Goal: Task Accomplishment & Management: Complete application form

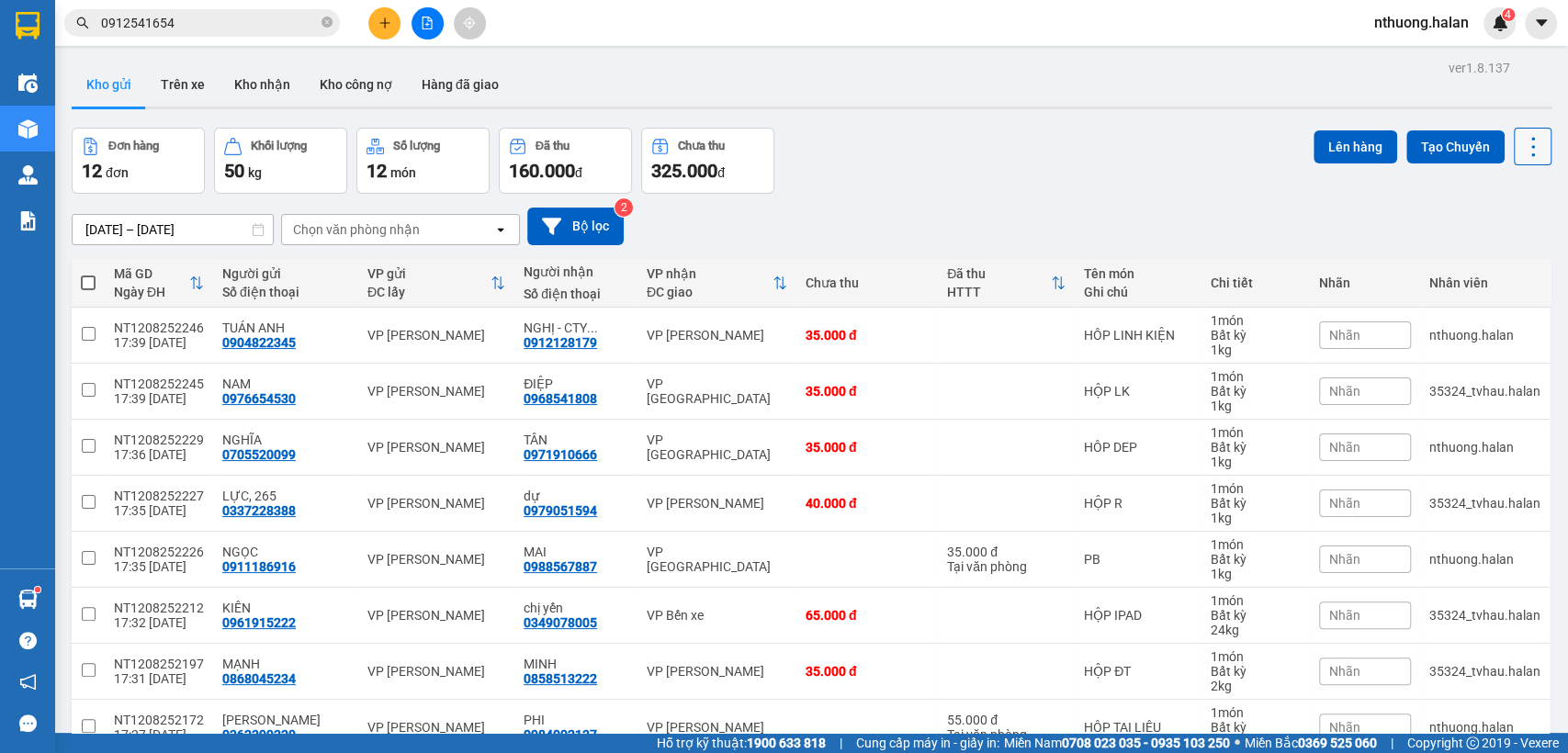
click at [1531, 147] on icon at bounding box center [1533, 147] width 4 height 19
click at [1490, 266] on span "Làm mới" at bounding box center [1491, 261] width 50 height 18
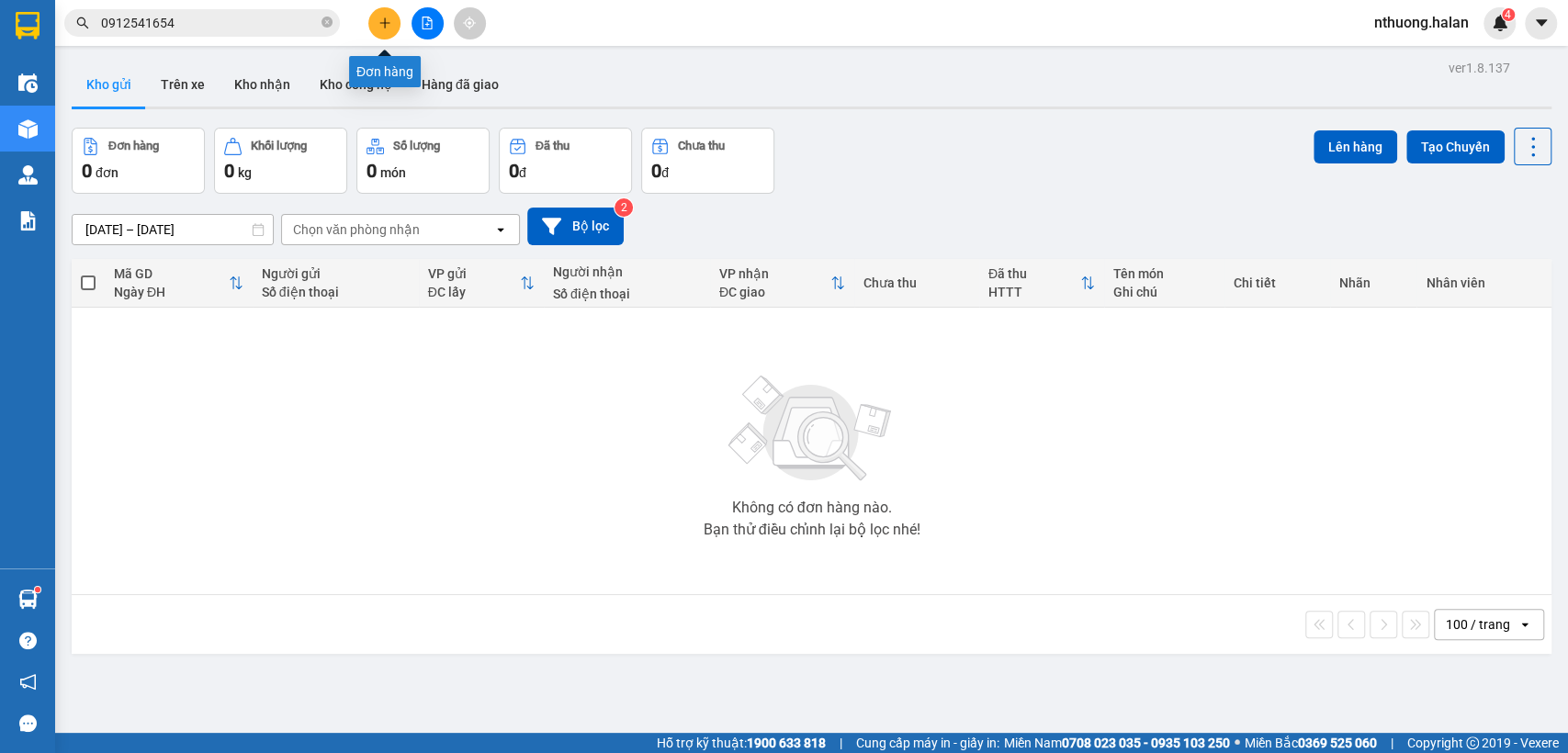
click at [377, 21] on button at bounding box center [384, 23] width 32 height 32
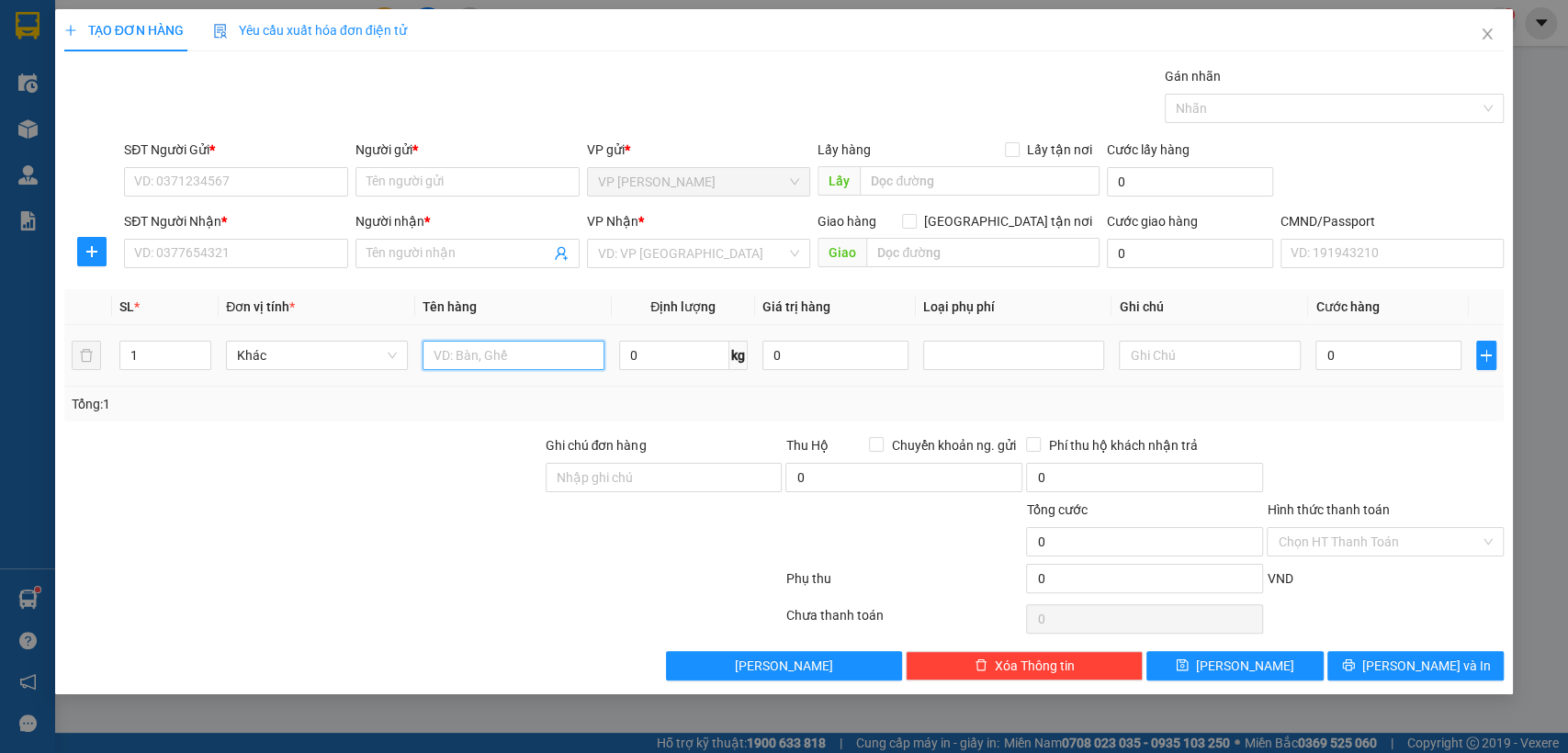
click at [455, 355] on input "text" at bounding box center [513, 356] width 182 height 29
type input "TUI ĐÔ ĂN"
type input "2"
click at [263, 180] on input "SĐT Người Gửi *" at bounding box center [236, 181] width 224 height 29
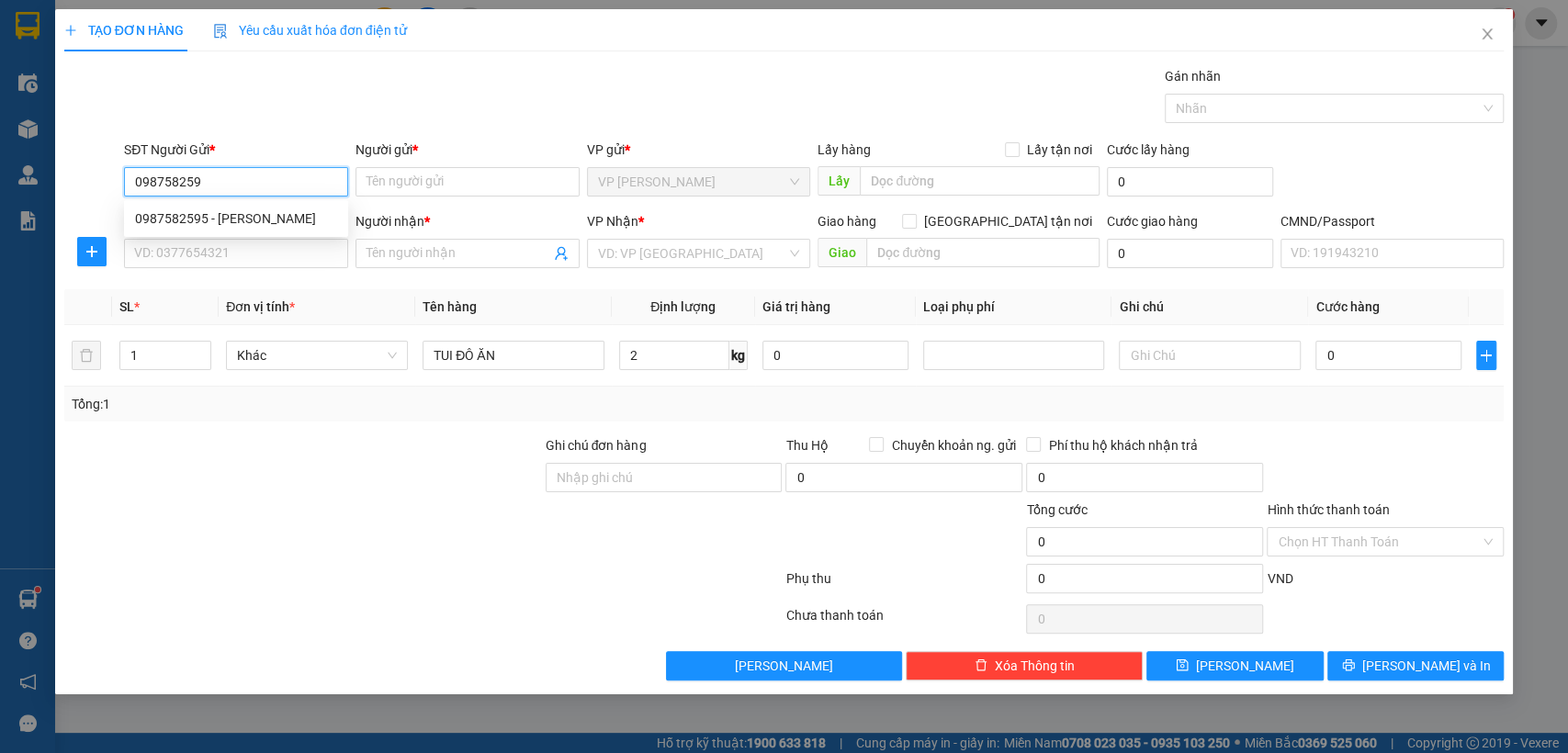
type input "0987582595"
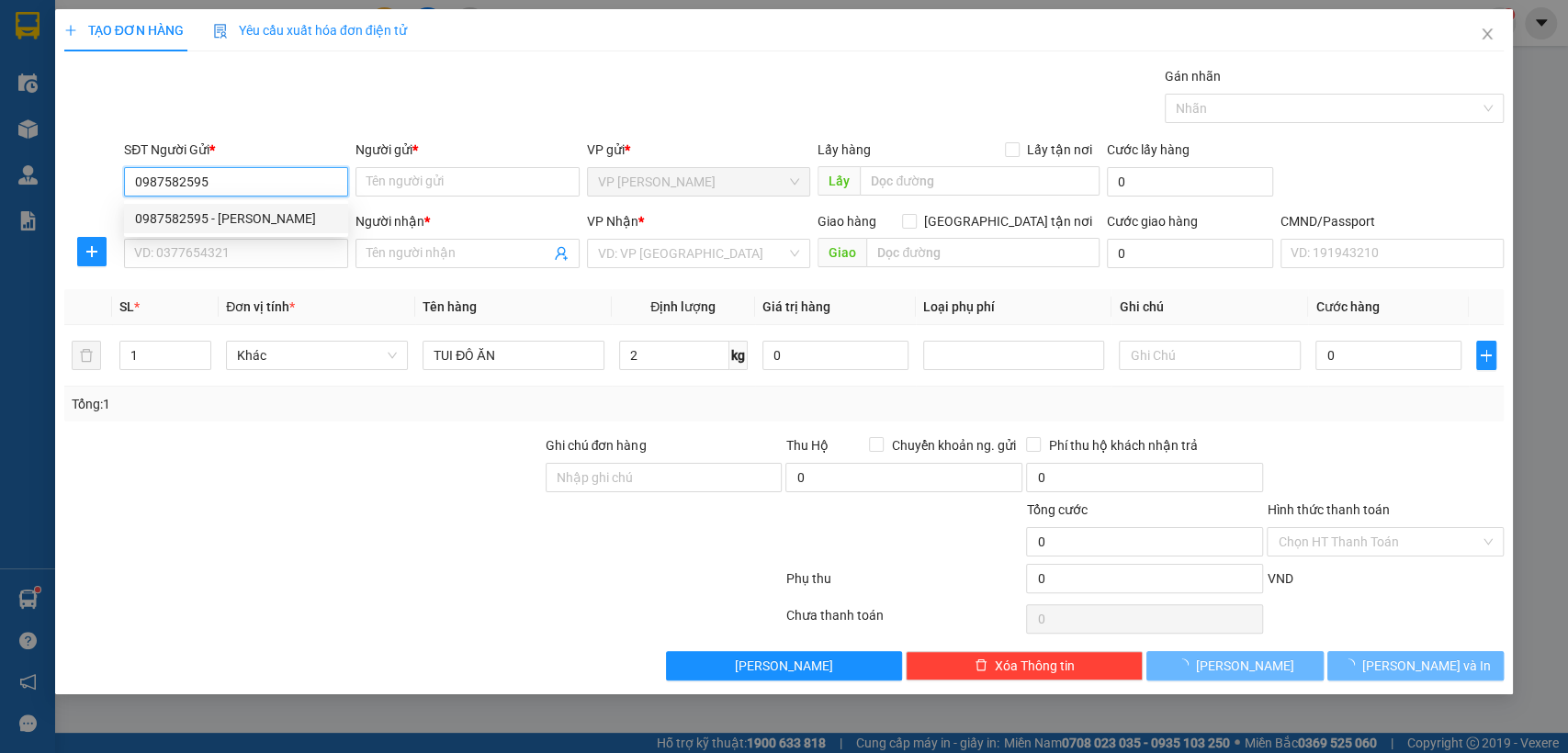
click at [251, 212] on div "0987582595 - [PERSON_NAME]" at bounding box center [236, 218] width 203 height 20
type input "HUYỀN"
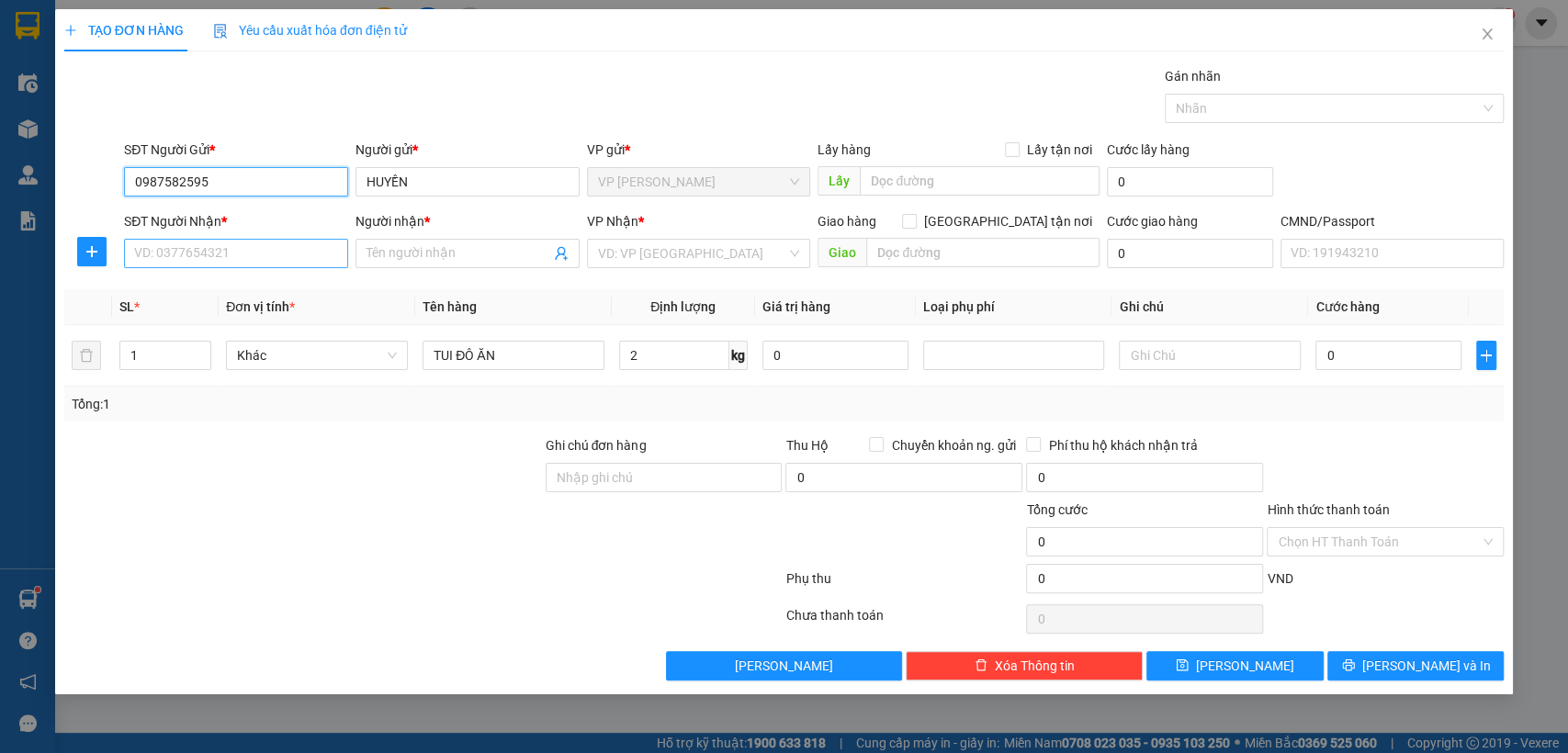
type input "0987582595"
click at [244, 248] on input "SĐT Người Nhận *" at bounding box center [236, 254] width 224 height 29
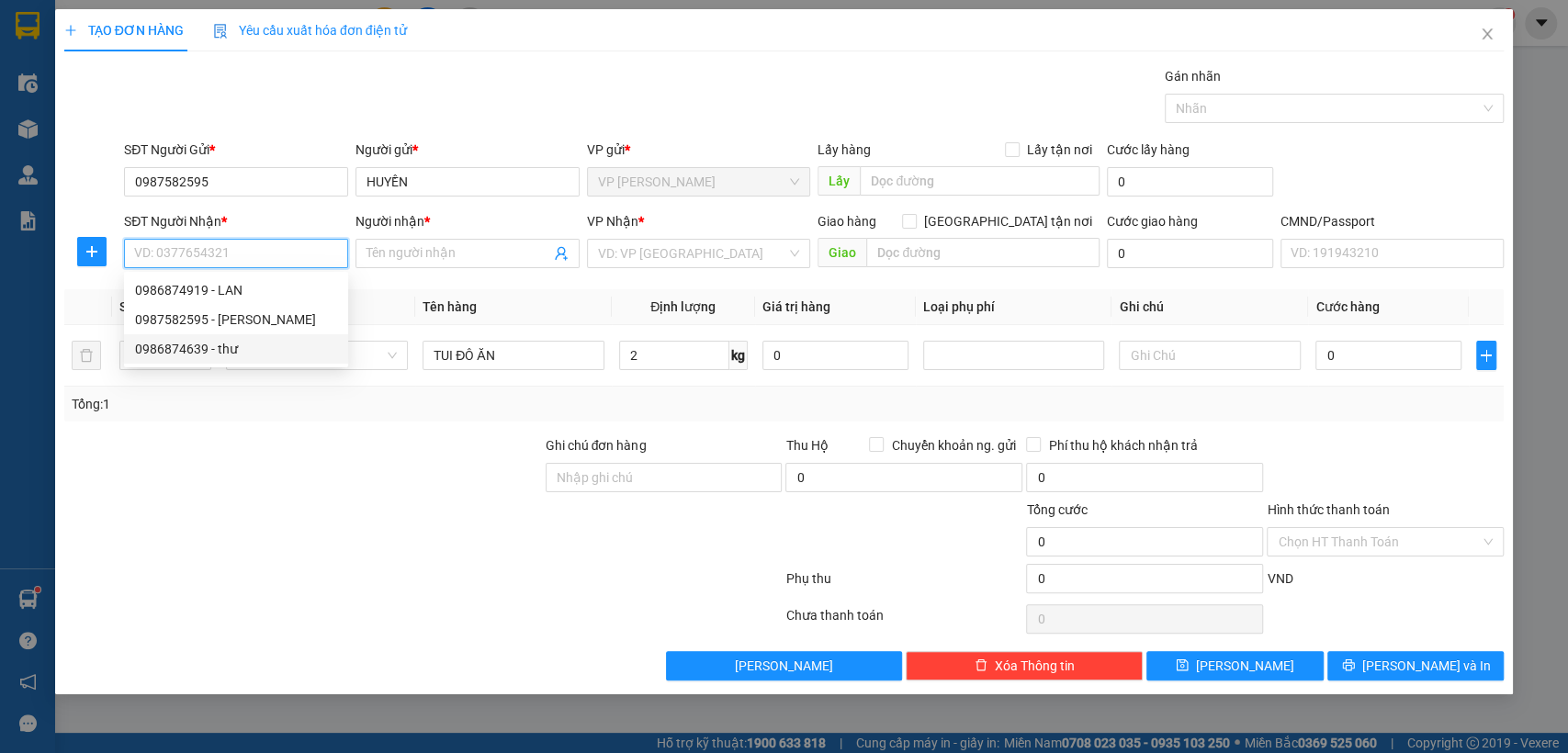
click at [239, 339] on div "0986874639 - thư" at bounding box center [236, 349] width 203 height 20
type input "0986874639"
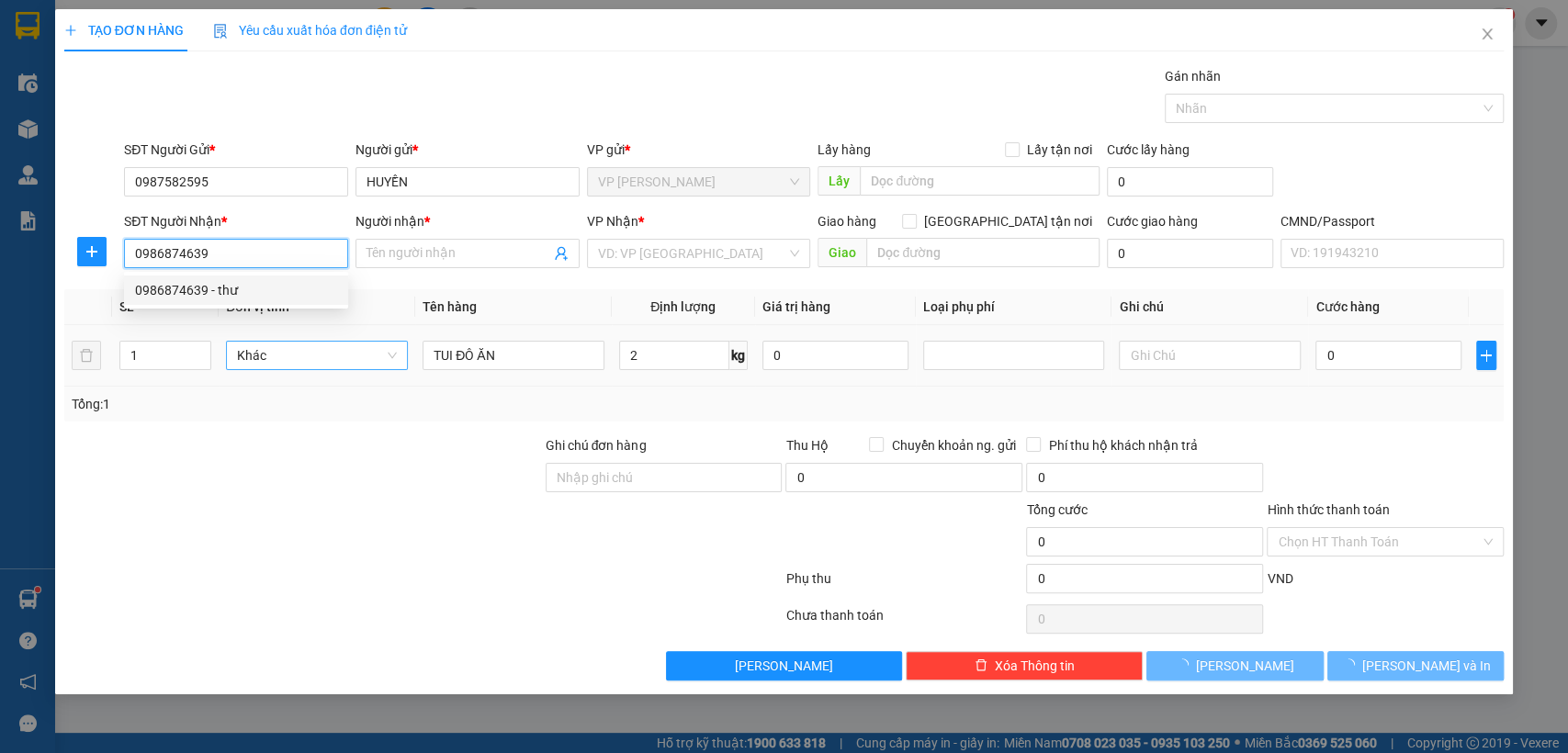
type input "thư"
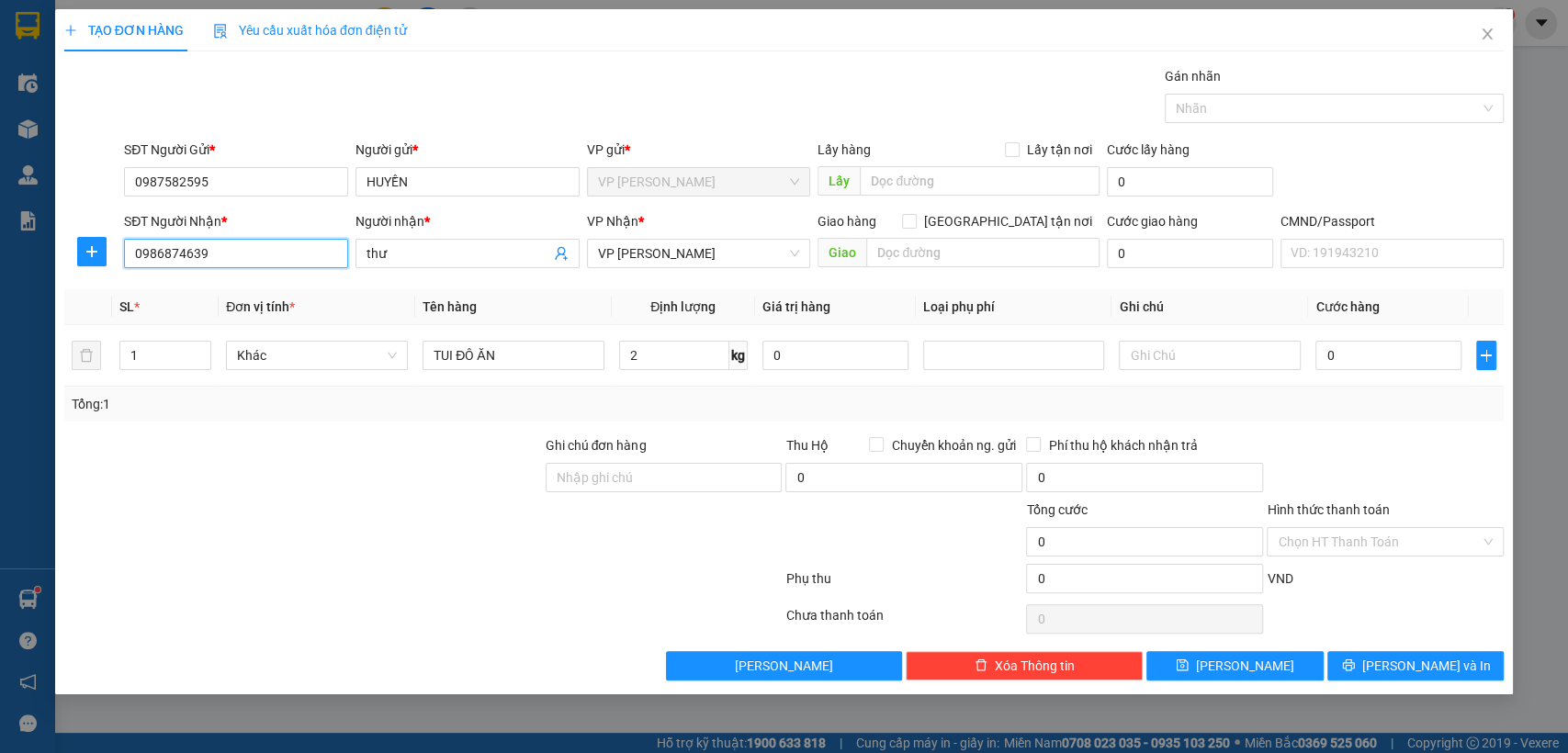
click at [250, 252] on input "0986874639" at bounding box center [236, 254] width 224 height 29
click at [233, 325] on div "0987582595 - [PERSON_NAME]" at bounding box center [236, 319] width 203 height 20
type input "0987582595"
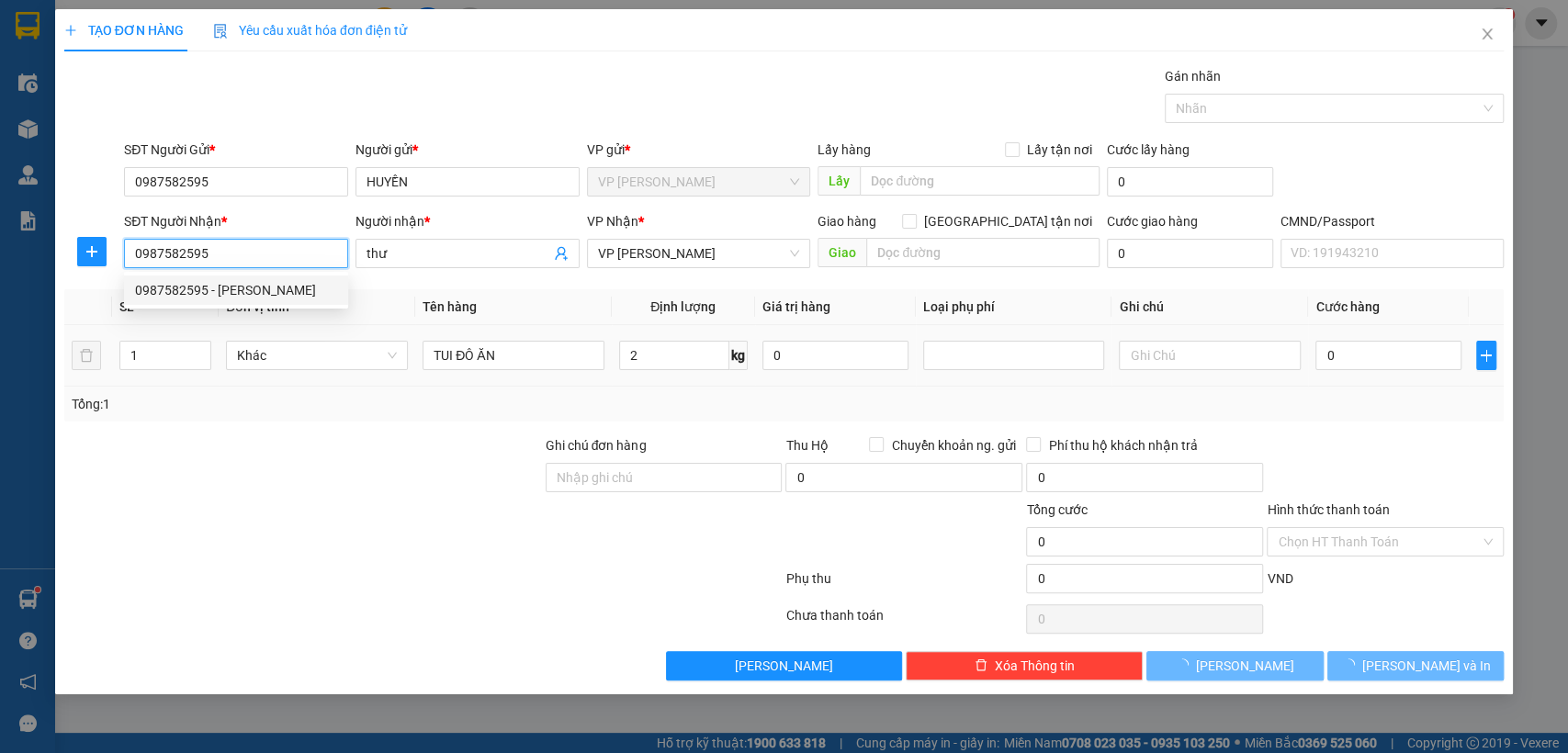
type input "HUYỀN"
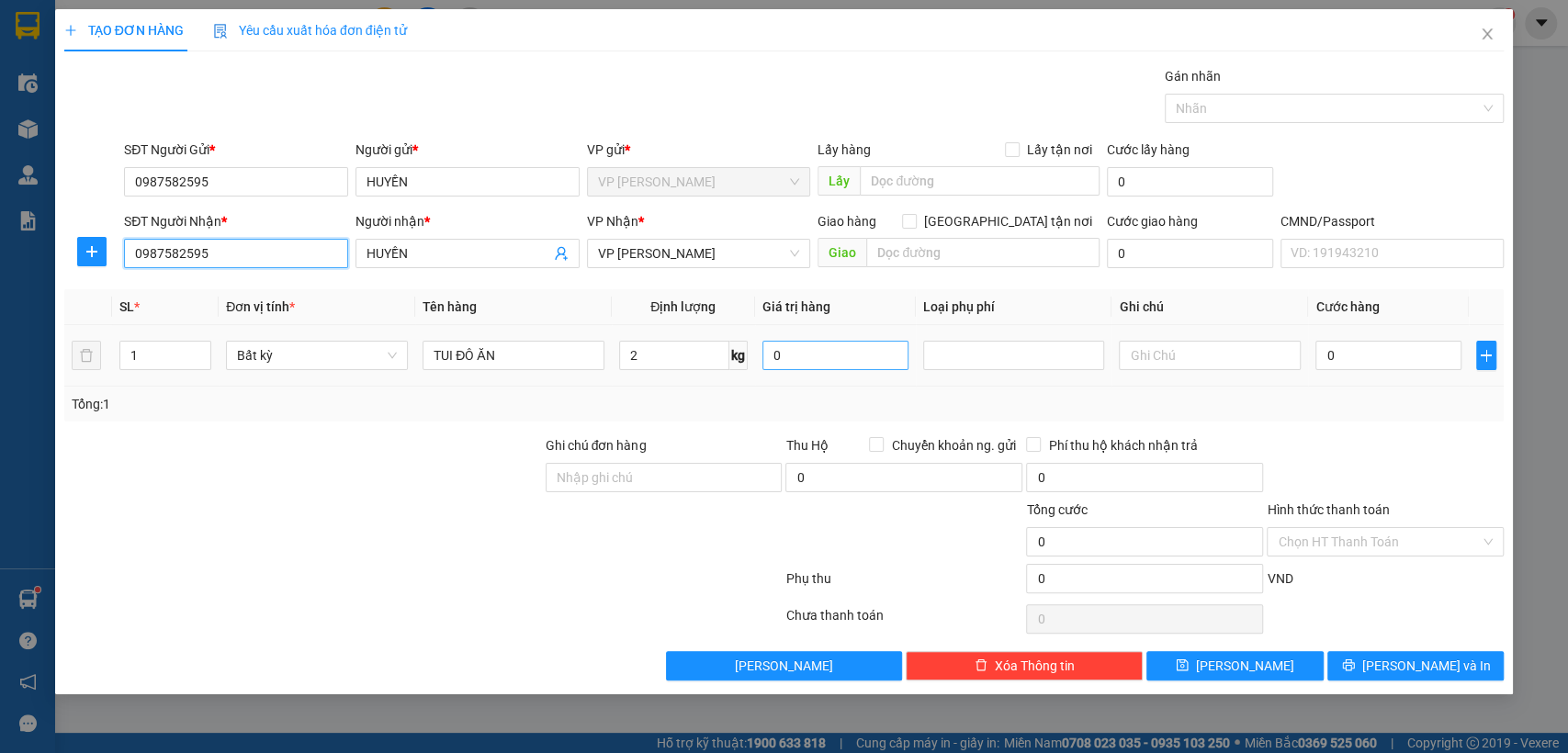
type input "0987582595"
click at [812, 361] on input "0" at bounding box center [836, 356] width 147 height 29
type input "0"
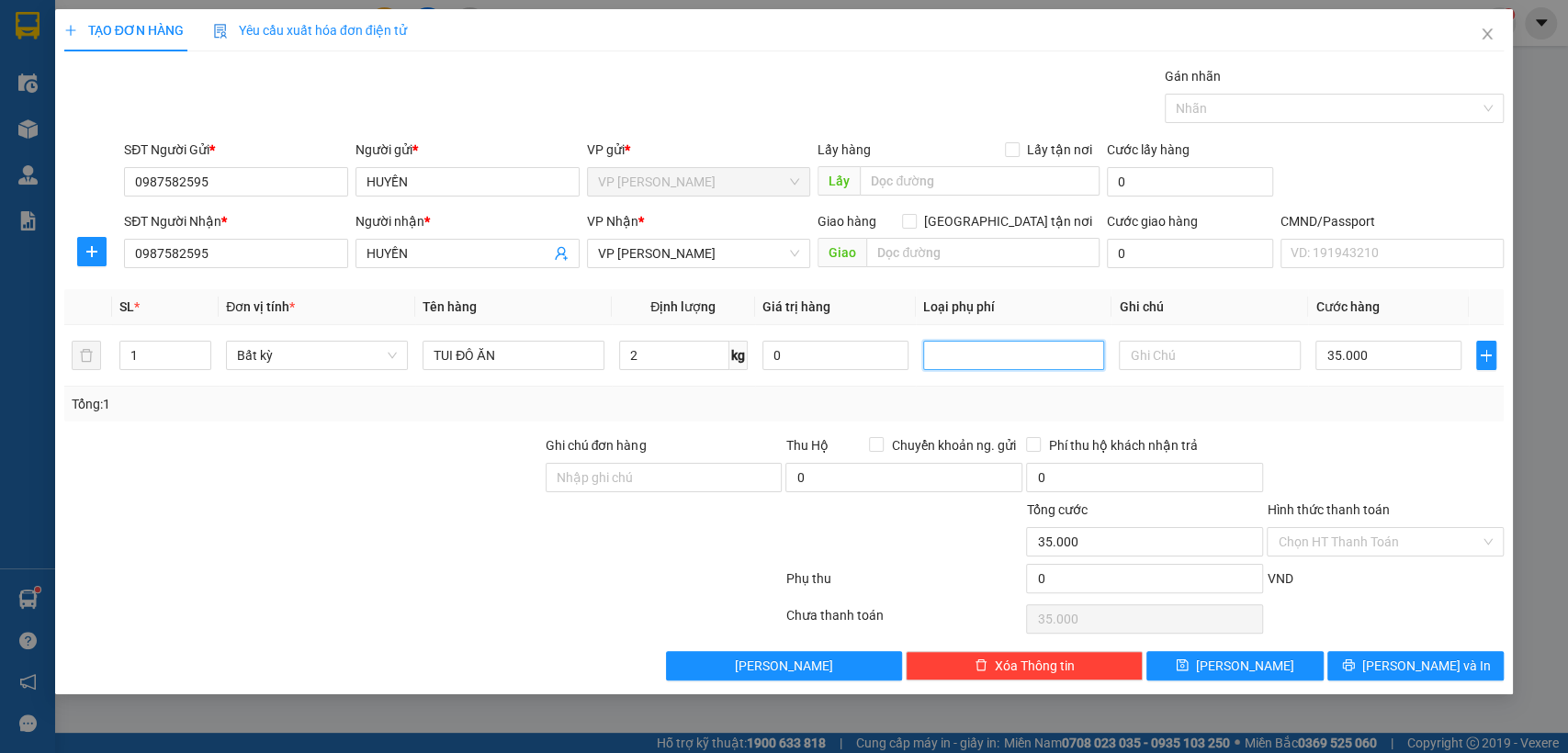
type input "35.000"
click at [1393, 671] on button "[PERSON_NAME] và In" at bounding box center [1416, 666] width 176 height 29
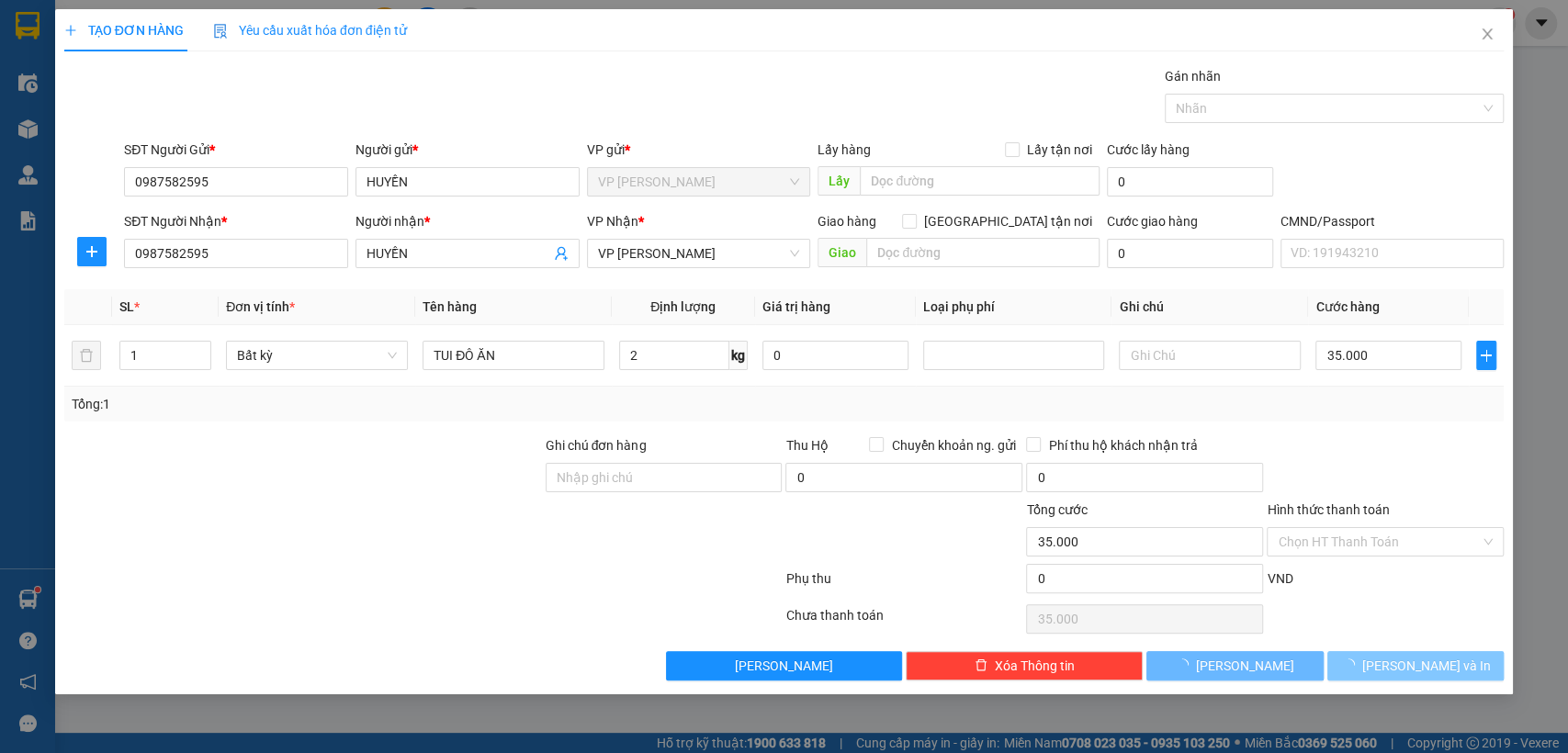
click at [1363, 671] on span "loading" at bounding box center [1352, 664] width 20 height 13
drag, startPoint x: 1392, startPoint y: 671, endPoint x: 398, endPoint y: 0, distance: 1199.3
click at [1363, 671] on span "loading" at bounding box center [1352, 664] width 20 height 13
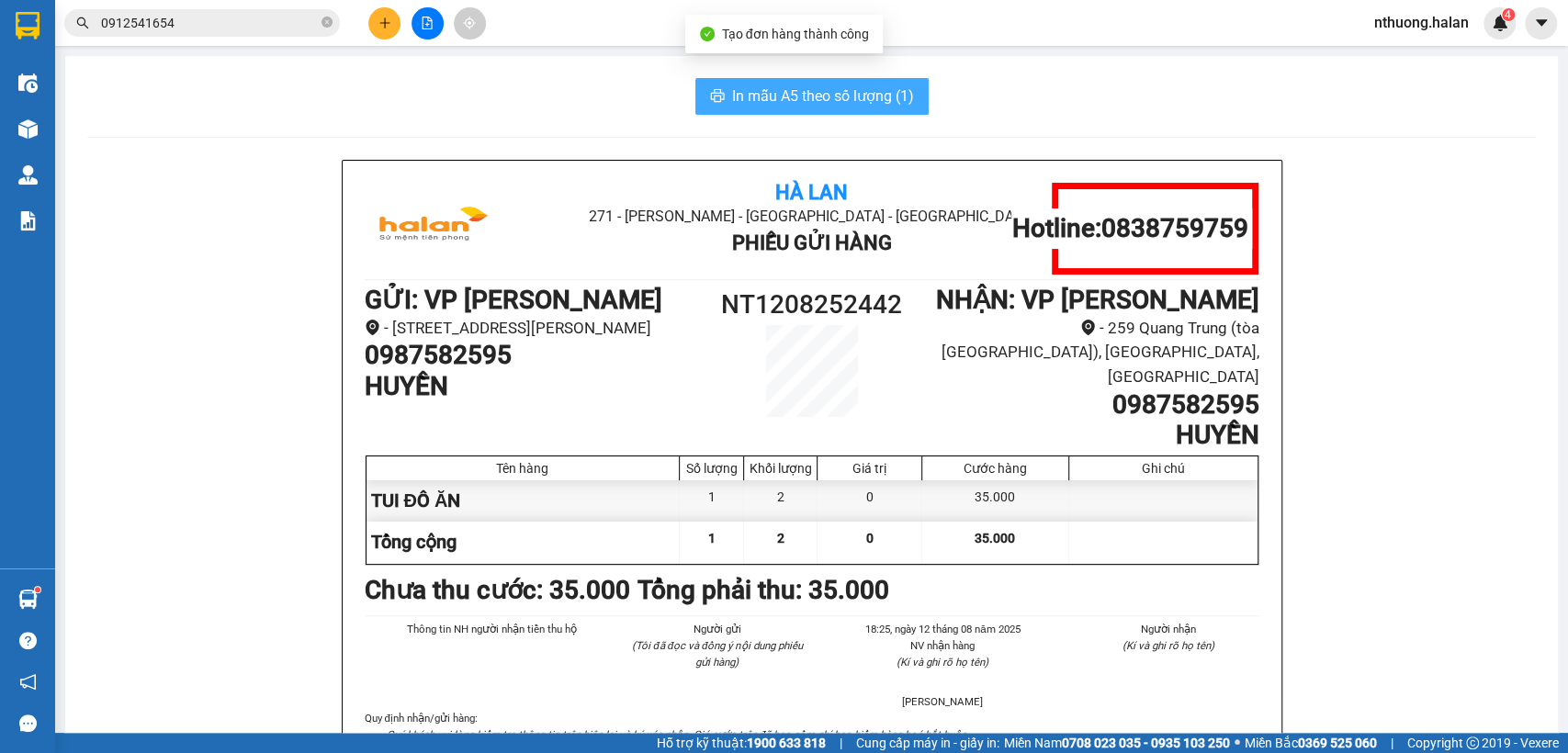
click at [715, 95] on icon "printer" at bounding box center [717, 94] width 14 height 13
click at [714, 94] on icon "printer" at bounding box center [717, 94] width 14 height 14
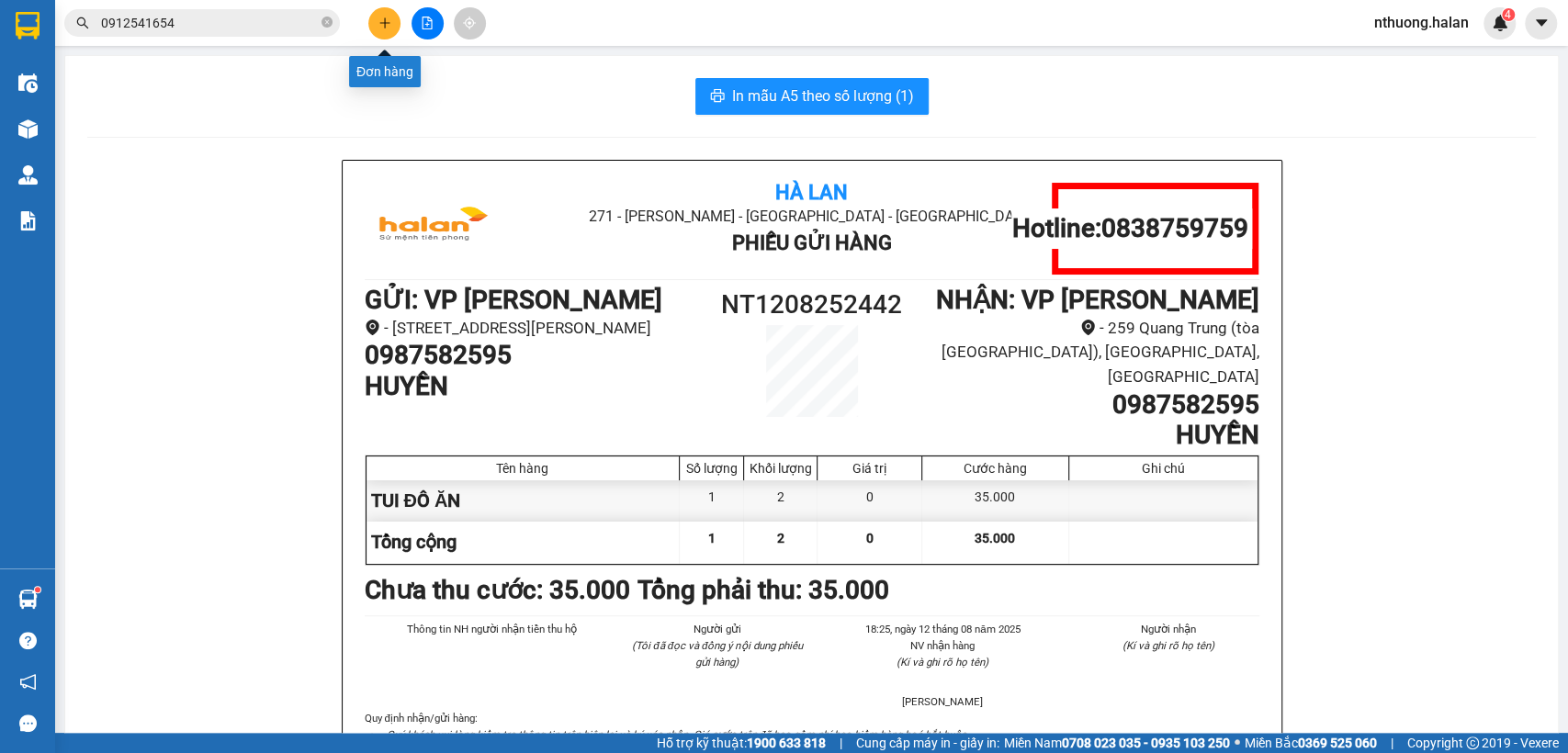
click at [372, 13] on button at bounding box center [384, 23] width 32 height 32
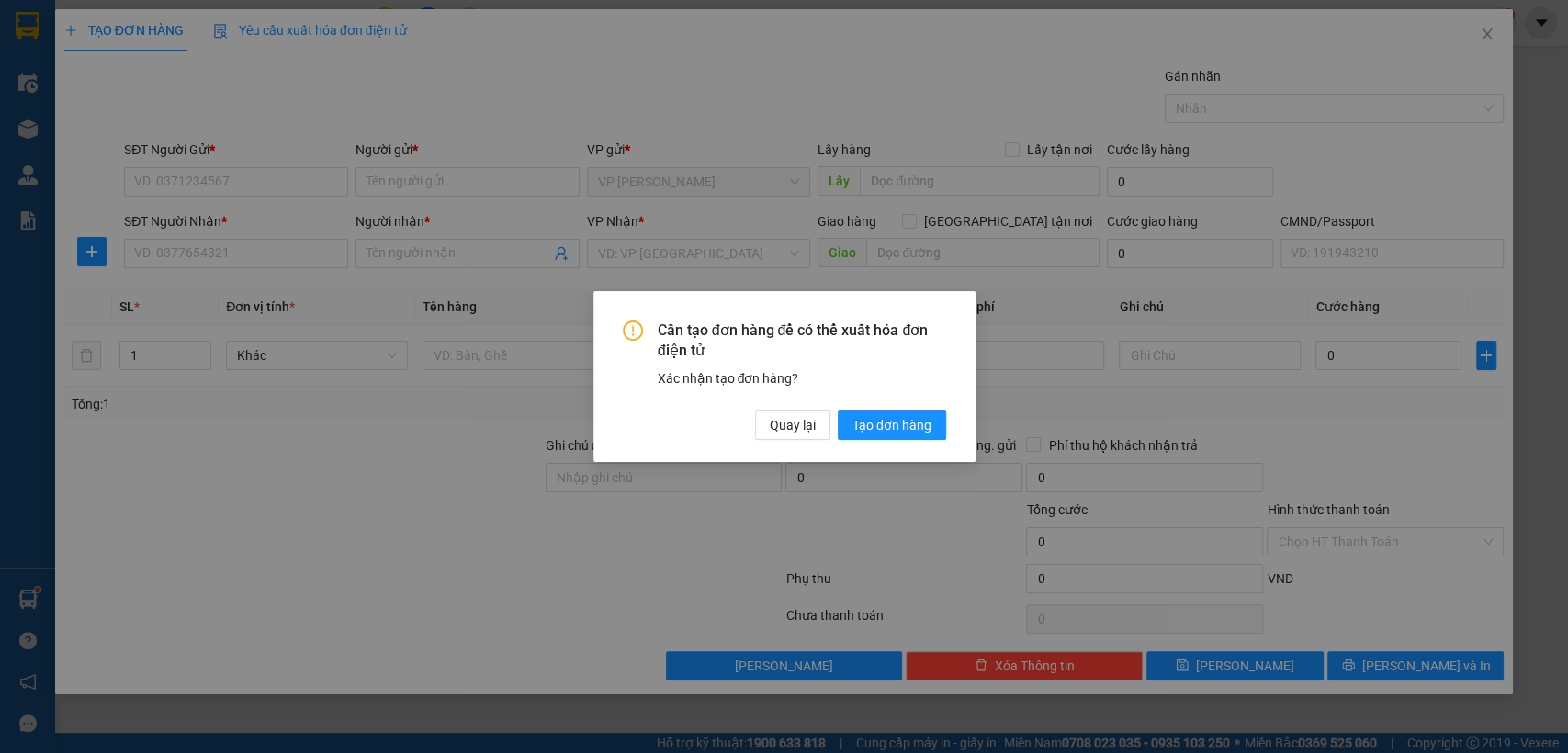
click at [1120, 386] on div "Cần tạo đơn hàng để có thể xuất hóa đơn điện tử Xác nhận tạo đơn hàng? Quay lại…" at bounding box center [784, 376] width 1568 height 753
click at [1154, 345] on div "Cần tạo đơn hàng để có thể xuất hóa đơn điện tử Xác nhận tạo đơn hàng? Quay lại…" at bounding box center [784, 376] width 1568 height 753
click at [794, 427] on span "Quay lại" at bounding box center [793, 425] width 46 height 20
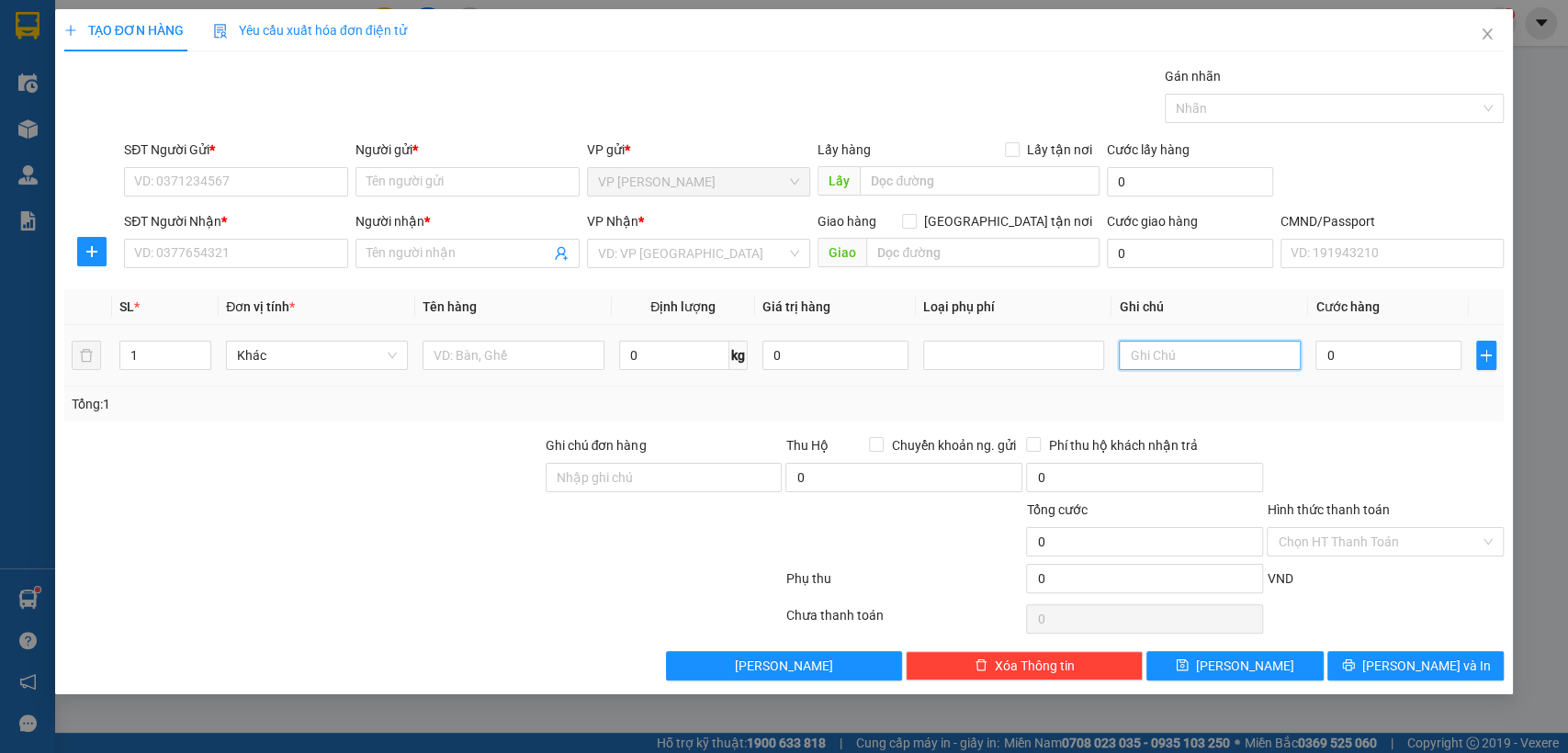
click at [1168, 341] on input "text" at bounding box center [1210, 356] width 182 height 29
drag, startPoint x: 1168, startPoint y: 340, endPoint x: 1156, endPoint y: 355, distance: 19.2
click at [1166, 347] on input "text" at bounding box center [1210, 356] width 182 height 29
type input "27+21"
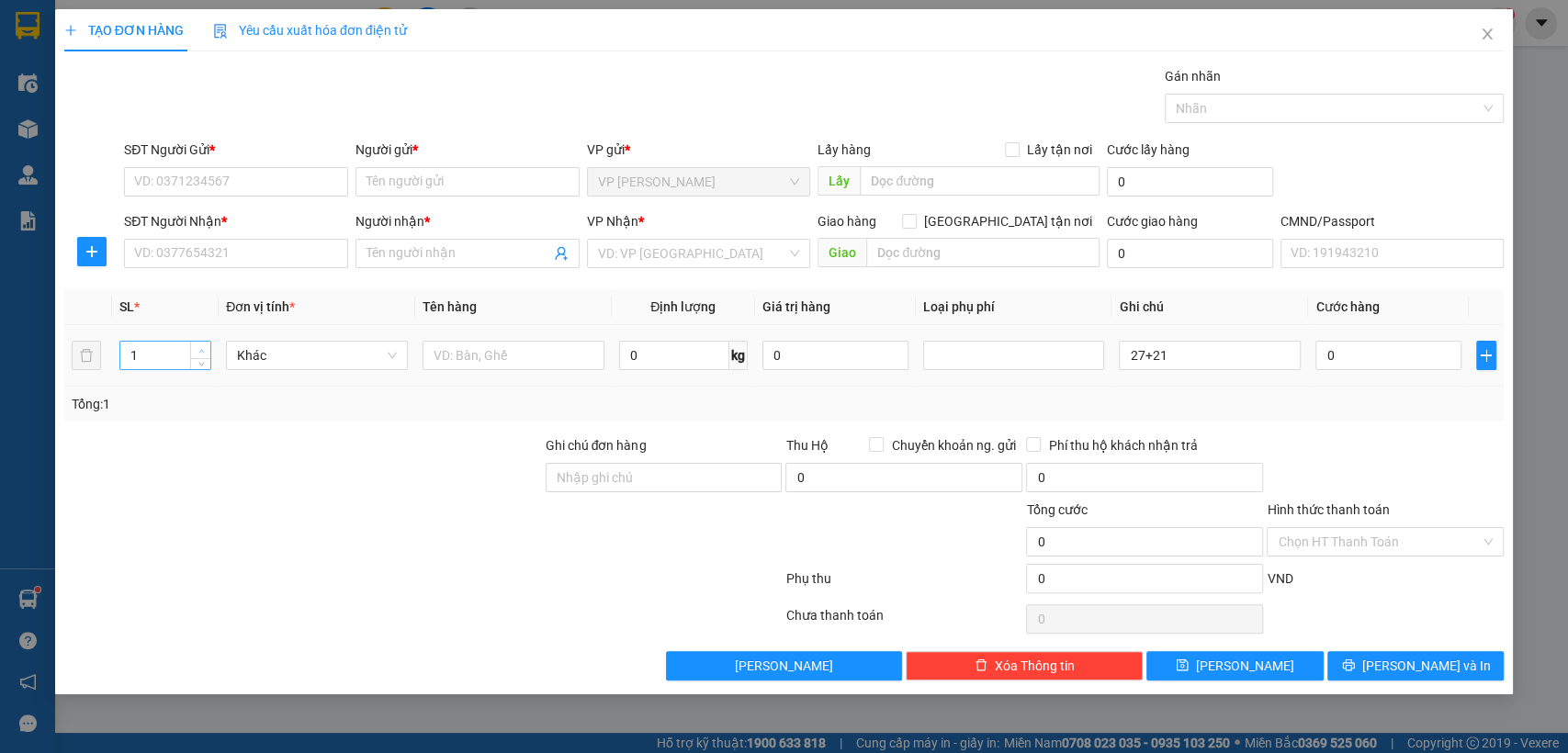
type input "2"
click at [205, 347] on span "up" at bounding box center [201, 350] width 11 height 11
click at [471, 360] on input "text" at bounding box center [513, 356] width 182 height 29
type input "HÔP MY PHÂM"
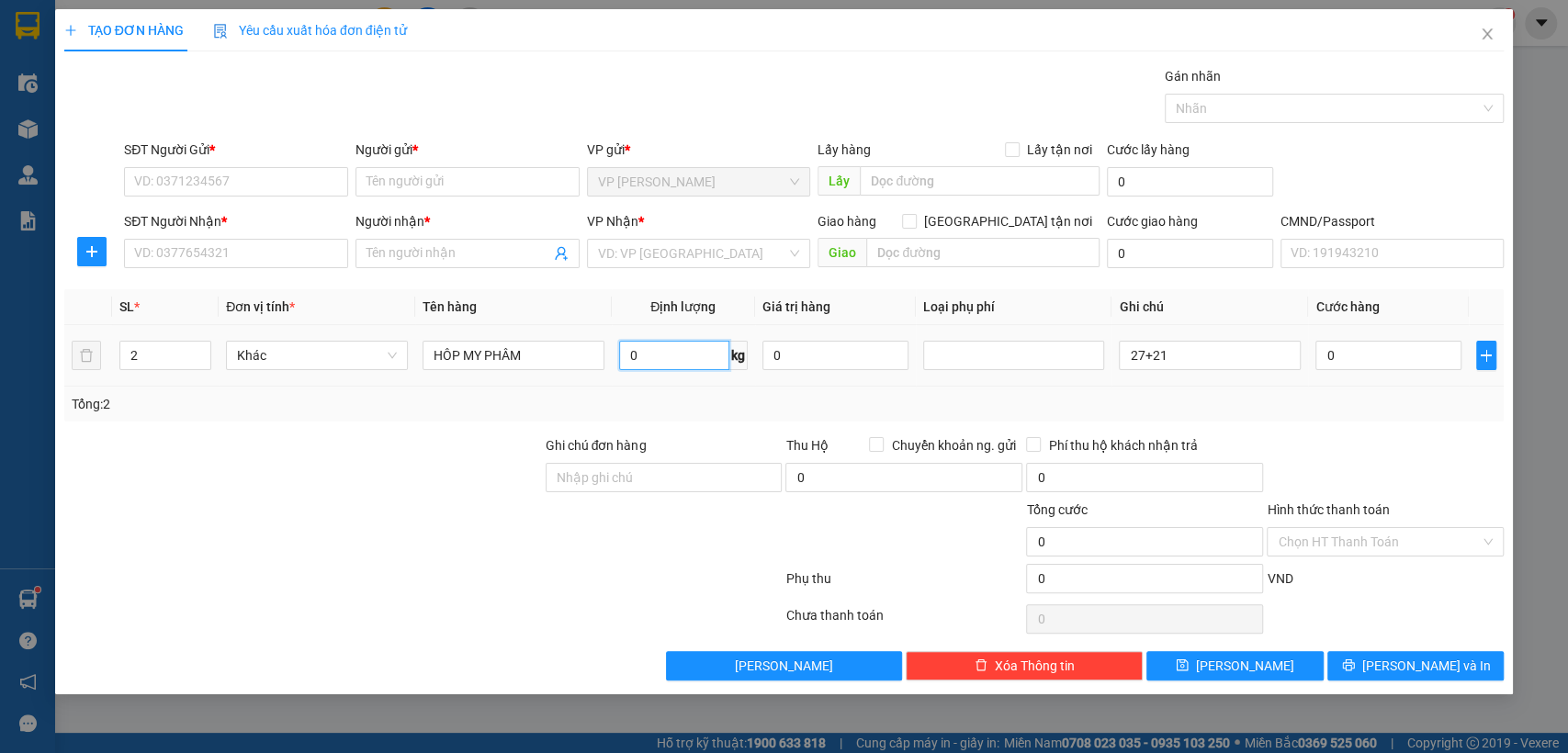
click at [698, 358] on input "0" at bounding box center [674, 356] width 110 height 29
type input "27"
click at [205, 174] on input "SĐT Người Gửi *" at bounding box center [236, 181] width 224 height 29
type input "0973409333"
click at [381, 179] on input "Người gửi *" at bounding box center [468, 181] width 224 height 29
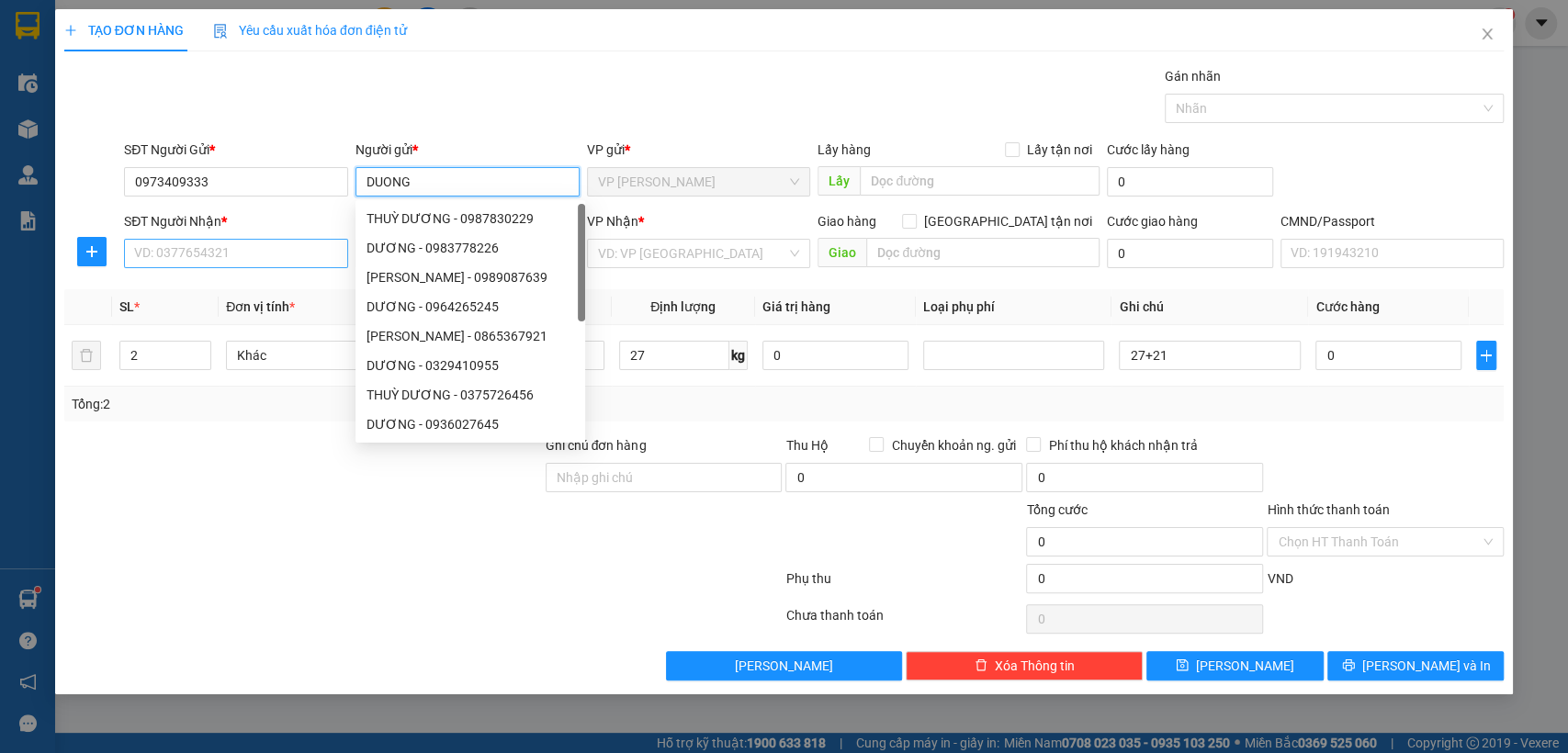
type input "DUONG"
click at [263, 261] on input "SĐT Người Nhận *" at bounding box center [236, 254] width 224 height 29
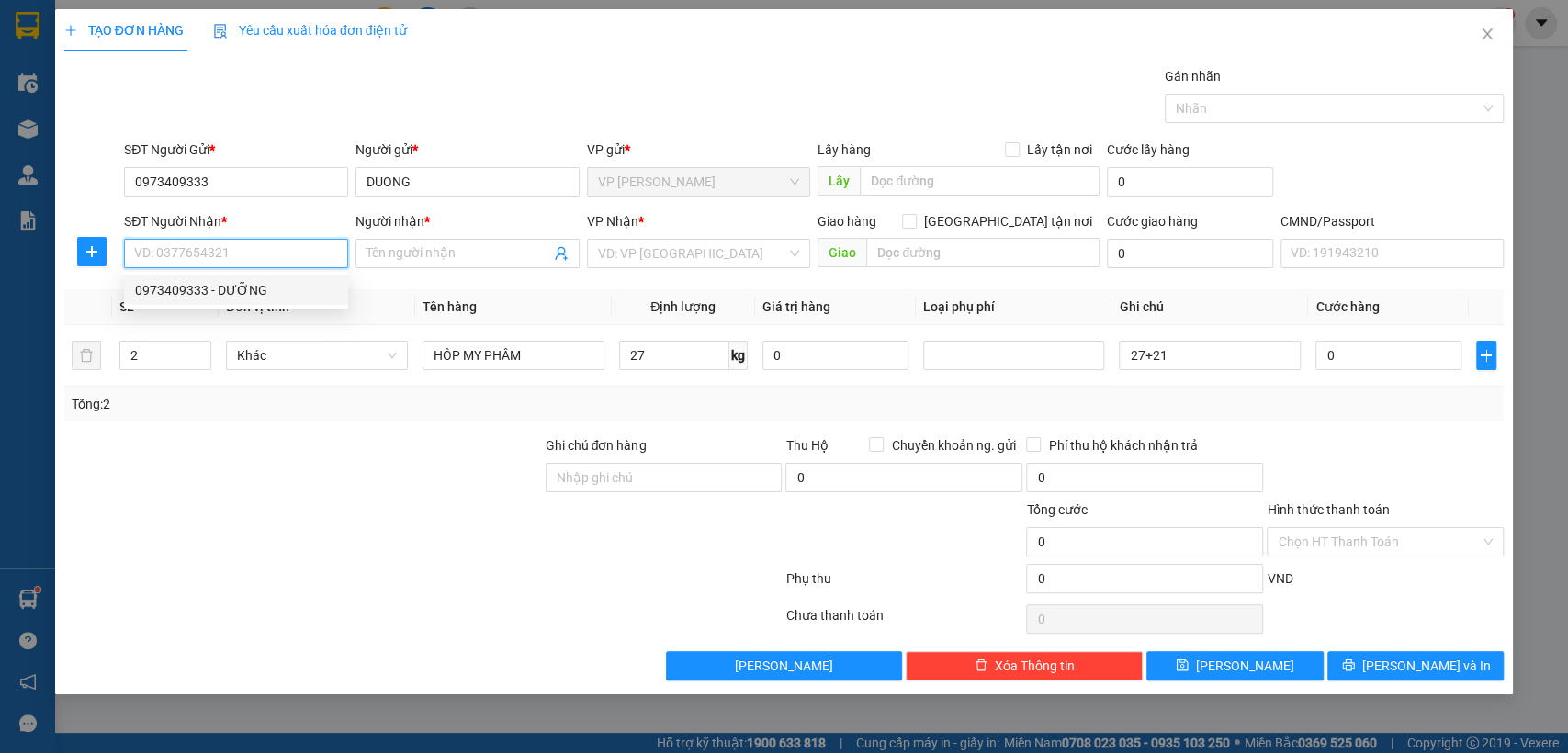
click at [226, 288] on div "0973409333 - DƯỠNG" at bounding box center [236, 290] width 203 height 20
type input "0973409333"
type input "DƯỠNG"
click at [239, 257] on input "0973409333" at bounding box center [236, 254] width 224 height 29
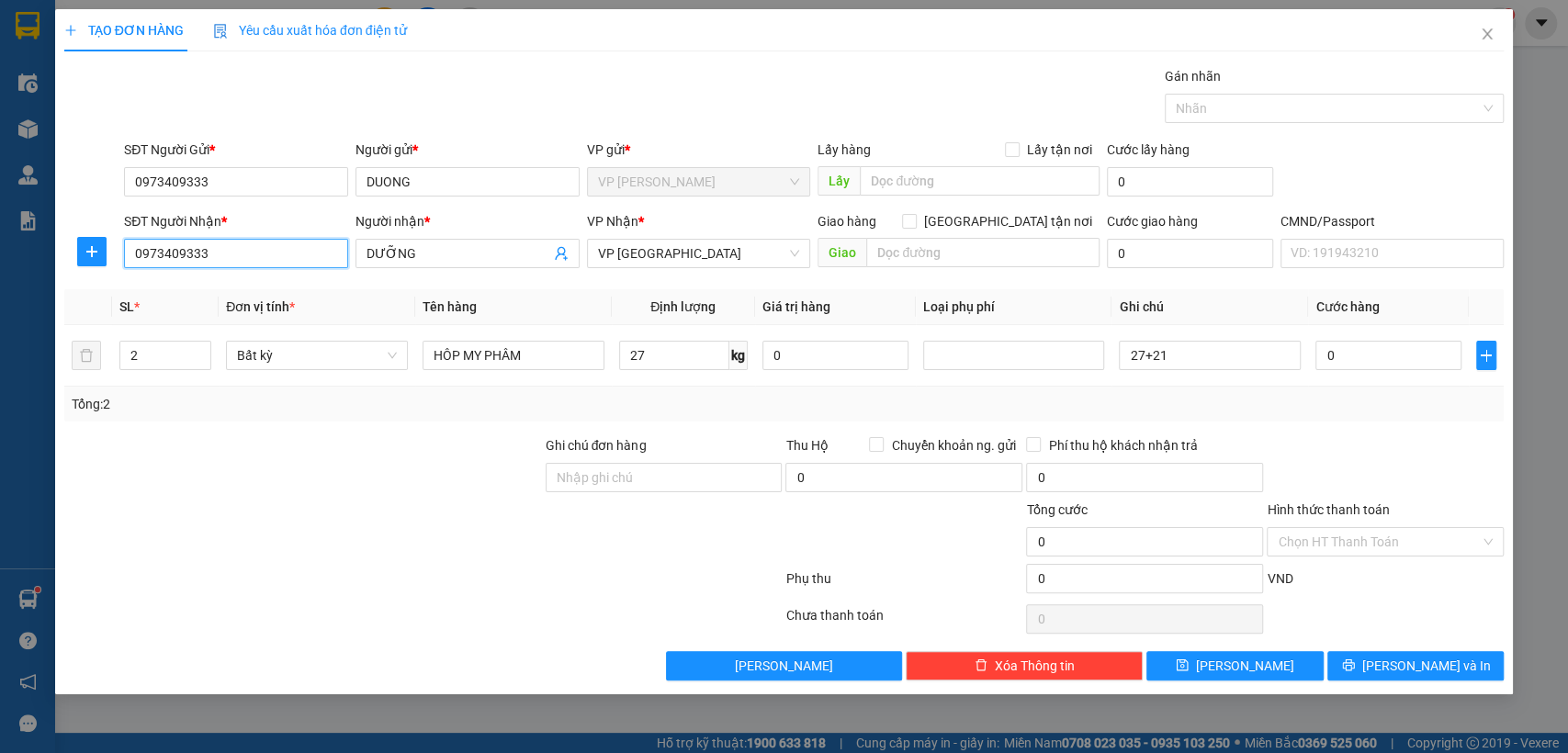
click at [239, 257] on input "0973409333" at bounding box center [236, 254] width 224 height 29
type input "0965174222"
click at [220, 288] on div "0965174222 - [GEOGRAPHIC_DATA]" at bounding box center [238, 290] width 206 height 20
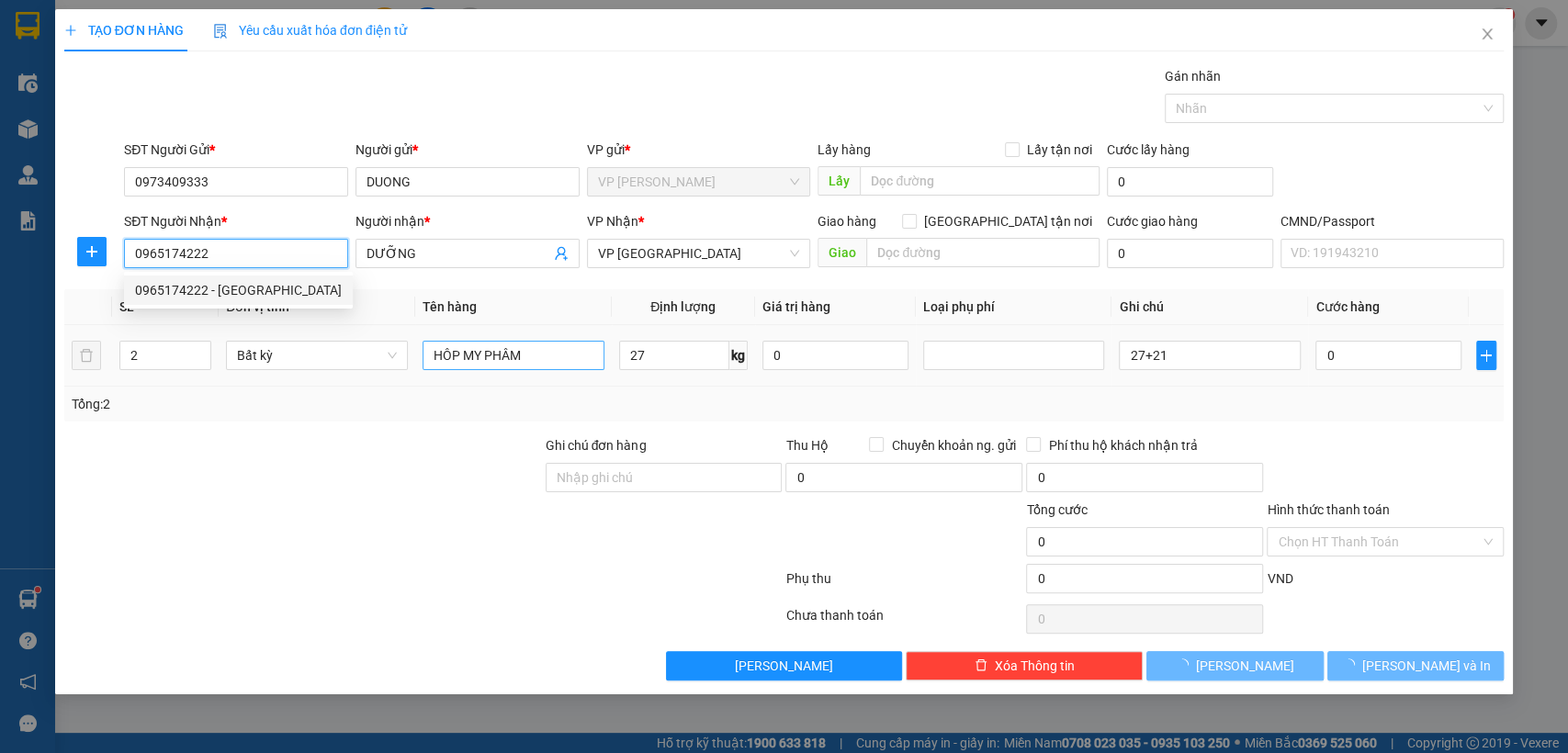
type input "NGA"
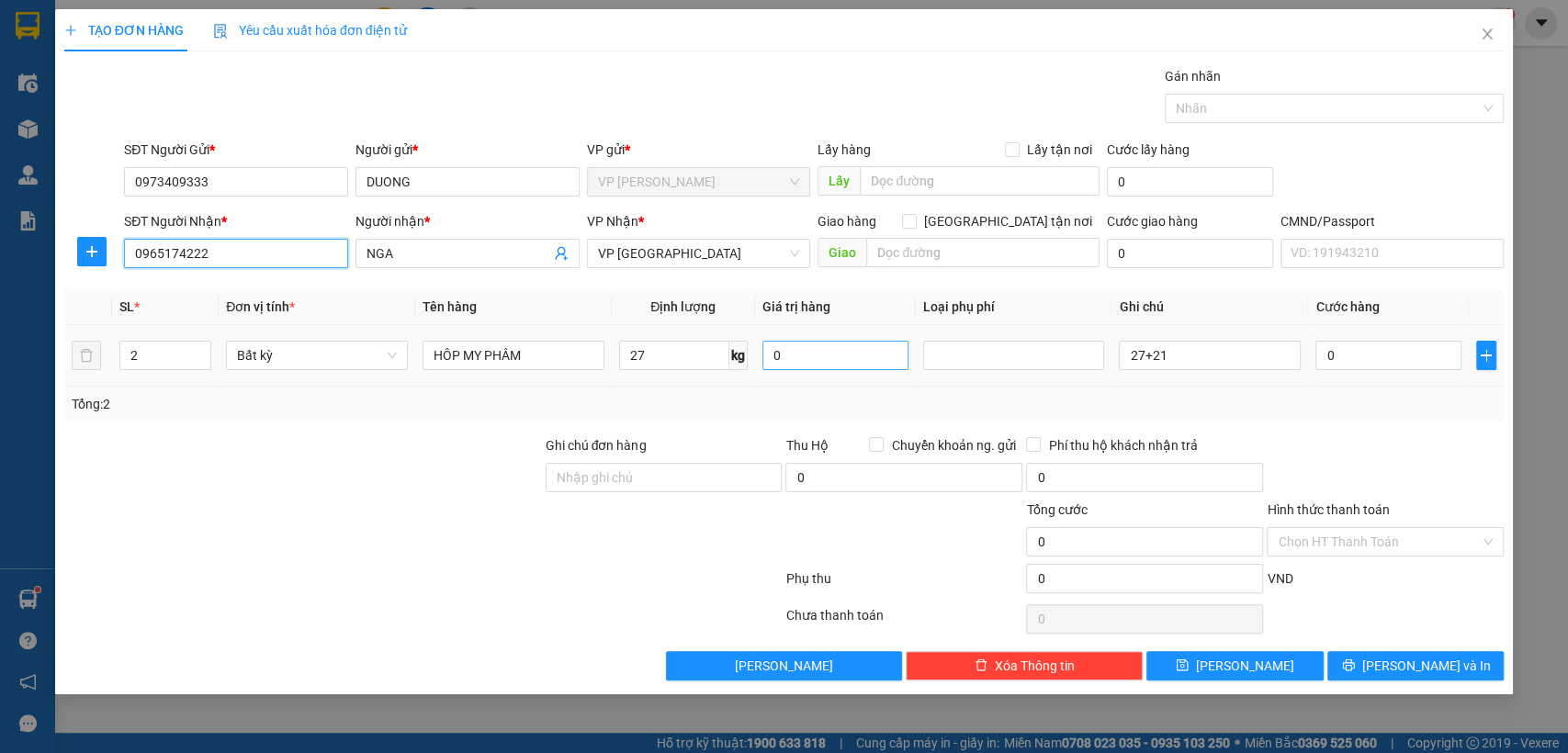
type input "0965174222"
click at [799, 362] on input "0" at bounding box center [836, 356] width 147 height 29
type input "0"
type input "65.000"
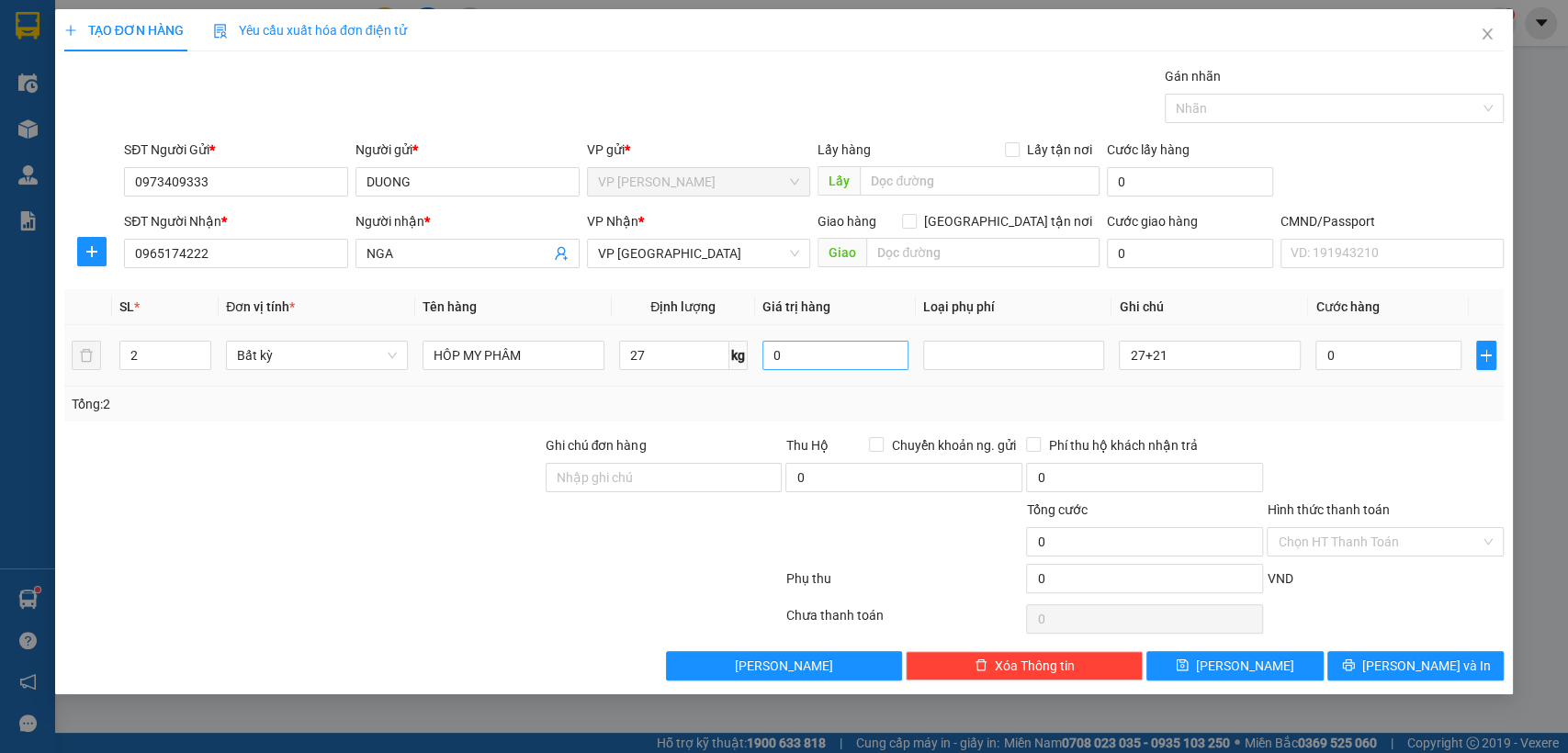
type input "65.000"
click at [667, 357] on input "27" at bounding box center [674, 356] width 110 height 29
type input "21"
click at [1378, 352] on input "65.000" at bounding box center [1389, 356] width 147 height 29
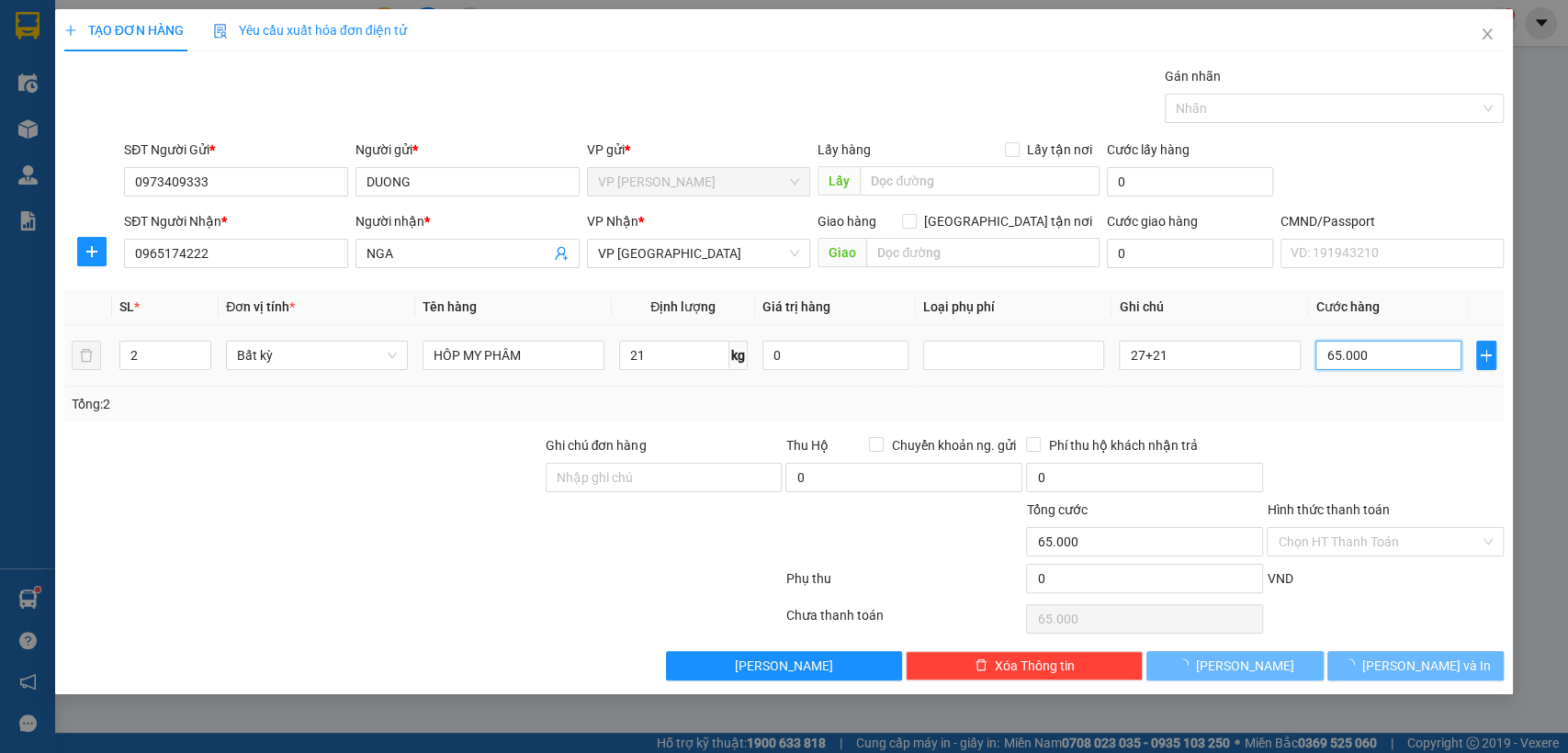
click at [1378, 352] on input "65.000" at bounding box center [1389, 356] width 147 height 29
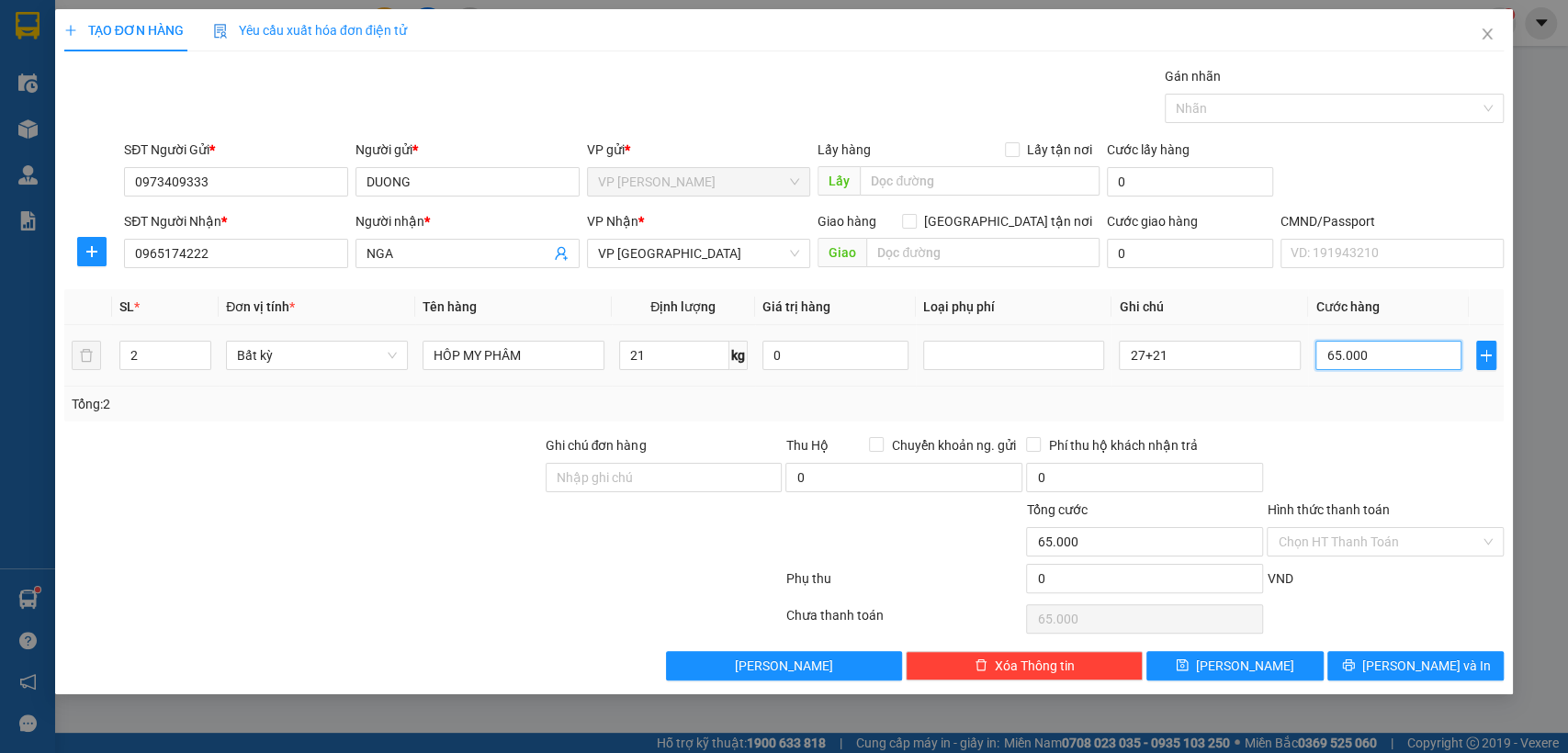
type input "1"
type input "12"
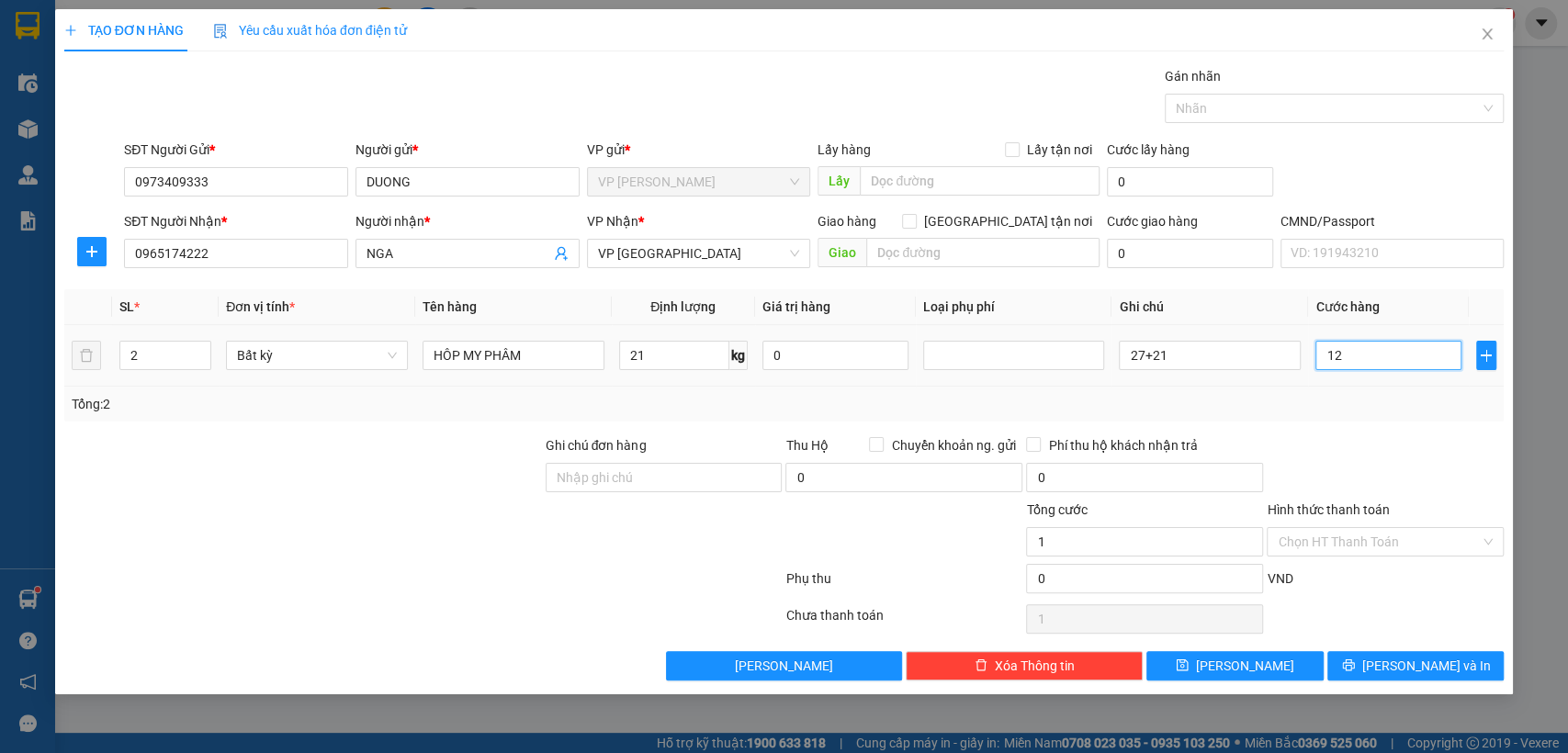
type input "12"
type input "120"
type input "1.200"
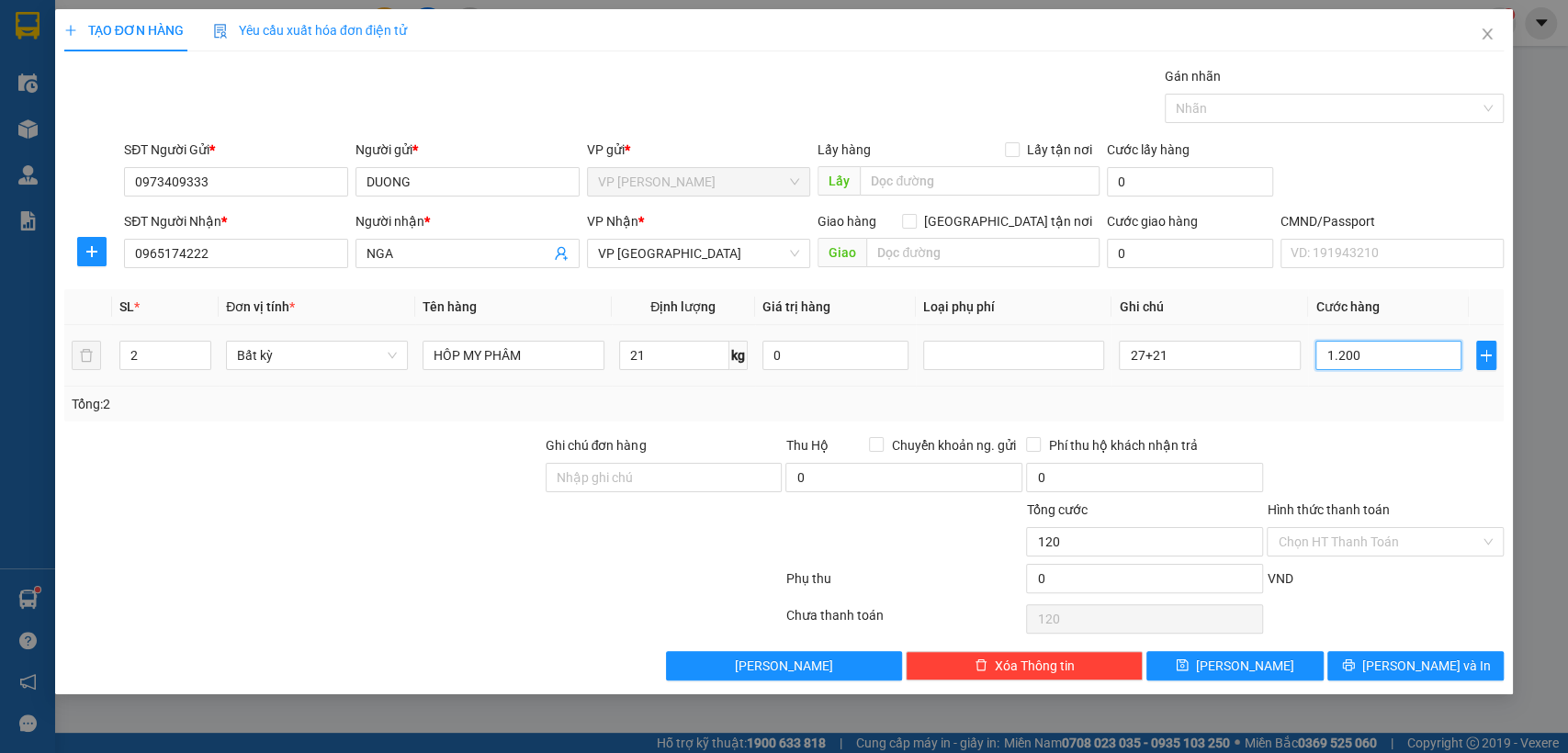
type input "1.200"
type input "12.000"
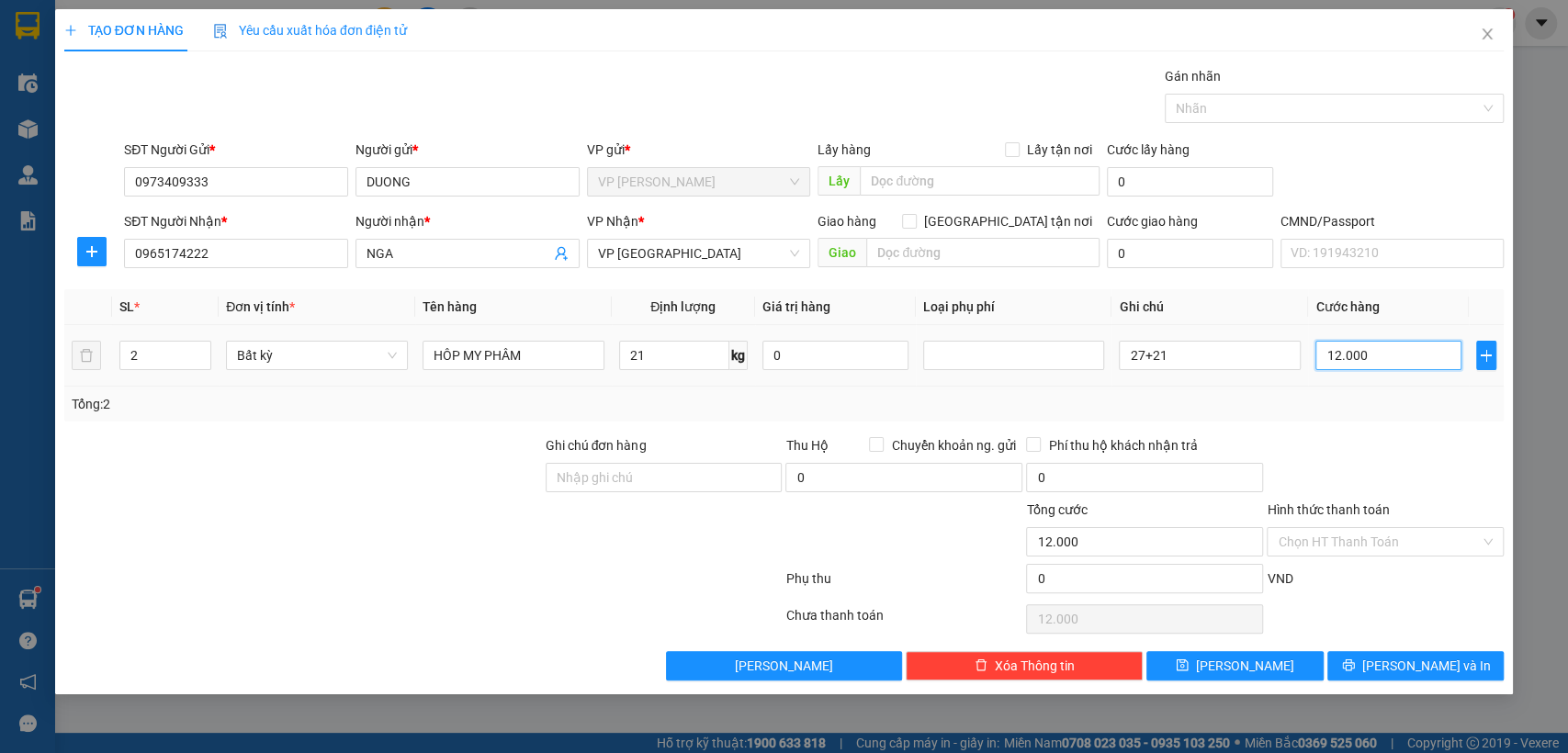
type input "120.000"
click at [1376, 659] on button "[PERSON_NAME] và In" at bounding box center [1416, 666] width 176 height 29
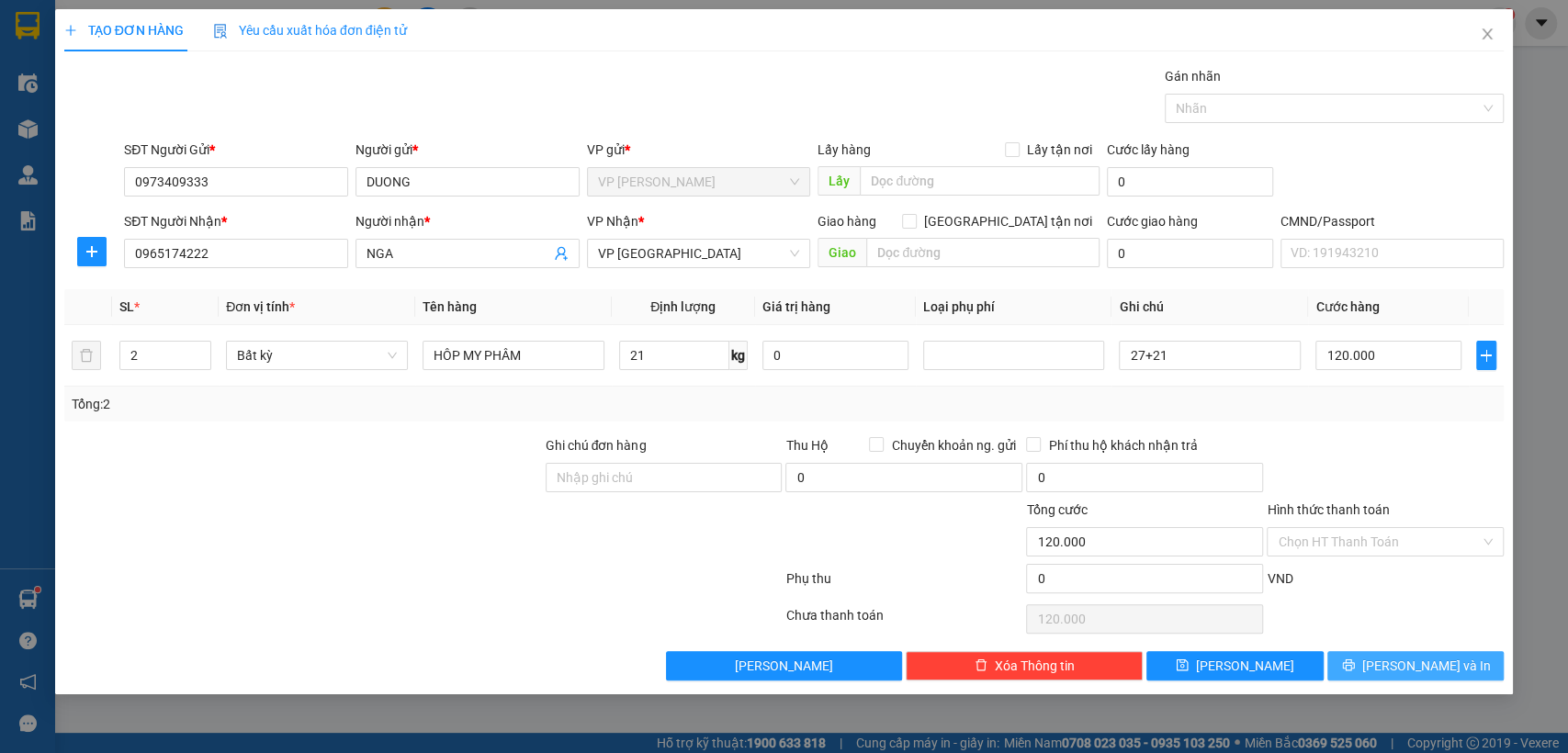
click at [1379, 659] on button "[PERSON_NAME] và In" at bounding box center [1416, 666] width 176 height 29
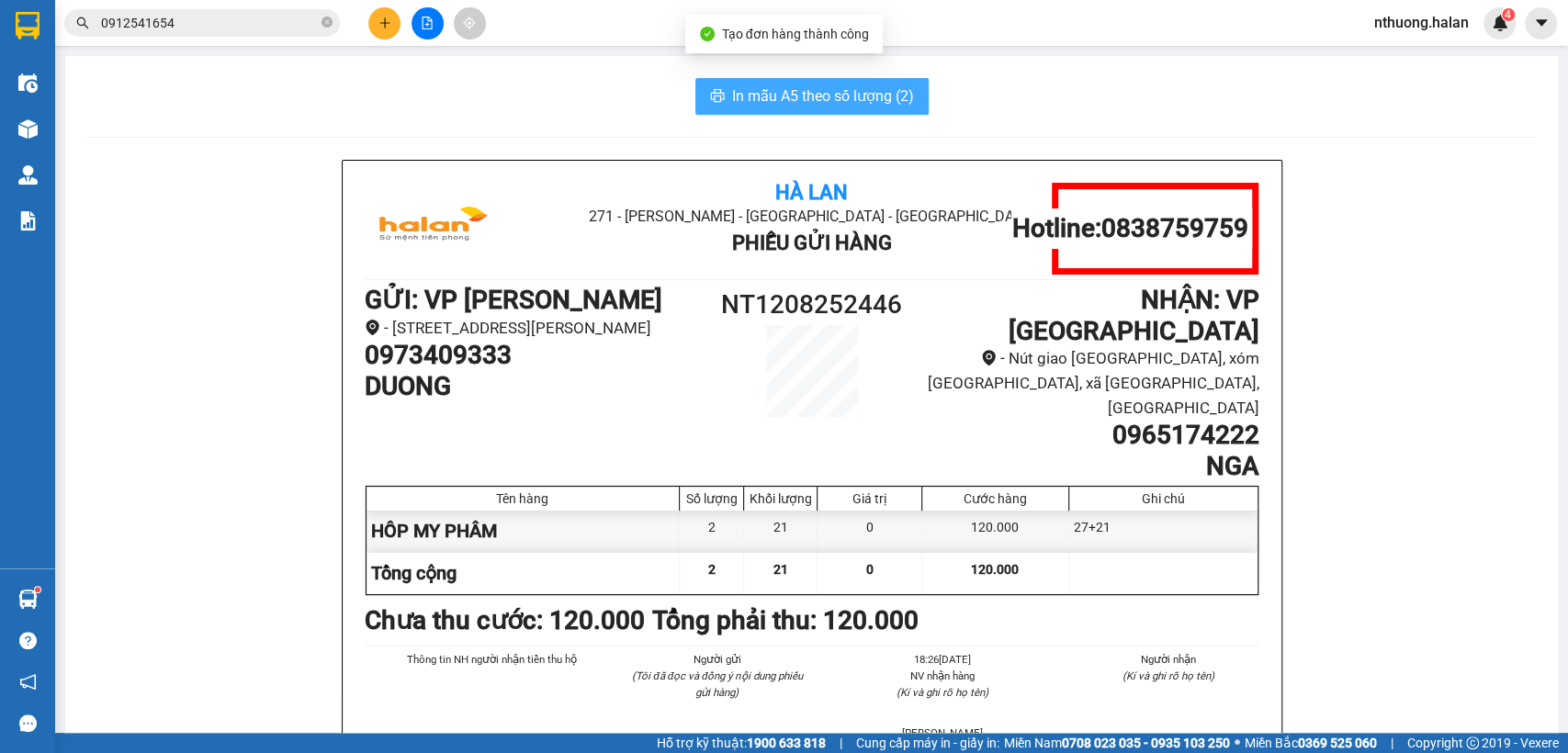
click at [720, 94] on button "In mẫu A5 theo số lượng (2)" at bounding box center [812, 96] width 233 height 37
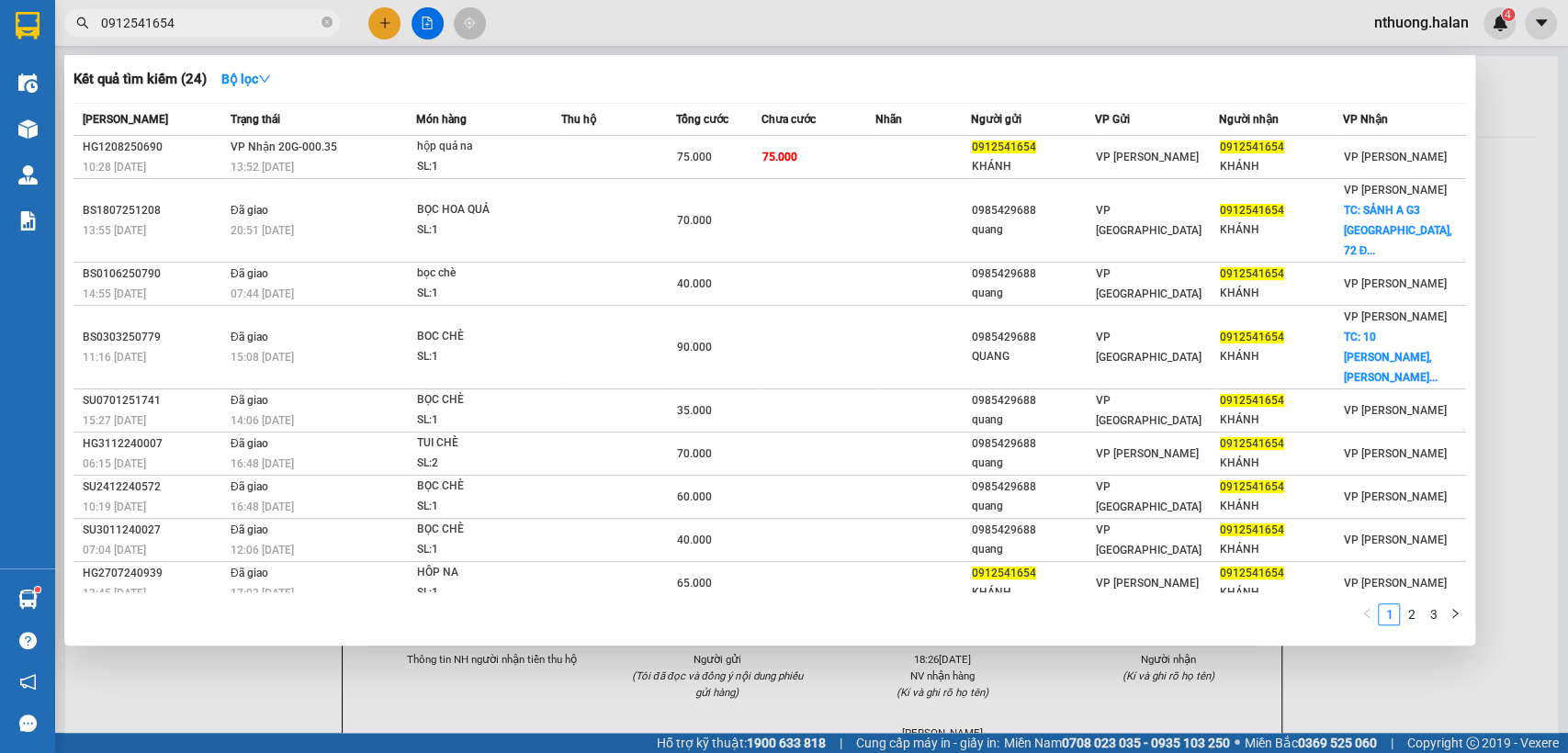
click at [250, 16] on input "0912541654" at bounding box center [209, 22] width 217 height 20
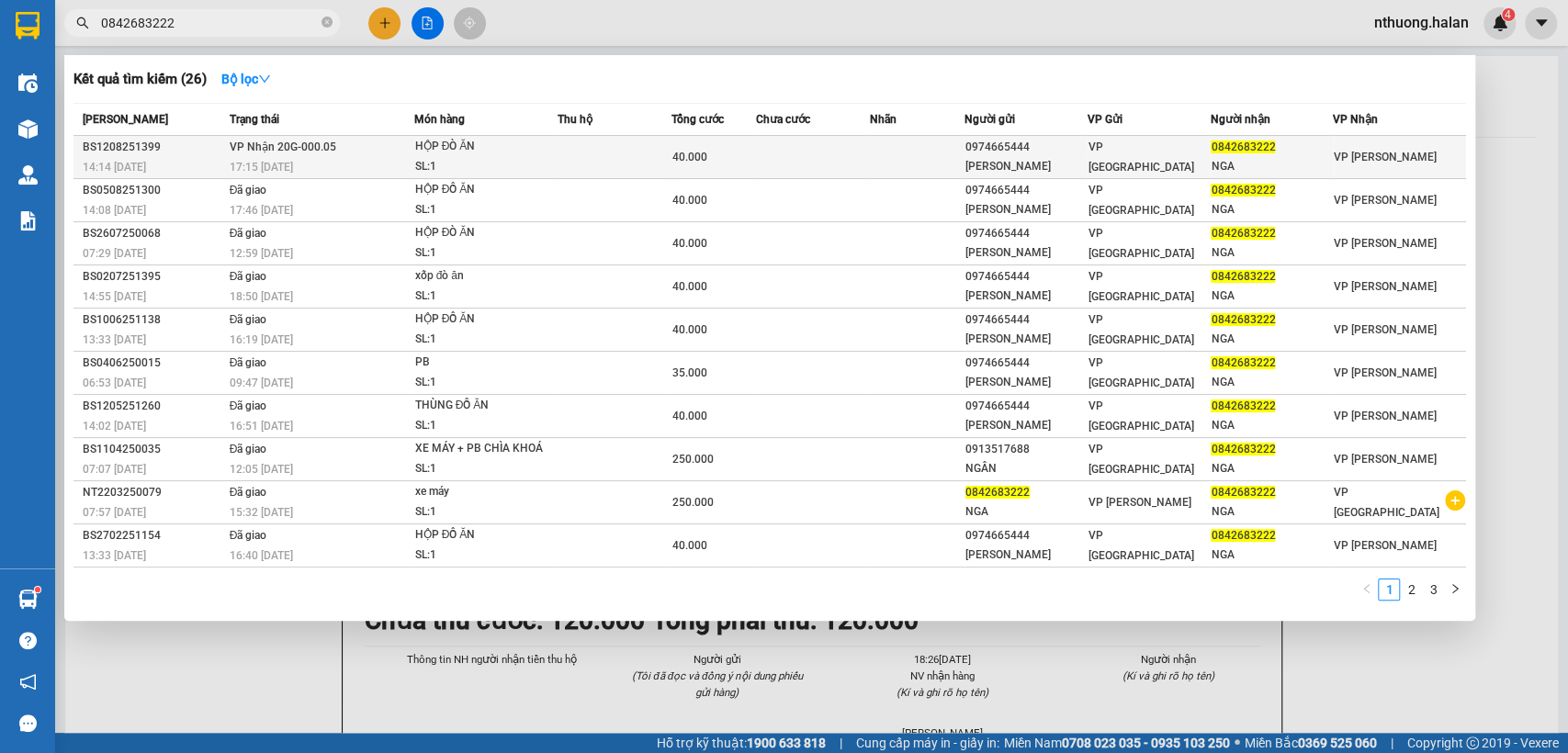
type input "0842683222"
click at [663, 143] on td at bounding box center [614, 157] width 114 height 43
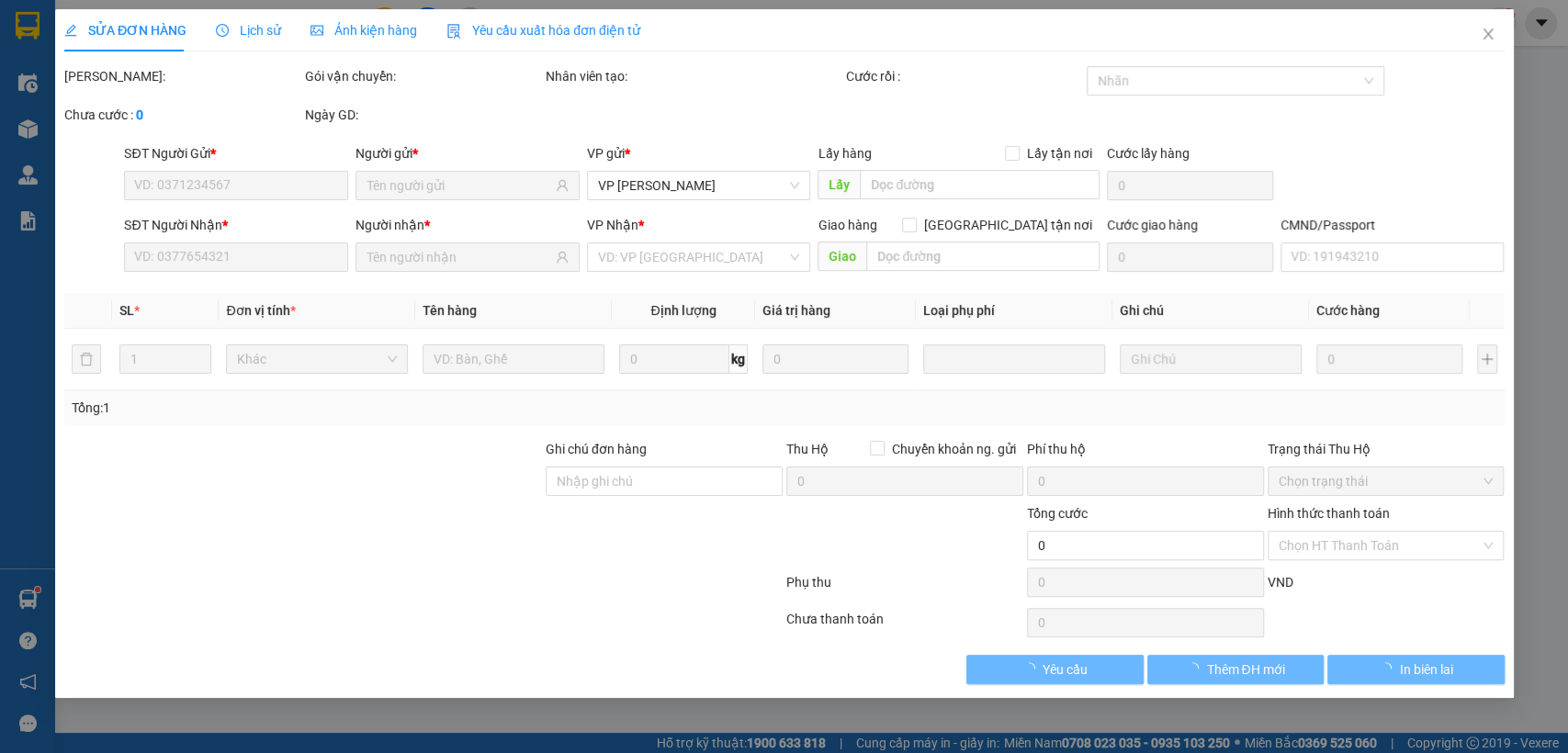
type input "0974665444"
type input "[PERSON_NAME]"
type input "0842683222"
type input "NGA"
type input "40.000"
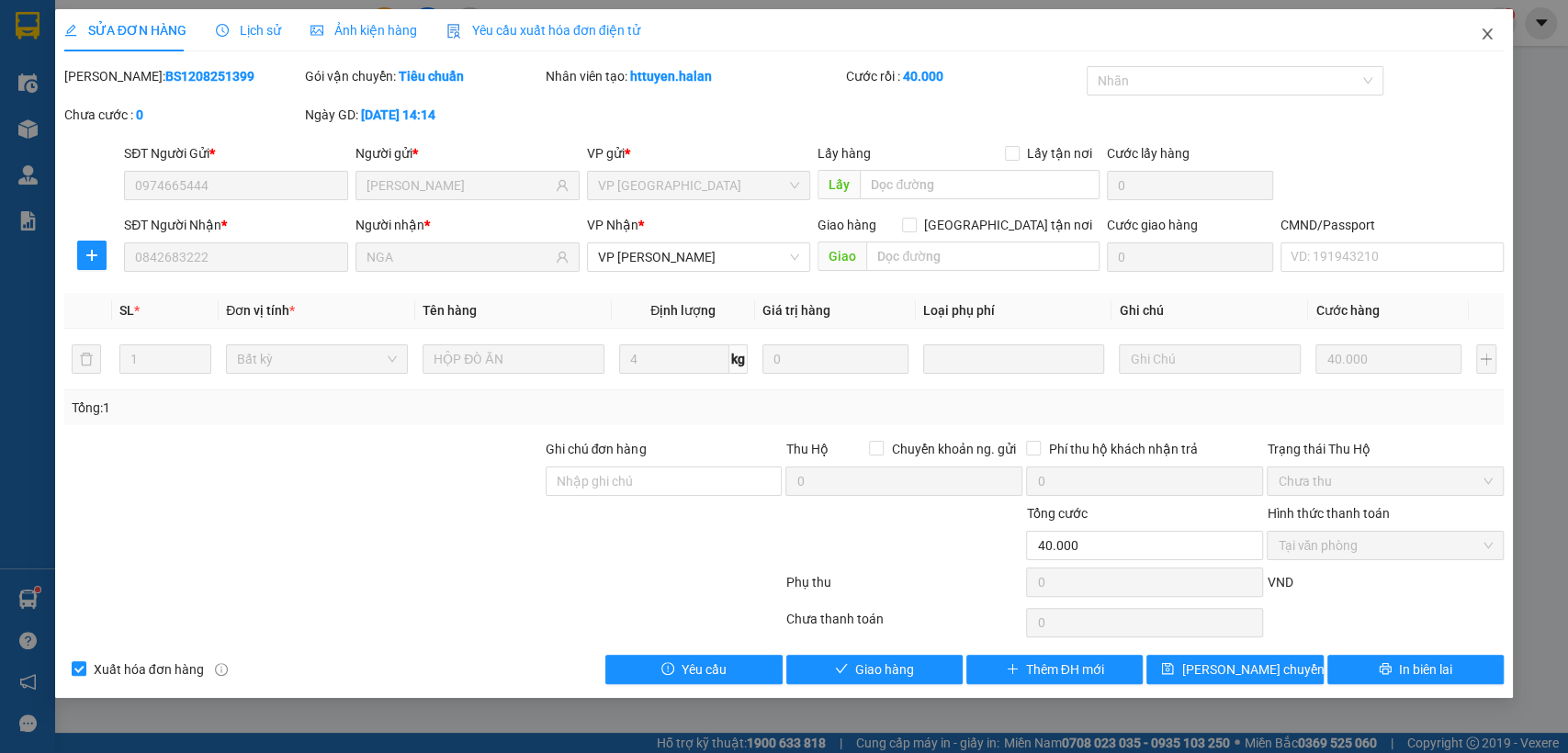
click at [1244, 585] on div "SỬA ĐƠN HÀNG Lịch sử Ảnh kiện hàng Yêu cầu xuất hóa đơn điện tử Total Paid Fee …" at bounding box center [784, 354] width 1459 height 689
click at [904, 677] on span "Giao hàng" at bounding box center [884, 669] width 59 height 20
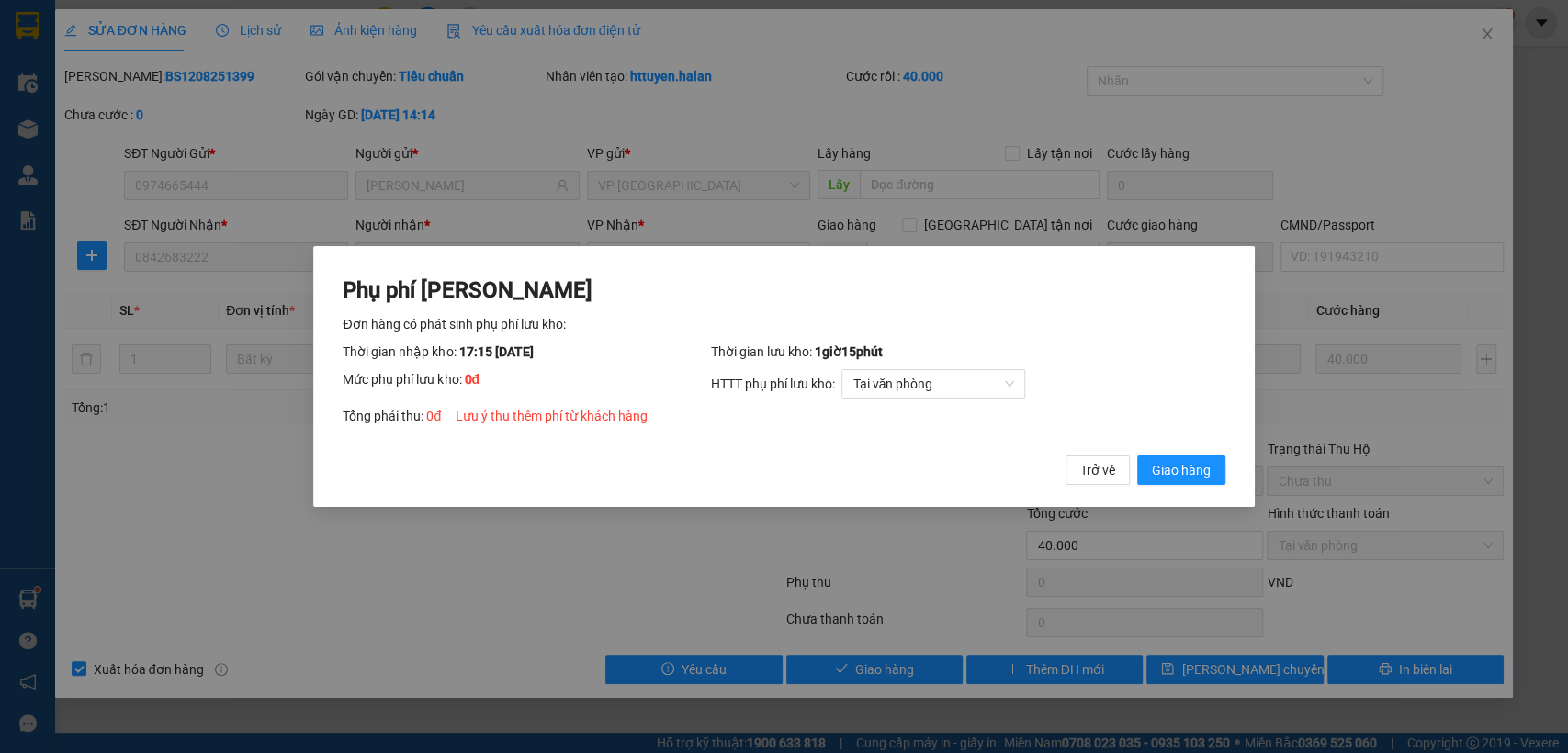
click at [1161, 456] on button "Giao hàng" at bounding box center [1181, 471] width 88 height 29
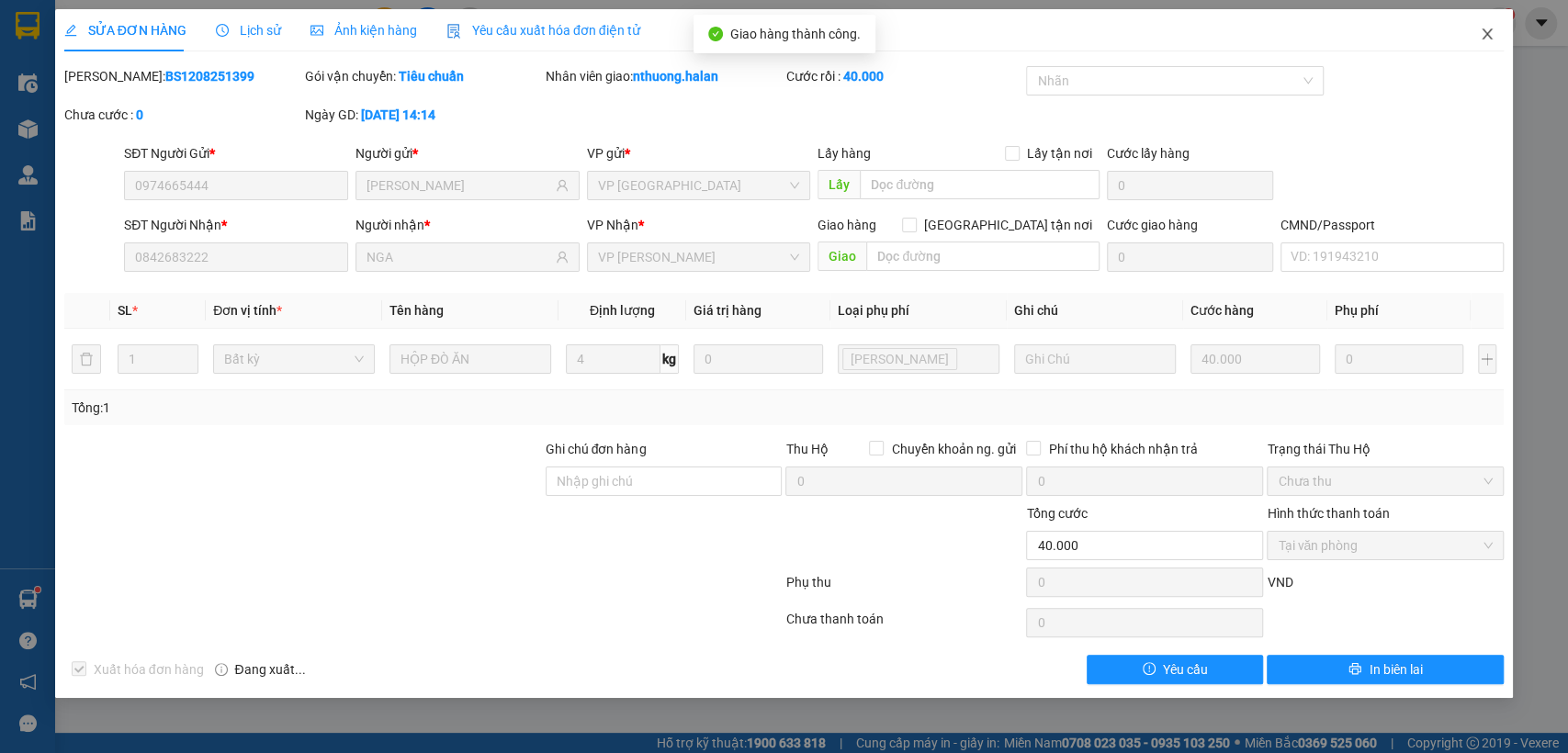
click at [1481, 39] on icon "close" at bounding box center [1487, 34] width 14 height 14
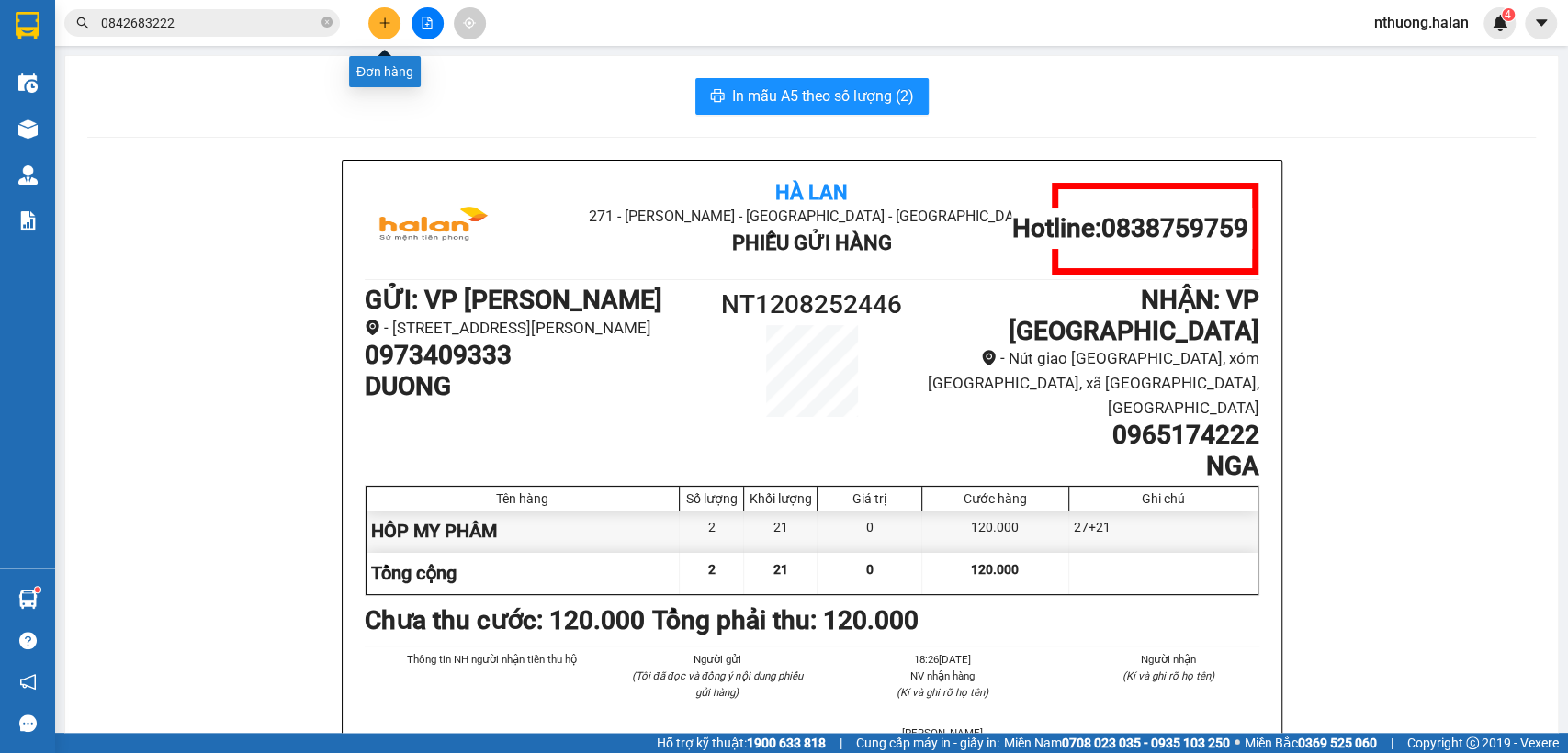
click at [376, 15] on button at bounding box center [384, 23] width 32 height 32
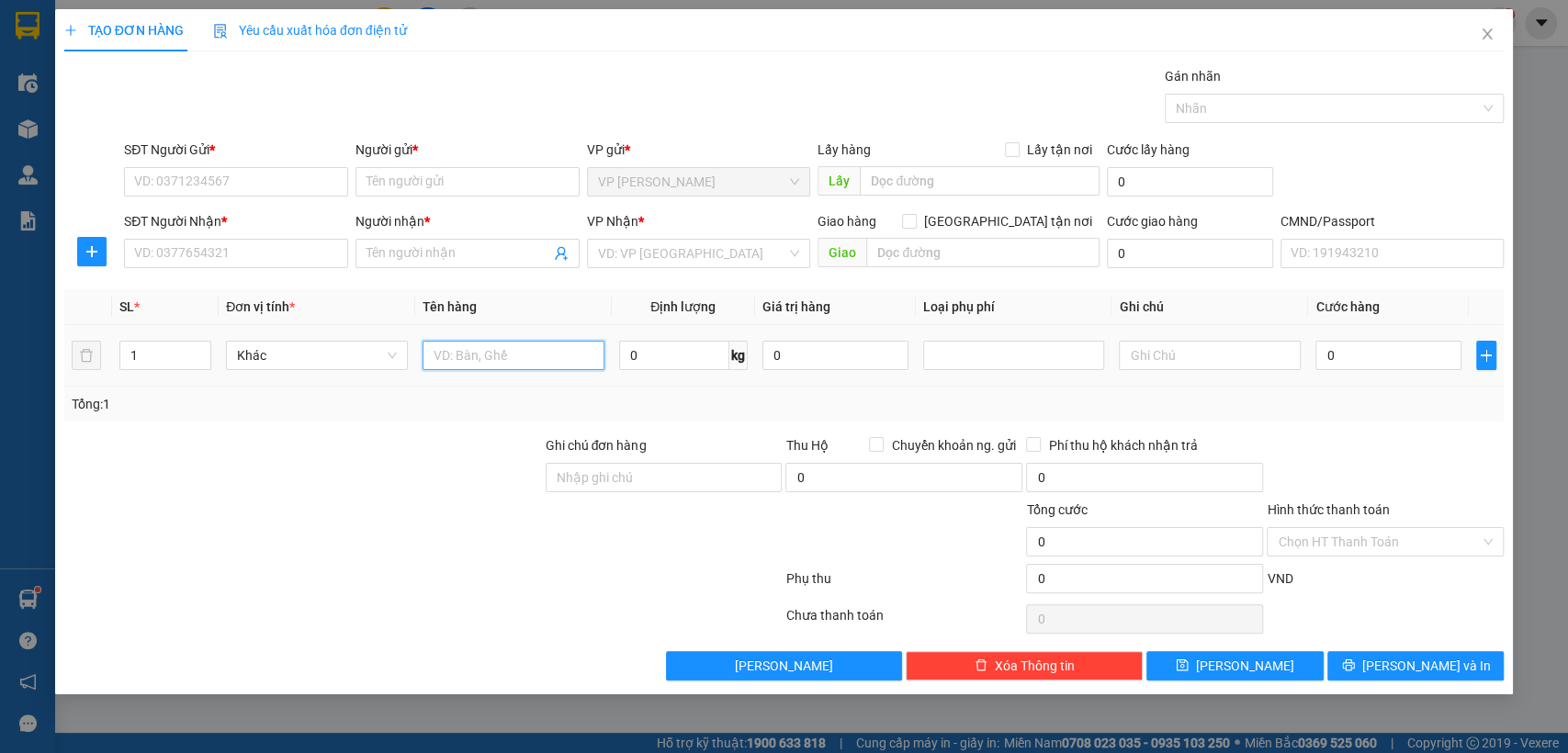
click at [471, 352] on input "text" at bounding box center [513, 356] width 182 height 29
type input "HÔP PHỤ KIỆN"
type input "1"
click at [257, 179] on input "SĐT Người Gửi *" at bounding box center [236, 181] width 224 height 29
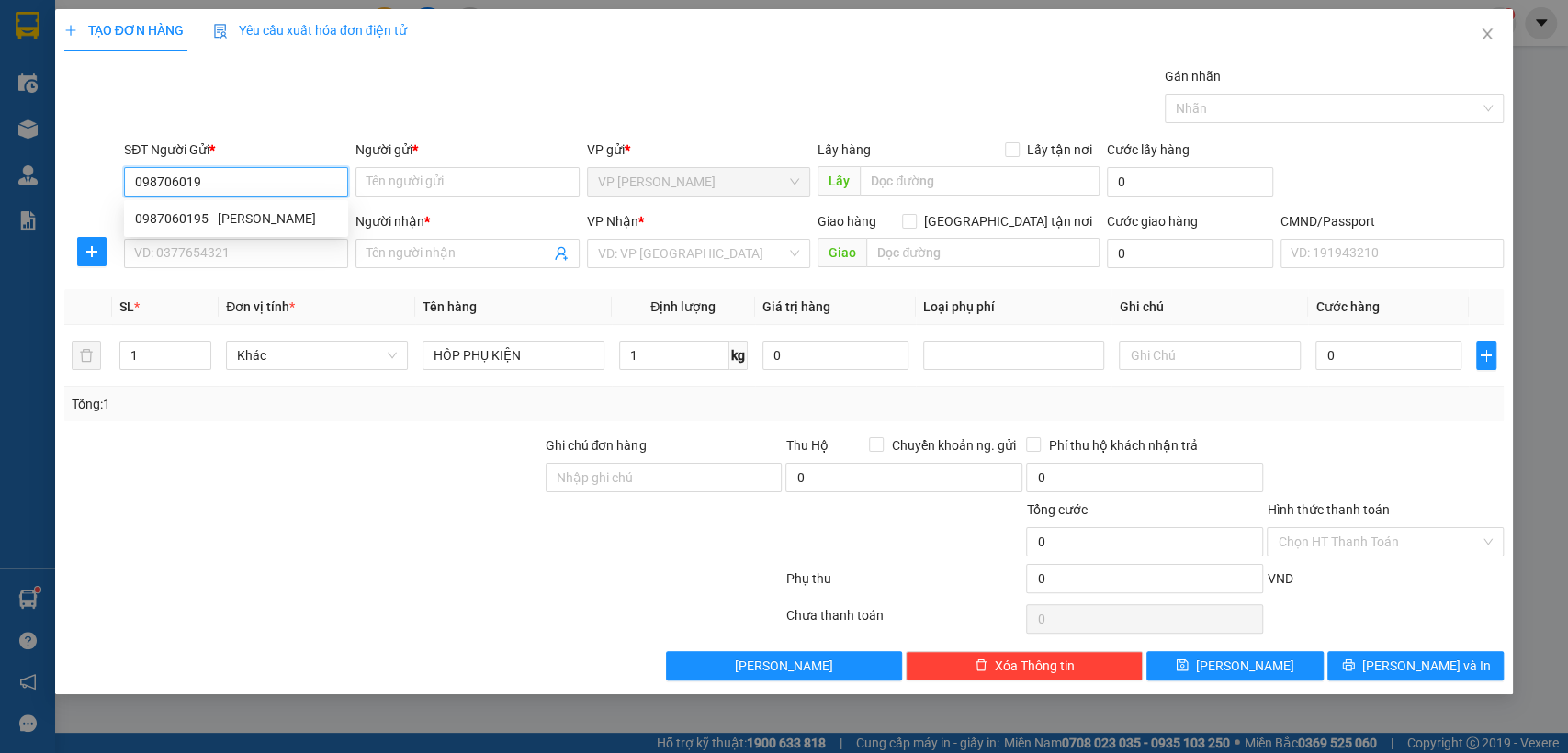
type input "0987060195"
click at [241, 215] on div "0987060195 - [PERSON_NAME]" at bounding box center [236, 218] width 203 height 20
type input "[PERSON_NAME]"
type input "0987060195"
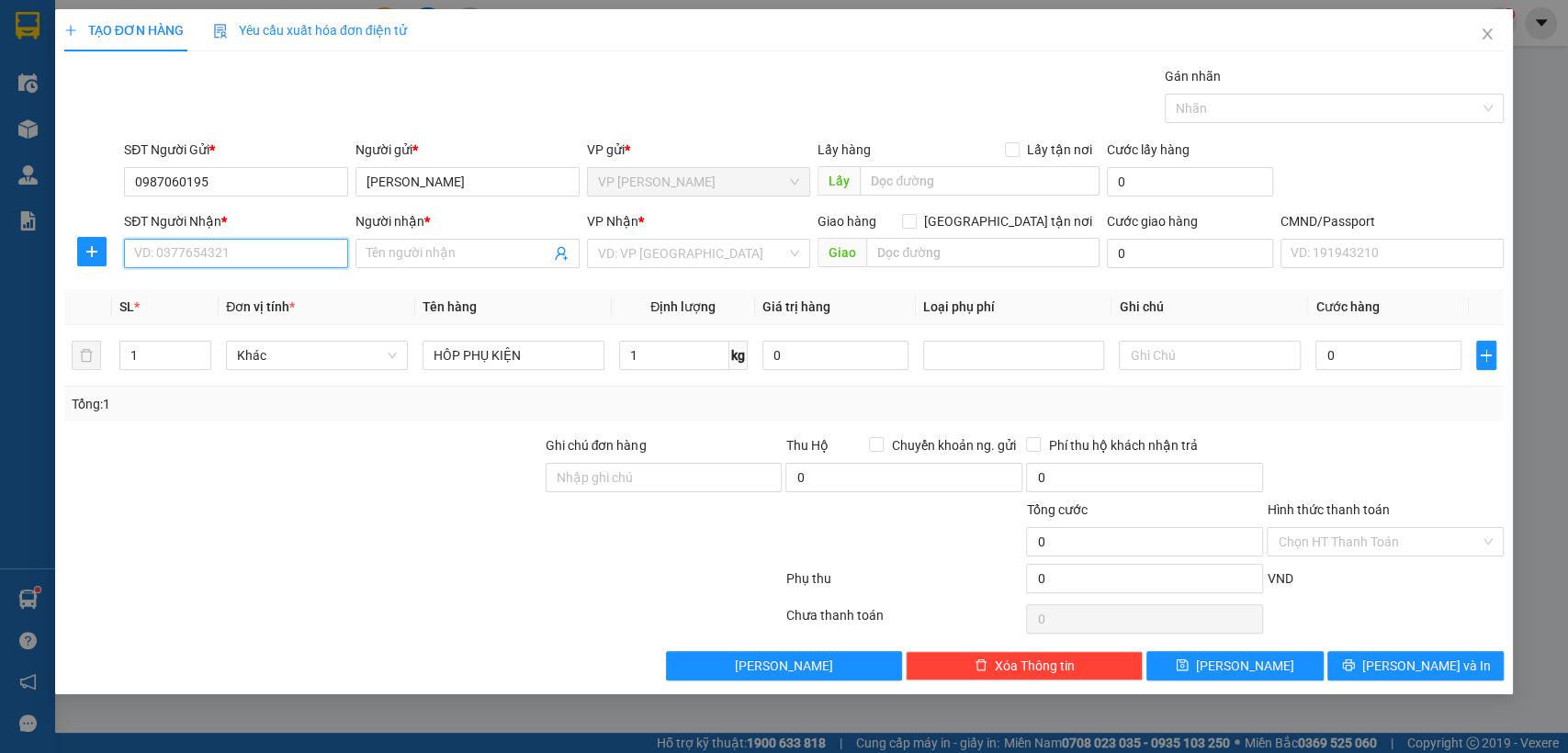
click at [247, 249] on input "SĐT Người Nhận *" at bounding box center [236, 254] width 224 height 29
type input "0974345222"
click at [224, 298] on div "0974345222 - PHÚ" at bounding box center [236, 290] width 203 height 20
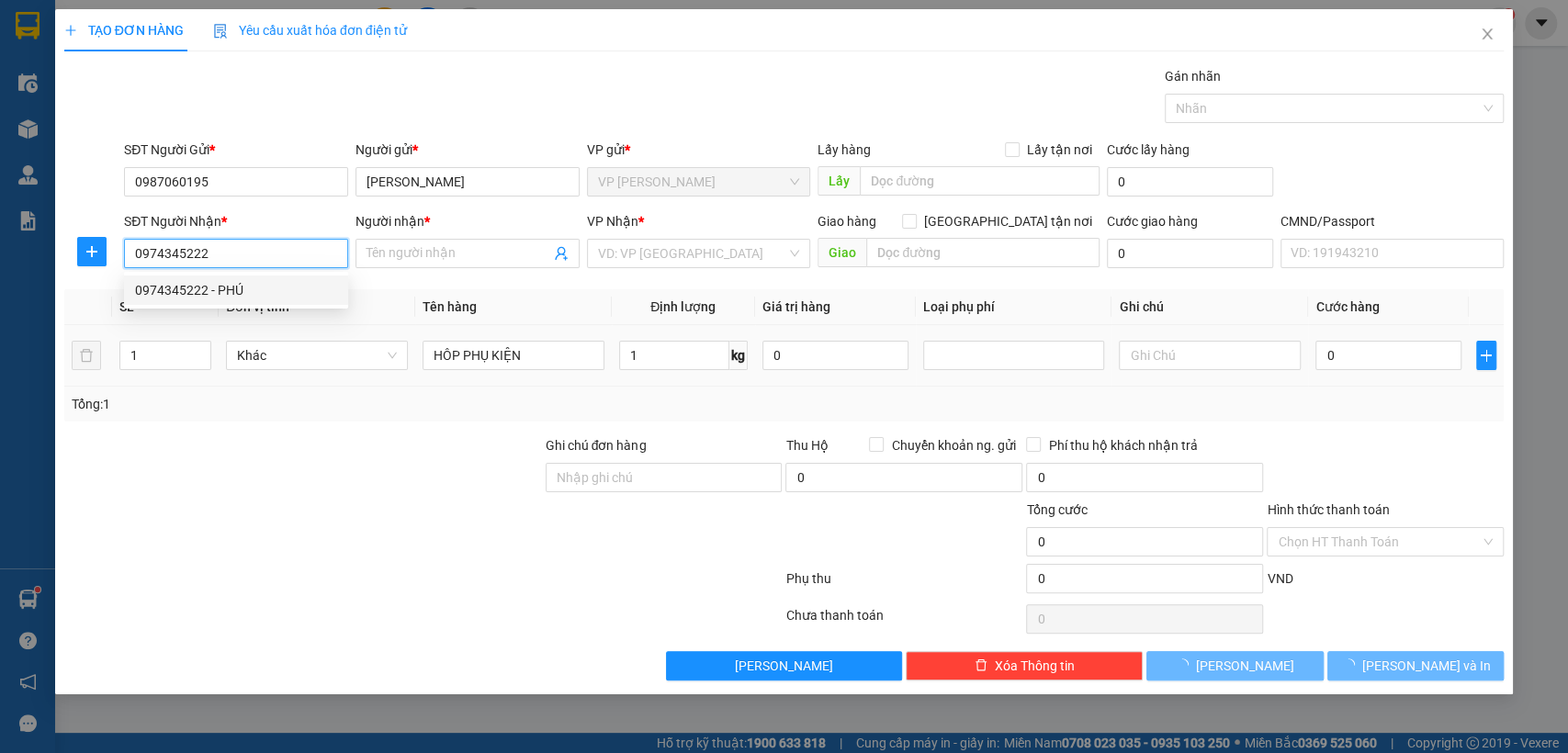
type input "PHÚ"
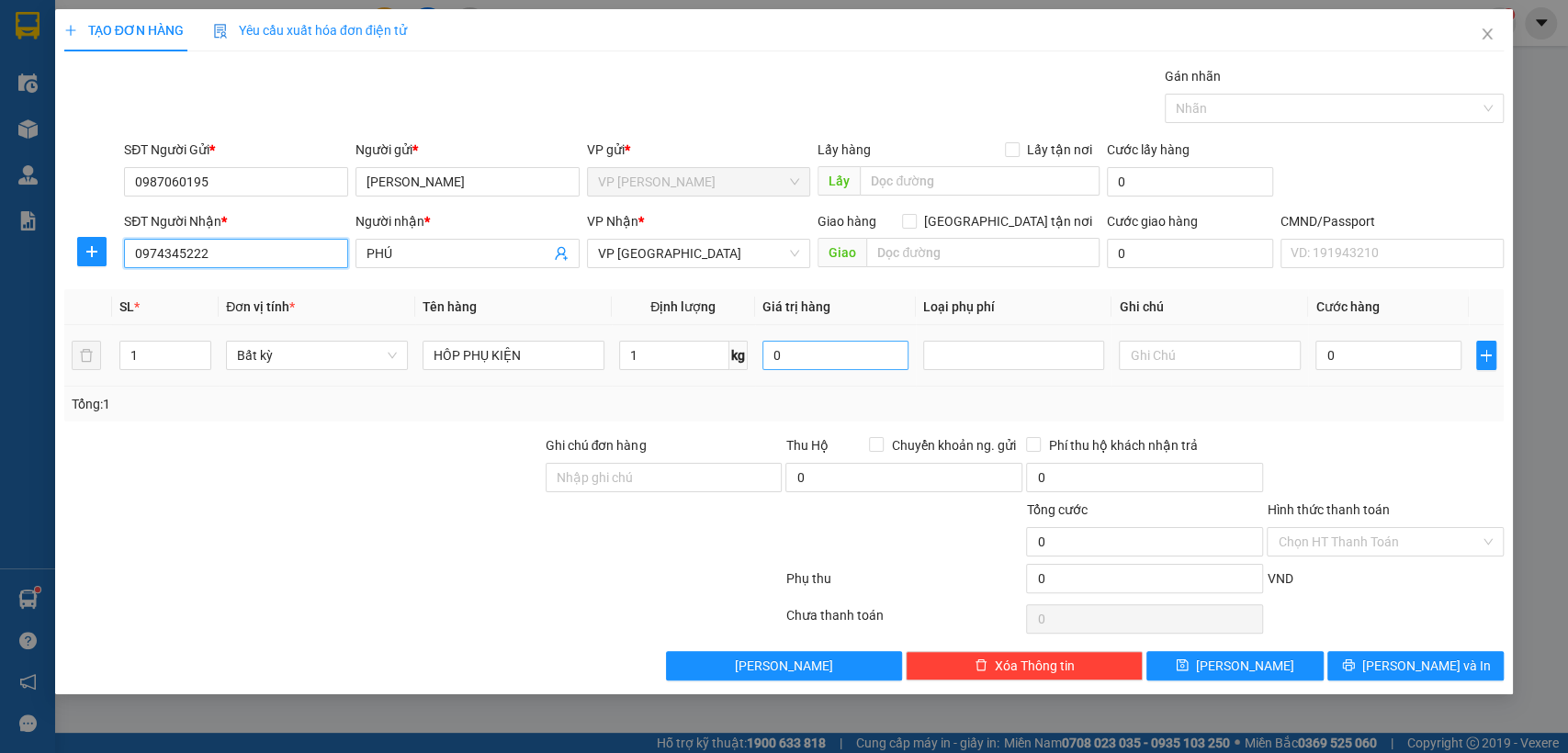
type input "0974345222"
click at [838, 359] on input "0" at bounding box center [836, 356] width 147 height 29
type input "0"
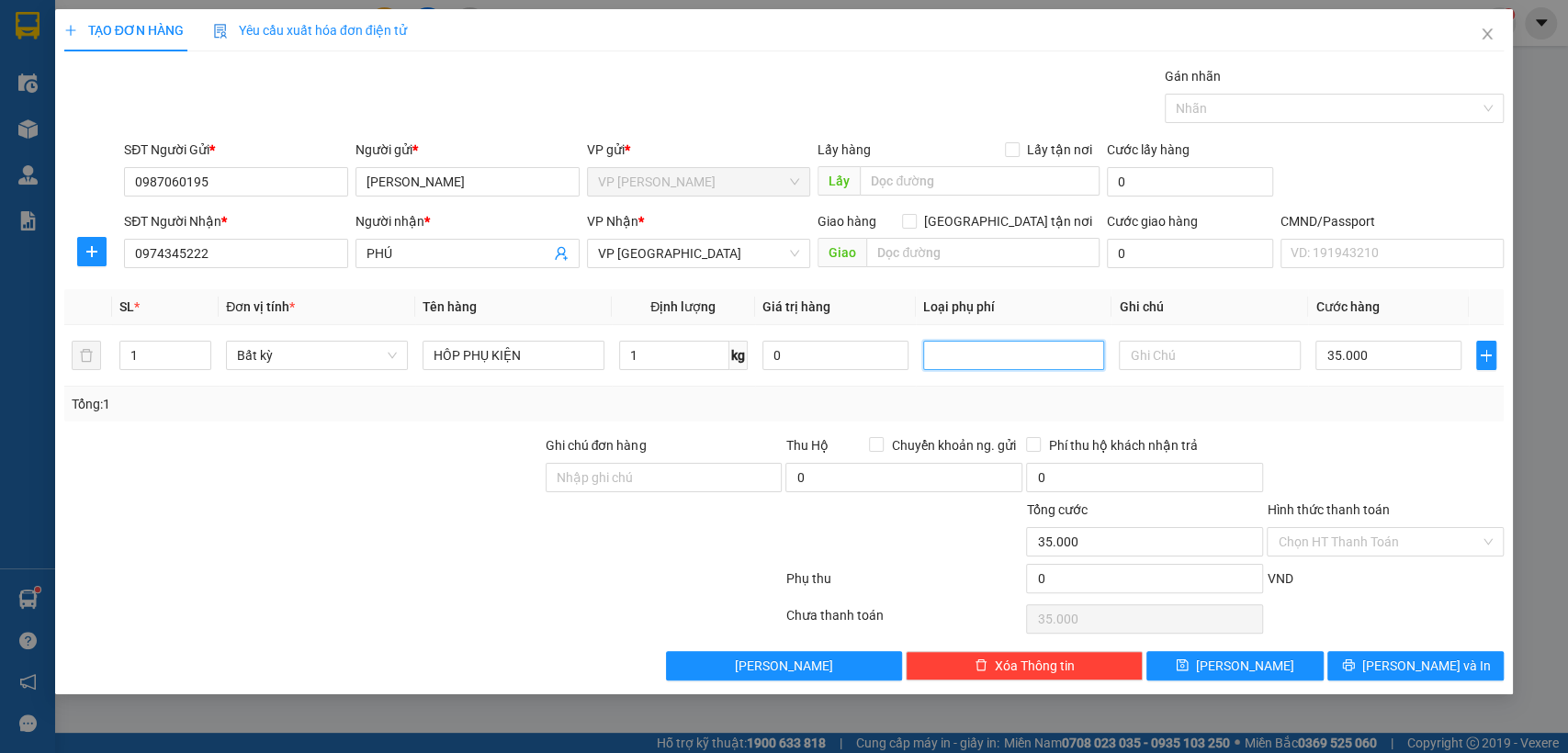
type input "35.000"
click at [1437, 672] on span "[PERSON_NAME] và In" at bounding box center [1426, 665] width 128 height 20
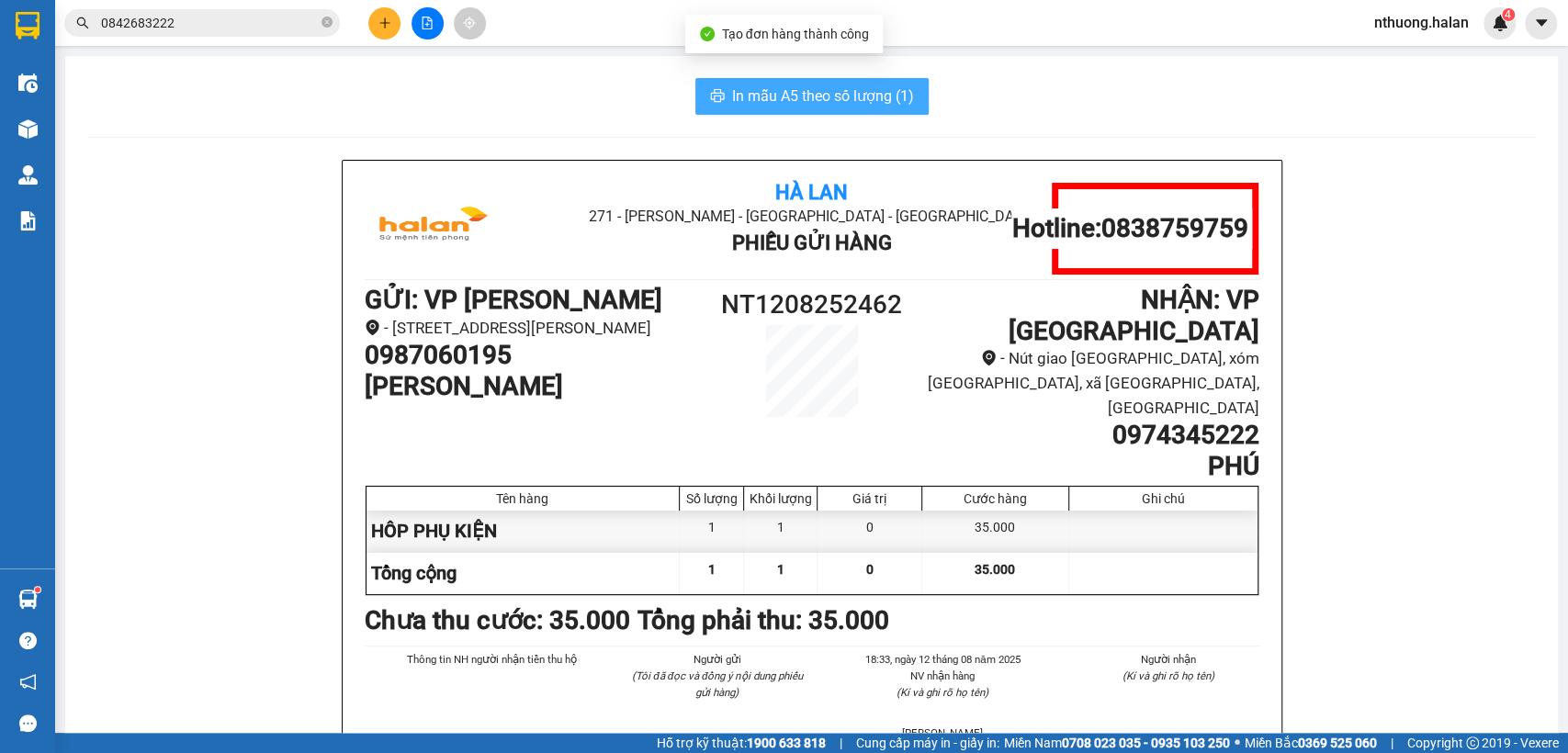
click at [771, 96] on span "In mẫu A5 theo số lượng (1)" at bounding box center [823, 96] width 182 height 23
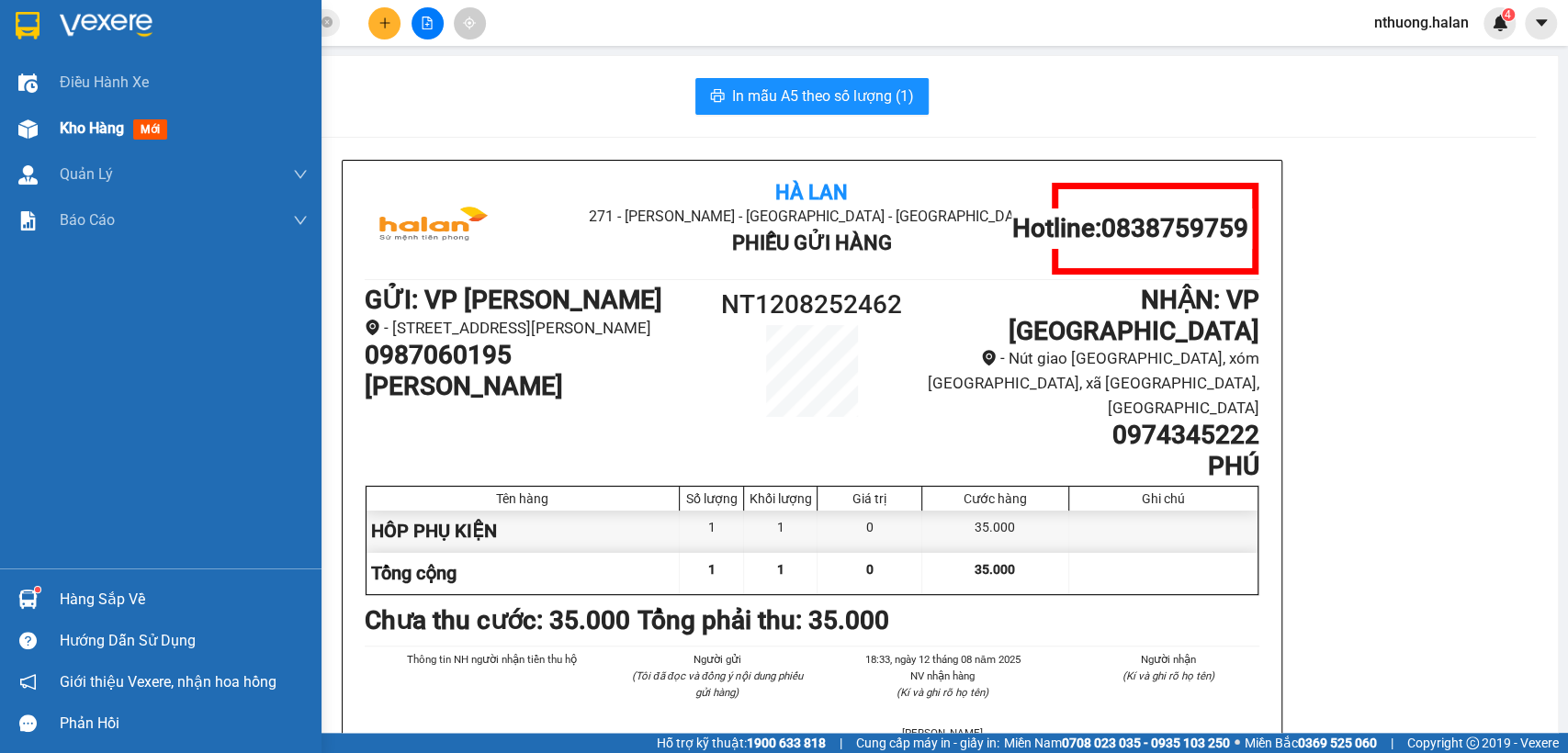
click at [60, 128] on span "Kho hàng" at bounding box center [92, 128] width 65 height 17
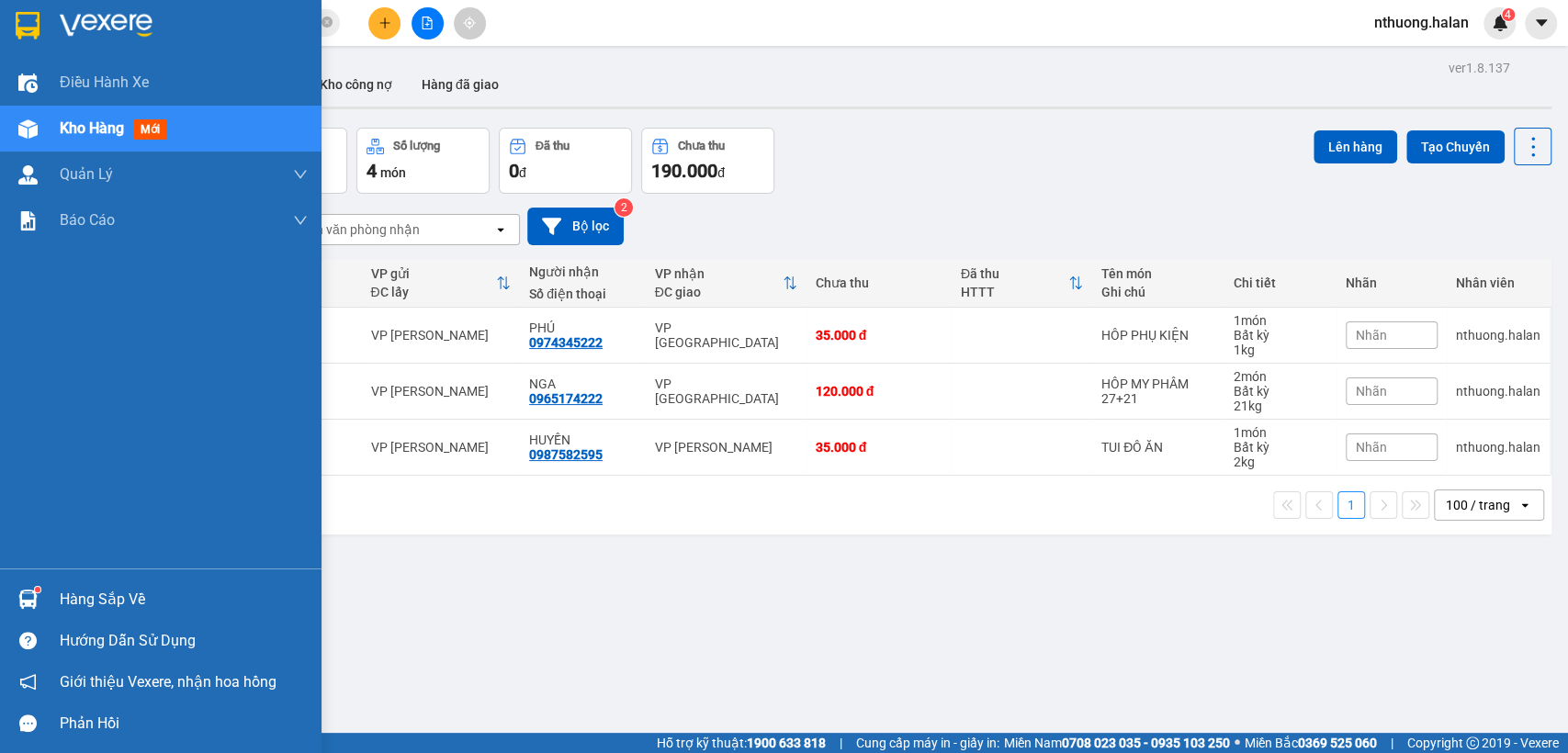
click at [68, 602] on div "Hàng sắp về" at bounding box center [183, 600] width 248 height 28
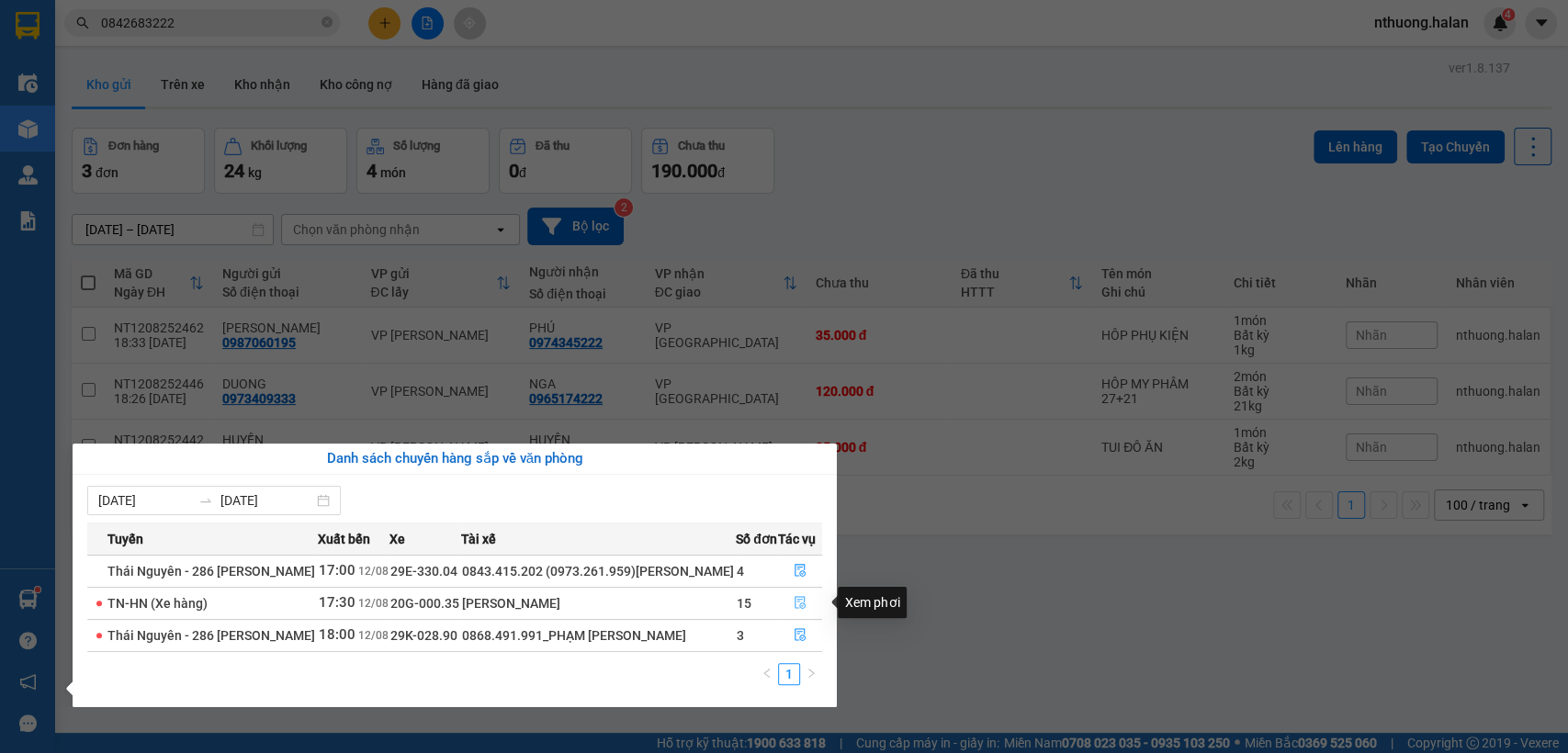
click at [800, 600] on icon "file-done" at bounding box center [799, 602] width 13 height 13
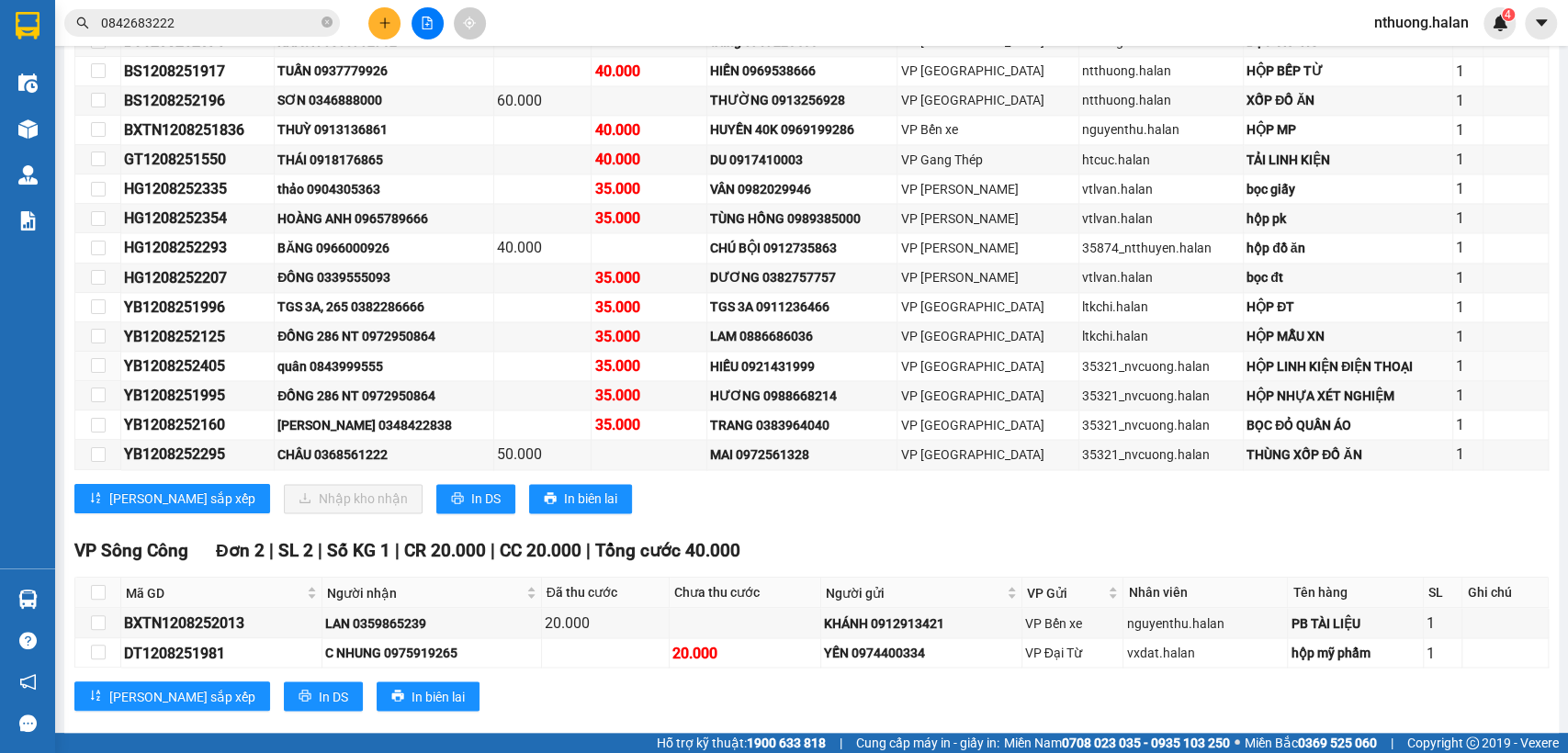
scroll to position [1224, 0]
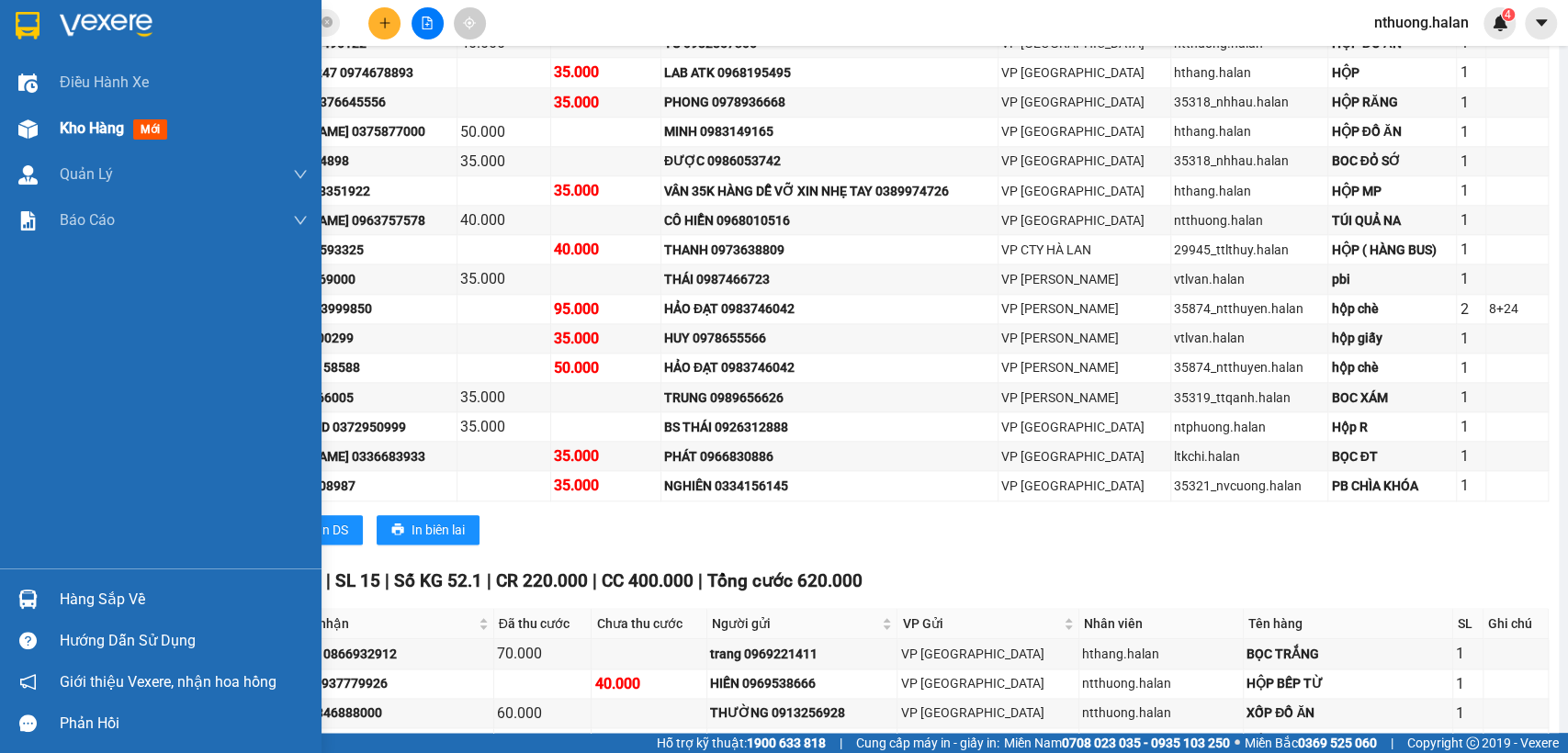
click at [89, 134] on span "Kho hàng" at bounding box center [92, 128] width 65 height 17
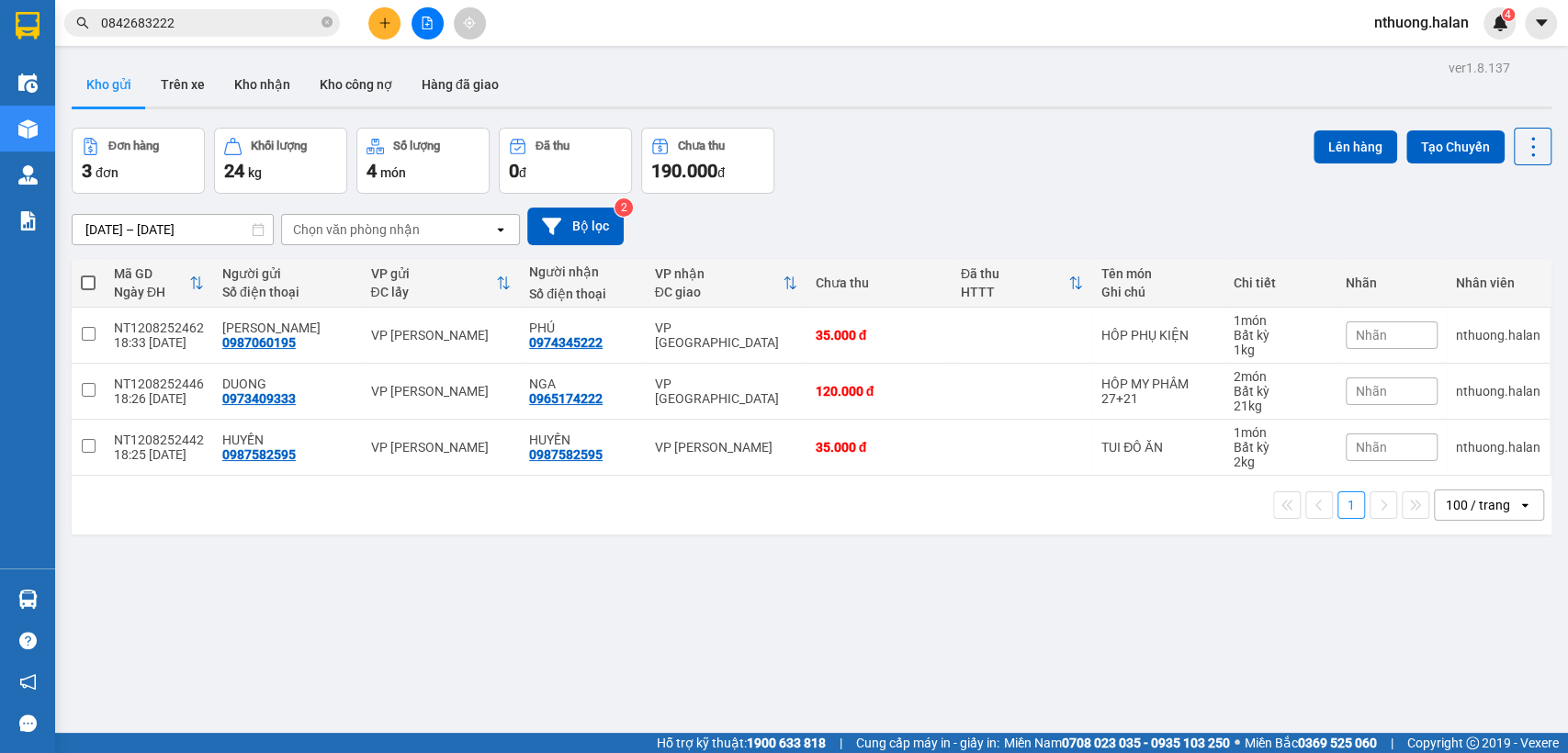
drag, startPoint x: 264, startPoint y: 88, endPoint x: 280, endPoint y: 138, distance: 52.5
click at [264, 86] on button "Kho nhận" at bounding box center [262, 85] width 86 height 44
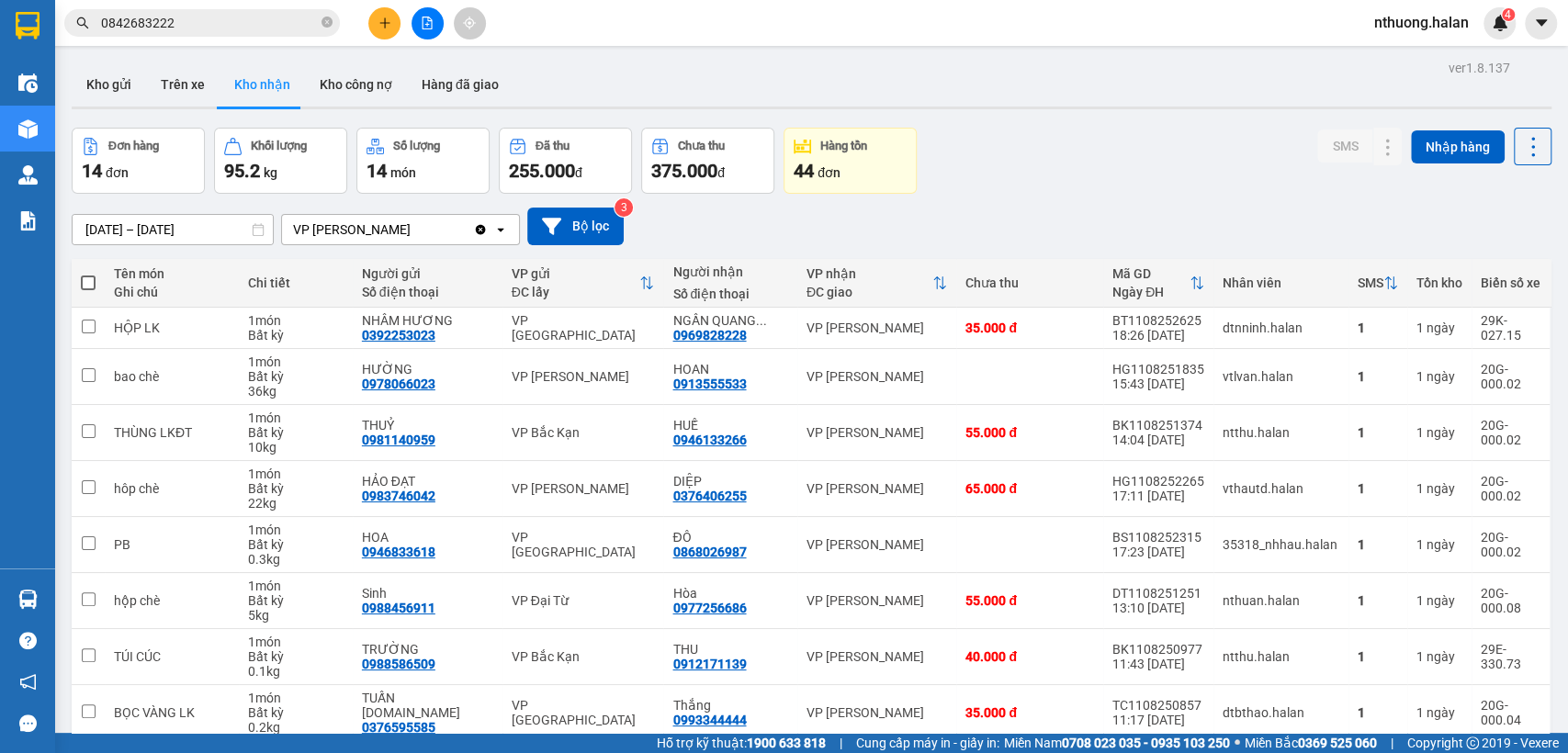
click at [127, 229] on input "[DATE] – [DATE]" at bounding box center [173, 229] width 201 height 29
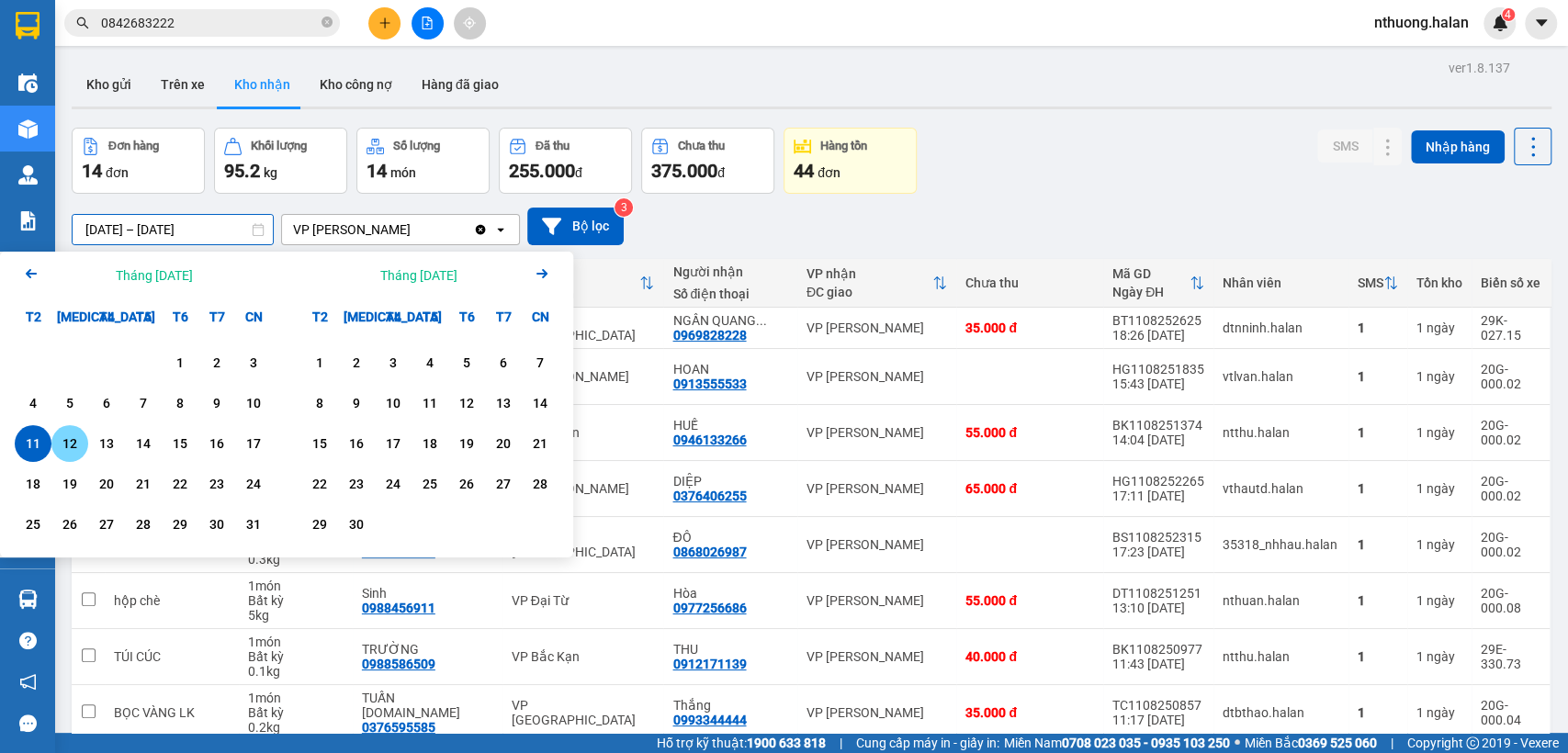
click at [68, 443] on div "12" at bounding box center [69, 444] width 26 height 22
click at [28, 444] on div "11" at bounding box center [33, 444] width 26 height 22
type input "[DATE] – [DATE]"
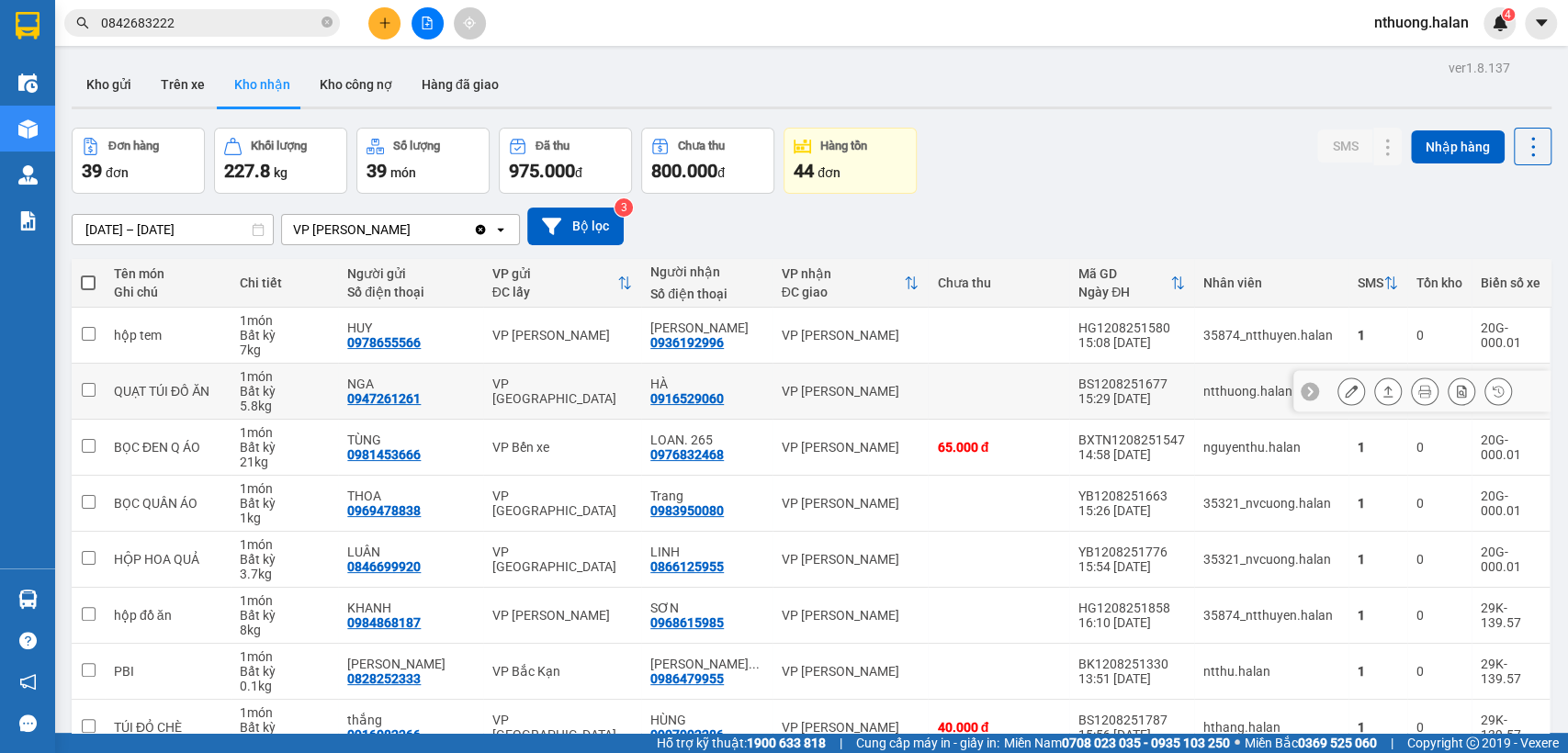
click at [88, 388] on input "checkbox" at bounding box center [89, 390] width 14 height 13
checkbox input "false"
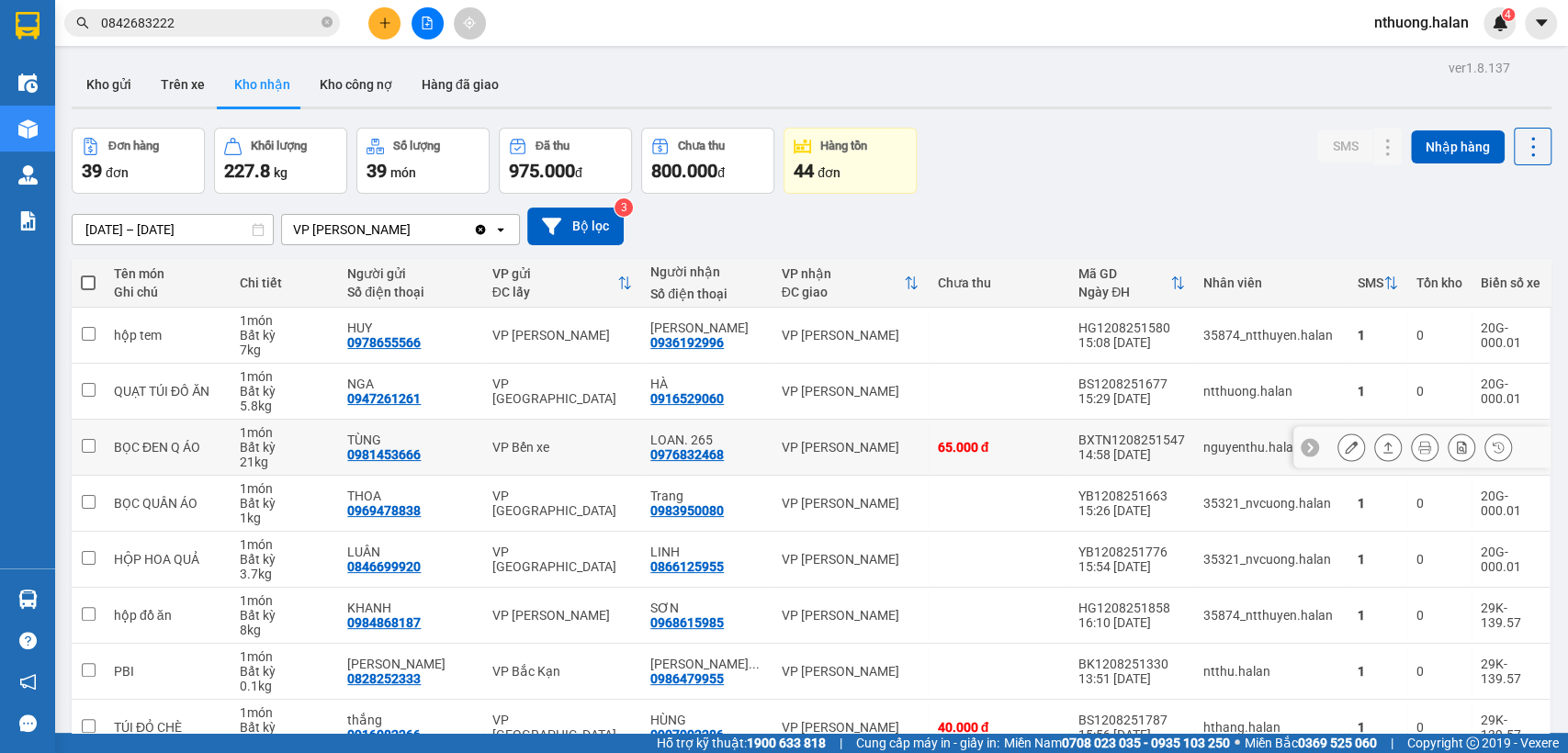
scroll to position [204, 0]
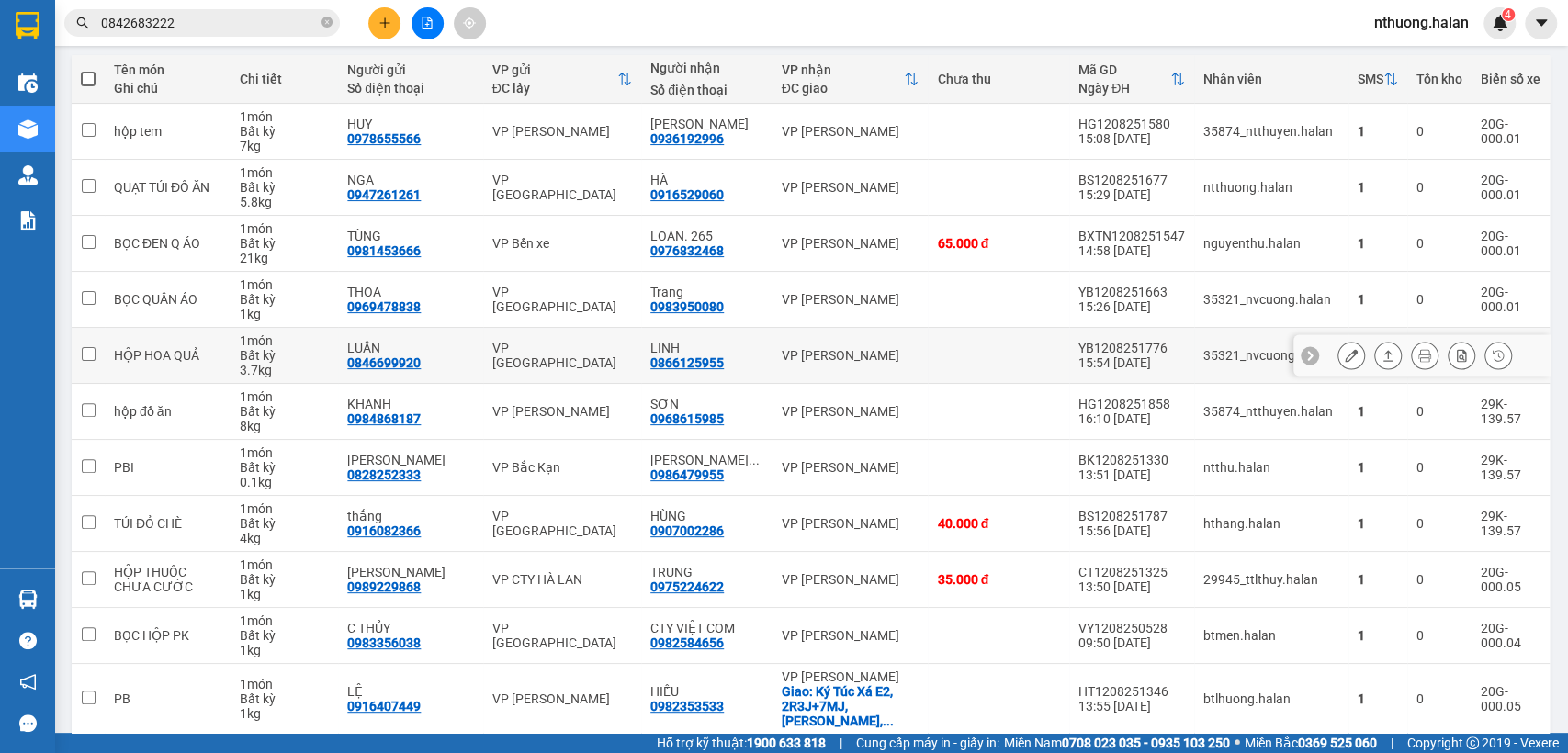
click at [91, 360] on input "checkbox" at bounding box center [89, 354] width 14 height 13
click at [93, 336] on td at bounding box center [88, 356] width 33 height 56
click at [87, 347] on input "checkbox" at bounding box center [89, 354] width 14 height 13
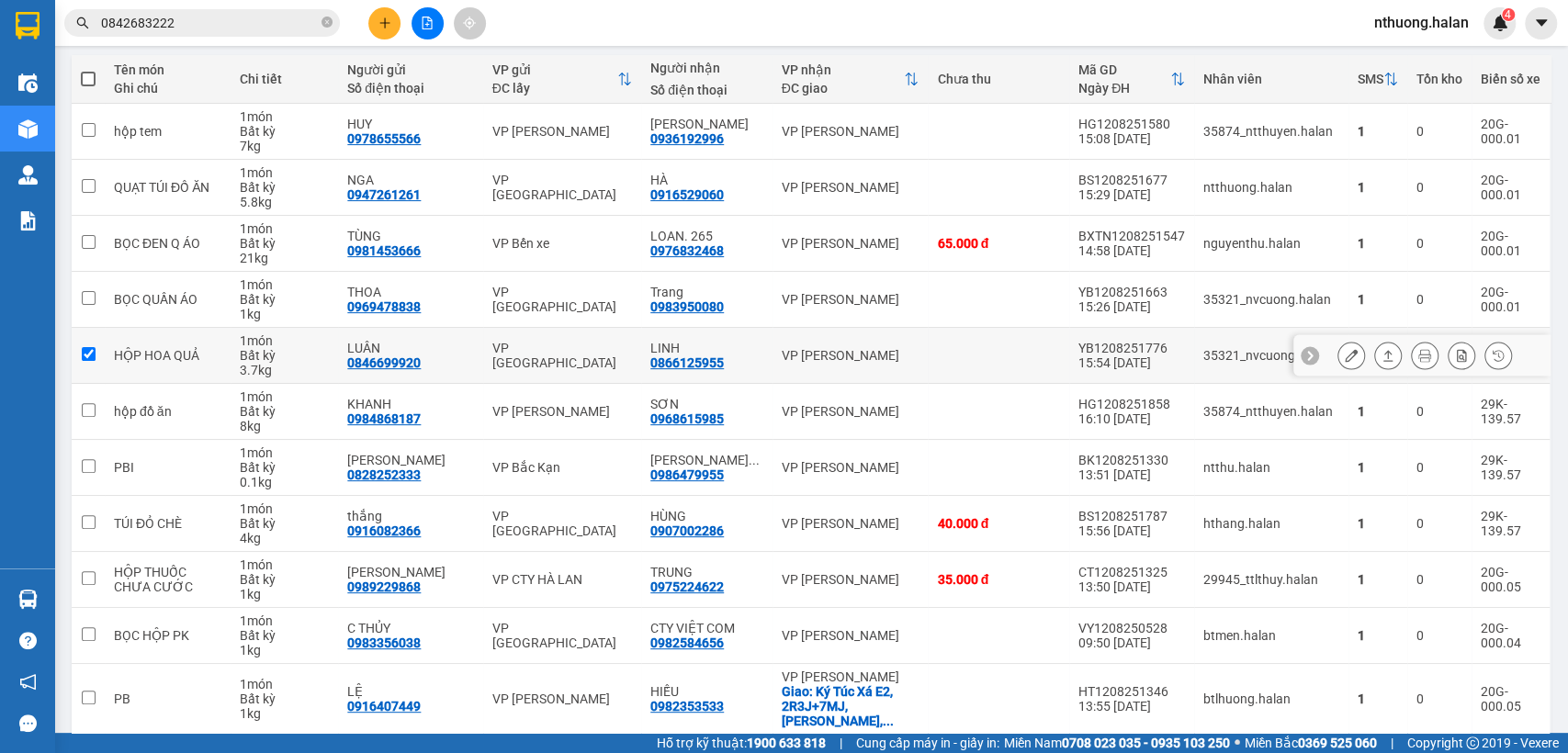
checkbox input "true"
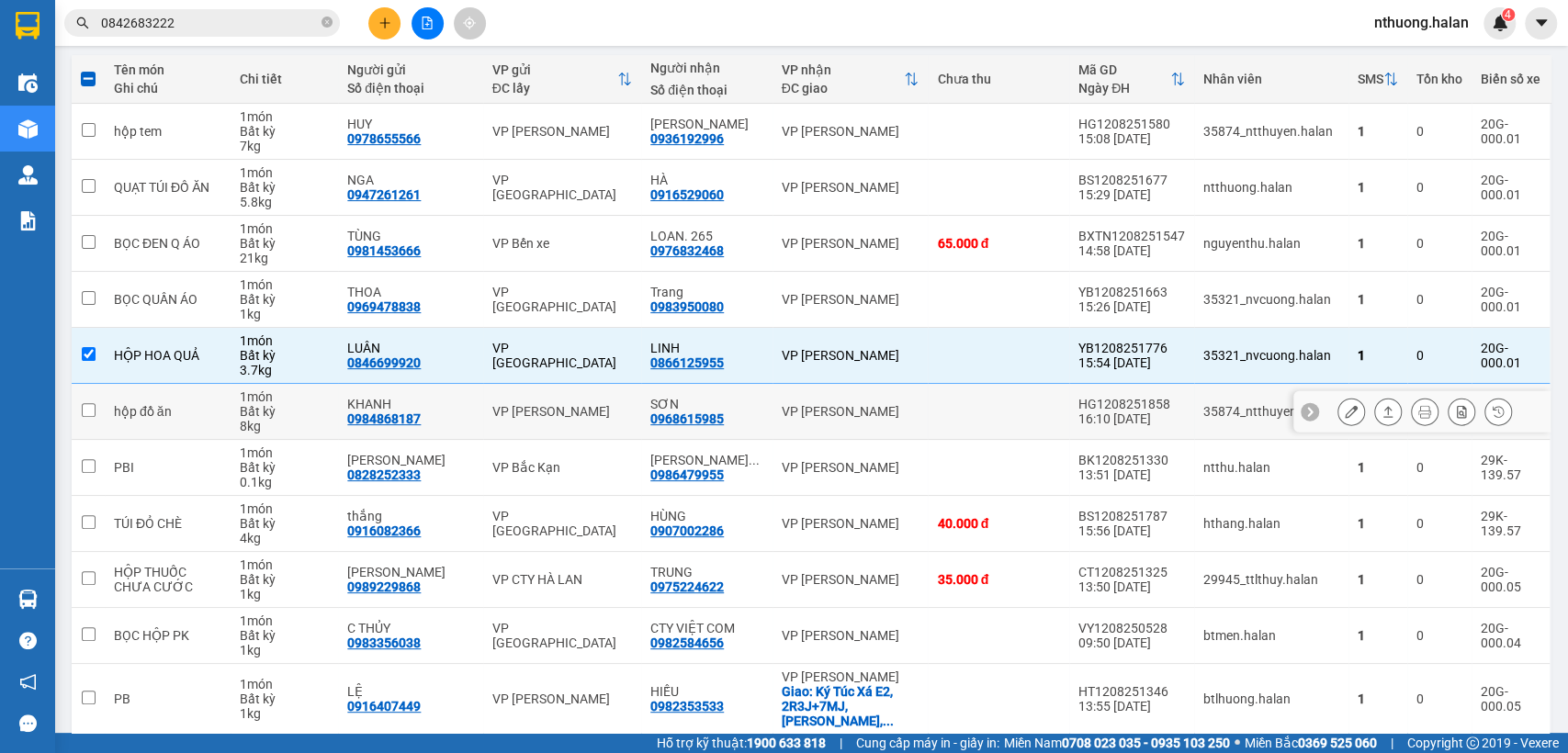
click at [90, 413] on input "checkbox" at bounding box center [89, 410] width 14 height 13
checkbox input "true"
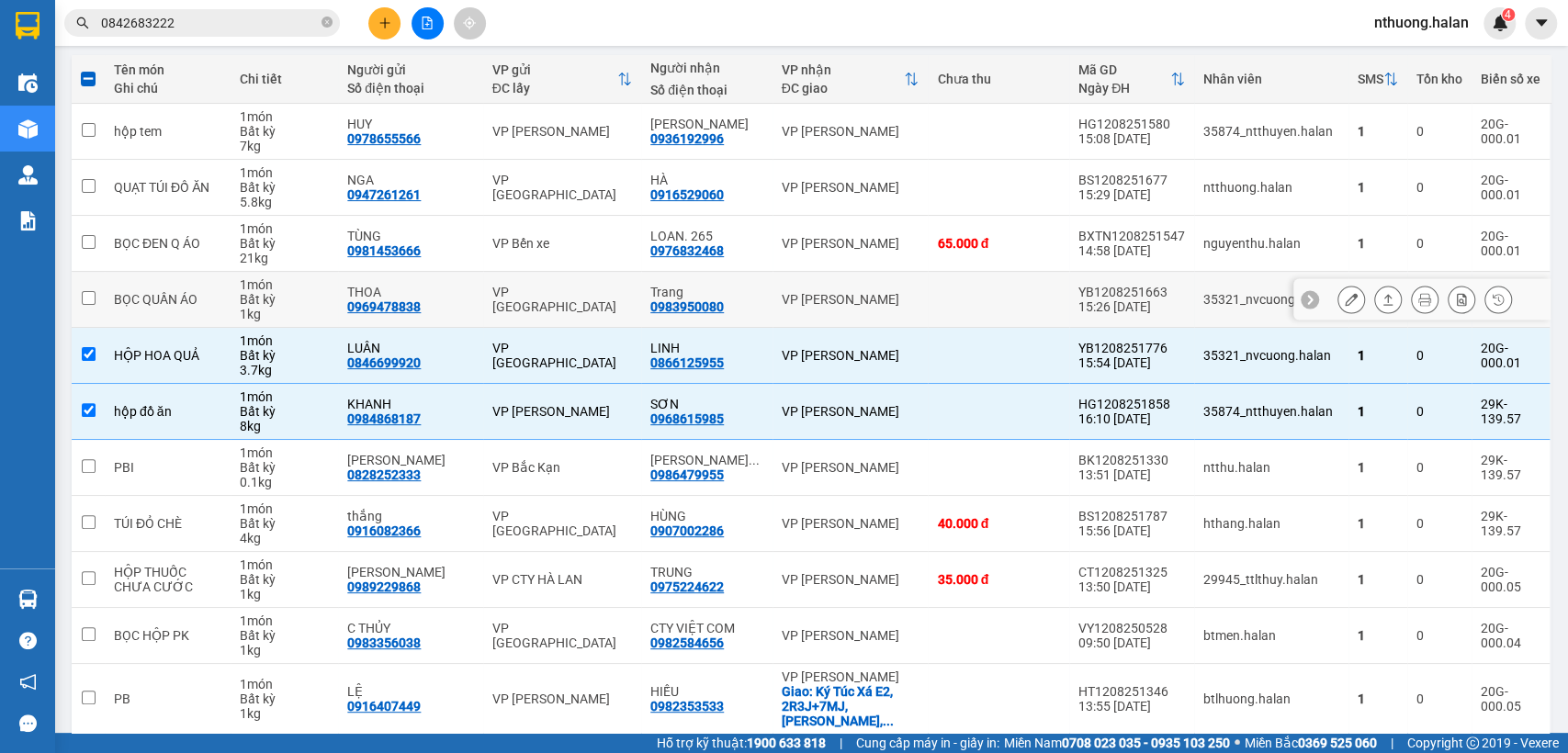
scroll to position [0, 0]
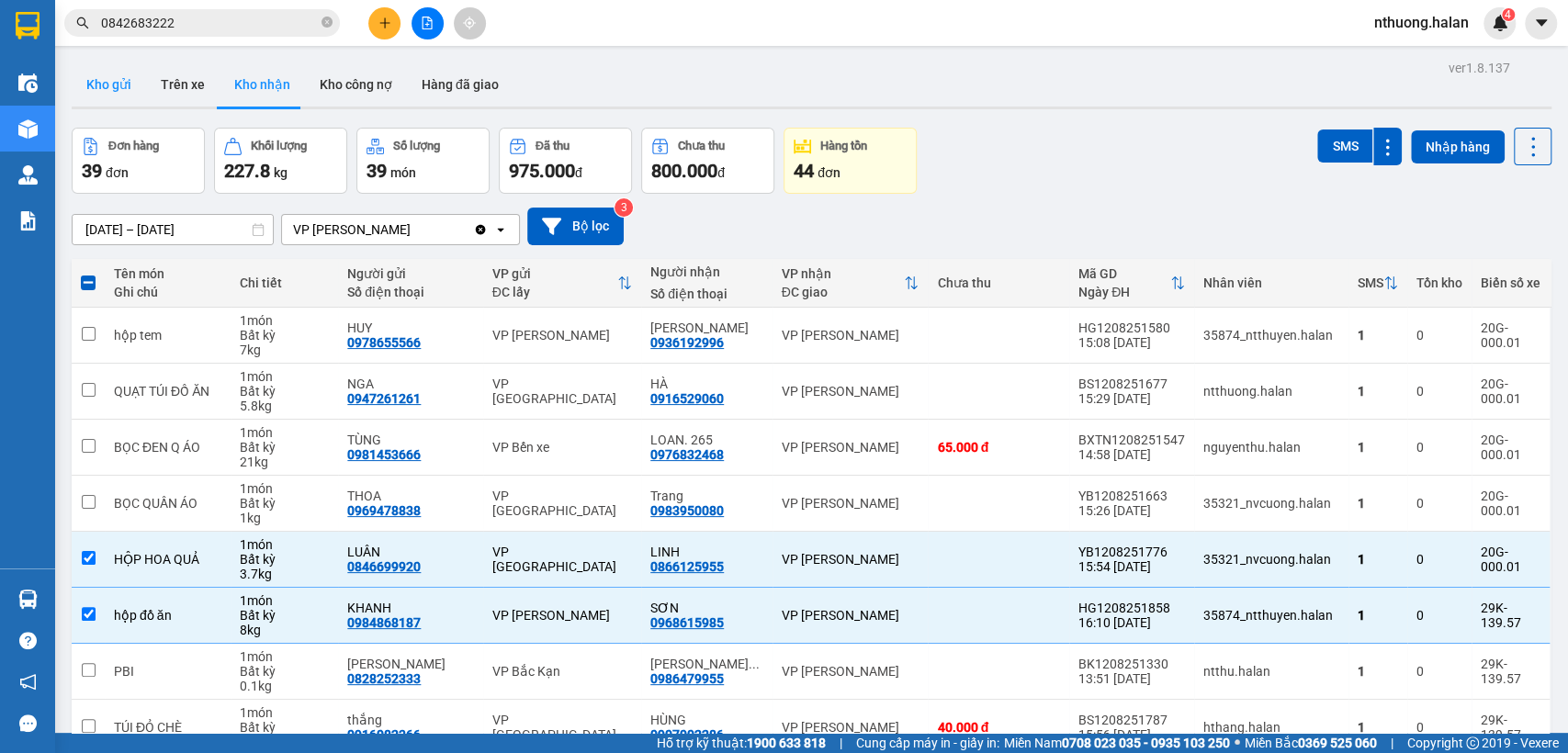
click at [115, 87] on button "Kho gửi" at bounding box center [108, 85] width 74 height 44
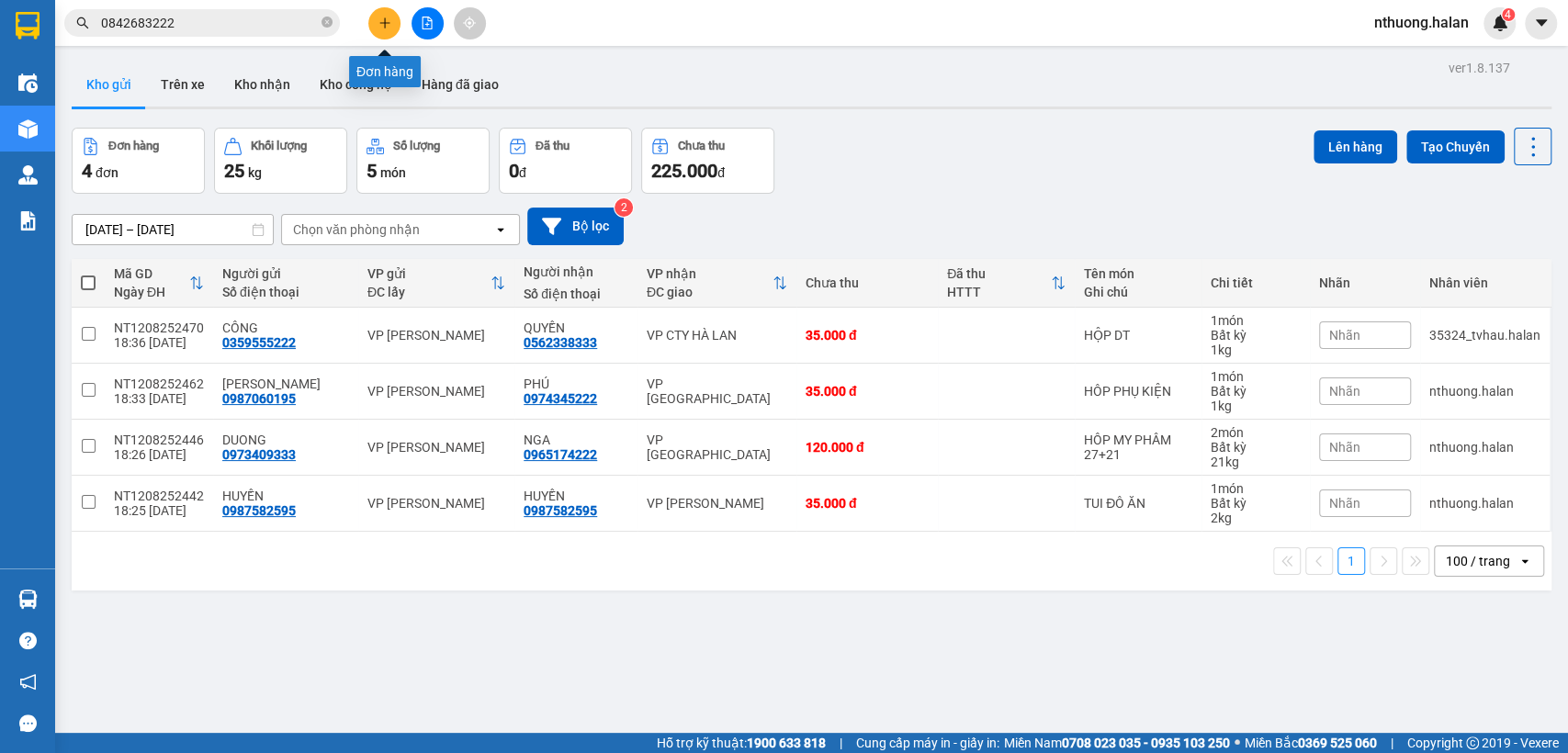
click at [385, 14] on button at bounding box center [384, 23] width 32 height 32
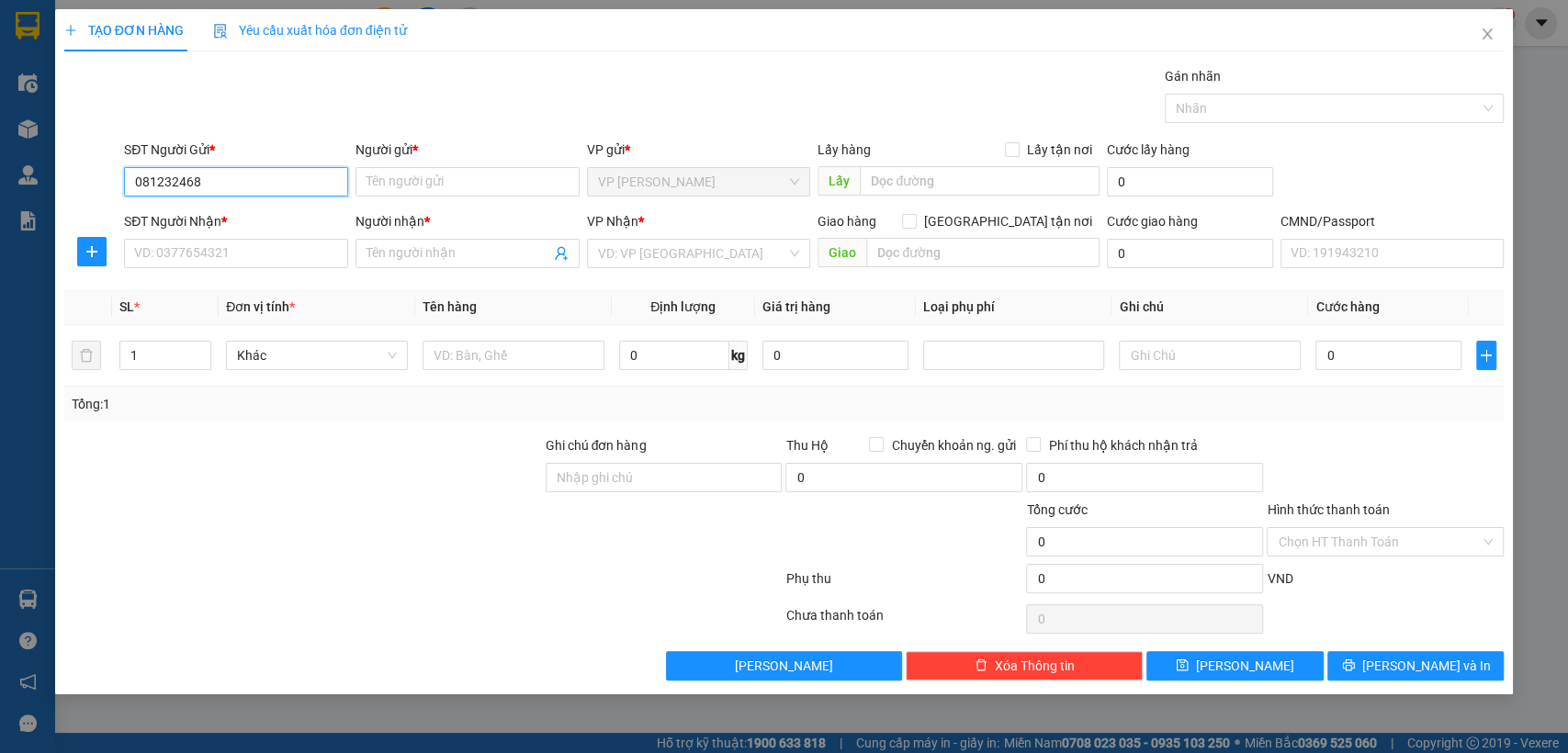
type input "0812324686"
click at [227, 217] on div "0812324686 - Chi Anh" at bounding box center [236, 218] width 203 height 20
type input "[PERSON_NAME]"
click at [227, 217] on div "0812324686 - Chi Anh" at bounding box center [236, 218] width 203 height 20
type input "0812324686"
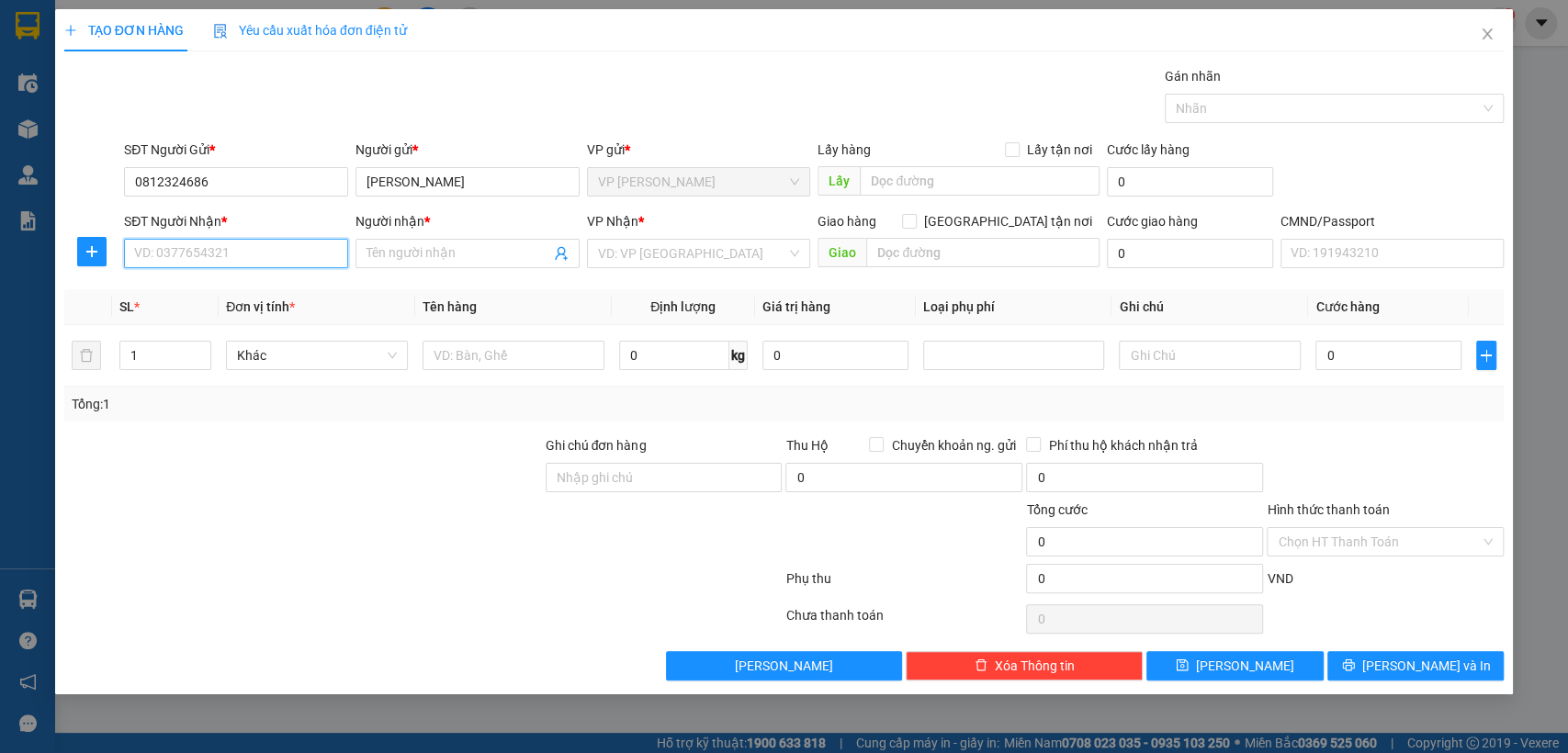
click at [228, 248] on input "SĐT Người Nhận *" at bounding box center [236, 254] width 224 height 29
type input "0965083222"
click at [174, 292] on div "0965083222 - HƯNG" at bounding box center [236, 290] width 203 height 20
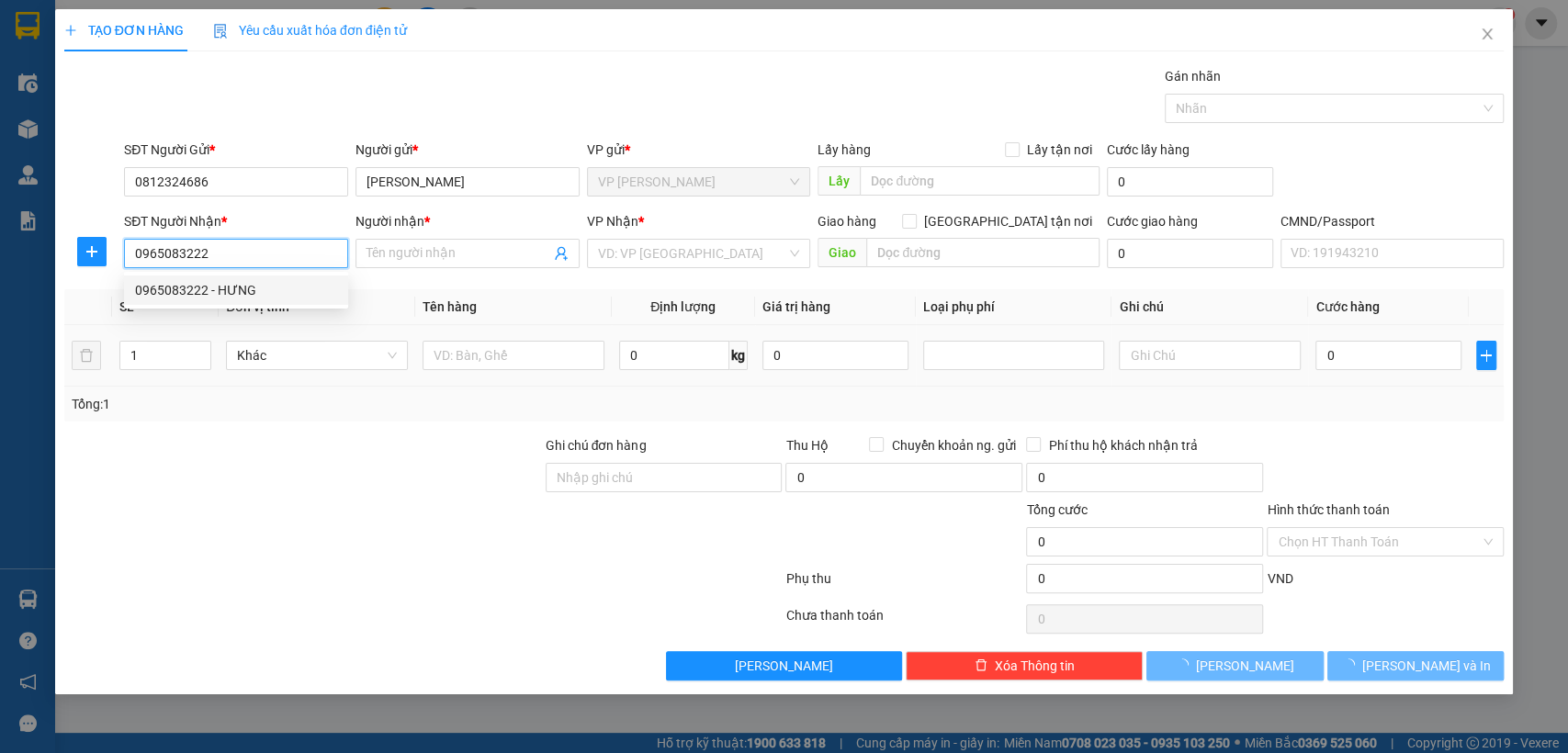
type input "HƯNG"
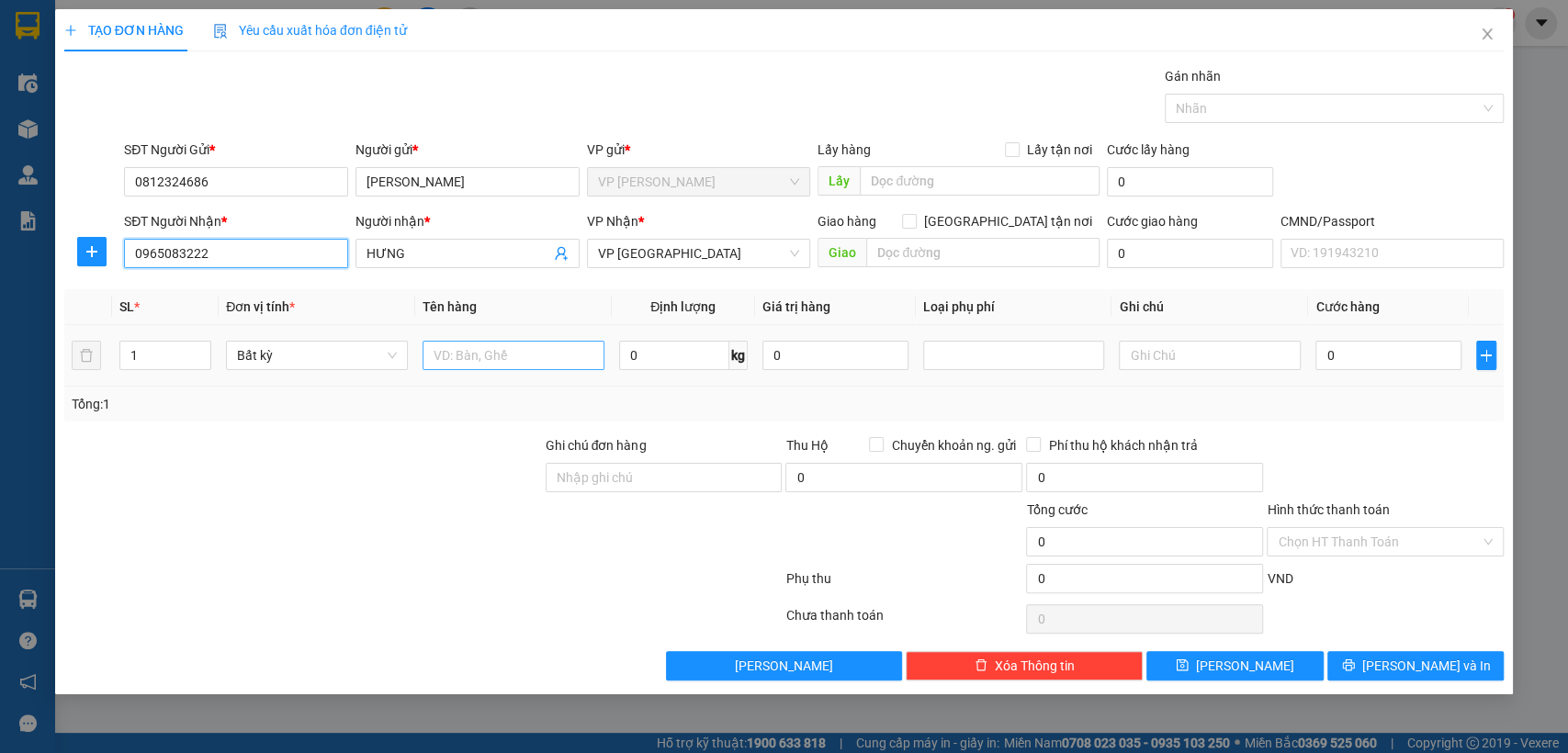
type input "0965083222"
click at [541, 363] on input "text" at bounding box center [513, 356] width 182 height 29
type input "N"
type input "BỌC ĐEN"
type input "1"
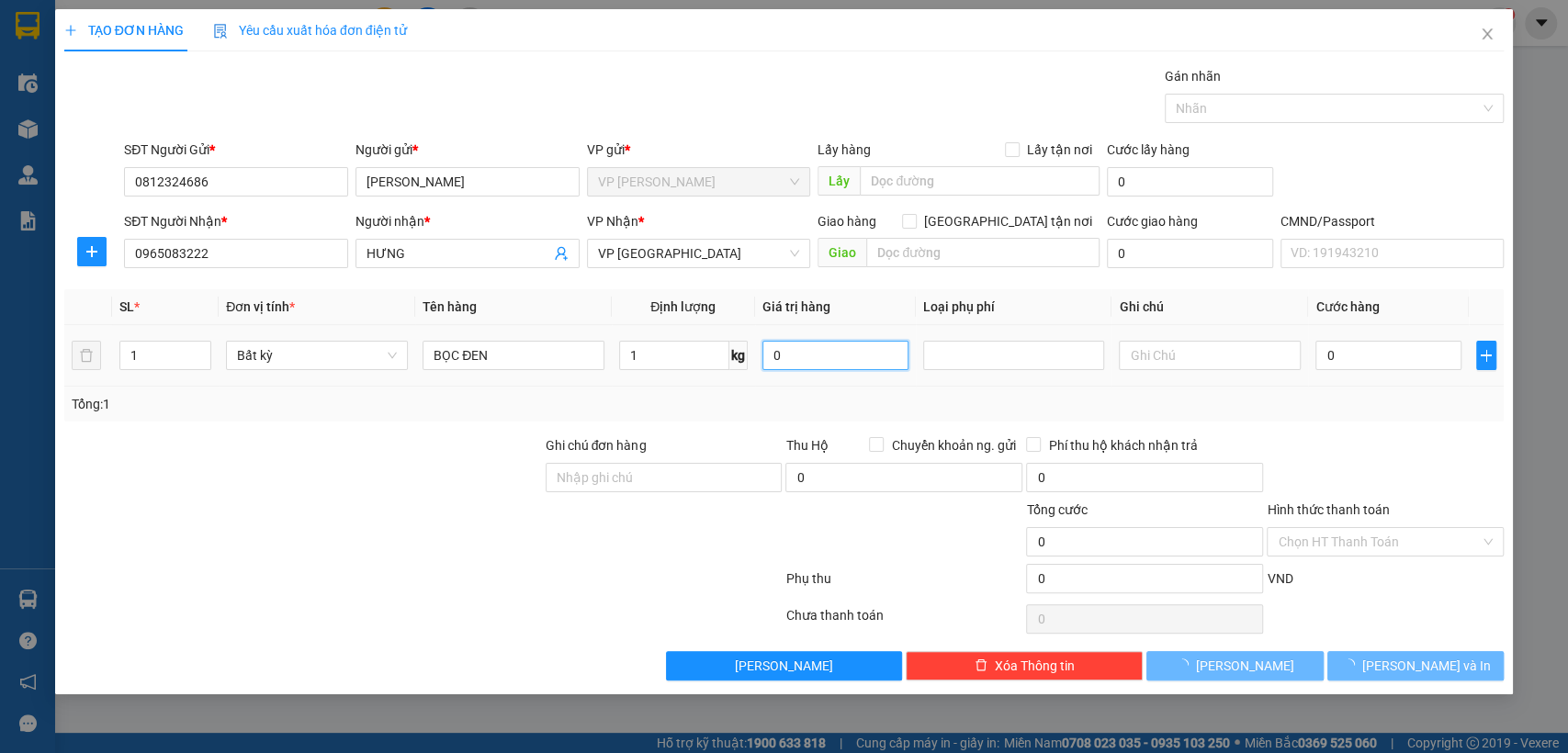
type input "35.000"
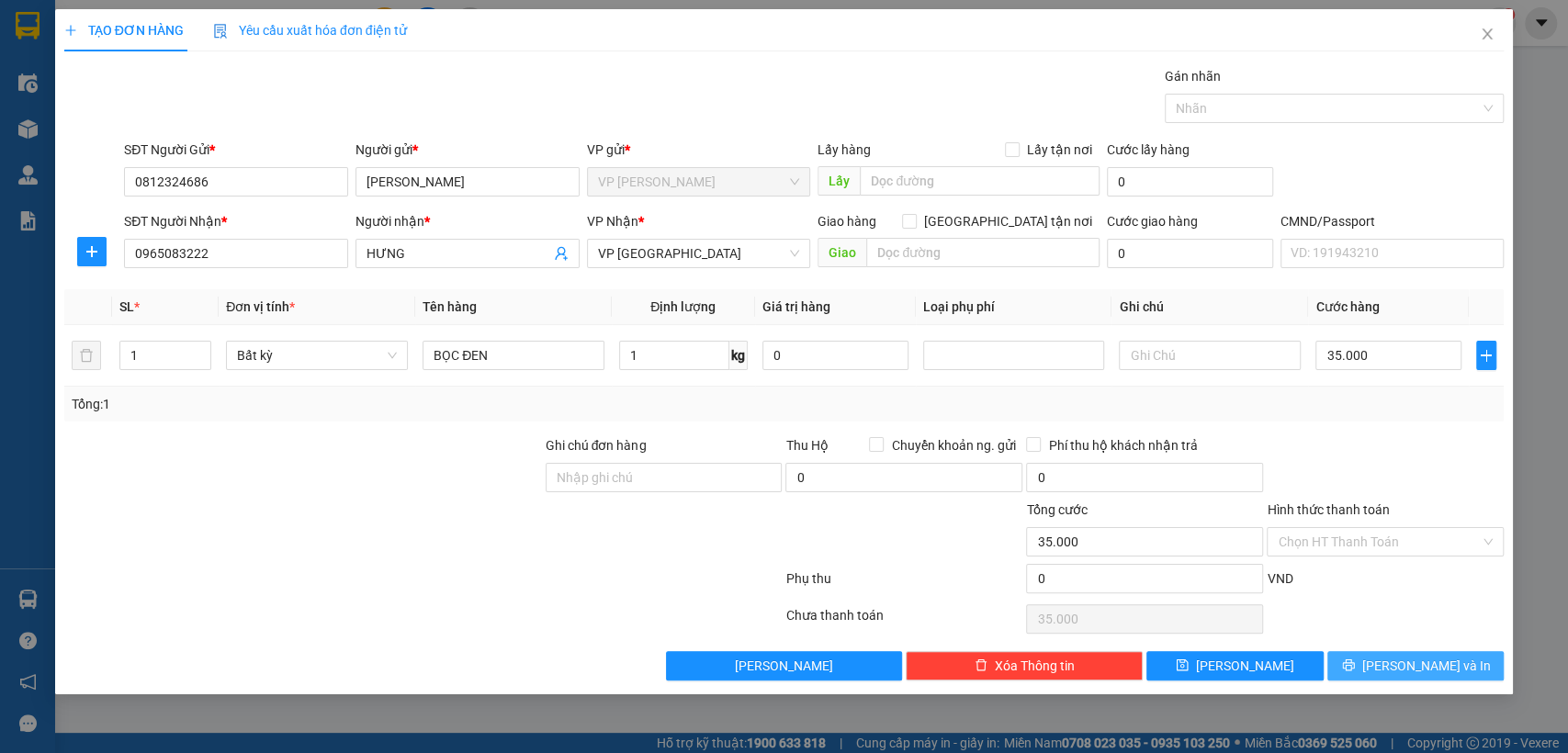
click at [1413, 671] on span "[PERSON_NAME] và In" at bounding box center [1426, 665] width 128 height 20
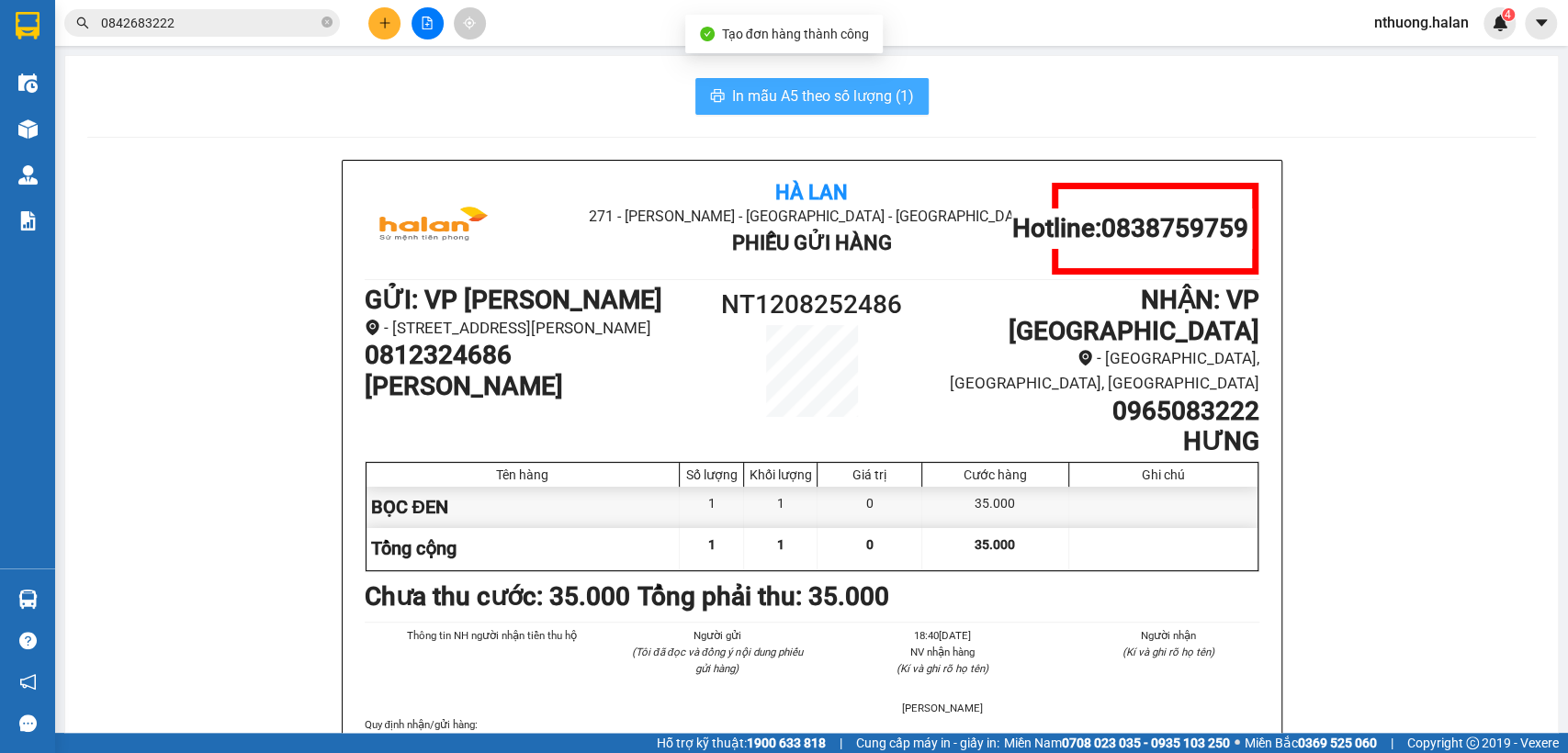
click at [732, 93] on span "In mẫu A5 theo số lượng (1)" at bounding box center [823, 96] width 182 height 23
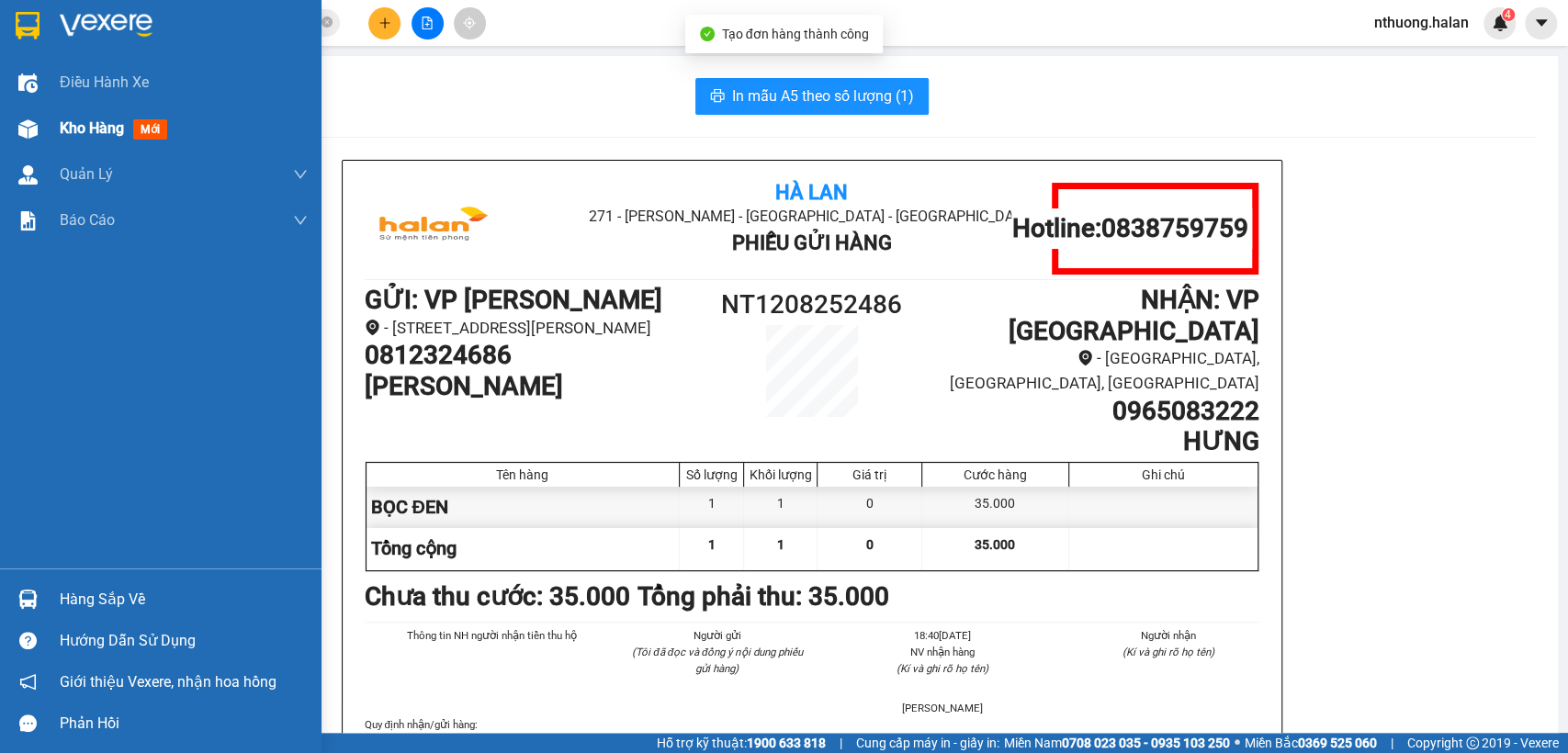
click at [71, 116] on div "Kho hàng mới" at bounding box center [183, 129] width 248 height 46
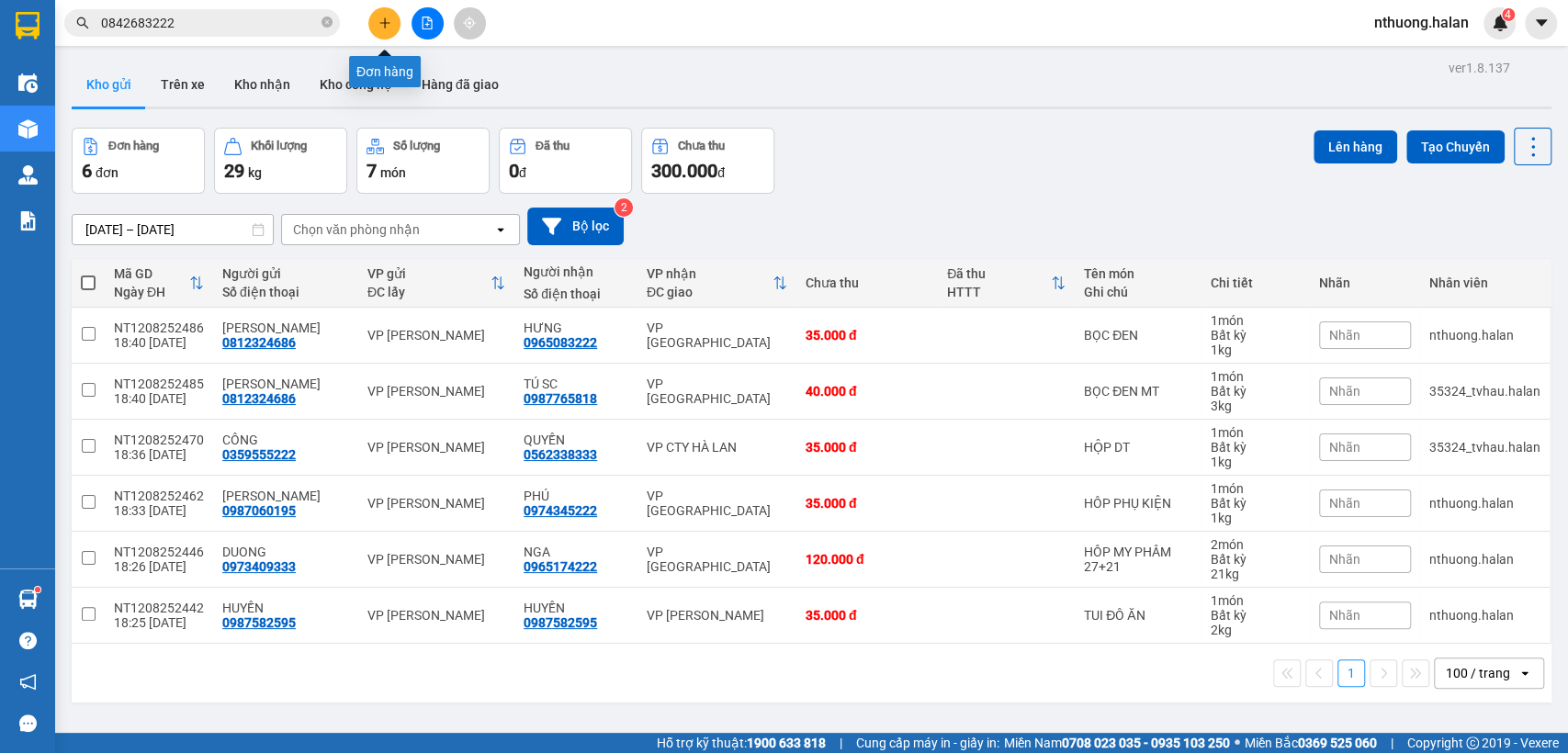
click at [382, 23] on icon "plus" at bounding box center [385, 22] width 13 height 13
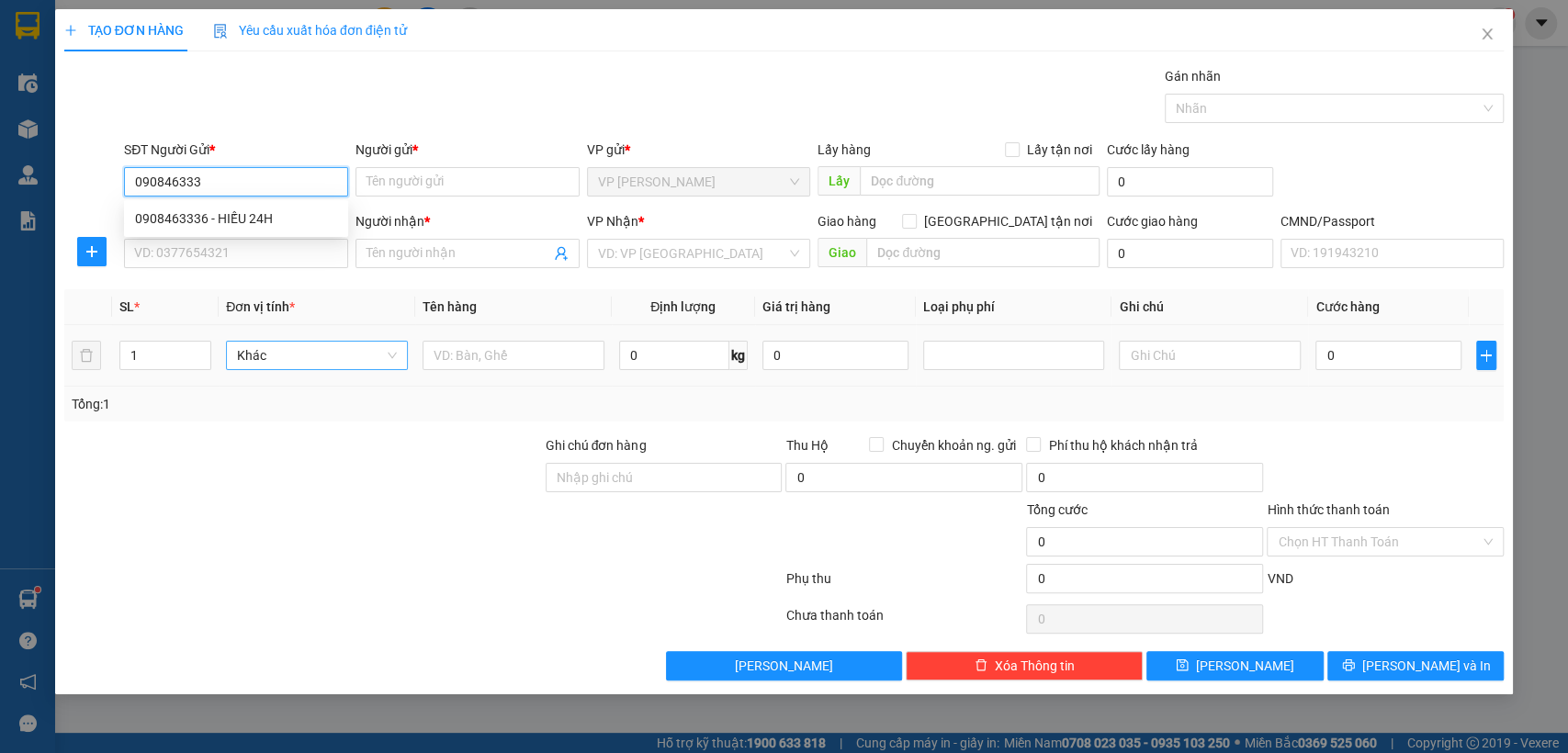
type input "0908463336"
click at [236, 216] on div "0908463336 - HIẾU 24H" at bounding box center [236, 218] width 203 height 20
type input "HIẾU 24H"
type input "0908463336"
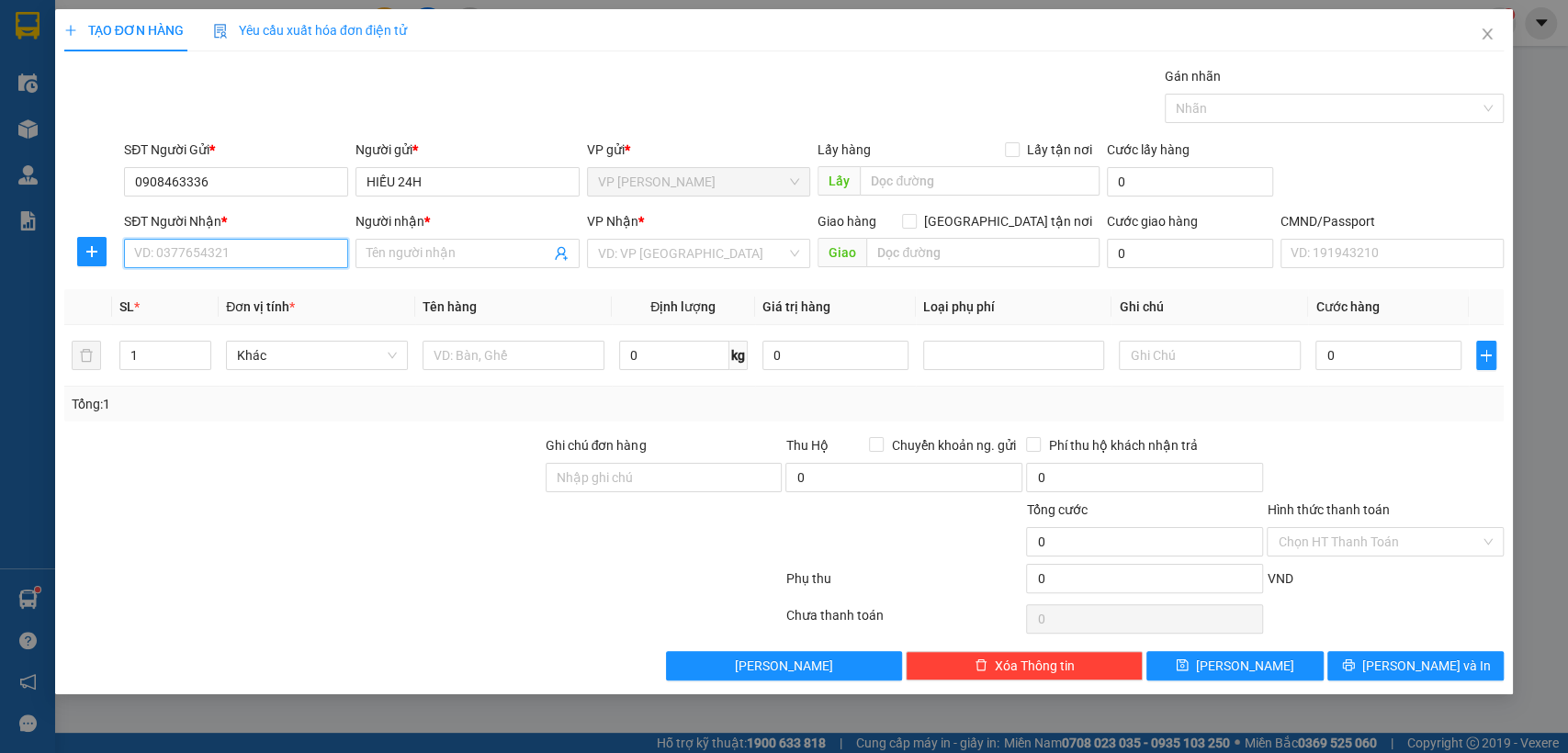
click at [228, 253] on input "SĐT Người Nhận *" at bounding box center [236, 254] width 224 height 29
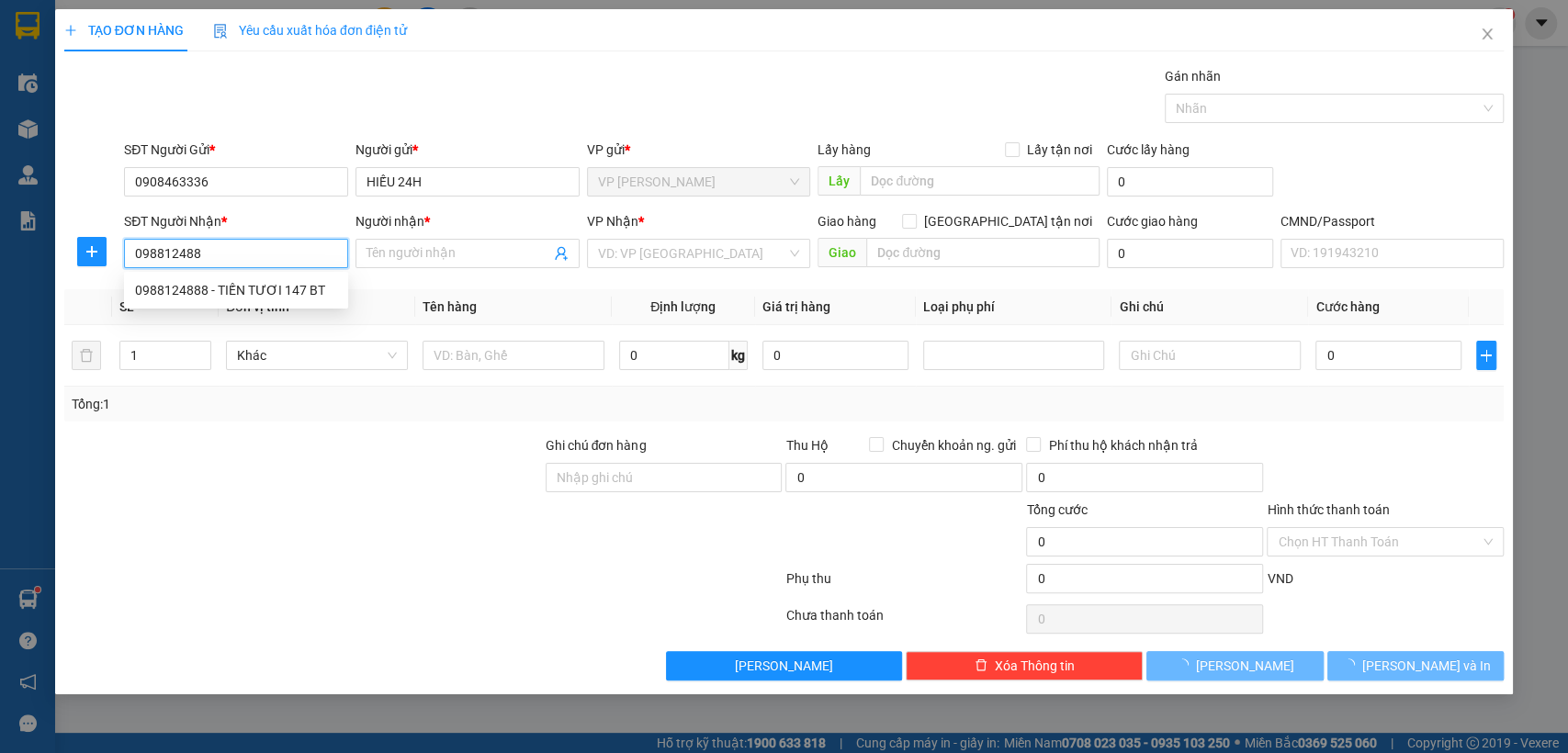
type input "0988124888"
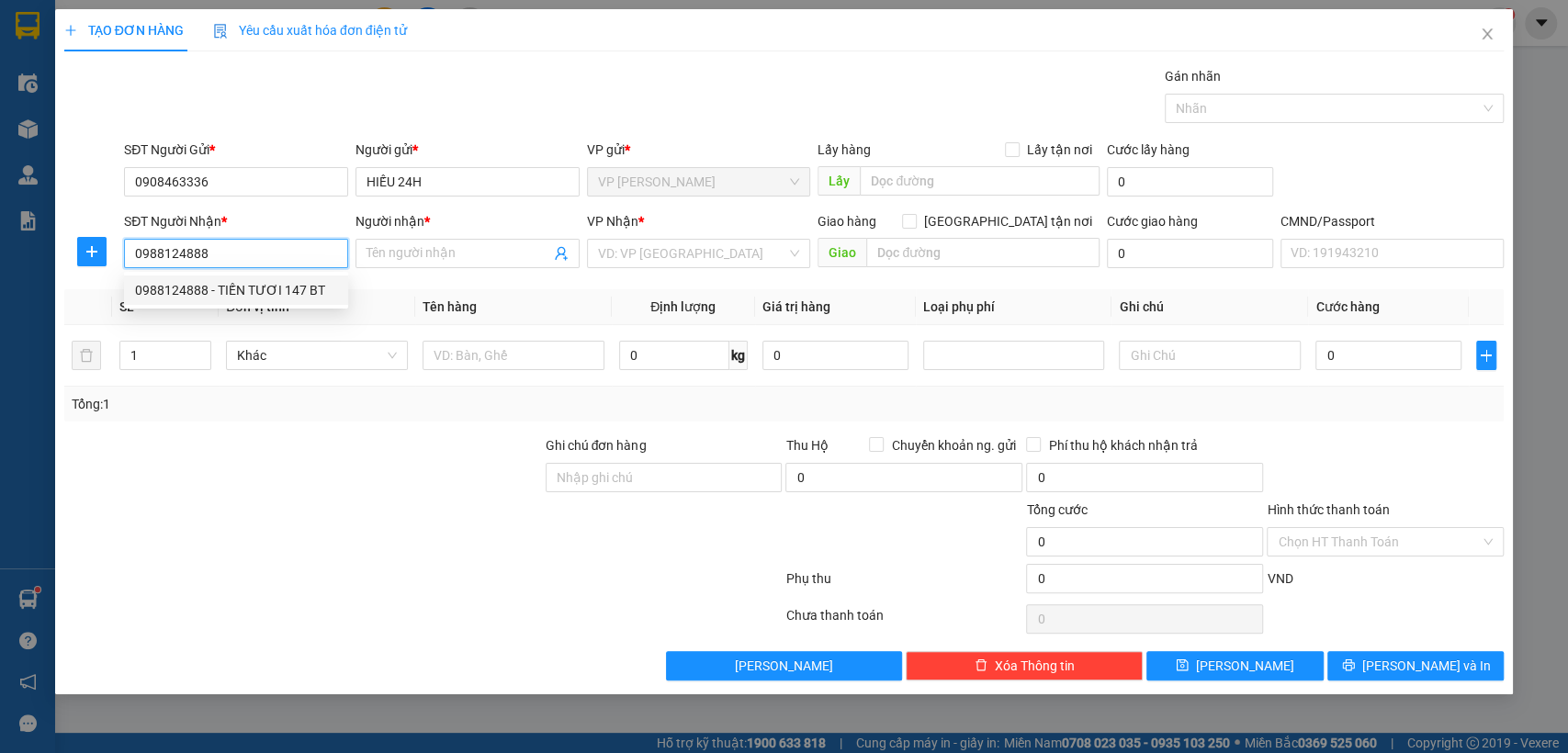
click at [213, 300] on div "0988124888 - TIẾN TƯƠI 147 BT" at bounding box center [236, 290] width 203 height 20
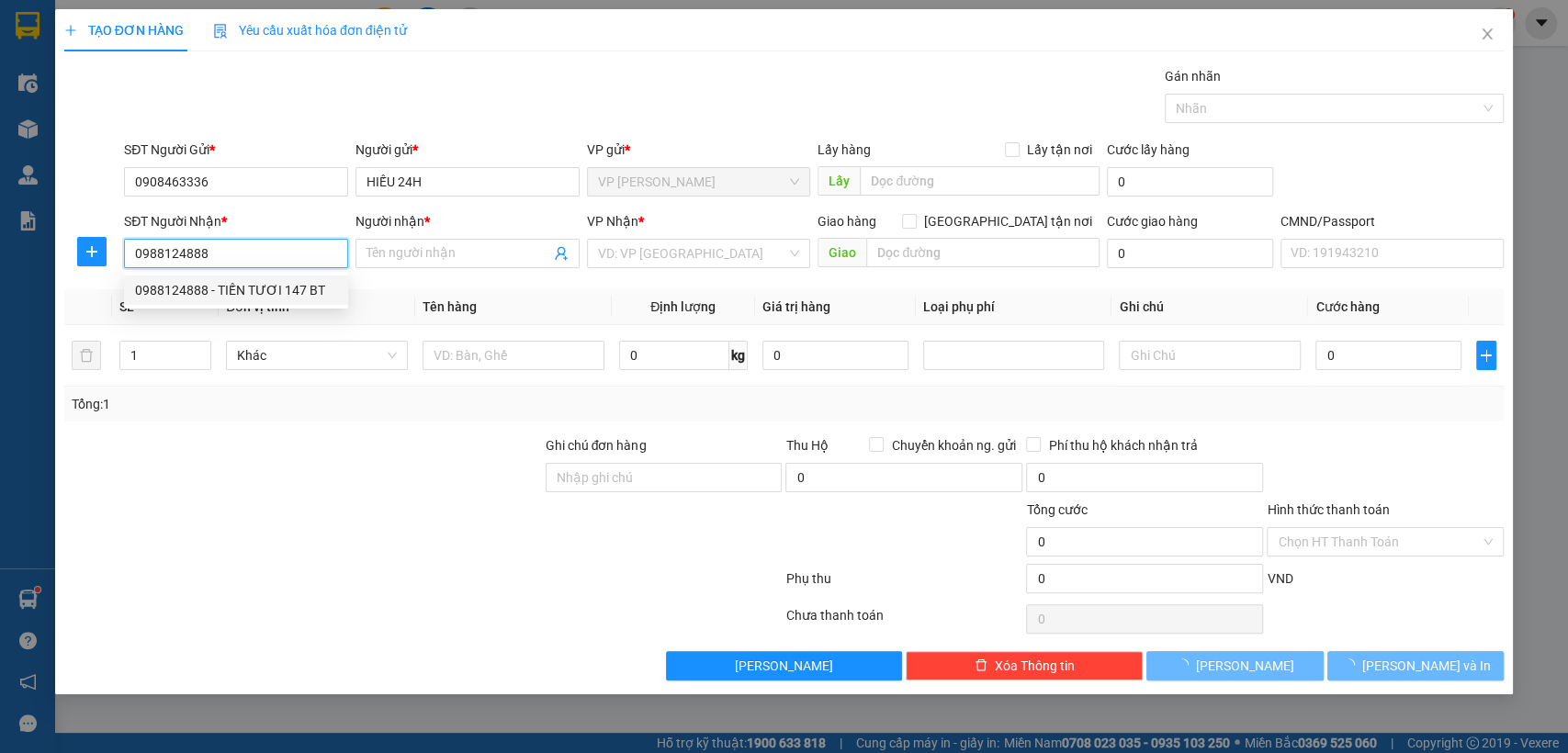
type input "TIẾN TƯƠI 147 BT"
type input "008086005952"
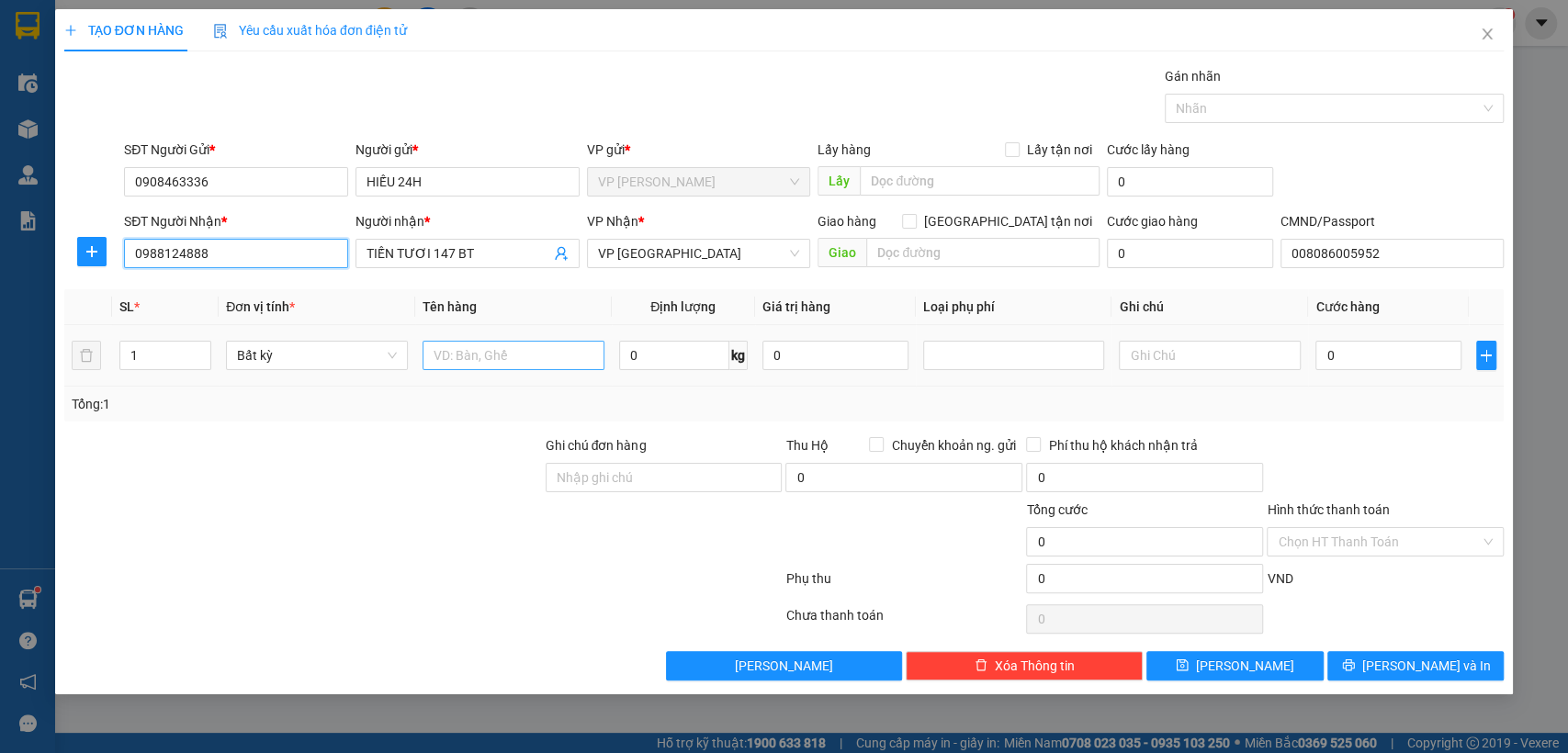
type input "0988124888"
click at [500, 348] on input "text" at bounding box center [513, 356] width 182 height 29
type input "BỌC"
type input "1"
type input "35.000"
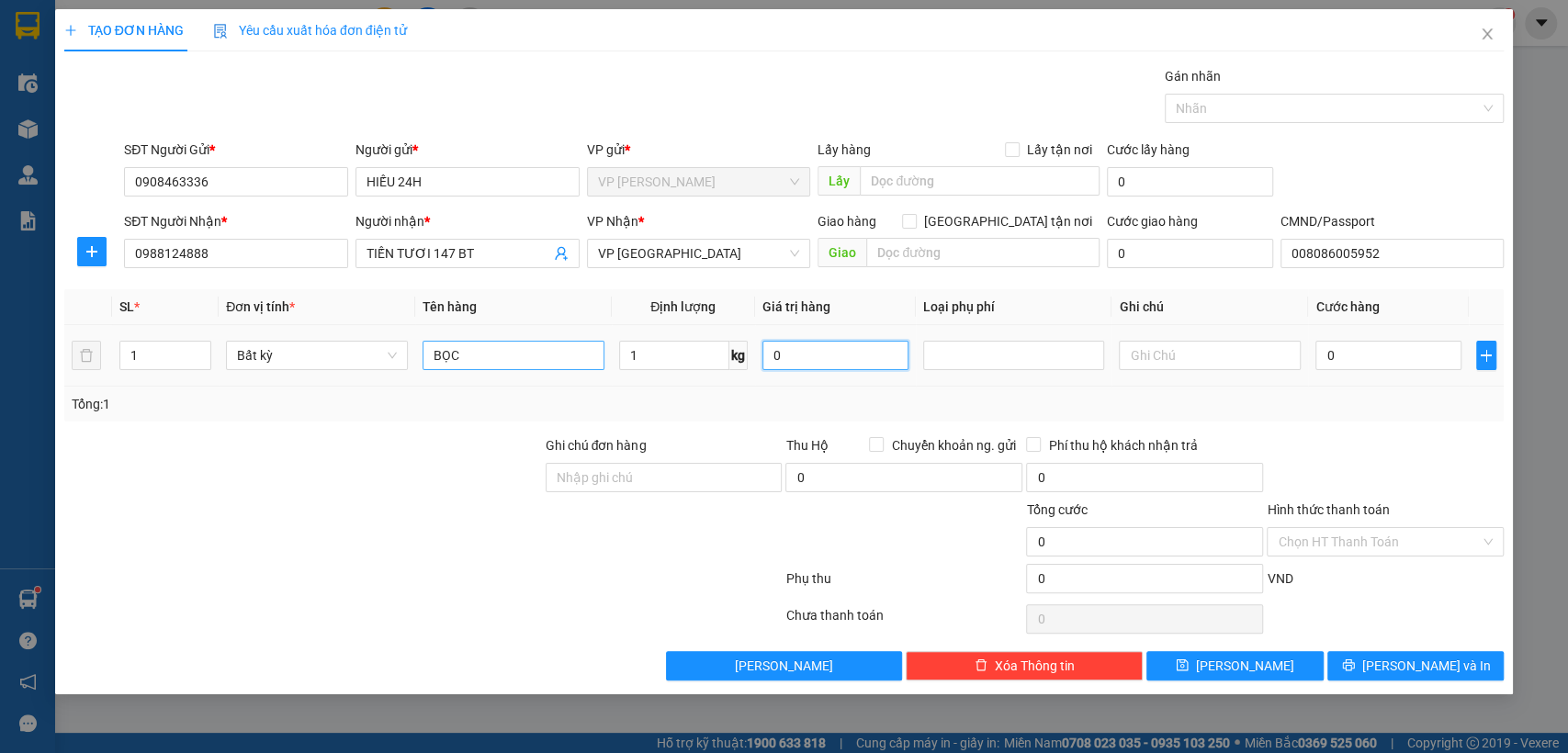
type input "35.000"
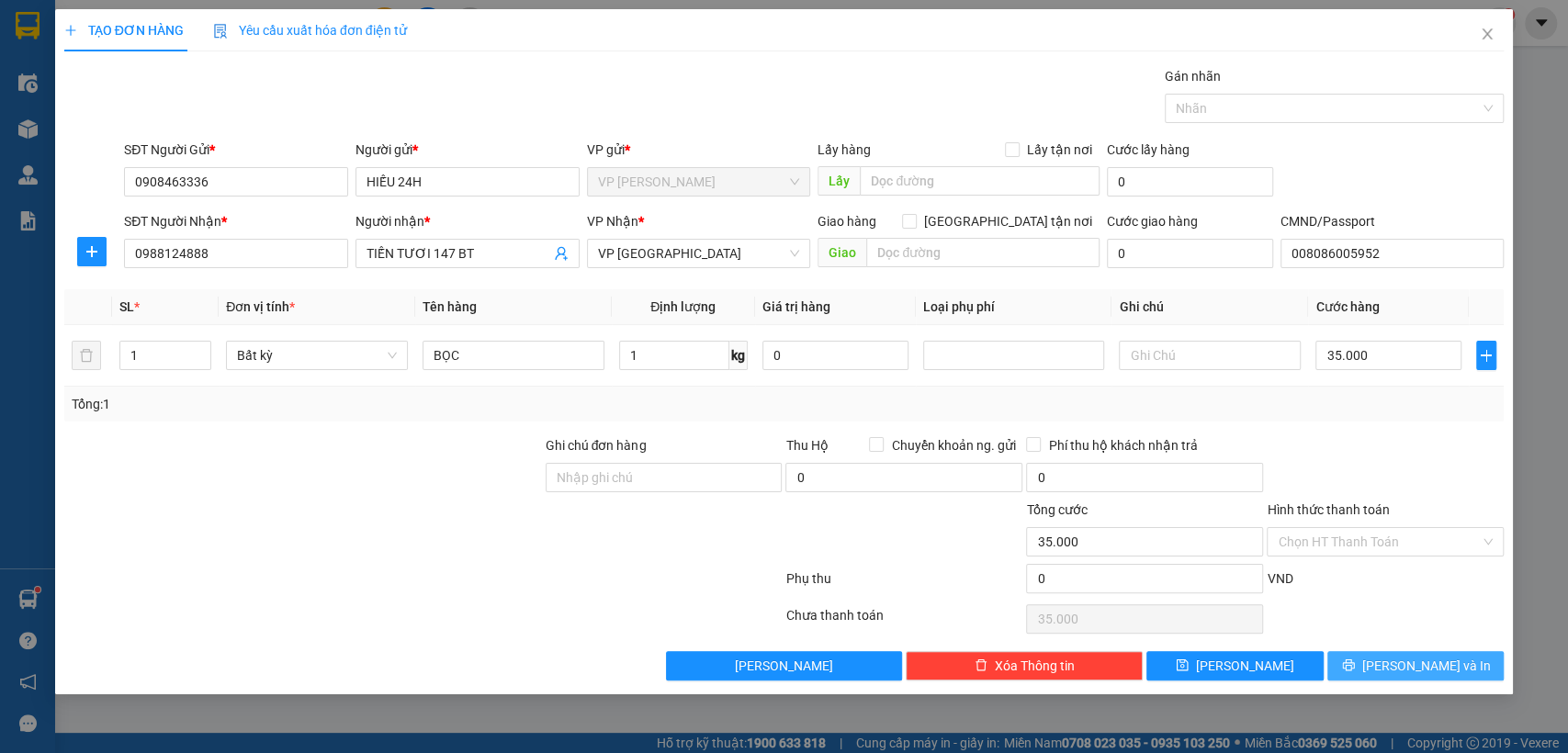
click at [1427, 659] on span "[PERSON_NAME] và In" at bounding box center [1426, 665] width 128 height 20
drag, startPoint x: 1427, startPoint y: 658, endPoint x: 444, endPoint y: 91, distance: 1134.8
click at [1428, 662] on span "[PERSON_NAME] và In" at bounding box center [1426, 665] width 128 height 20
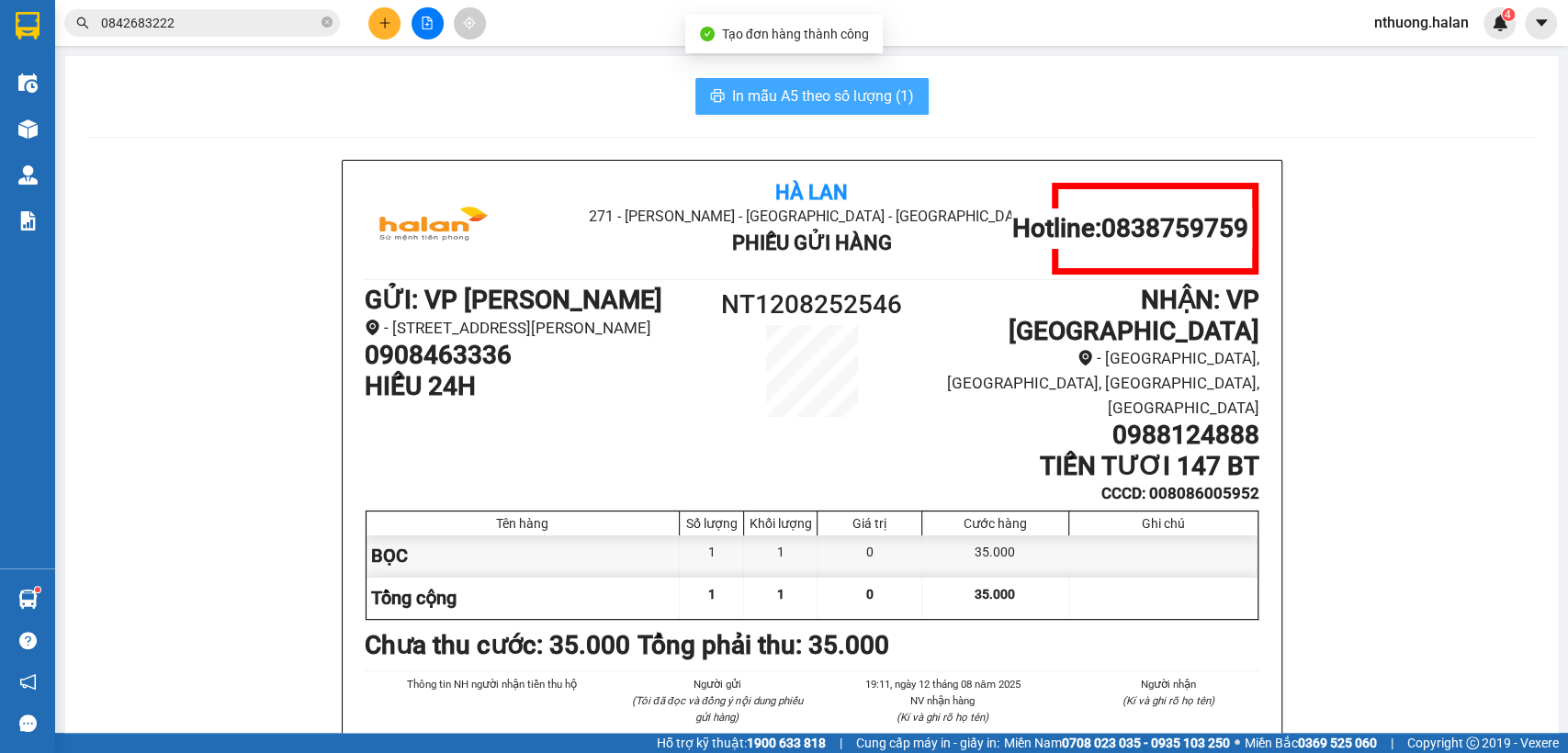
click at [732, 92] on span "In mẫu A5 theo số lượng (1)" at bounding box center [823, 96] width 182 height 23
click at [732, 90] on span "In mẫu A5 theo số lượng (1)" at bounding box center [823, 96] width 182 height 23
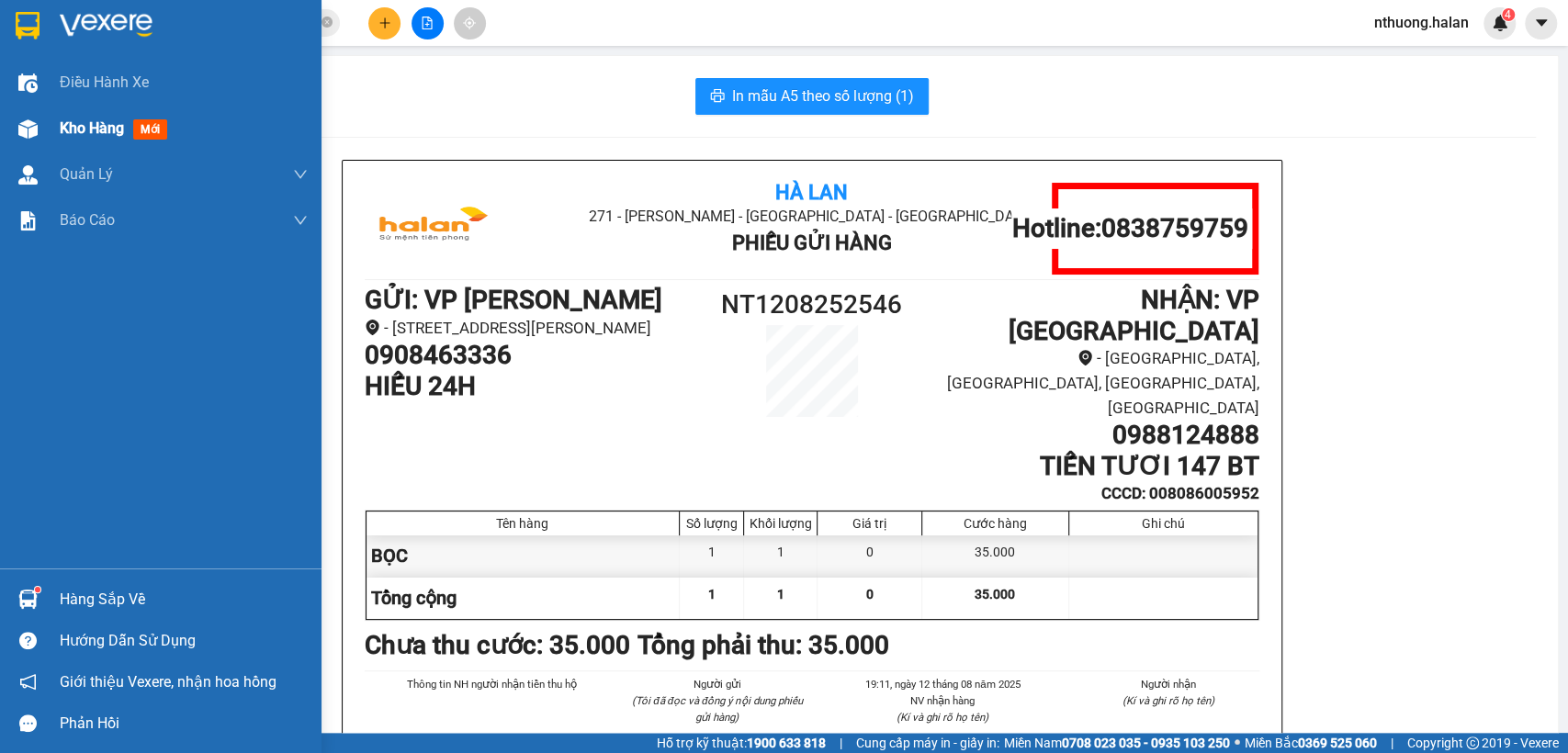
click at [92, 128] on span "Kho hàng" at bounding box center [92, 128] width 65 height 17
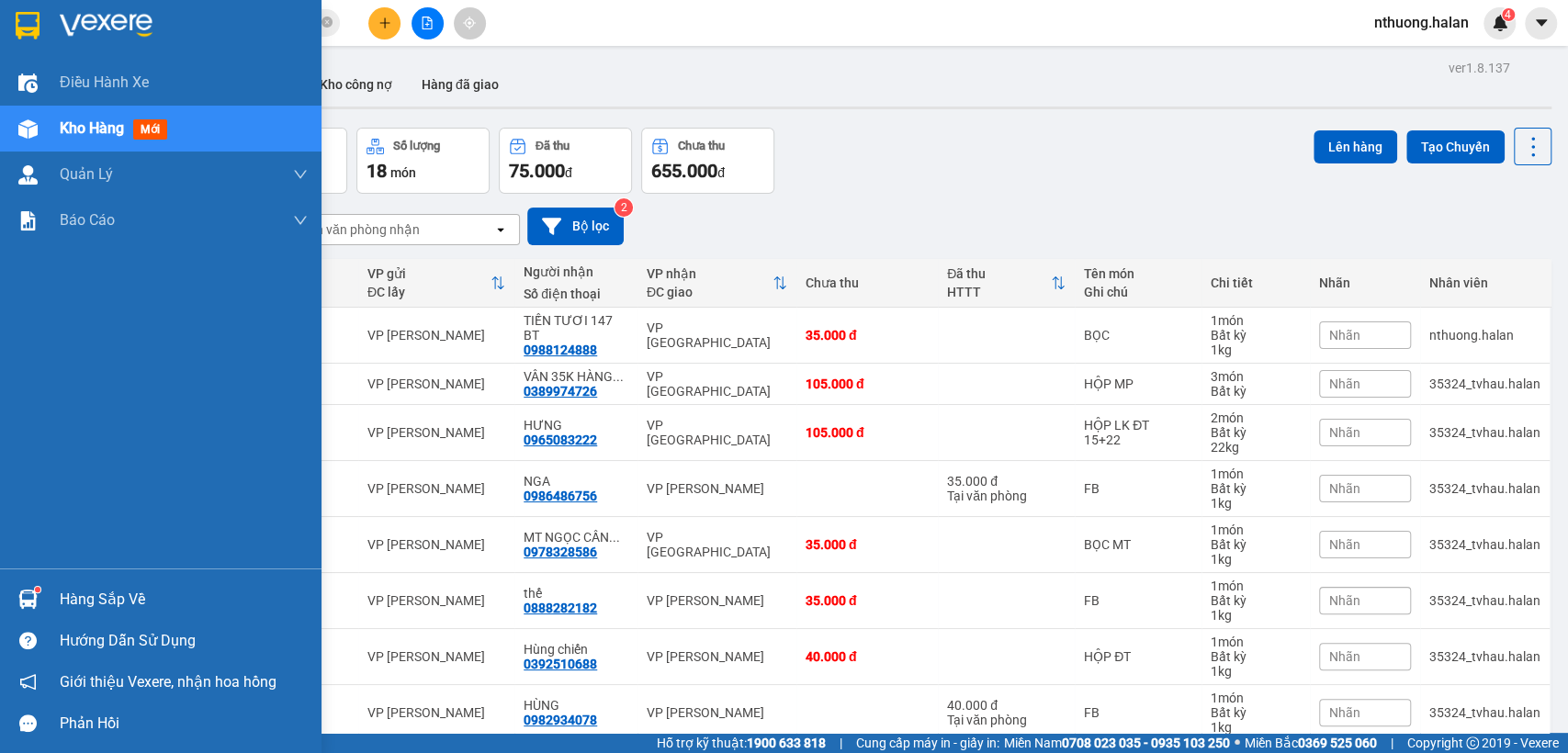
click at [75, 601] on div "Hàng sắp về" at bounding box center [183, 600] width 248 height 28
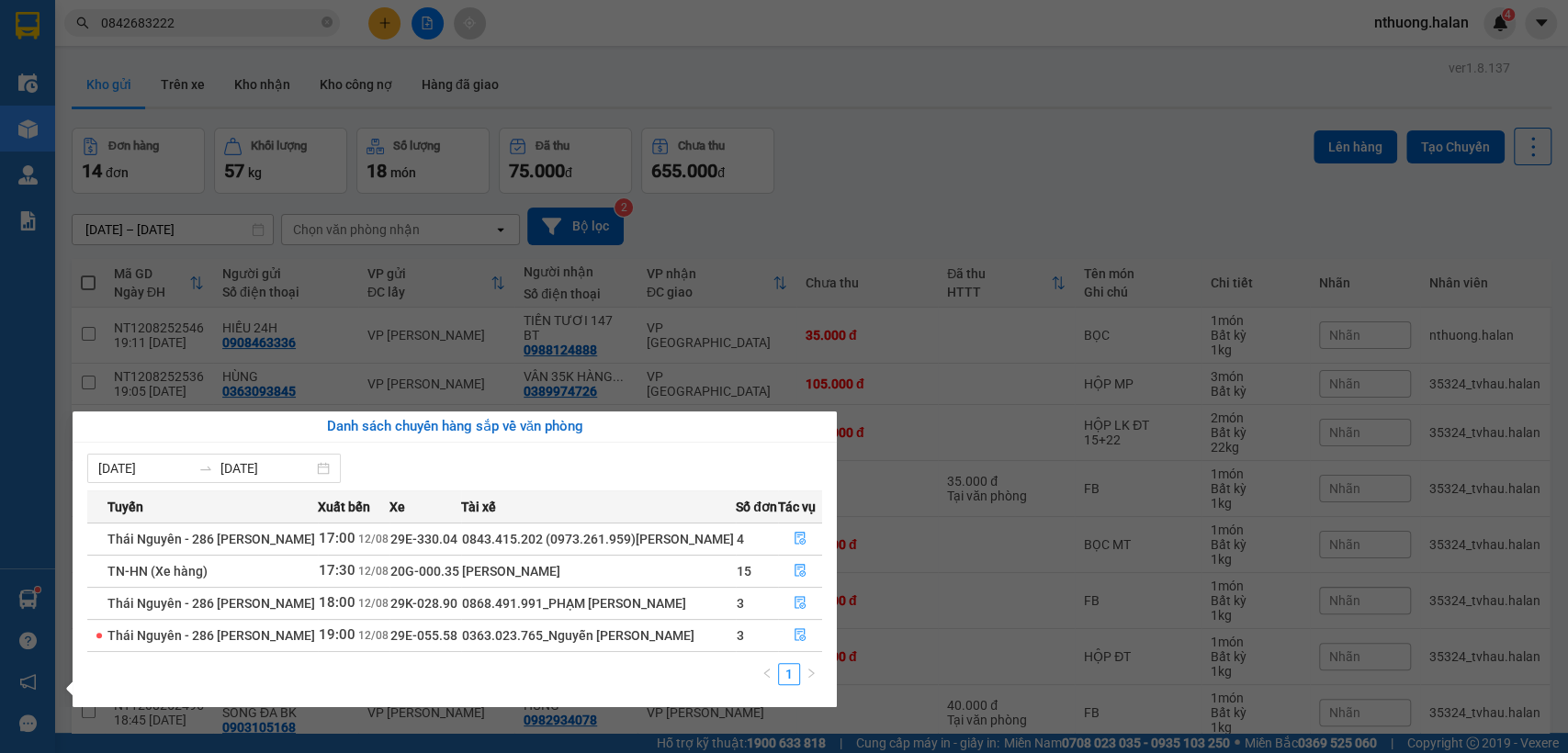
click at [999, 154] on section "Kết quả tìm kiếm ( 26 ) Bộ lọc Mã ĐH Trạng thái Món hàng Thu hộ Tổng cước Chưa …" at bounding box center [784, 376] width 1568 height 753
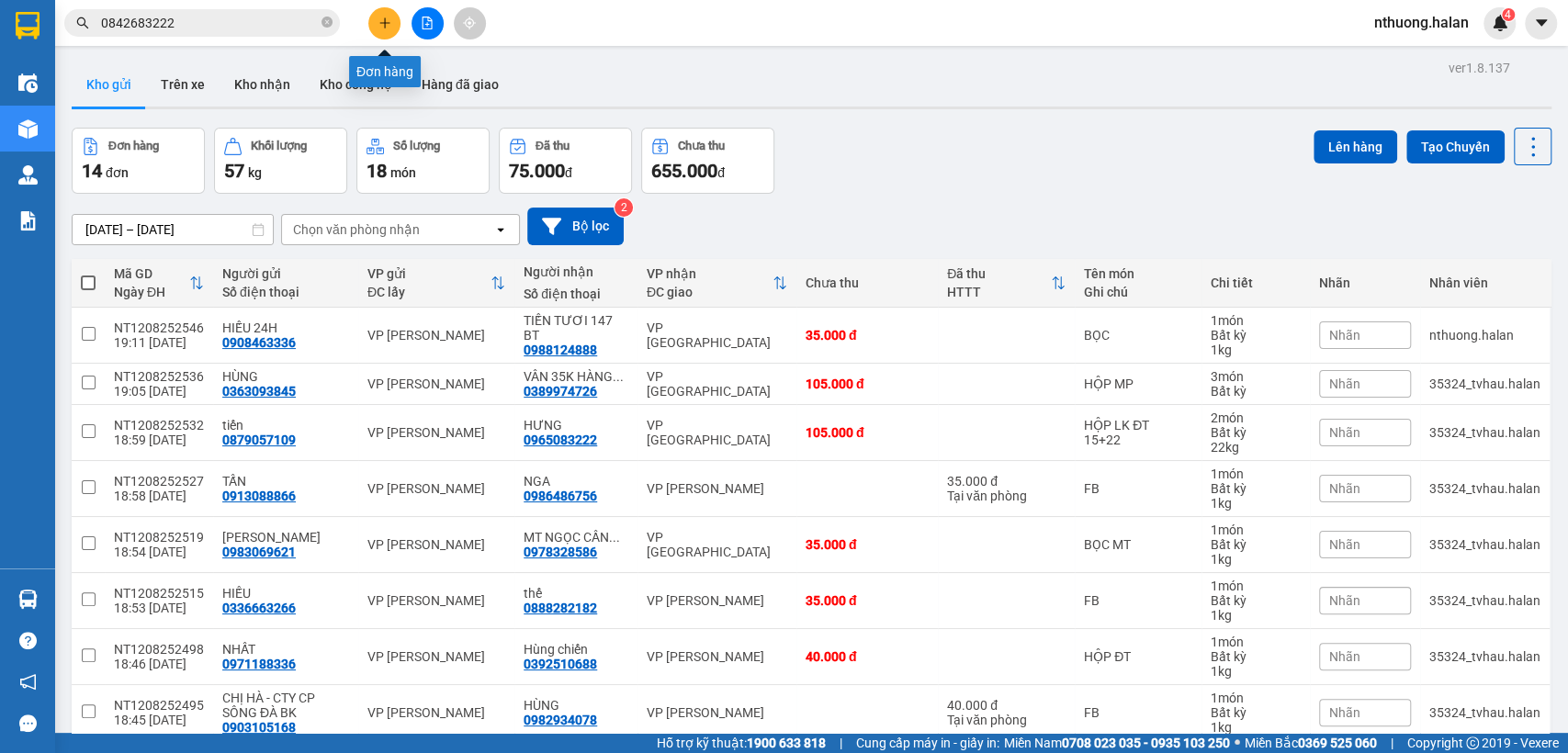
click at [391, 16] on button at bounding box center [384, 23] width 32 height 32
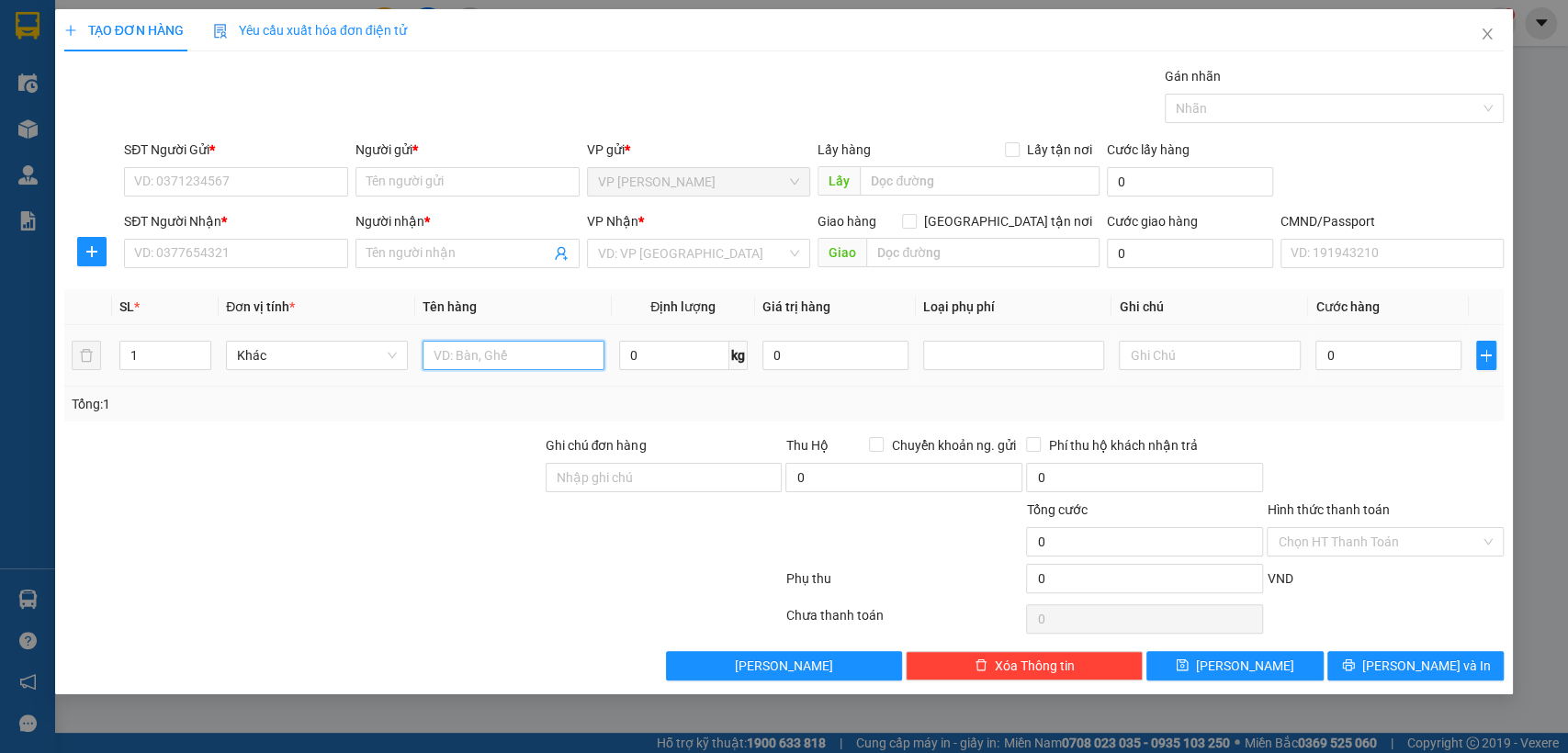
click at [489, 359] on input "text" at bounding box center [513, 356] width 182 height 29
type input "HÔP"
type input "5"
click at [207, 167] on input "SĐT Người Gửi *" at bounding box center [236, 181] width 224 height 29
type input "0986030668"
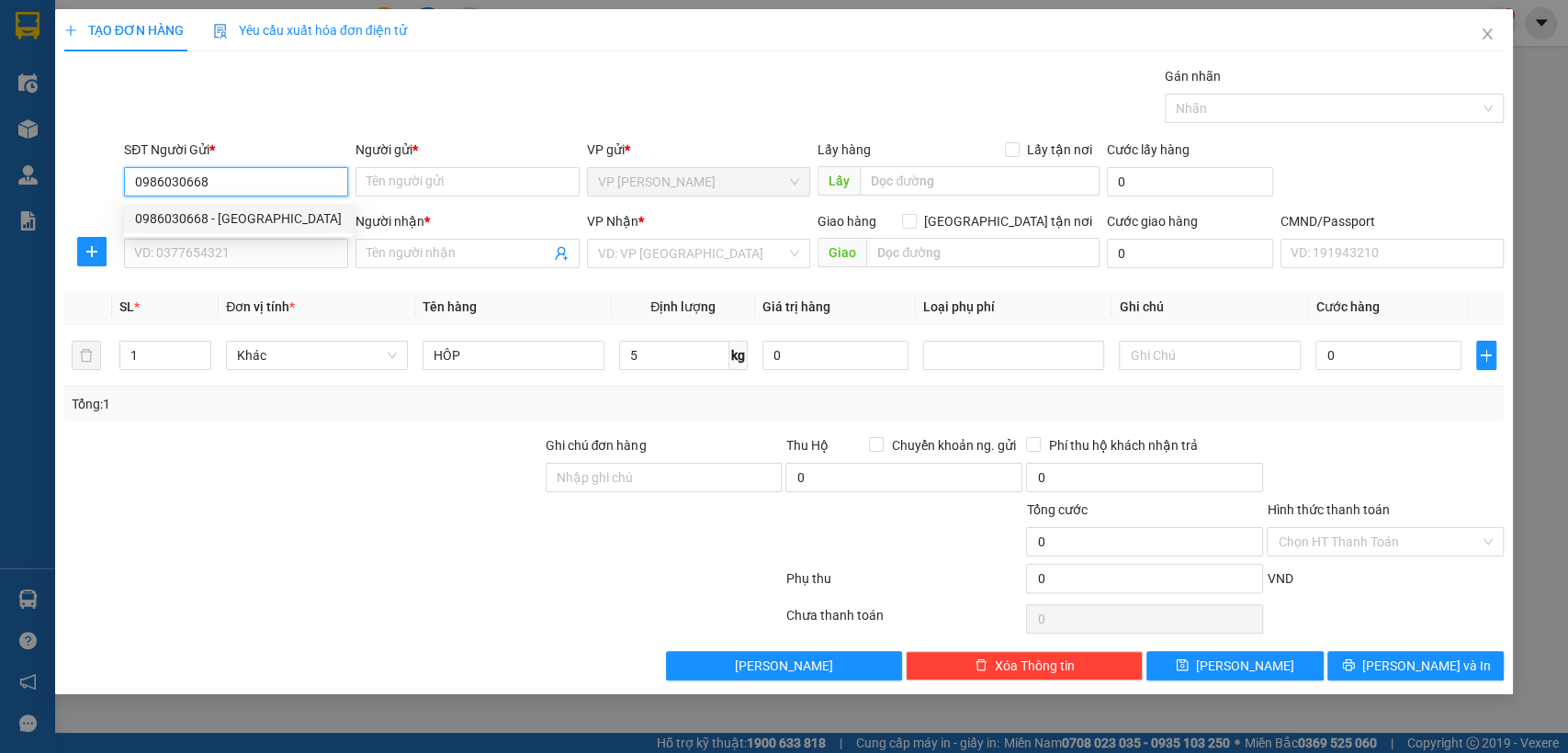
click at [186, 212] on div "0986030668 - [GEOGRAPHIC_DATA]" at bounding box center [238, 218] width 206 height 20
type input "NAM HÀ"
type input "0986030668"
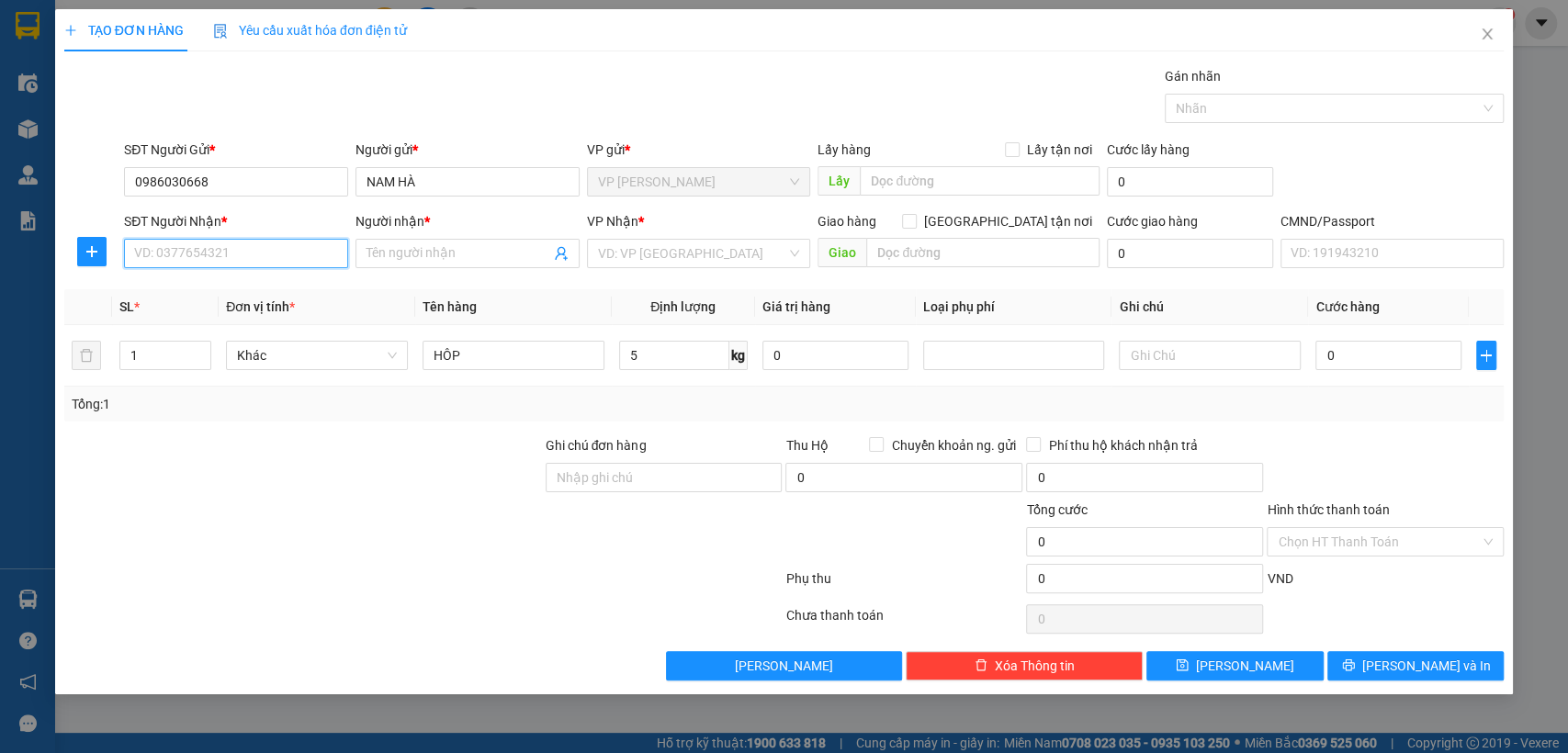
click at [209, 251] on input "SĐT Người Nhận *" at bounding box center [236, 254] width 224 height 29
click at [240, 288] on div "0986030668 - [GEOGRAPHIC_DATA]" at bounding box center [238, 290] width 206 height 20
type input "0986030668"
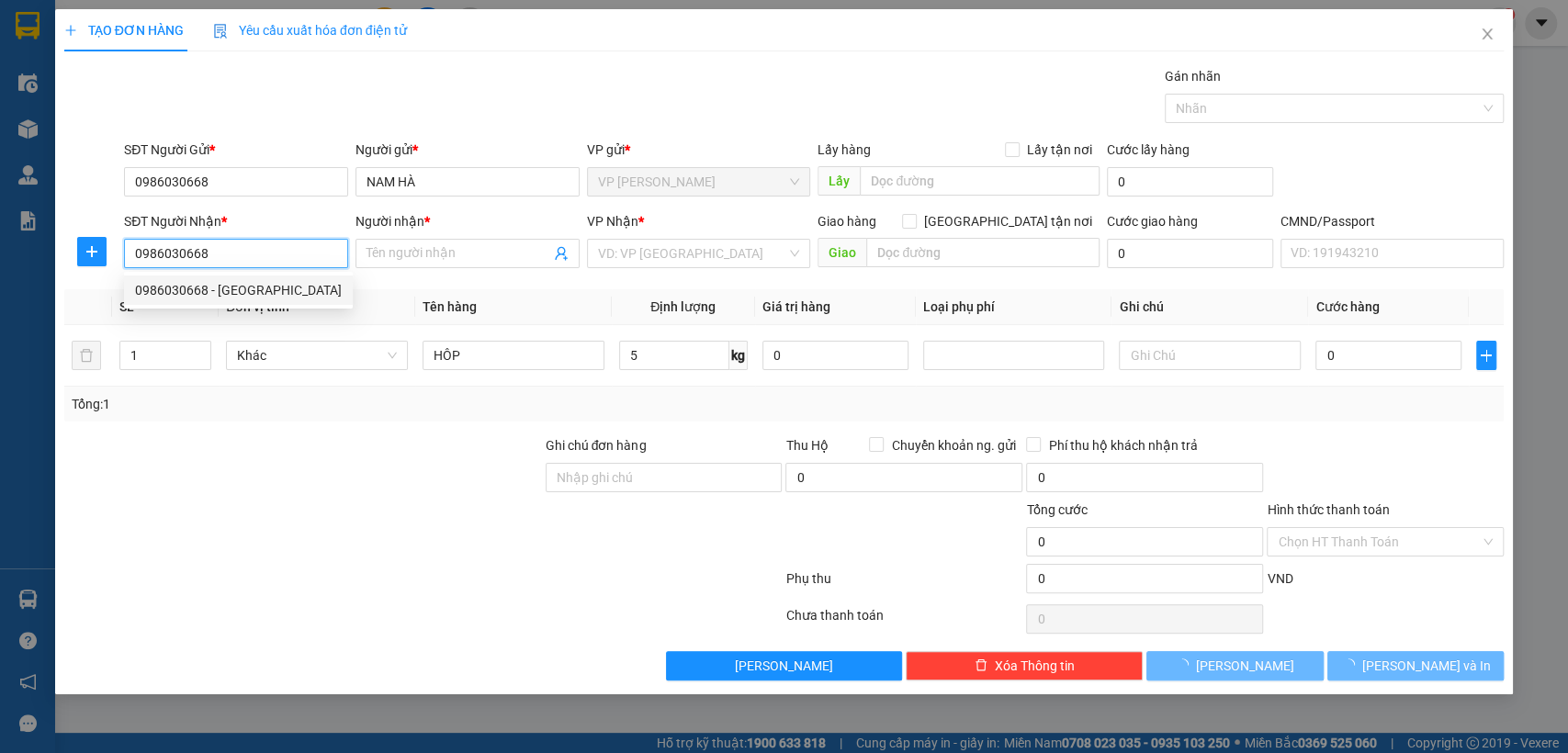
type input "NAM HÀ"
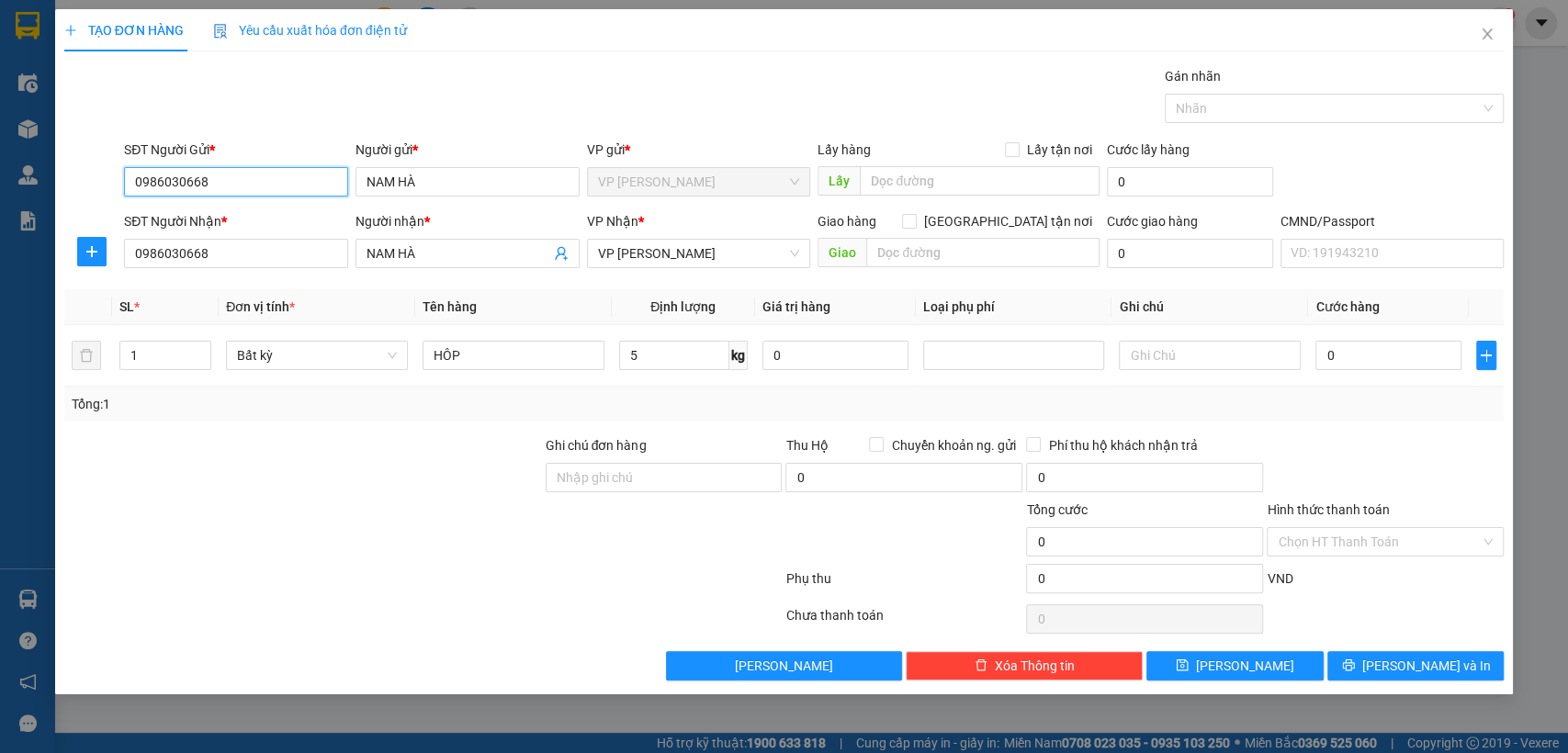
click at [228, 182] on input "0986030668" at bounding box center [236, 181] width 224 height 29
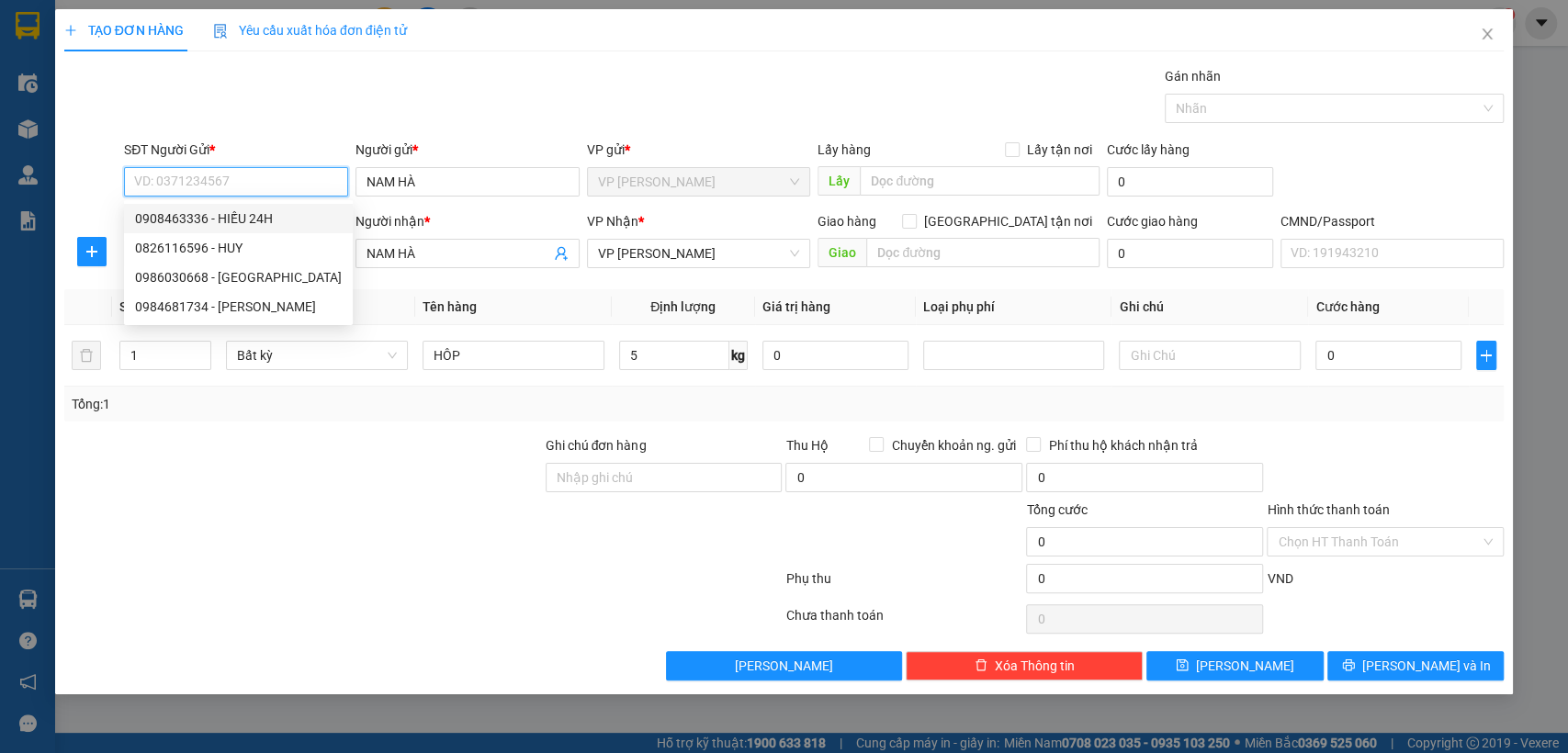
drag, startPoint x: 221, startPoint y: 202, endPoint x: 264, endPoint y: 213, distance: 44.4
click at [240, 200] on body "Kết quả tìm kiếm ( 26 ) Bộ lọc Mã ĐH Trạng thái Món hàng Thu hộ Tổng cước Chưa …" at bounding box center [784, 376] width 1568 height 753
click at [272, 216] on div "0908463336 - HIẾU 24H" at bounding box center [238, 218] width 206 height 20
type input "0908463336"
type input "HIẾU 24H"
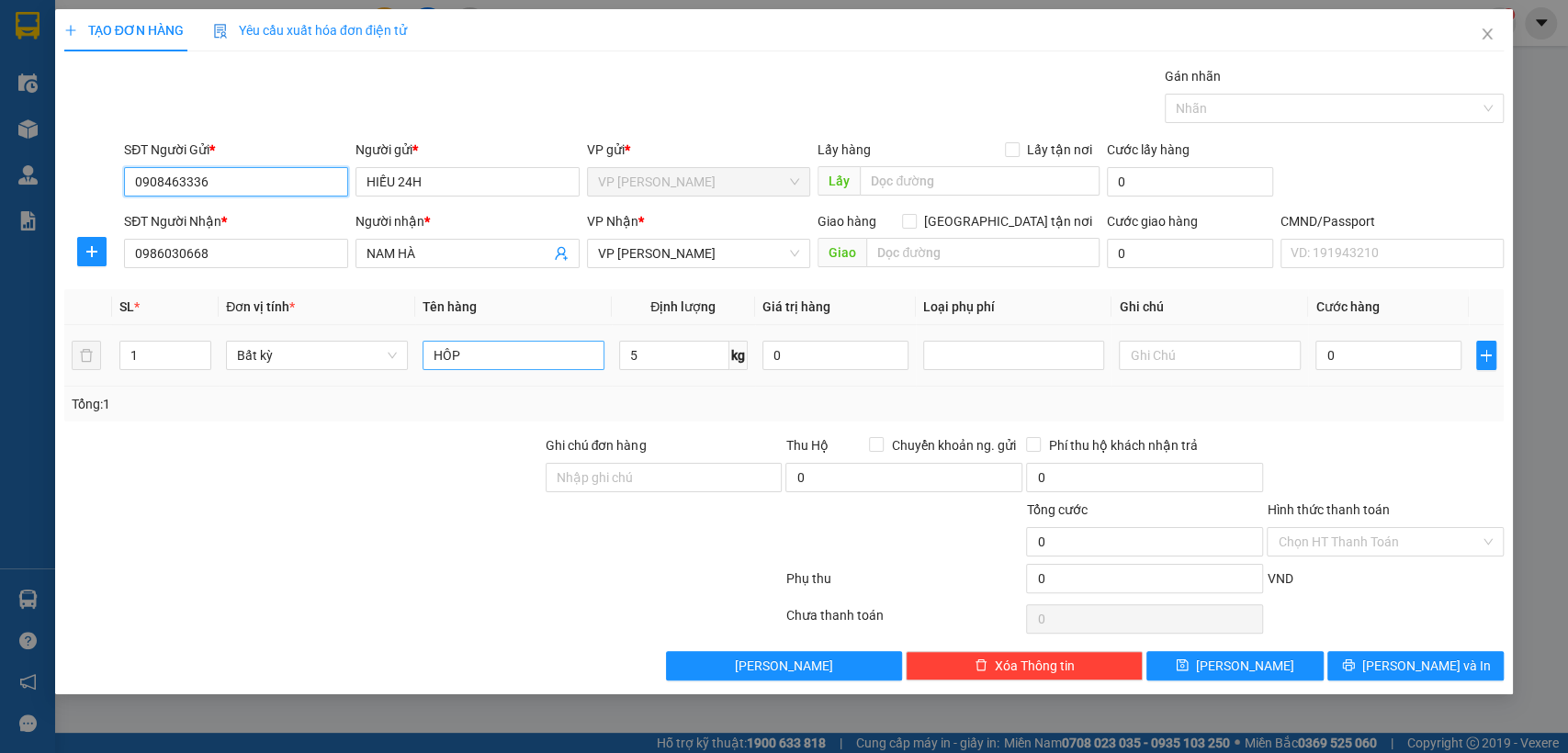
type input "0908463336"
click at [558, 355] on input "HÔP" at bounding box center [513, 356] width 182 height 29
type input "HÔP LINH KEIENJ"
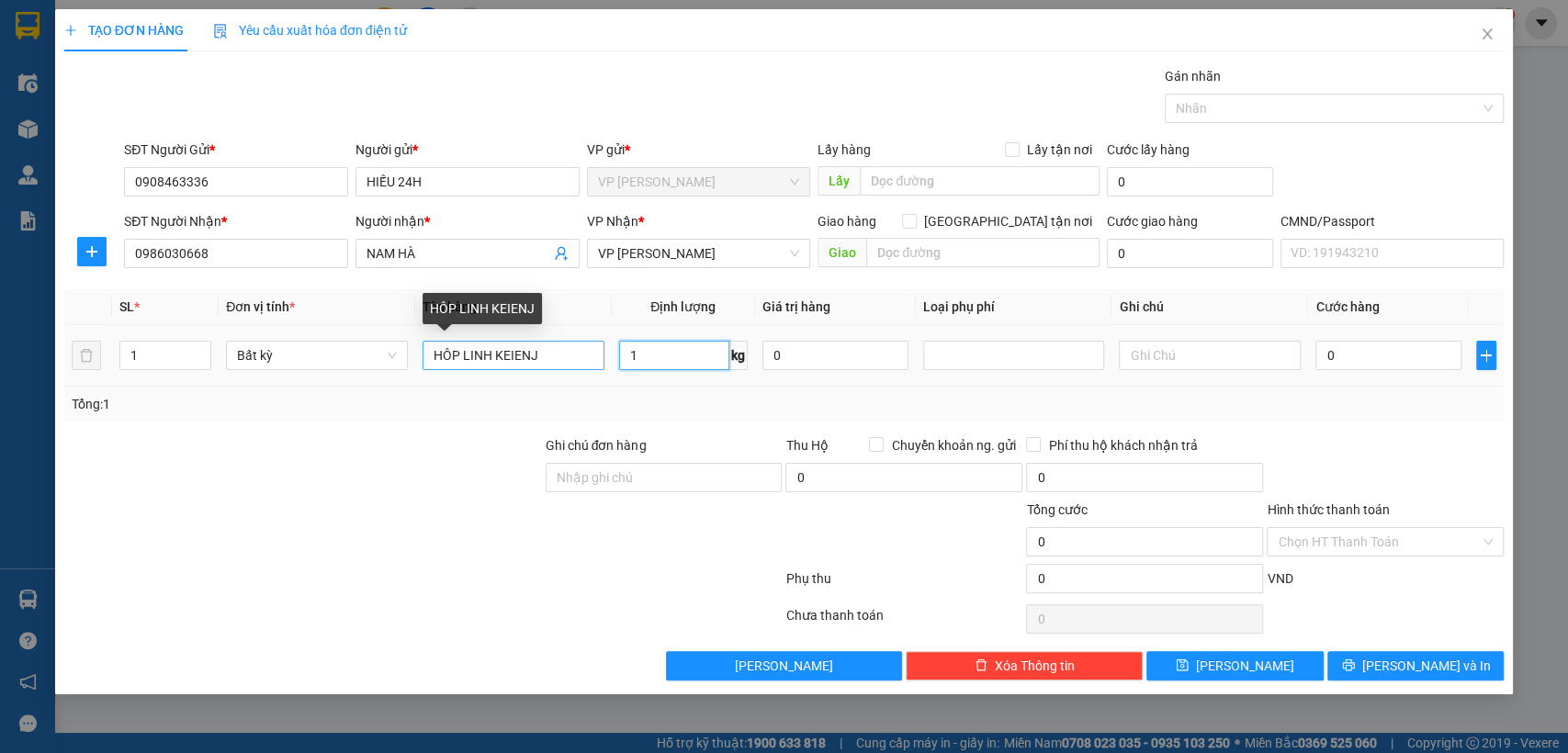
type input "1"
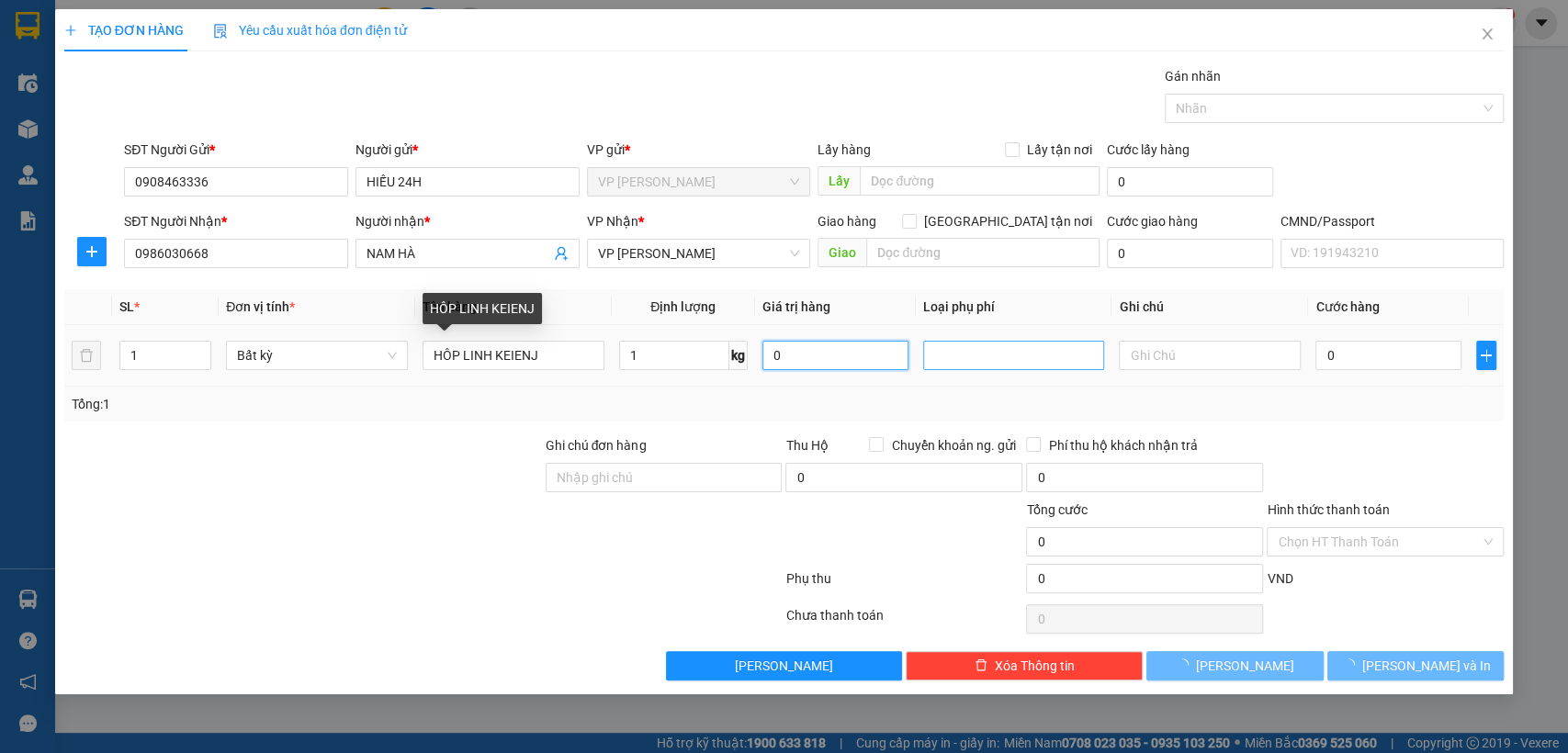
type input "35.000"
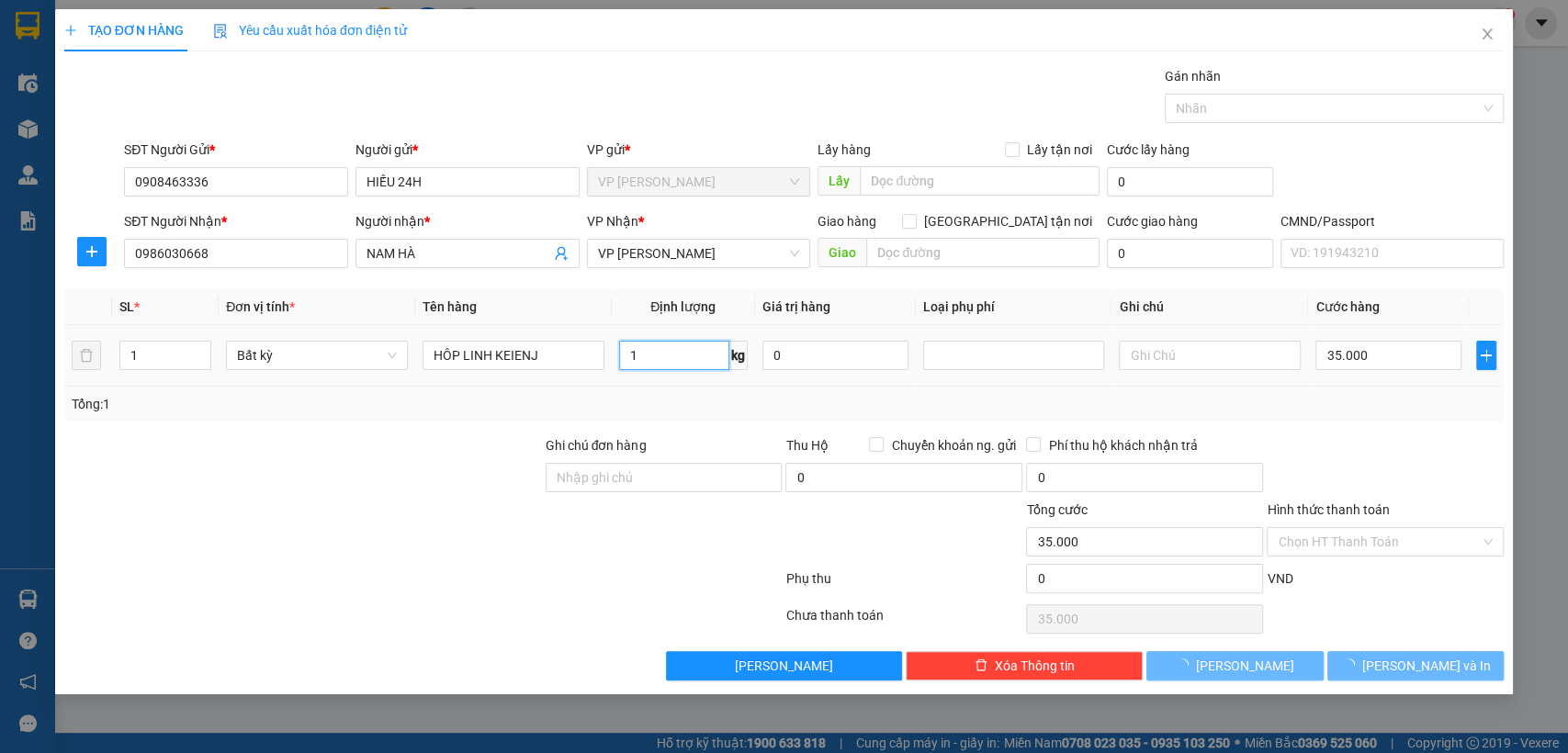
drag, startPoint x: 651, startPoint y: 364, endPoint x: 631, endPoint y: 363, distance: 20.0
click at [648, 363] on input "1" at bounding box center [674, 356] width 110 height 29
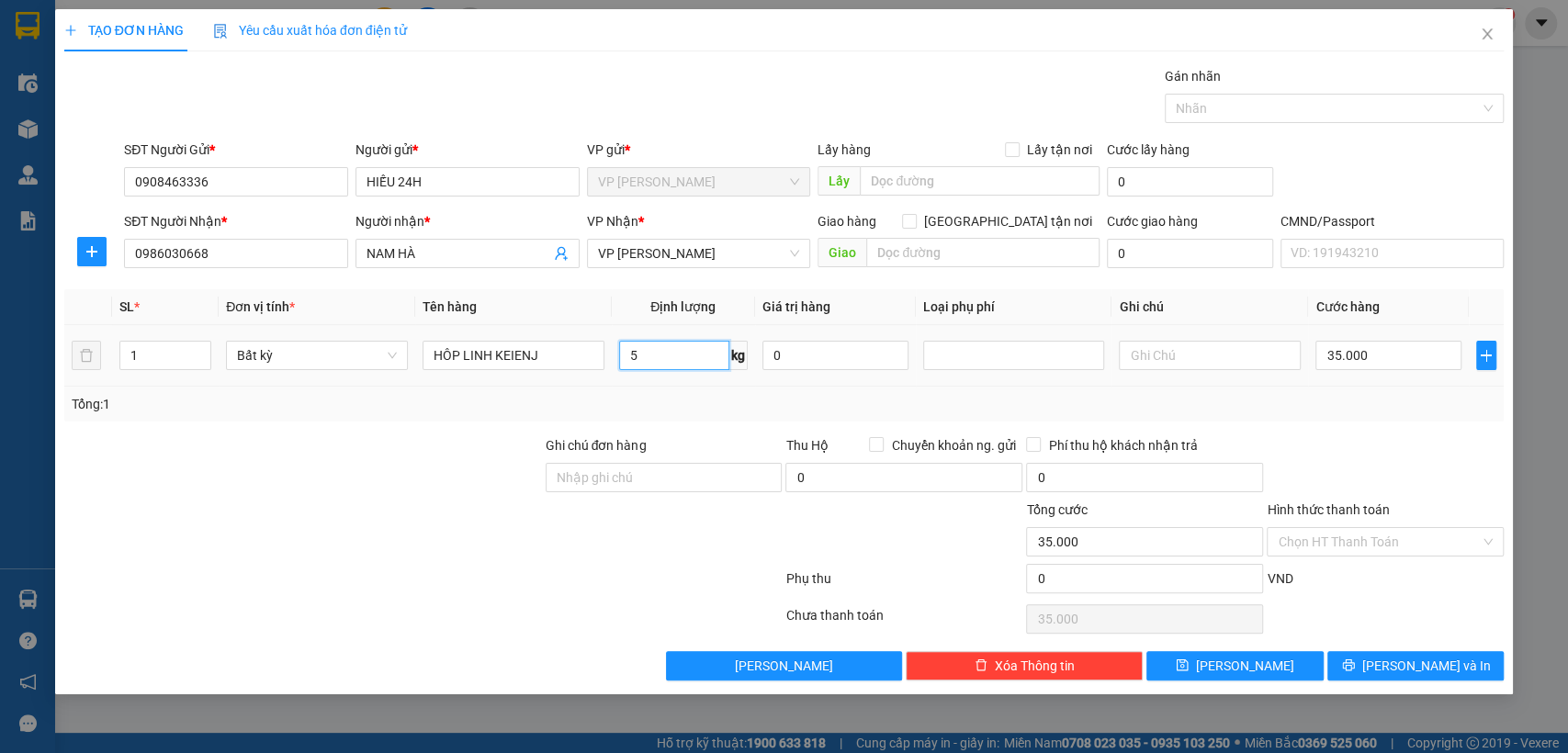
type input "5"
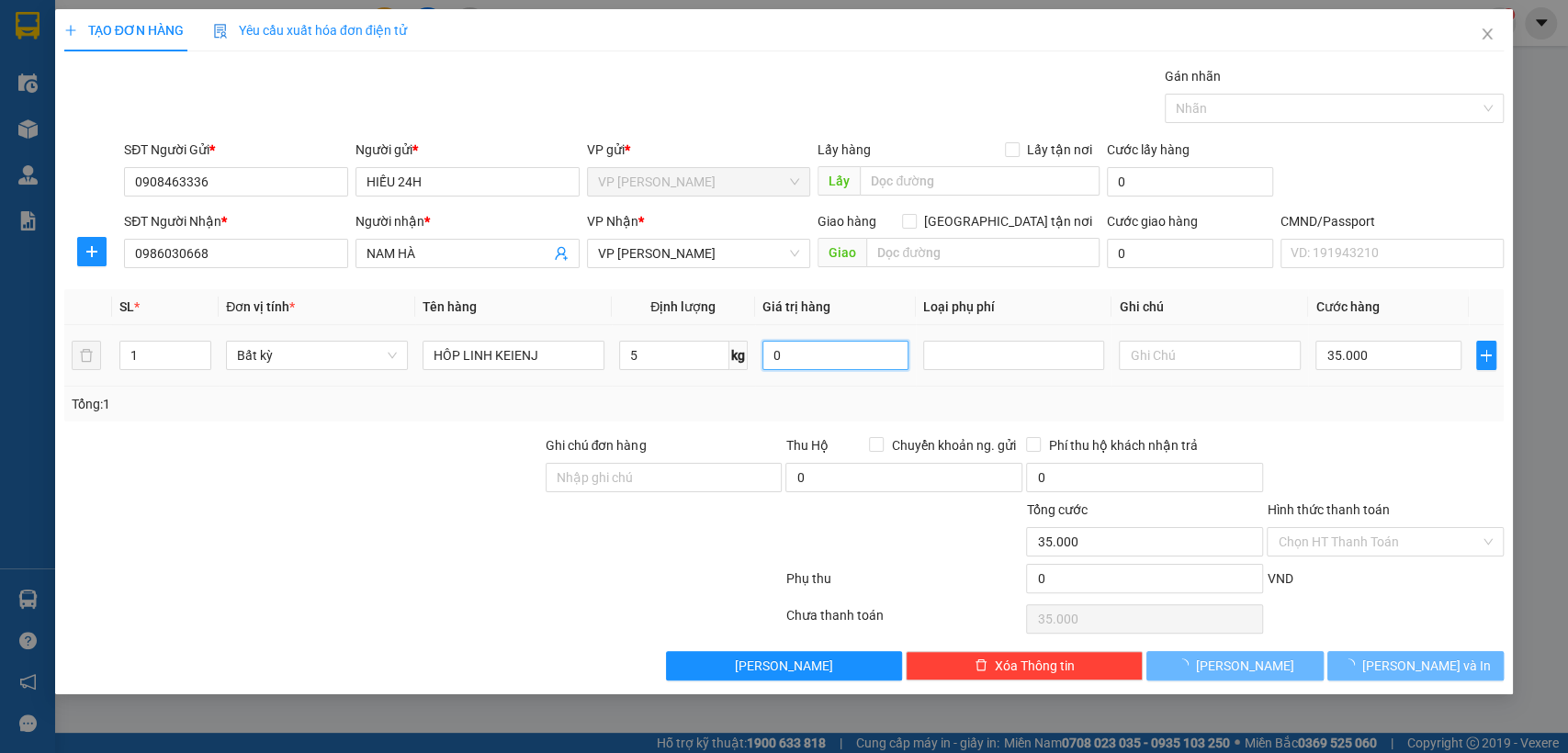
type input "40.000"
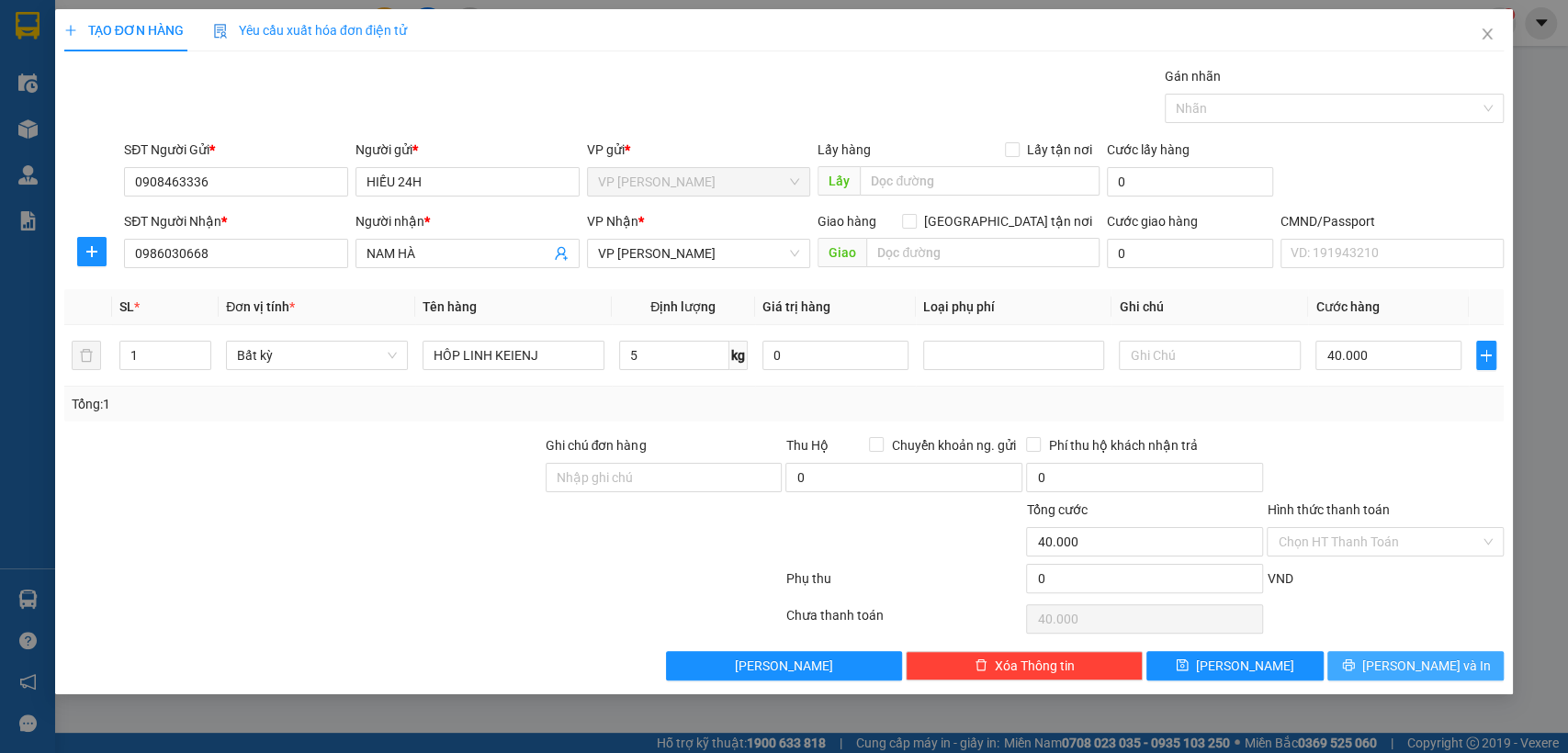
click at [1370, 663] on button "[PERSON_NAME] và In" at bounding box center [1416, 666] width 176 height 29
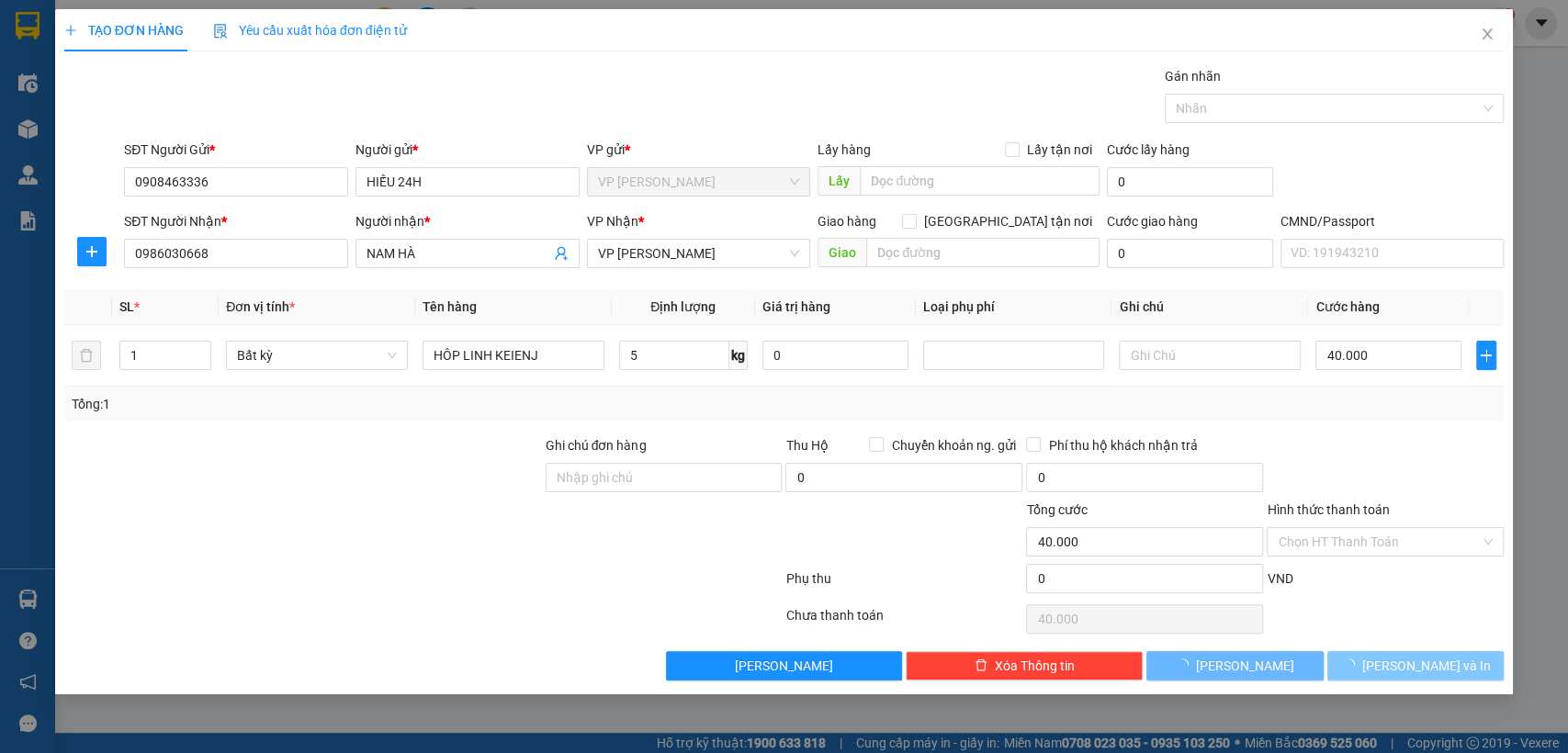
click at [1370, 663] on button "[PERSON_NAME] và In" at bounding box center [1416, 666] width 176 height 29
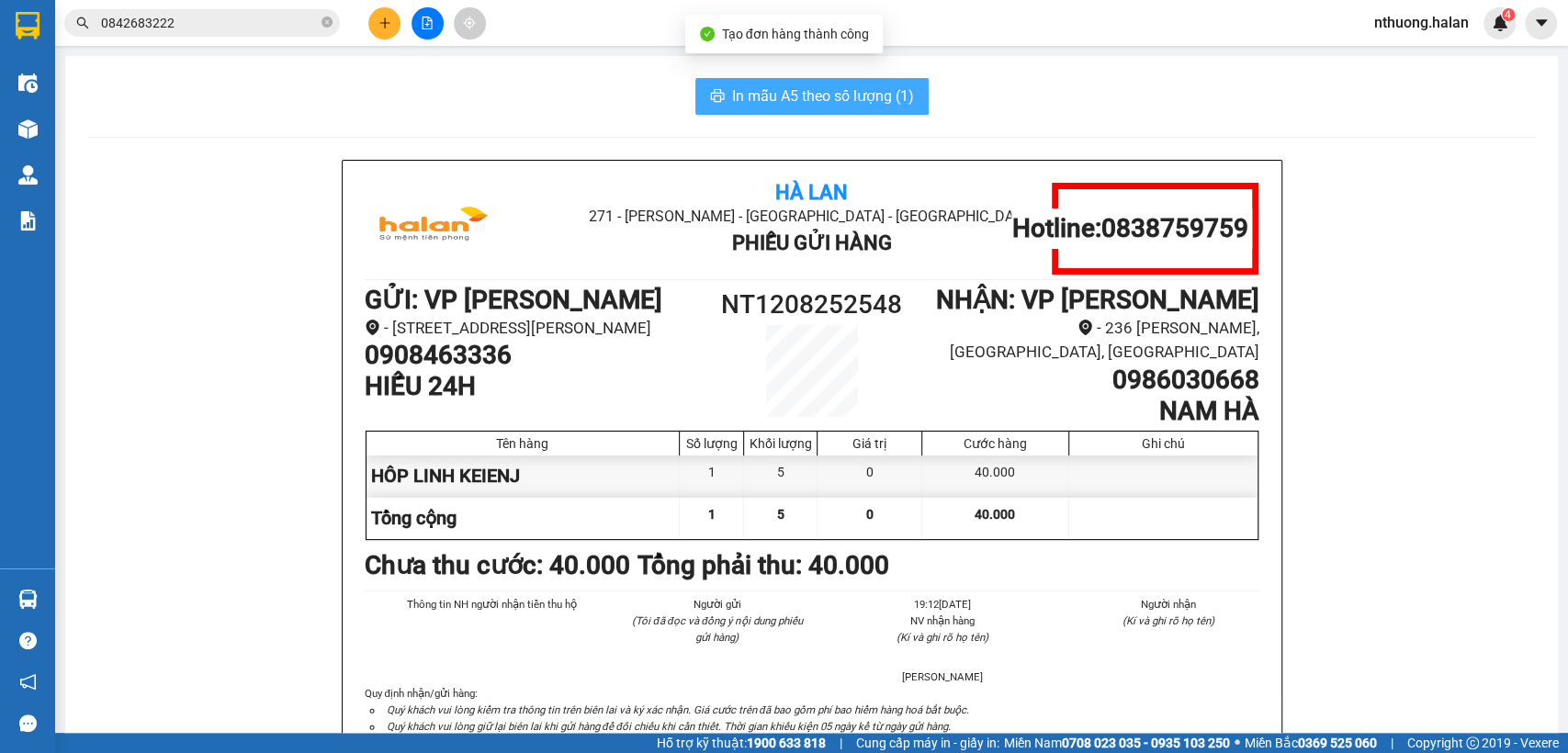
click at [732, 95] on span "In mẫu A5 theo số lượng (1)" at bounding box center [823, 96] width 182 height 23
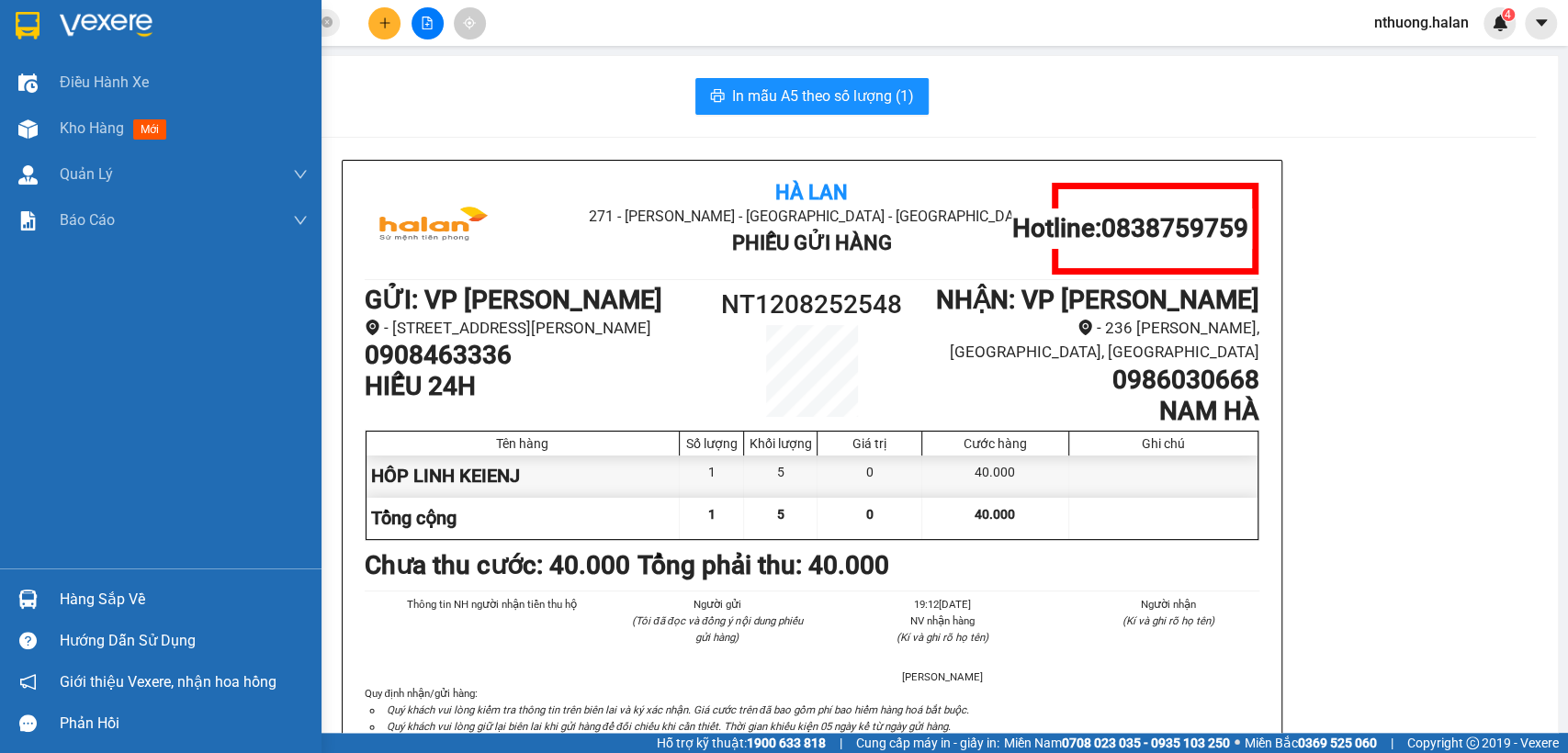
drag, startPoint x: 49, startPoint y: 126, endPoint x: 522, endPoint y: 22, distance: 484.3
click at [50, 127] on div "Kho hàng mới" at bounding box center [160, 129] width 321 height 46
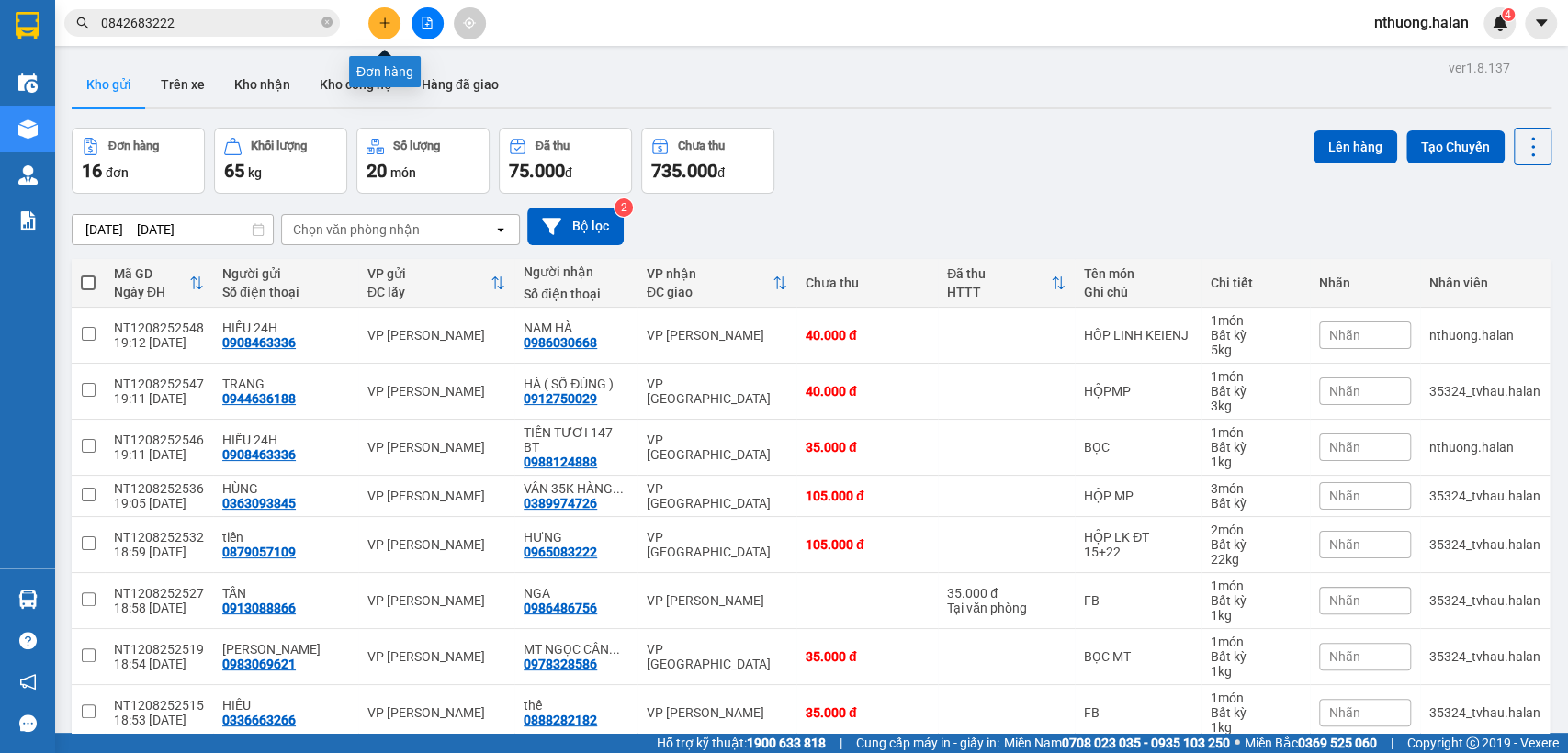
click at [382, 23] on icon "plus" at bounding box center [385, 22] width 10 height 1
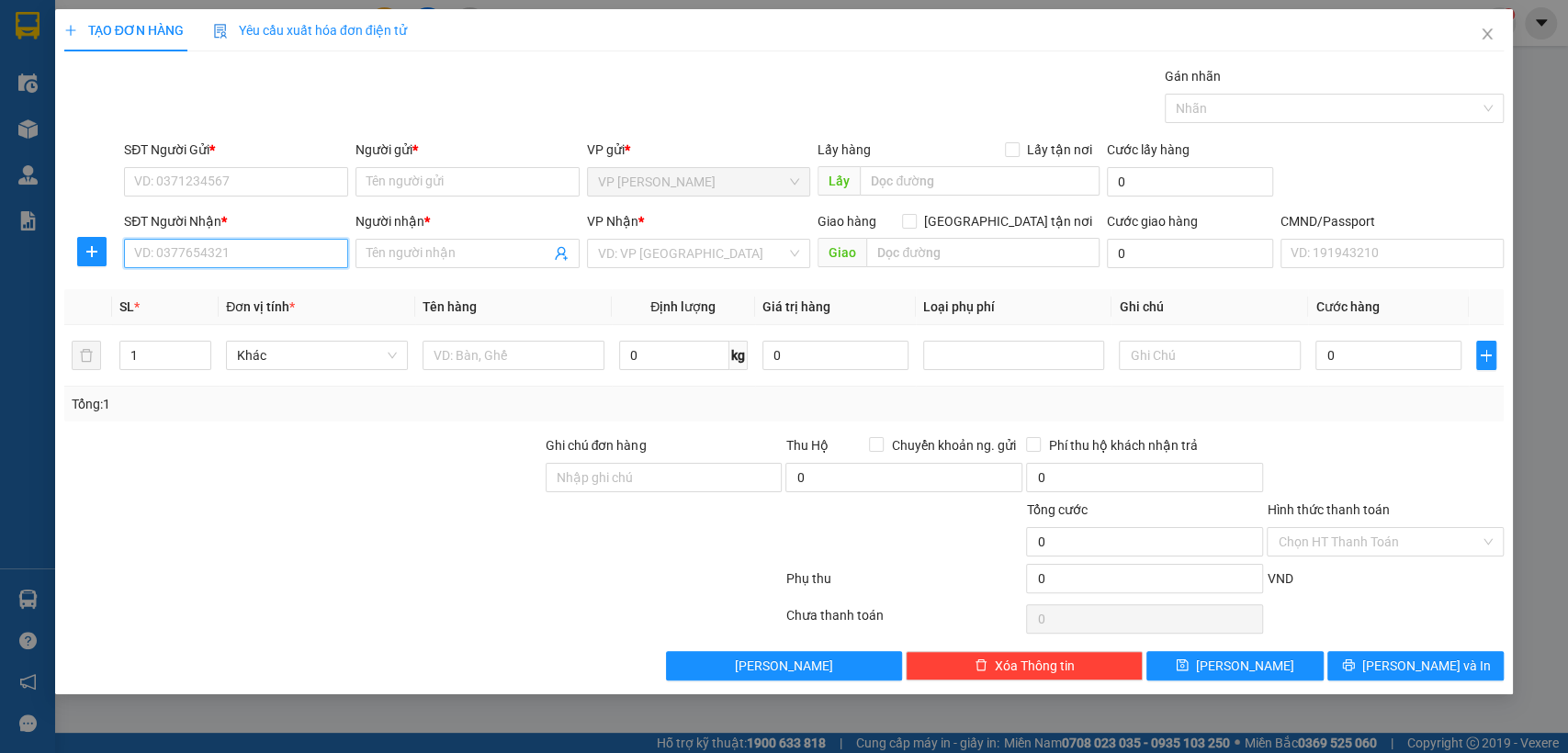
click at [262, 255] on input "SĐT Người Nhận *" at bounding box center [236, 254] width 224 height 29
click at [254, 284] on div "0904890000 - HOÀNG XUÂN 147BT" at bounding box center [237, 290] width 204 height 20
type input "0904890000"
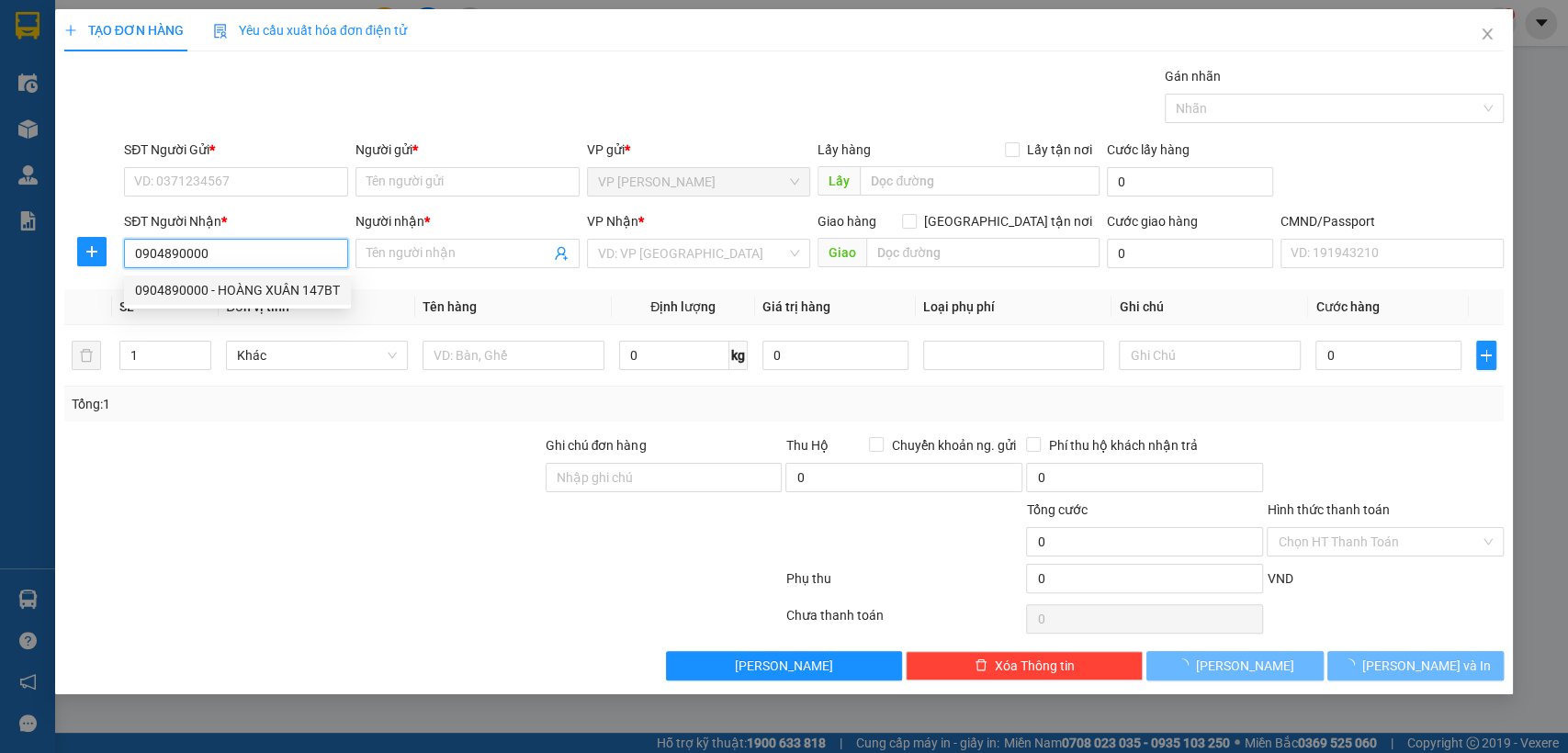
type input "HOÀNG XUÂN 147BT"
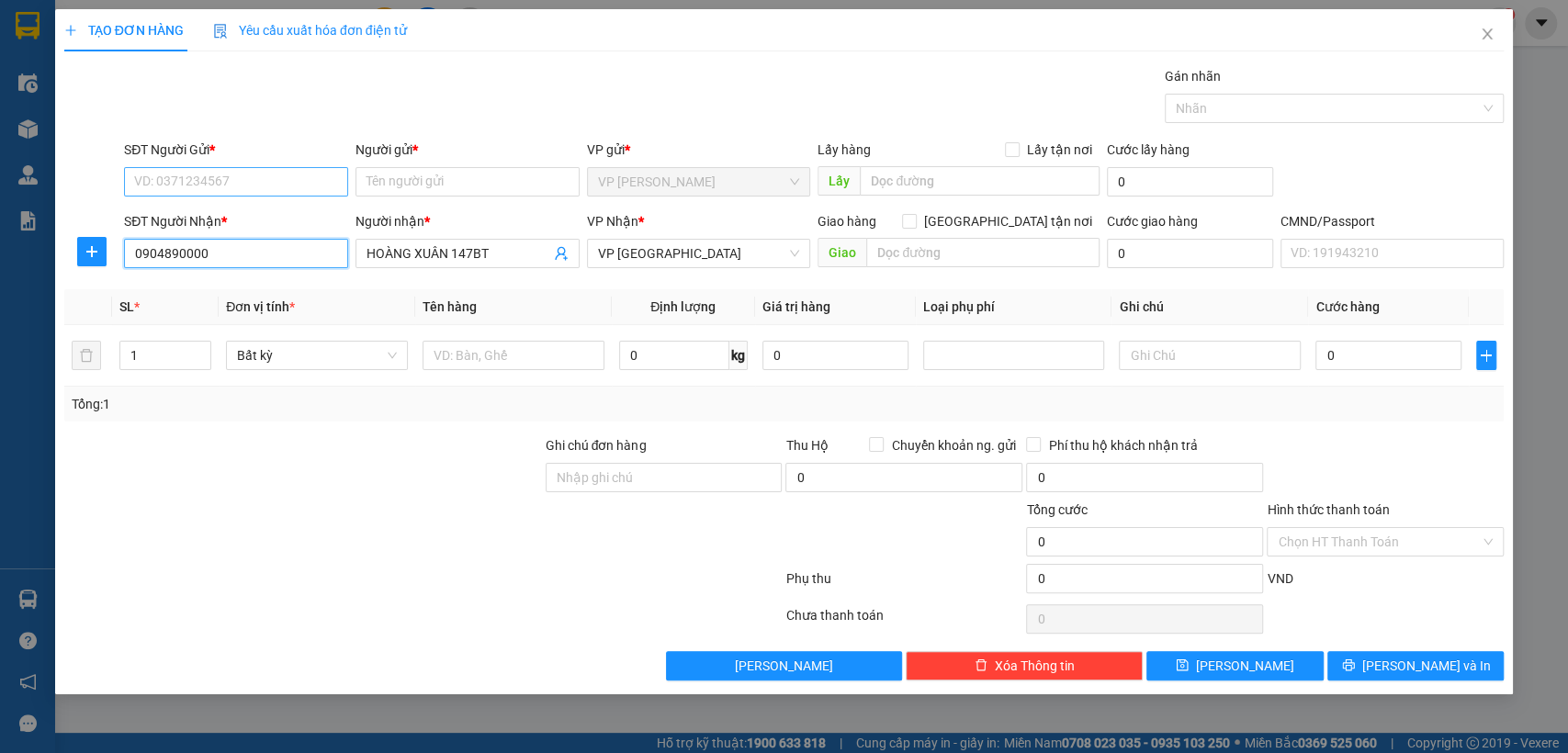
type input "0904890000"
click at [207, 178] on input "SĐT Người Gửi *" at bounding box center [236, 181] width 224 height 29
click at [210, 223] on div "0908463336 - HIẾU 24H" at bounding box center [236, 218] width 203 height 20
type input "0908463336"
type input "HIẾU 24H"
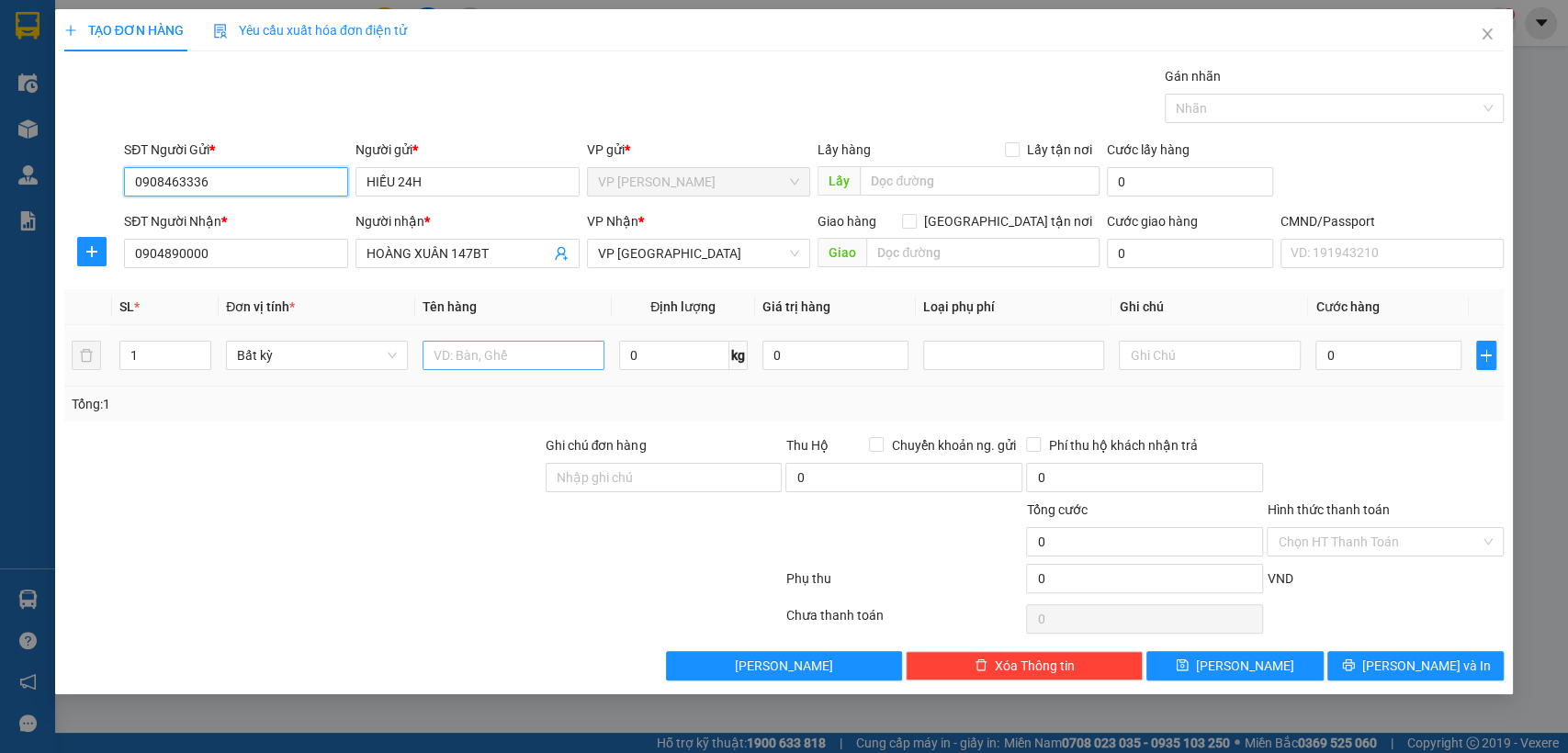
type input "0908463336"
click at [435, 350] on input "text" at bounding box center [513, 356] width 182 height 29
click at [436, 349] on input "text" at bounding box center [513, 356] width 182 height 29
type input "HÔP LINH KIỆN"
type input "2"
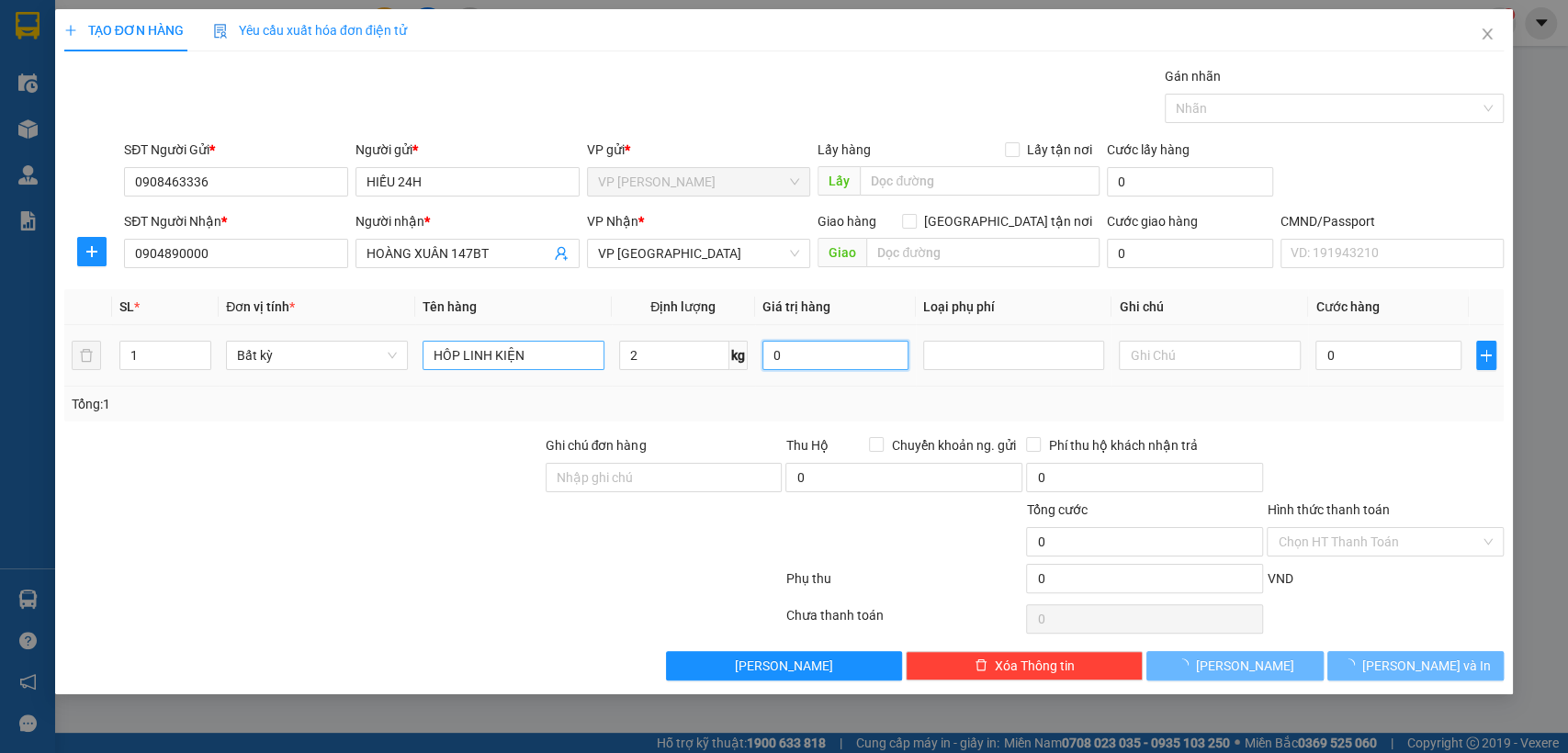
type input "35.000"
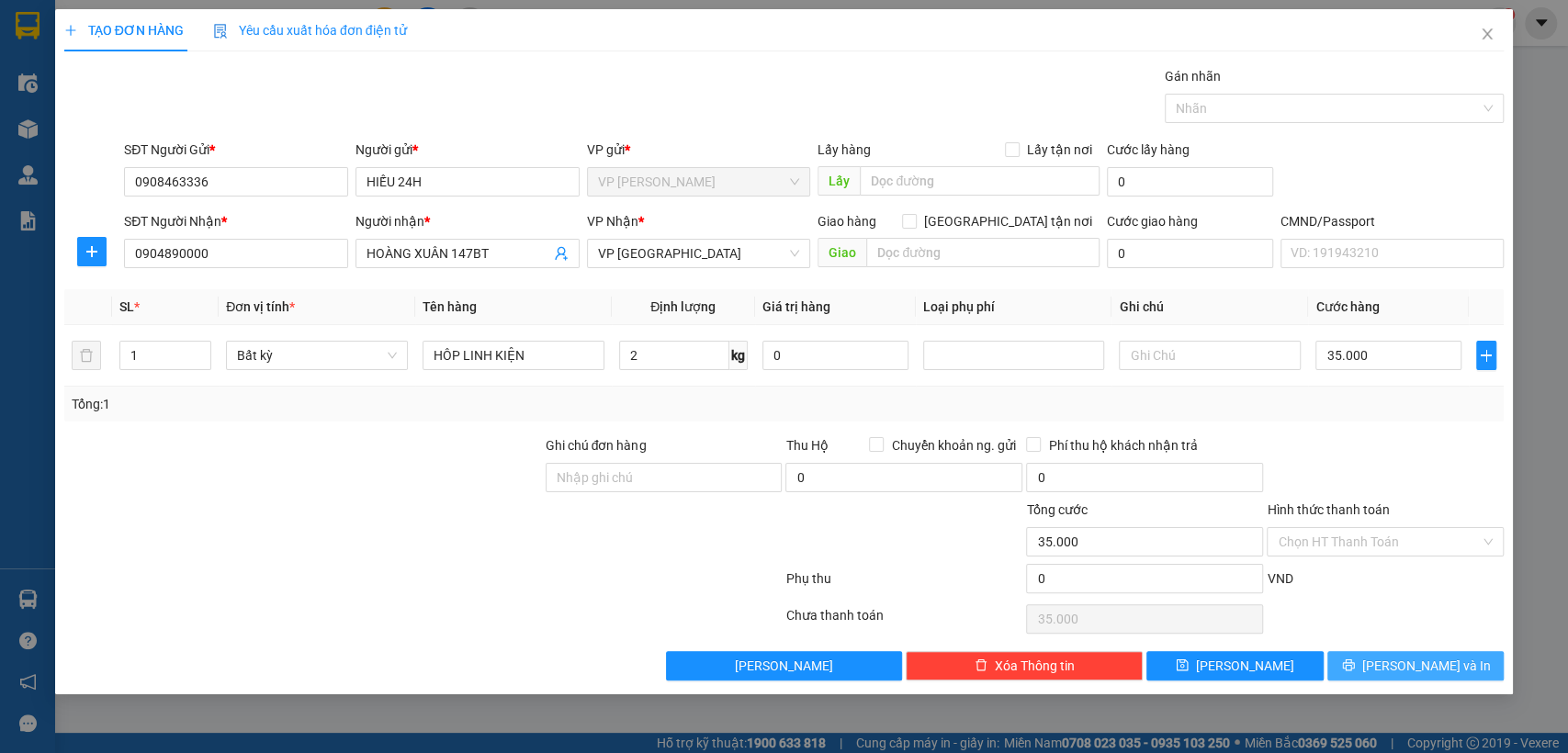
click at [1428, 658] on span "[PERSON_NAME] và In" at bounding box center [1426, 665] width 128 height 20
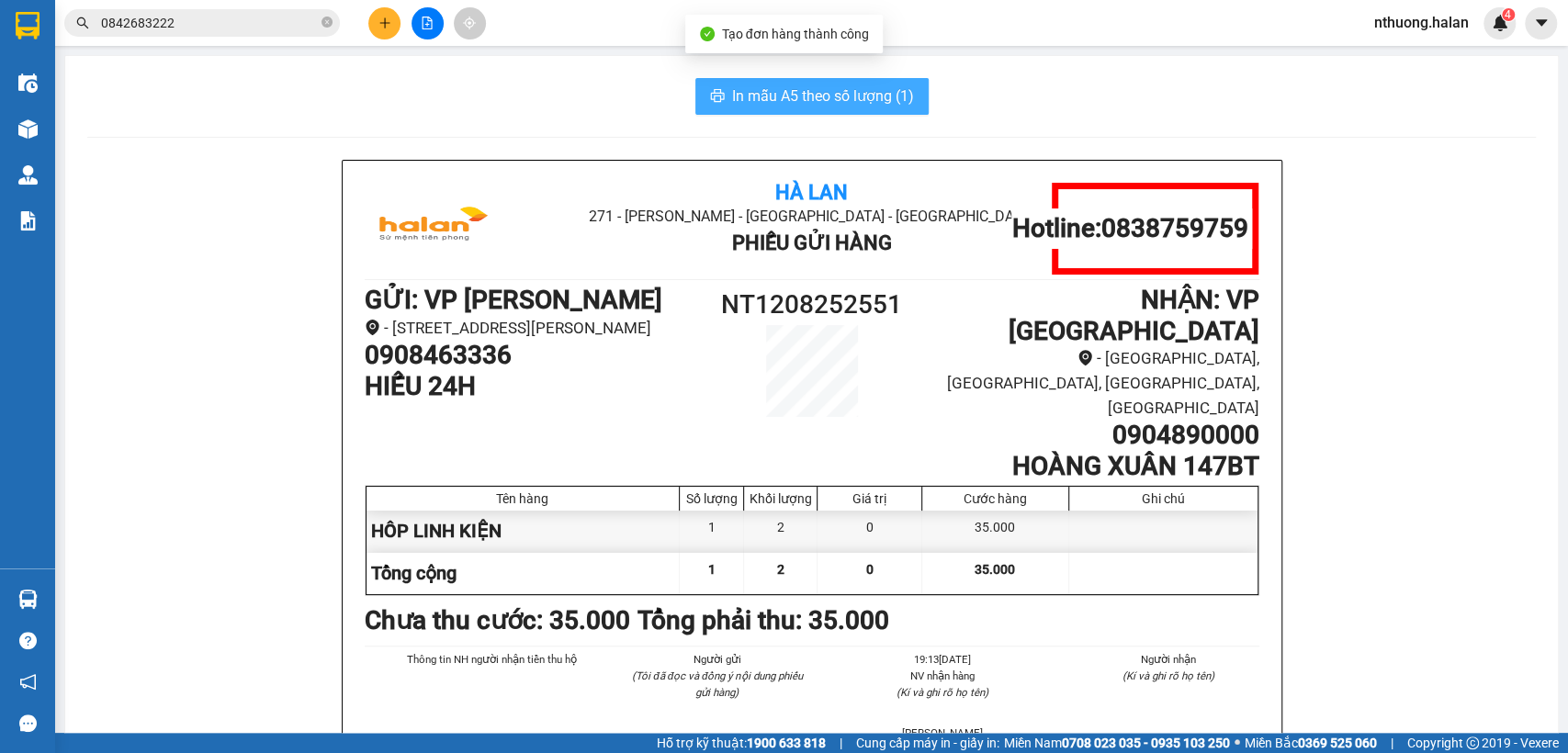
click at [750, 94] on span "In mẫu A5 theo số lượng (1)" at bounding box center [823, 96] width 182 height 23
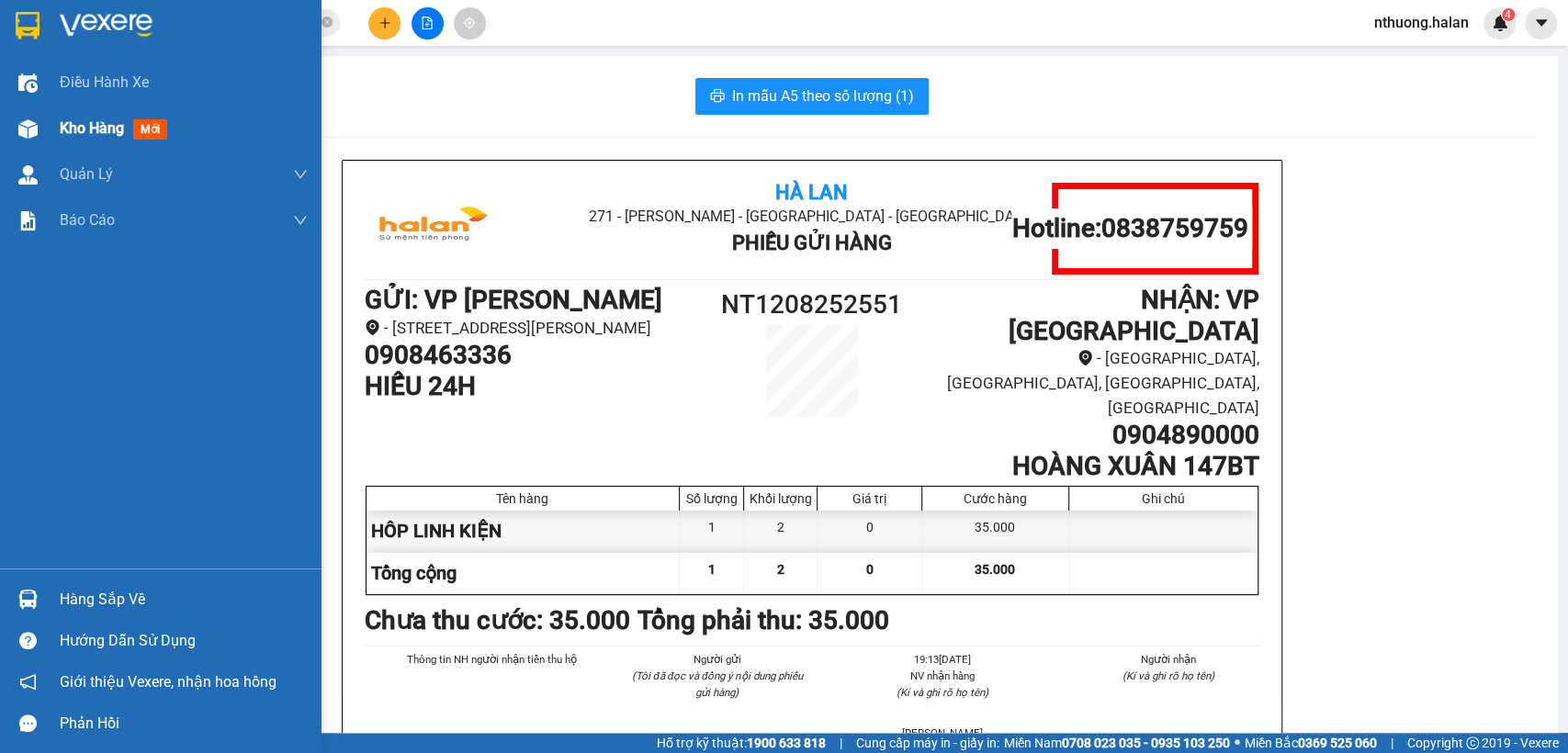
click at [79, 132] on span "Kho hàng" at bounding box center [92, 128] width 65 height 17
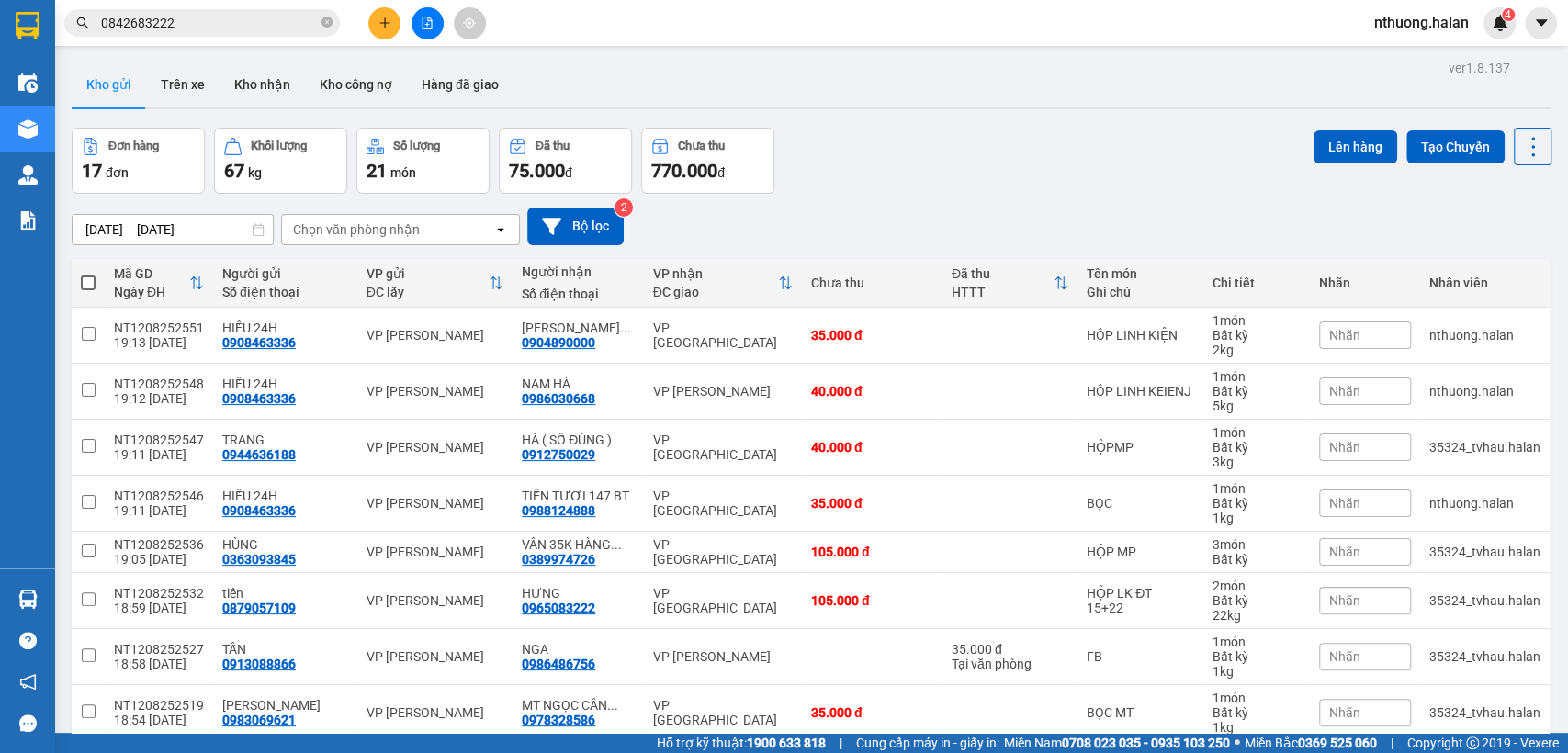
click at [262, 18] on input "0842683222" at bounding box center [209, 22] width 217 height 20
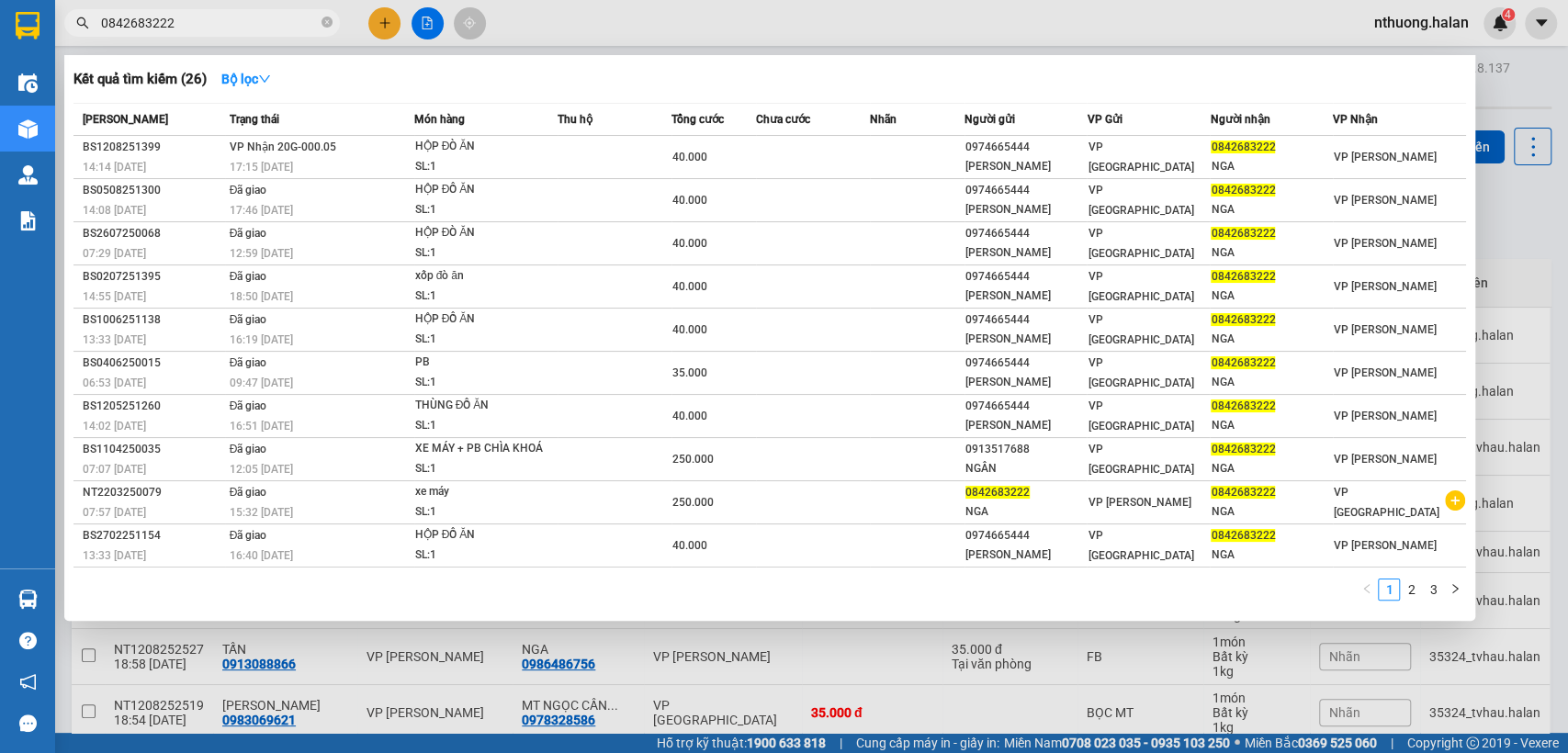
click at [258, 18] on input "0842683222" at bounding box center [209, 22] width 217 height 20
click at [257, 25] on input "0842683222" at bounding box center [209, 22] width 217 height 20
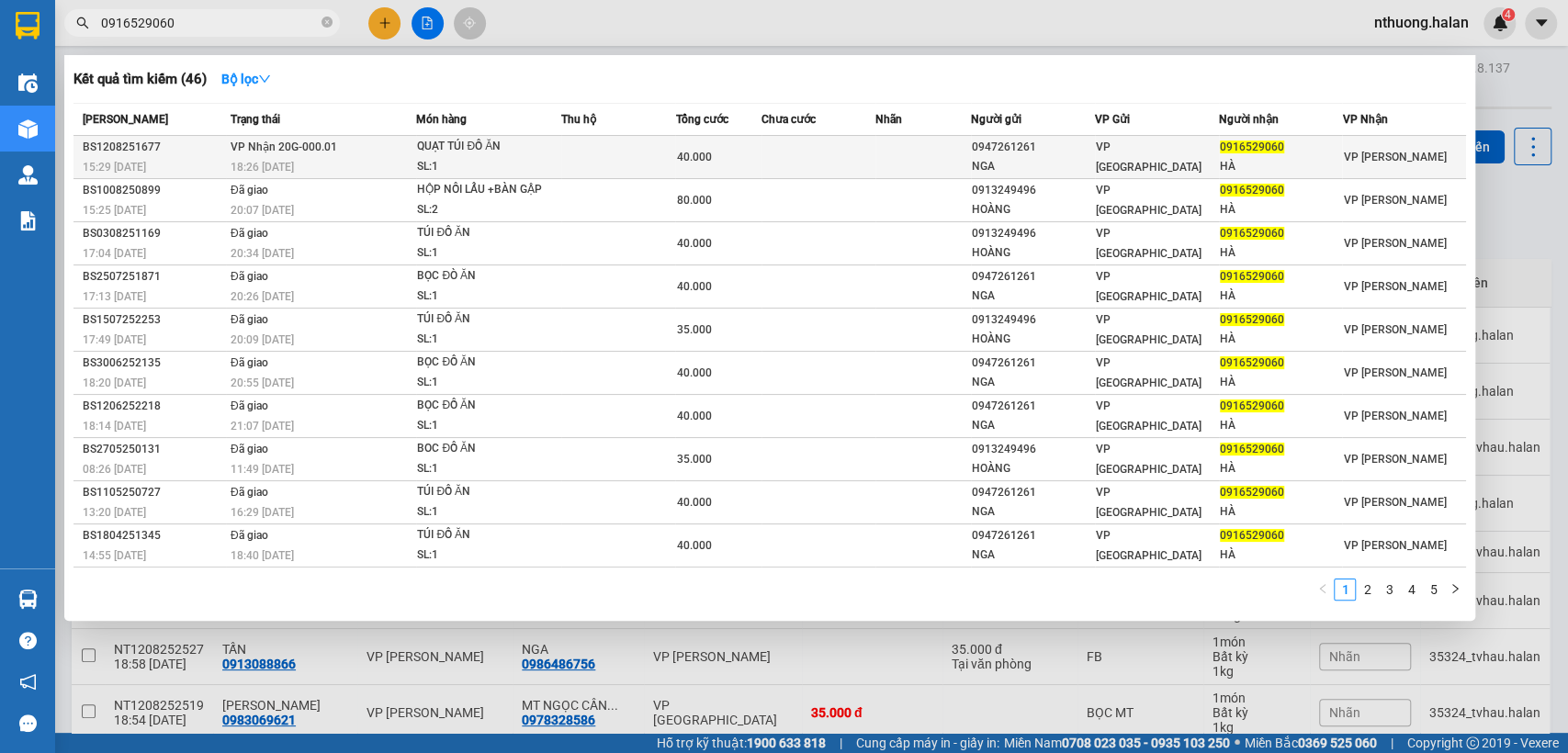
type input "0916529060"
click at [516, 157] on div "SL: 1" at bounding box center [486, 167] width 138 height 20
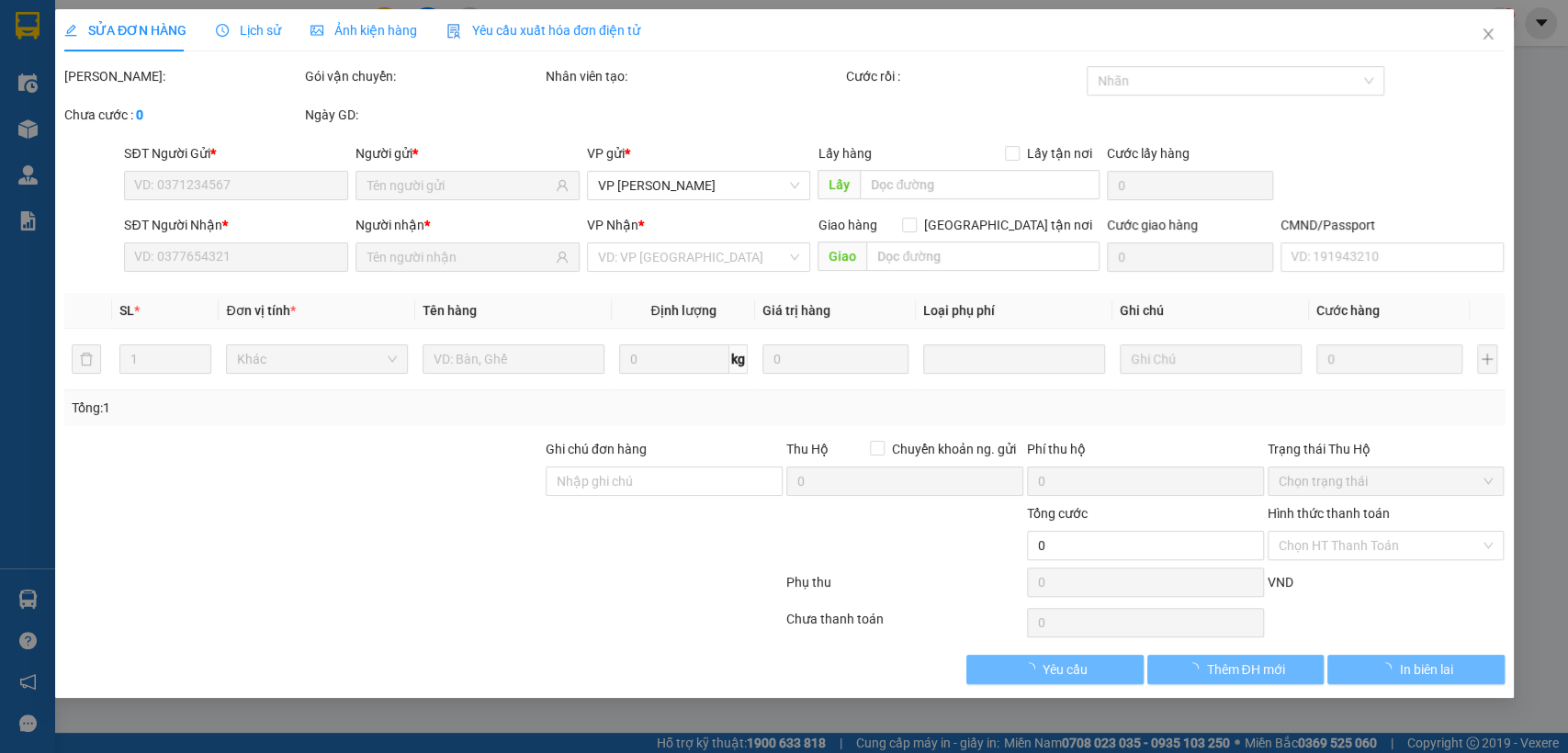
type input "0947261261"
type input "NGA"
type input "0916529060"
type input "HÀ"
type input "40.000"
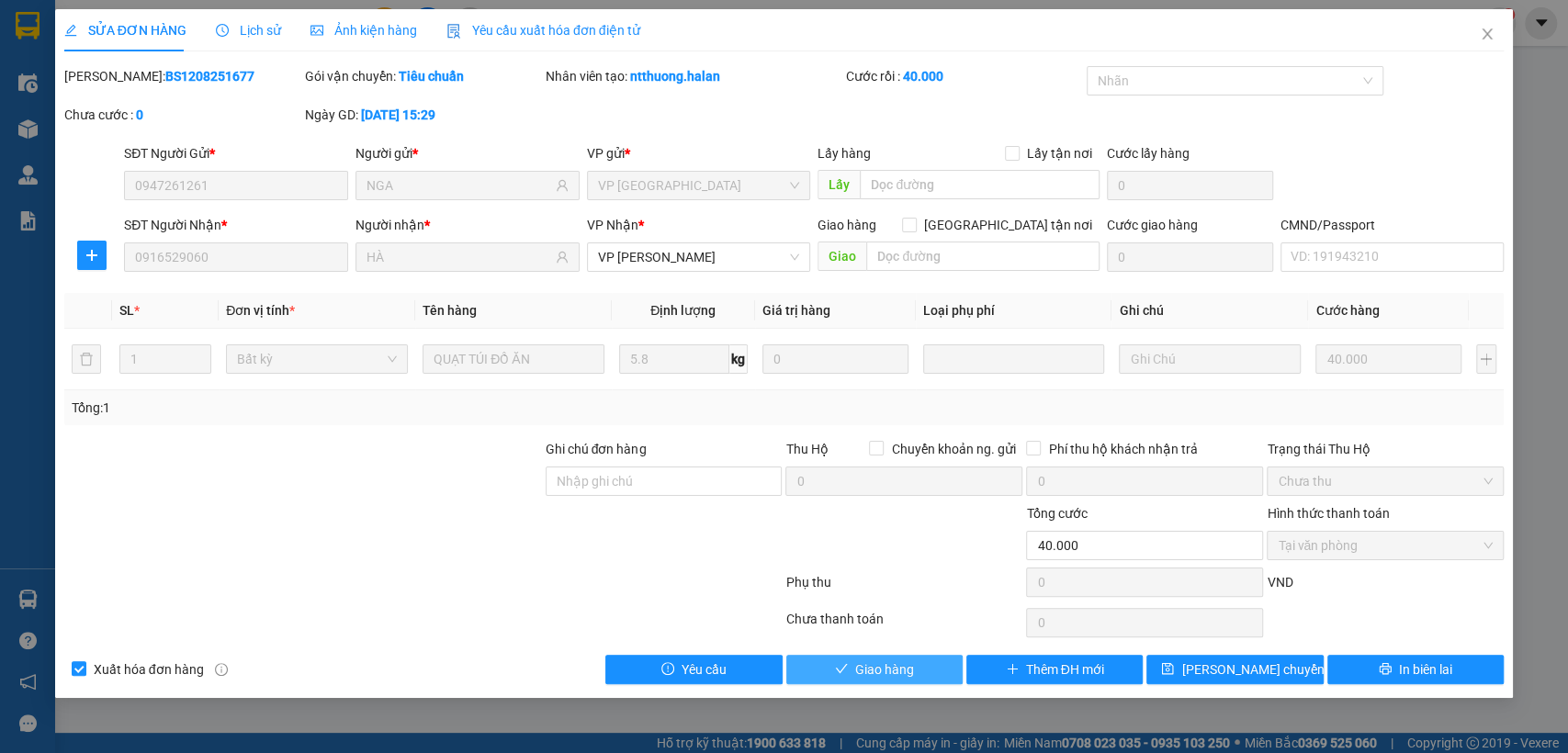
click at [863, 672] on span "Giao hàng" at bounding box center [884, 669] width 59 height 20
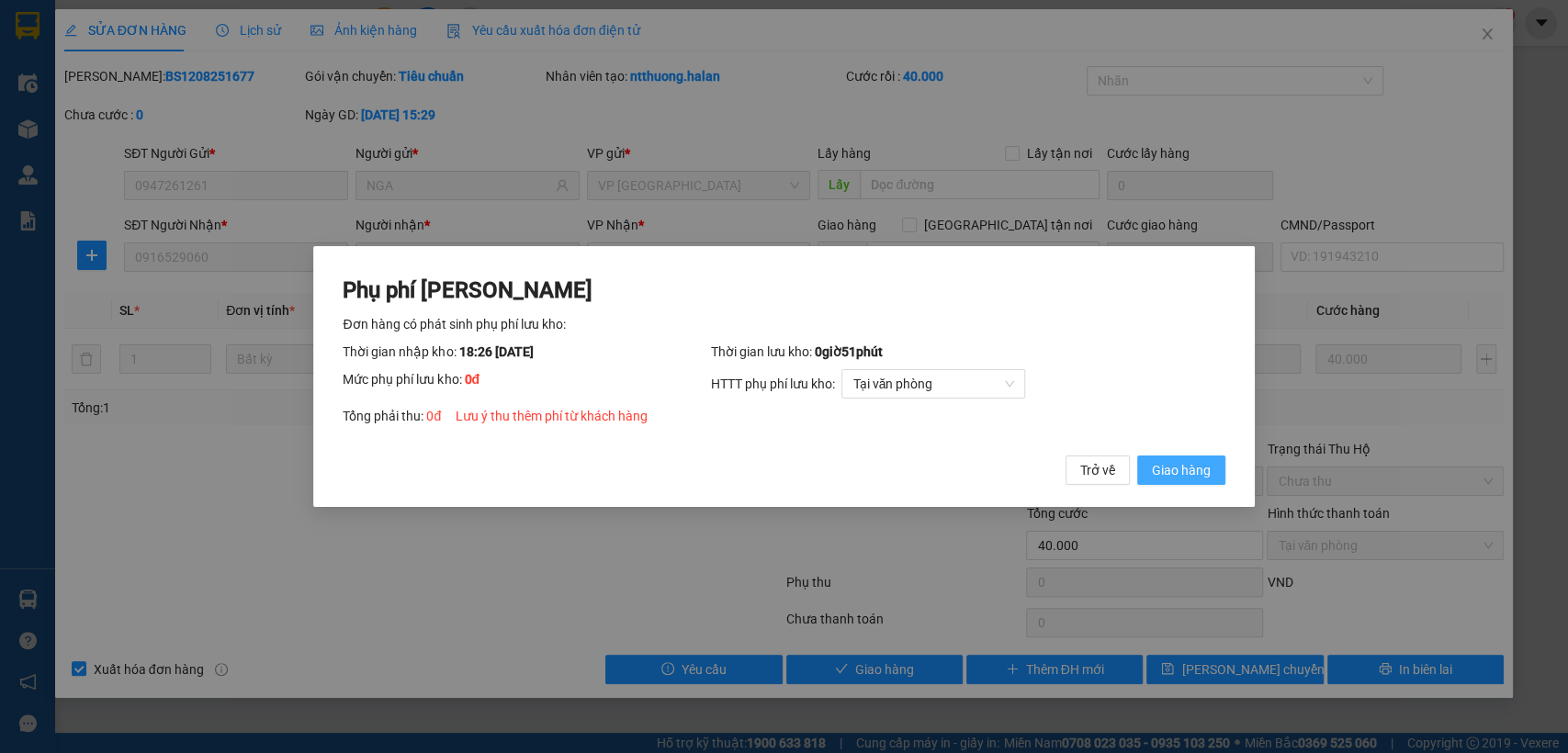
click at [1179, 473] on span "Giao hàng" at bounding box center [1181, 470] width 59 height 20
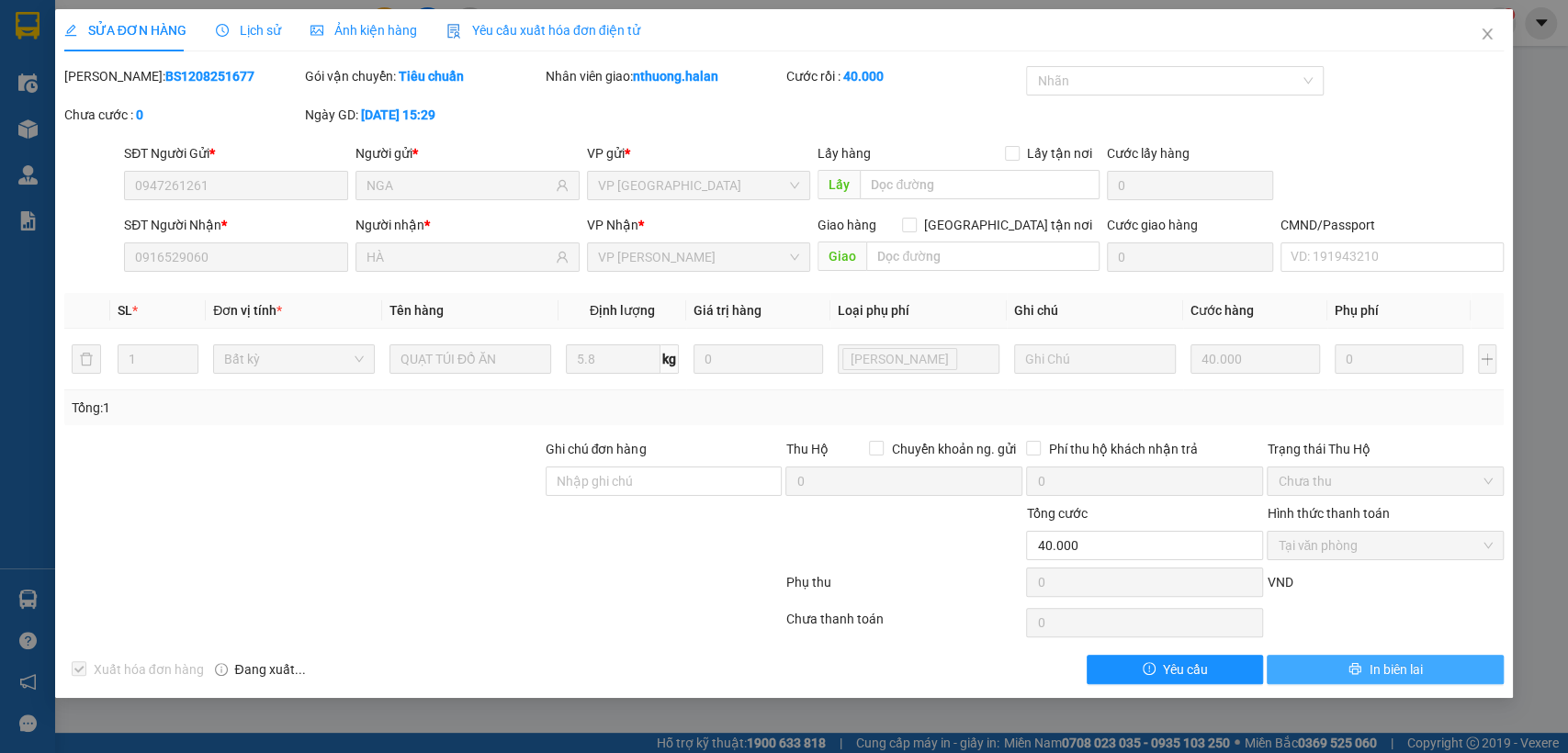
click at [1358, 673] on icon "printer" at bounding box center [1355, 668] width 13 height 13
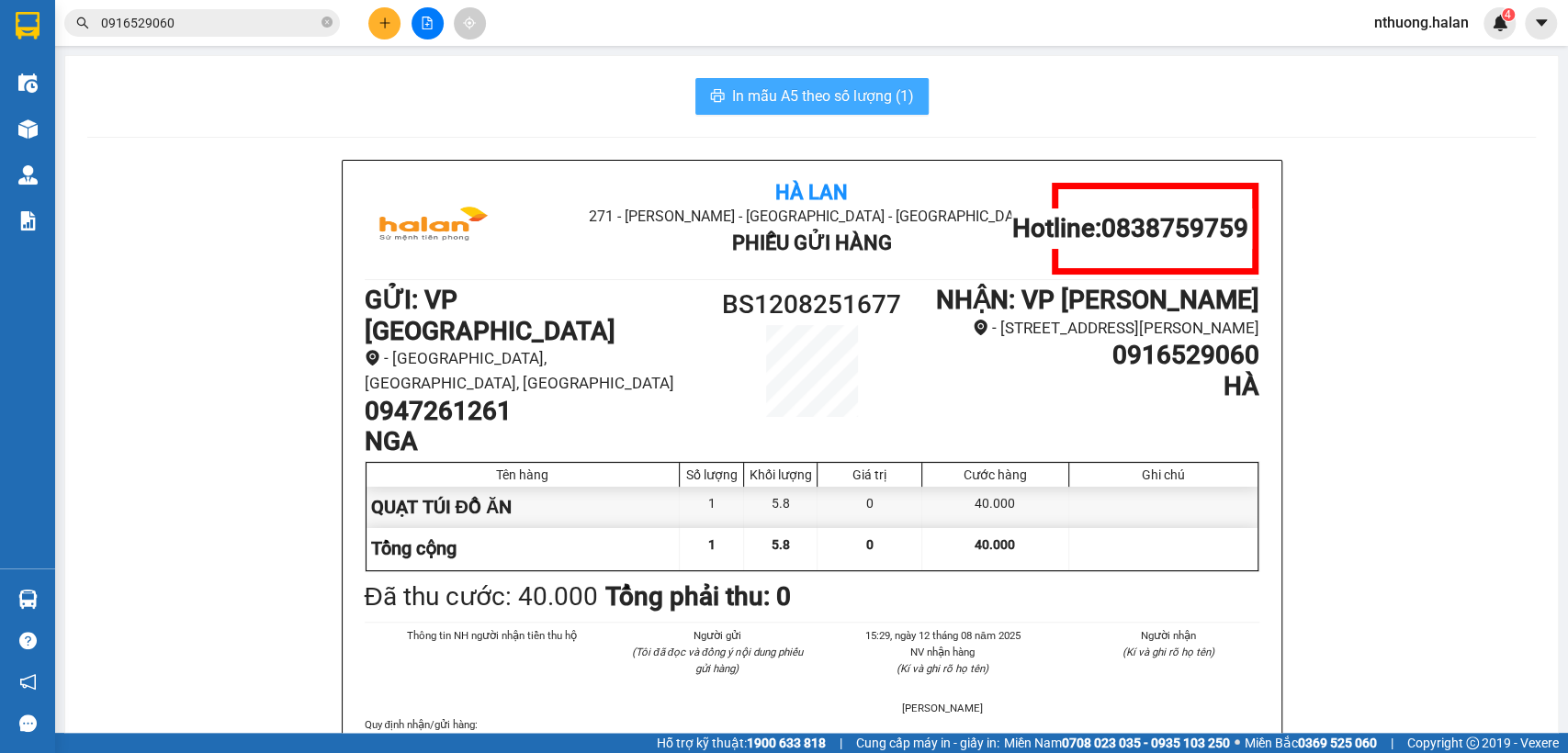
click at [854, 90] on span "In mẫu A5 theo số lượng (1)" at bounding box center [823, 96] width 182 height 23
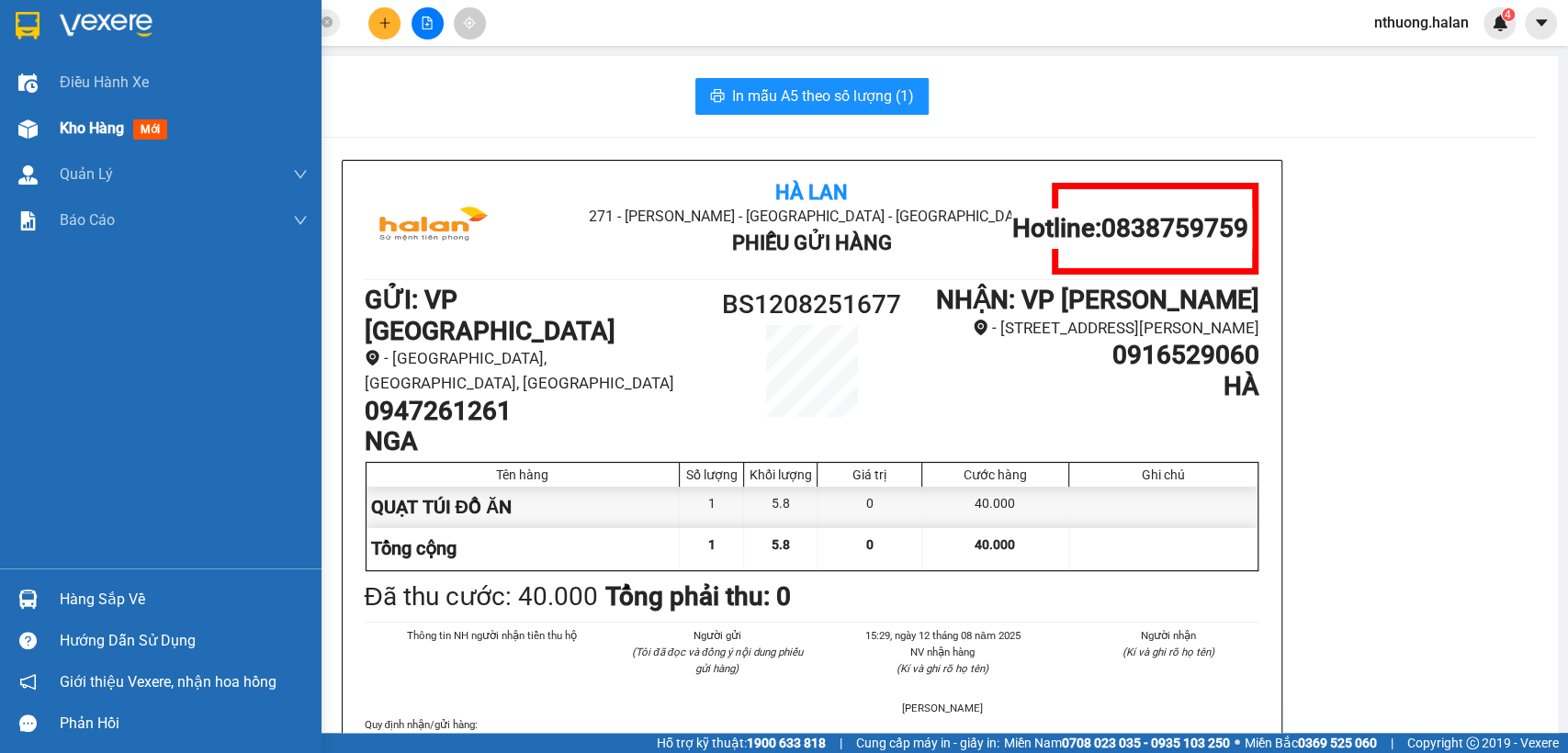
click at [101, 130] on span "Kho hàng" at bounding box center [92, 128] width 65 height 17
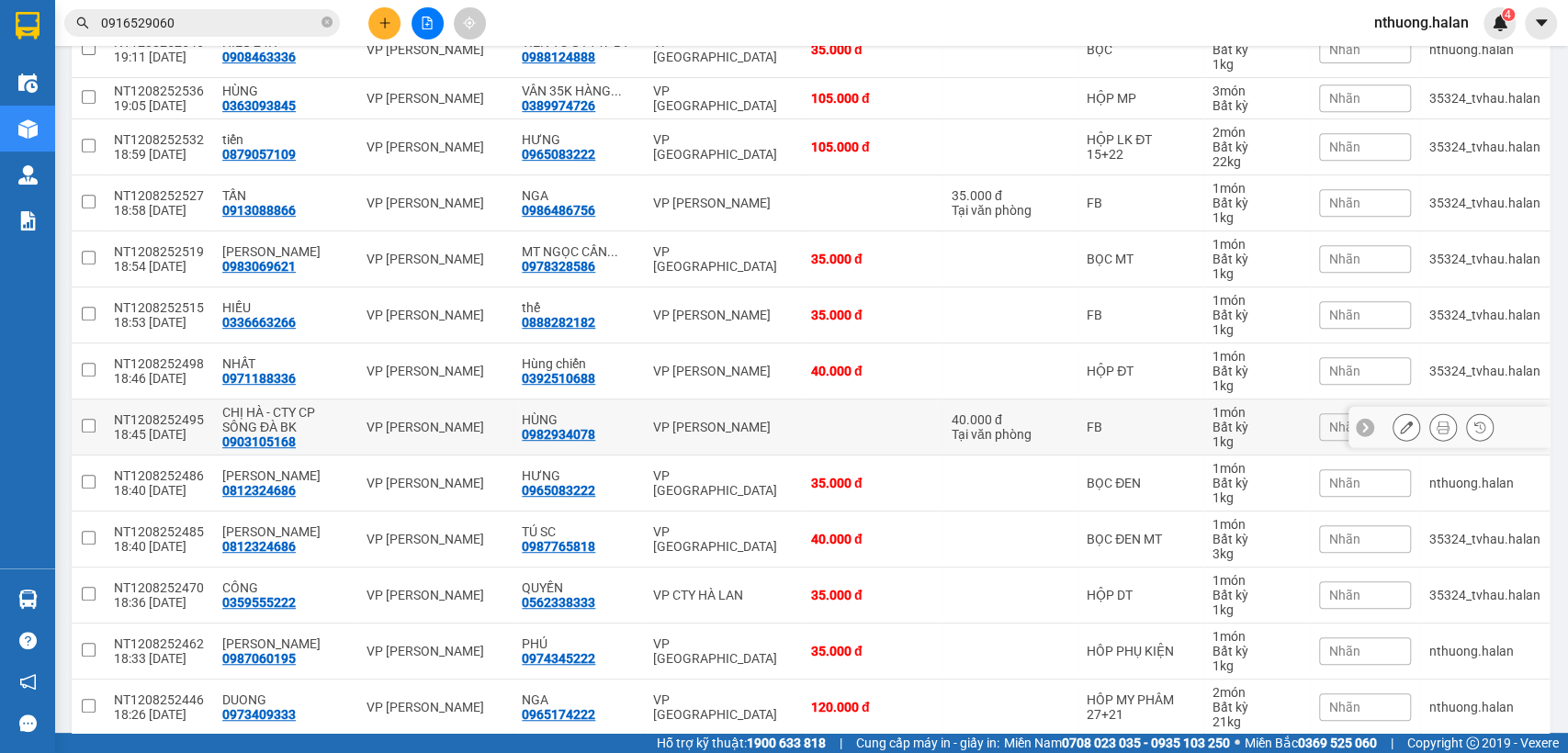
scroll to position [641, 0]
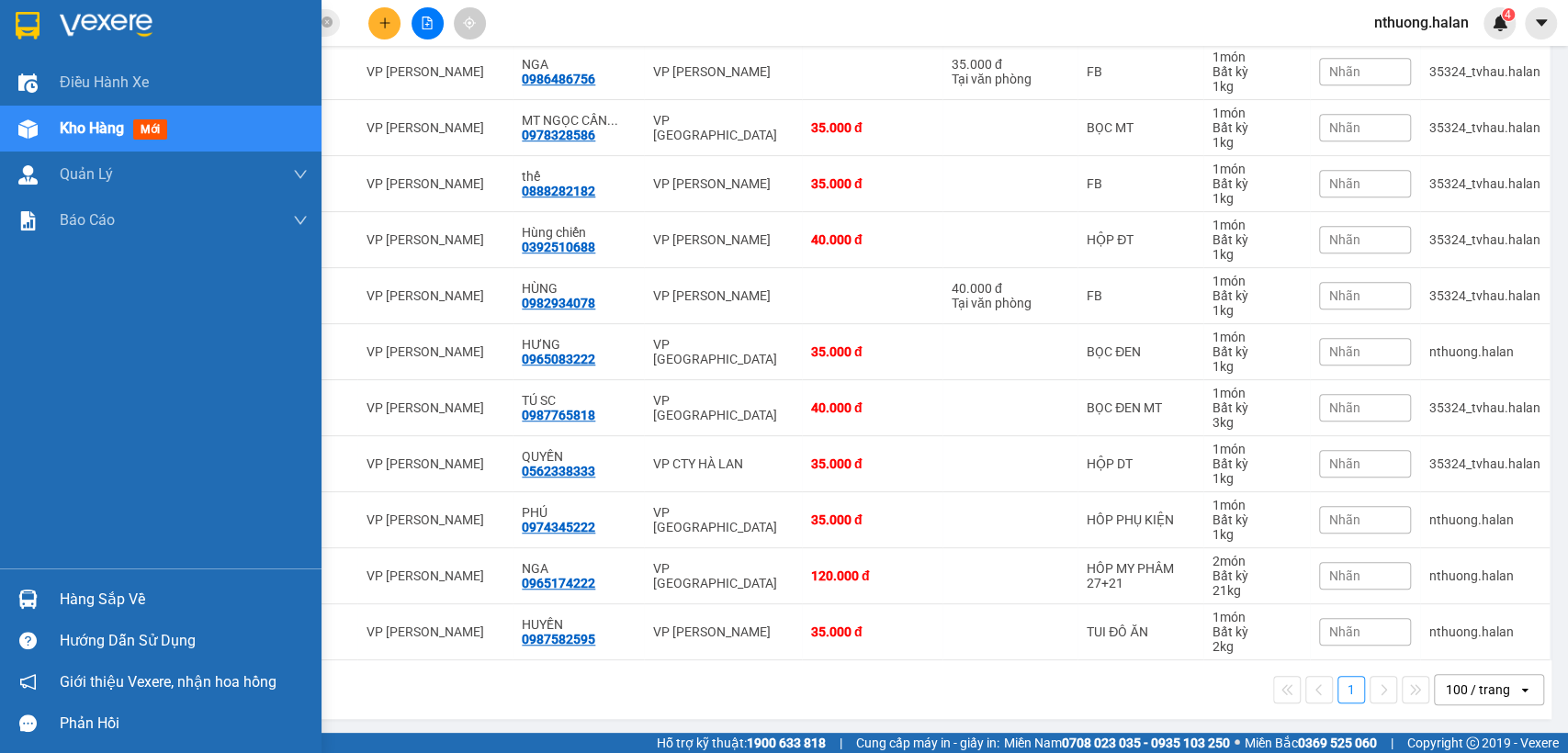
click at [110, 601] on div "Hàng sắp về" at bounding box center [183, 600] width 248 height 28
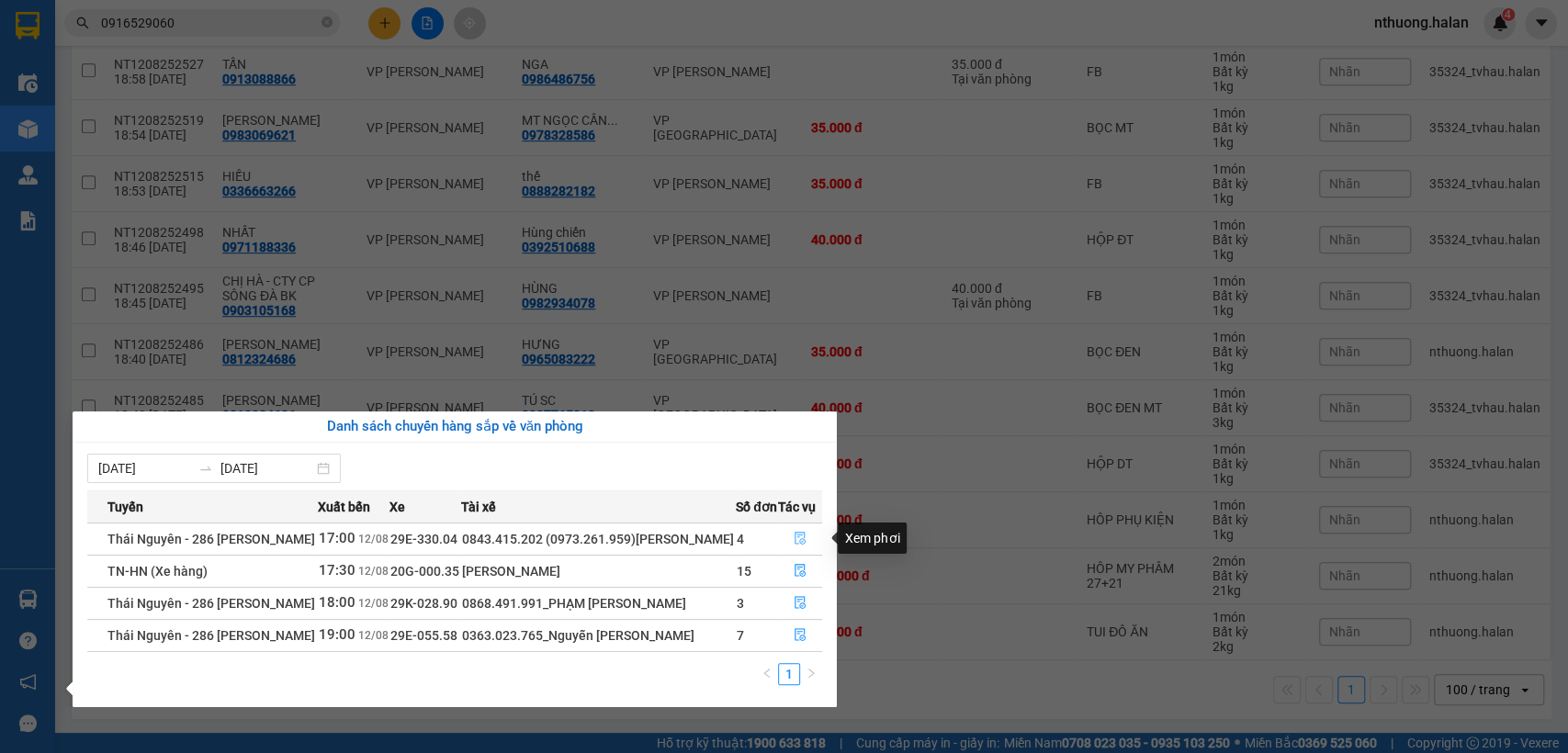
click at [801, 539] on icon "file-done" at bounding box center [799, 538] width 13 height 13
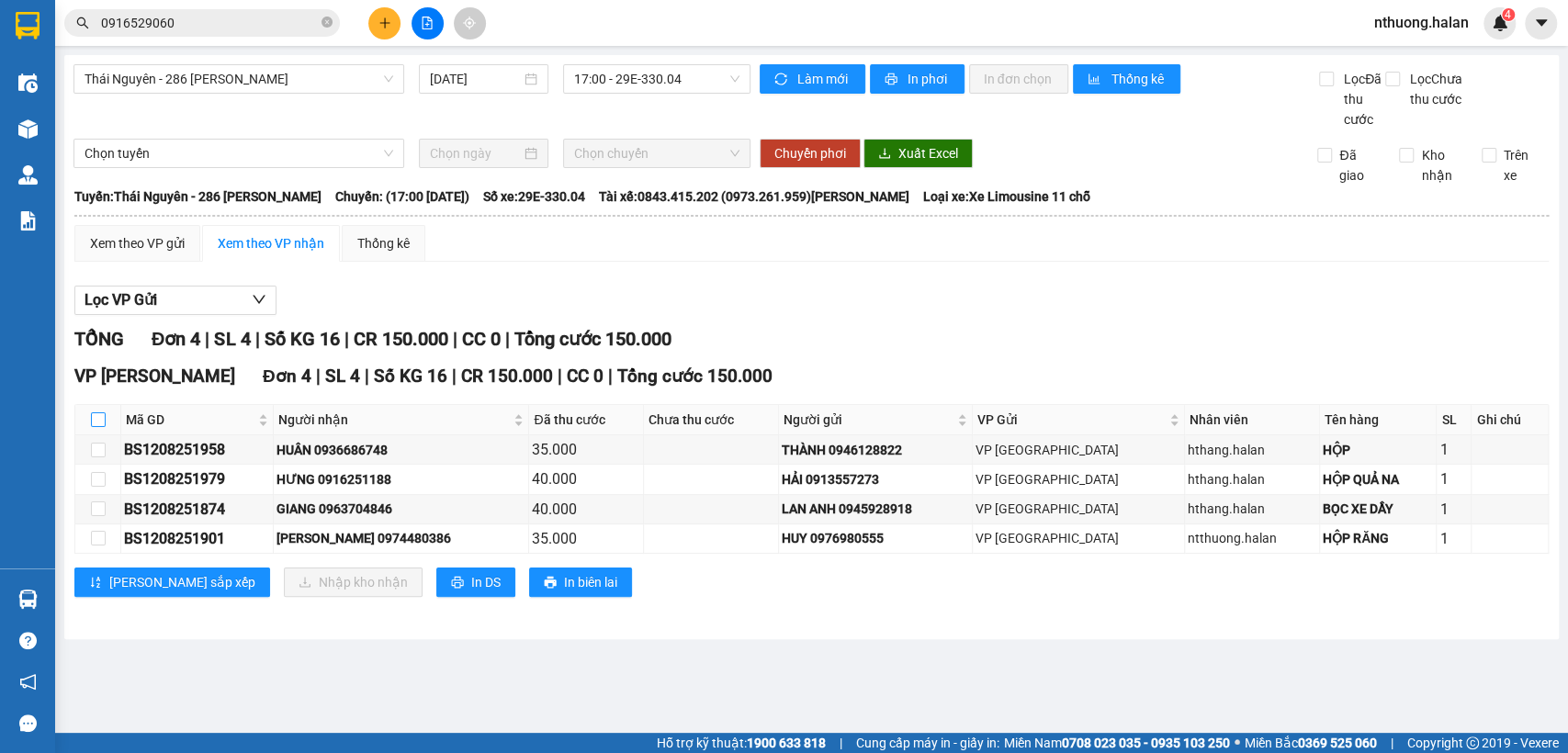
click at [97, 420] on input "checkbox" at bounding box center [97, 419] width 14 height 14
checkbox input "true"
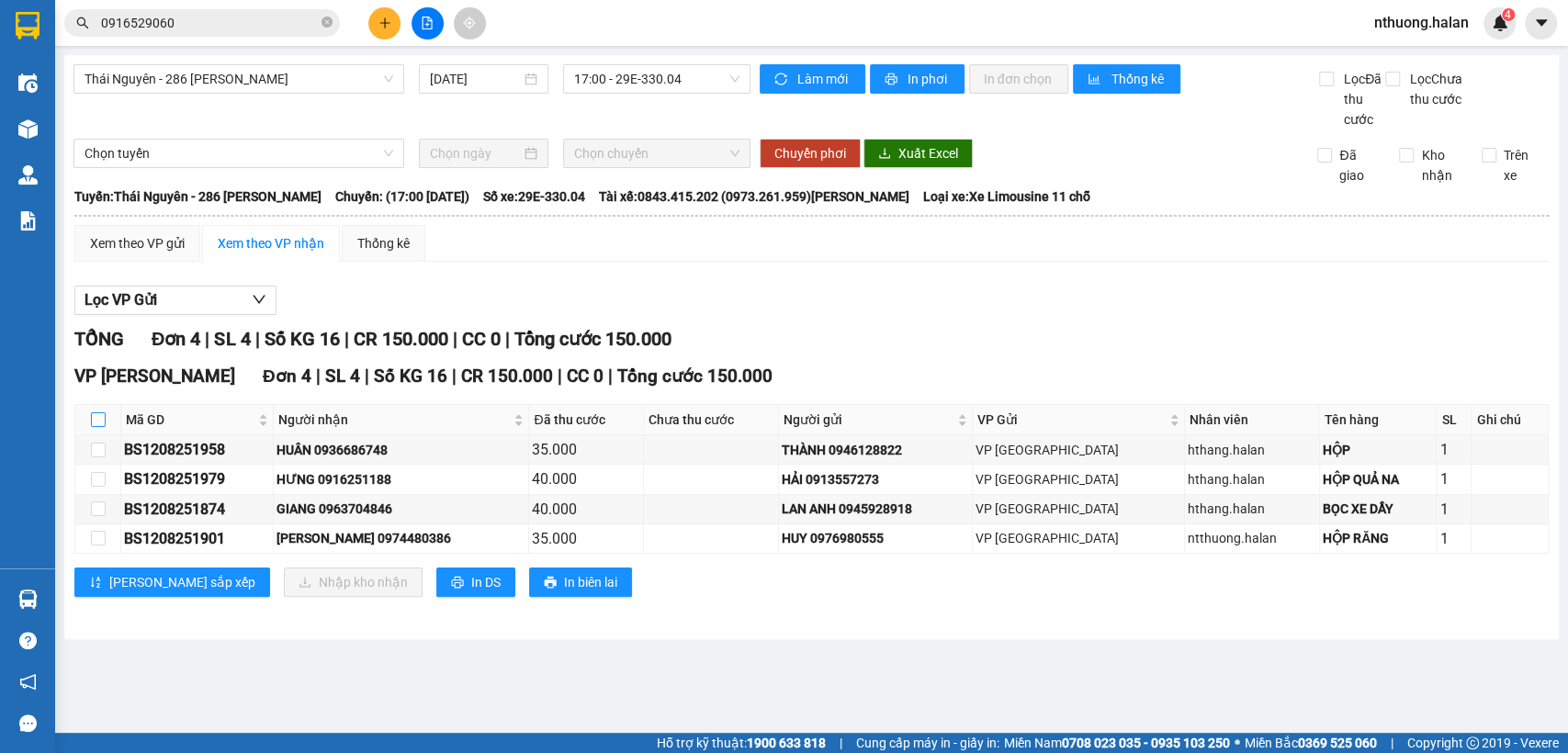
checkbox input "true"
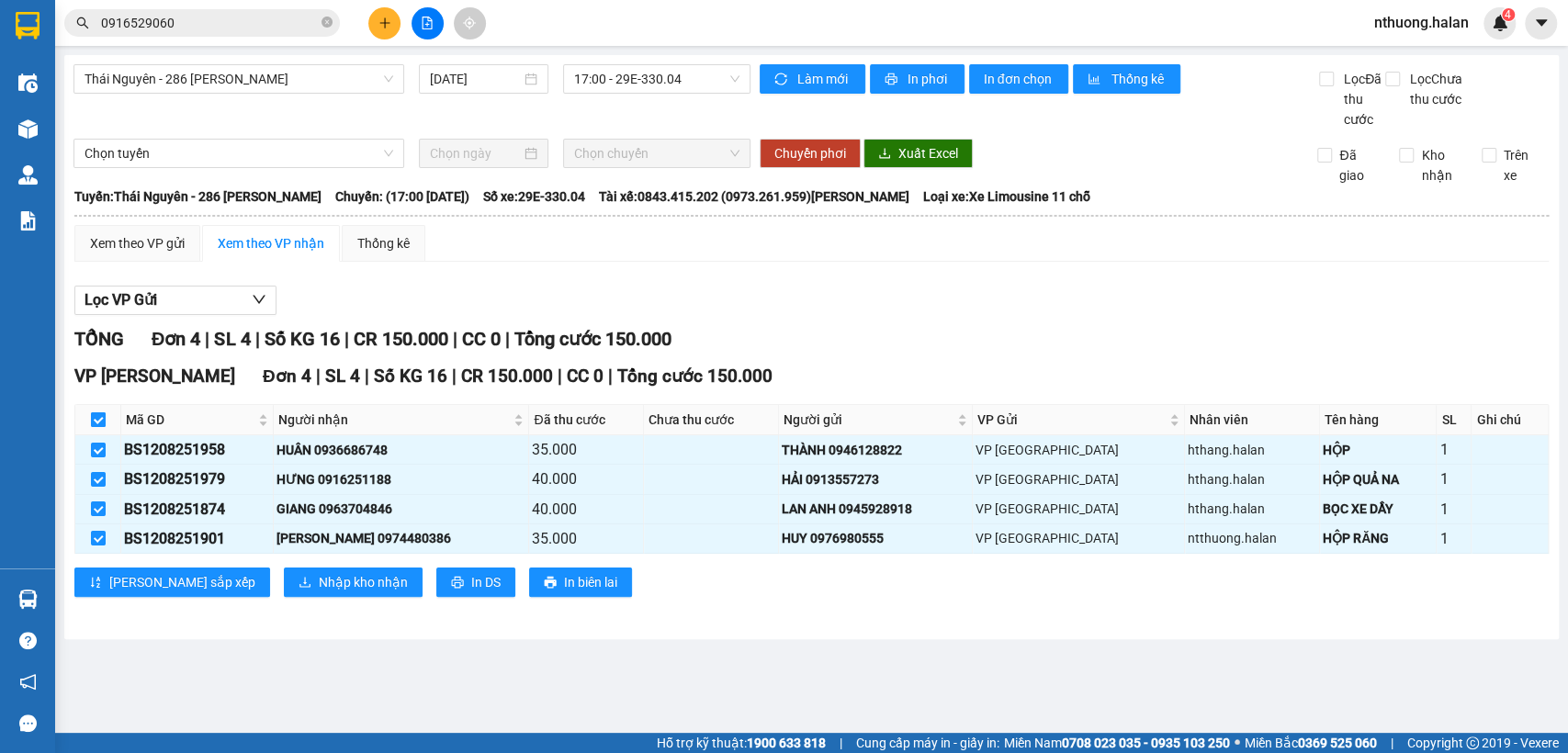
click at [97, 420] on input "checkbox" at bounding box center [97, 419] width 14 height 14
checkbox input "false"
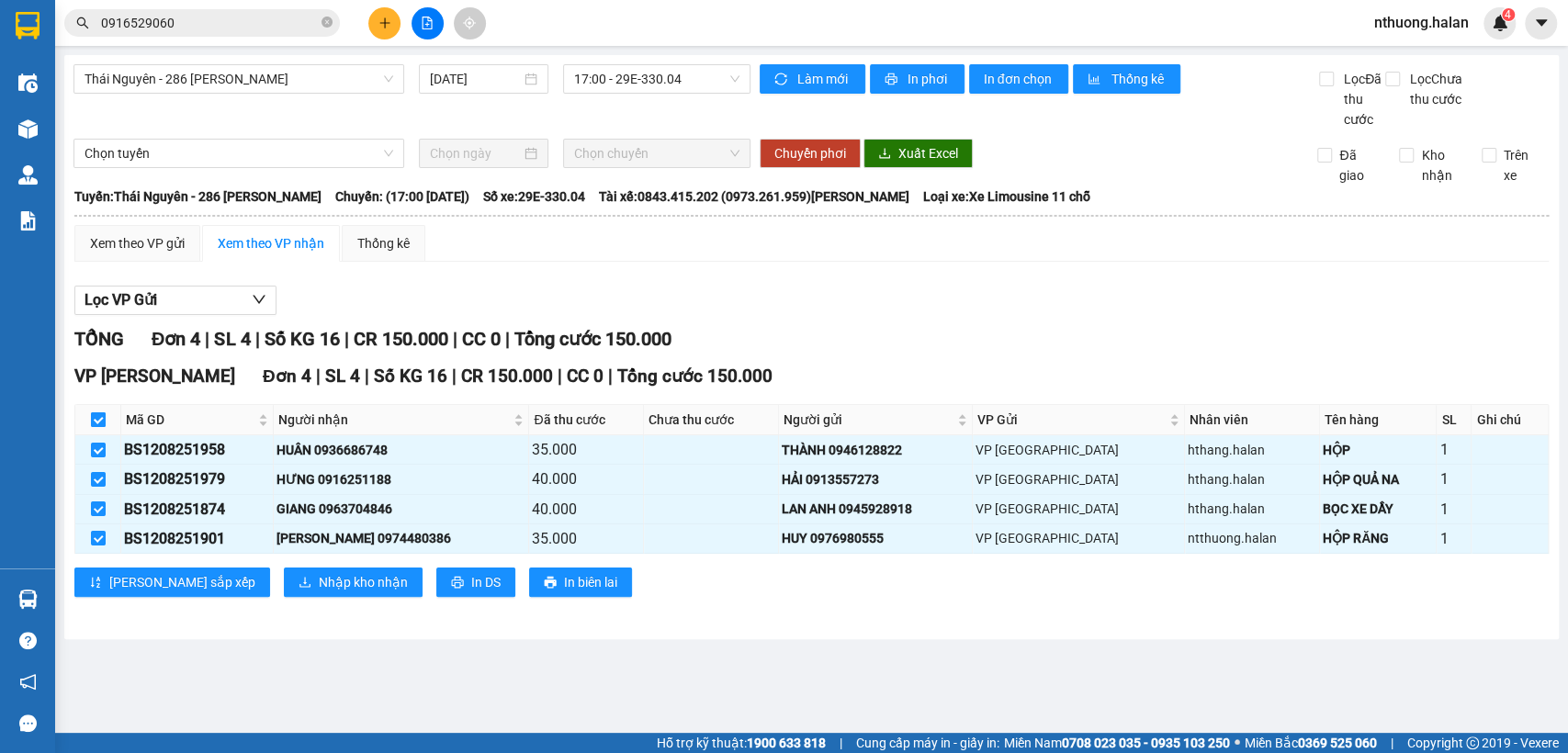
checkbox input "false"
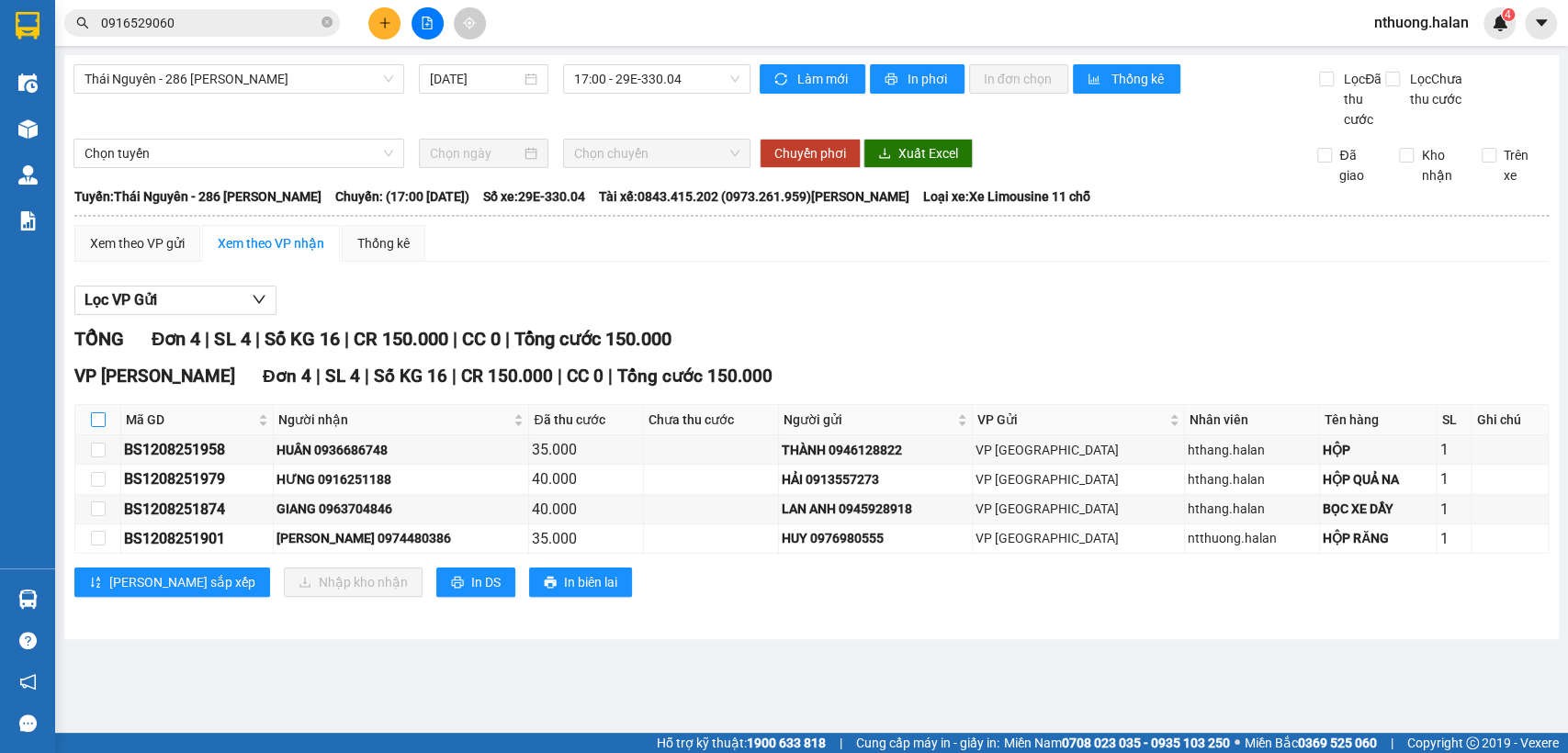
click at [91, 415] on input "checkbox" at bounding box center [97, 419] width 14 height 14
checkbox input "true"
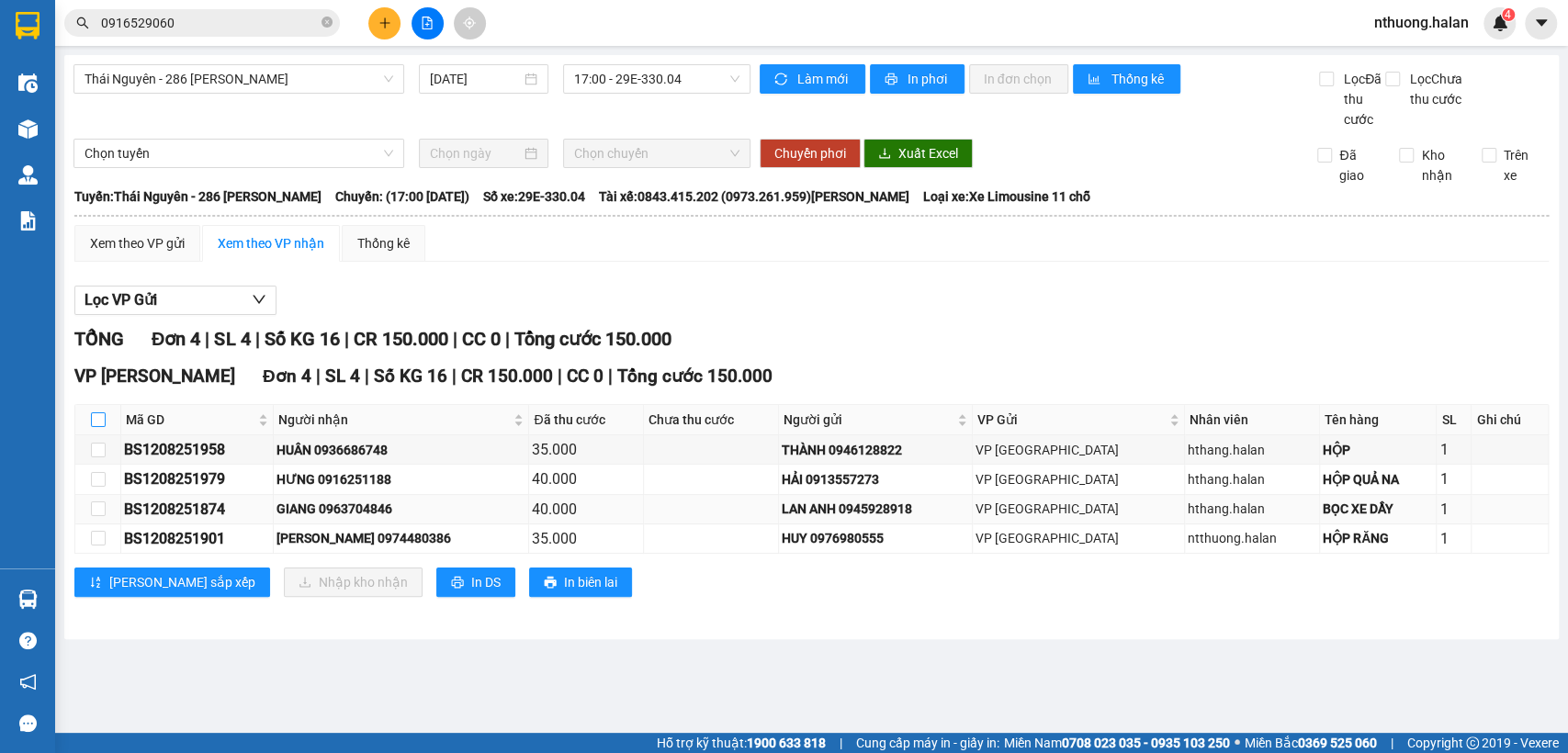
checkbox input "true"
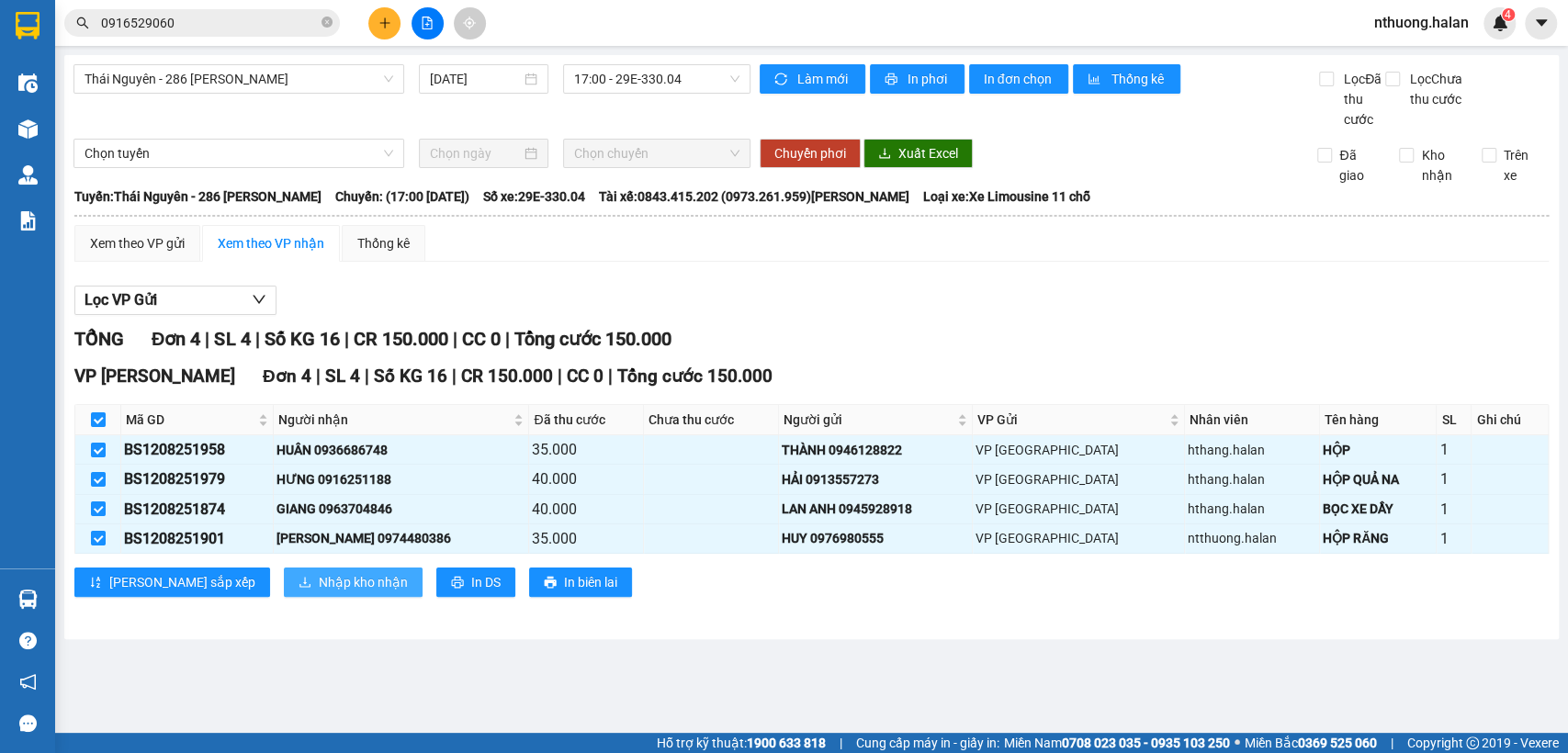
click at [319, 573] on span "Nhập kho nhận" at bounding box center [364, 582] width 89 height 20
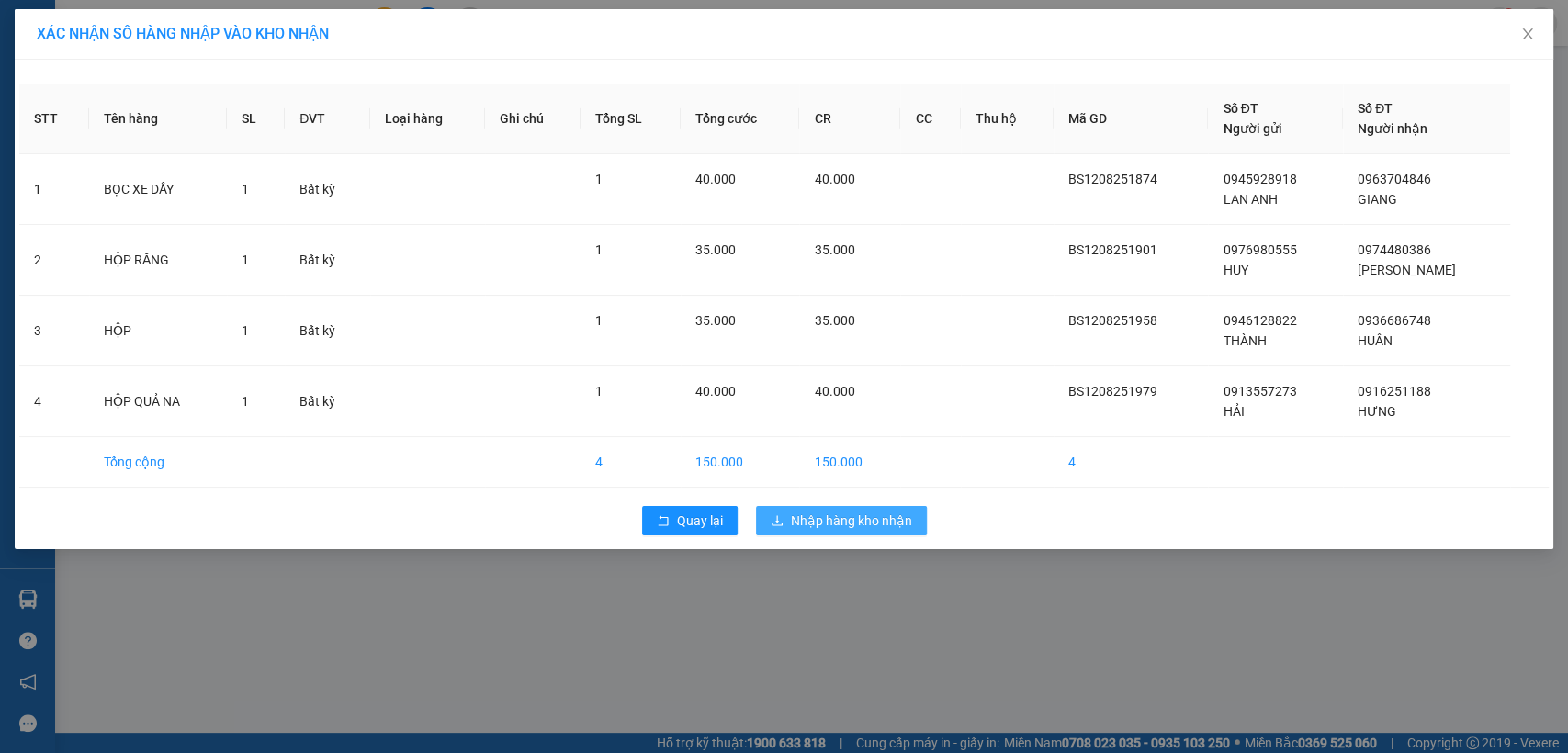
click at [855, 511] on span "Nhập hàng kho nhận" at bounding box center [852, 521] width 122 height 20
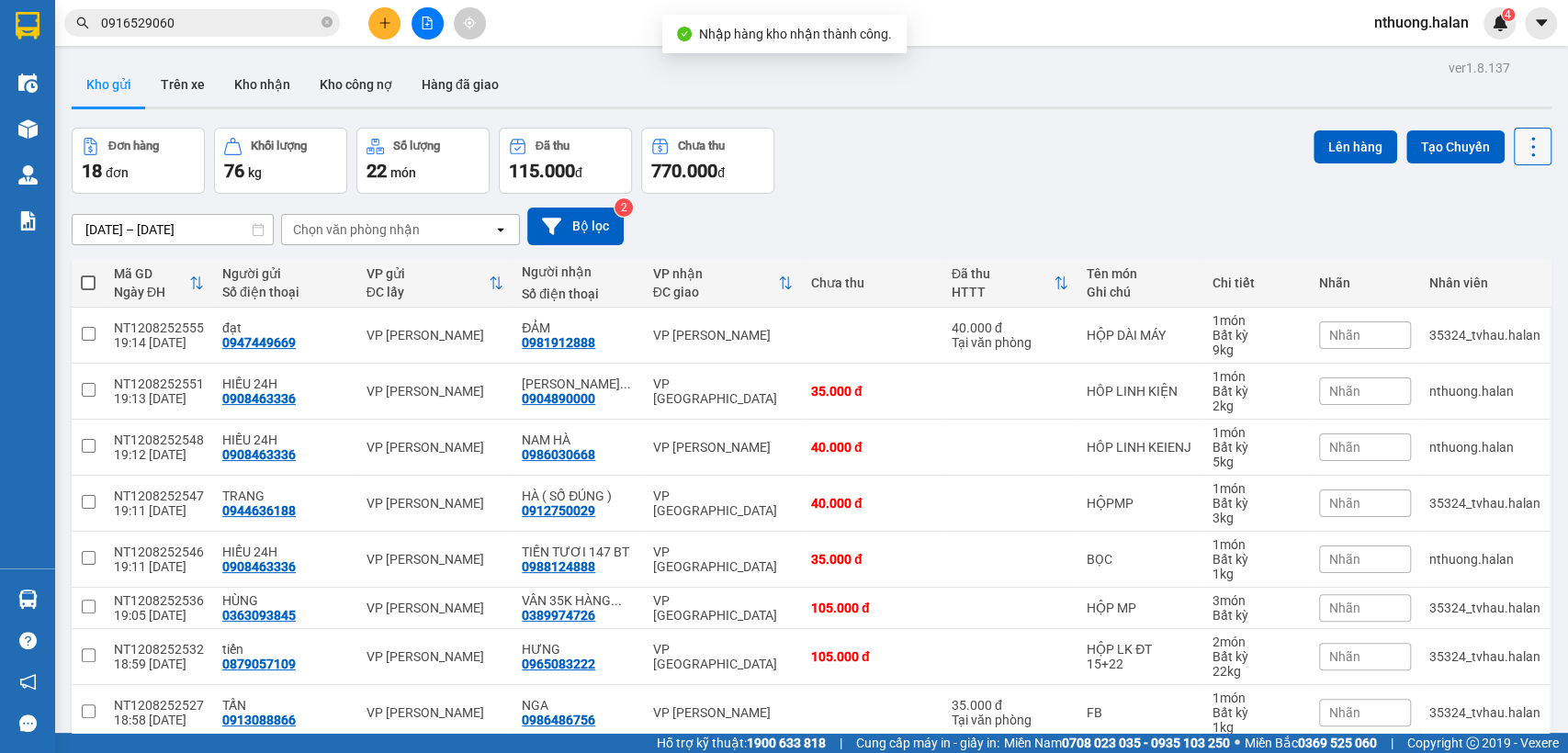
click at [1531, 139] on icon at bounding box center [1533, 147] width 4 height 19
click at [1478, 255] on span "Làm mới" at bounding box center [1491, 261] width 50 height 18
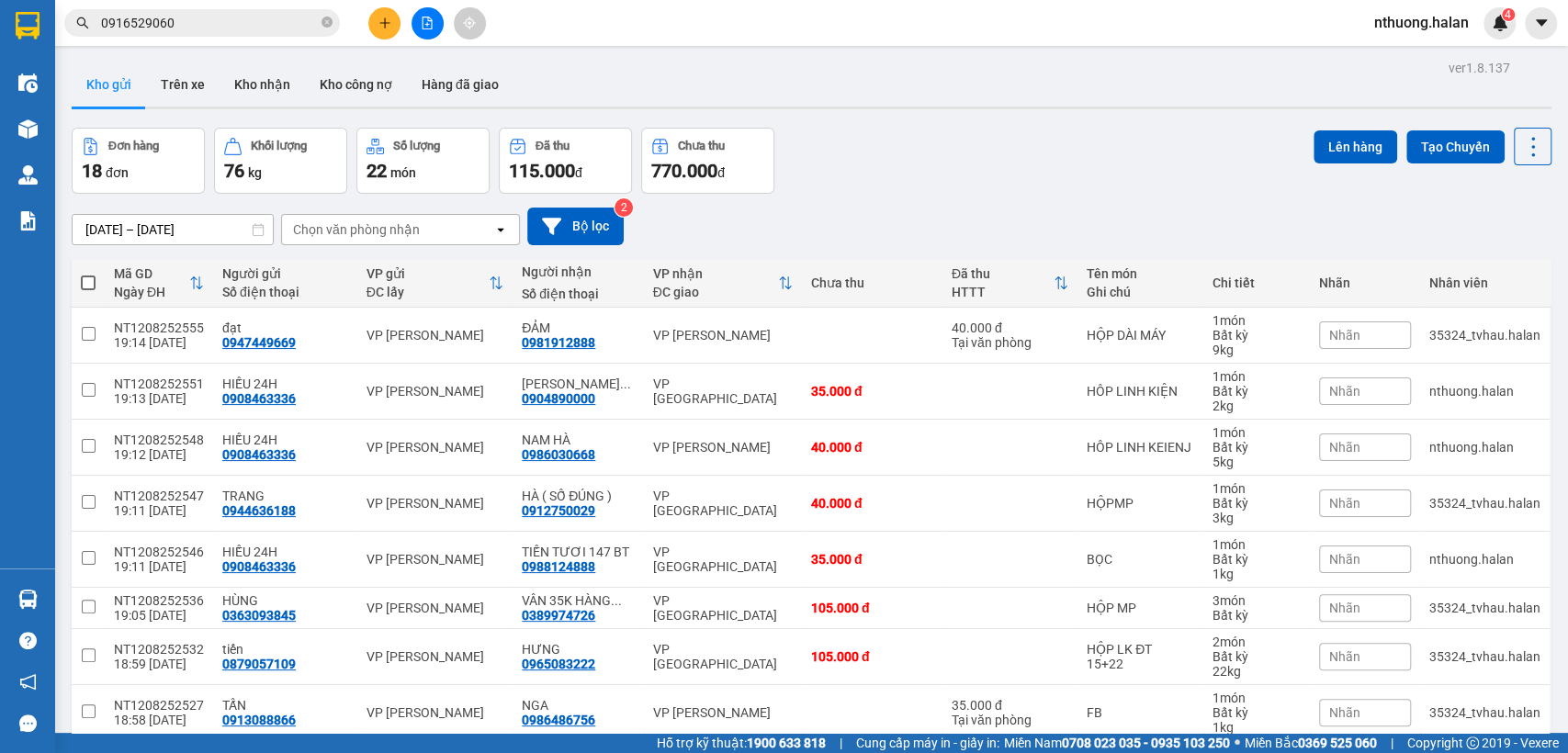
click at [78, 282] on th at bounding box center [88, 283] width 33 height 49
click at [85, 277] on span at bounding box center [88, 282] width 14 height 14
click at [88, 274] on input "checkbox" at bounding box center [88, 274] width 0 height 0
checkbox input "true"
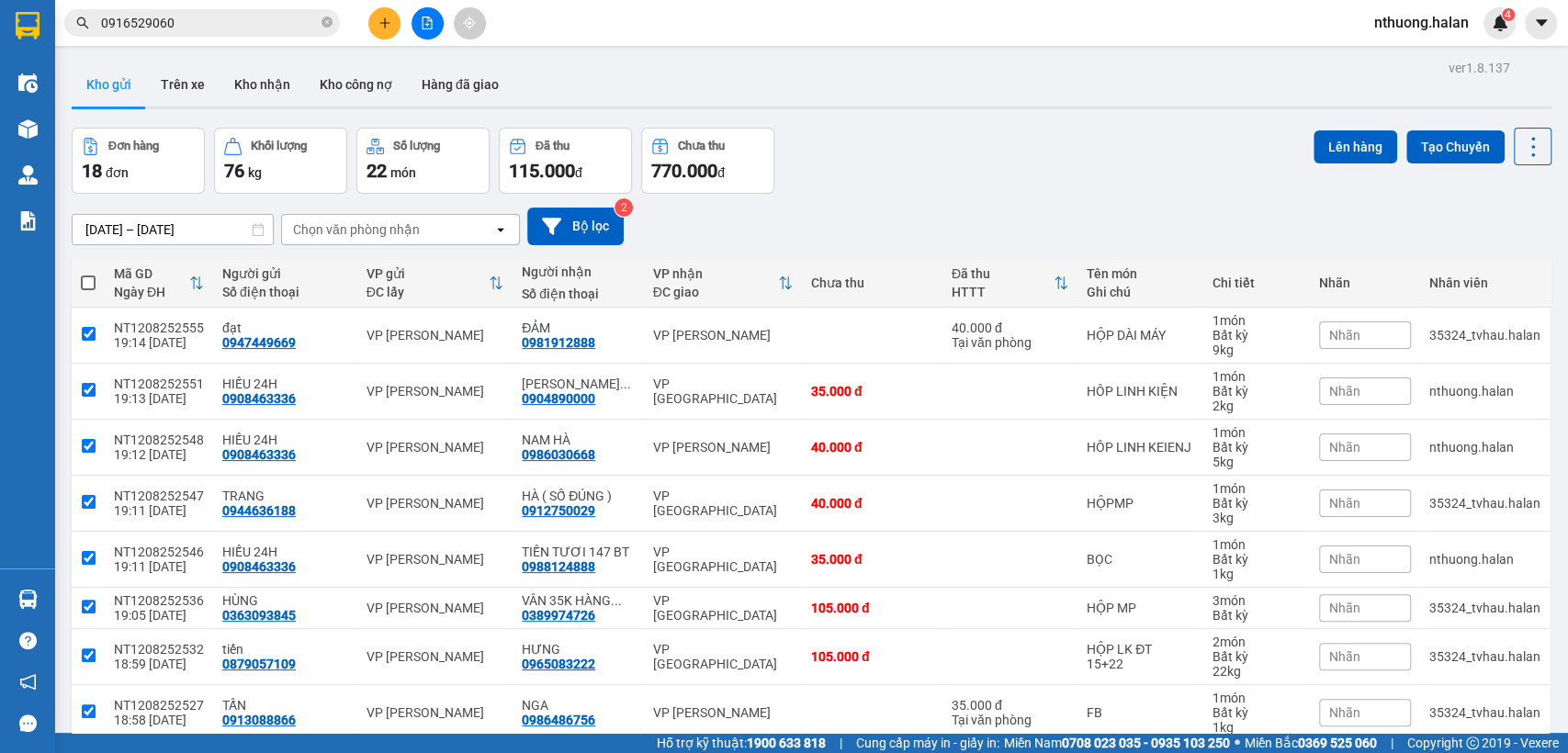
checkbox input "true"
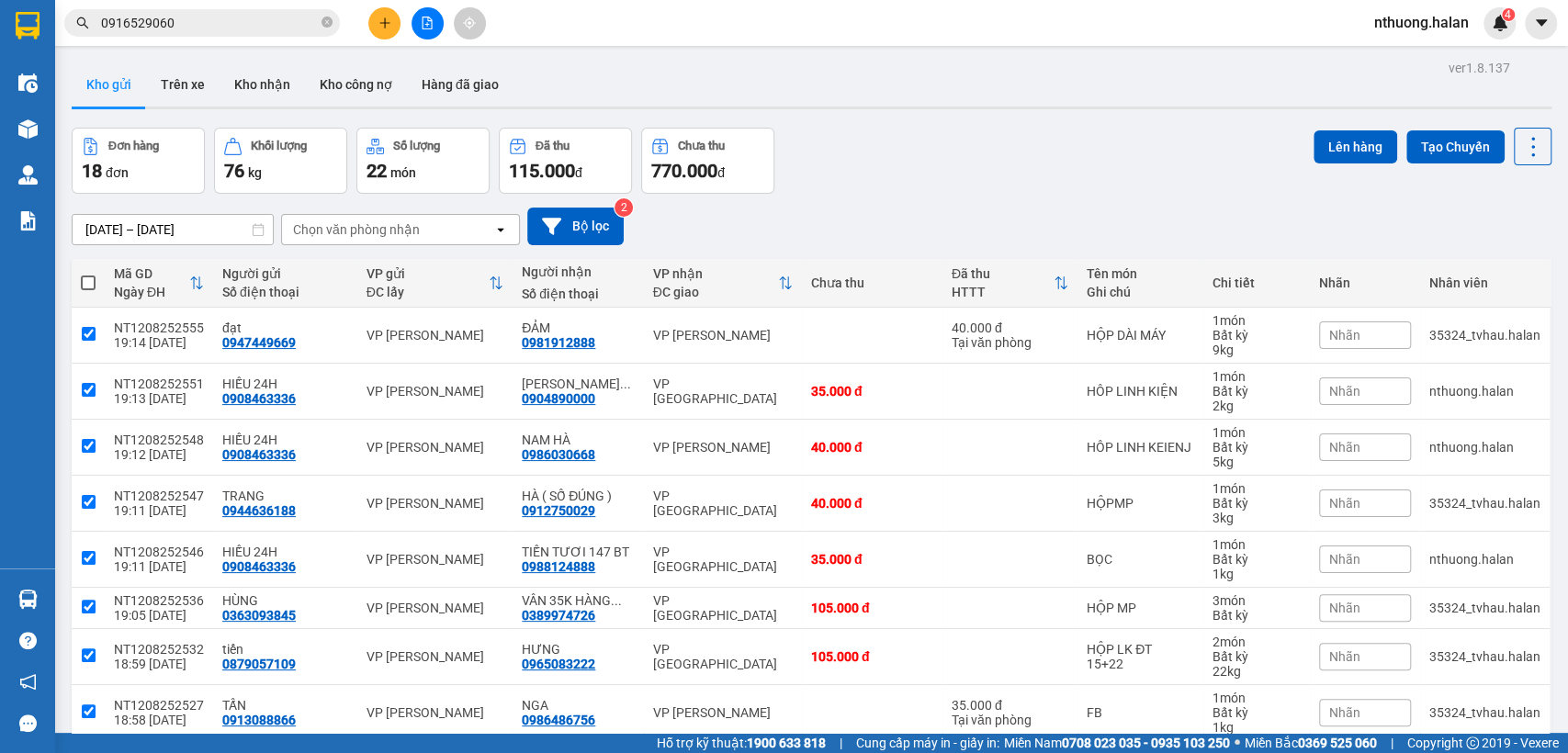
checkbox input "true"
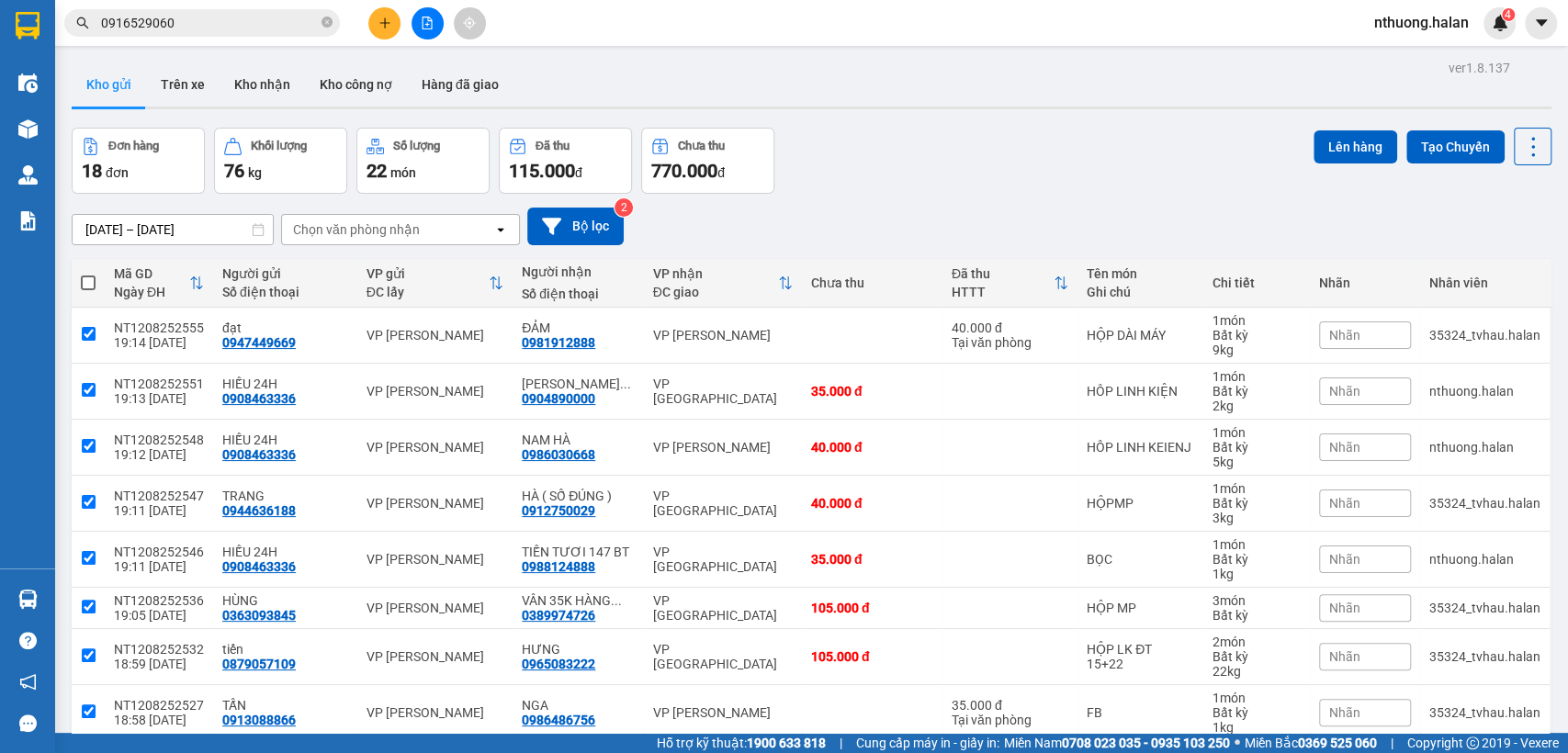
checkbox input "true"
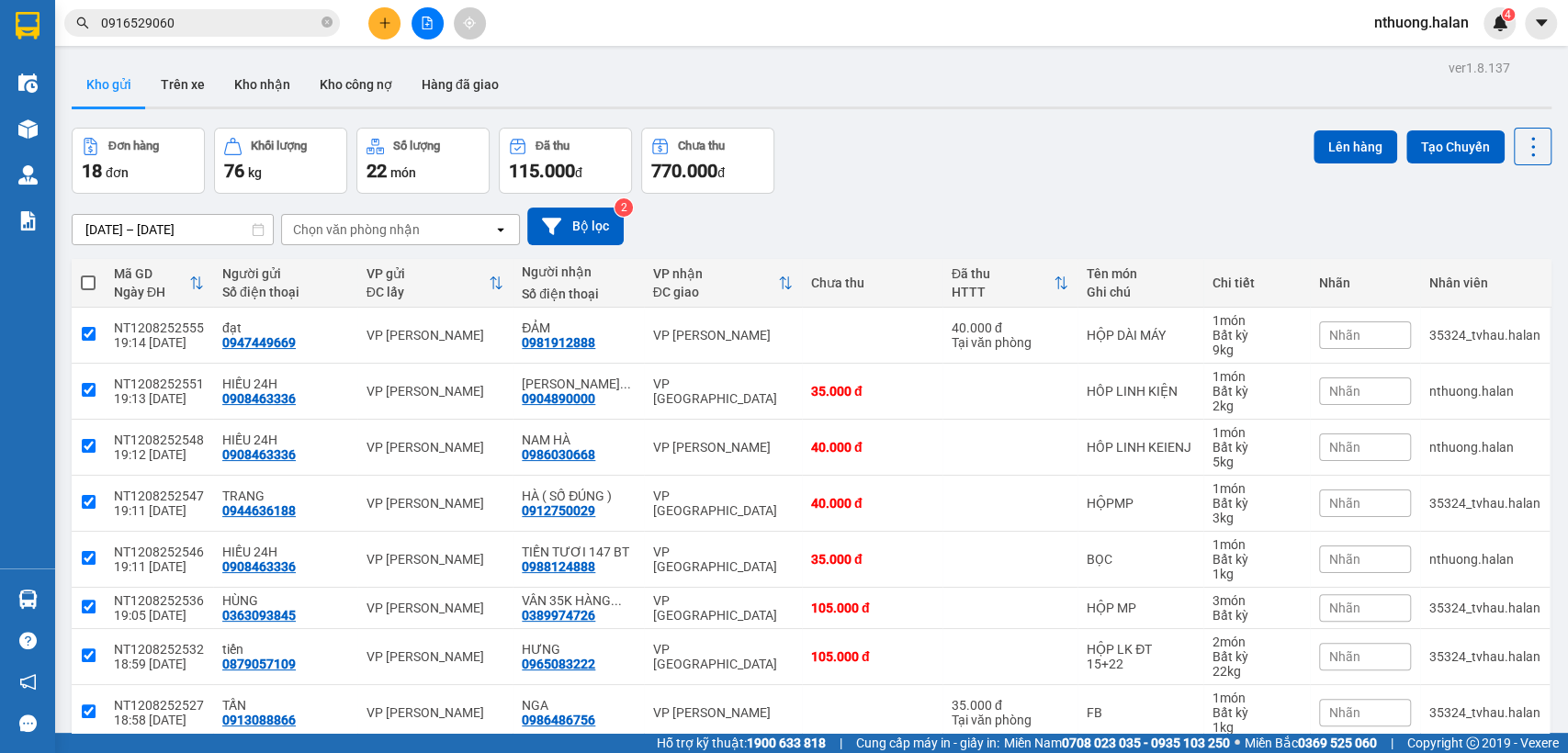
checkbox input "true"
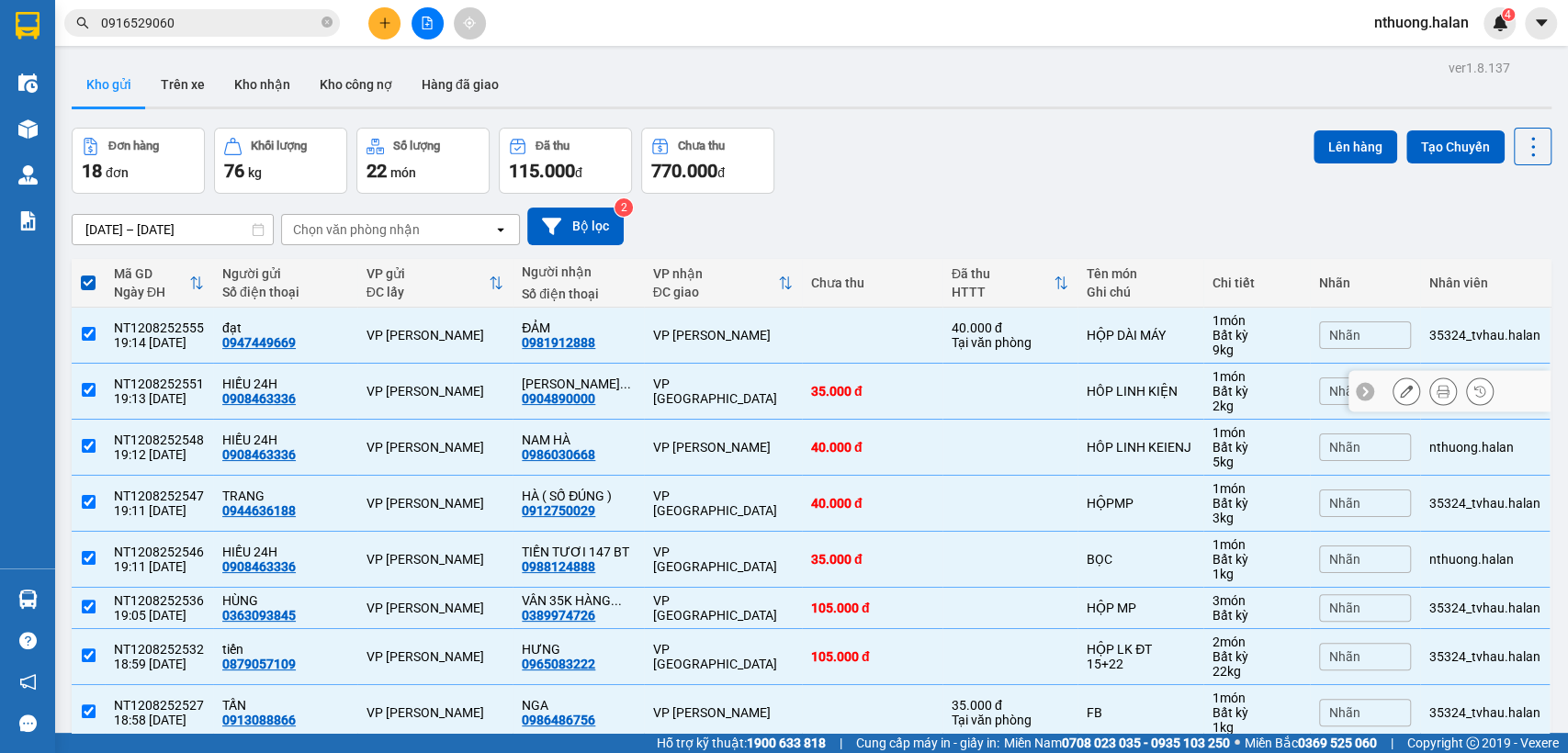
click at [91, 391] on input "checkbox" at bounding box center [89, 390] width 14 height 13
checkbox input "false"
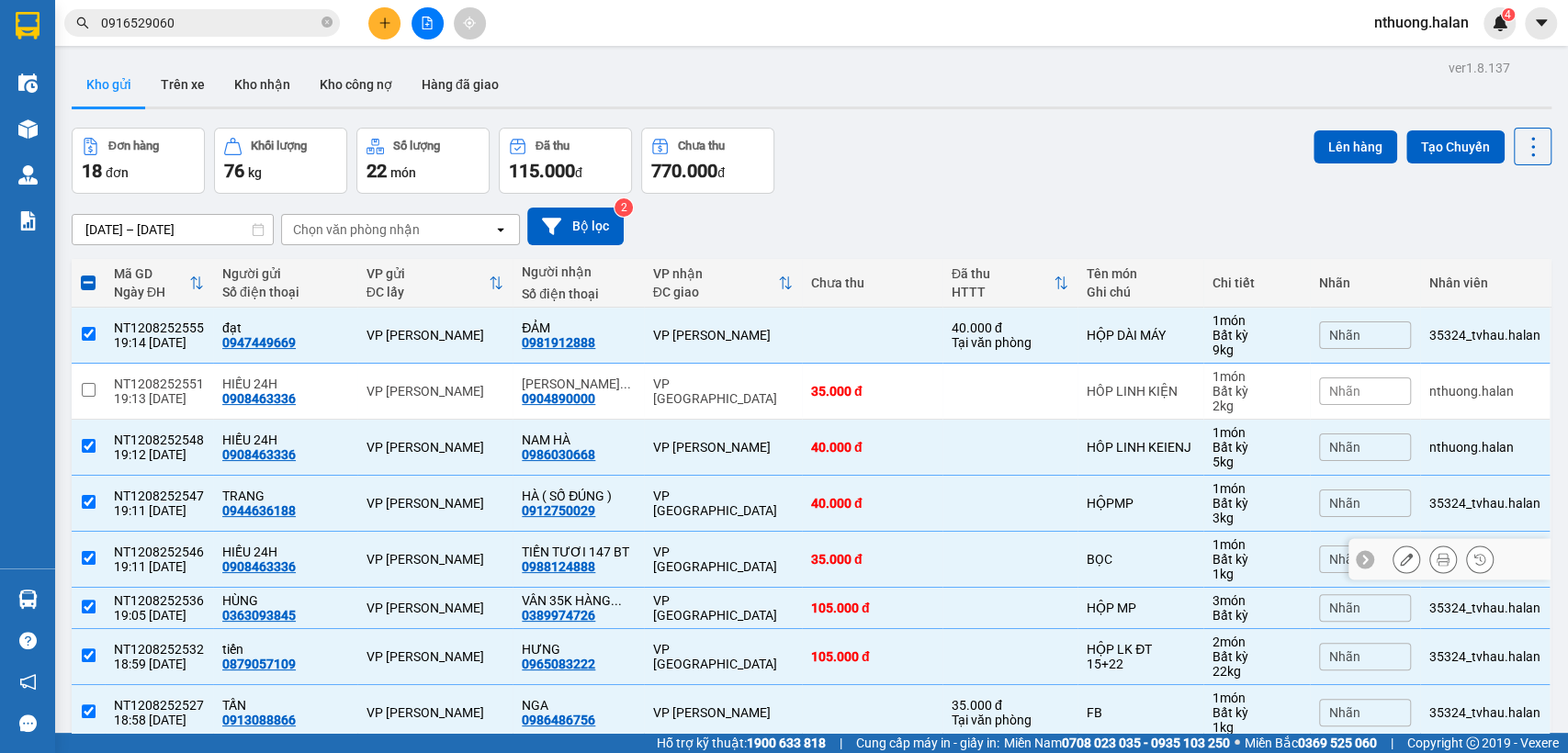
click at [84, 555] on input "checkbox" at bounding box center [89, 558] width 14 height 13
checkbox input "false"
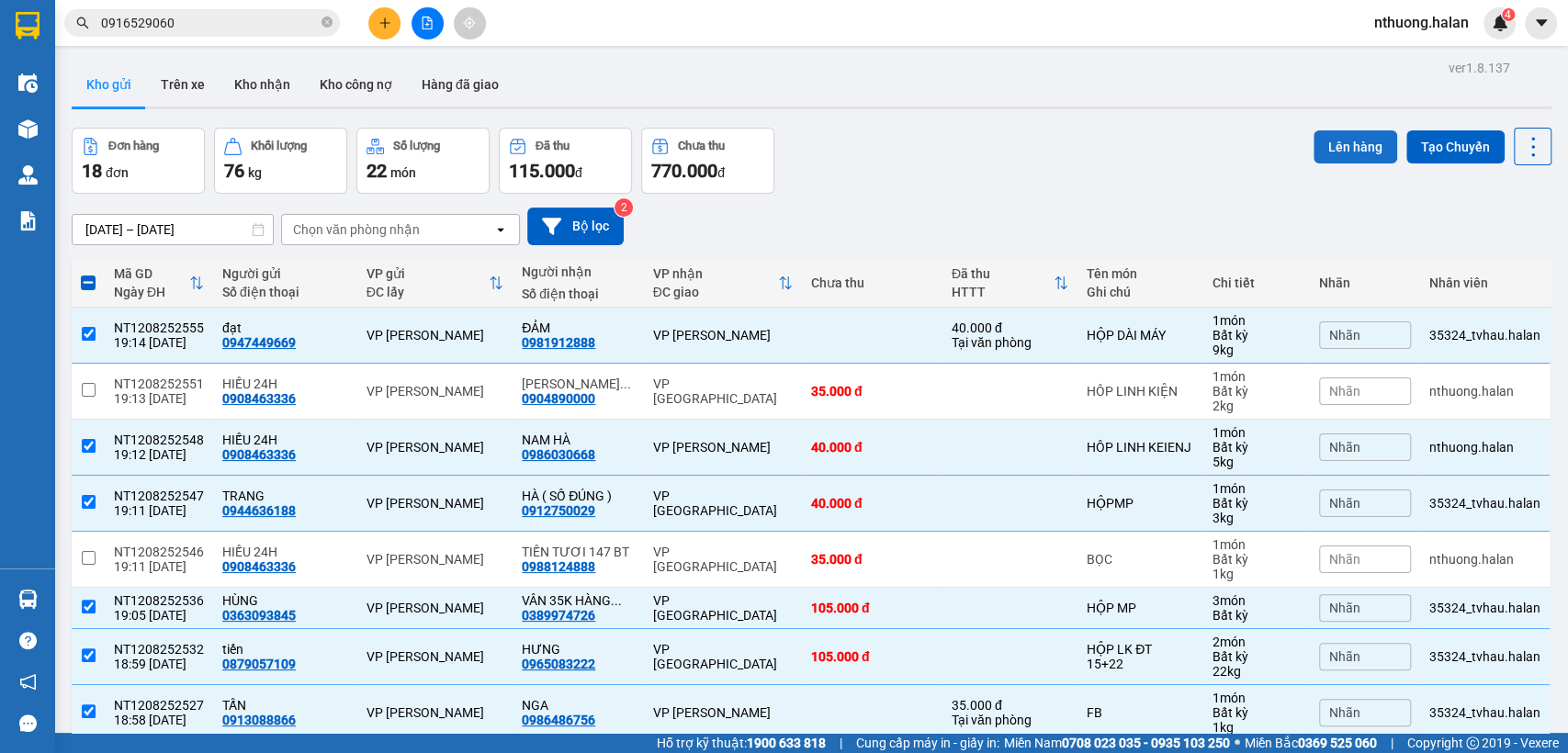
click at [1337, 146] on button "Lên hàng" at bounding box center [1356, 147] width 84 height 33
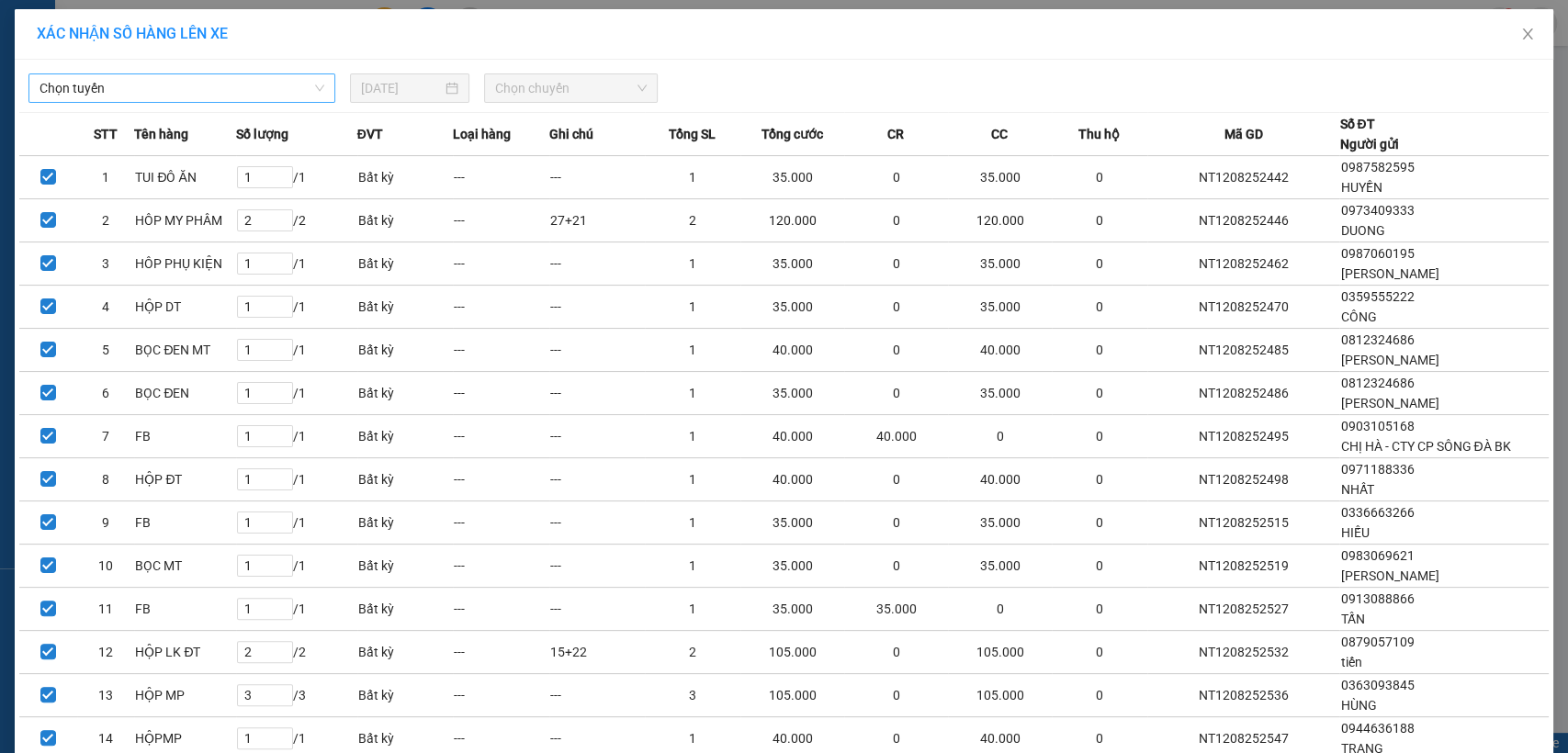
click at [149, 79] on span "Chọn tuyến" at bounding box center [181, 88] width 284 height 28
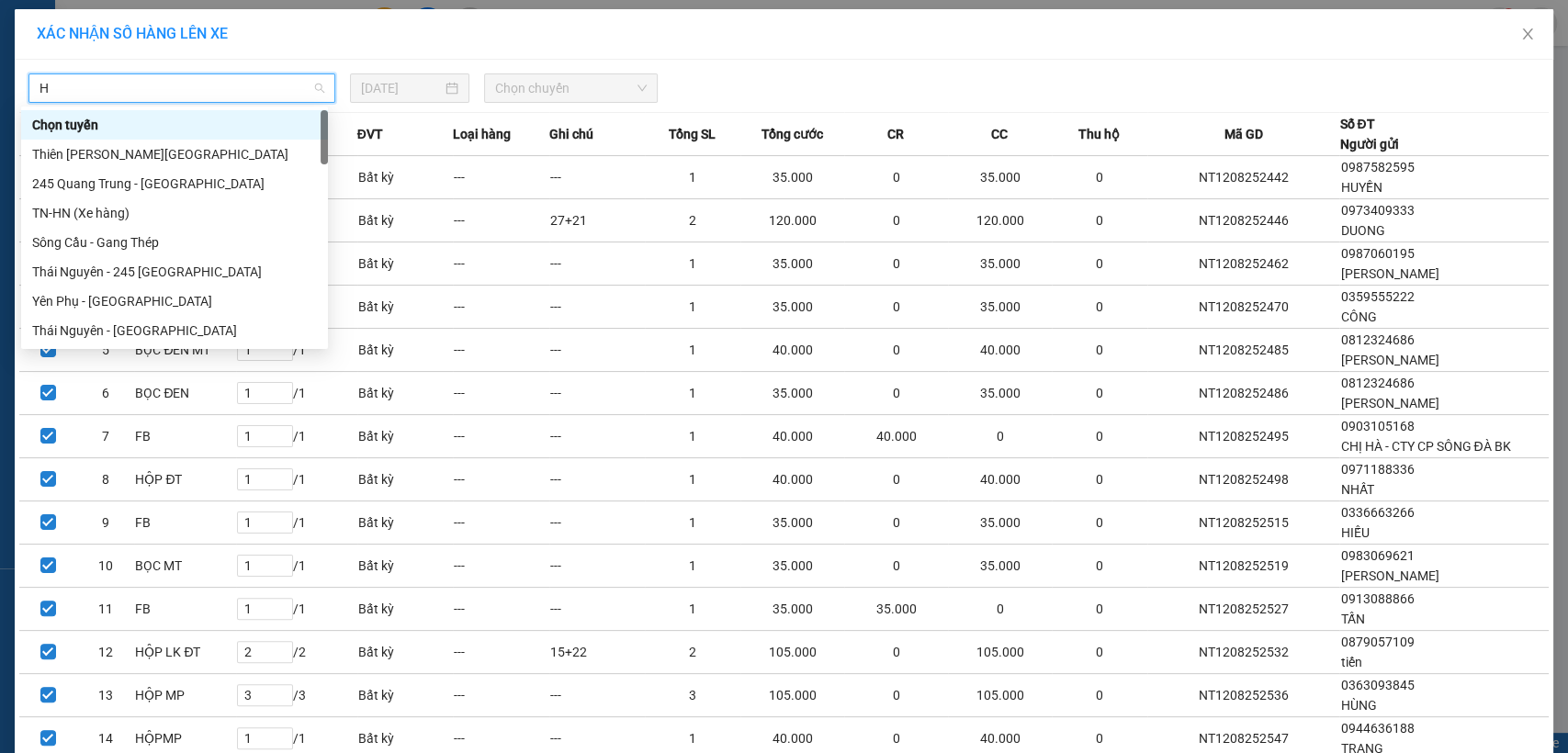
type input "HN"
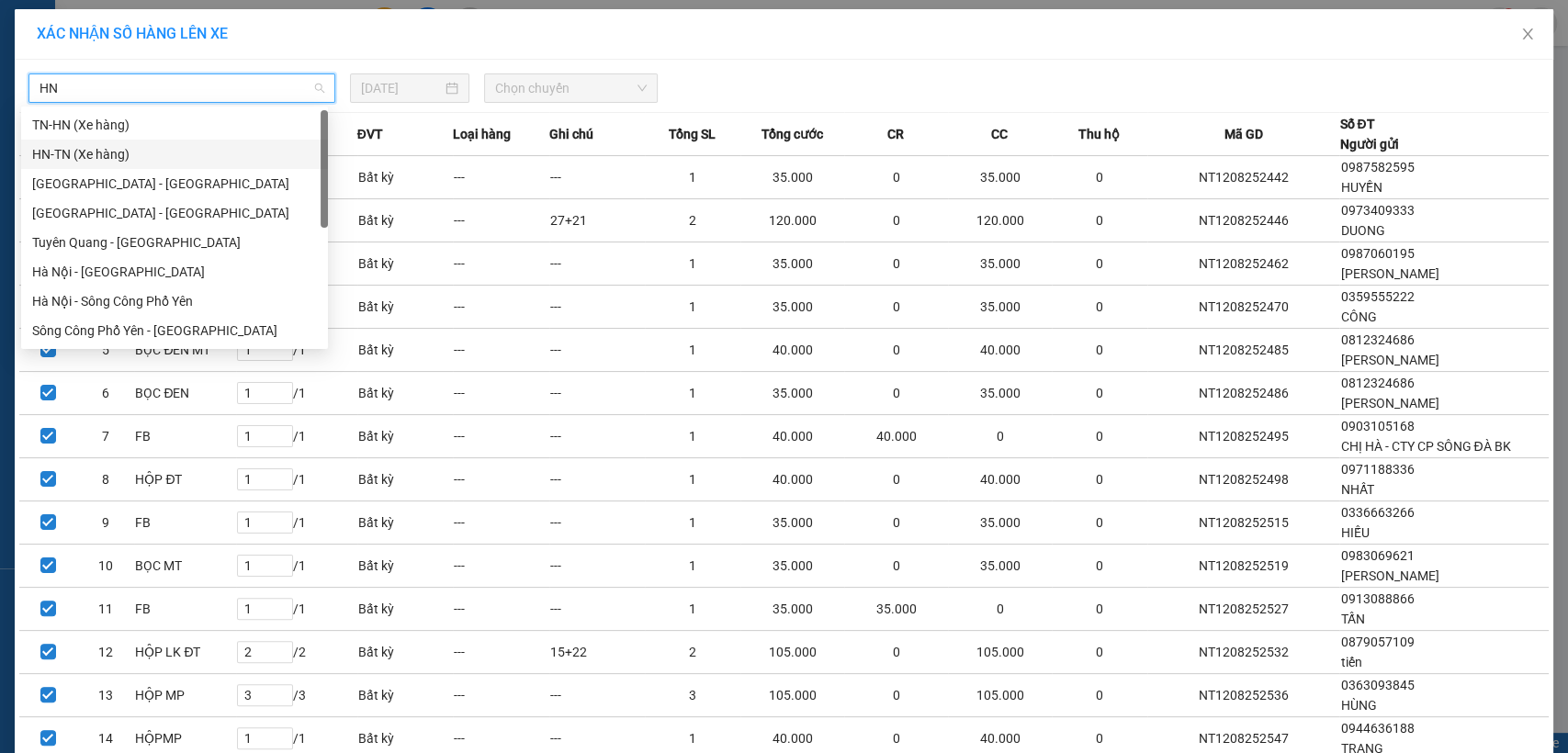
click at [59, 154] on div "HN-TN (Xe hàng)" at bounding box center [174, 154] width 284 height 20
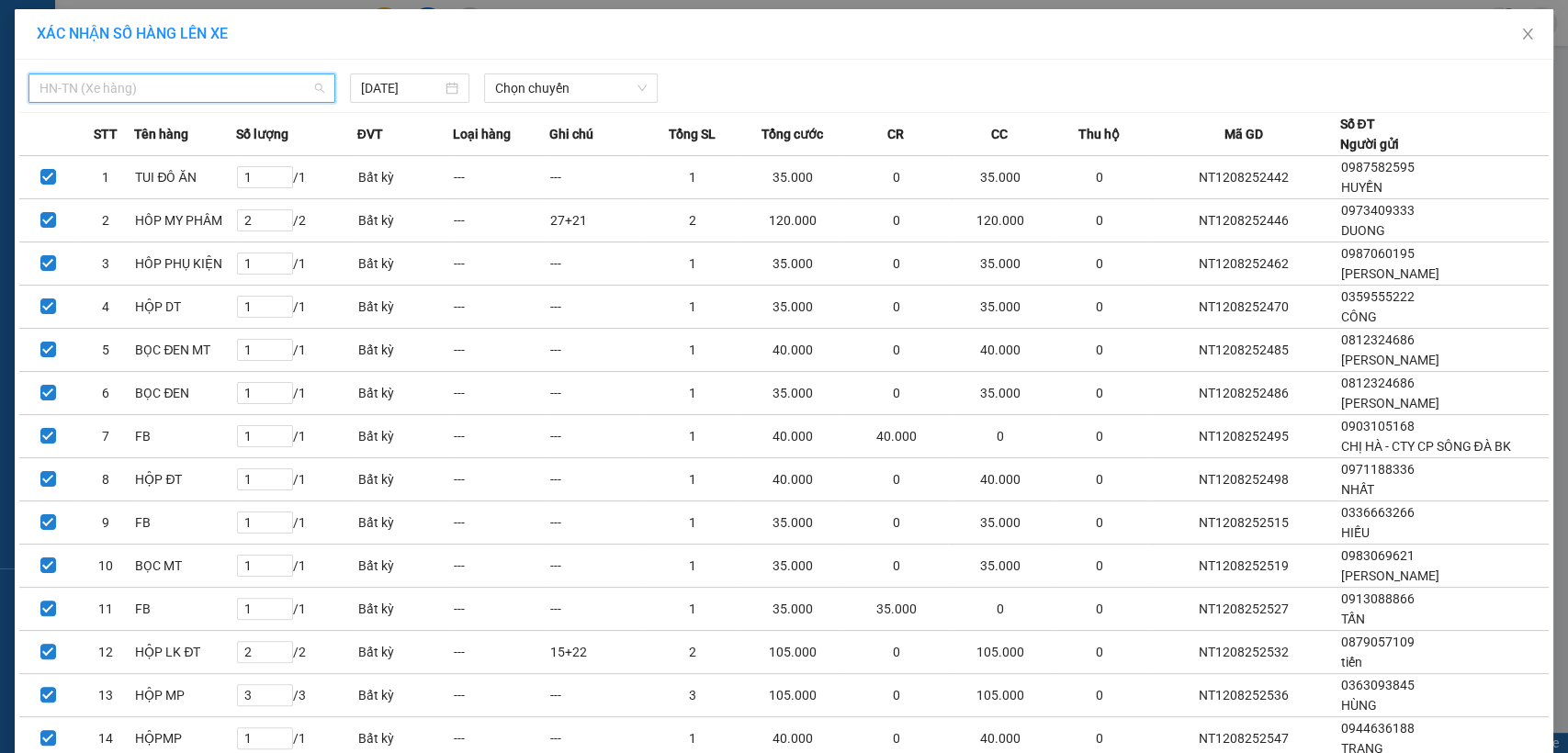
click at [151, 81] on span "HN-TN (Xe hàng)" at bounding box center [181, 88] width 284 height 28
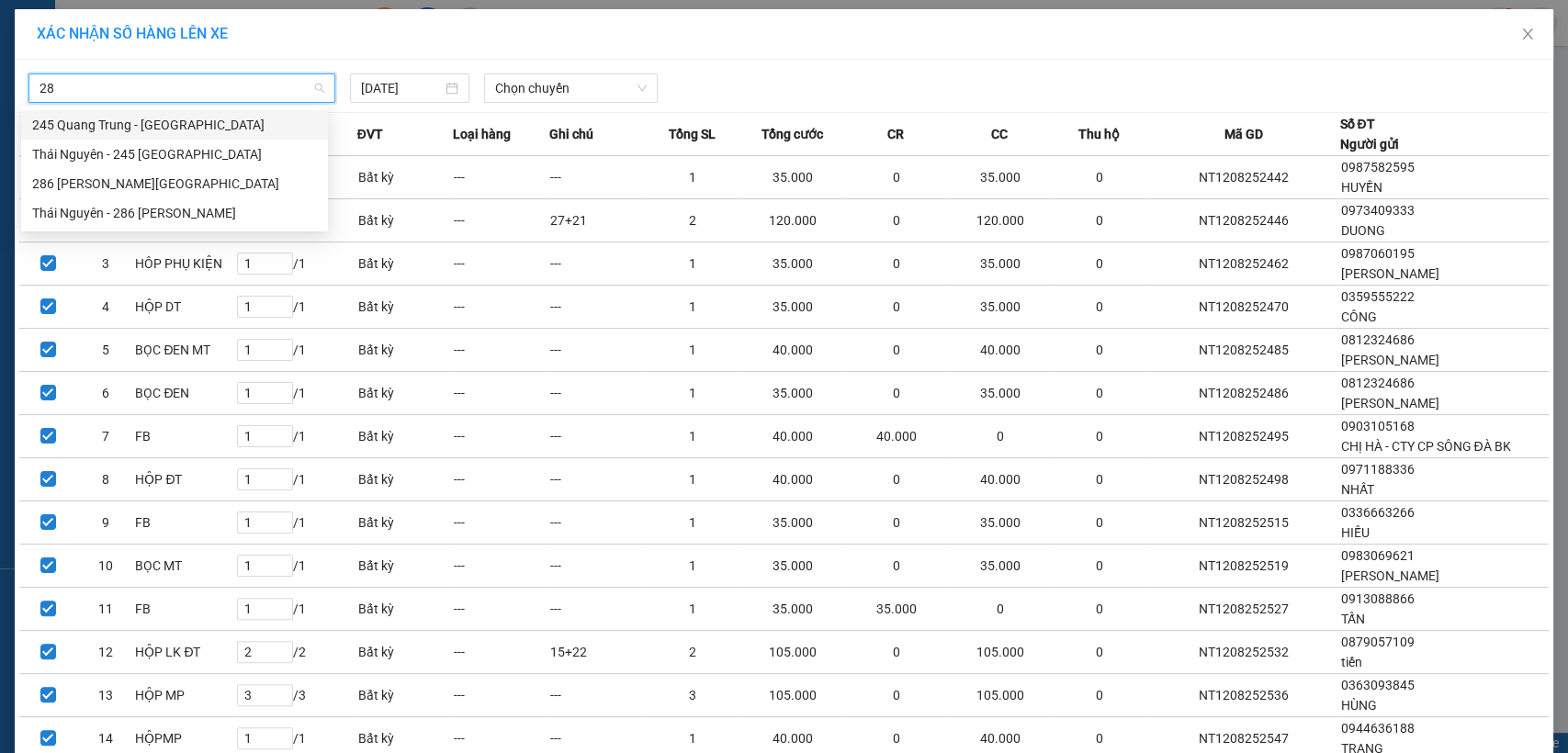
type input "286"
click at [125, 126] on div "286 [PERSON_NAME][GEOGRAPHIC_DATA]" at bounding box center [174, 124] width 284 height 20
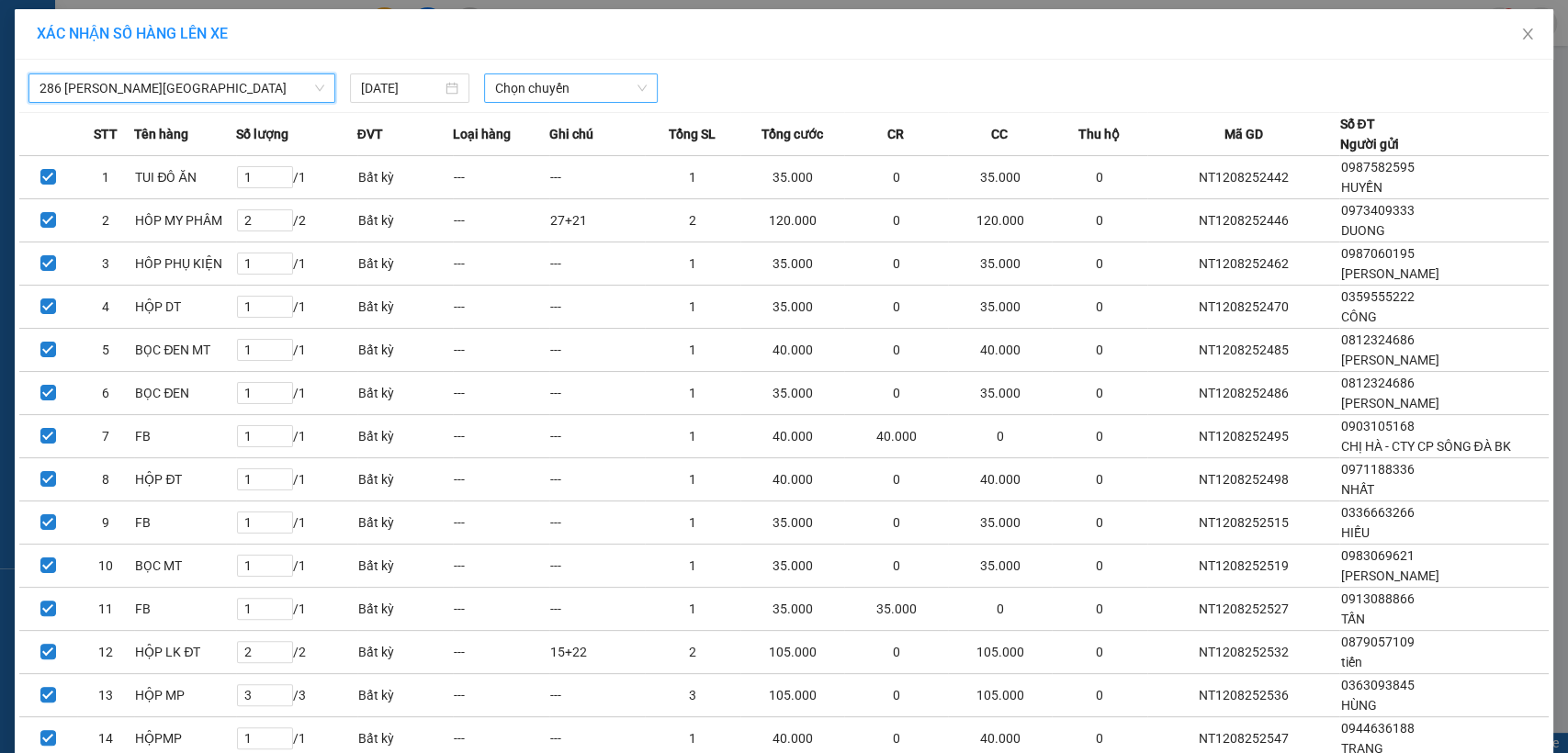
click at [557, 87] on span "Chọn chuyến" at bounding box center [571, 88] width 150 height 28
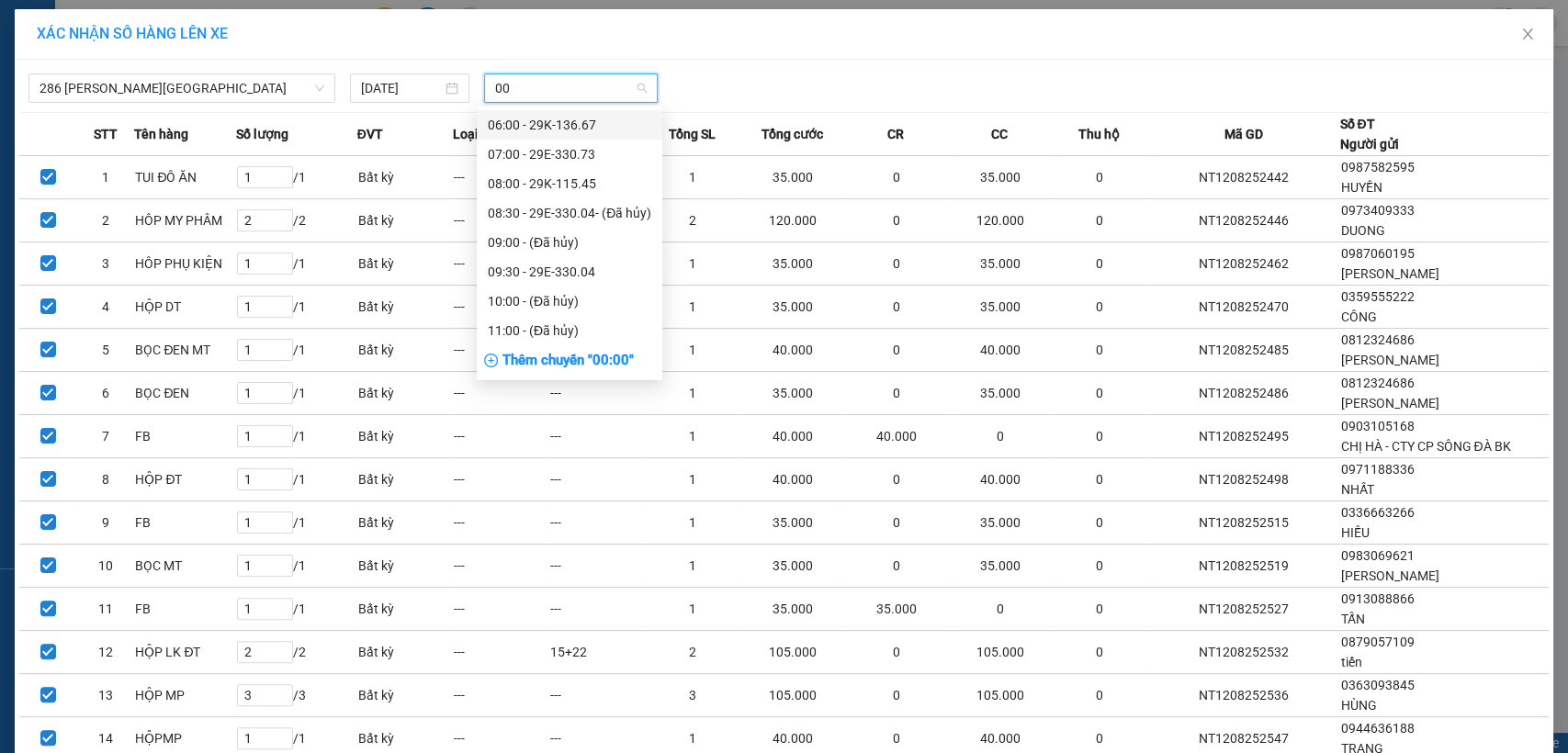
type input "004"
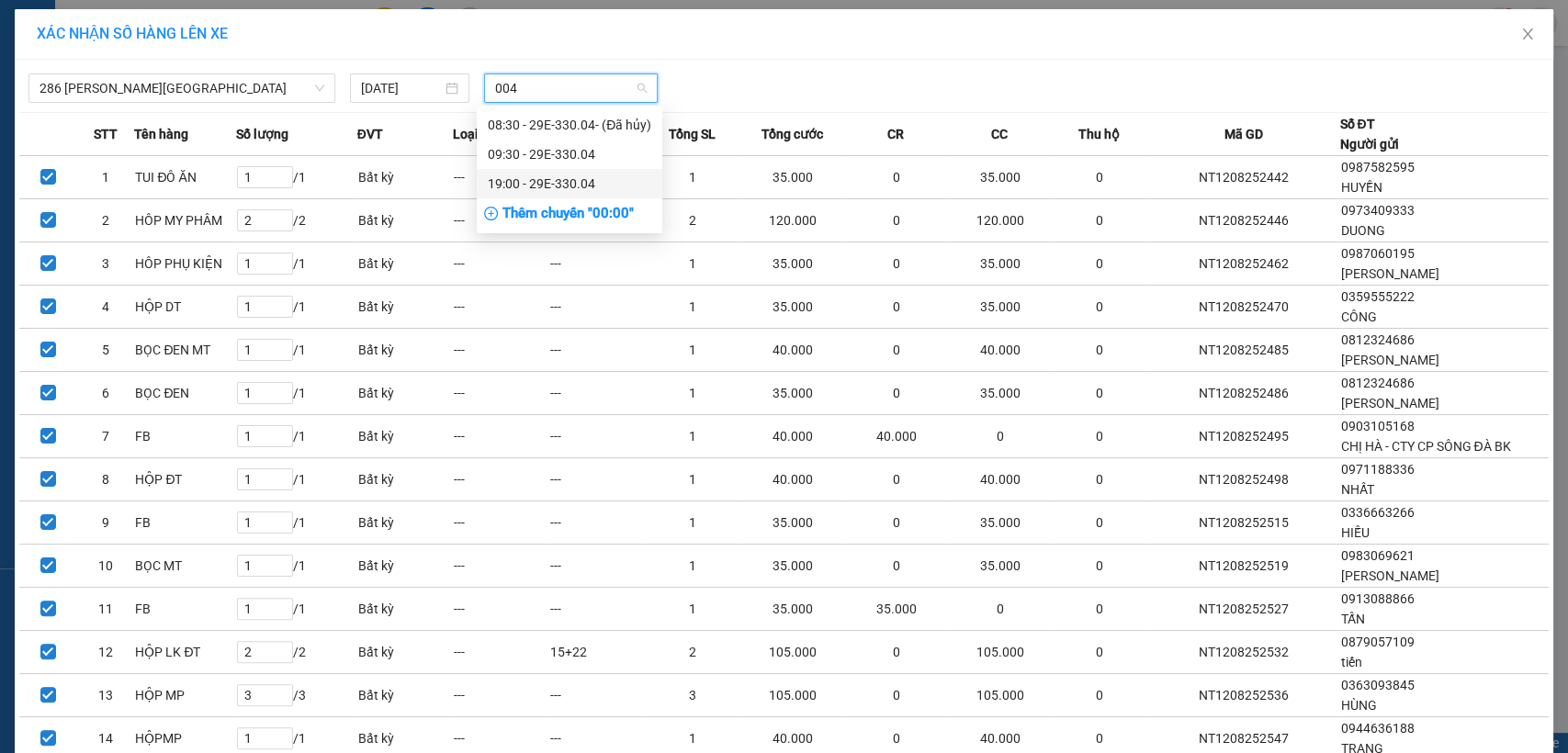
click at [574, 176] on div "19:00 - 29E-330.04" at bounding box center [570, 183] width 164 height 20
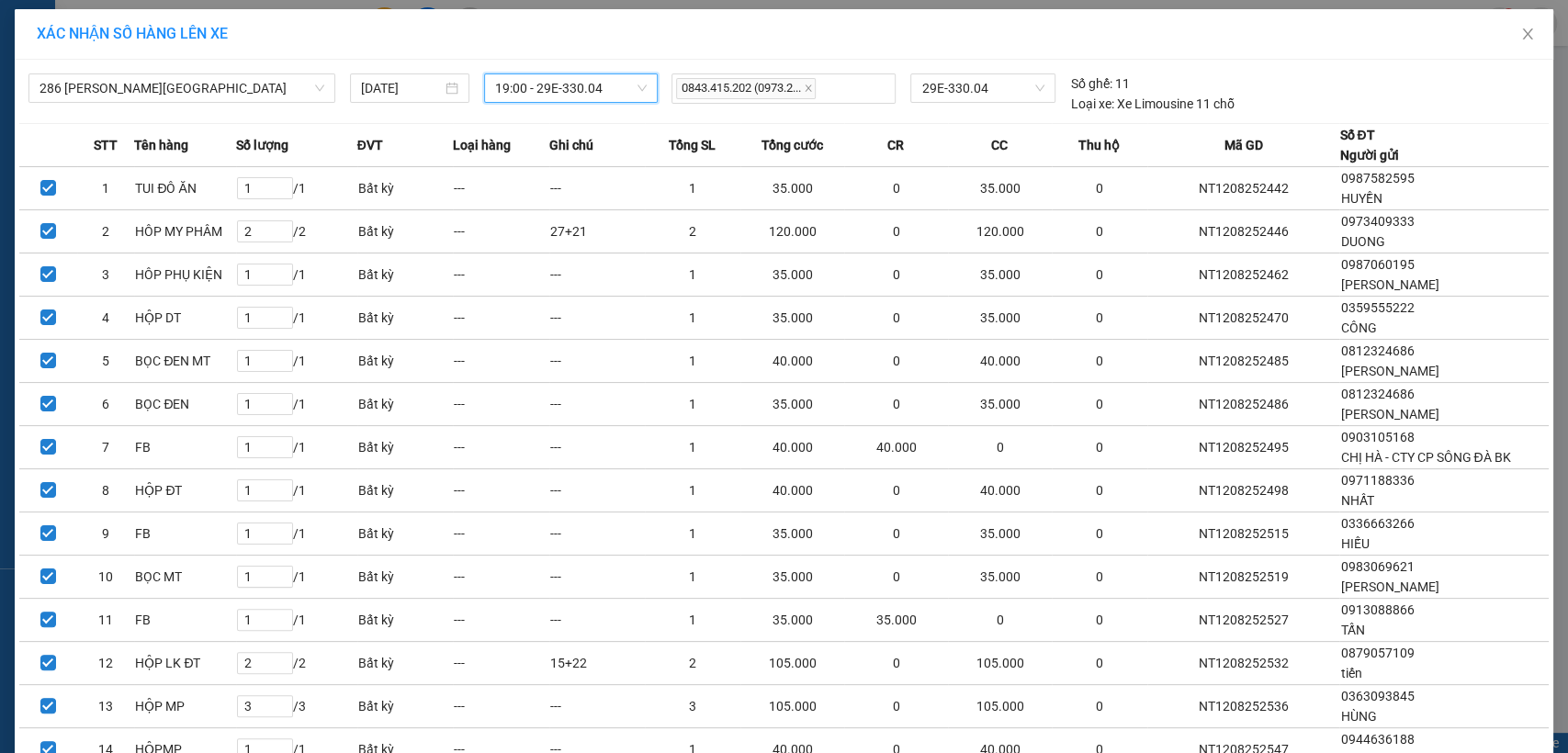
scroll to position [248, 0]
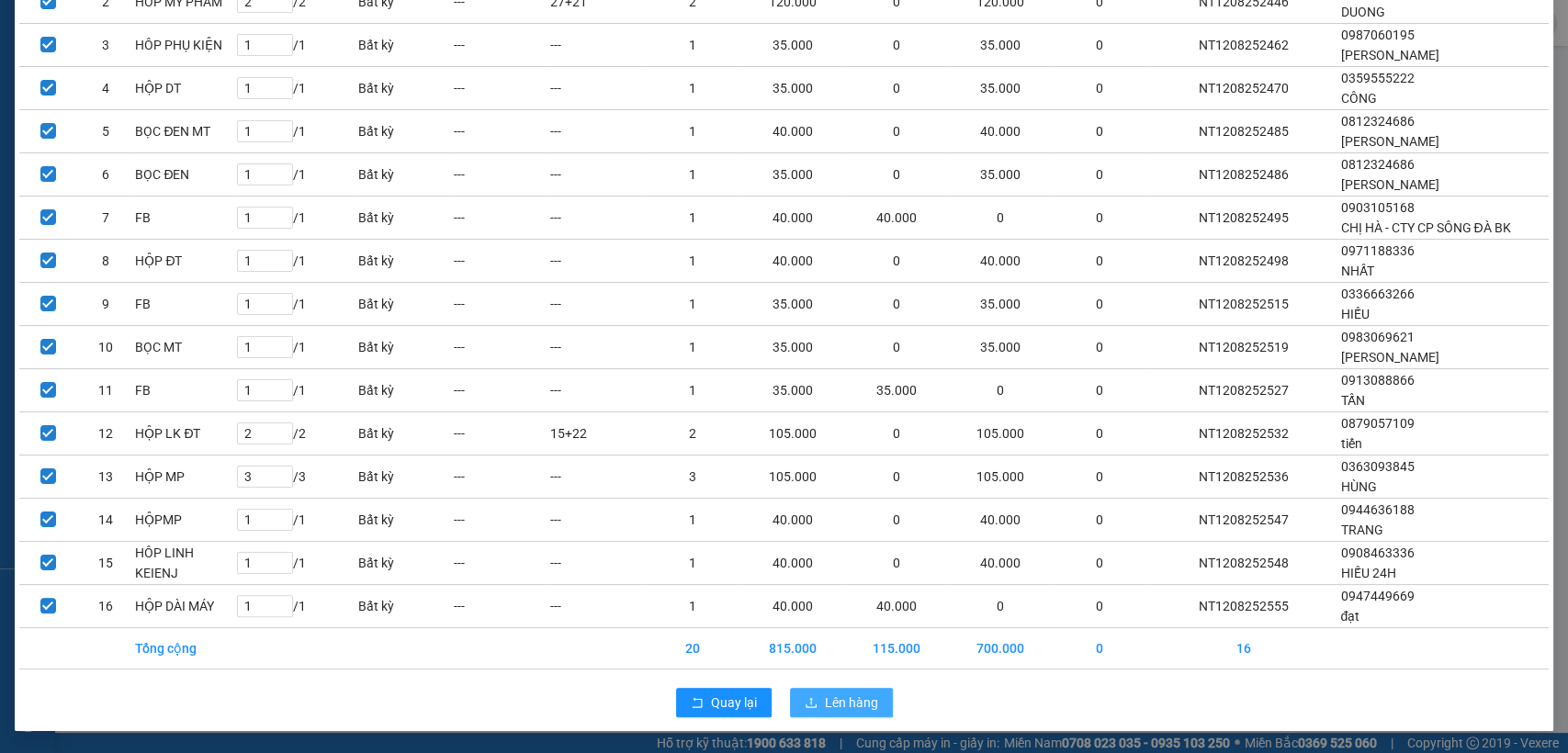
click at [854, 694] on span "Lên hàng" at bounding box center [852, 702] width 53 height 20
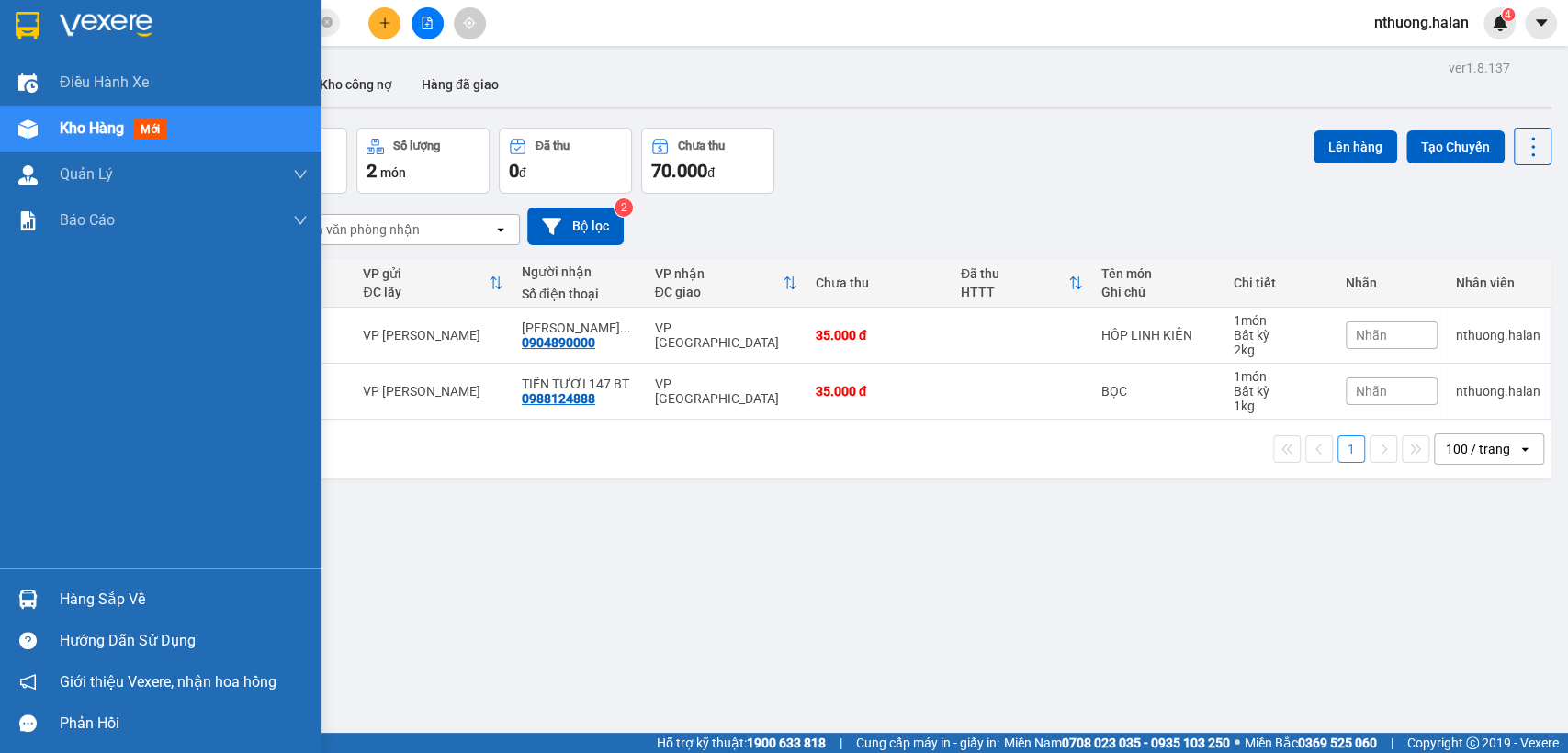
click at [94, 605] on div "Hàng sắp về" at bounding box center [183, 600] width 248 height 28
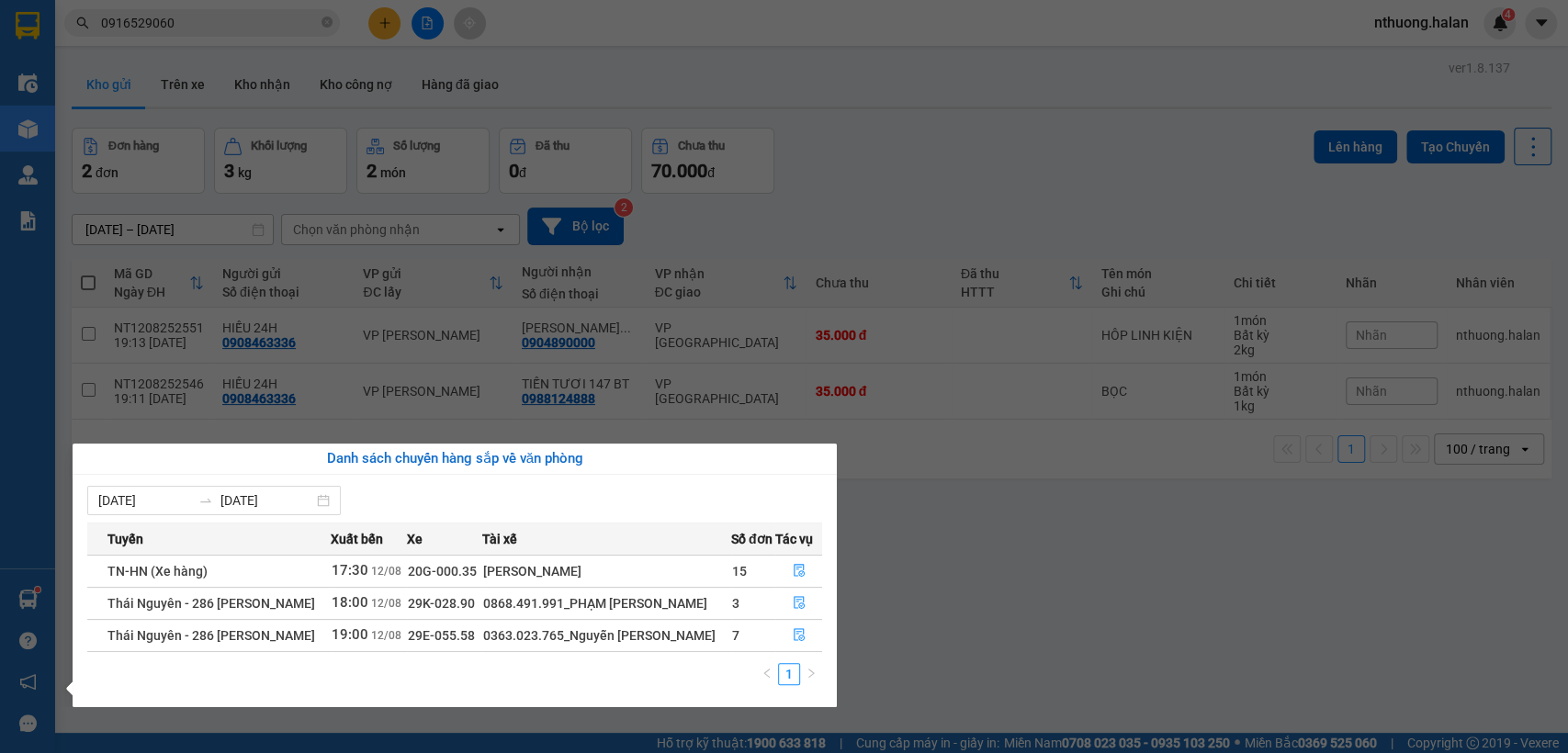
click at [985, 201] on section "Kết quả tìm kiếm ( 46 ) Bộ lọc Mã ĐH Trạng thái Món hàng Thu hộ Tổng cước Chưa …" at bounding box center [784, 376] width 1568 height 753
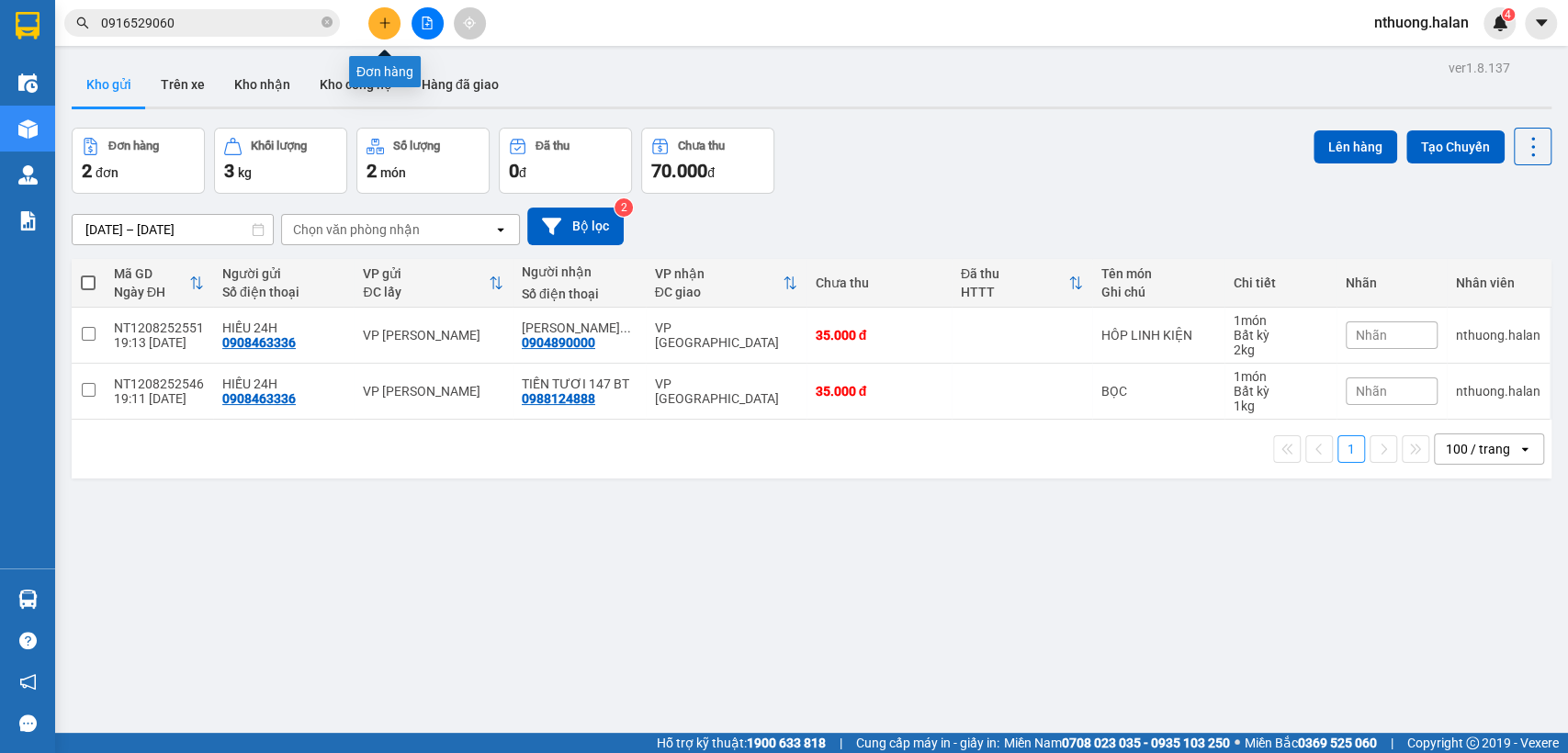
click at [385, 27] on icon "plus" at bounding box center [385, 22] width 13 height 13
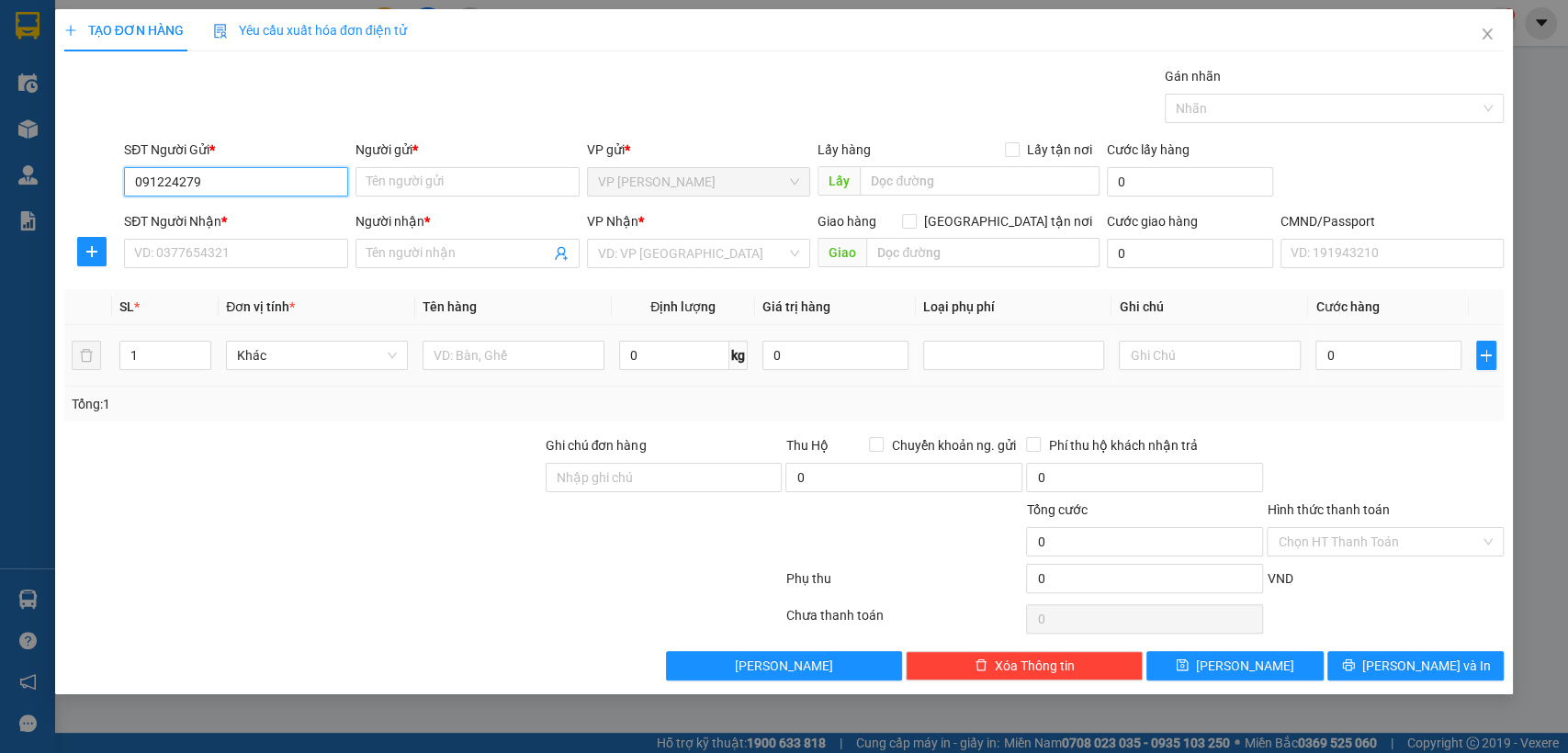
type input "0912242799"
click at [203, 218] on div "0912242799 - [GEOGRAPHIC_DATA]" at bounding box center [238, 218] width 206 height 20
type input "[PERSON_NAME]"
type input "123"
type input "0912242799"
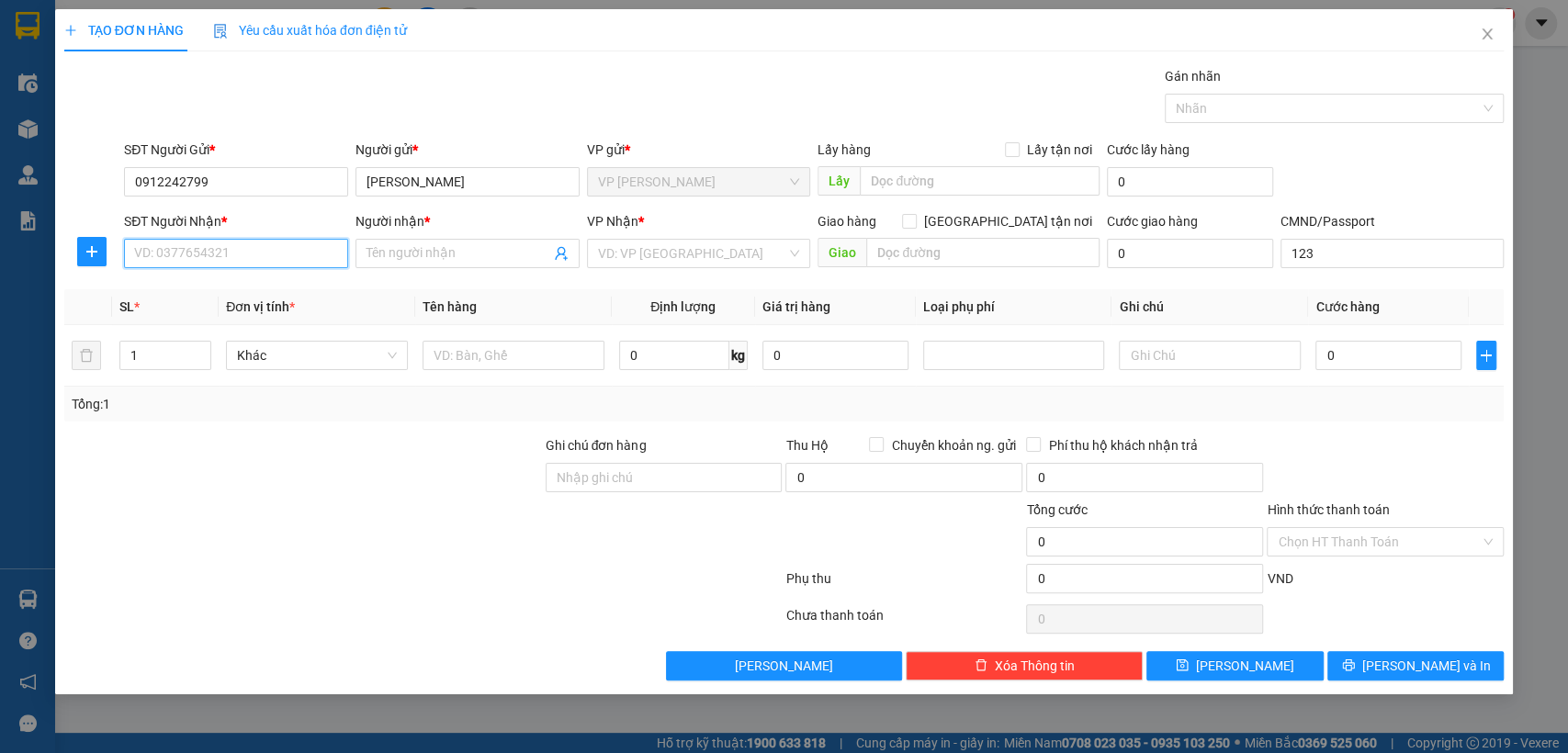
click at [206, 258] on input "SĐT Người Nhận *" at bounding box center [236, 254] width 224 height 29
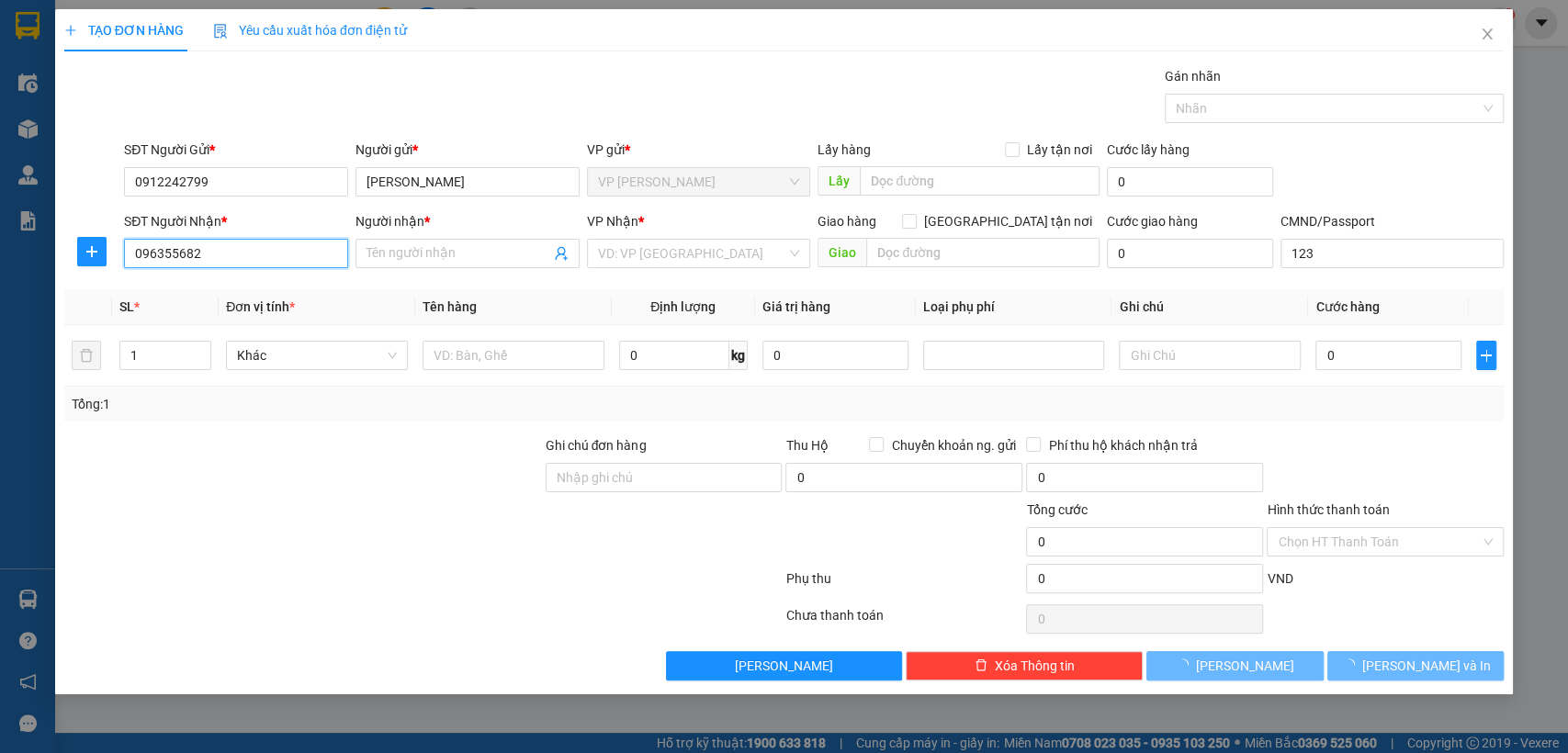
type input "0963556823"
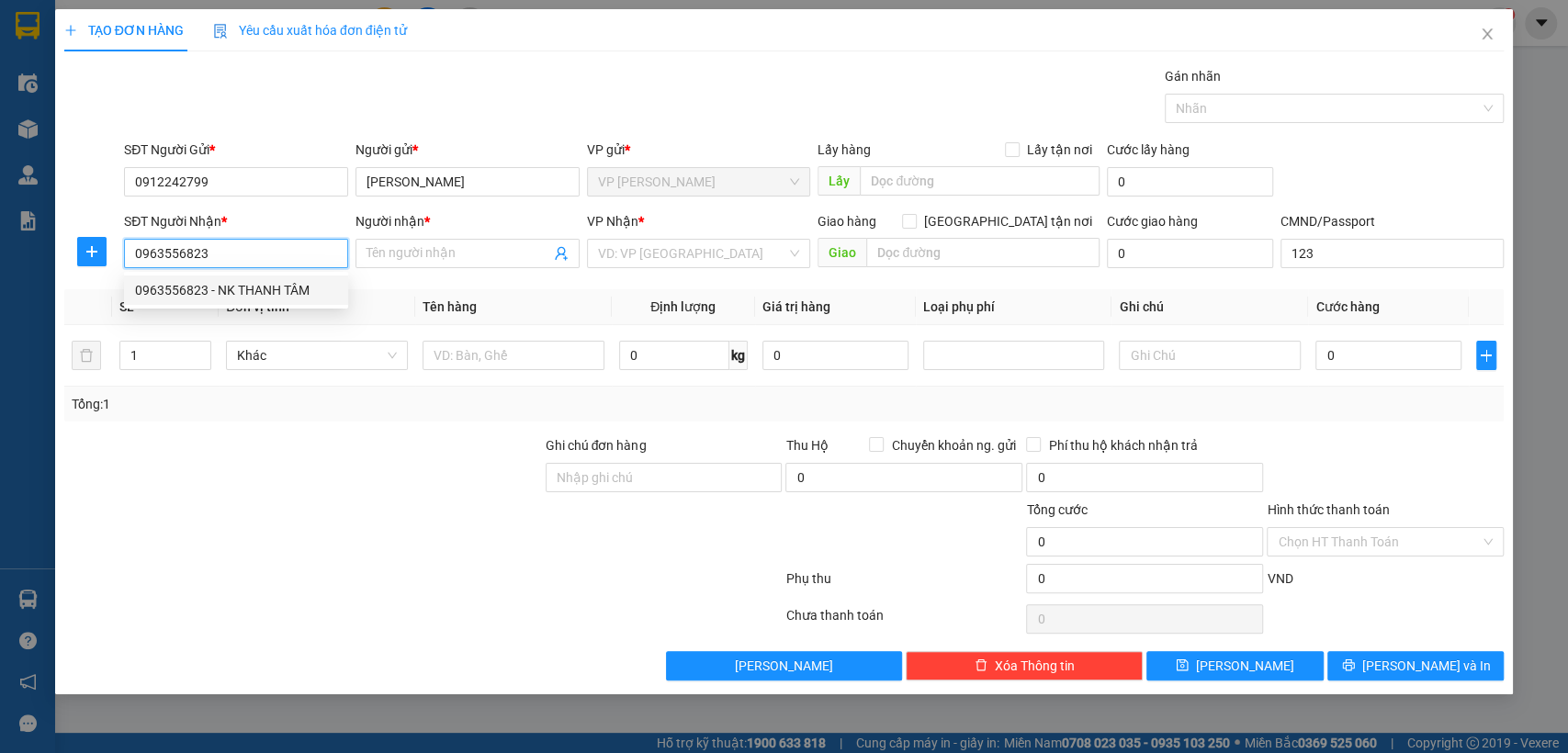
click at [225, 295] on div "0963556823 - NK THANH TÂM" at bounding box center [236, 290] width 203 height 20
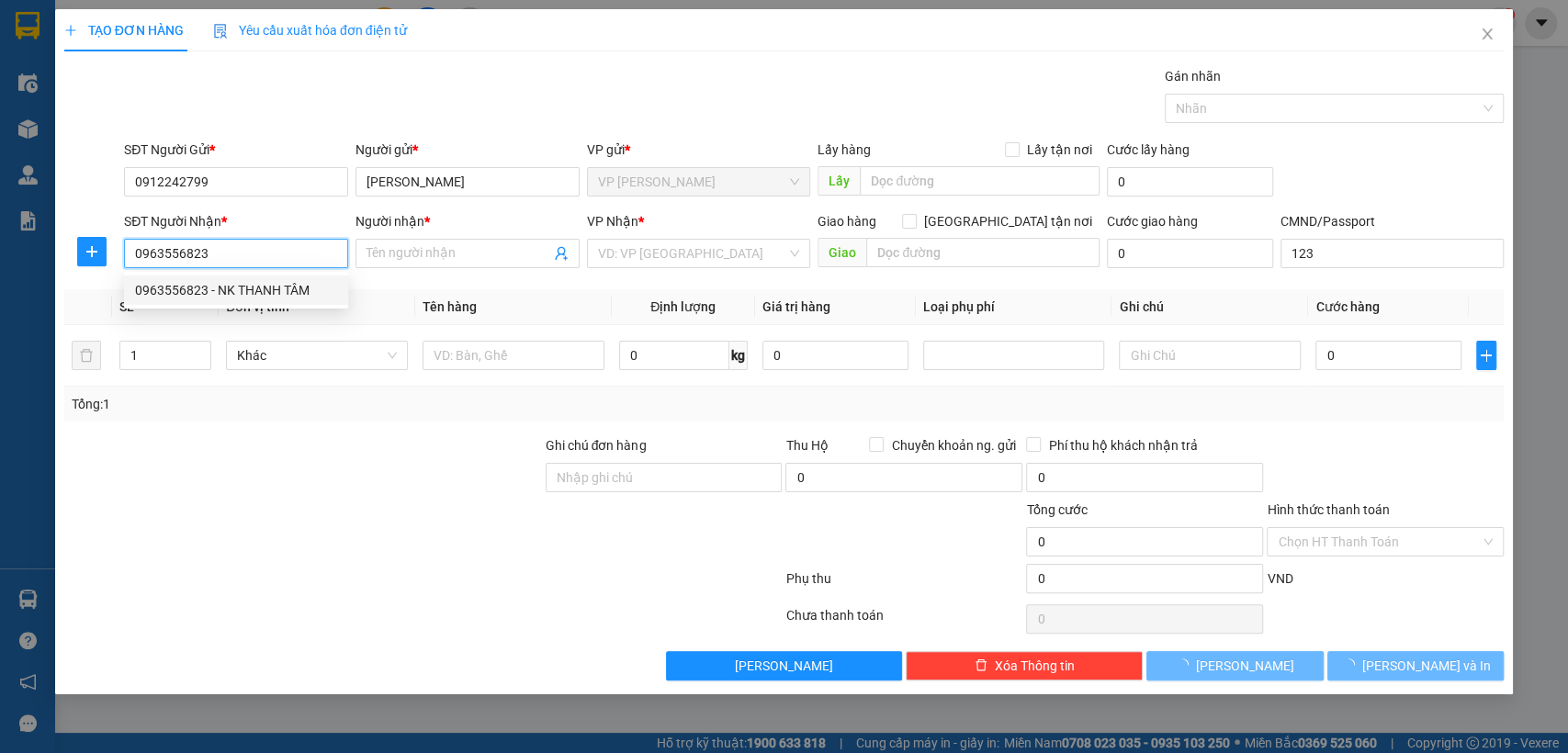
type input "NK THANH TÂM"
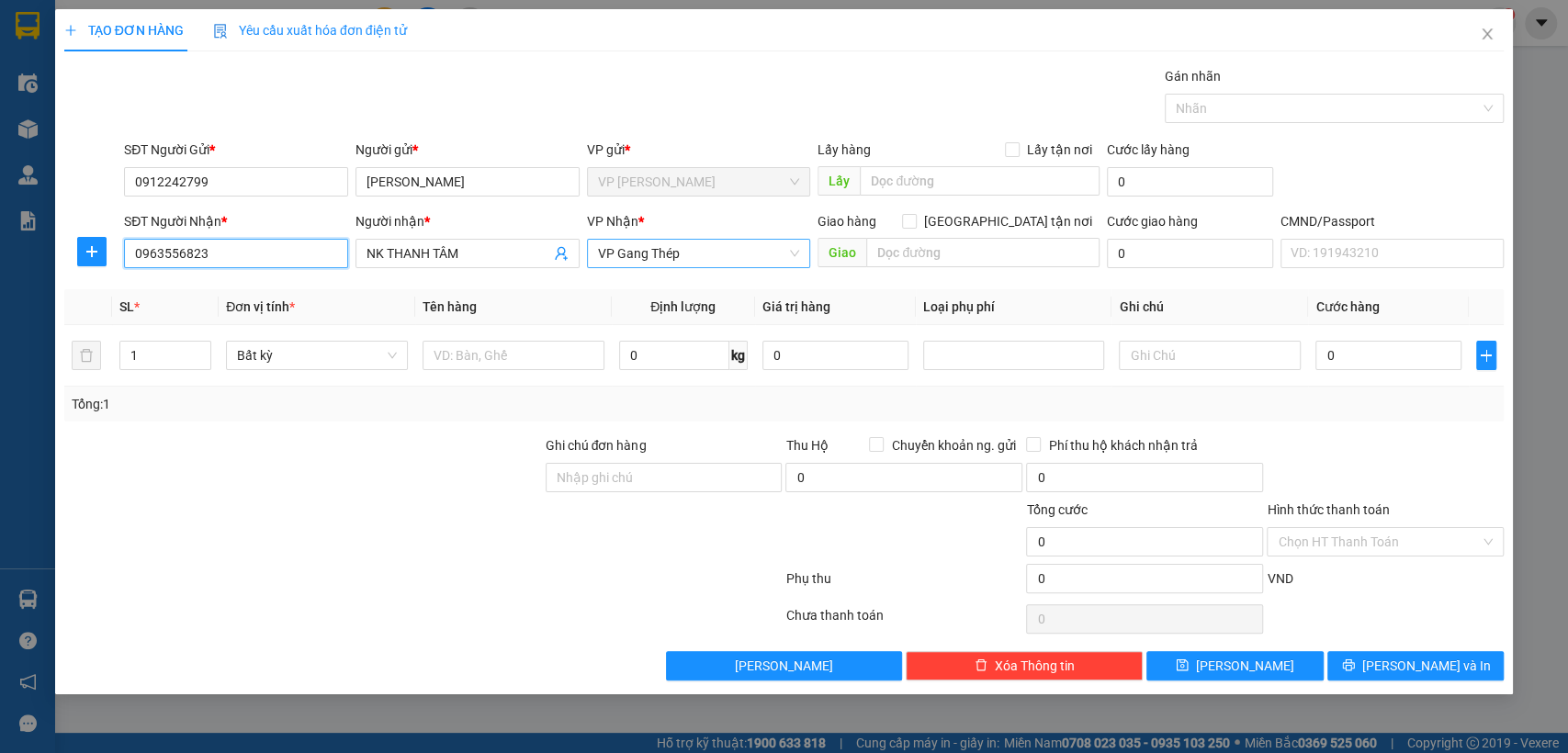
click at [619, 245] on span "VP Gang Thép" at bounding box center [699, 254] width 203 height 28
type input "0963556823"
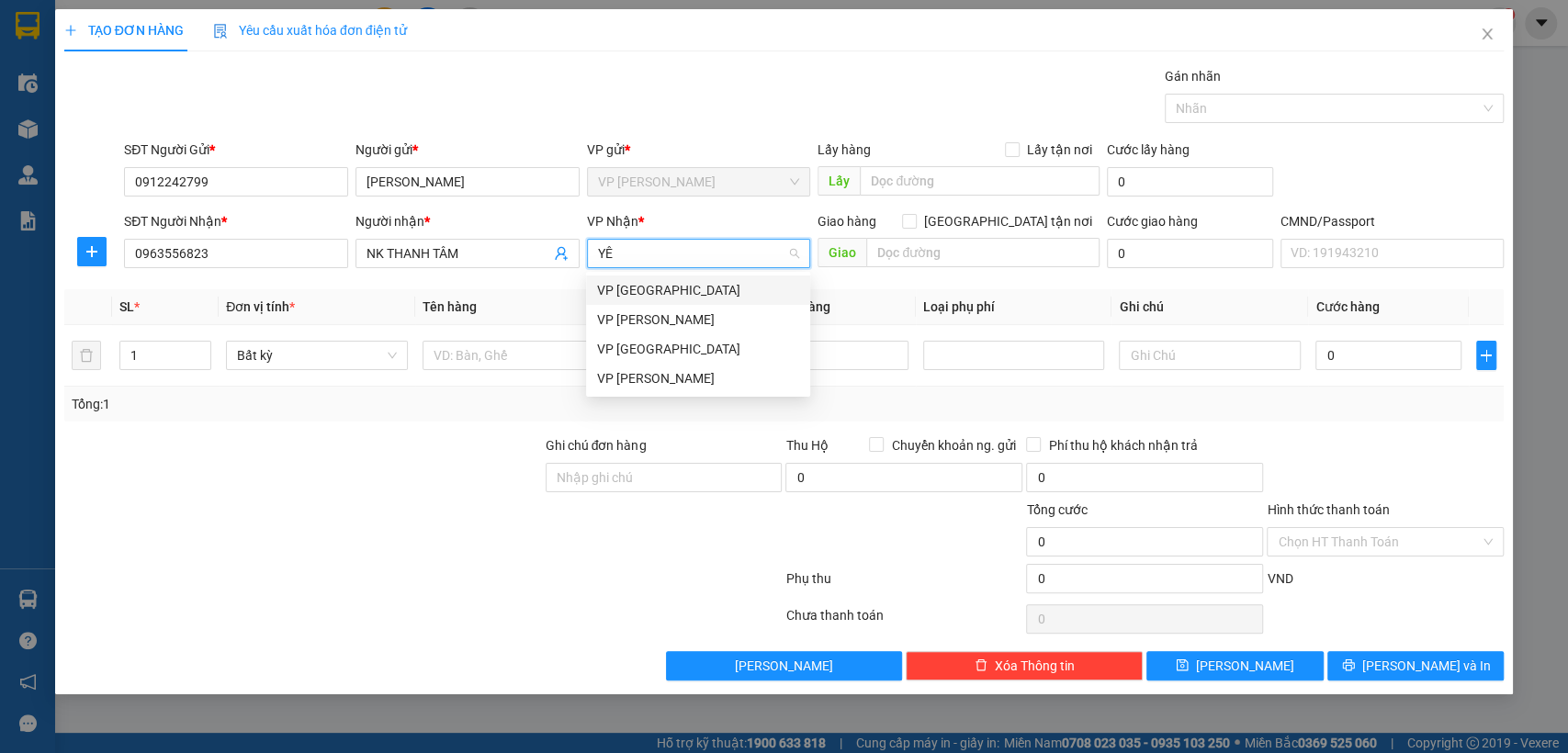
type input "YÊN"
click at [655, 292] on div "VP [GEOGRAPHIC_DATA]" at bounding box center [698, 290] width 203 height 20
click at [655, 292] on th "Định lượng" at bounding box center [684, 307] width 144 height 36
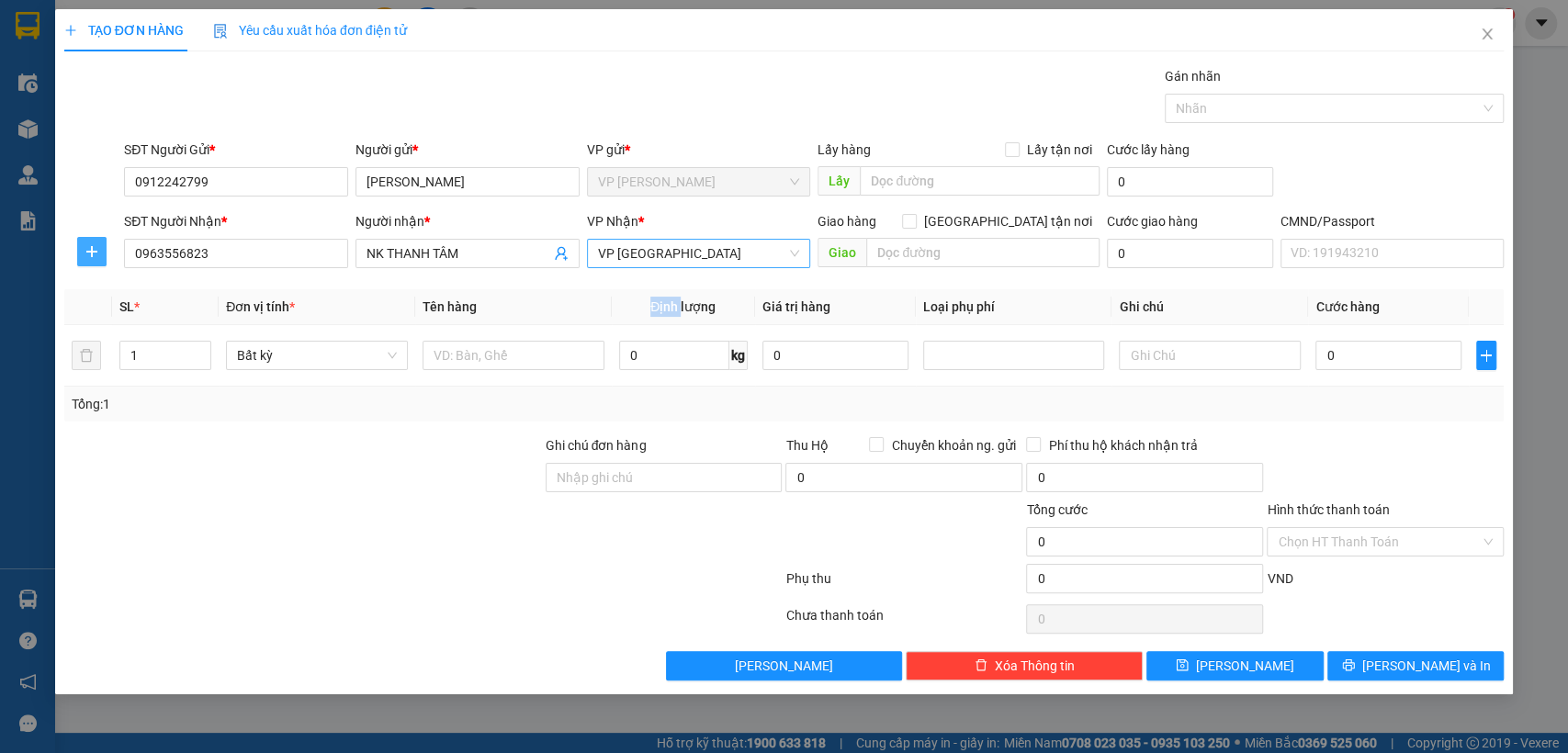
click at [81, 244] on span "plus" at bounding box center [92, 251] width 28 height 14
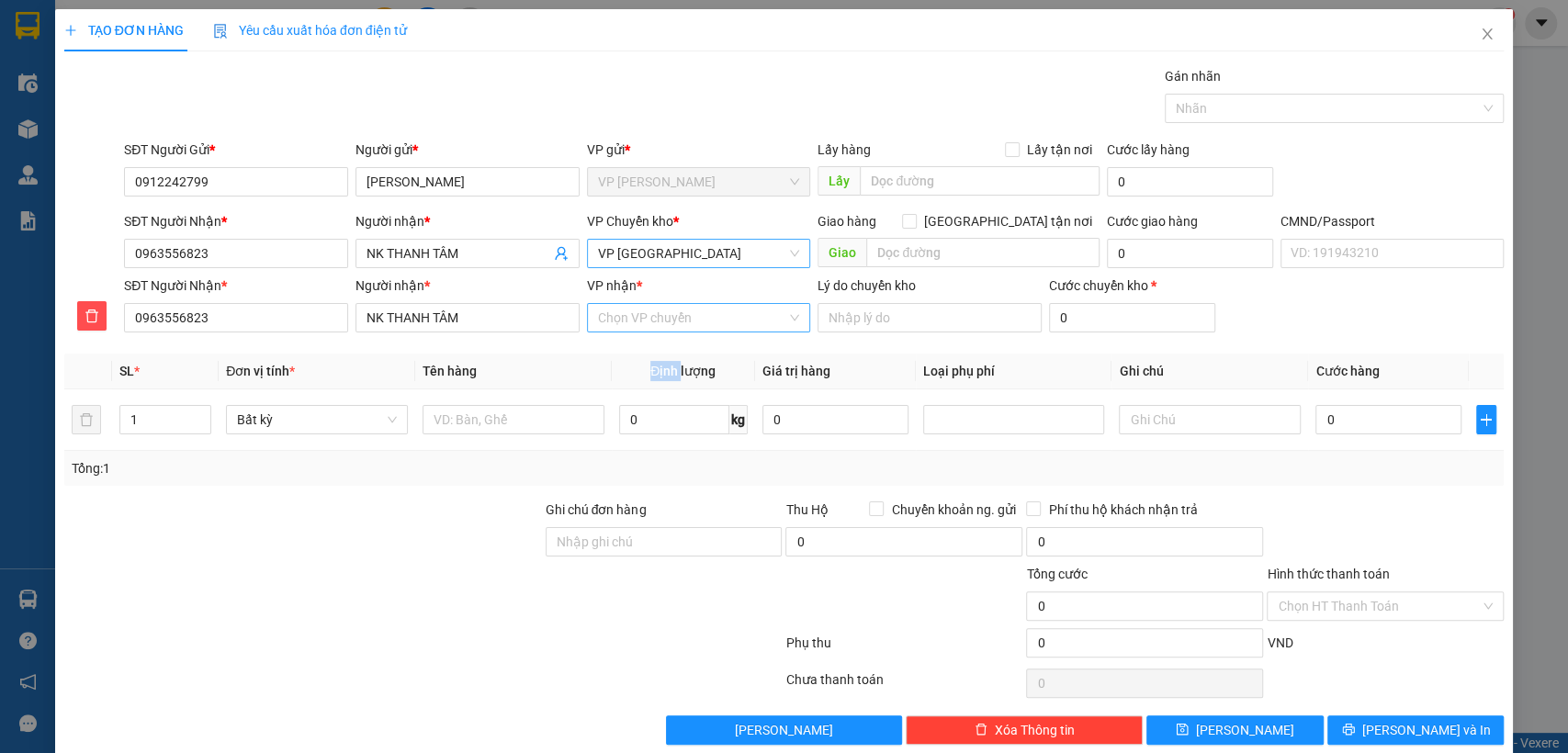
click at [603, 315] on input "VP nhận *" at bounding box center [692, 317] width 189 height 28
click at [603, 313] on input "VP nhận *" at bounding box center [692, 317] width 189 height 28
type input "GANG"
drag, startPoint x: 639, startPoint y: 355, endPoint x: 493, endPoint y: 428, distance: 163.2
click at [642, 355] on div "VP Gang Thép" at bounding box center [691, 354] width 200 height 20
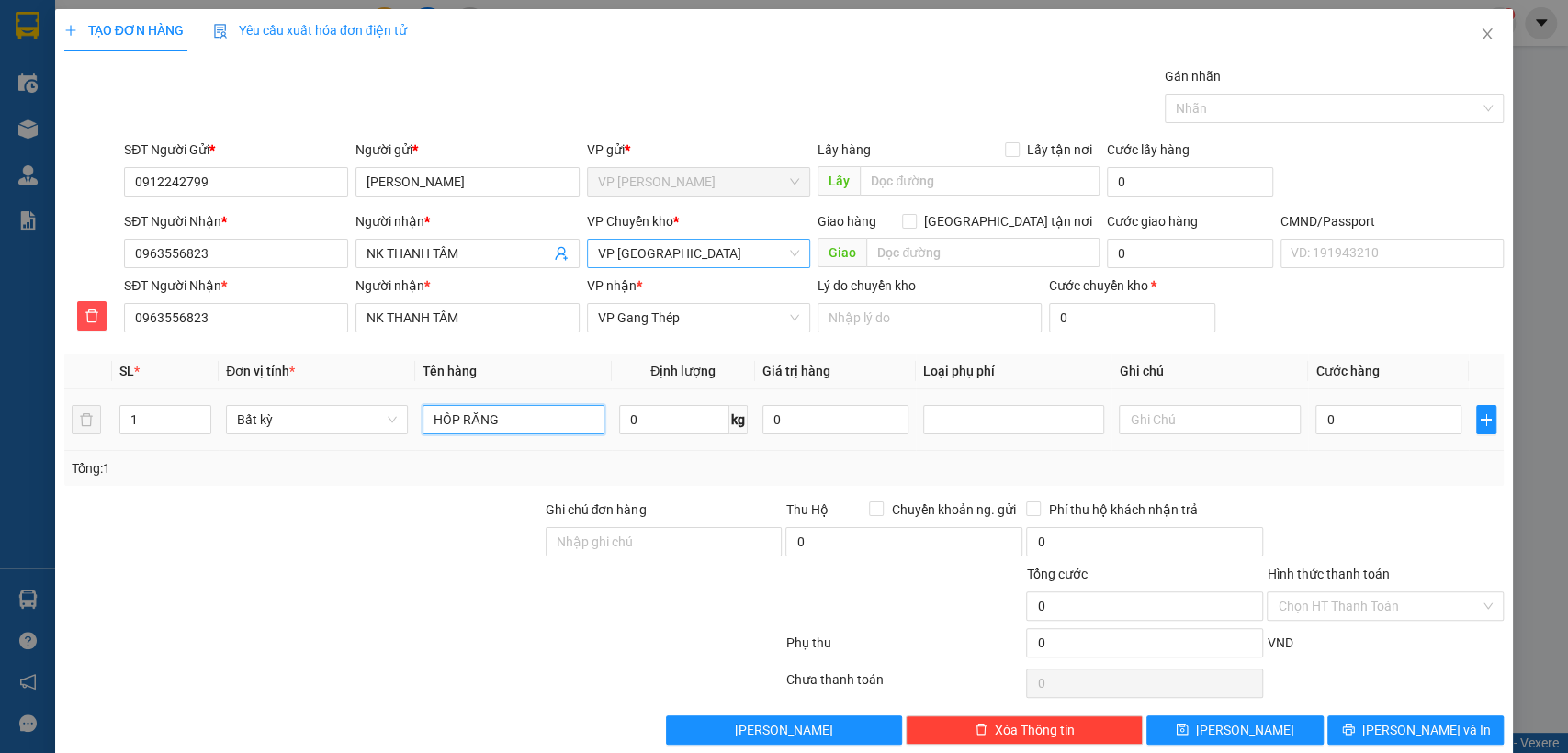
type input "HÔP RĂNG"
type input "1"
click at [500, 422] on input "HÔP RĂNG" at bounding box center [513, 419] width 182 height 29
type input "35.000"
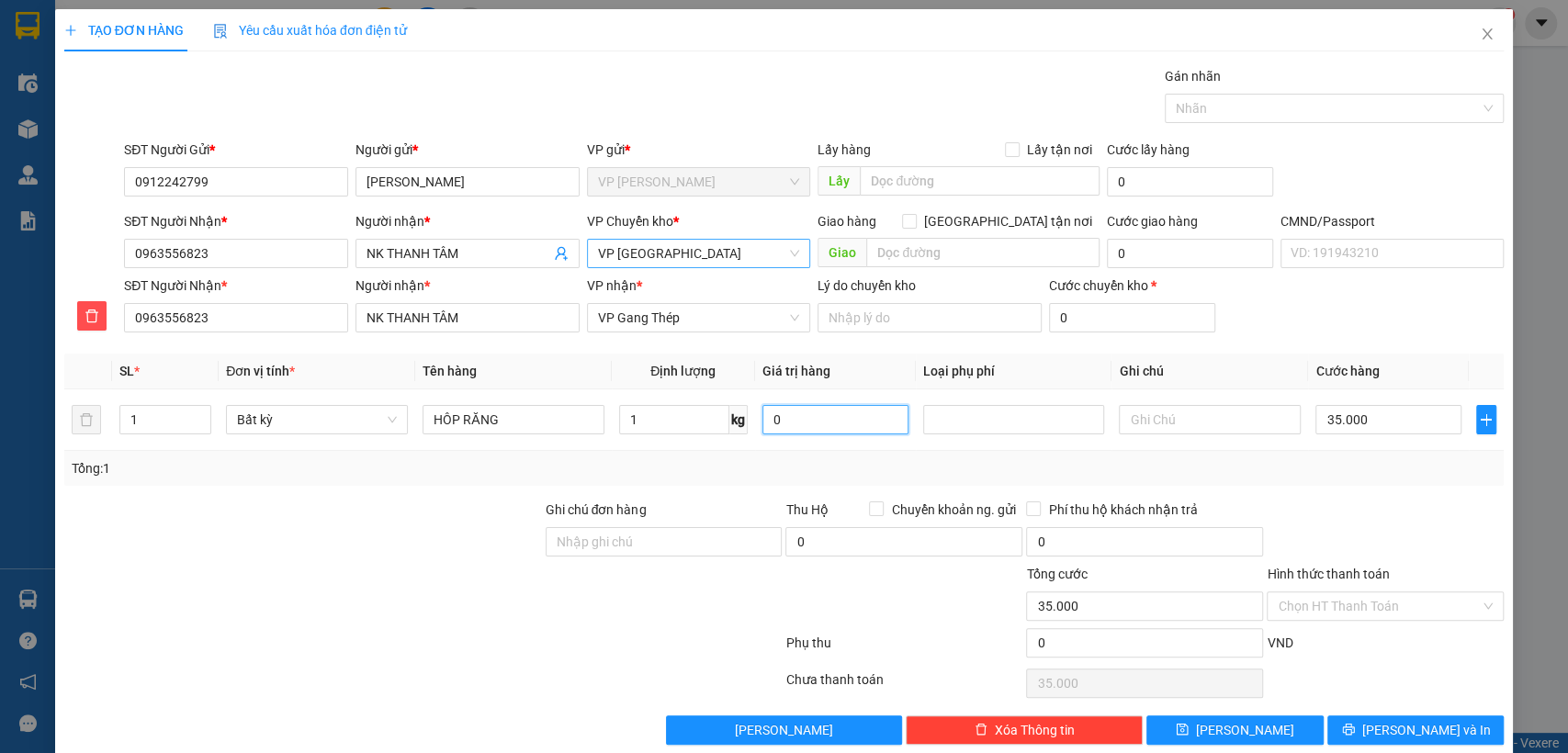
type input "35.000"
click at [1354, 735] on button "[PERSON_NAME] và In" at bounding box center [1416, 730] width 176 height 29
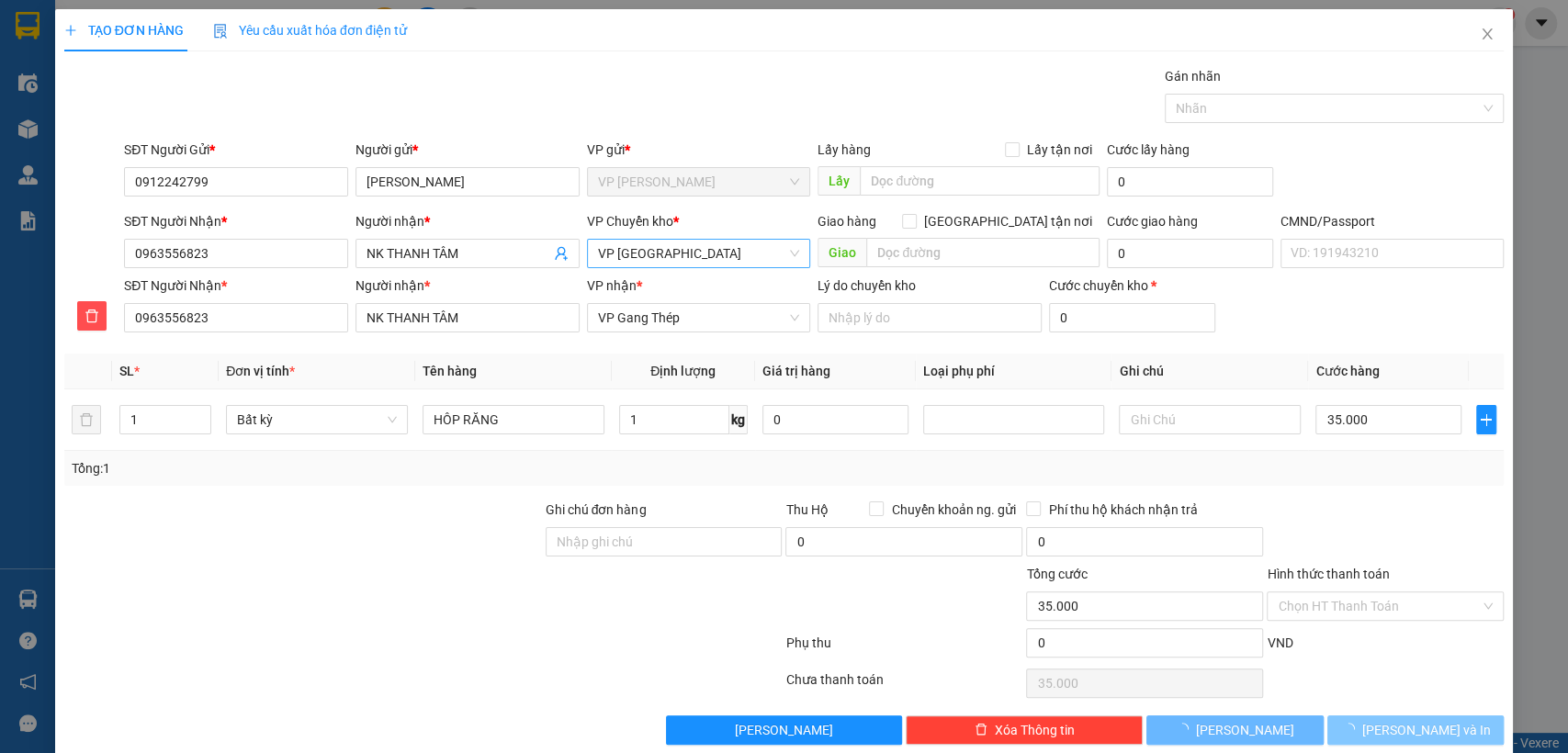
click at [1356, 735] on button "[PERSON_NAME] và In" at bounding box center [1416, 730] width 176 height 29
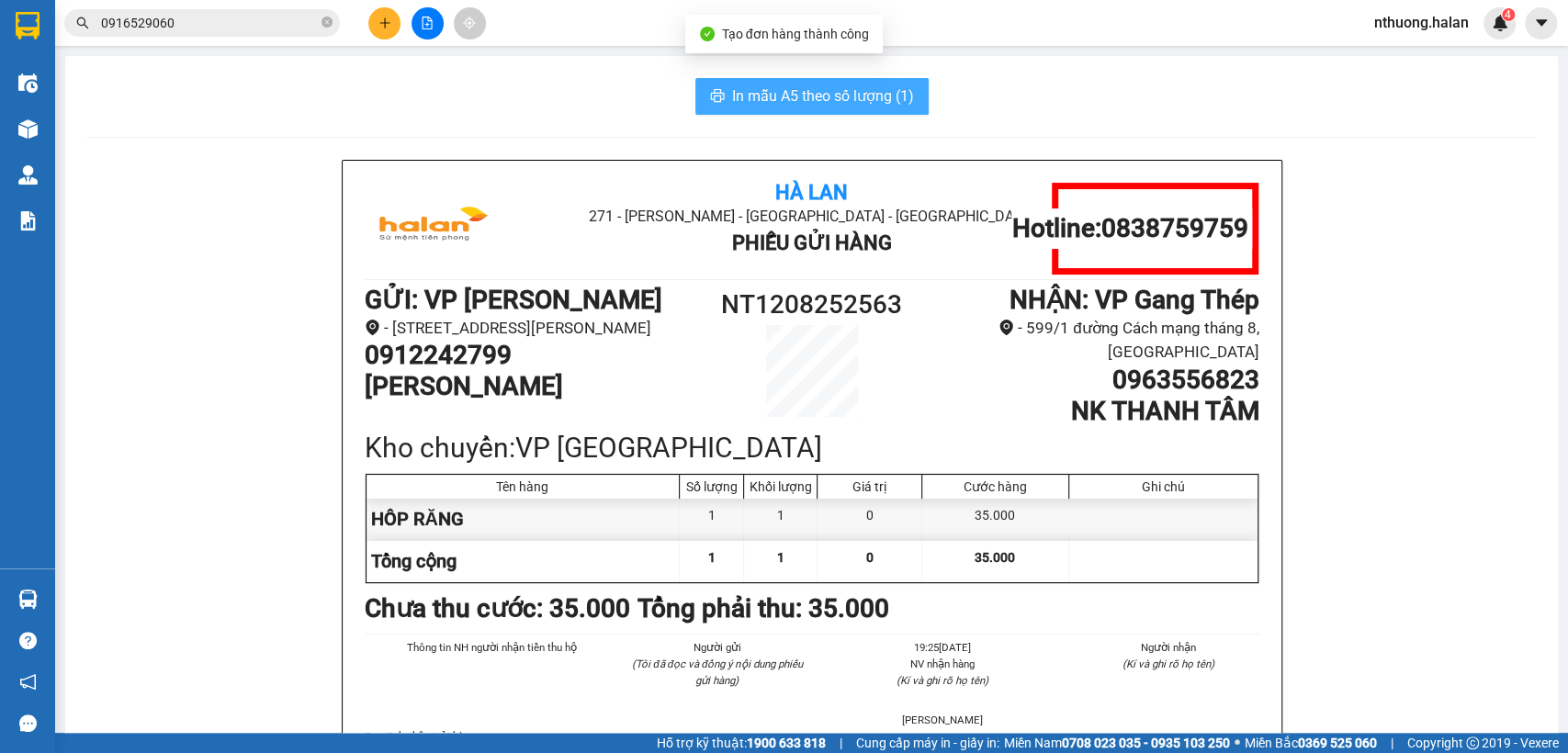
click at [793, 88] on span "In mẫu A5 theo số lượng (1)" at bounding box center [823, 96] width 182 height 23
drag, startPoint x: 793, startPoint y: 88, endPoint x: 800, endPoint y: 123, distance: 35.7
click at [794, 88] on span "In mẫu A5 theo số lượng (1)" at bounding box center [823, 96] width 182 height 23
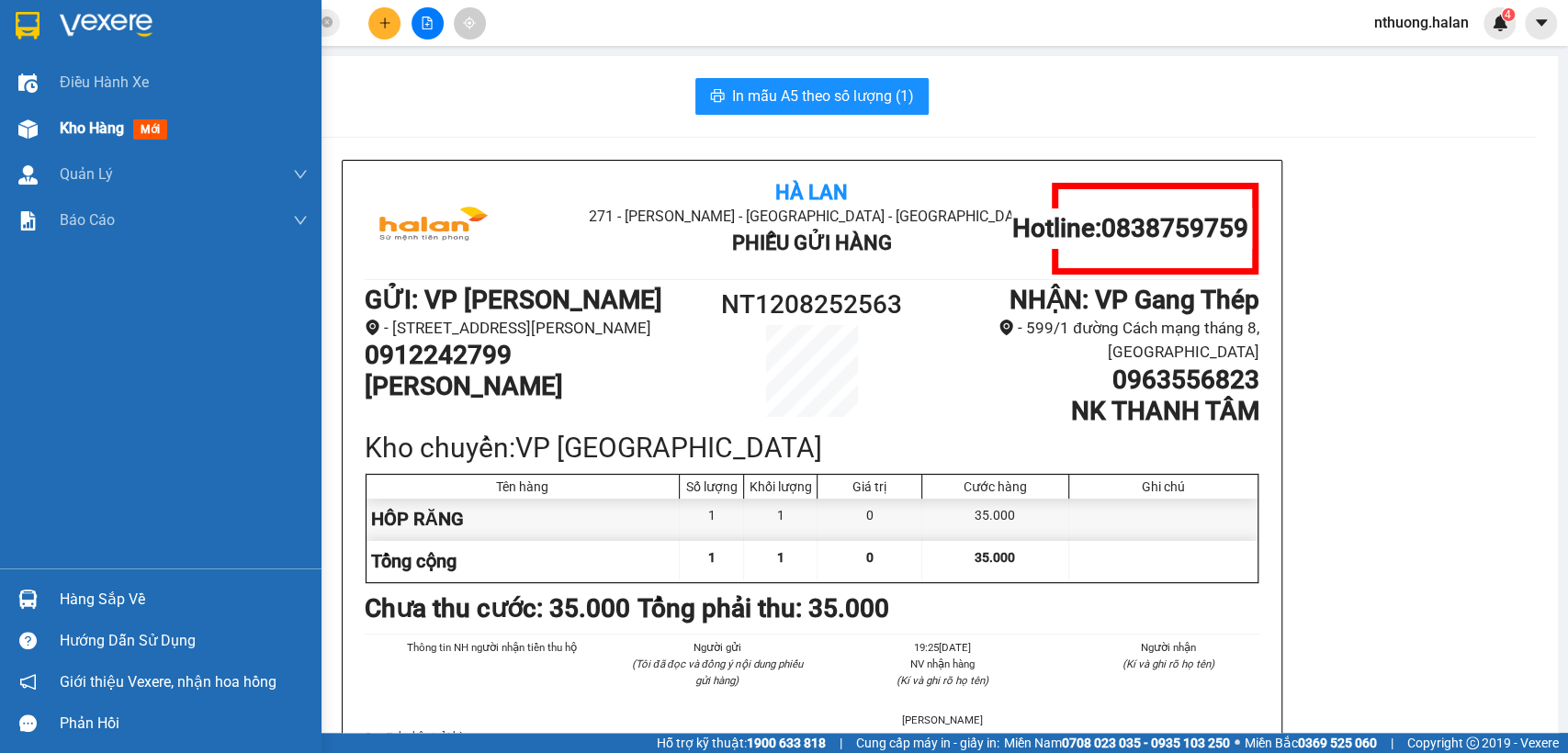
click at [63, 128] on span "Kho hàng" at bounding box center [92, 128] width 65 height 17
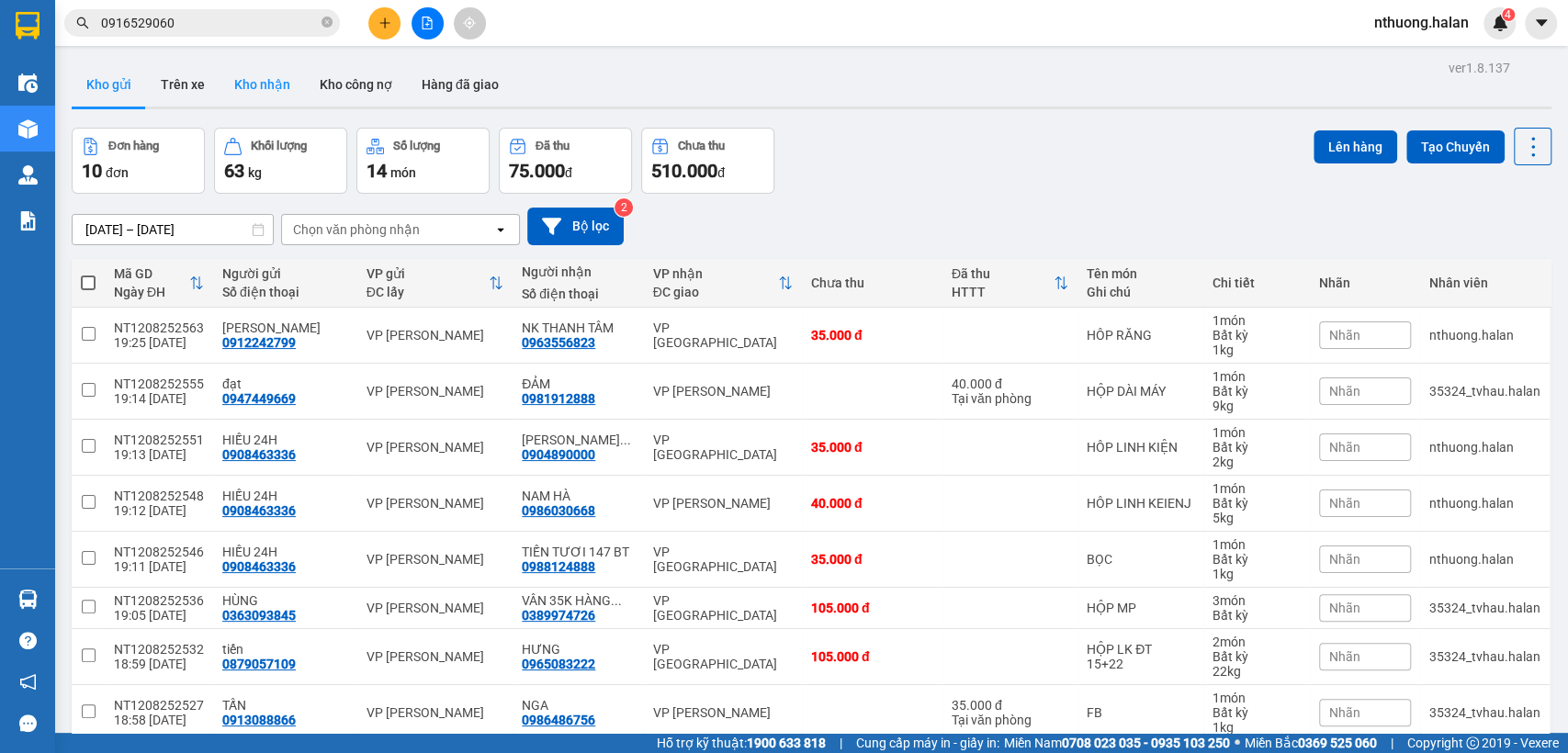
click at [265, 75] on button "Kho nhận" at bounding box center [262, 85] width 86 height 44
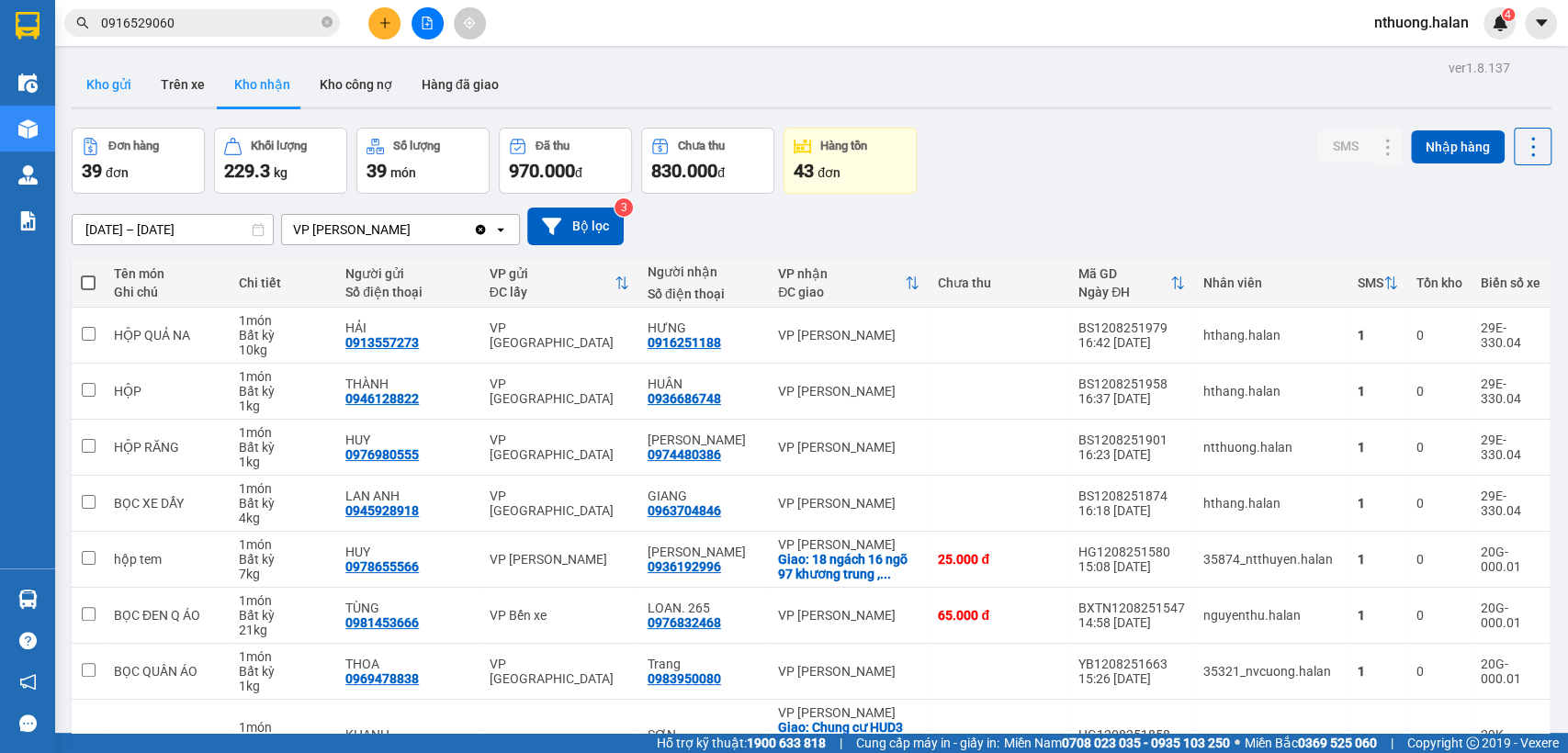
click at [90, 92] on button "Kho gửi" at bounding box center [108, 85] width 74 height 44
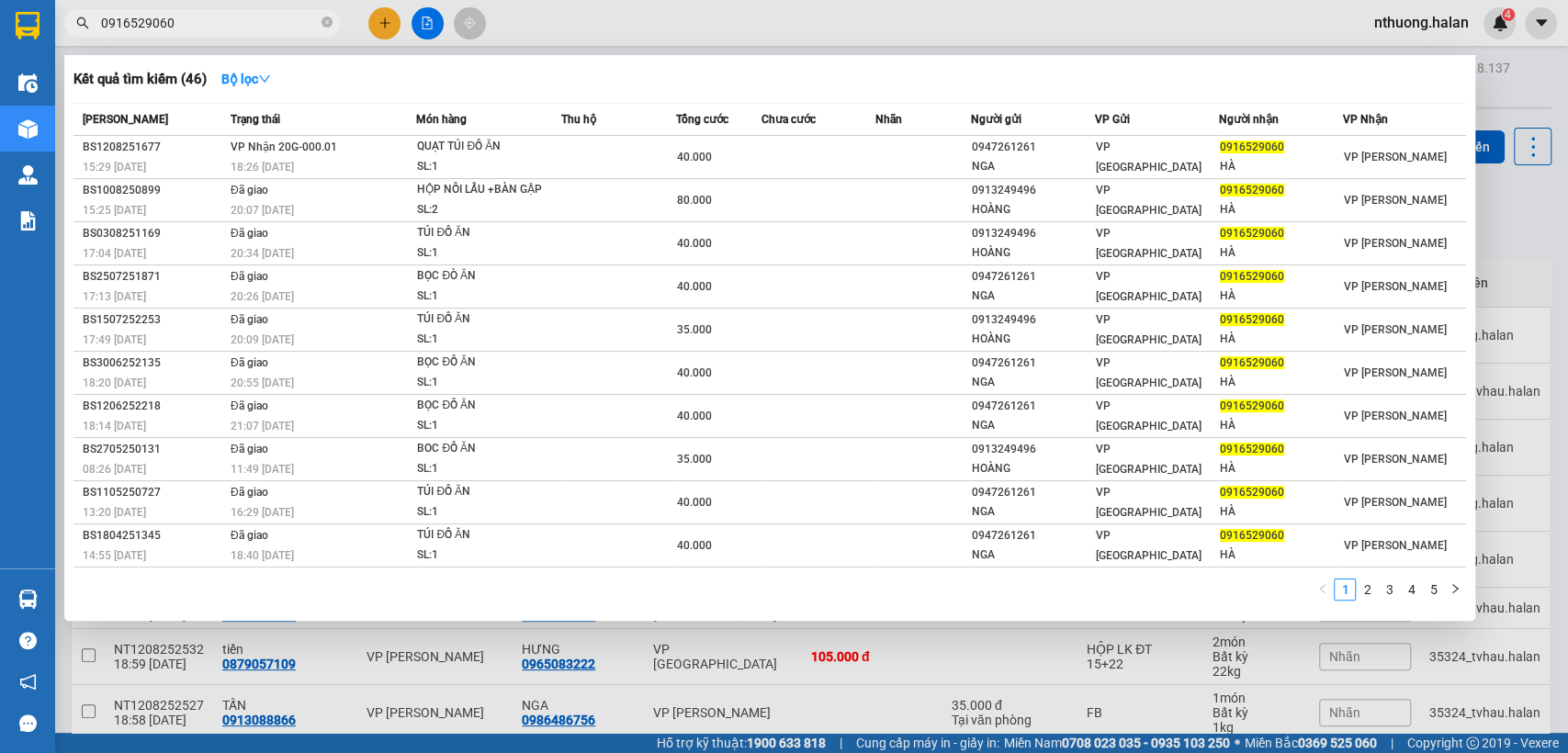
click at [227, 13] on input "0916529060" at bounding box center [209, 22] width 217 height 20
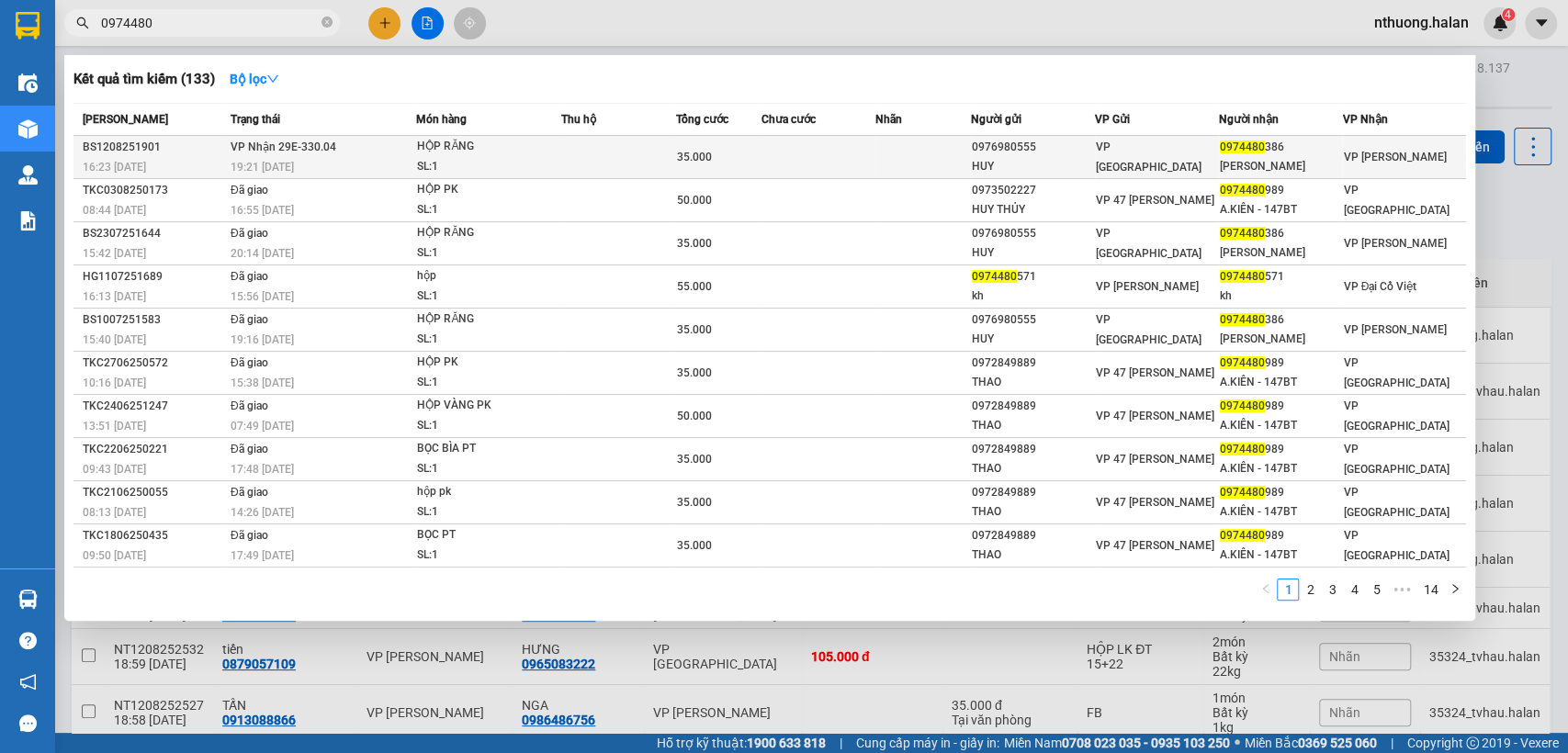
type input "0974480"
click at [881, 147] on td at bounding box center [923, 157] width 95 height 43
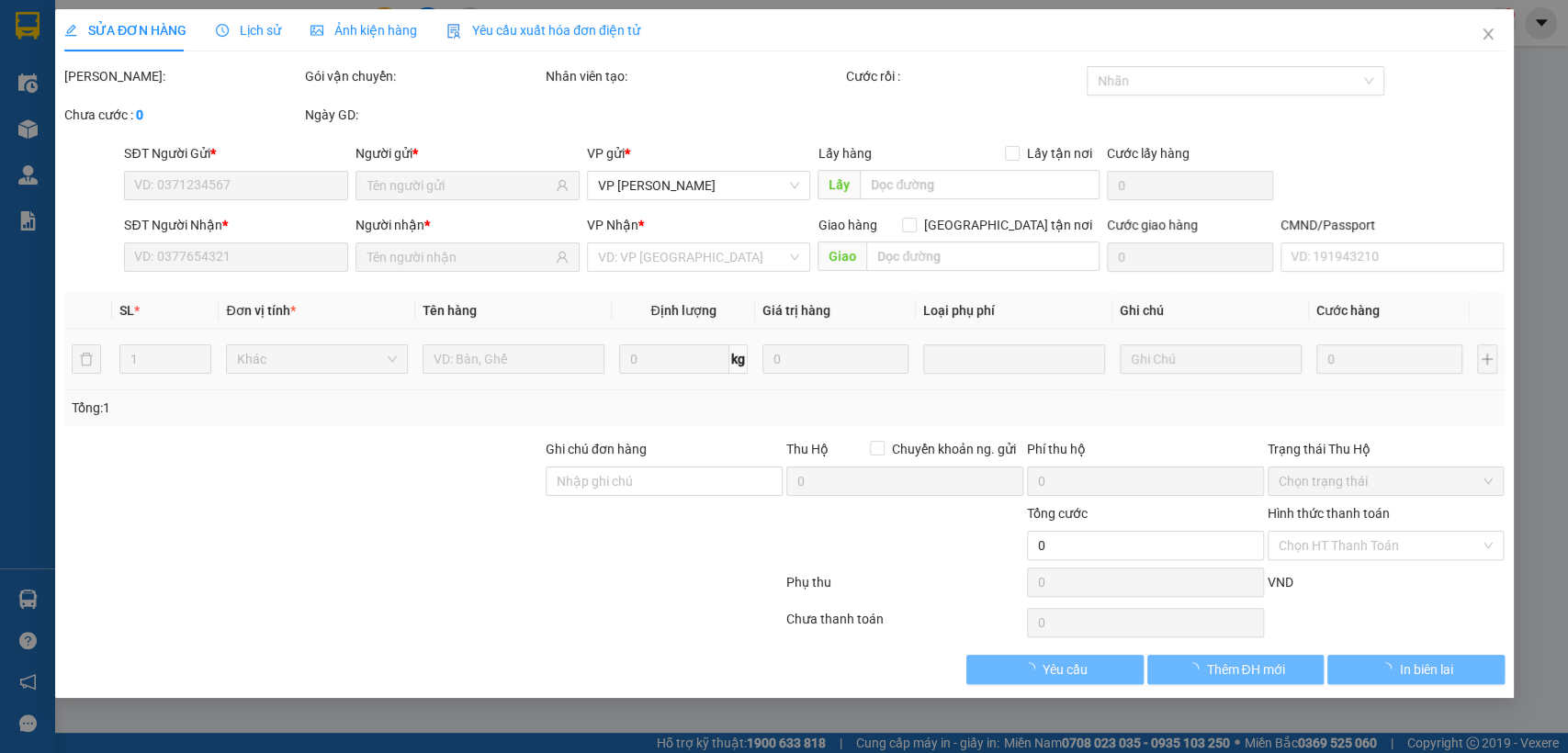
type input "0976980555"
type input "HUY"
type input "0974480386"
type input "[PERSON_NAME]"
type input "35.000"
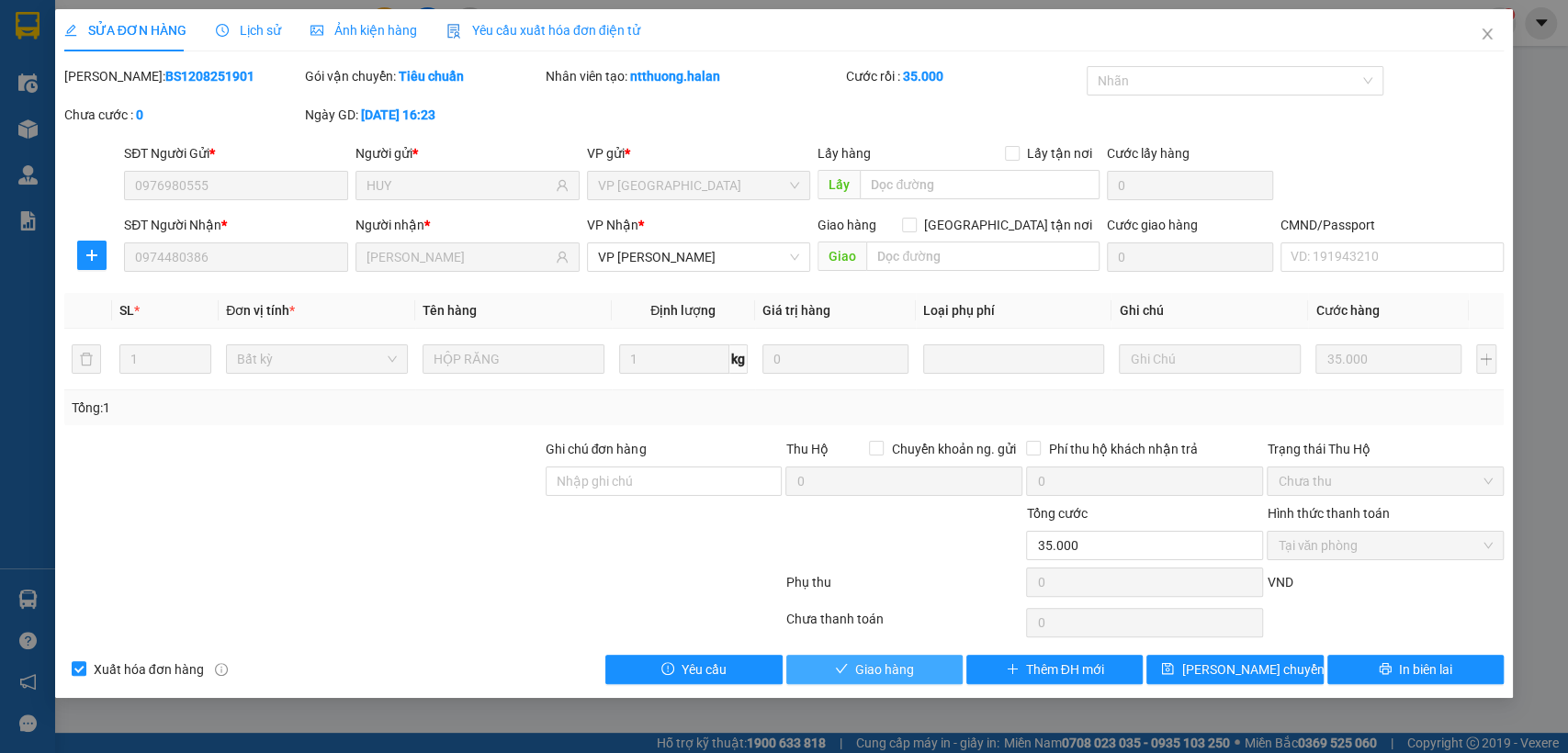
click at [904, 668] on span "Giao hàng" at bounding box center [884, 669] width 59 height 20
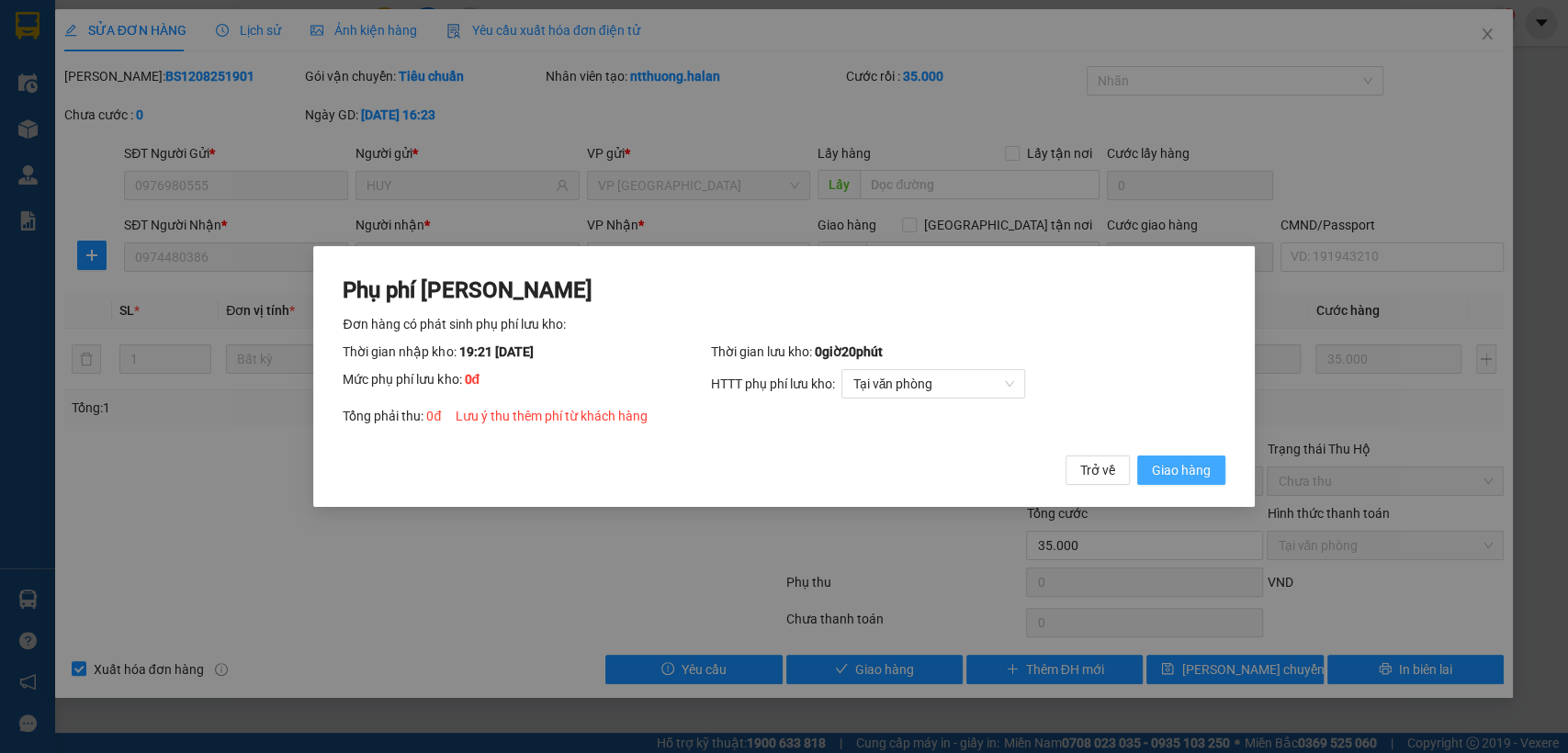
click at [1180, 465] on span "Giao hàng" at bounding box center [1181, 470] width 59 height 20
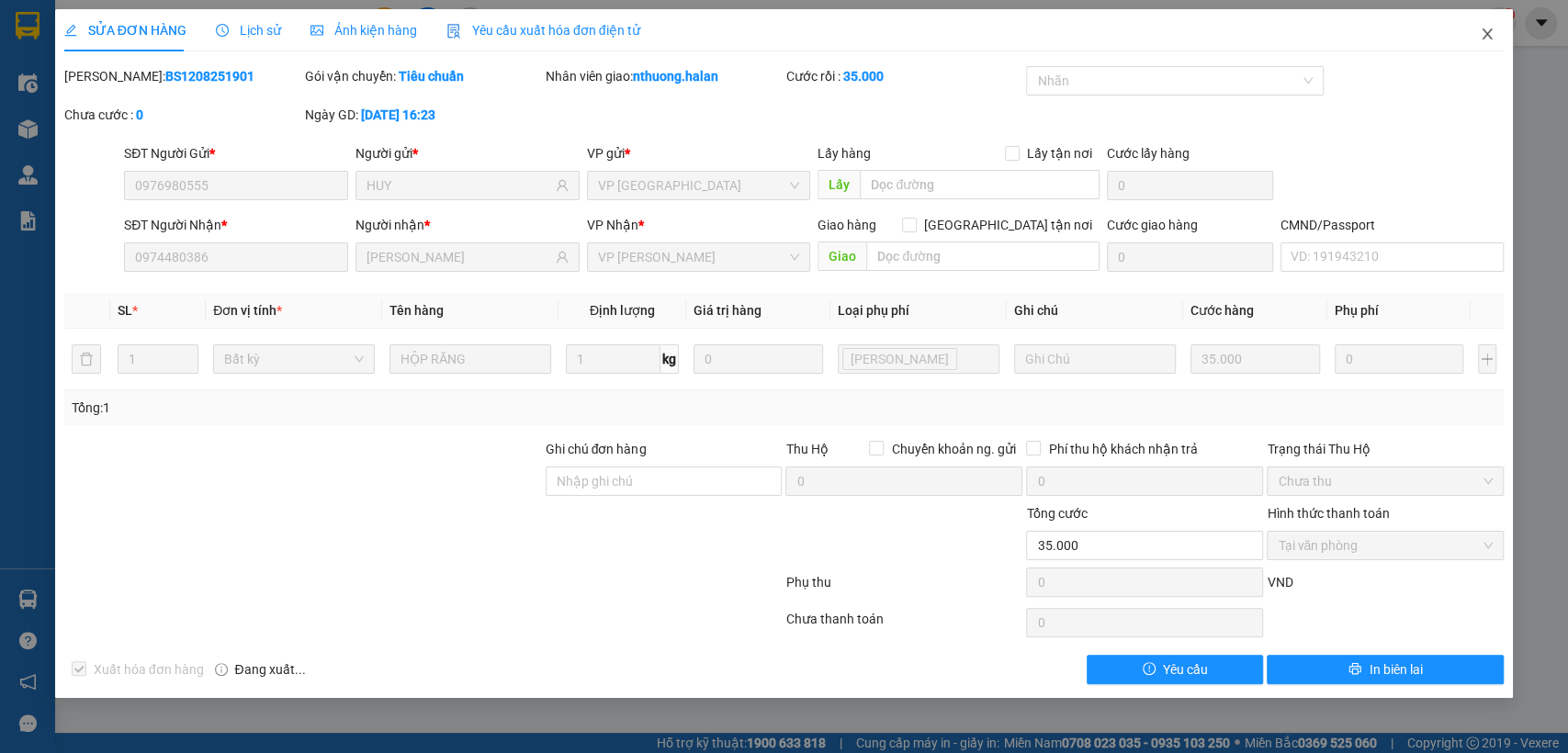
click at [1488, 29] on icon "close" at bounding box center [1487, 34] width 14 height 14
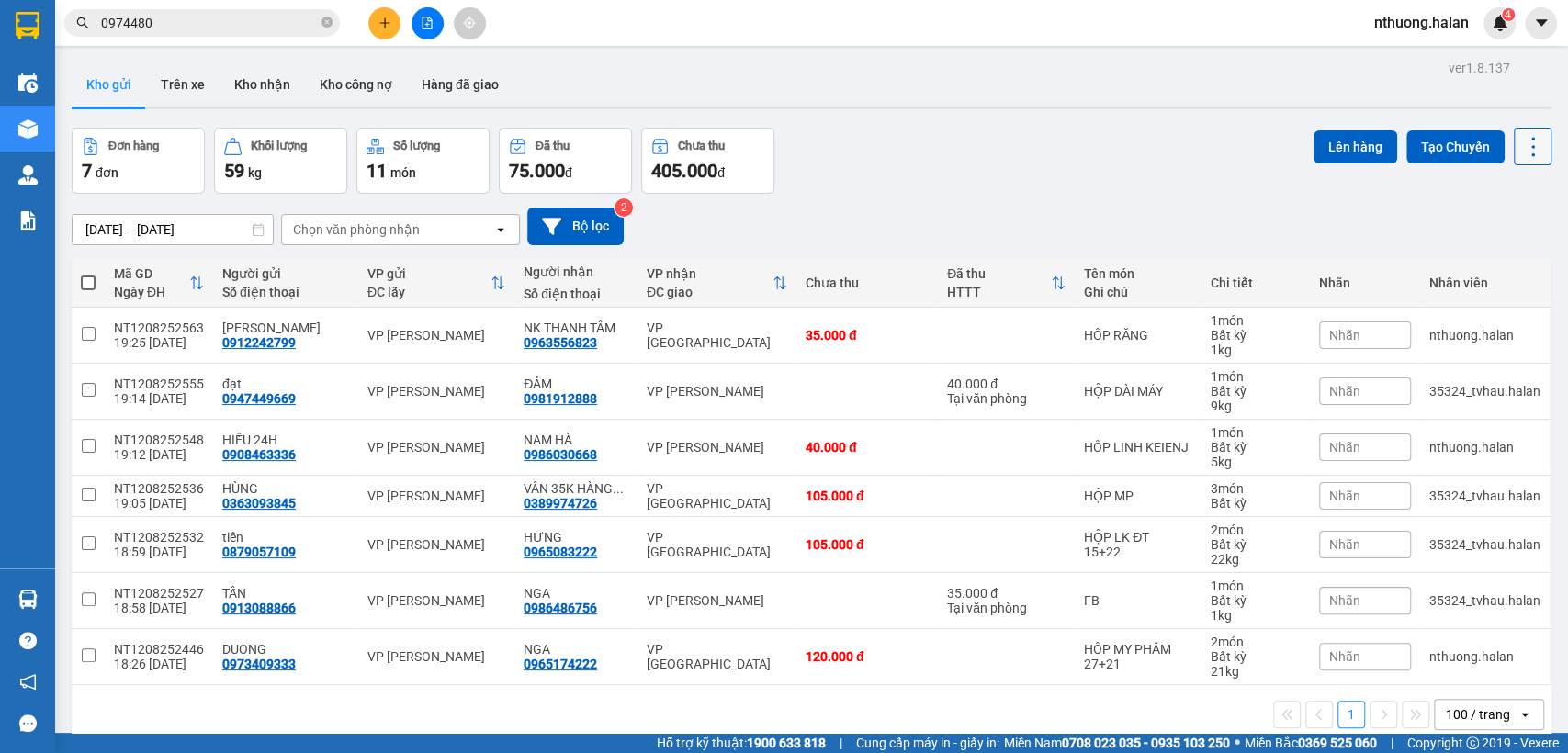
click at [1521, 145] on icon at bounding box center [1533, 147] width 26 height 26
click at [1473, 271] on li "Làm mới" at bounding box center [1482, 261] width 138 height 33
click at [1514, 132] on button at bounding box center [1532, 146] width 38 height 38
click at [1507, 256] on span "Làm mới" at bounding box center [1491, 261] width 50 height 18
click at [383, 22] on icon "plus" at bounding box center [385, 22] width 13 height 13
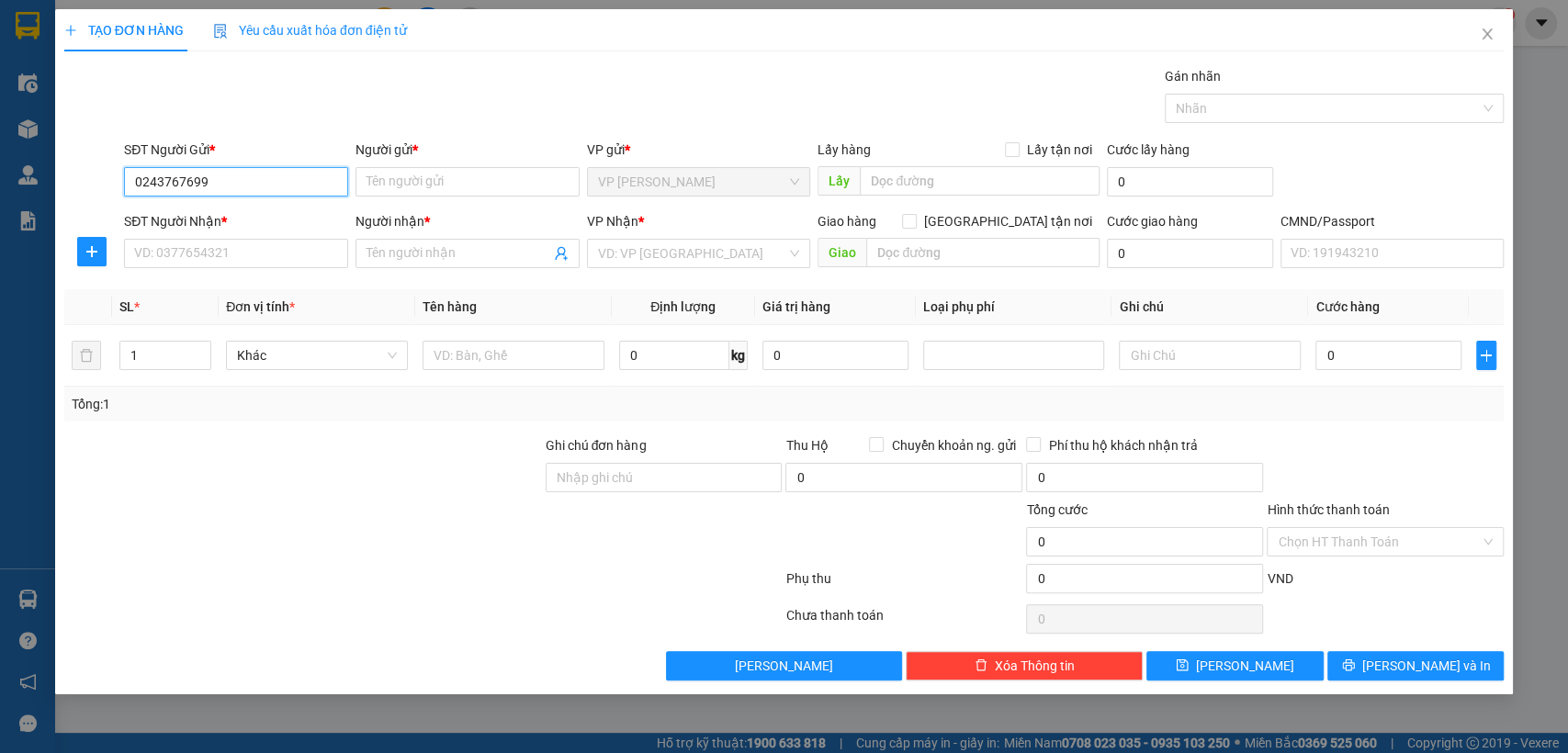
type input "02437676996"
click at [176, 224] on div "02437676996 - ĐẠI TÍN" at bounding box center [236, 218] width 203 height 20
type input "ĐẠI TÍN"
type input "02437676996"
click at [200, 255] on input "SĐT Người Nhận *" at bounding box center [236, 254] width 224 height 29
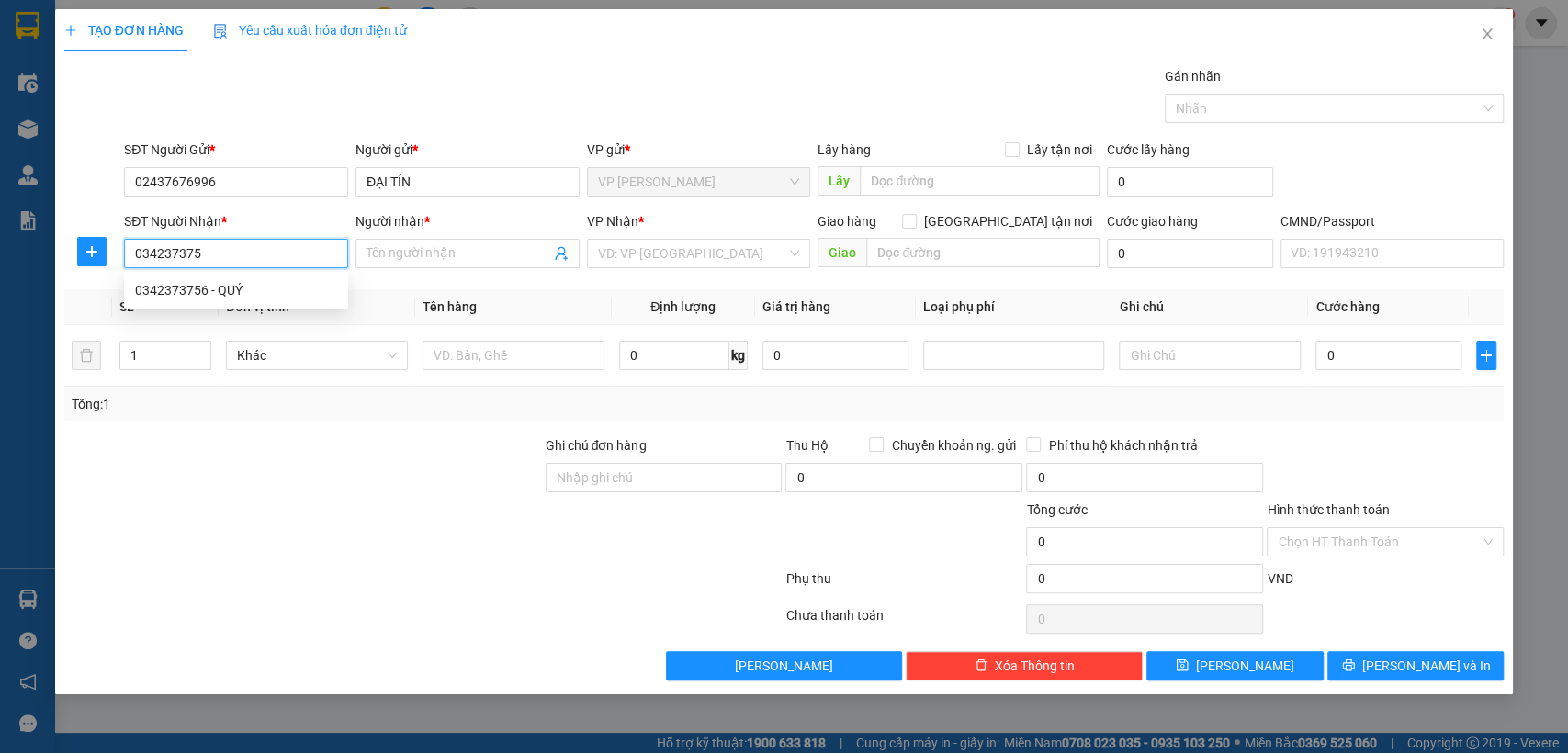
type input "0342373756"
click at [160, 285] on div "0342373756 - QUÝ" at bounding box center [236, 290] width 203 height 20
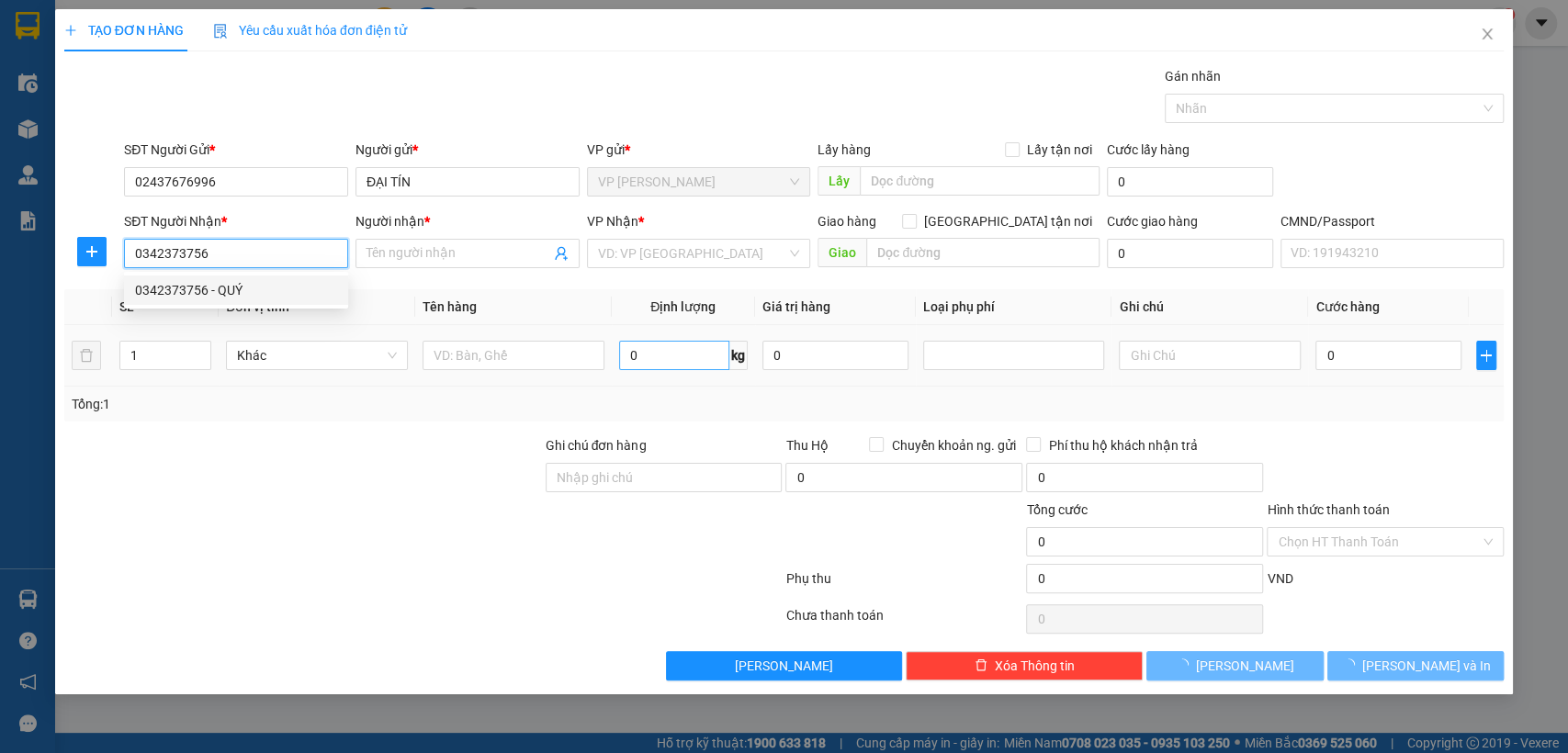
type input "QUÝ"
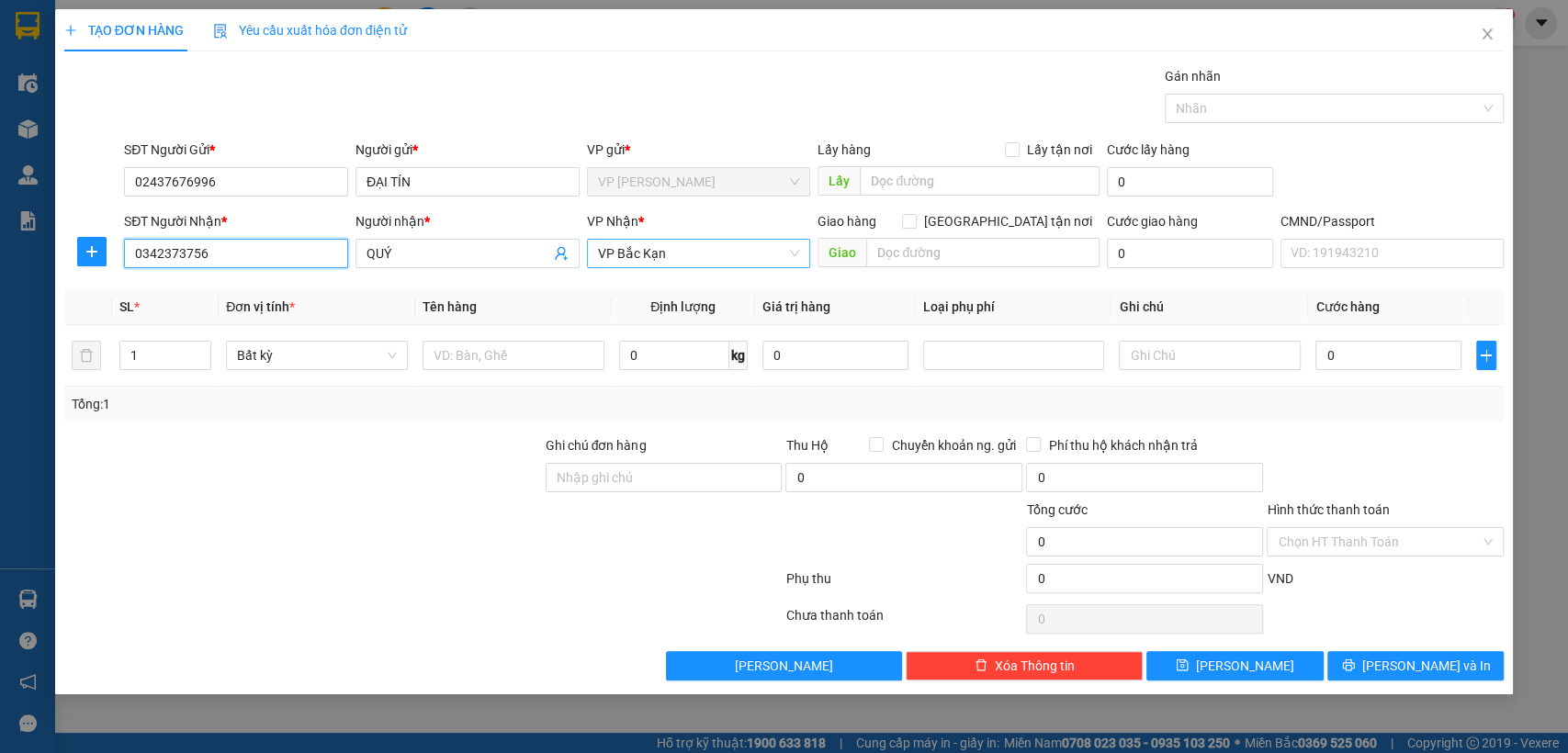
click at [613, 258] on span "VP Bắc Kạn" at bounding box center [699, 254] width 203 height 28
type input "0342373756"
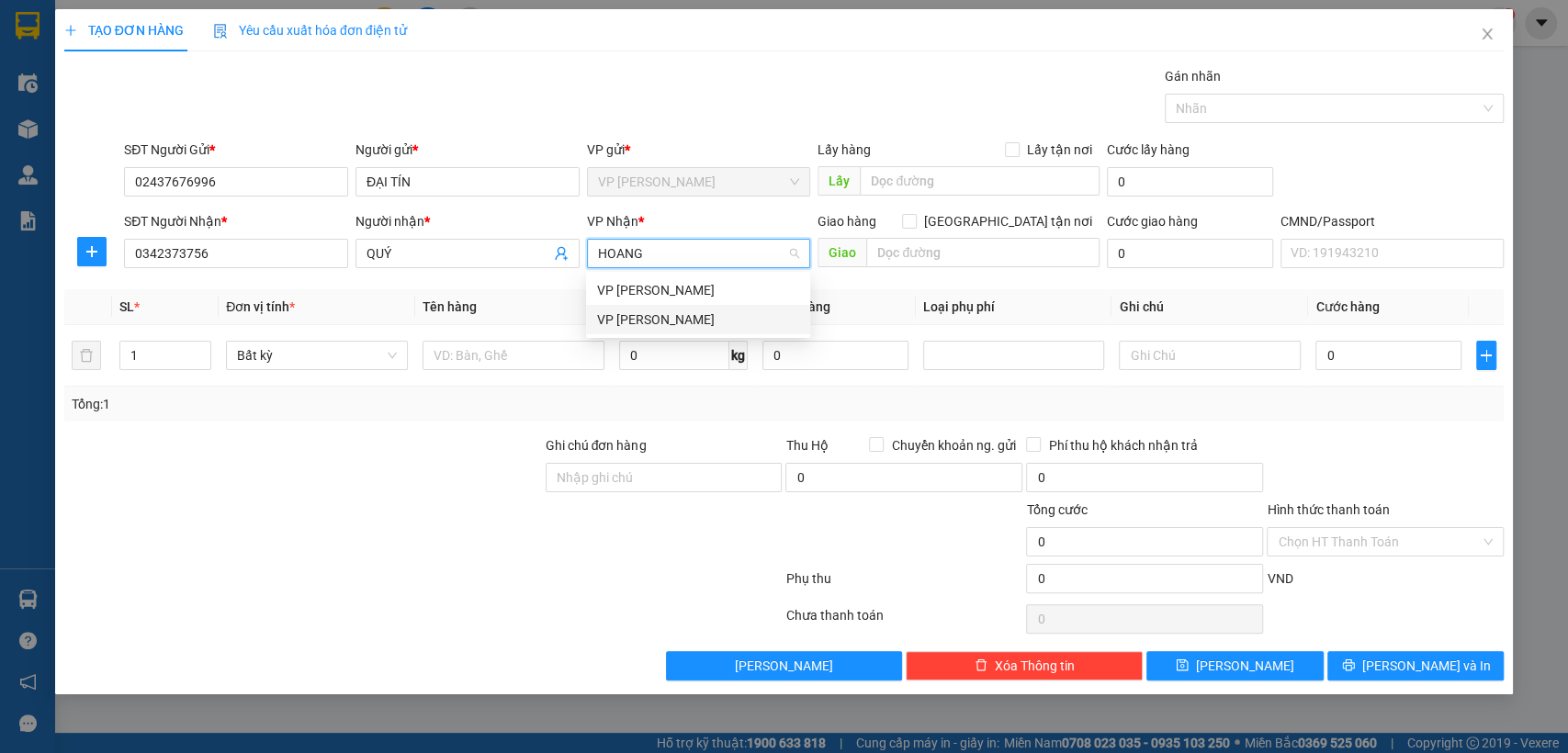
click at [626, 320] on div "VP [PERSON_NAME]" at bounding box center [698, 319] width 203 height 20
click at [88, 257] on icon "plus" at bounding box center [92, 251] width 14 height 14
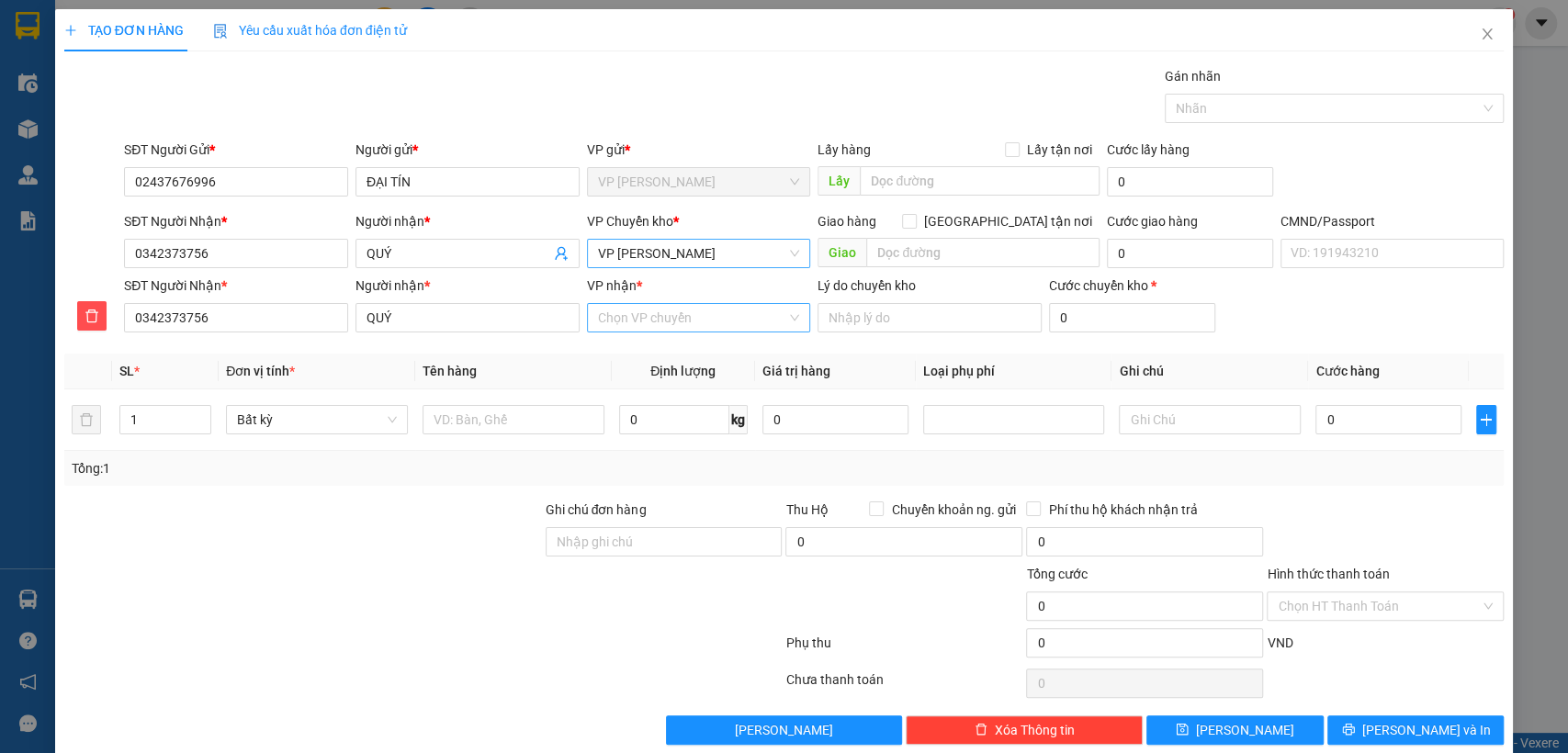
click at [679, 318] on input "VP nhận *" at bounding box center [692, 317] width 189 height 28
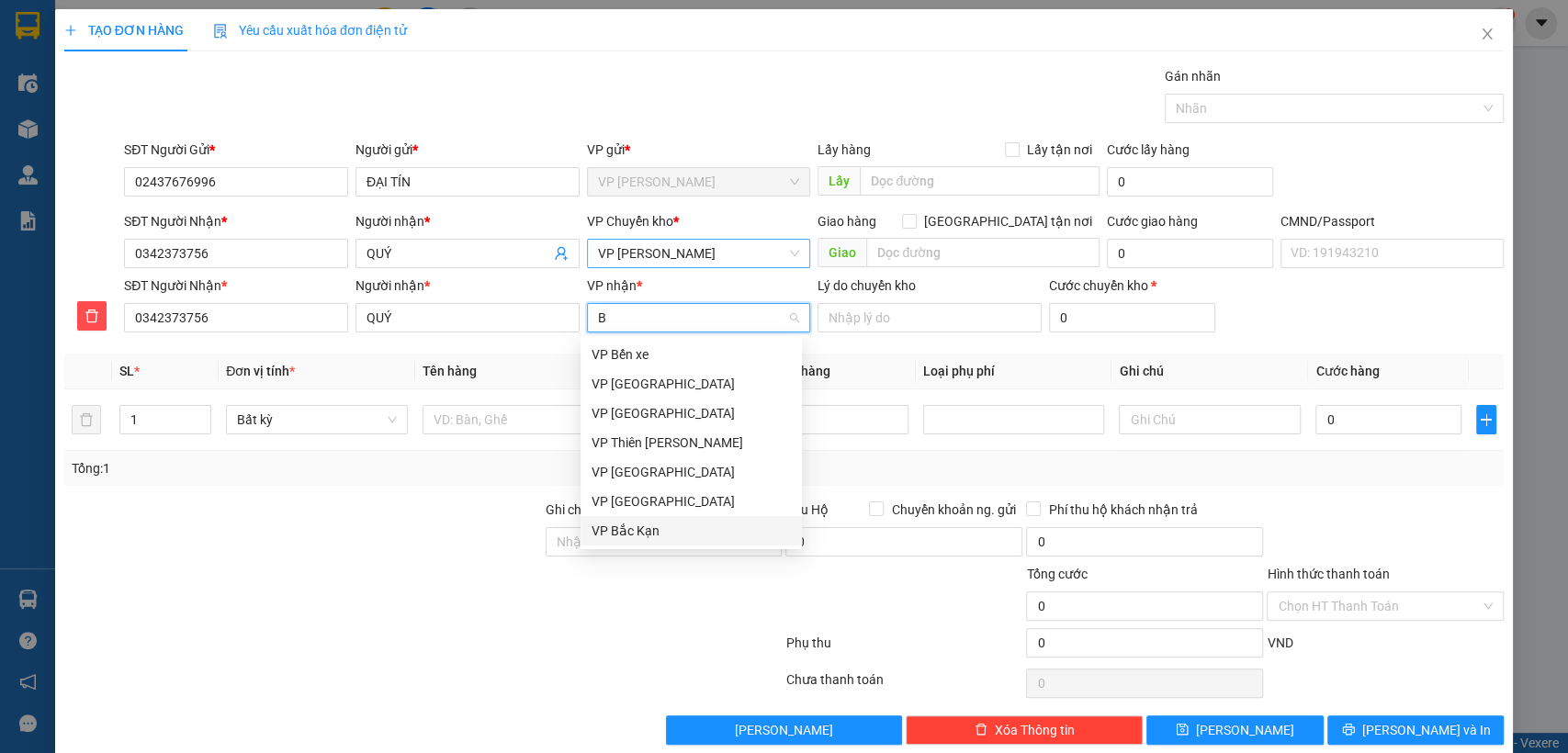
click at [634, 527] on div "VP Bắc Kạn" at bounding box center [691, 530] width 200 height 20
click at [634, 527] on input "Ghi chú đơn hàng" at bounding box center [664, 542] width 237 height 29
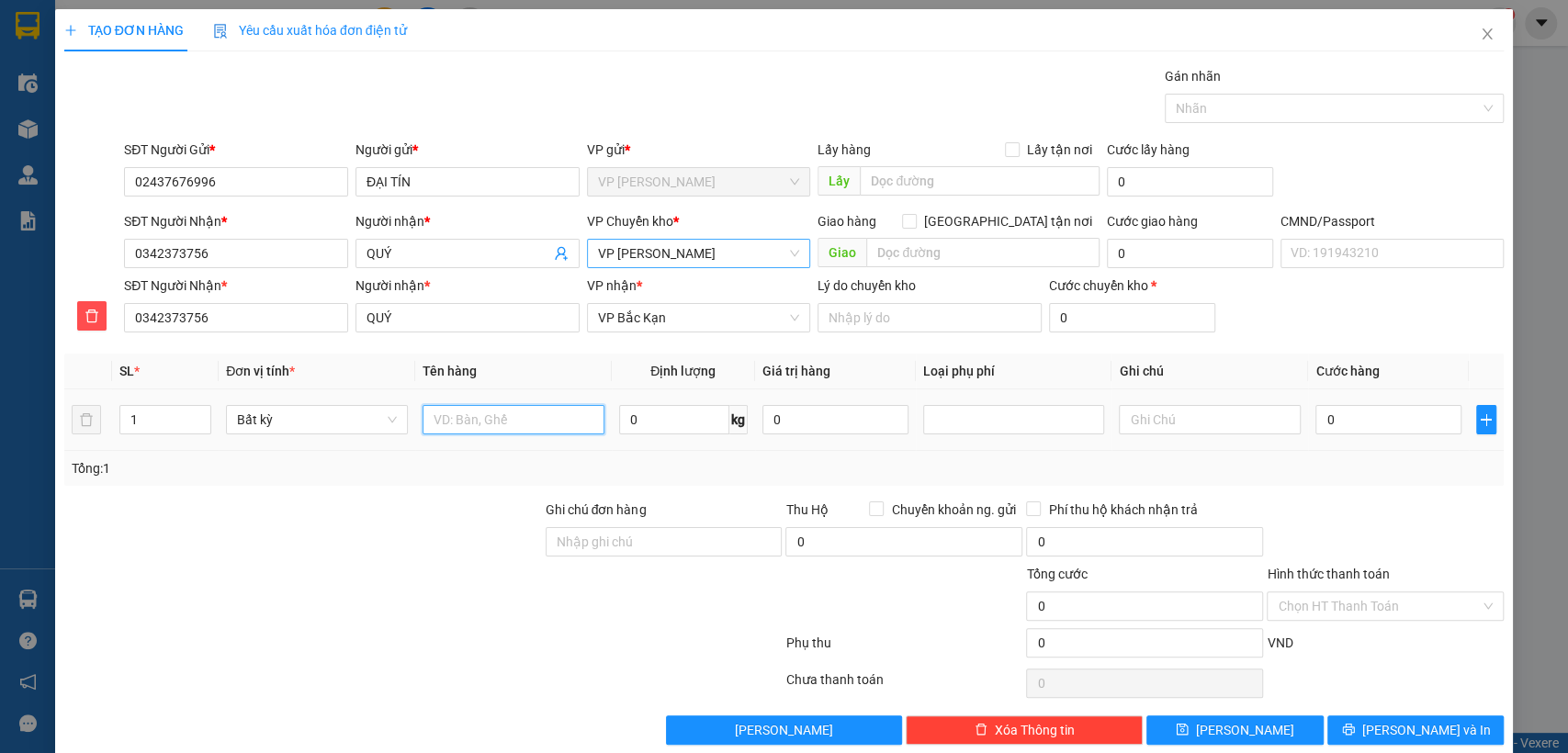
click at [484, 412] on input "text" at bounding box center [513, 419] width 182 height 29
click at [1419, 603] on input "Hình thức thanh toán" at bounding box center [1379, 606] width 203 height 28
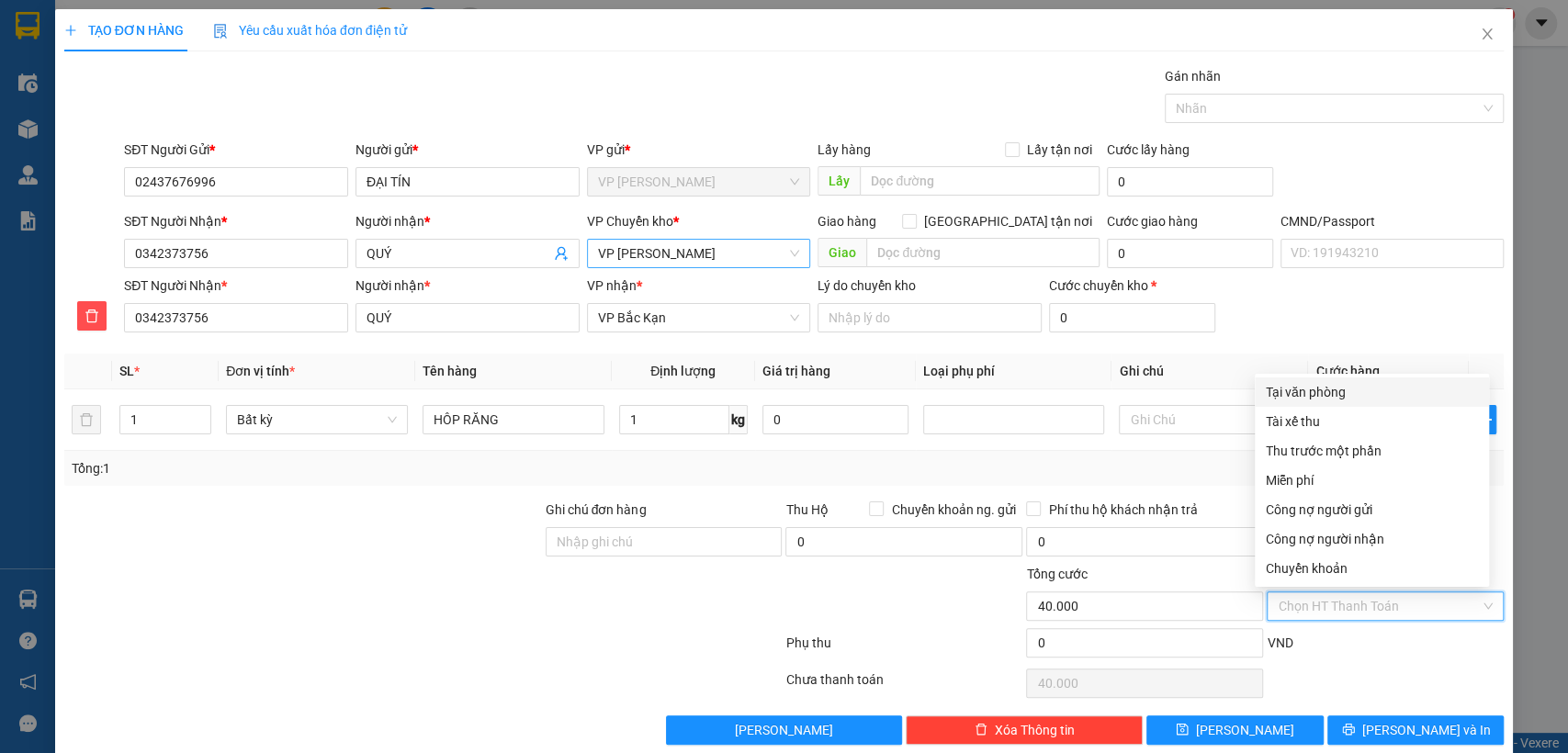
click at [1308, 398] on div "Tại văn phòng" at bounding box center [1372, 391] width 212 height 20
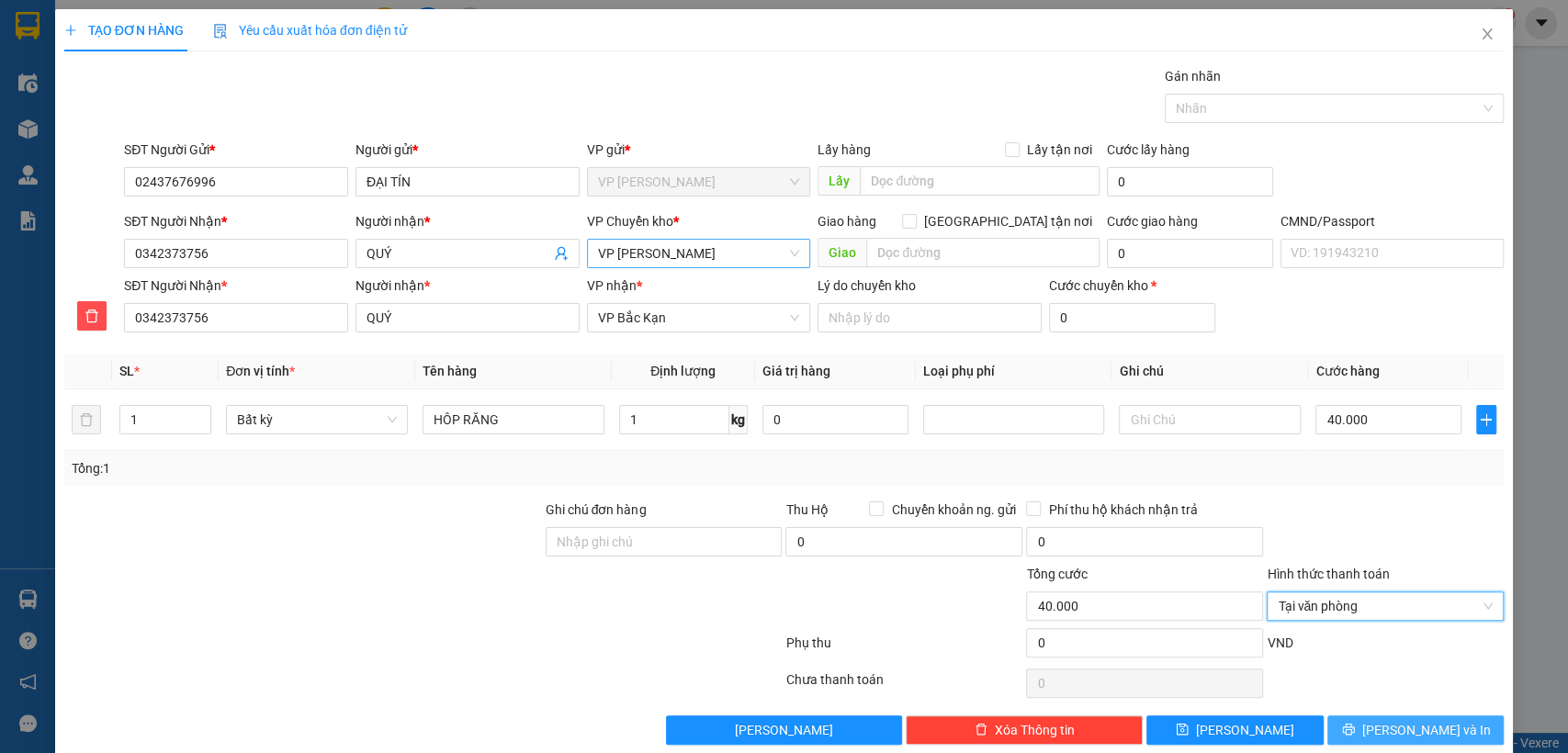
click at [1354, 725] on icon "printer" at bounding box center [1348, 730] width 12 height 12
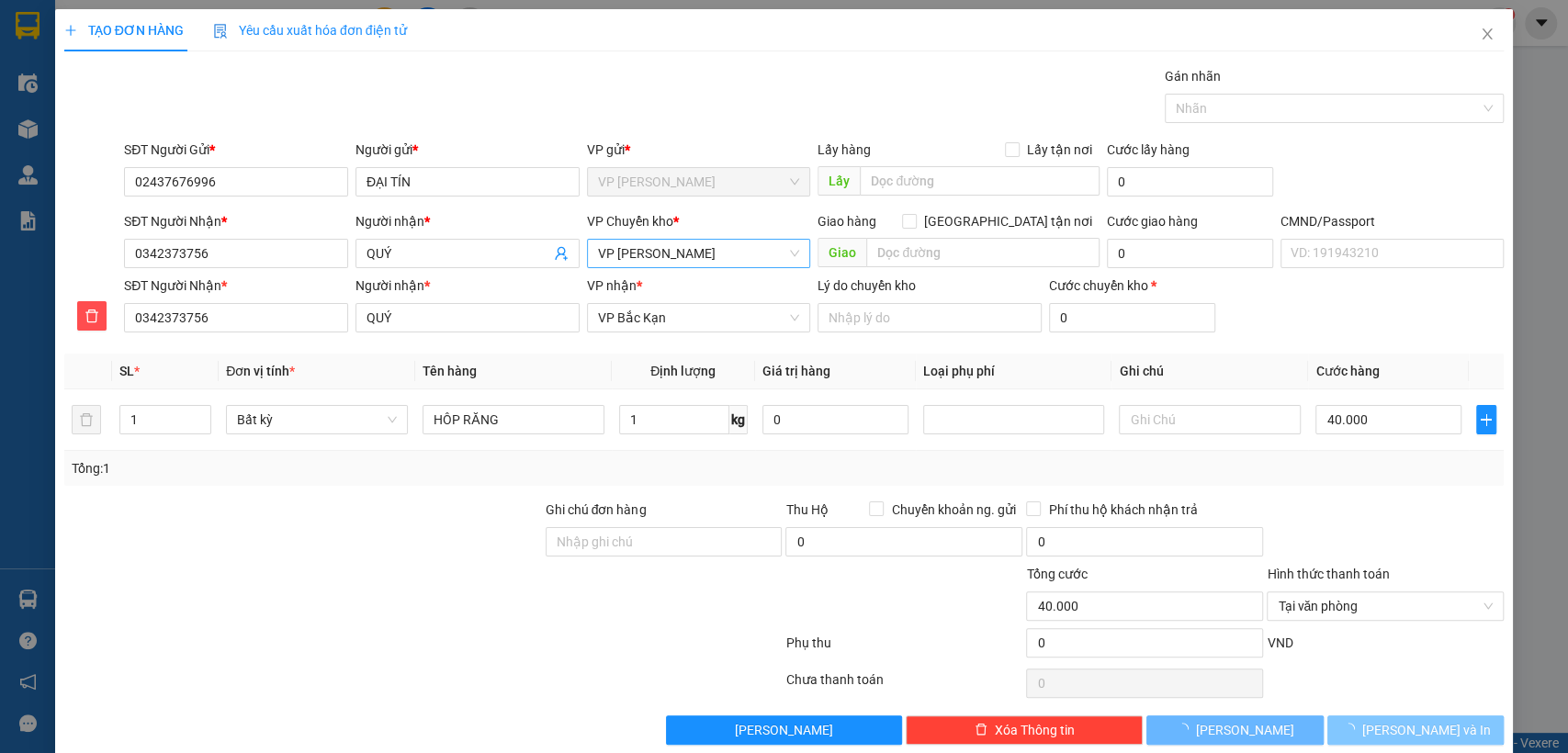
click at [1357, 725] on icon "loading" at bounding box center [1348, 729] width 16 height 16
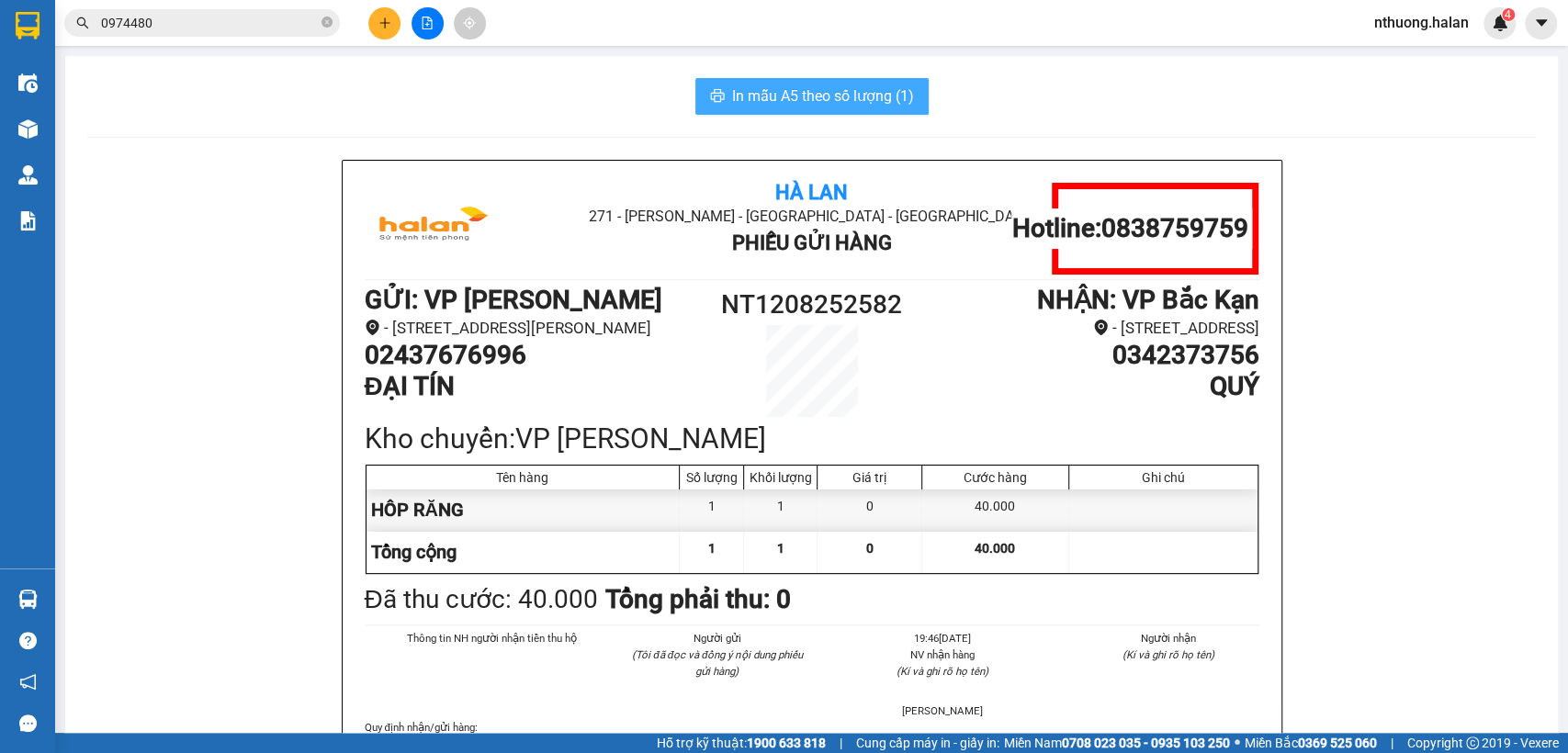
click at [800, 90] on span "In mẫu A5 theo số lượng (1)" at bounding box center [823, 96] width 182 height 23
click at [800, 89] on span "In mẫu A5 theo số lượng (1)" at bounding box center [823, 96] width 182 height 23
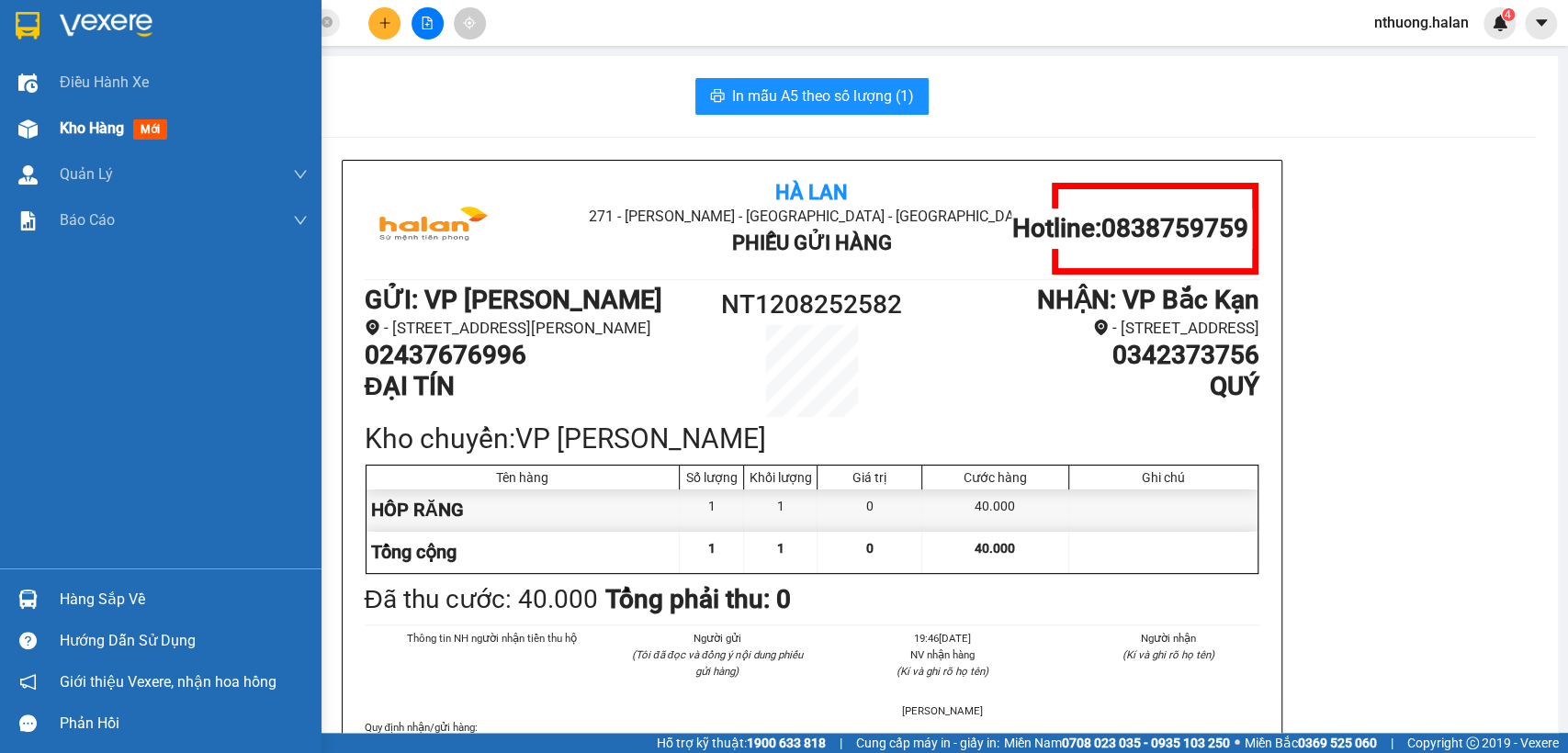
click at [81, 132] on span "Kho hàng" at bounding box center [92, 128] width 65 height 17
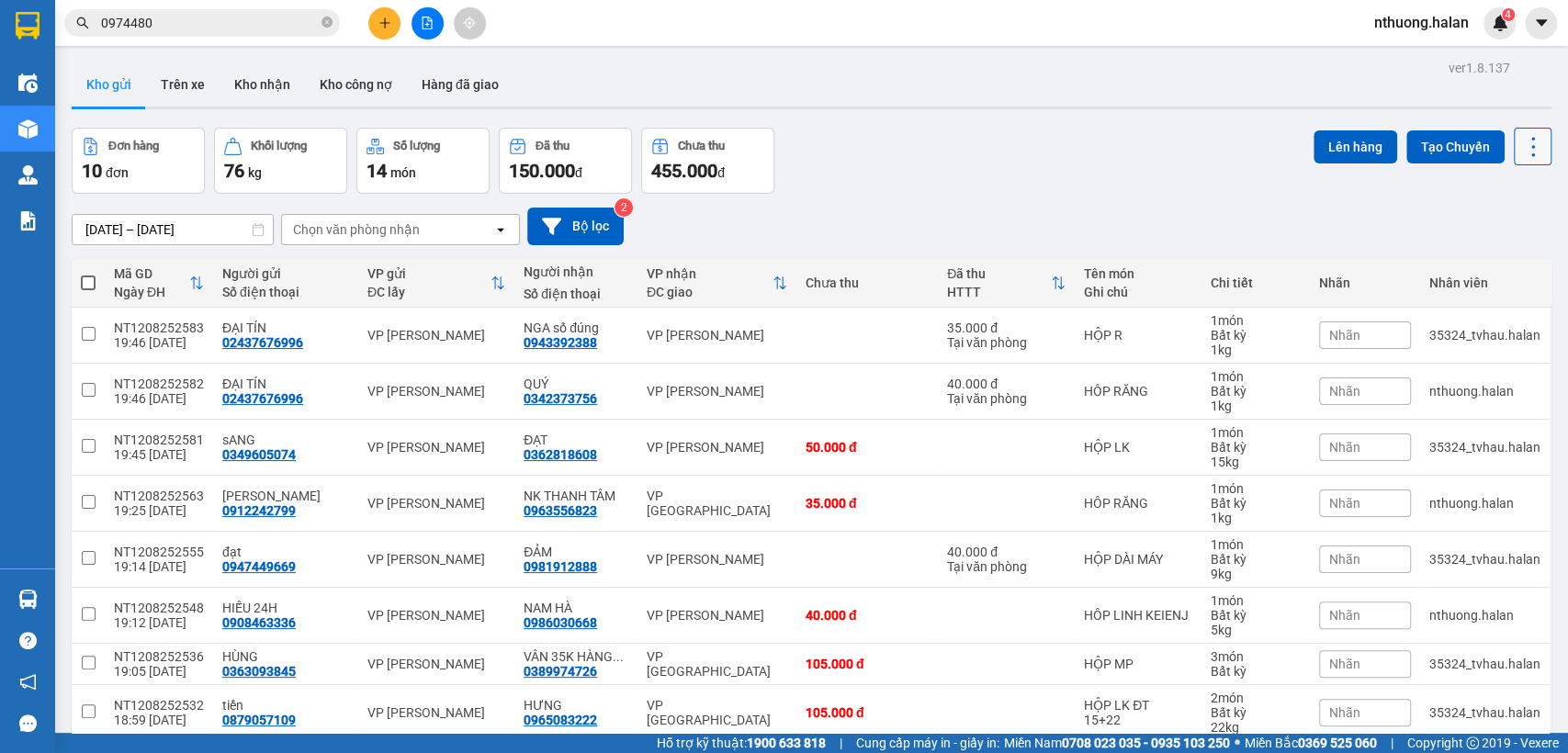
click at [1521, 142] on icon at bounding box center [1533, 147] width 26 height 26
click at [1489, 261] on span "Làm mới" at bounding box center [1491, 261] width 50 height 18
click at [267, 92] on button "Kho nhận" at bounding box center [262, 85] width 86 height 44
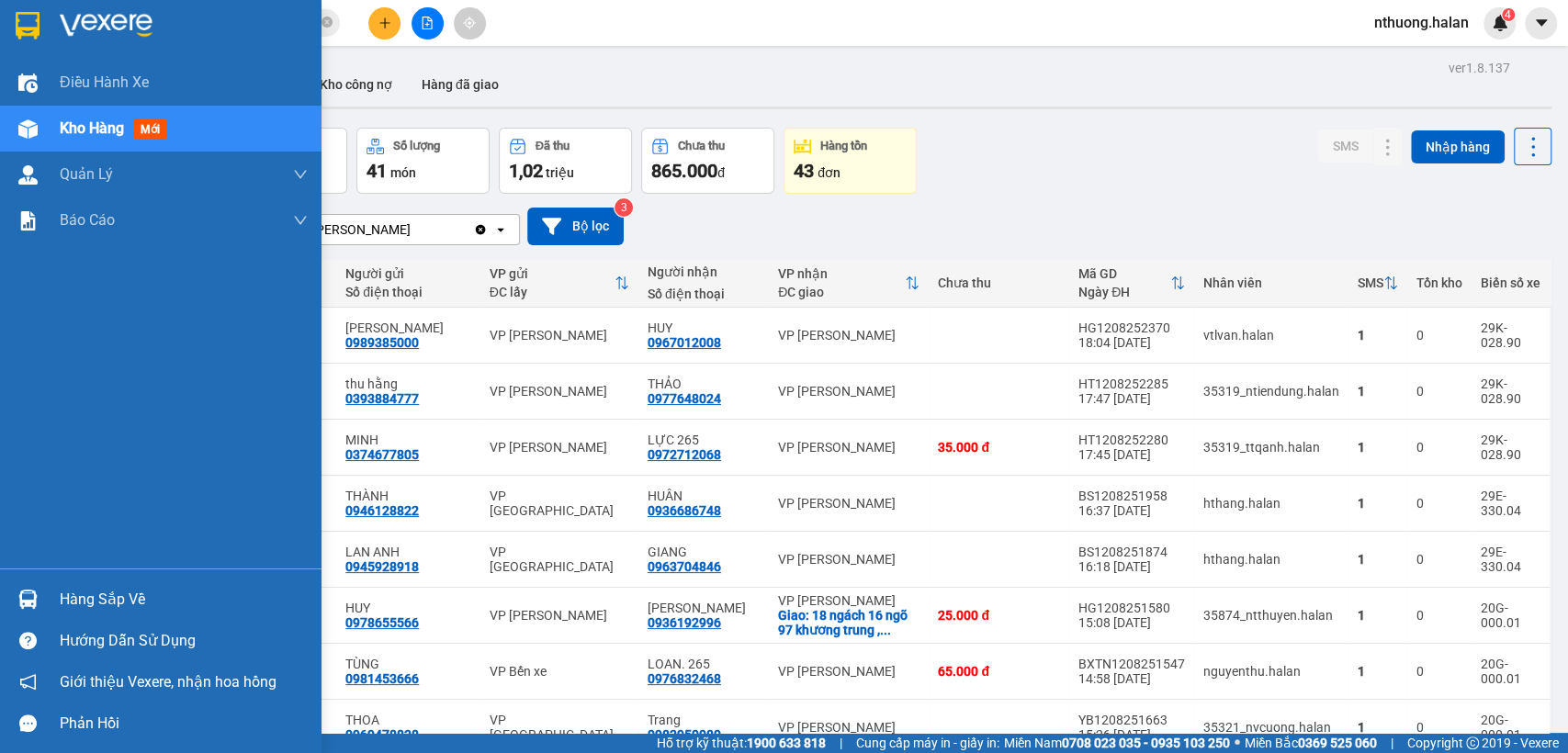
click at [103, 130] on span "Kho hàng" at bounding box center [92, 128] width 65 height 17
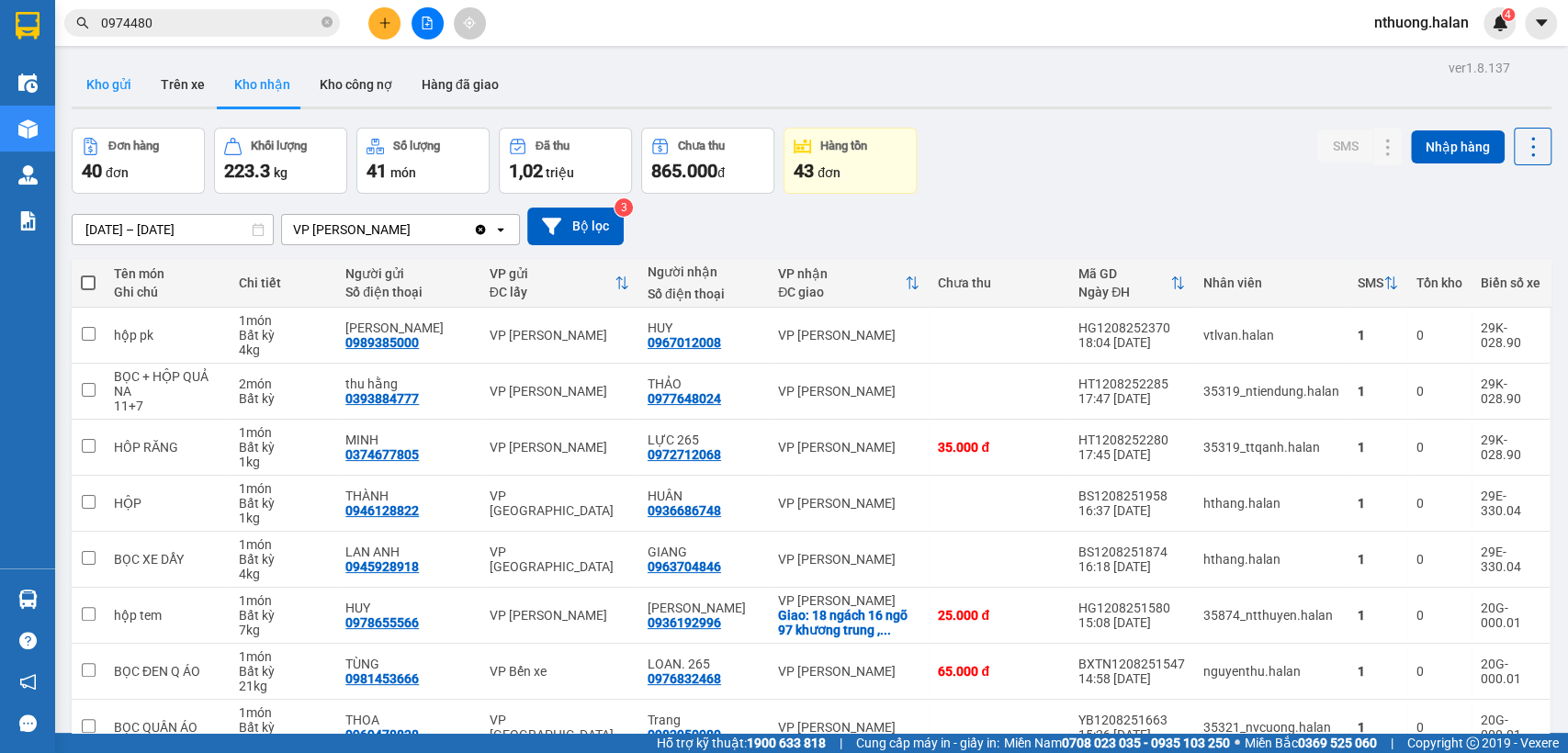
click at [110, 78] on button "Kho gửi" at bounding box center [108, 85] width 74 height 44
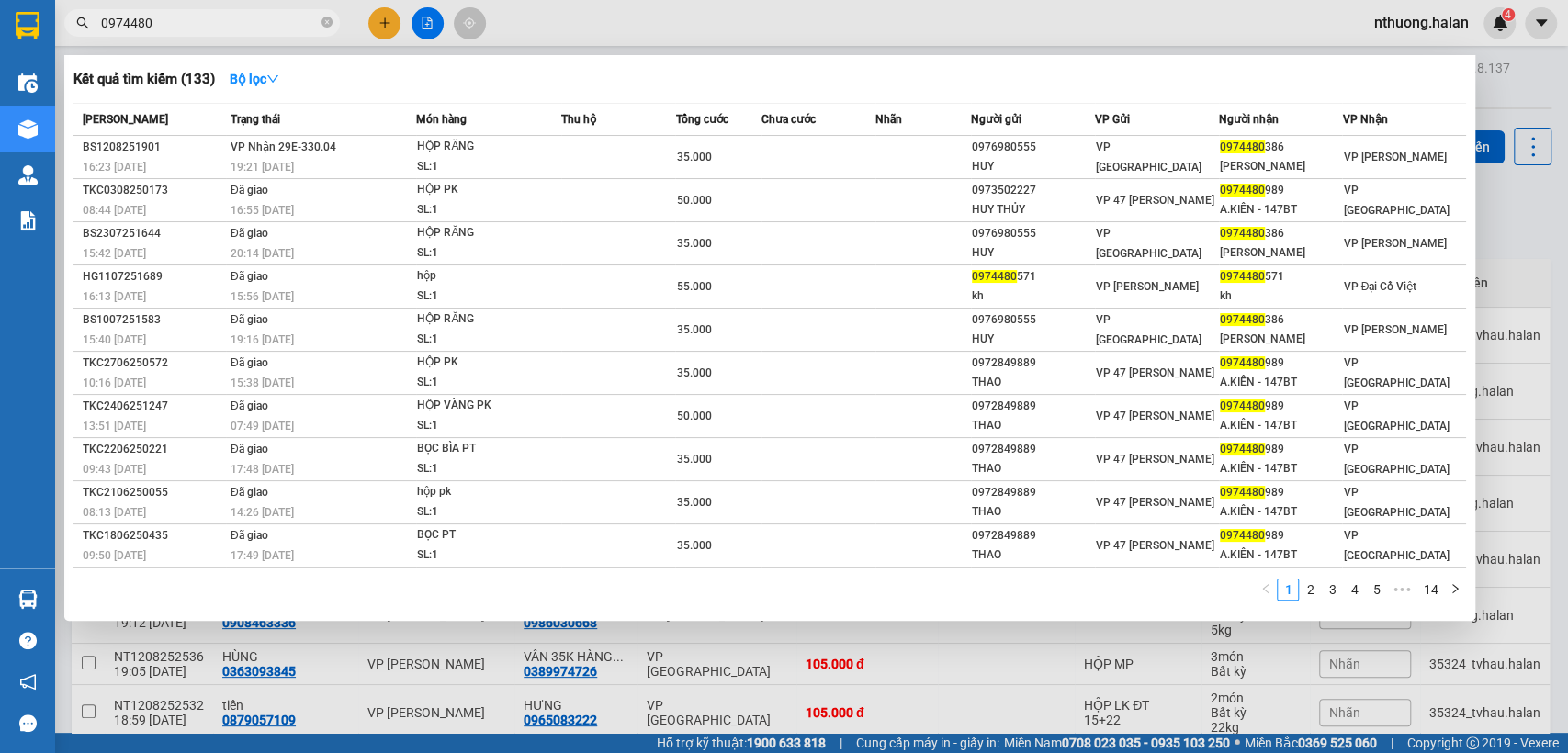
click at [258, 20] on input "0974480" at bounding box center [209, 22] width 217 height 20
click at [1542, 86] on div at bounding box center [784, 376] width 1568 height 753
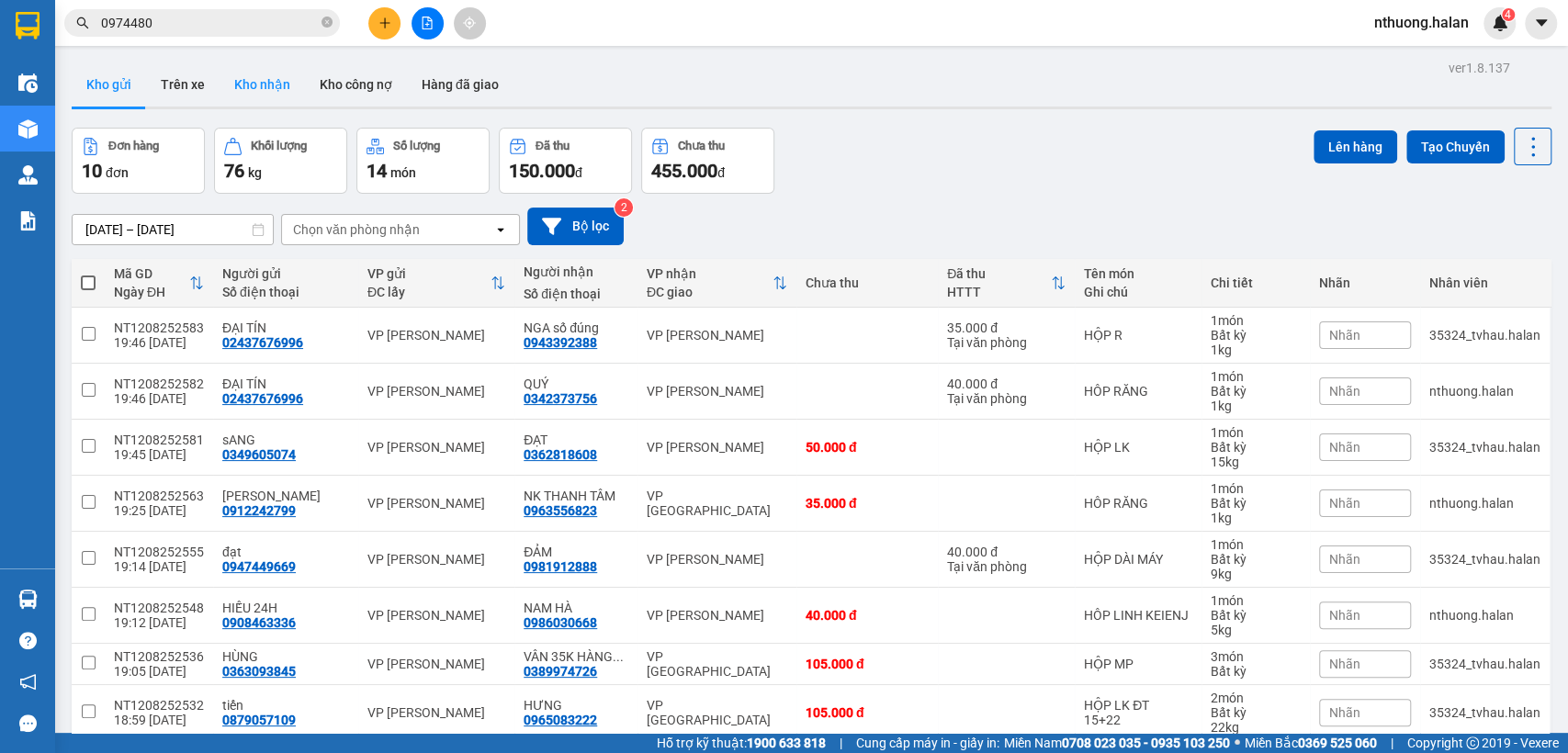
click at [252, 84] on button "Kho nhận" at bounding box center [262, 85] width 86 height 44
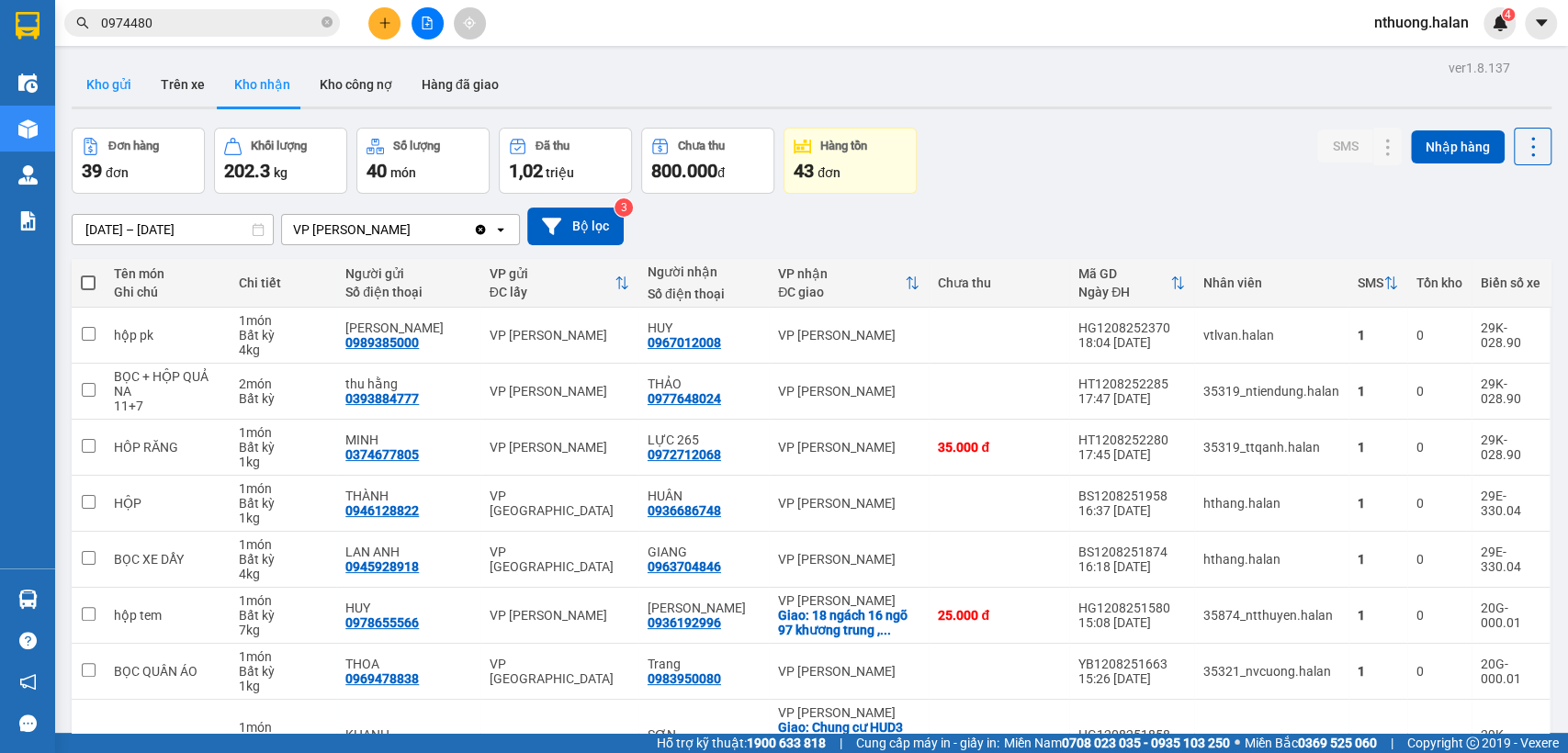
click at [116, 92] on button "Kho gửi" at bounding box center [108, 85] width 74 height 44
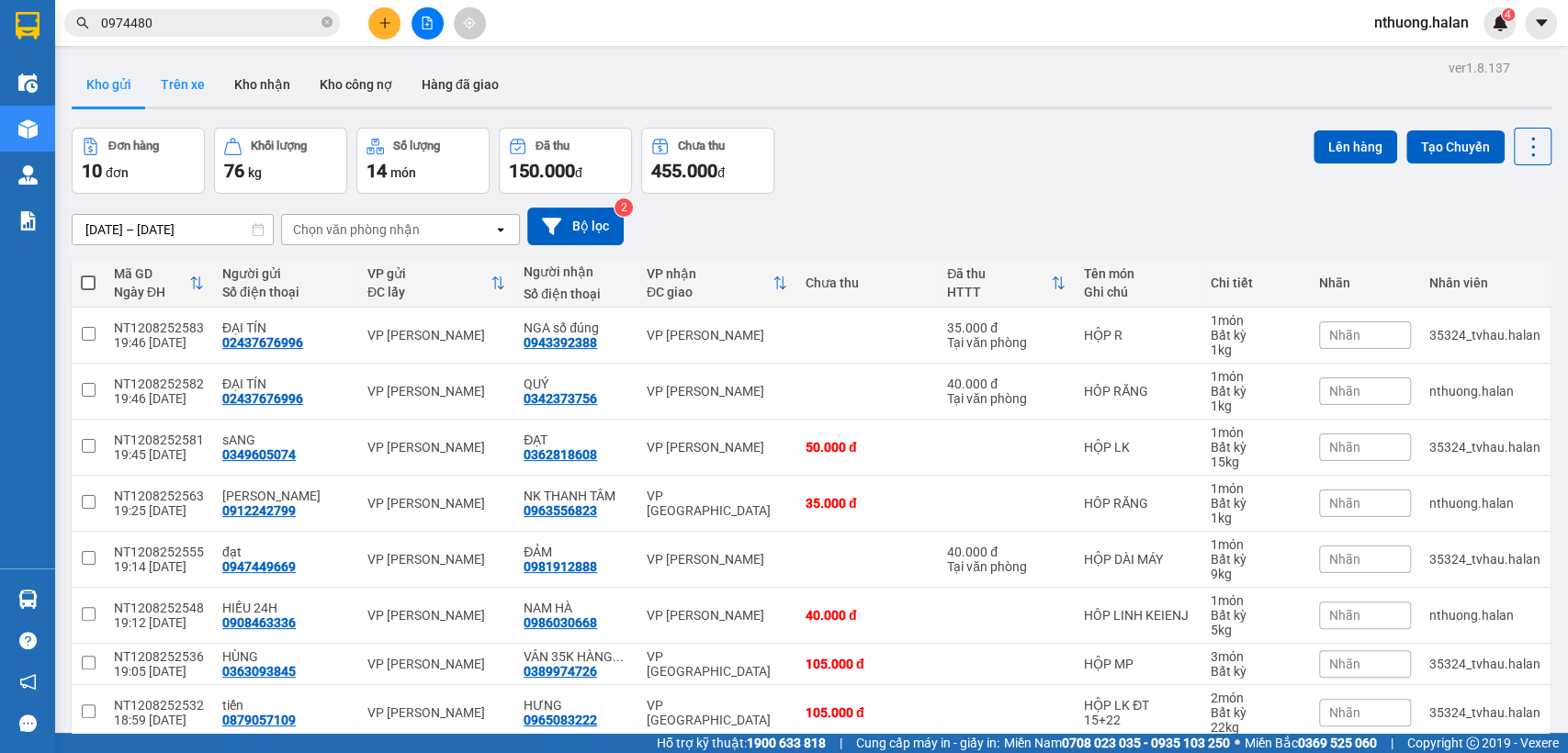
click at [186, 85] on button "Trên xe" at bounding box center [183, 85] width 73 height 44
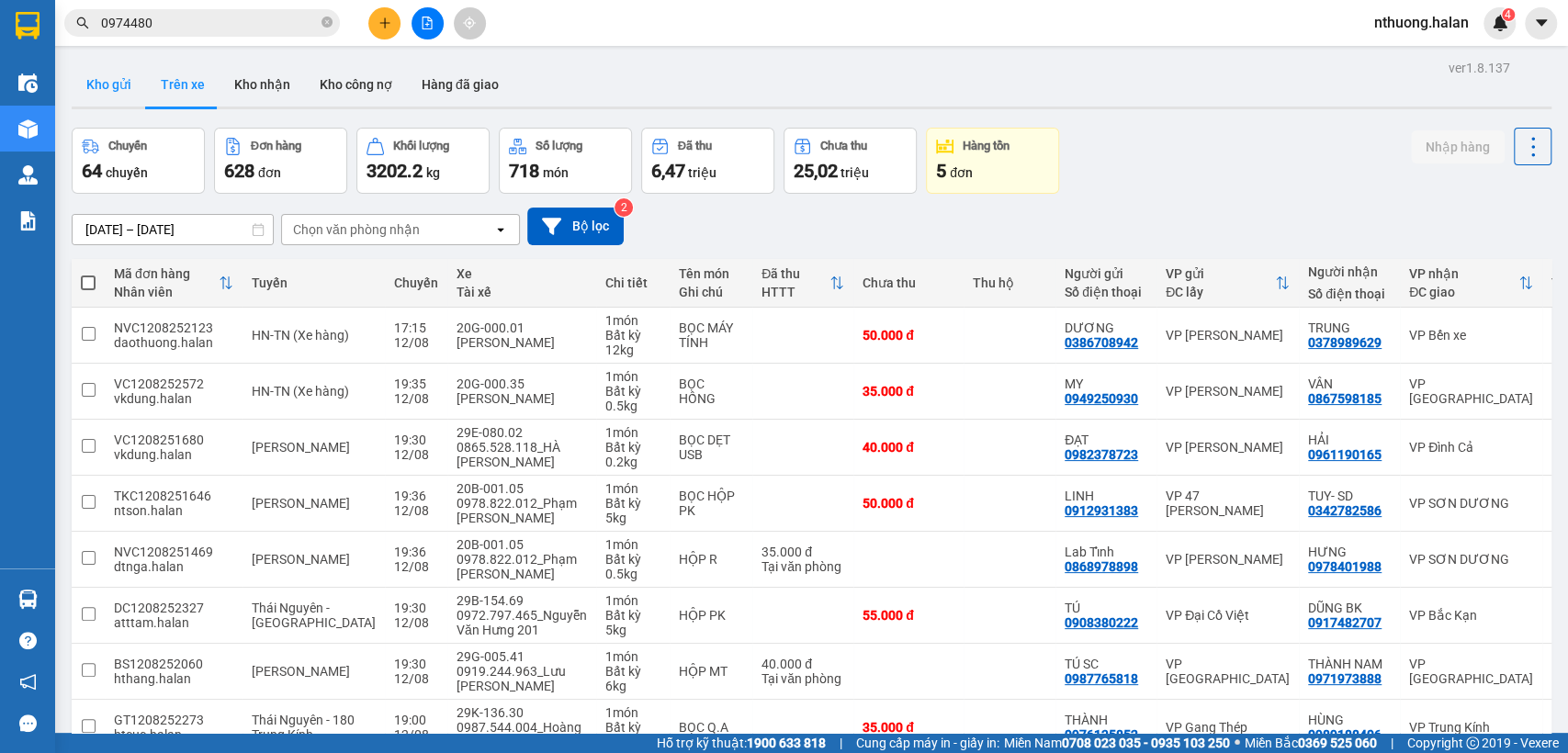
click at [109, 72] on button "Kho gửi" at bounding box center [108, 85] width 74 height 44
click at [110, 72] on button "Kho gửi" at bounding box center [108, 85] width 74 height 44
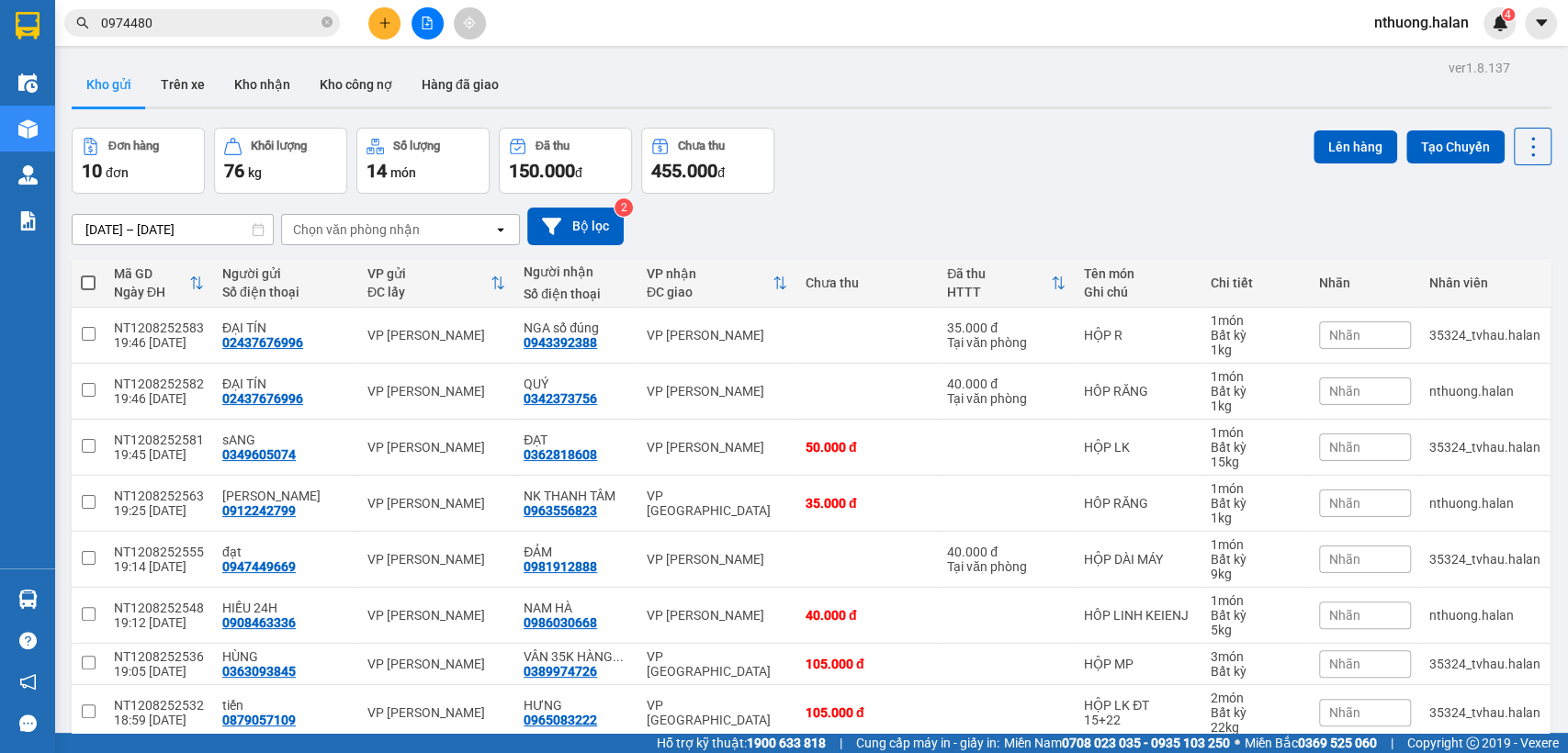
drag, startPoint x: 186, startPoint y: 77, endPoint x: 410, endPoint y: 232, distance: 272.4
click at [187, 77] on button "Trên xe" at bounding box center [183, 85] width 73 height 44
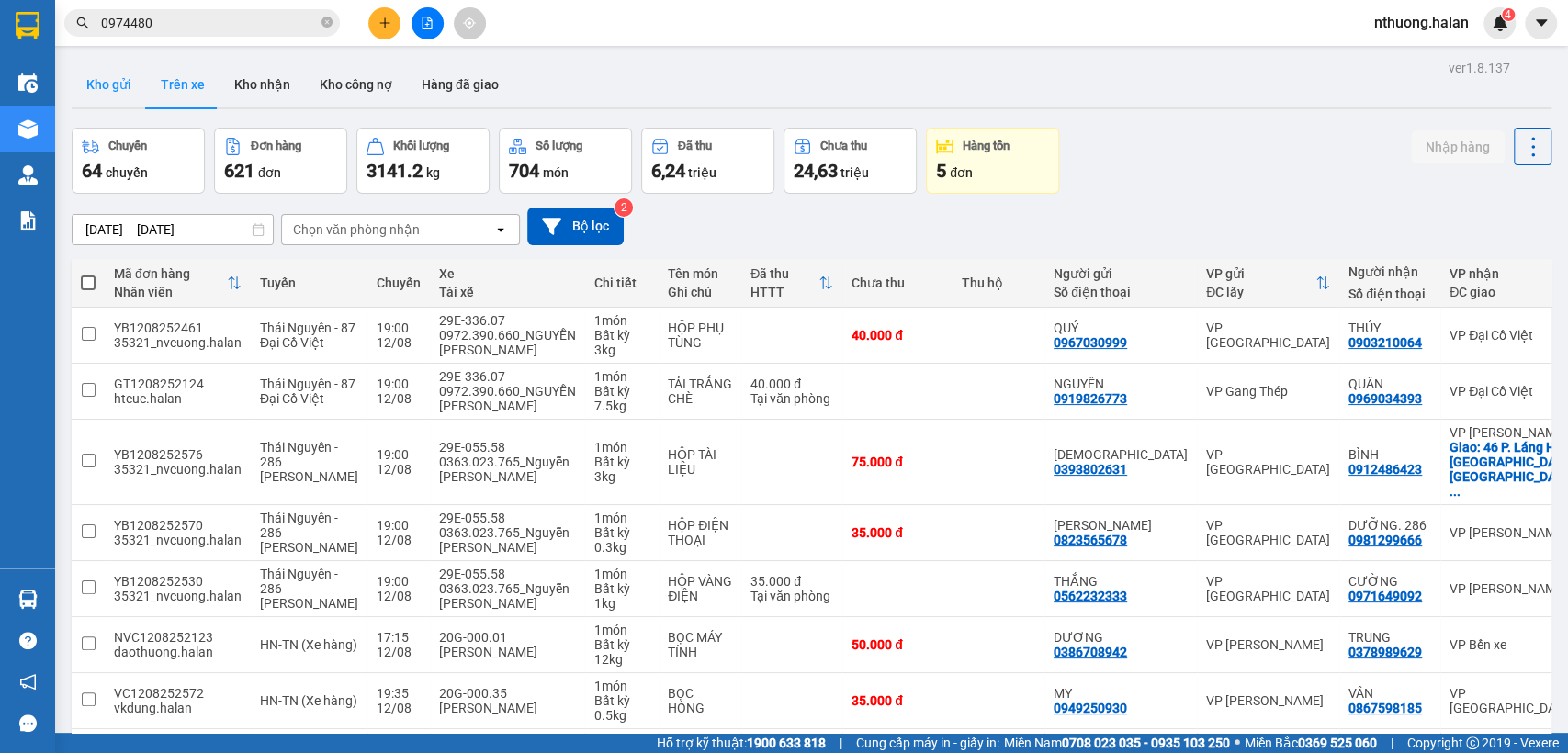
click at [118, 84] on button "Kho gửi" at bounding box center [108, 85] width 74 height 44
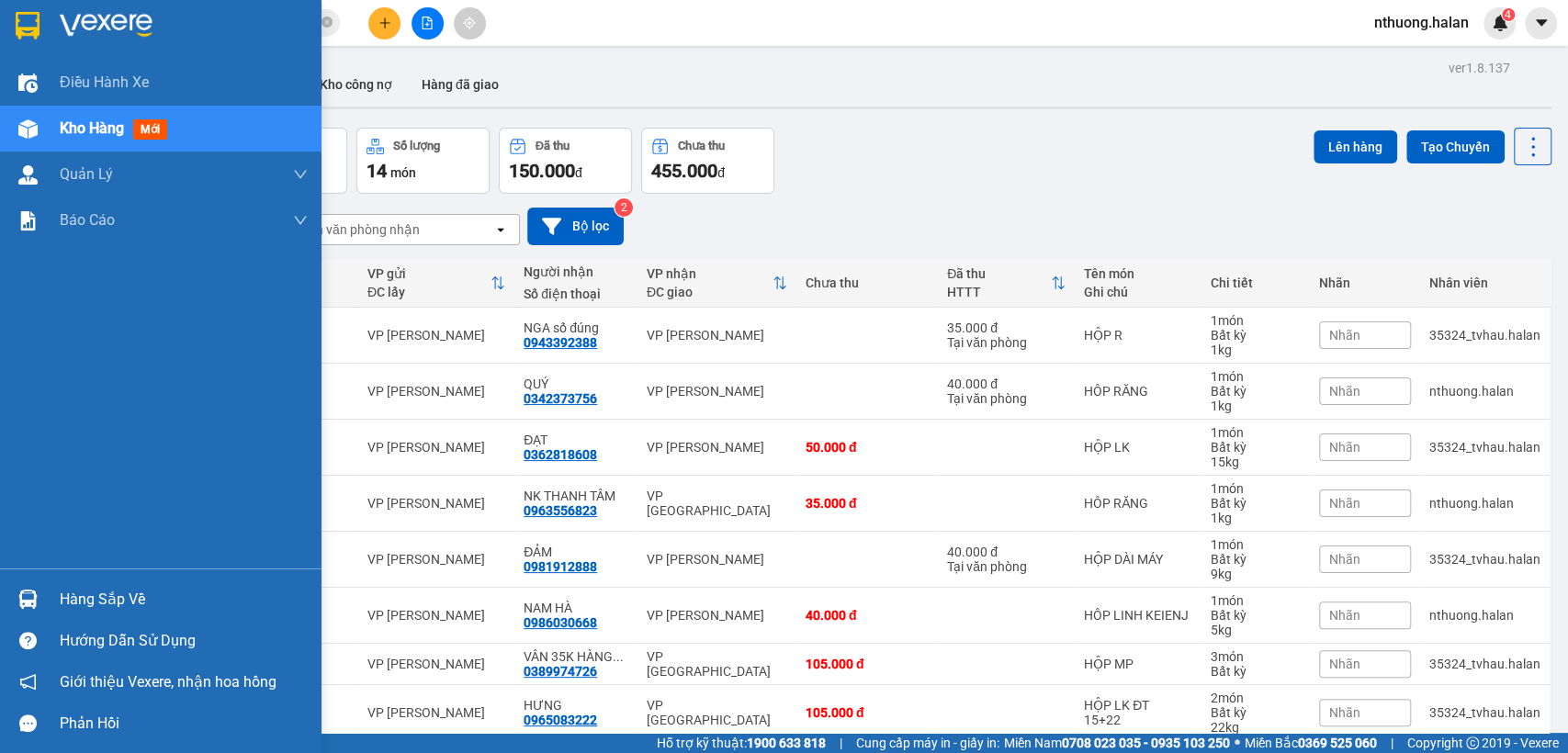
click at [106, 608] on div "Hàng sắp về" at bounding box center [183, 600] width 248 height 28
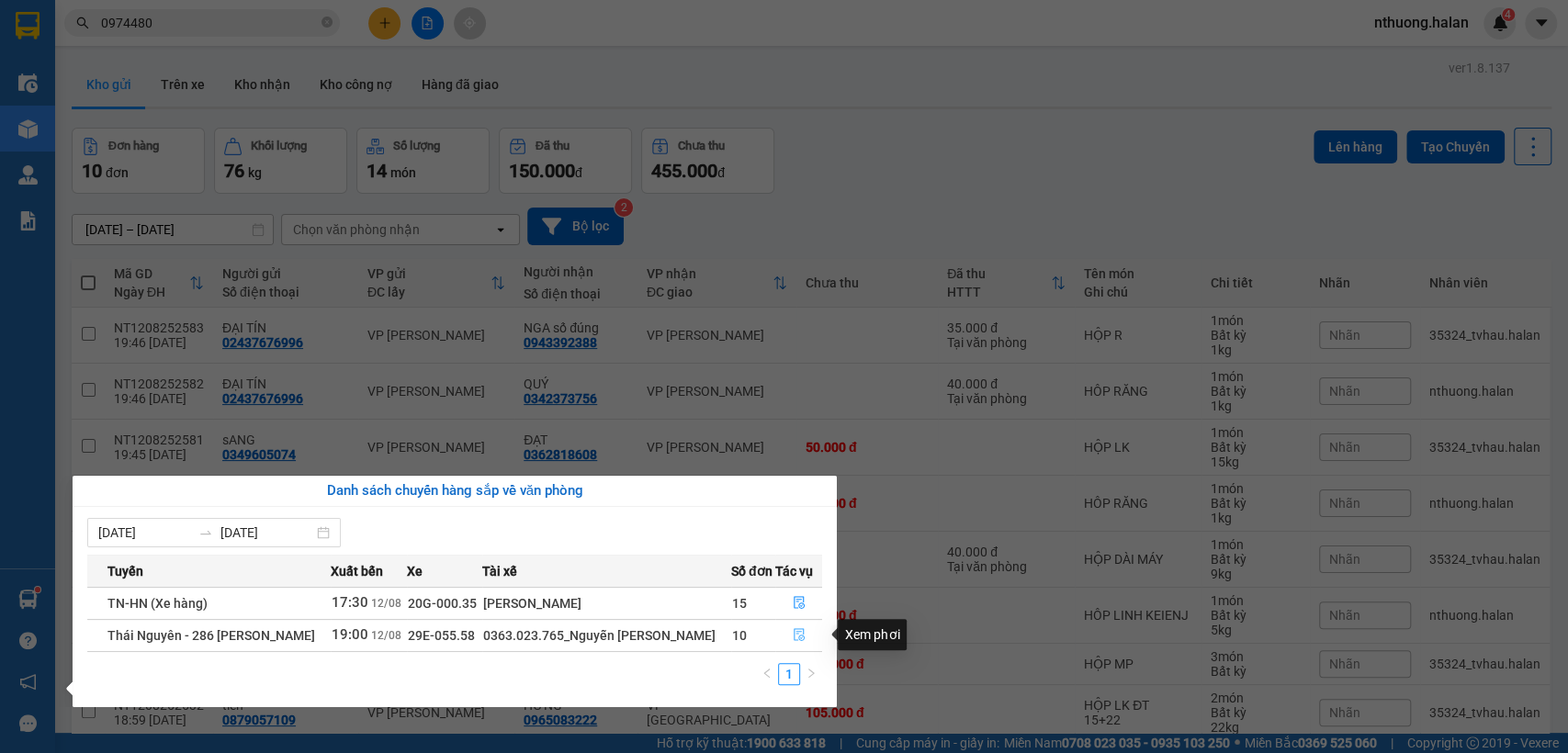
click at [797, 633] on icon "file-done" at bounding box center [798, 634] width 13 height 13
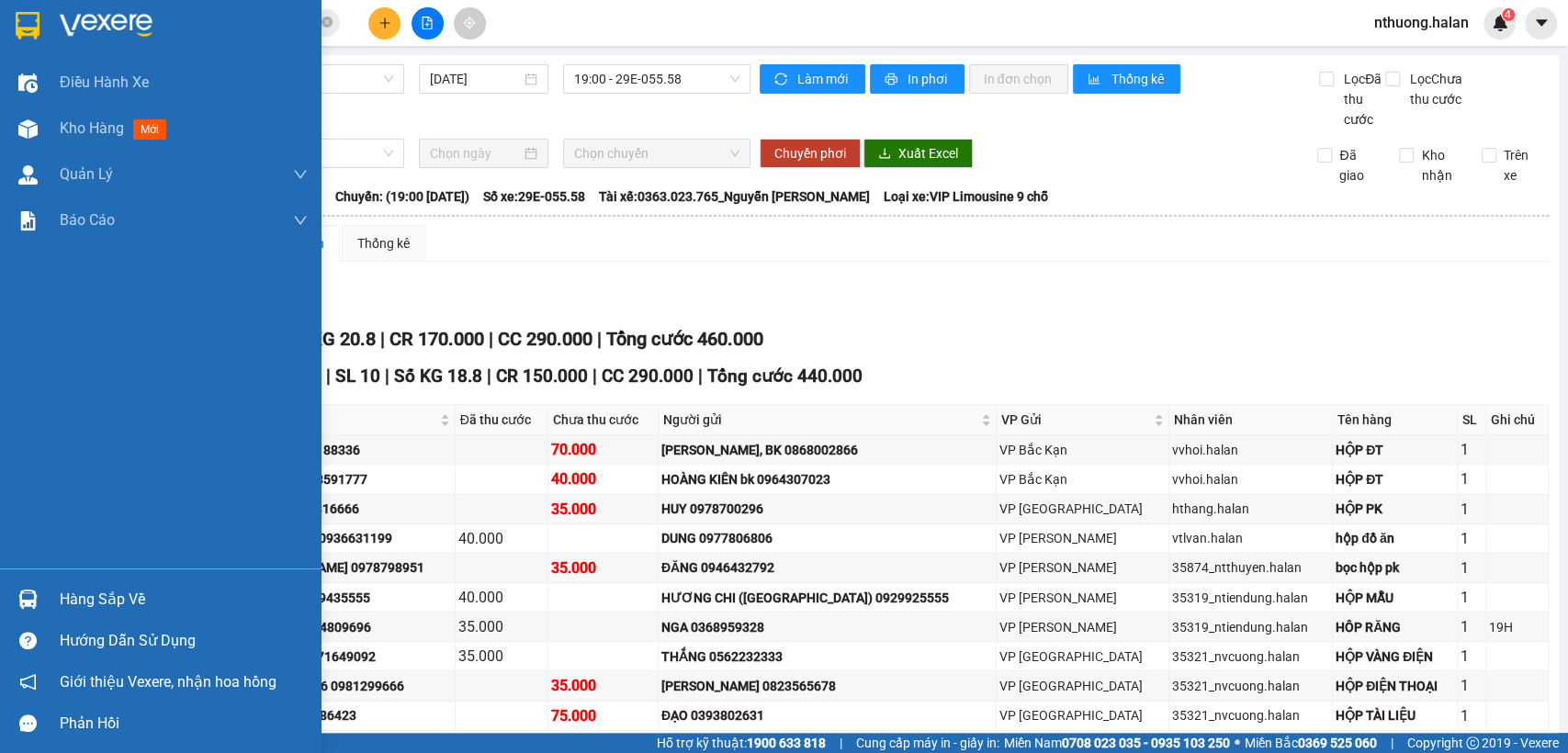
drag, startPoint x: 93, startPoint y: 593, endPoint x: 166, endPoint y: 560, distance: 80.1
click at [93, 590] on div "Hàng sắp về" at bounding box center [183, 600] width 248 height 28
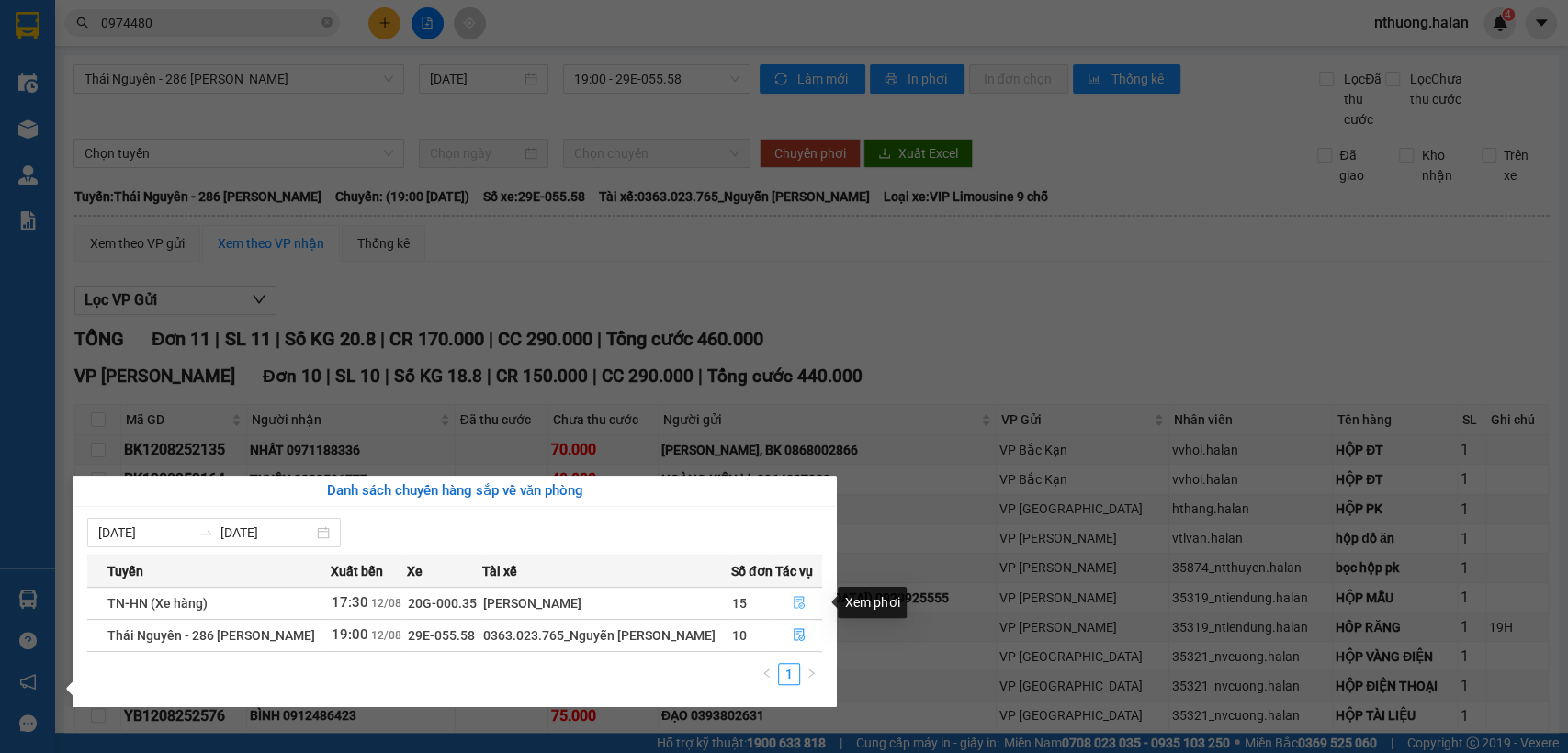
click at [794, 598] on icon "file-done" at bounding box center [798, 602] width 13 height 13
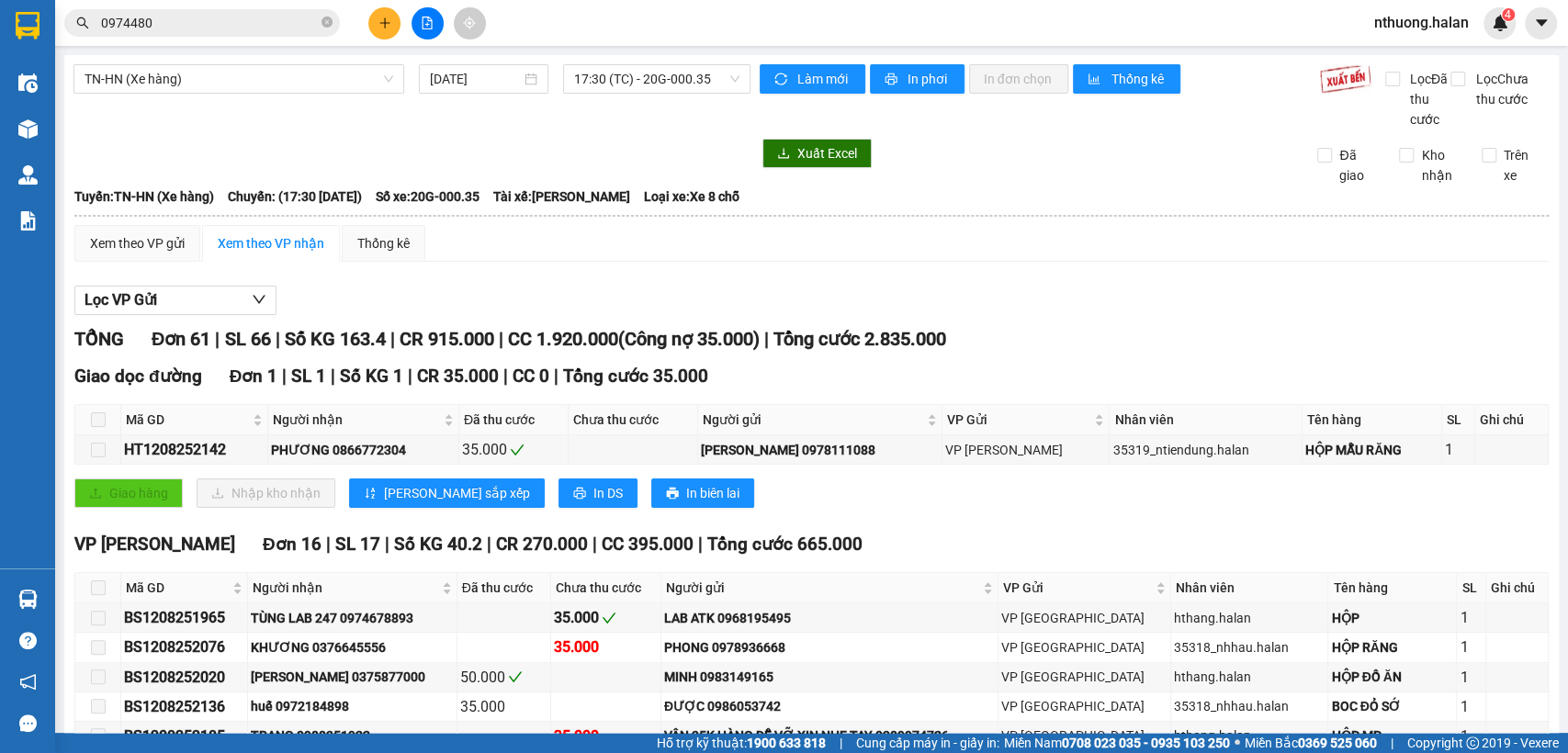
click at [171, 19] on input "0974480" at bounding box center [209, 22] width 217 height 20
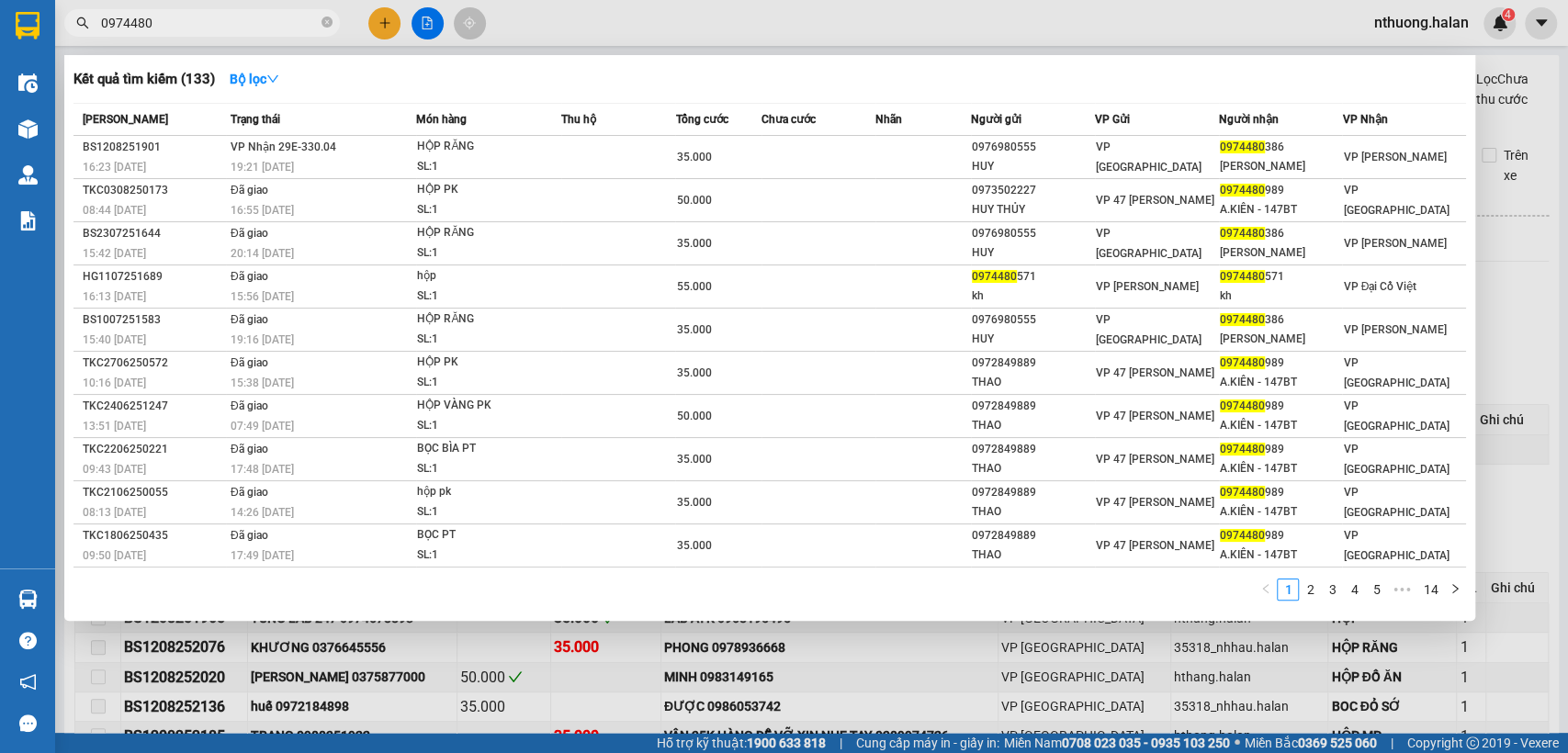
click at [171, 19] on input "0974480" at bounding box center [209, 22] width 217 height 20
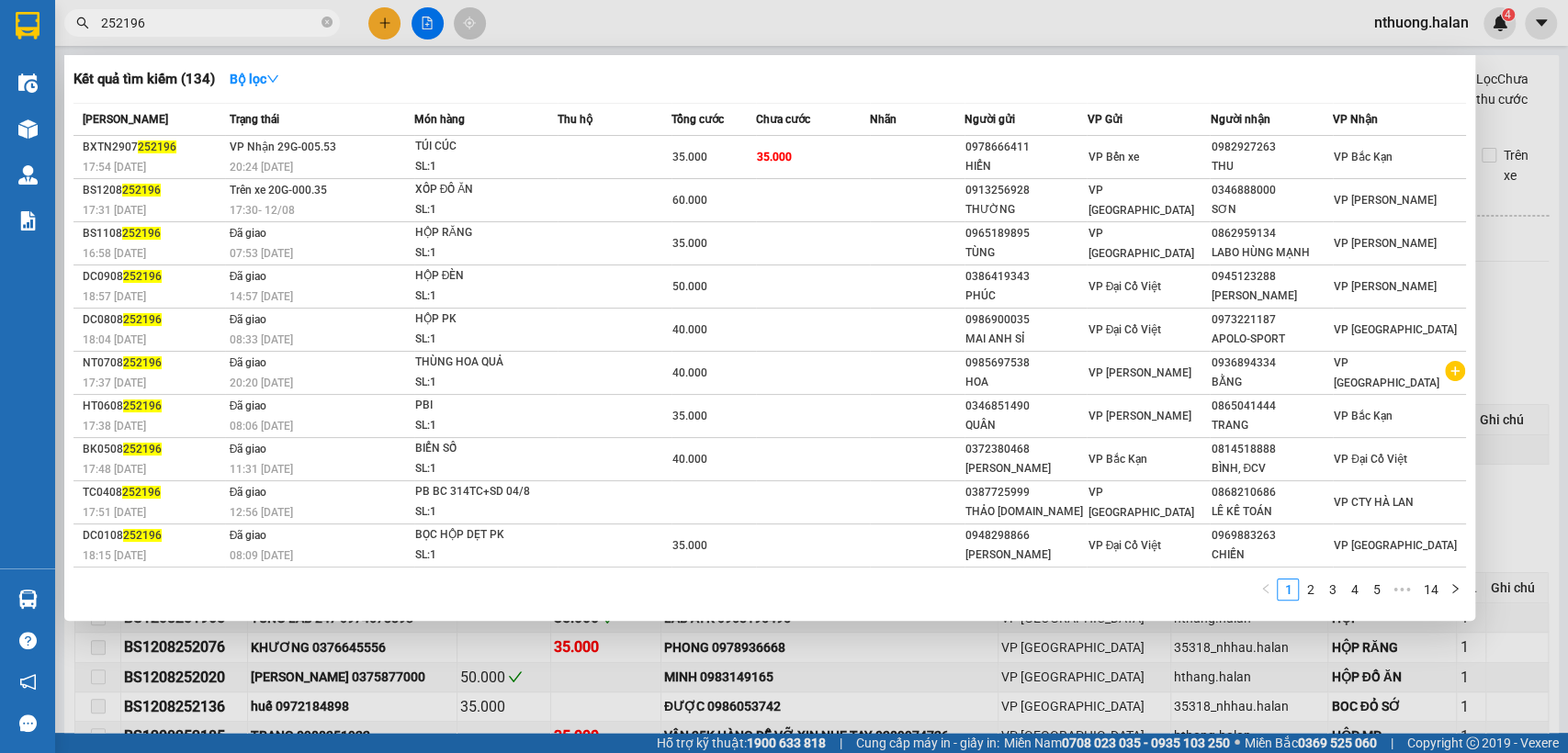
click at [1527, 185] on div at bounding box center [784, 376] width 1568 height 753
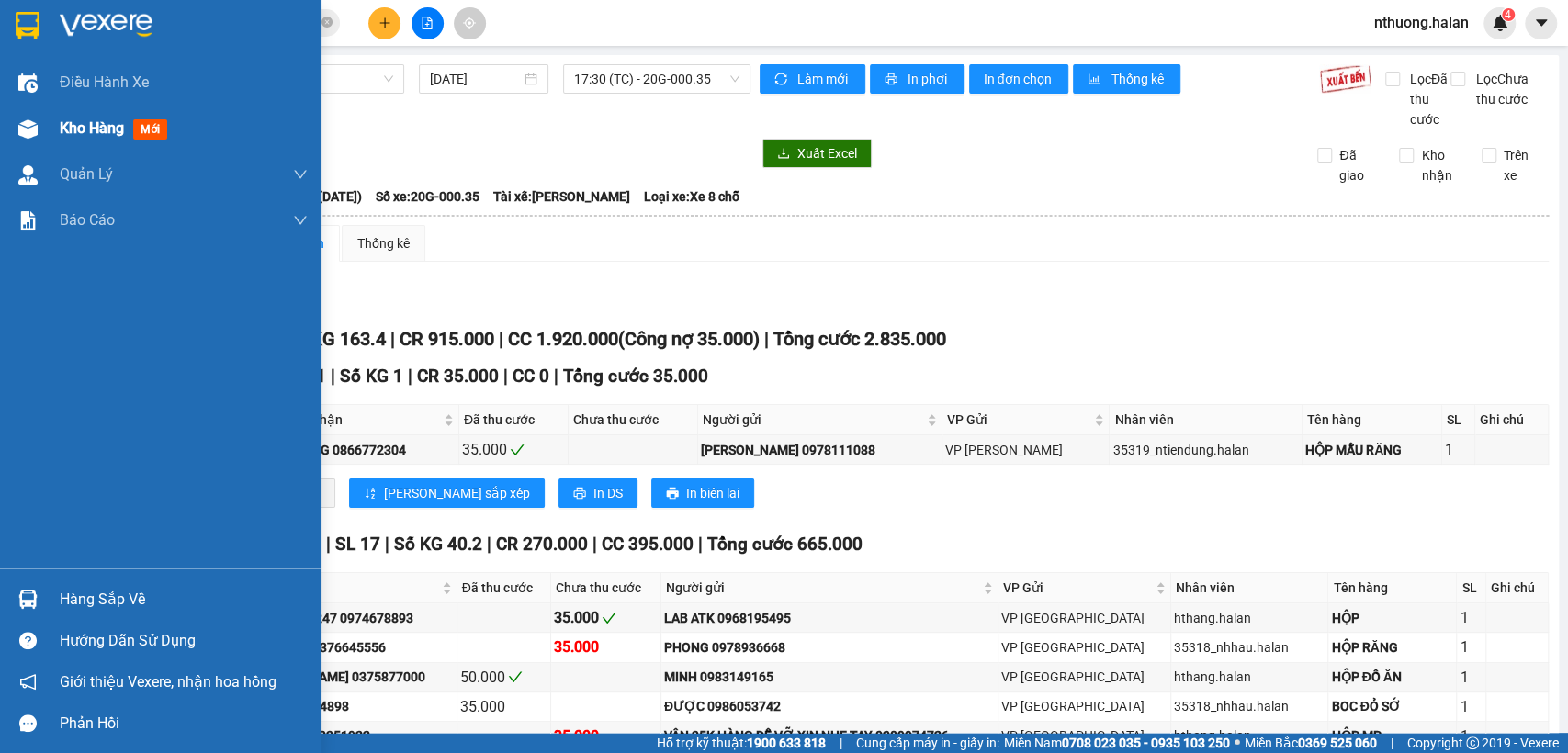
click at [63, 126] on span "Kho hàng" at bounding box center [92, 128] width 65 height 17
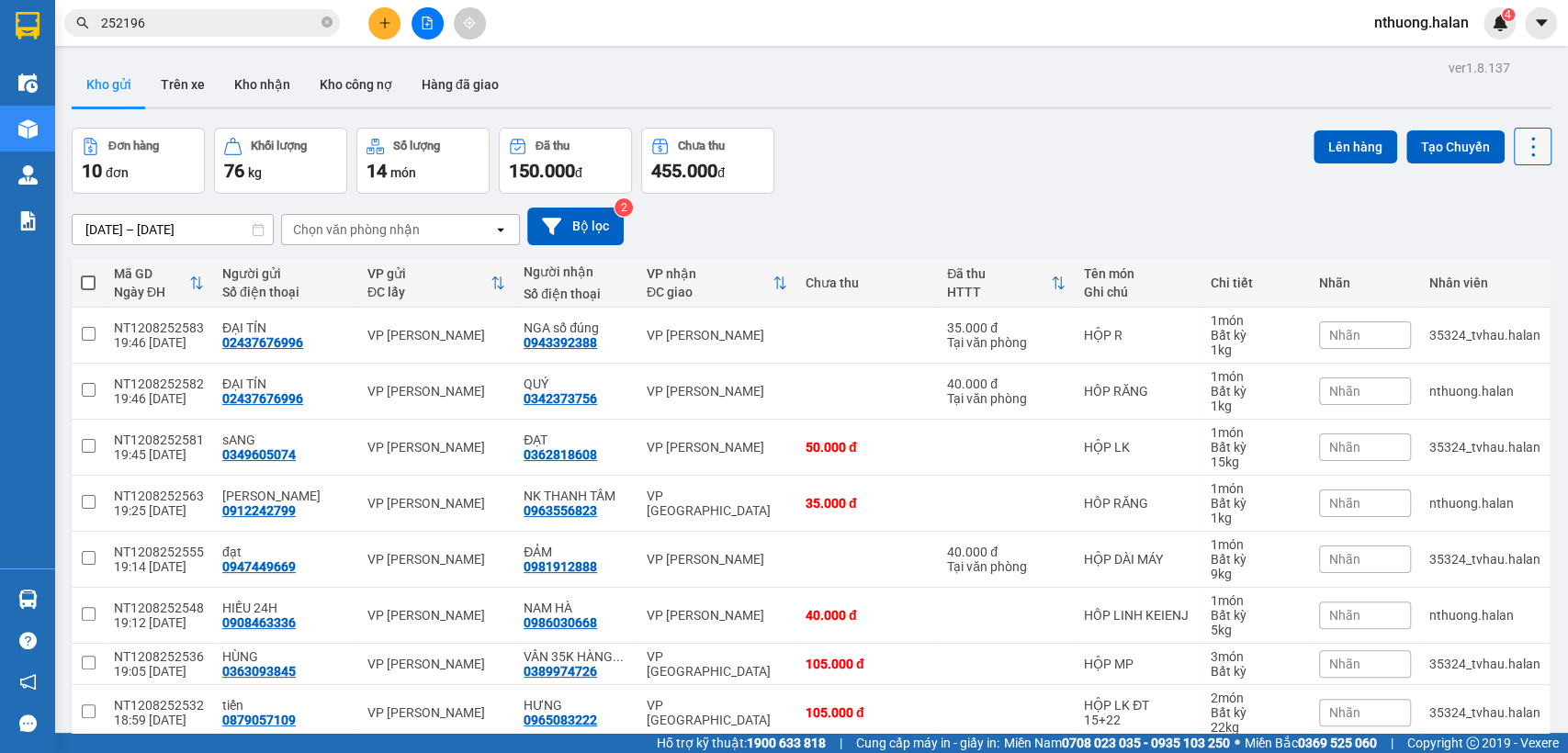
click at [1521, 144] on icon at bounding box center [1533, 147] width 26 height 26
drag, startPoint x: 1485, startPoint y: 267, endPoint x: 1455, endPoint y: 282, distance: 33.5
click at [1485, 266] on span "Làm mới" at bounding box center [1491, 261] width 50 height 18
click at [87, 283] on span at bounding box center [88, 282] width 14 height 14
click at [88, 274] on input "checkbox" at bounding box center [88, 274] width 0 height 0
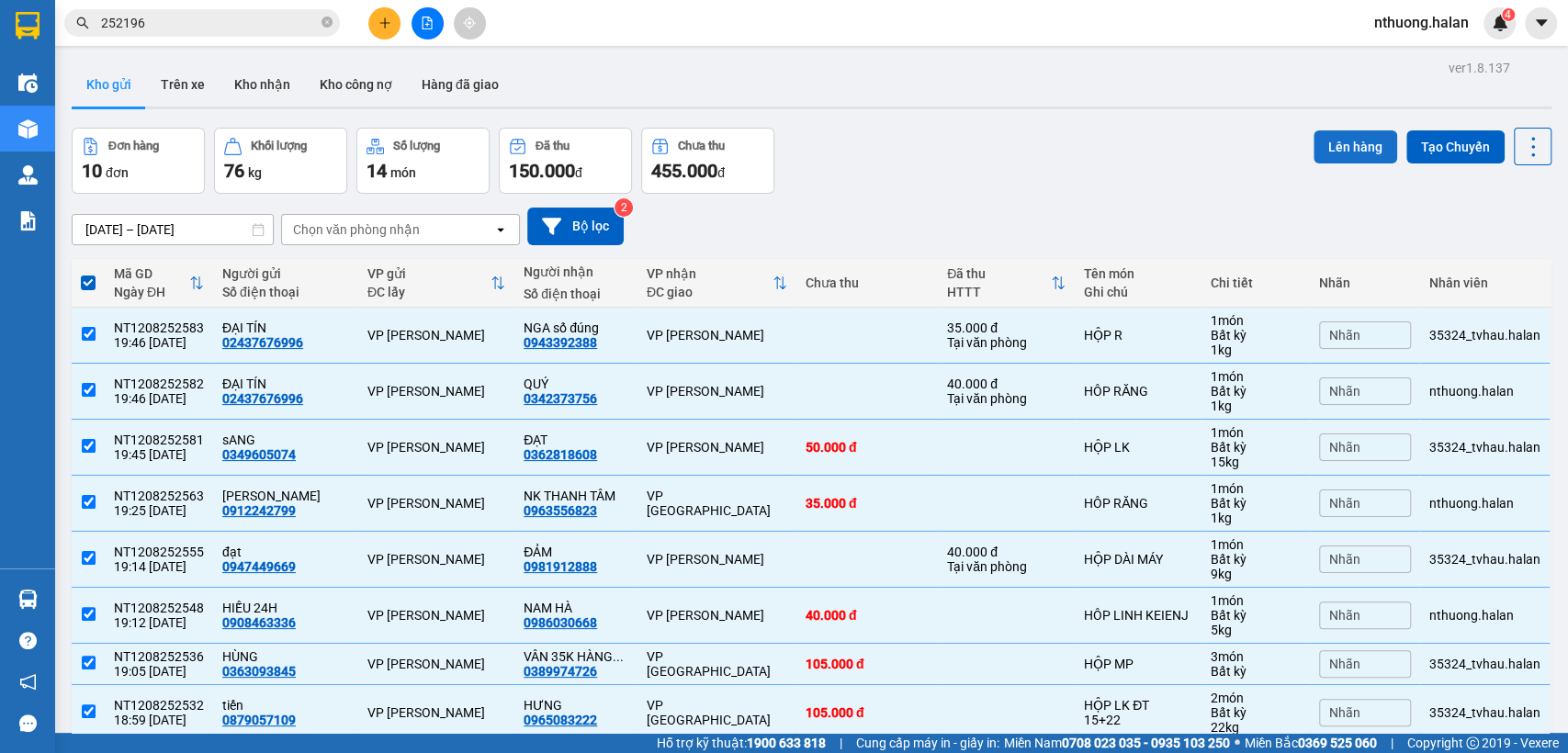
click at [1348, 135] on button "Lên hàng" at bounding box center [1356, 147] width 84 height 33
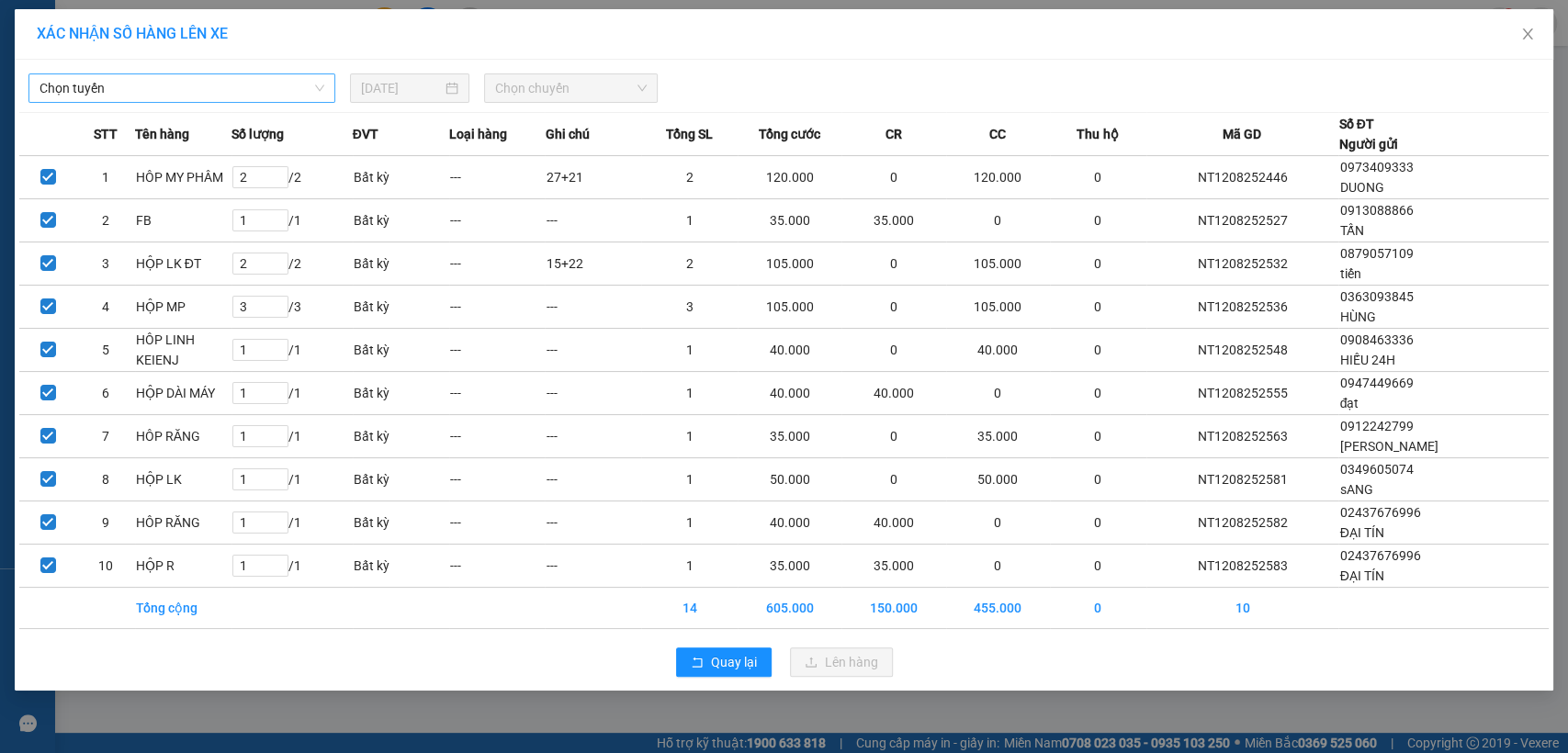
click at [125, 88] on span "Chọn tuyến" at bounding box center [181, 88] width 284 height 28
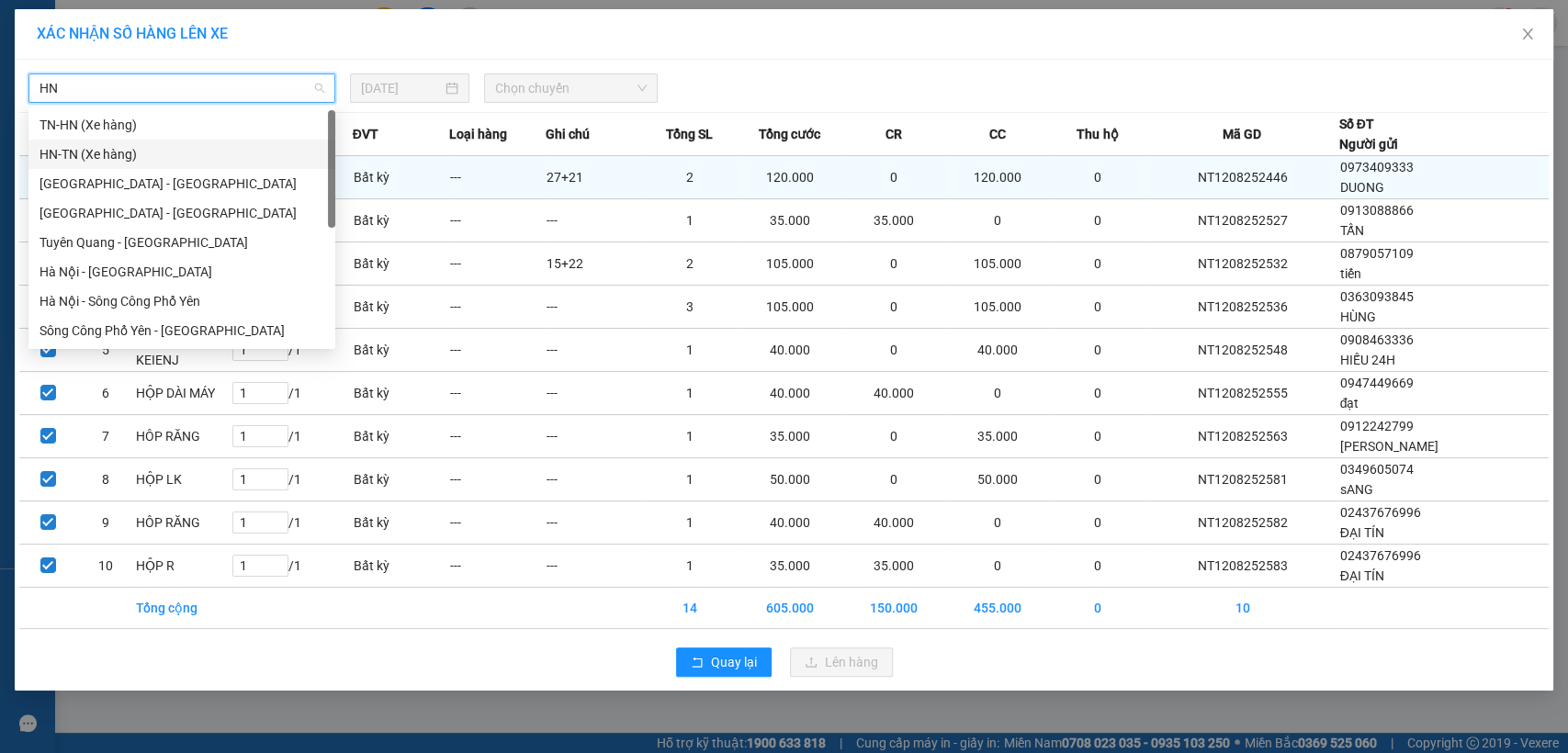
click at [58, 156] on div "HN-TN (Xe hàng)" at bounding box center [181, 154] width 284 height 20
click at [58, 160] on td at bounding box center [48, 176] width 58 height 41
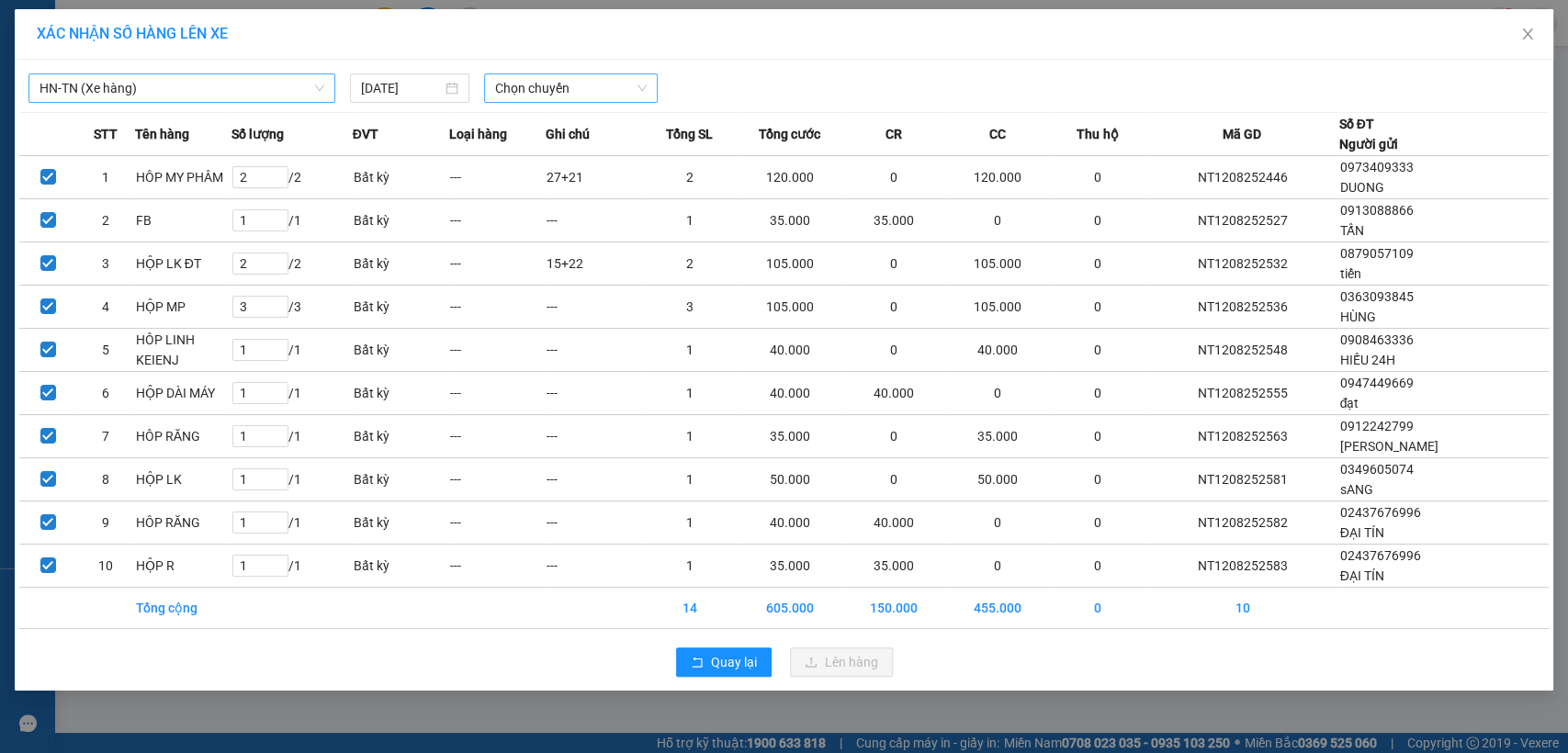
click at [560, 88] on span "Chọn chuyến" at bounding box center [571, 88] width 150 height 28
click at [598, 157] on div "19:35 (TC) - 20G-000.35" at bounding box center [567, 154] width 144 height 20
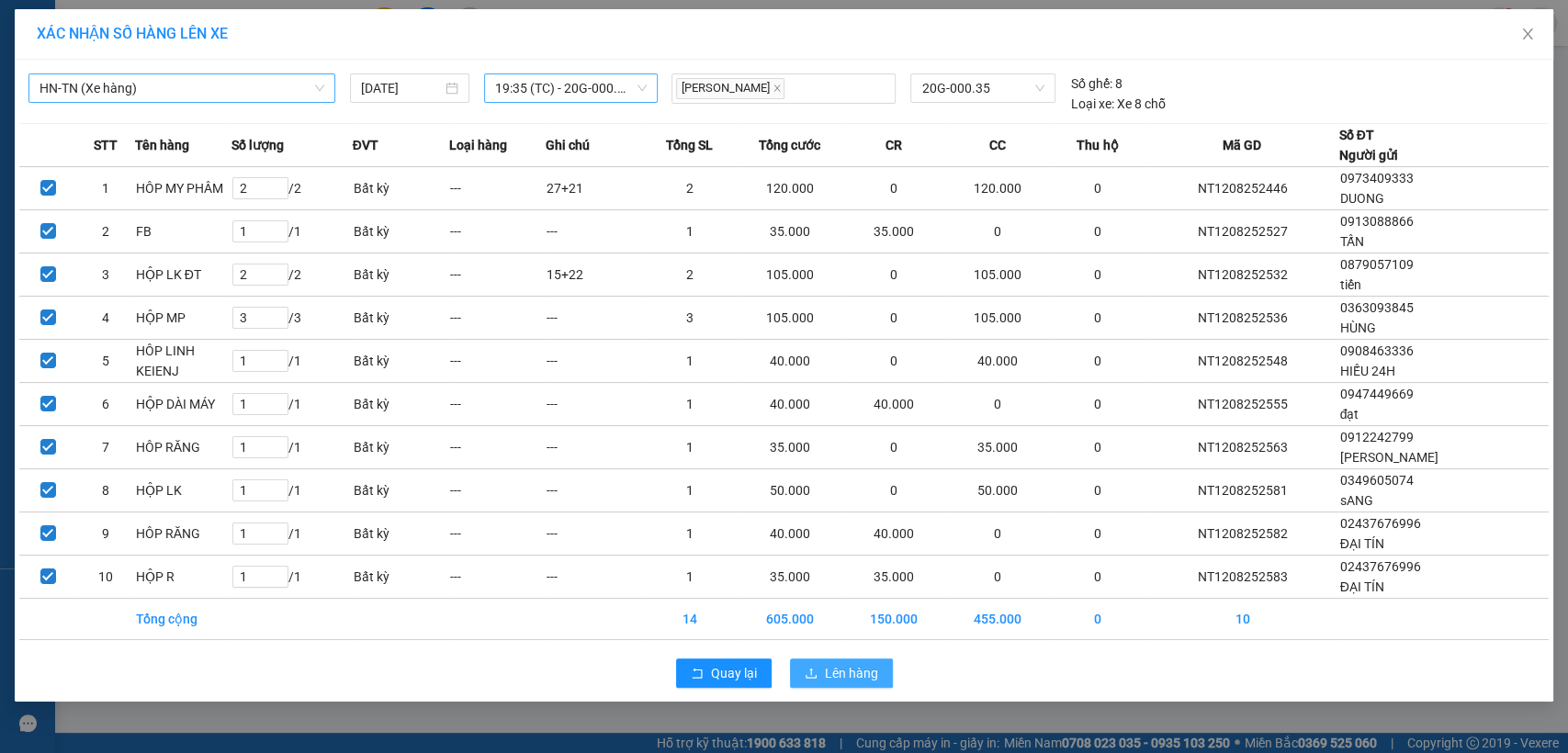
click at [854, 674] on span "Lên hàng" at bounding box center [852, 673] width 53 height 20
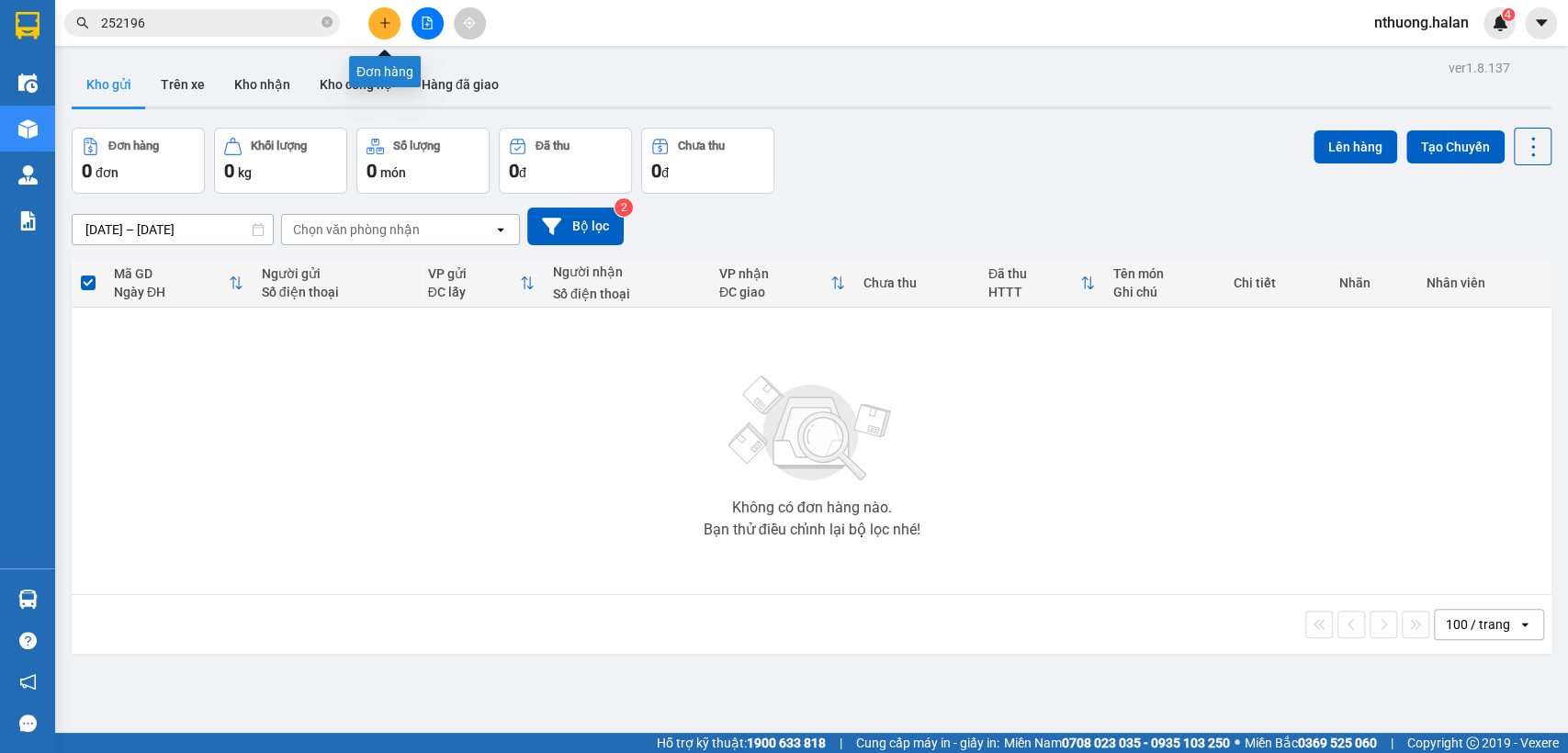
click at [379, 14] on button at bounding box center [384, 23] width 32 height 32
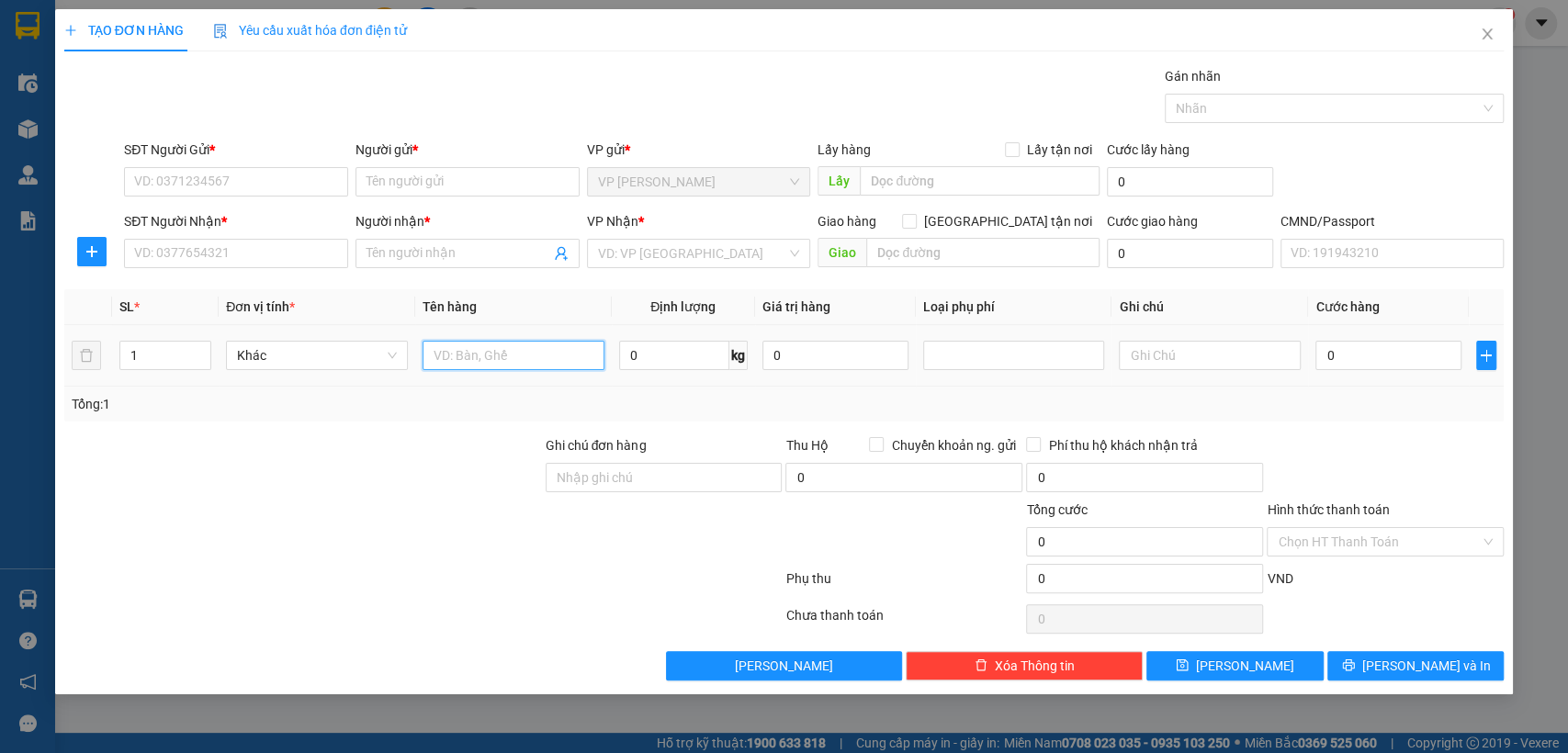
click at [422, 365] on input "text" at bounding box center [513, 356] width 182 height 29
click at [242, 183] on input "SĐT Người Gửi *" at bounding box center [236, 181] width 224 height 29
click at [377, 173] on input "Người gửi *" at bounding box center [468, 181] width 224 height 29
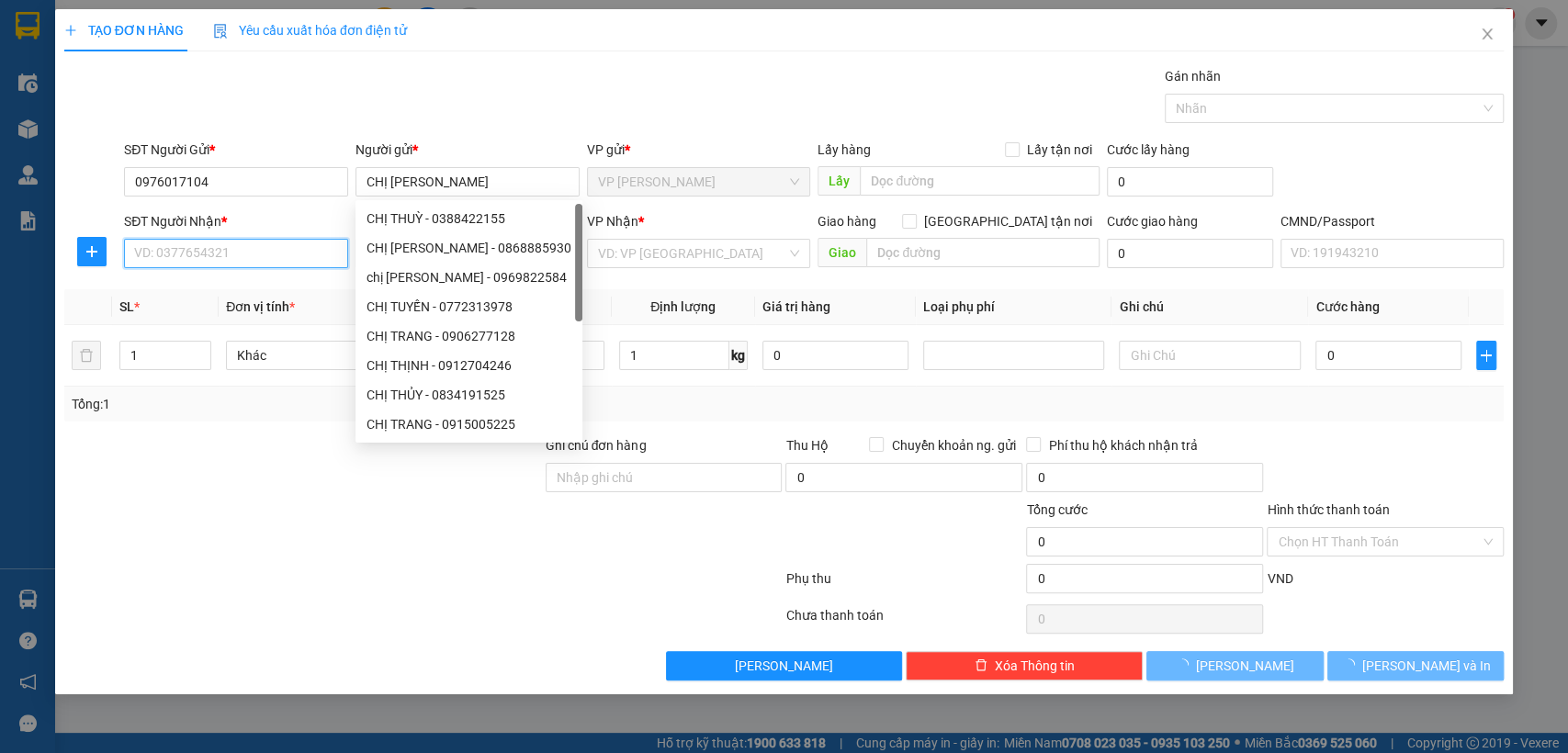
click at [187, 255] on input "SĐT Người Nhận *" at bounding box center [236, 254] width 224 height 29
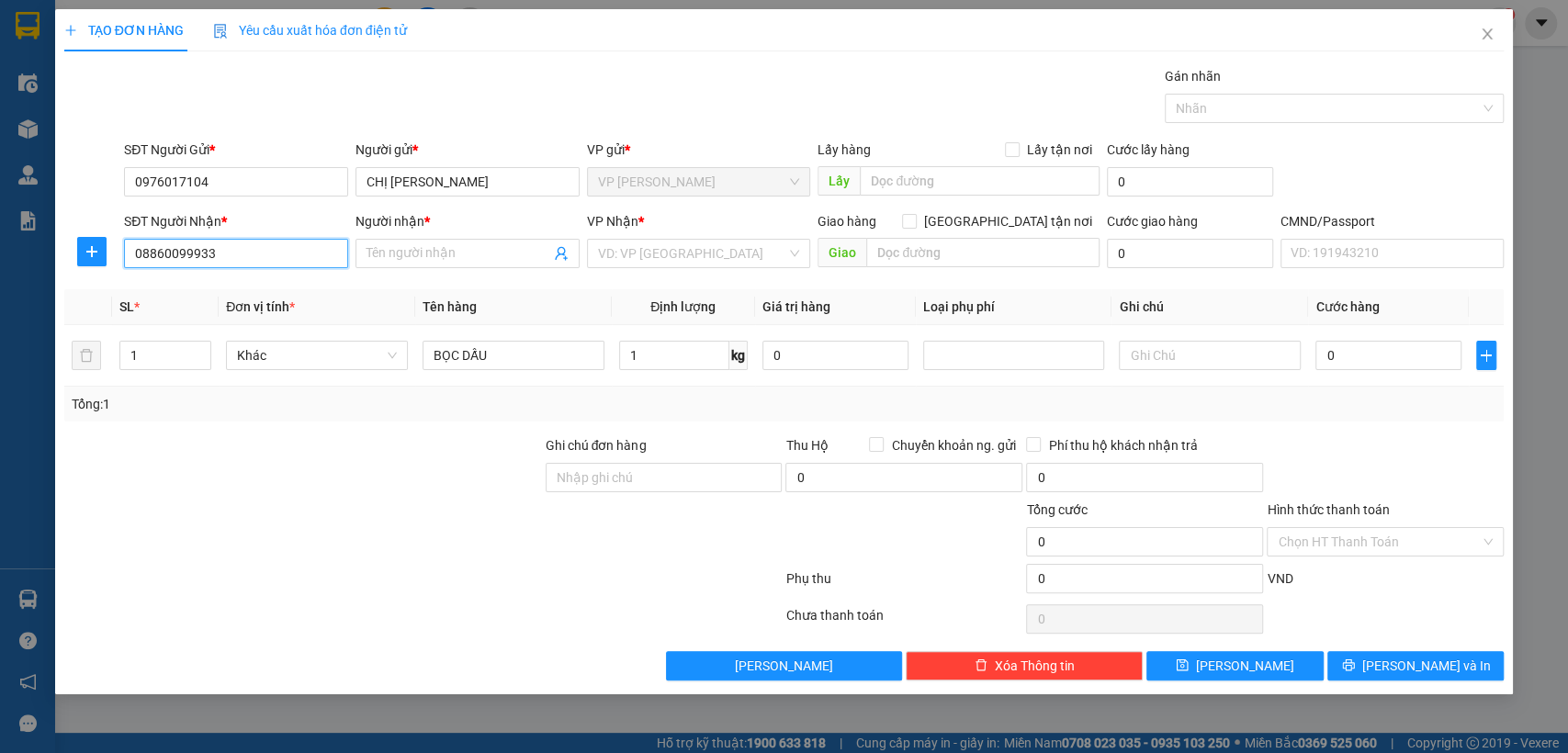
click at [185, 252] on input "08860099933" at bounding box center [236, 254] width 224 height 29
click at [203, 296] on div "0886009933 - HẬU" at bounding box center [236, 290] width 203 height 20
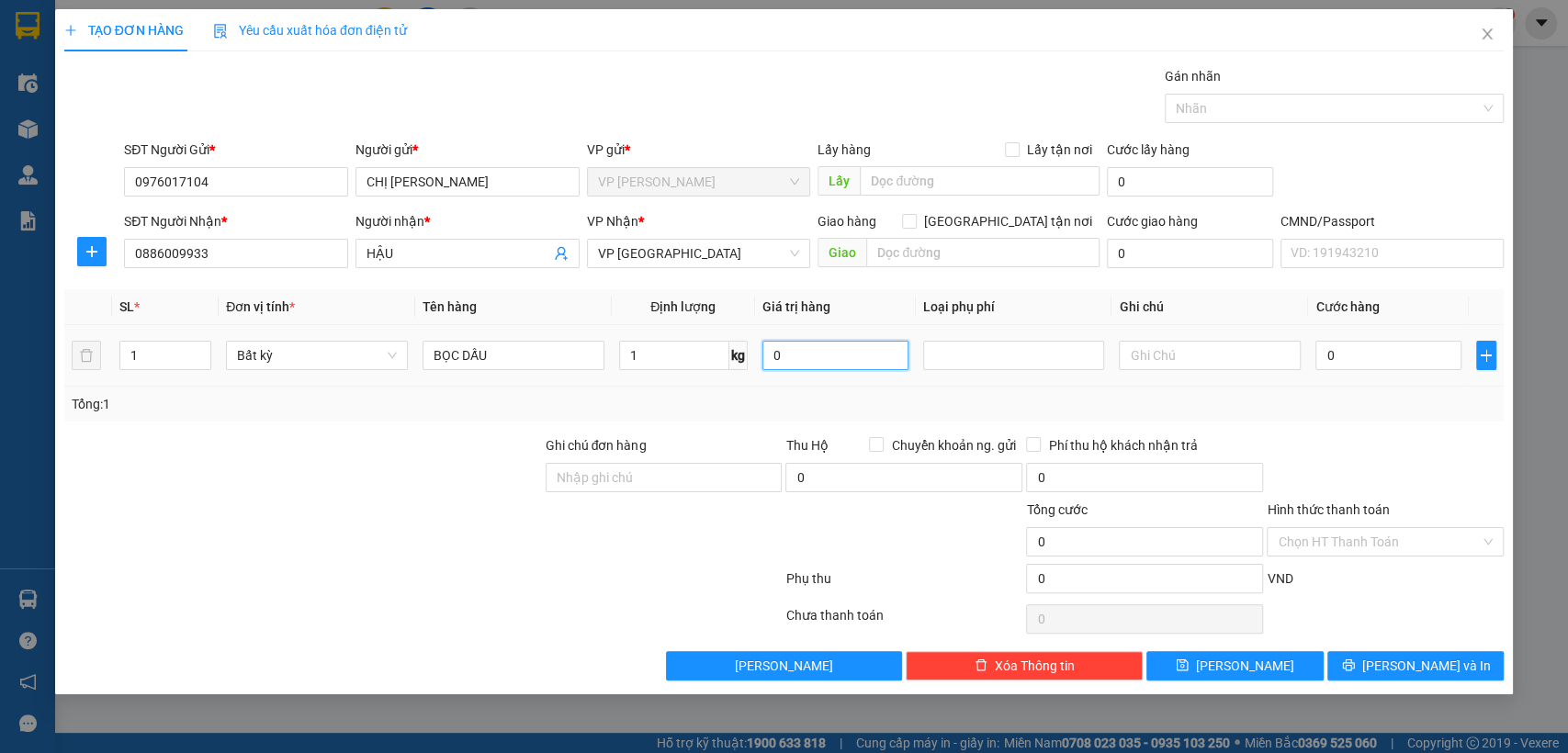
drag, startPoint x: 847, startPoint y: 361, endPoint x: 836, endPoint y: 361, distance: 11.0
click at [846, 361] on input "0" at bounding box center [836, 356] width 147 height 29
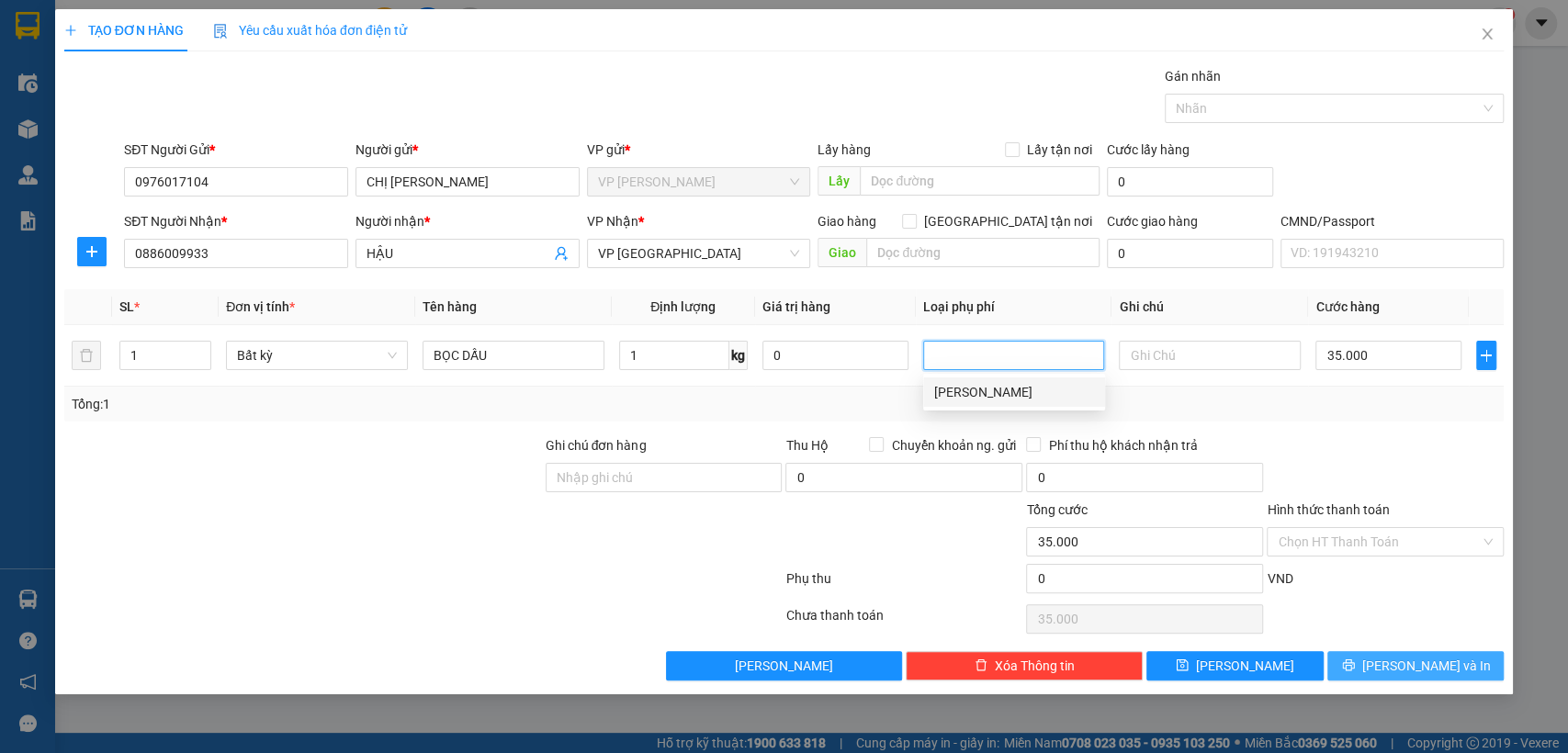
click at [1355, 669] on icon "printer" at bounding box center [1348, 664] width 13 height 13
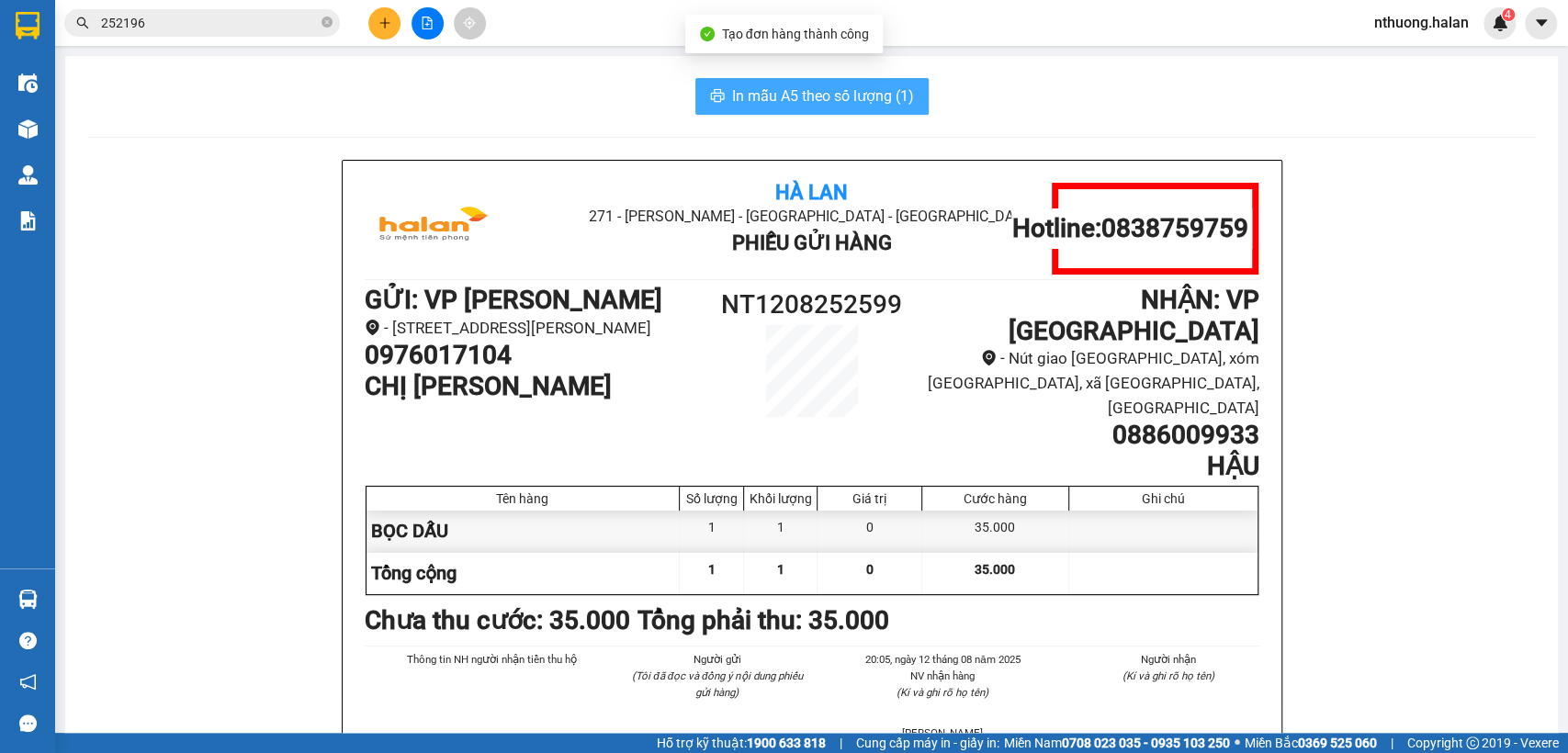
click at [805, 88] on span "In mẫu A5 theo số lượng (1)" at bounding box center [823, 96] width 182 height 23
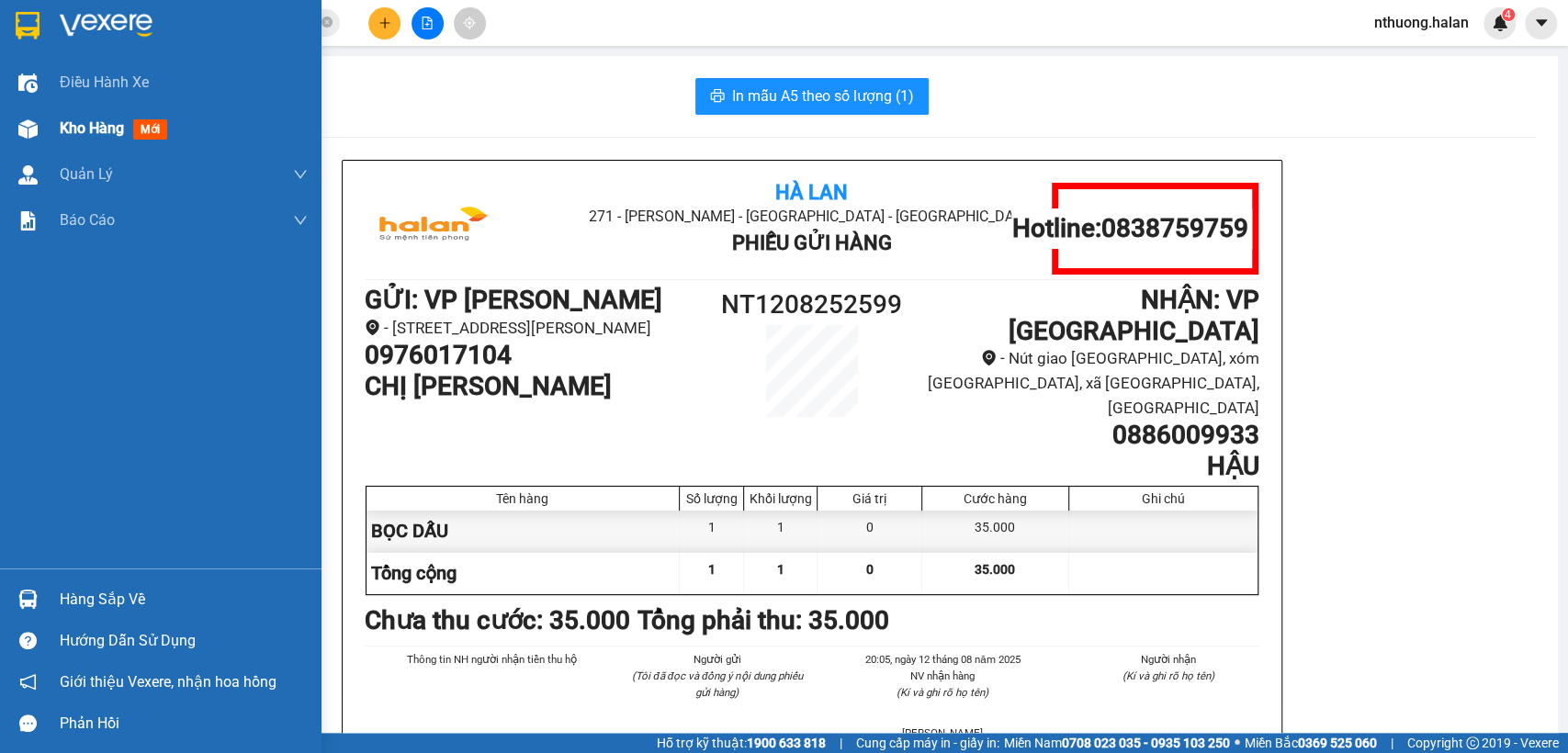
click at [88, 126] on span "Kho hàng" at bounding box center [92, 128] width 65 height 17
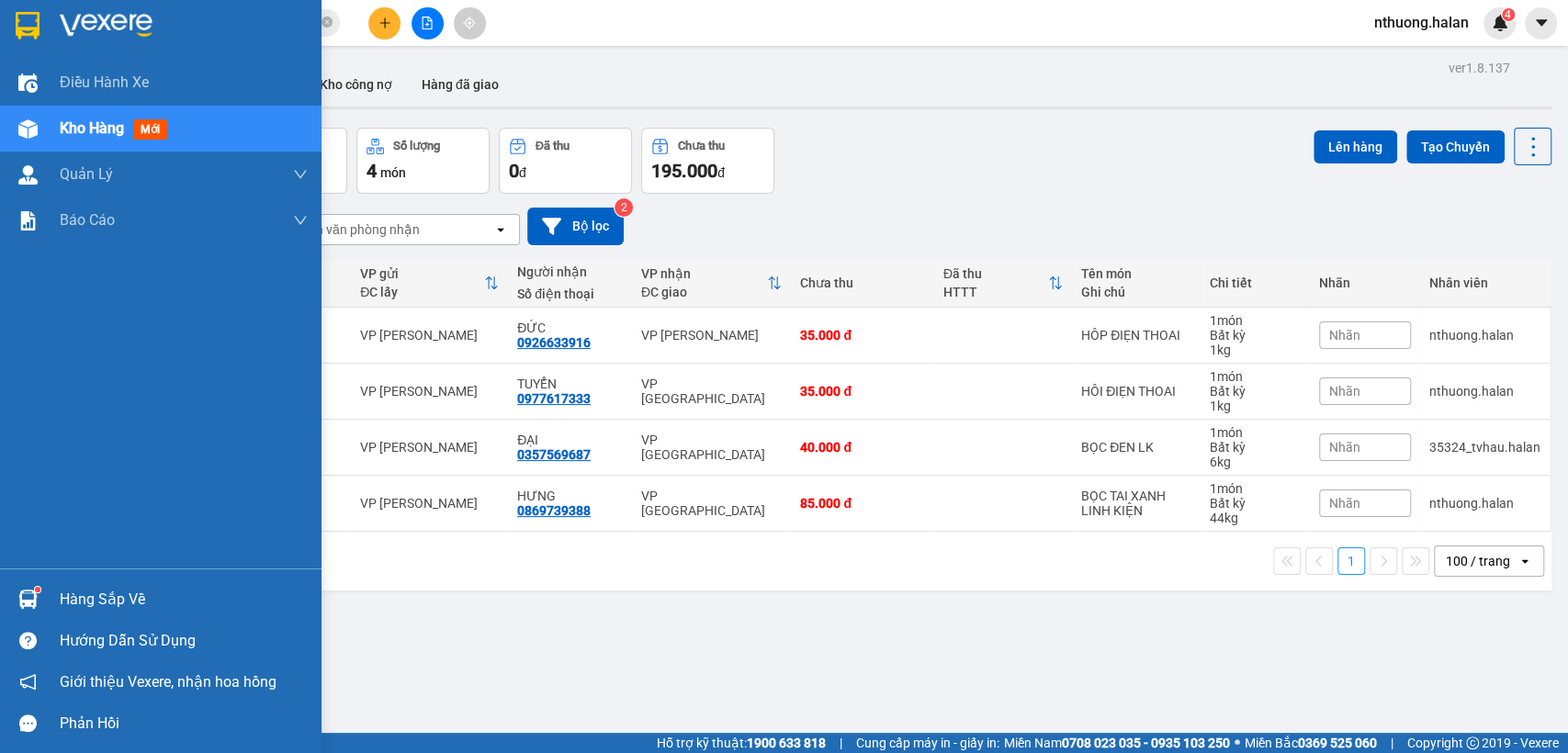
click at [81, 601] on div "Hàng sắp về" at bounding box center [183, 600] width 248 height 28
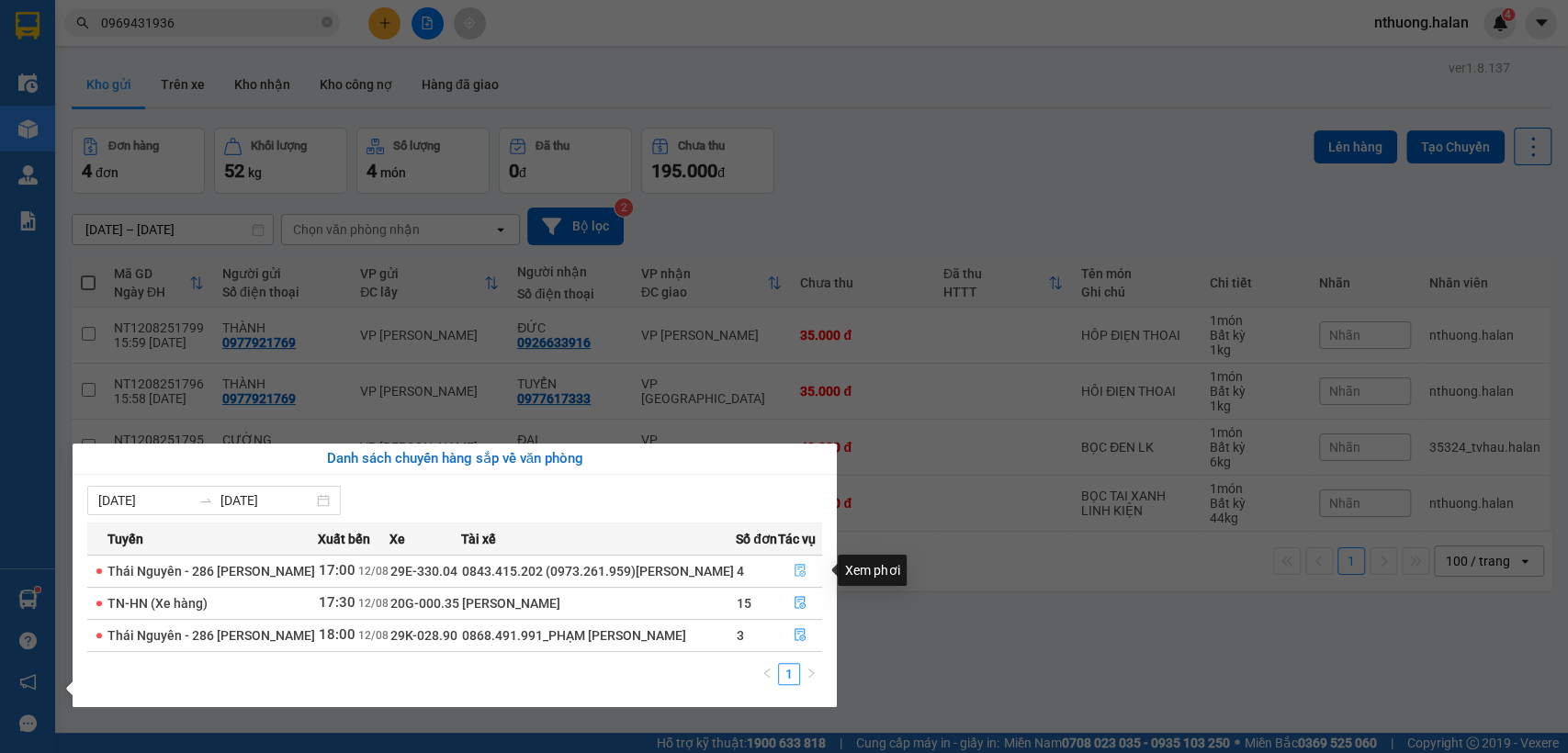
click at [801, 573] on icon "file-done" at bounding box center [799, 570] width 13 height 13
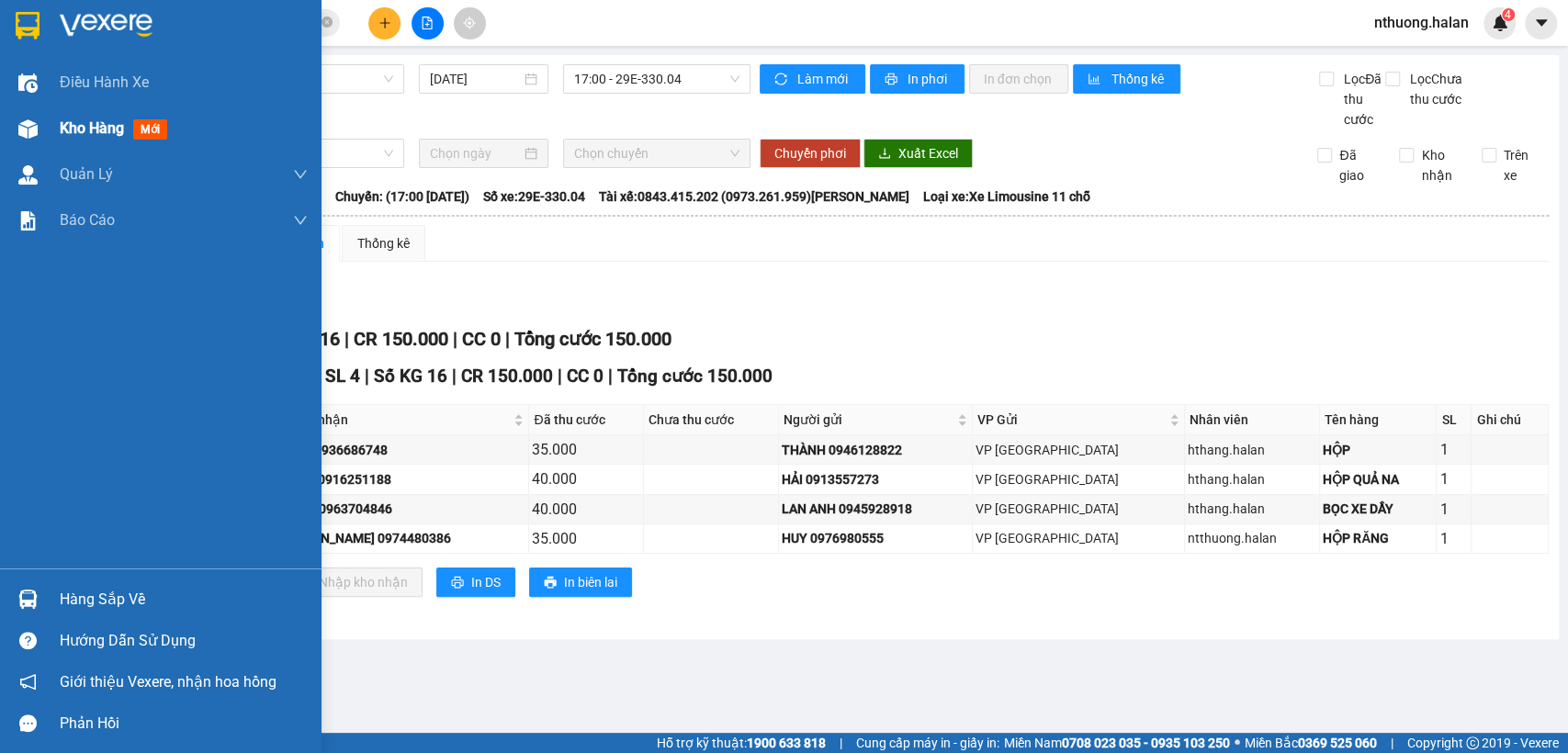
click at [71, 134] on span "Kho hàng" at bounding box center [92, 128] width 65 height 17
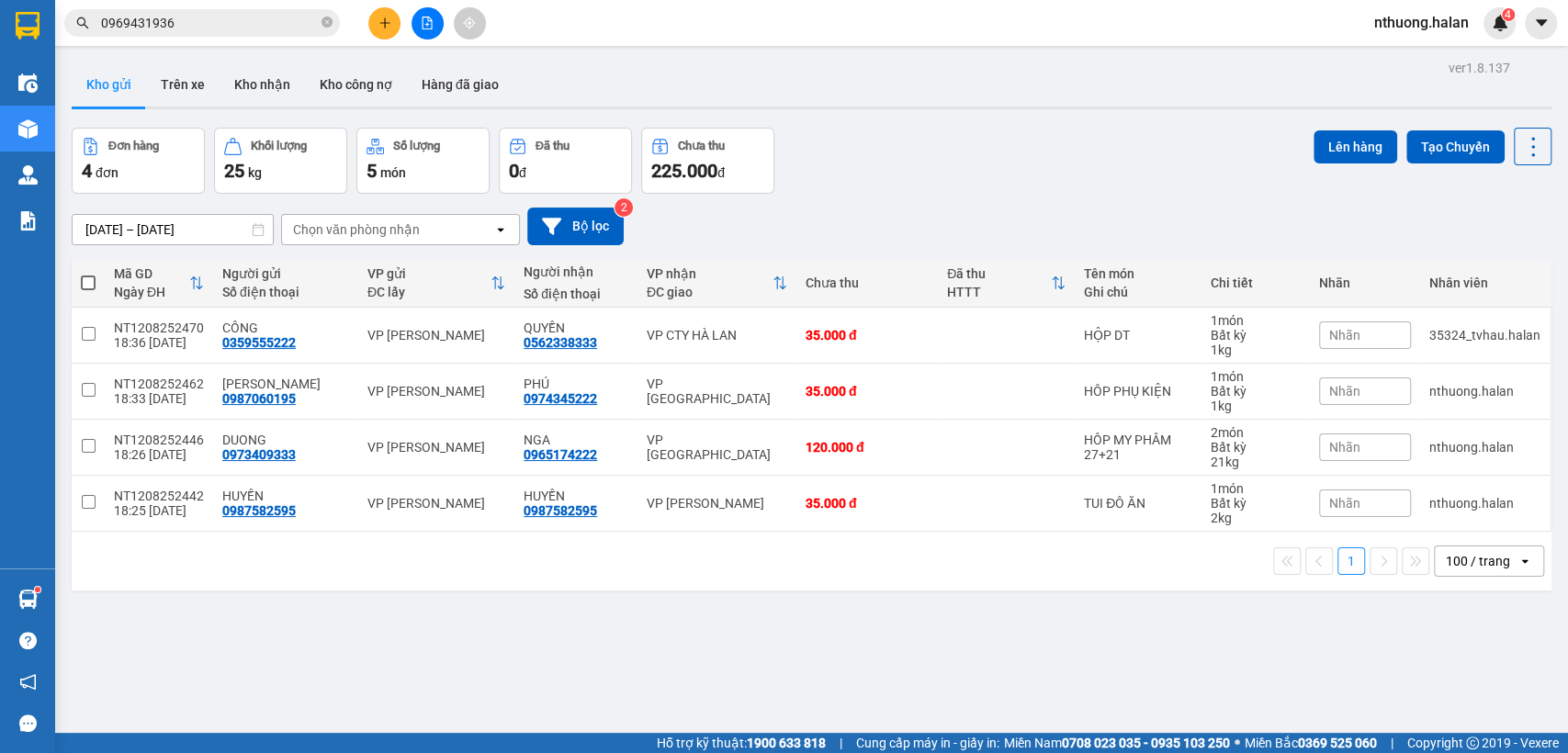
click at [220, 35] on span "0969431936" at bounding box center [203, 23] width 276 height 28
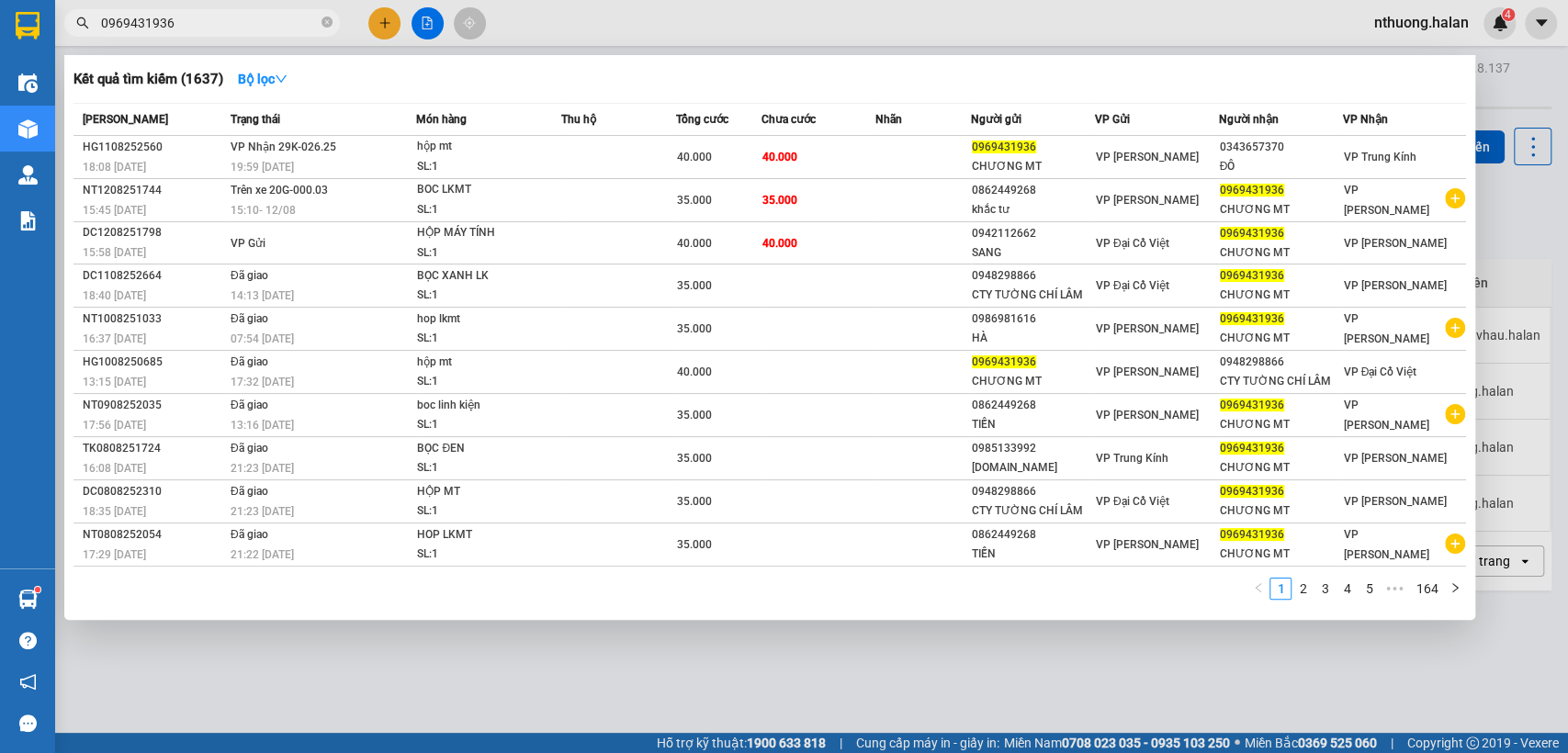
click at [220, 35] on span "0969431936" at bounding box center [203, 23] width 276 height 28
click at [209, 36] on span "0969431936" at bounding box center [203, 23] width 276 height 28
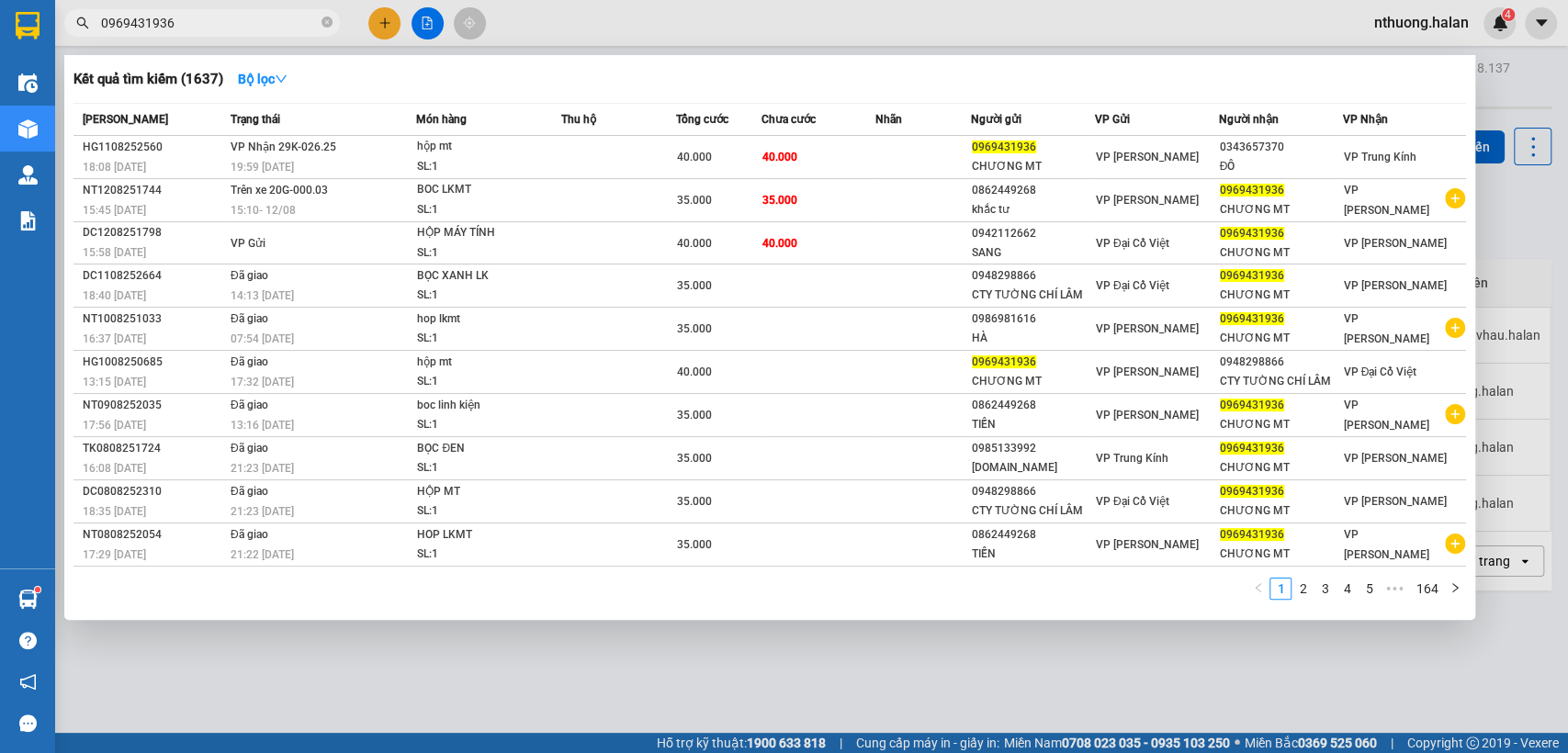
click at [204, 29] on input "0969431936" at bounding box center [209, 22] width 217 height 20
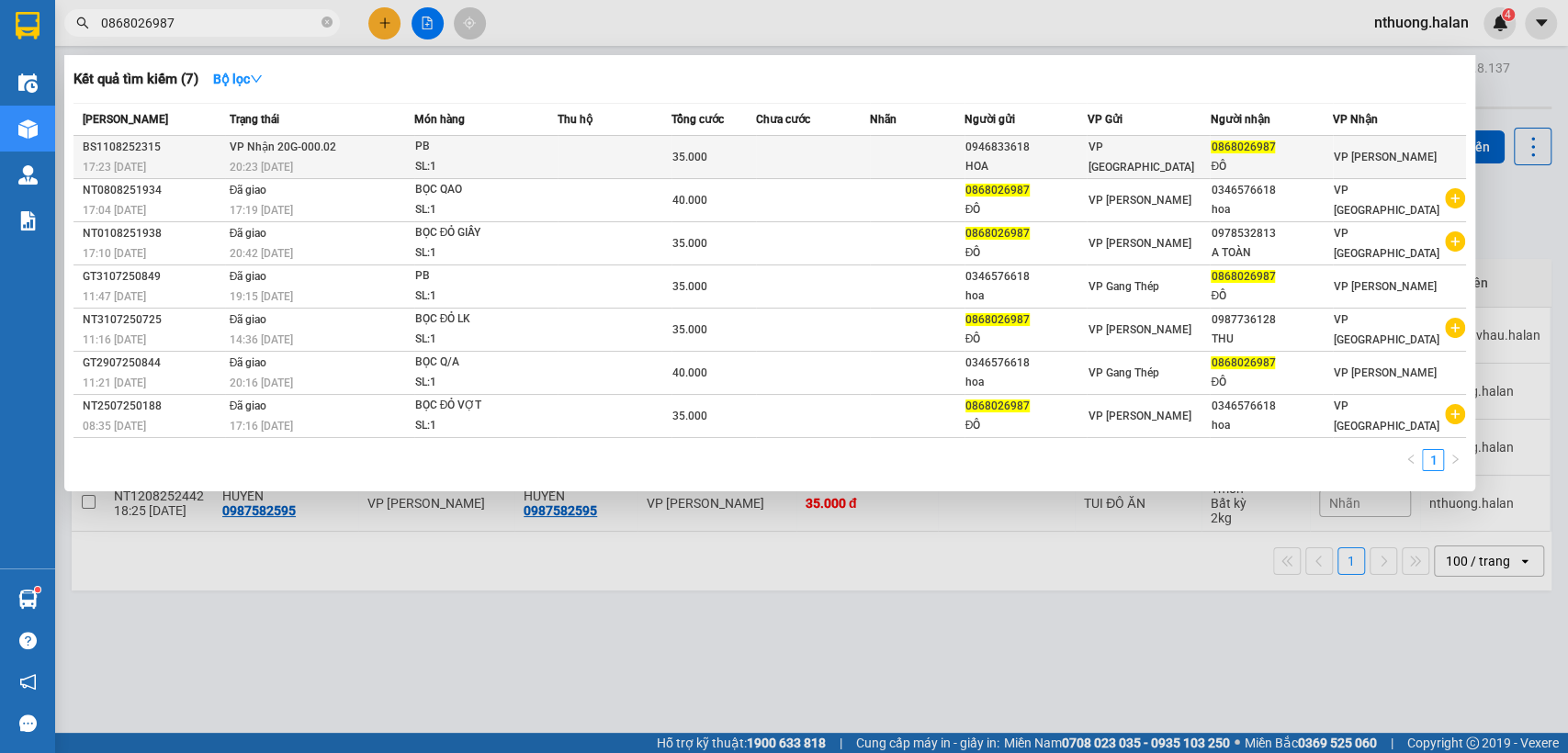
type input "0868026987"
click at [682, 153] on span "35.000" at bounding box center [689, 156] width 35 height 13
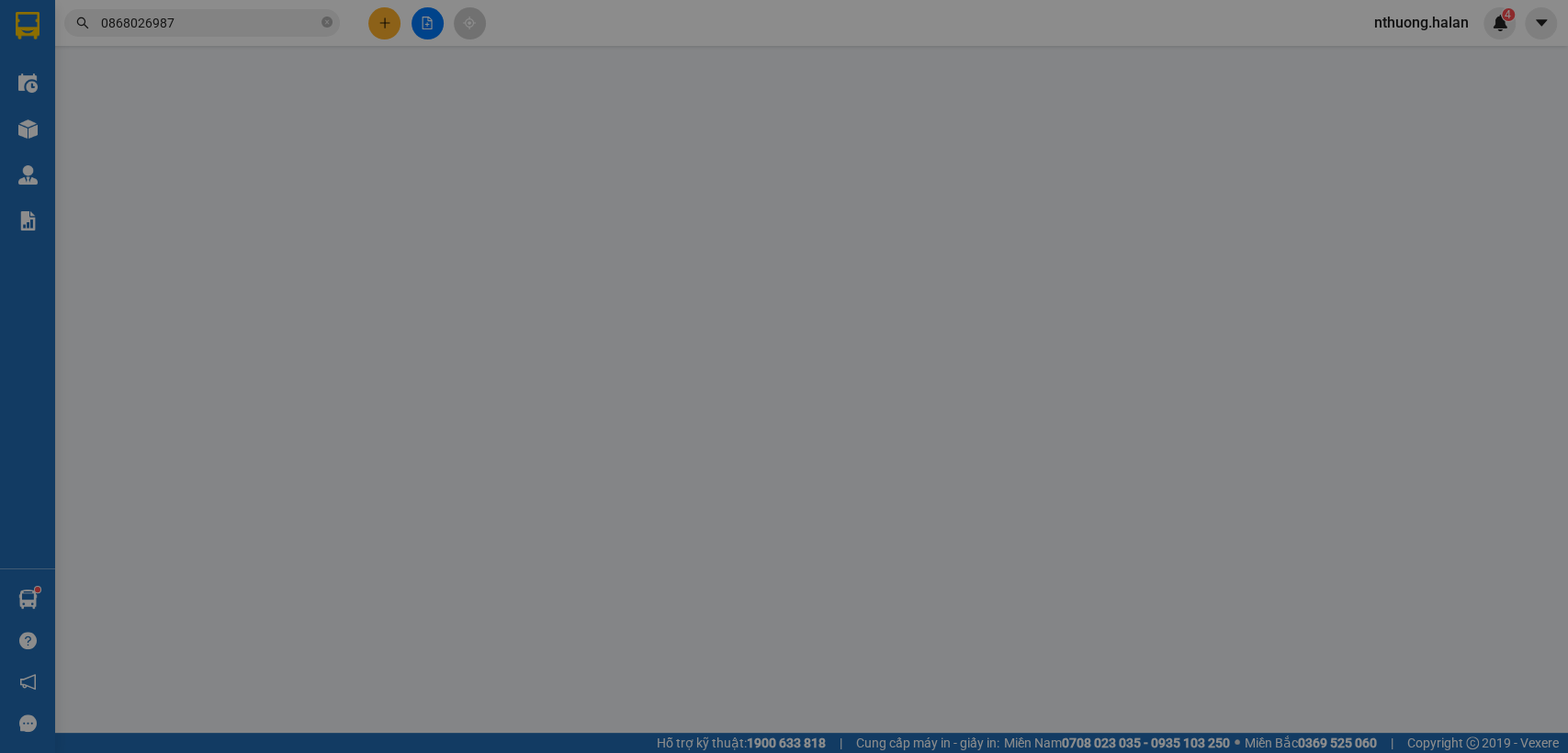
type input "0946833618"
type input "HOA"
type input "0868026987"
type input "ĐÔ"
type input "35.000"
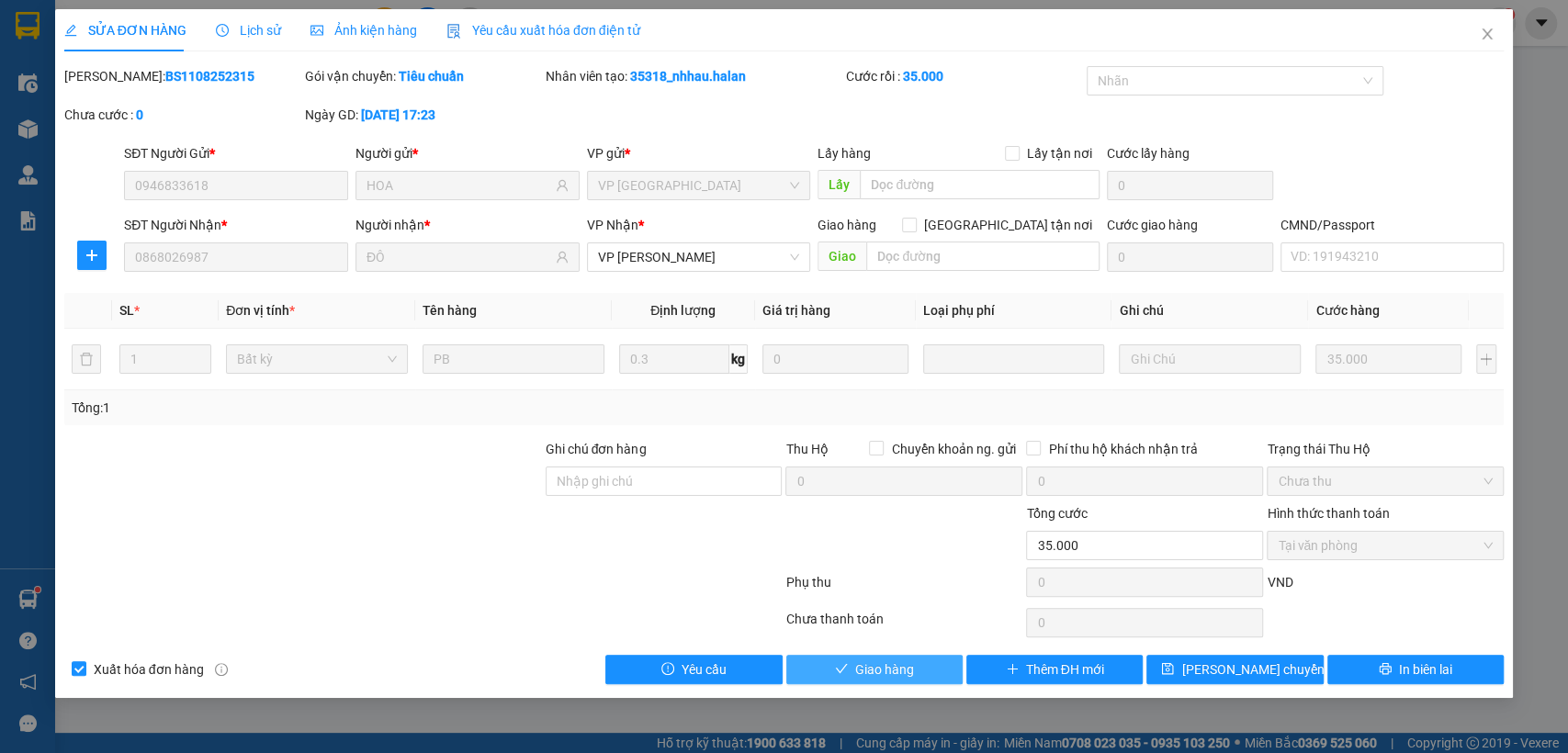
click at [901, 661] on span "Giao hàng" at bounding box center [884, 669] width 59 height 20
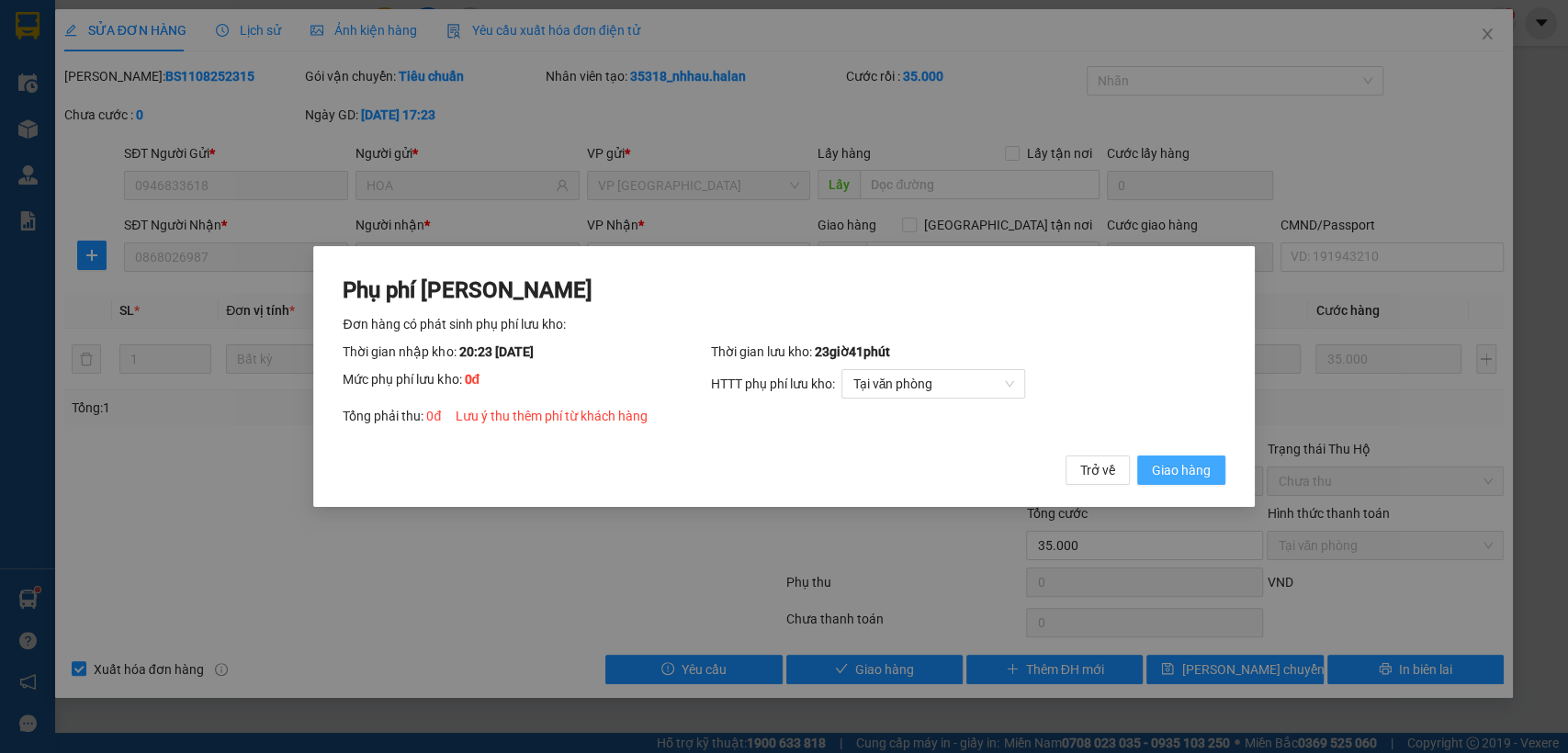
click at [1197, 480] on button "Giao hàng" at bounding box center [1181, 471] width 88 height 29
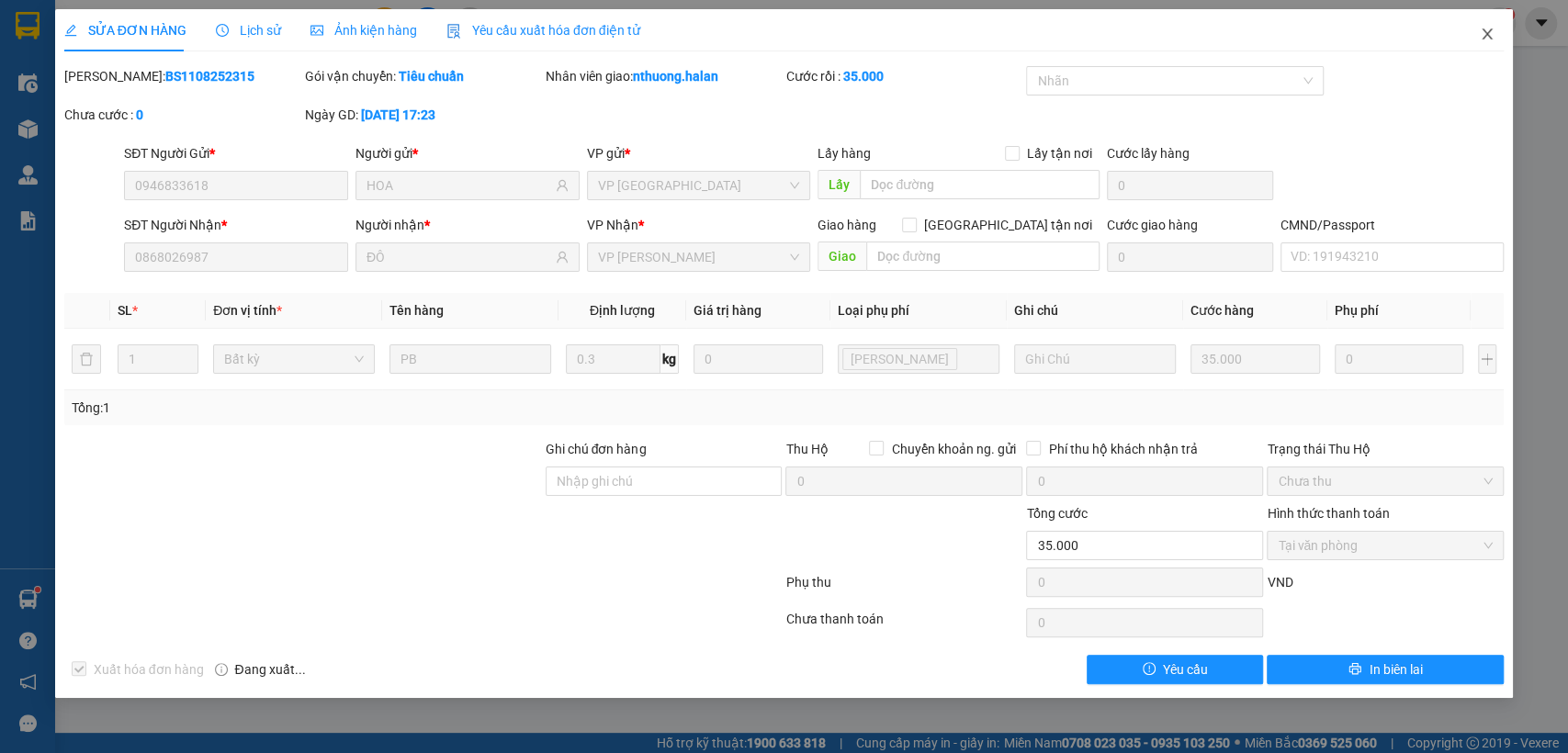
click at [1483, 37] on icon "close" at bounding box center [1487, 34] width 14 height 14
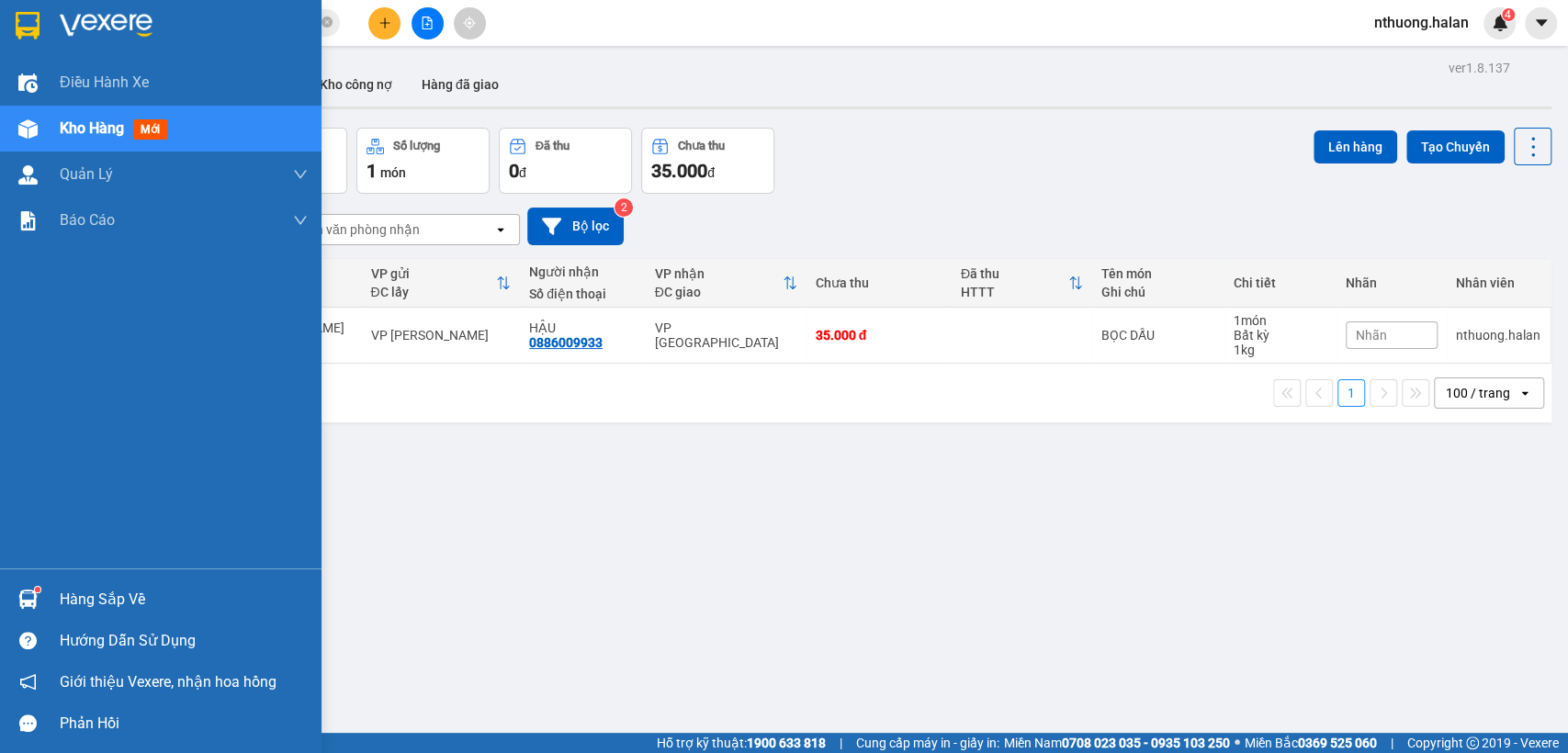
click at [65, 599] on div "Hàng sắp về" at bounding box center [183, 600] width 248 height 28
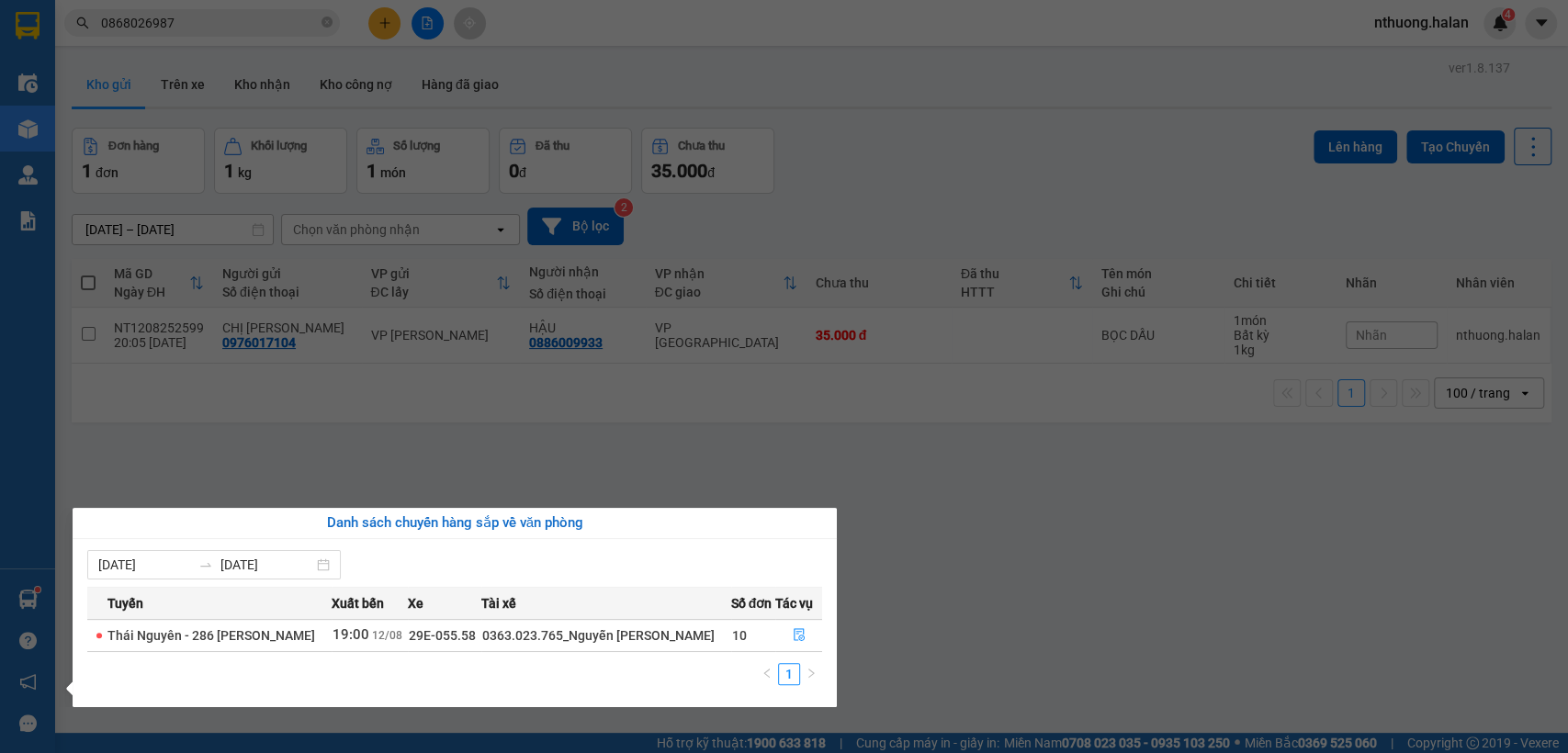
click at [935, 182] on section "Kết quả tìm kiếm ( 7 ) Bộ lọc Mã ĐH Trạng thái Món hàng Thu hộ Tổng cước Chưa c…" at bounding box center [784, 376] width 1568 height 753
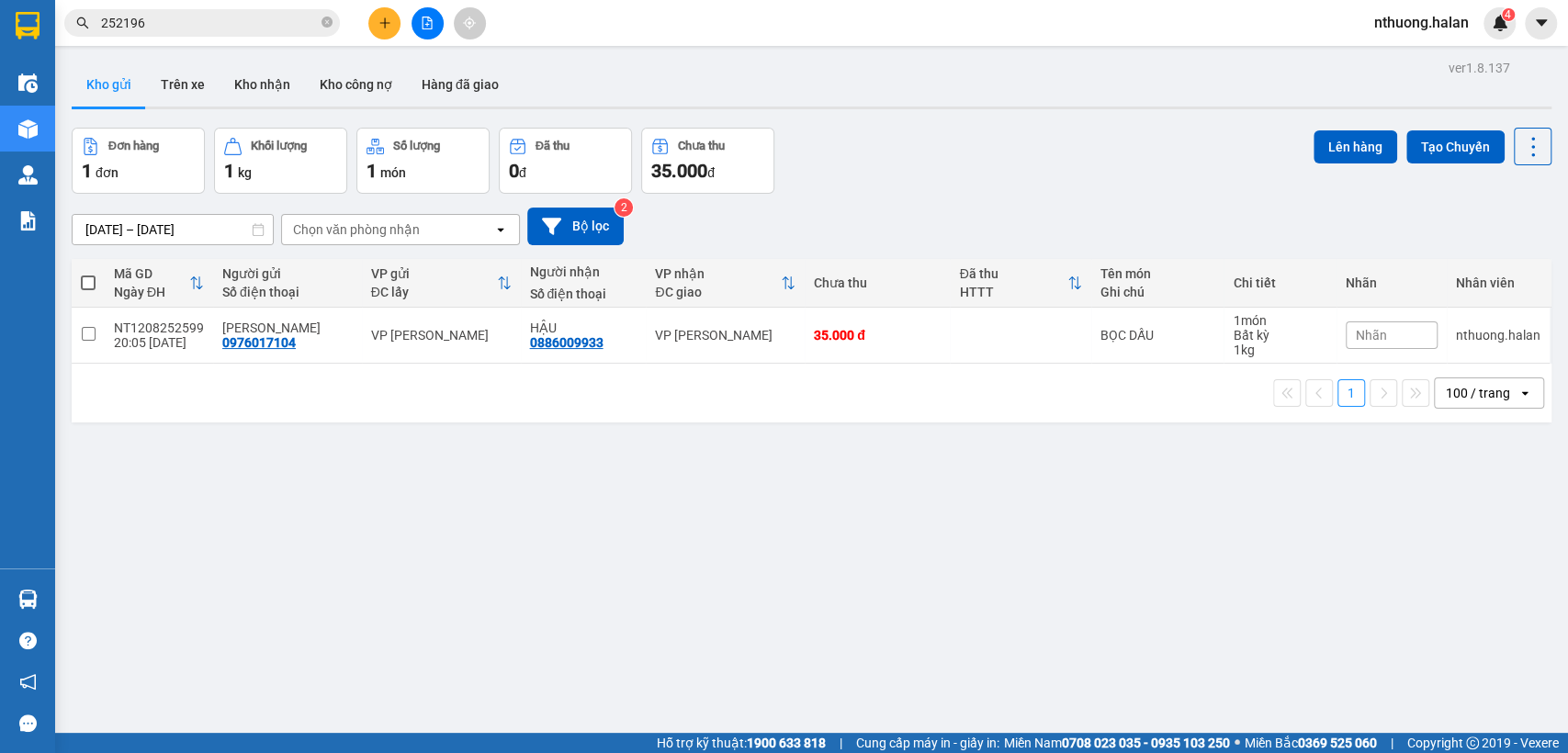
click at [91, 281] on span at bounding box center [88, 282] width 14 height 14
click at [88, 274] on input "checkbox" at bounding box center [88, 274] width 0 height 0
checkbox input "true"
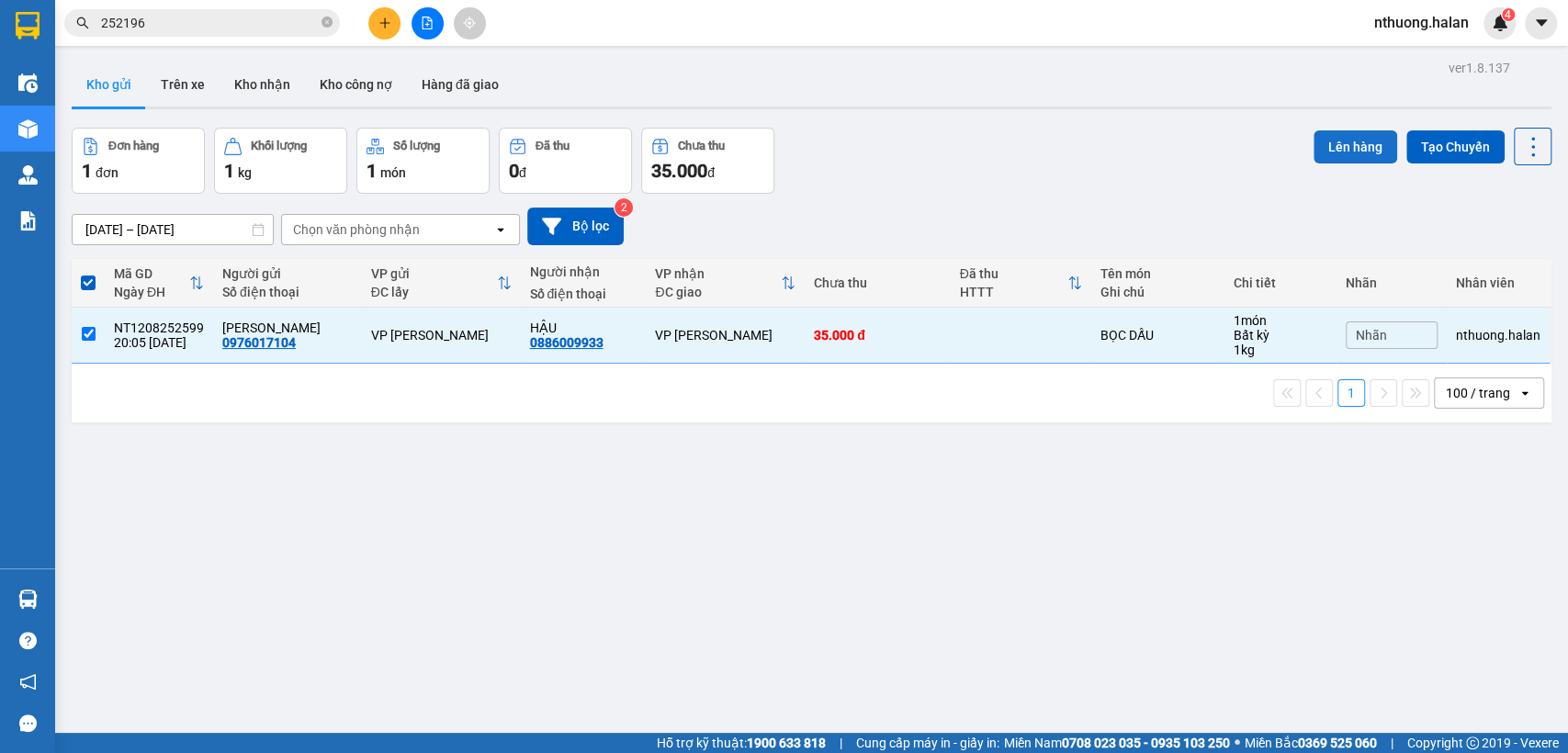
click at [1354, 146] on button "Lên hàng" at bounding box center [1356, 147] width 84 height 33
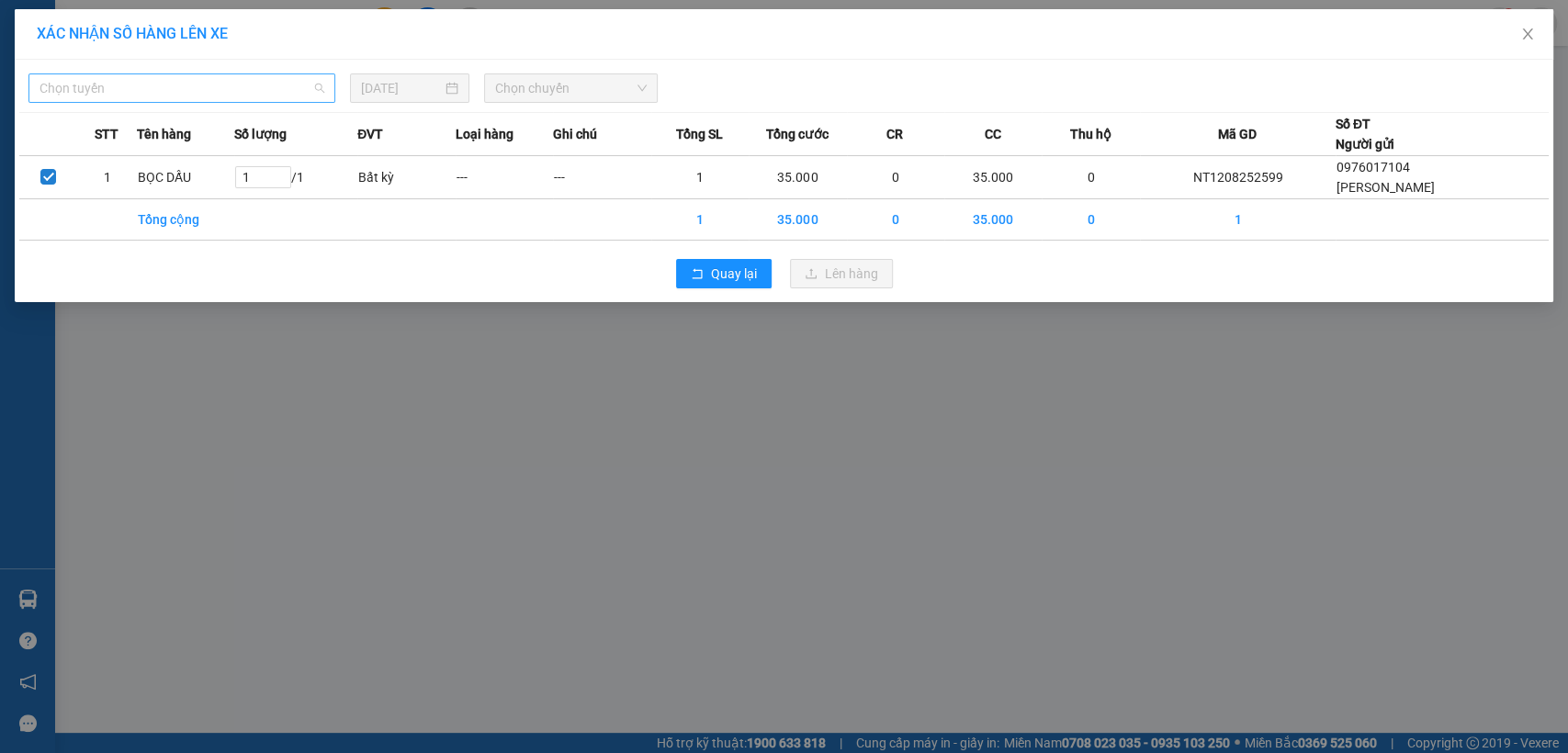
click at [244, 92] on span "Chọn tuyến" at bounding box center [181, 88] width 284 height 28
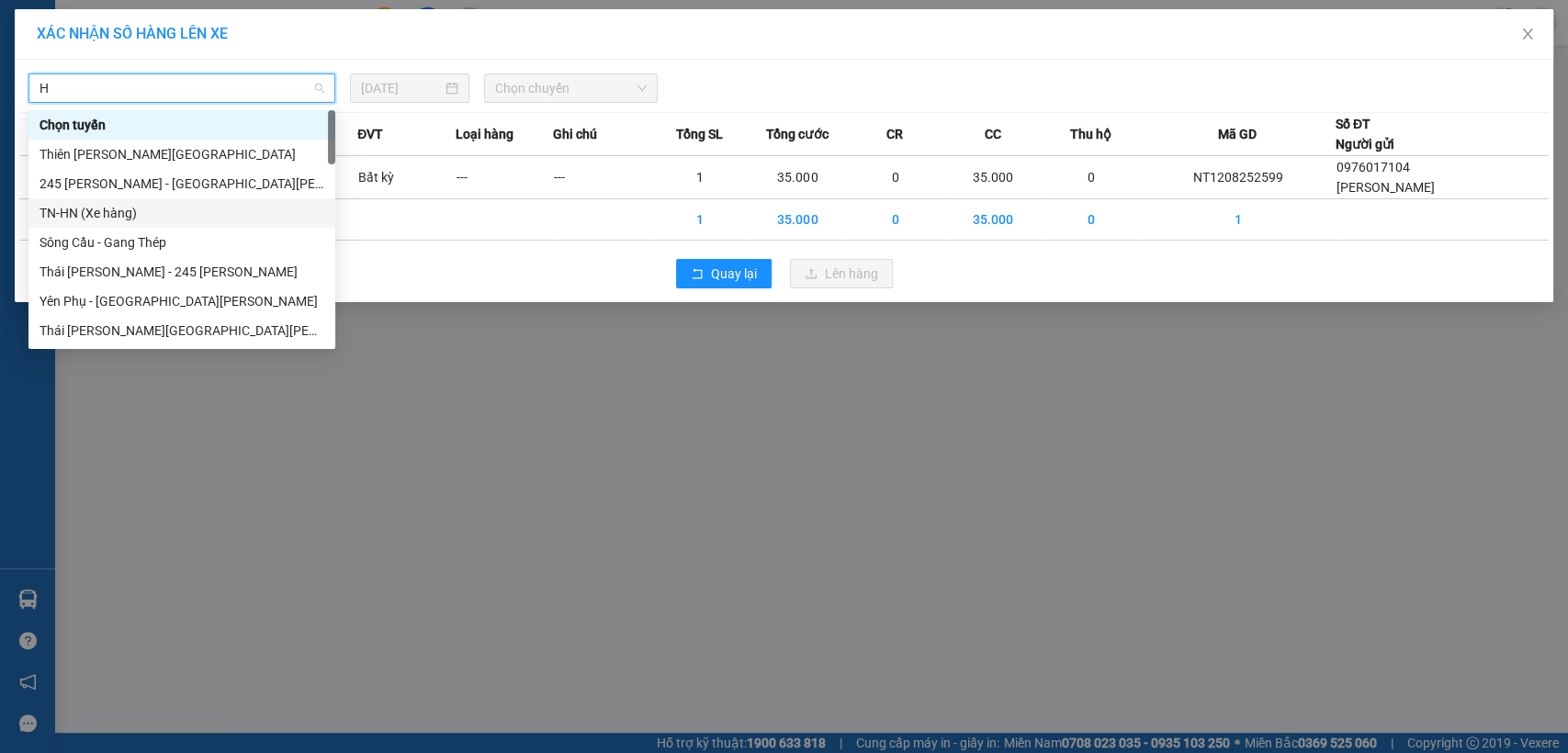
type input "HN"
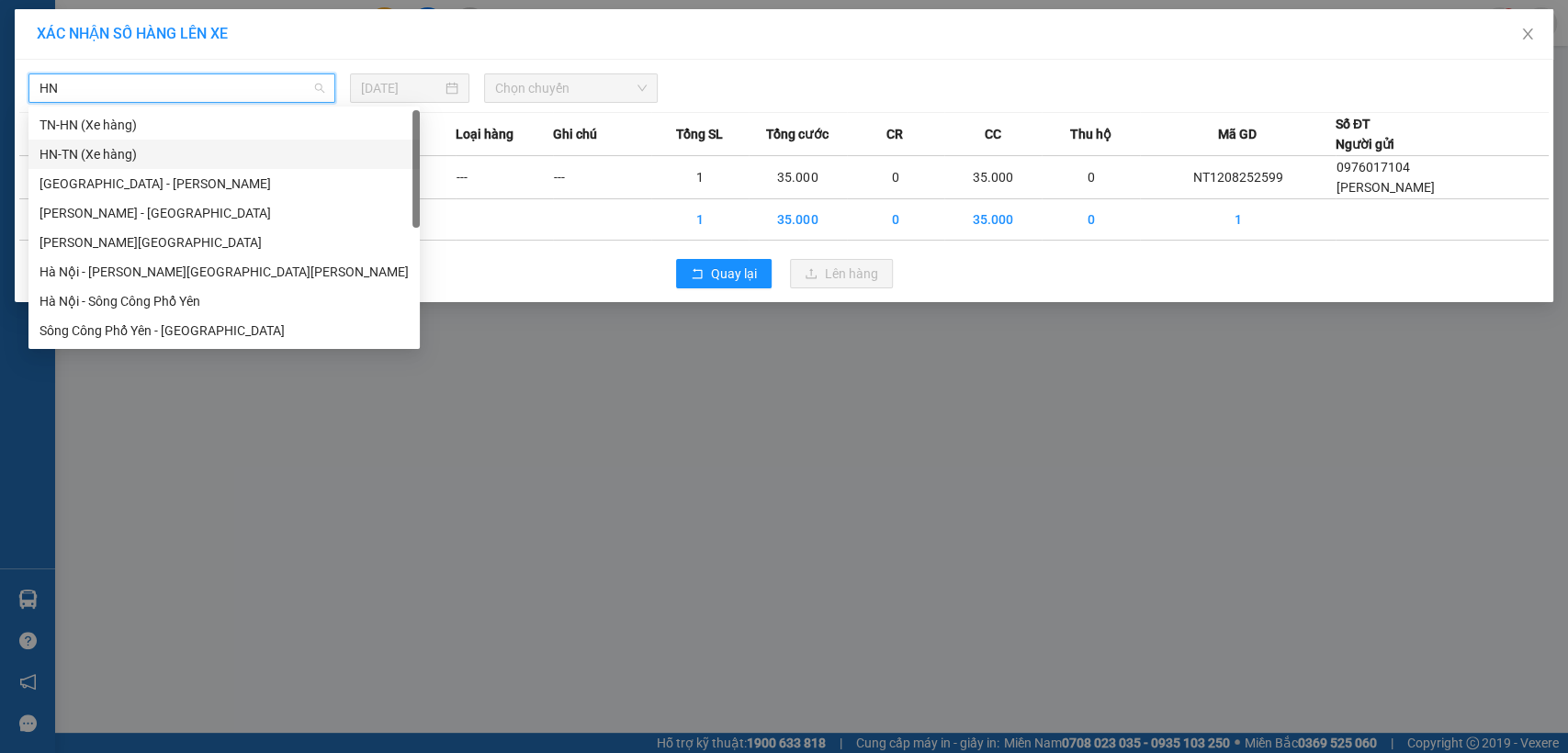
click at [106, 160] on div "HN-TN (Xe hàng)" at bounding box center [224, 154] width 369 height 20
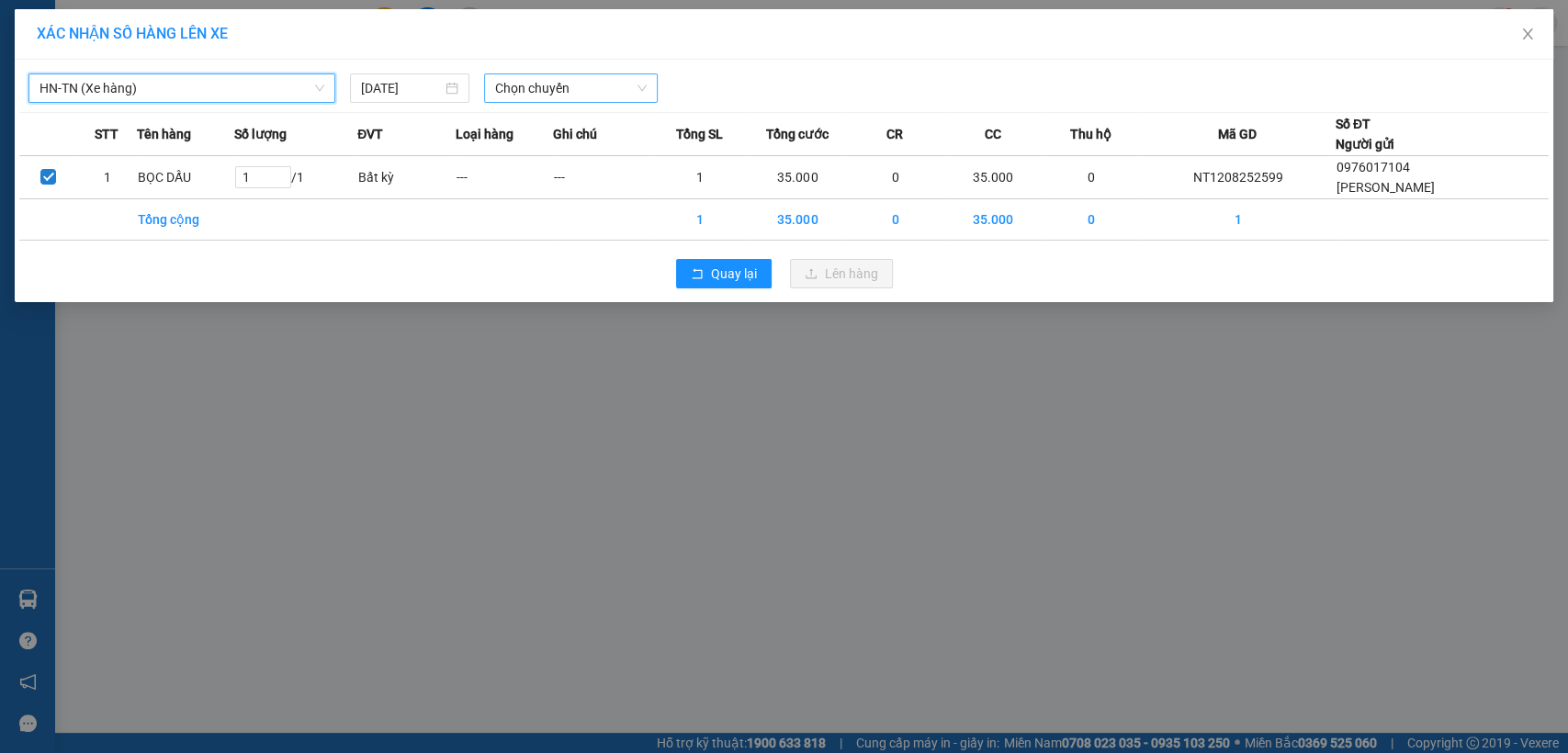
click at [510, 79] on span "Chọn chuyến" at bounding box center [571, 88] width 150 height 28
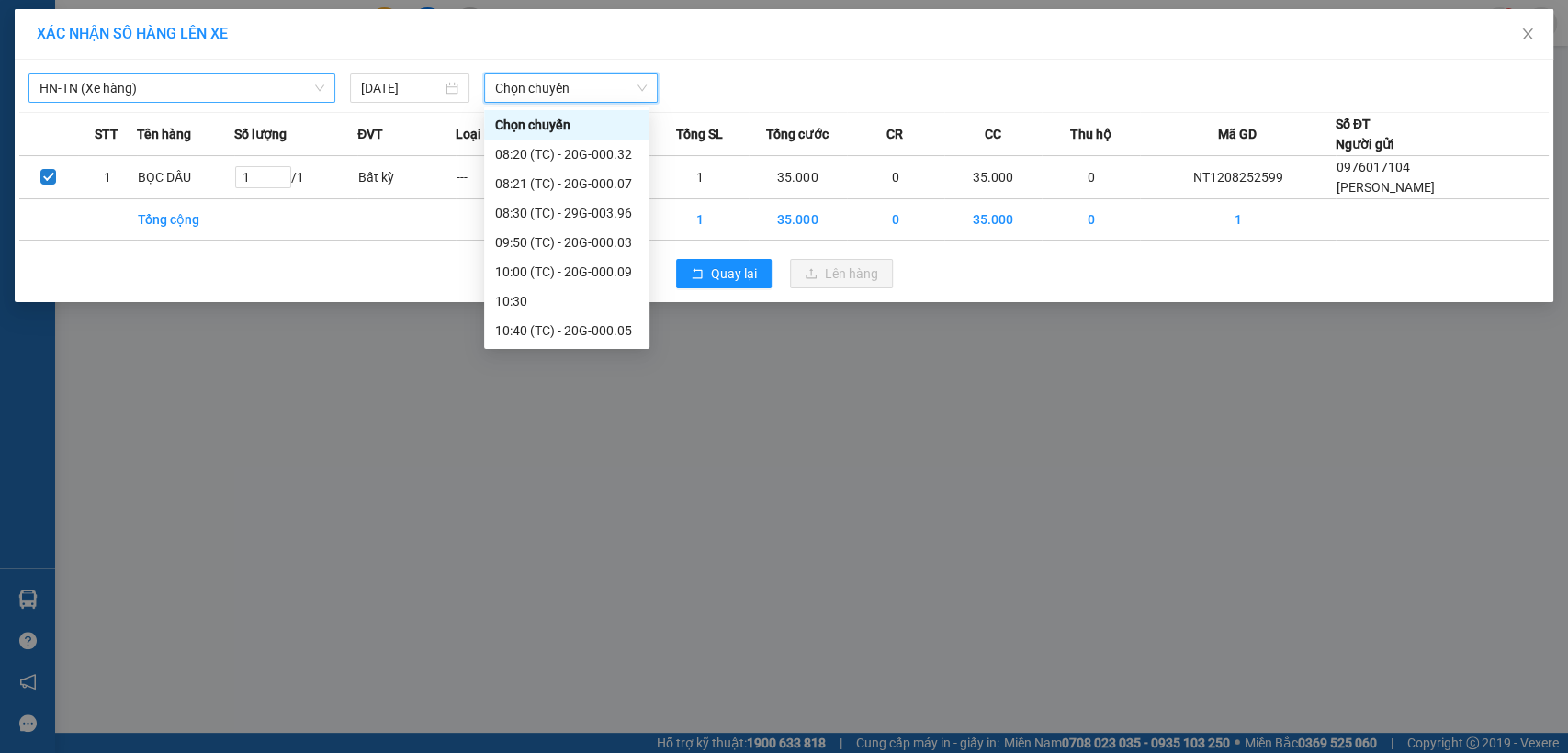
click at [510, 79] on span "Chọn chuyến" at bounding box center [571, 88] width 150 height 28
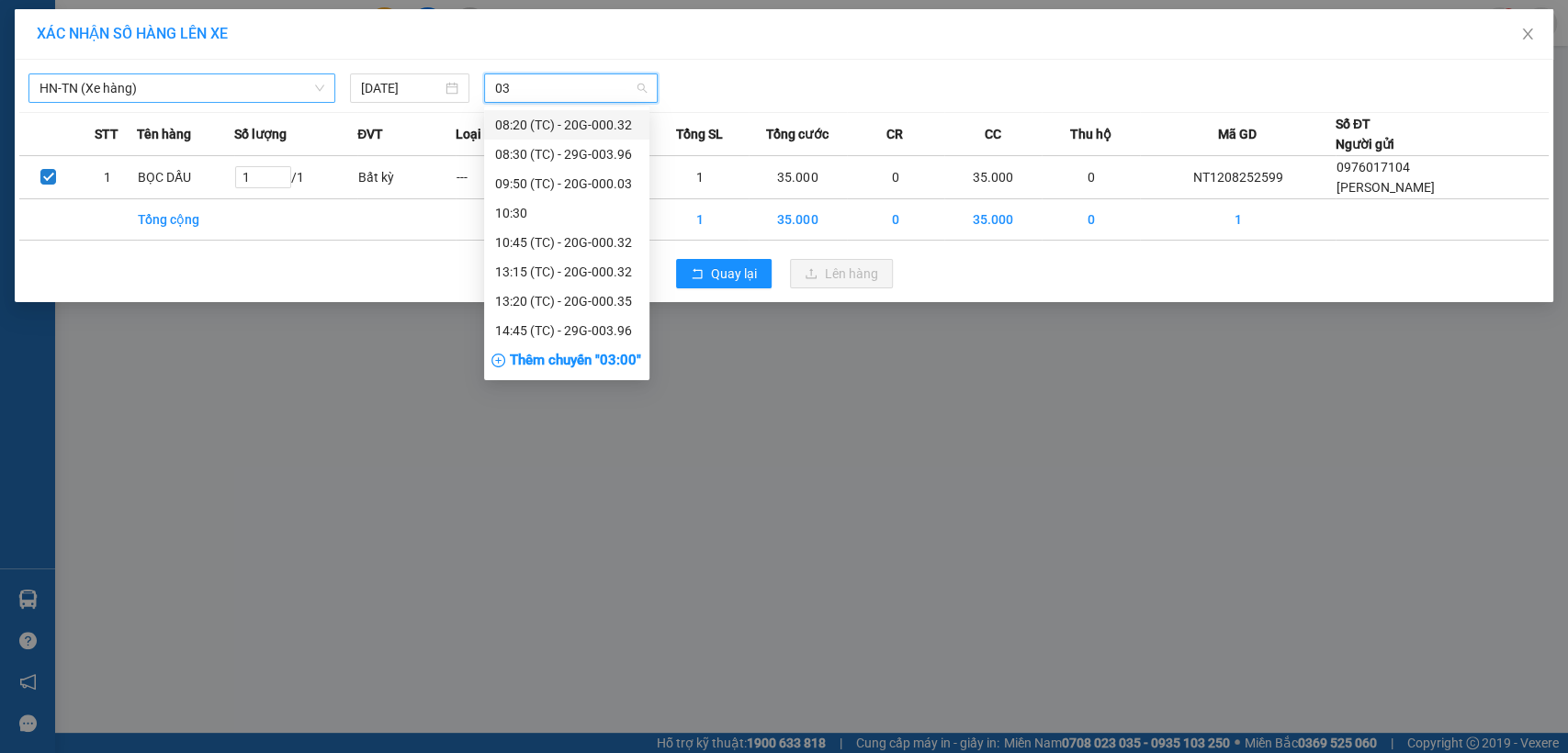
type input "035"
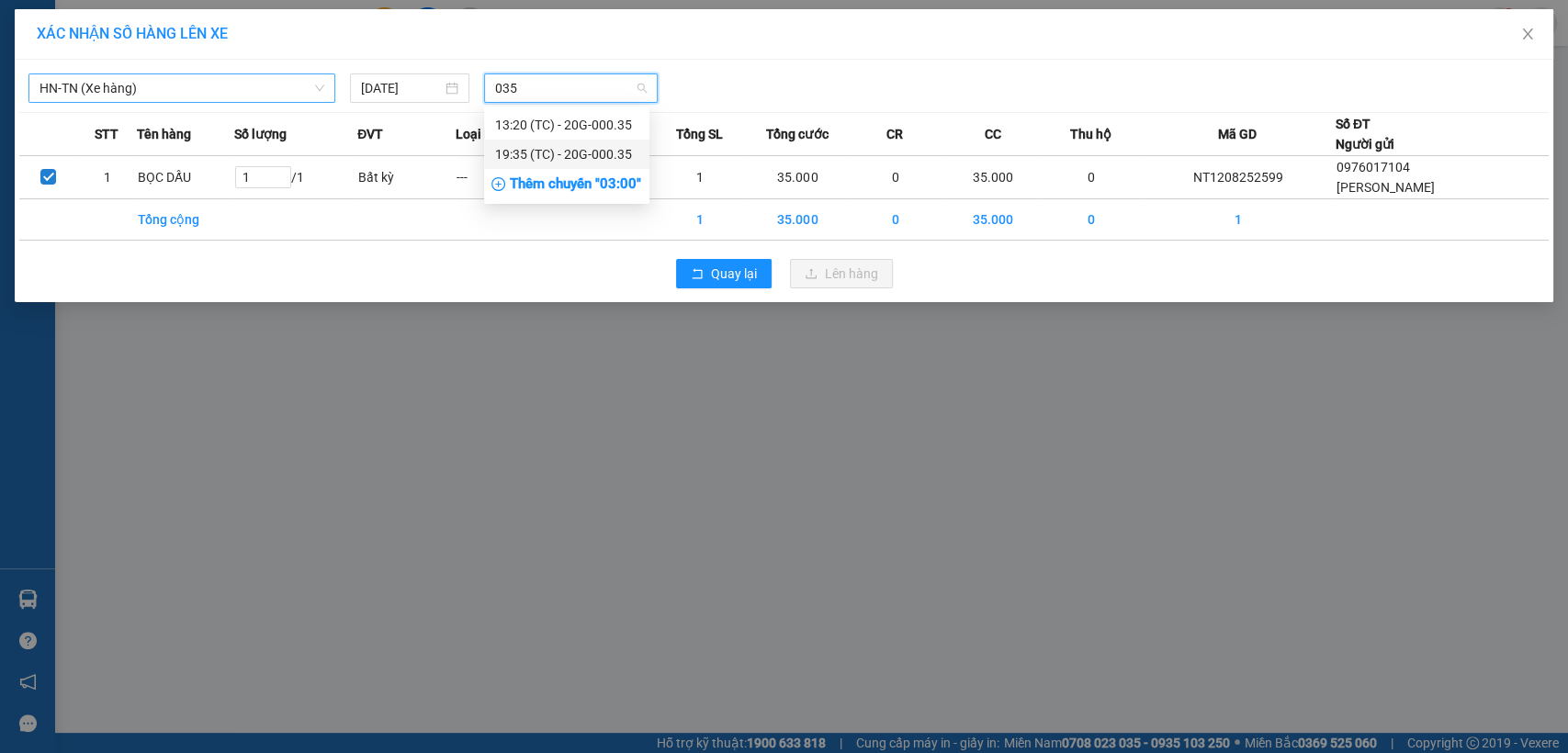
click at [575, 147] on div "19:35 (TC) - 20G-000.35" at bounding box center [567, 154] width 144 height 20
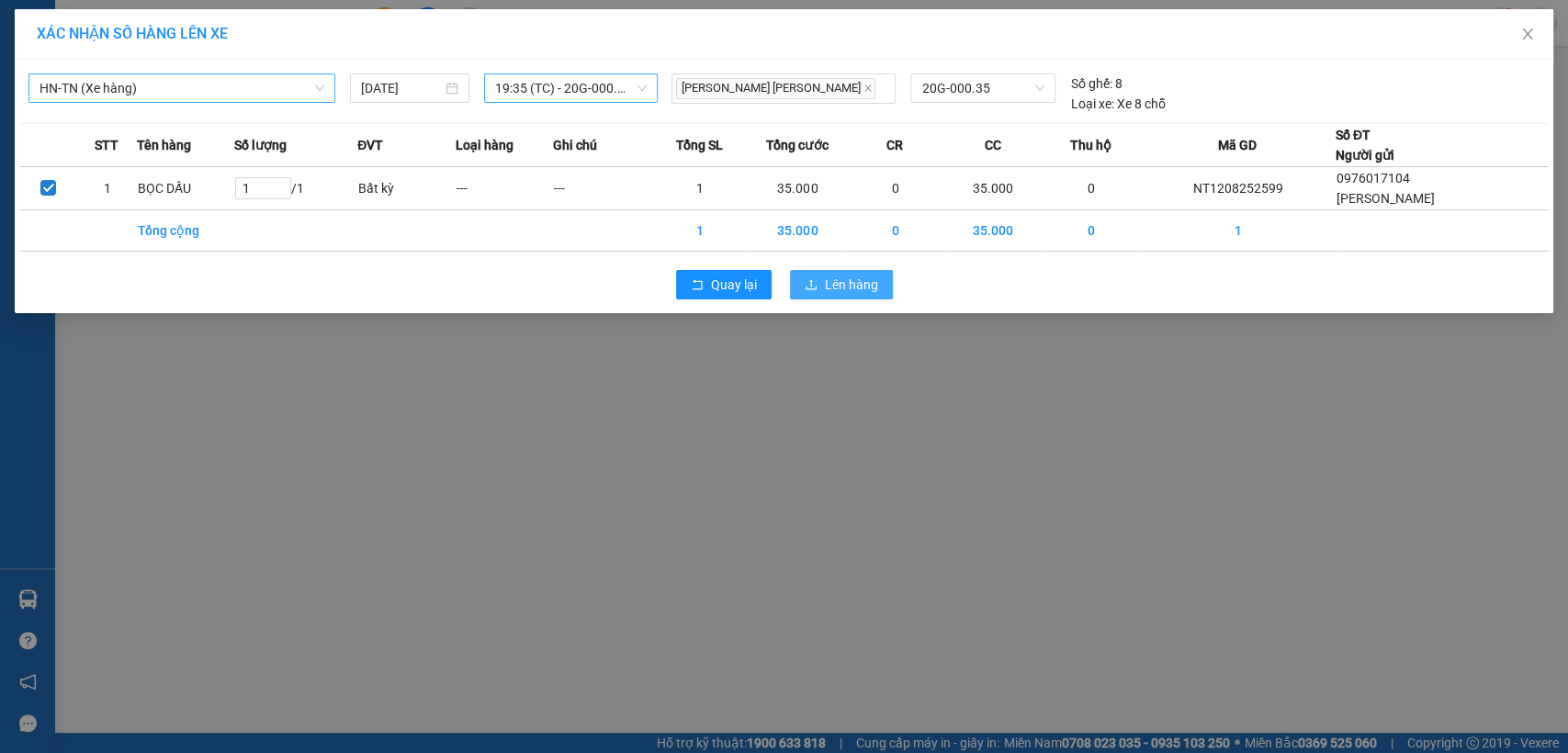
click at [833, 270] on button "Lên hàng" at bounding box center [841, 284] width 103 height 29
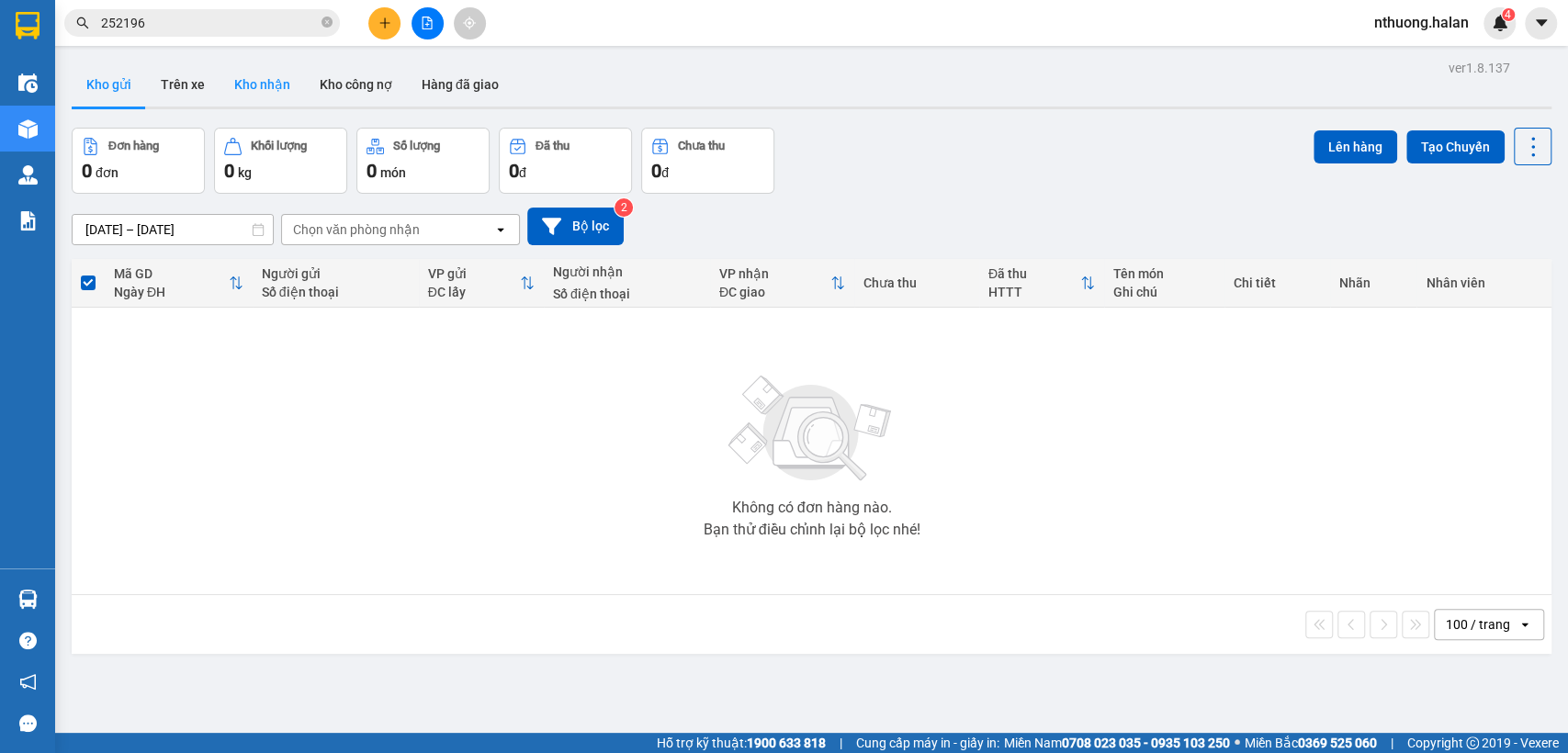
click at [265, 83] on button "Kho nhận" at bounding box center [262, 85] width 86 height 44
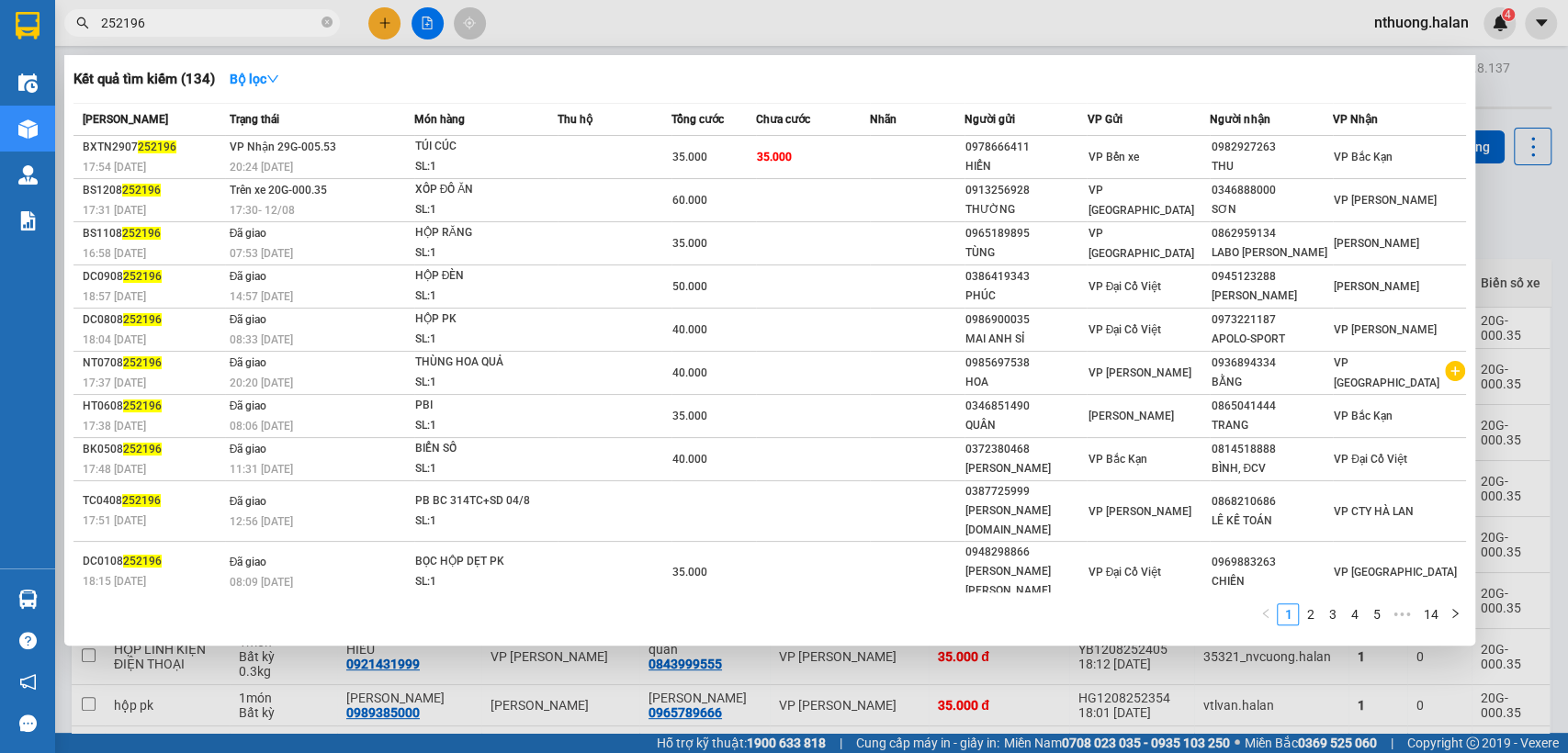
click at [213, 29] on input "252196" at bounding box center [209, 22] width 217 height 20
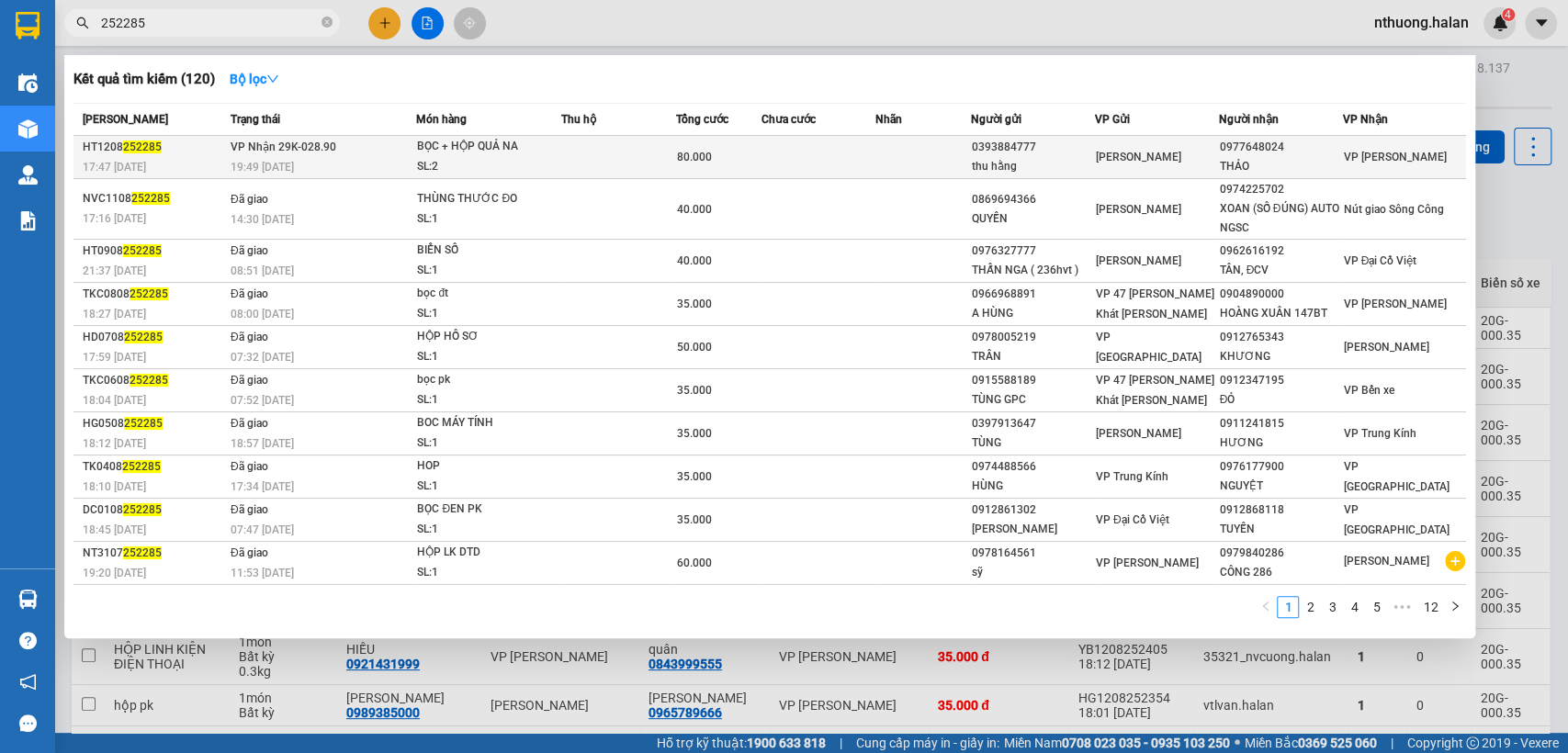
type input "252285"
click at [768, 150] on td at bounding box center [819, 157] width 114 height 43
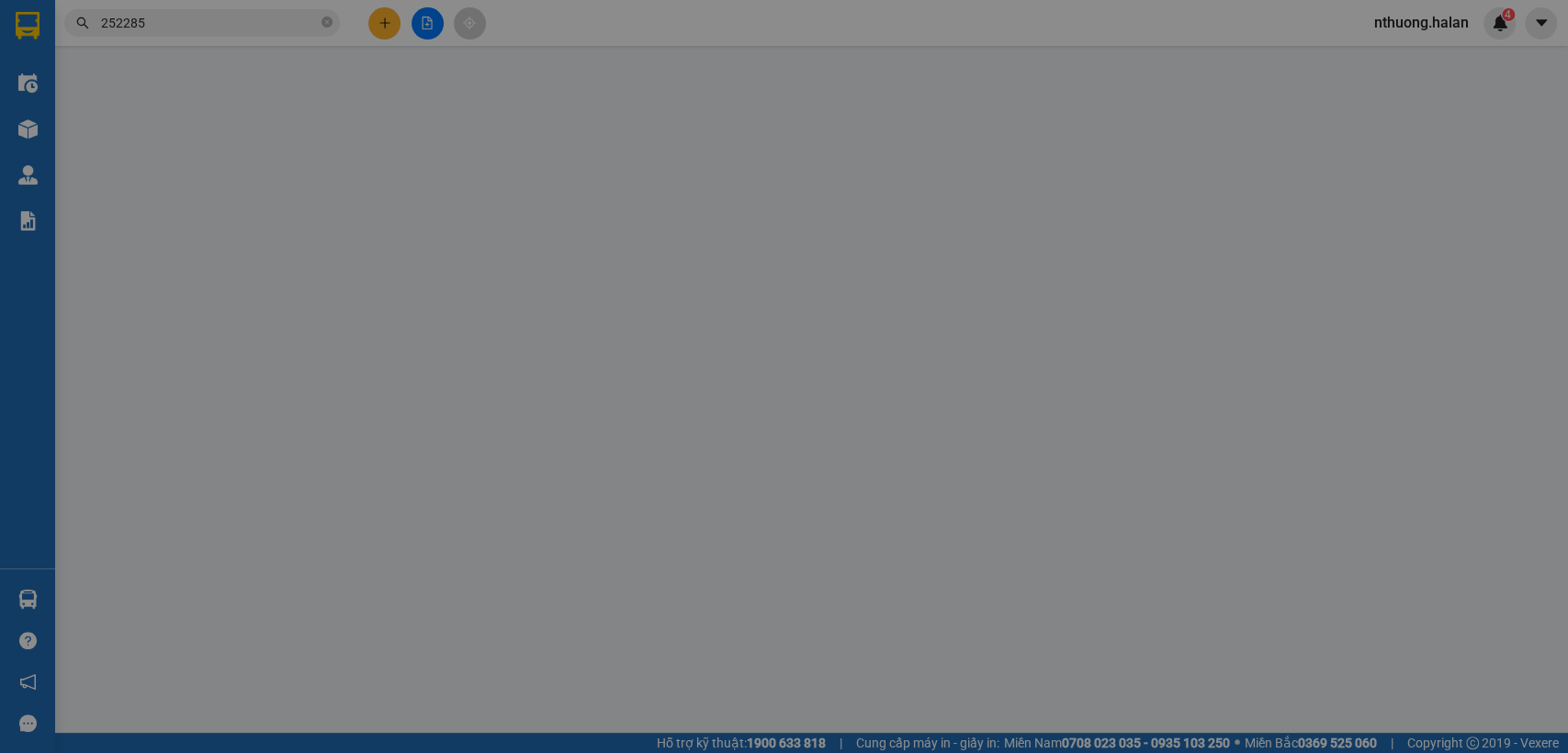
type input "0393884777"
type input "thu hằng"
type input "0977648024"
type input "THẢO"
type input "80.000"
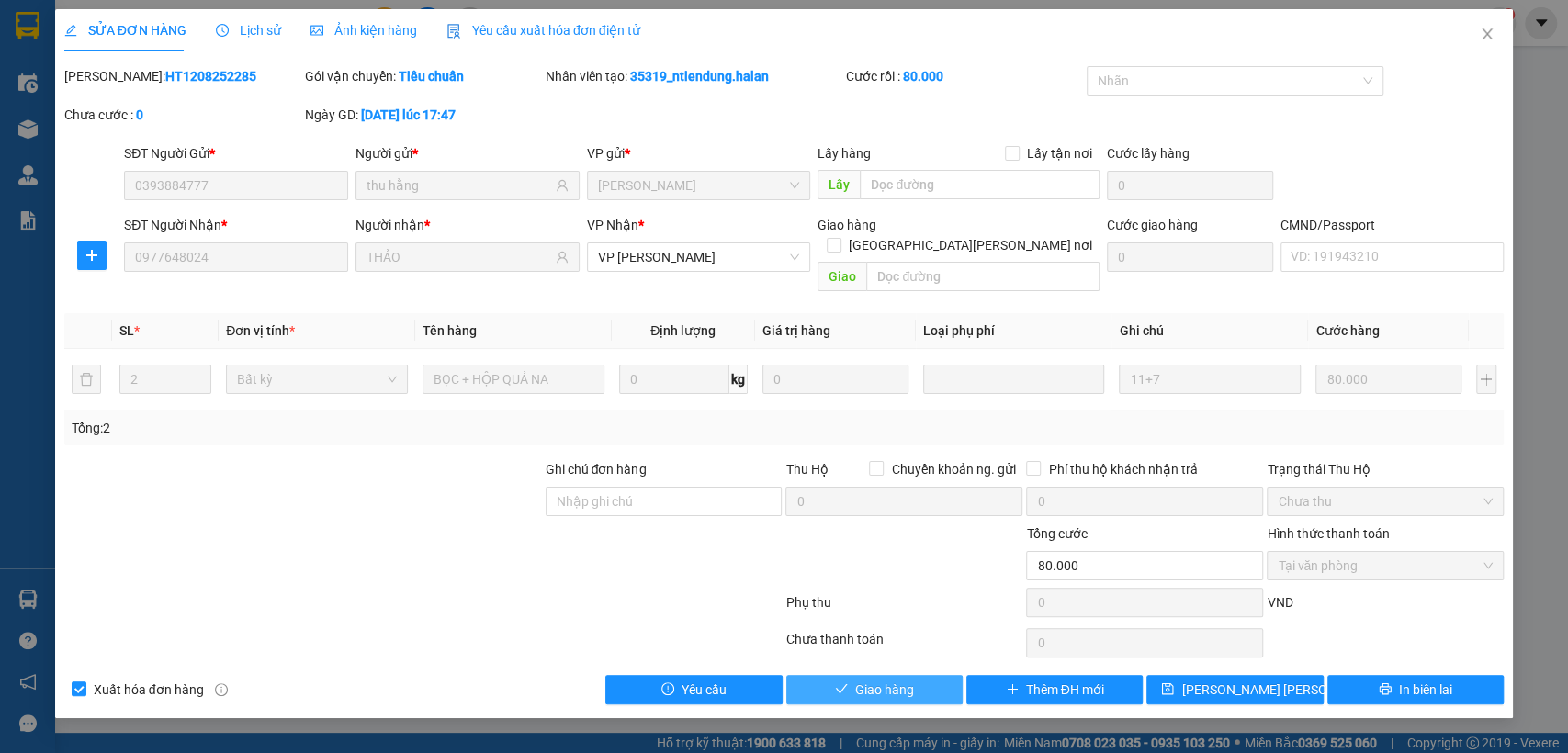
click at [855, 680] on span "Giao hàng" at bounding box center [884, 689] width 59 height 20
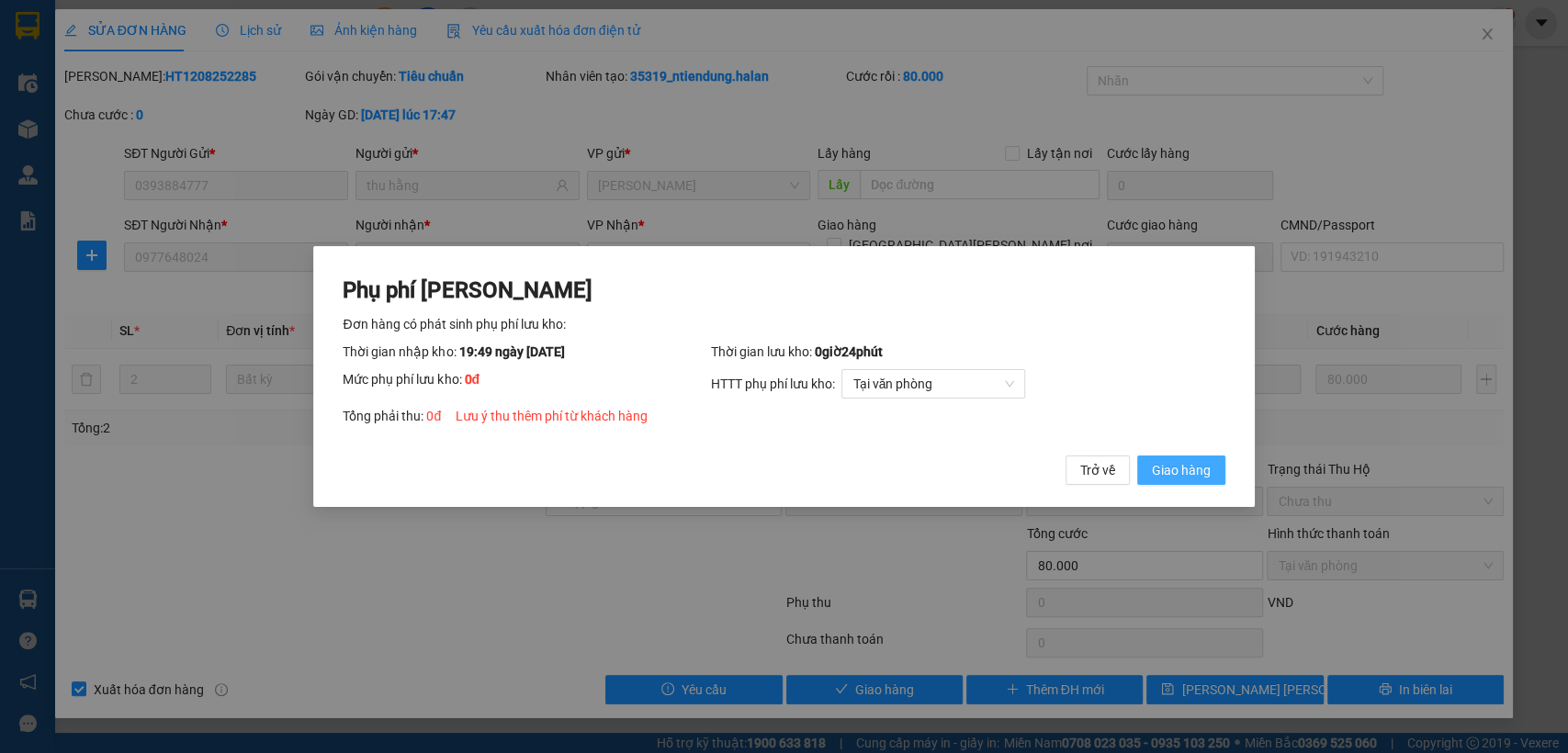
click at [1184, 471] on span "Giao hàng" at bounding box center [1181, 470] width 59 height 20
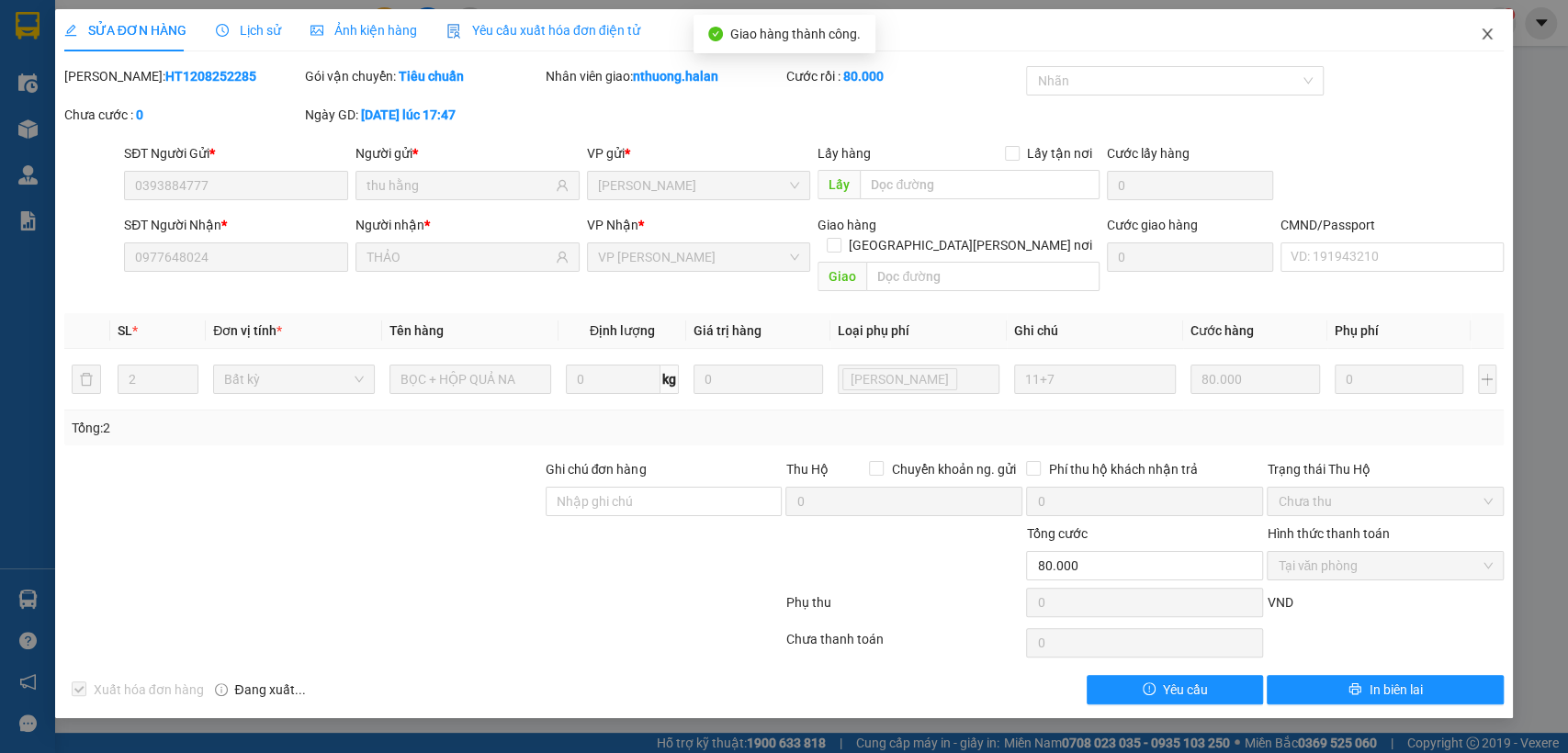
click at [1490, 28] on icon "close" at bounding box center [1487, 34] width 14 height 14
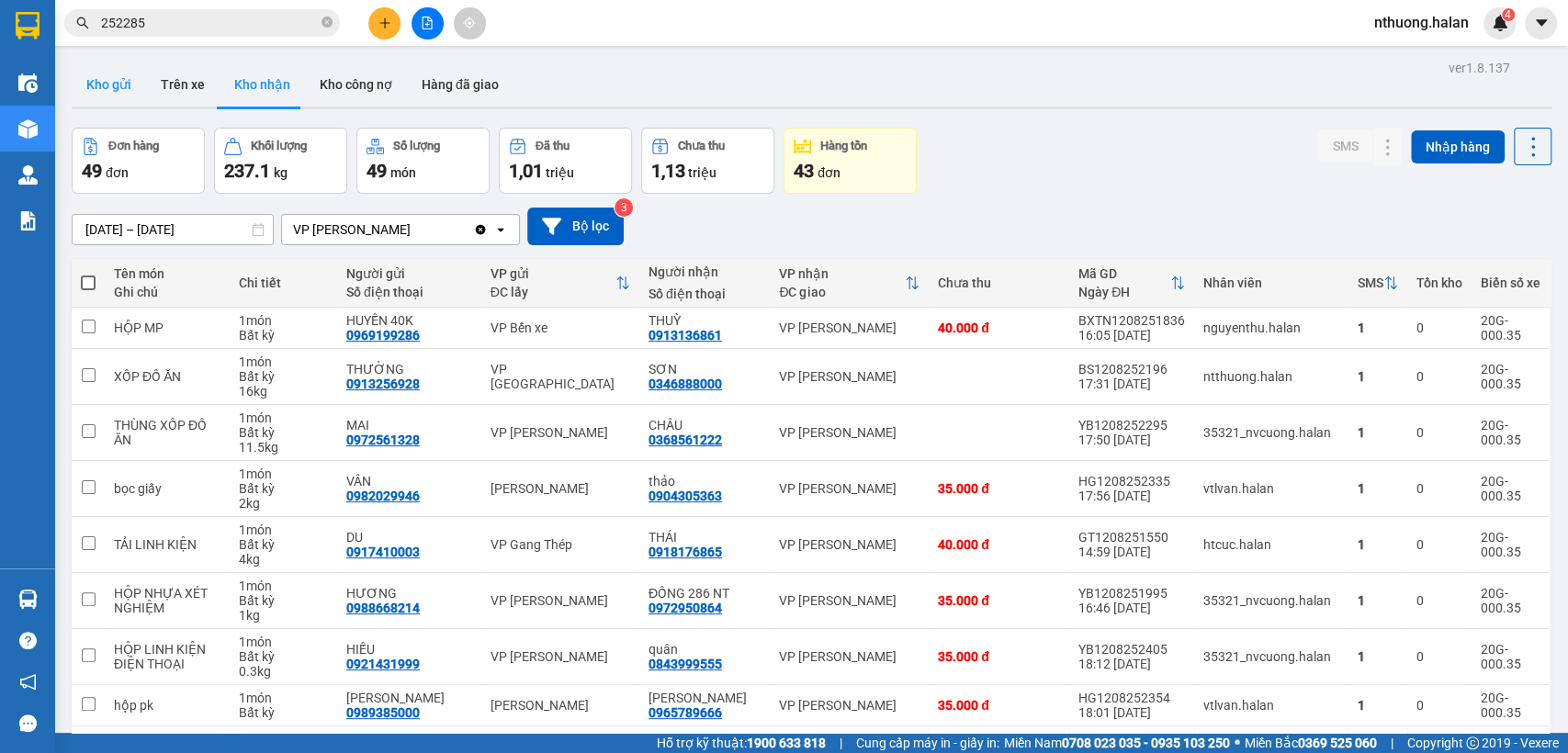
click at [107, 84] on button "Kho gửi" at bounding box center [108, 85] width 74 height 44
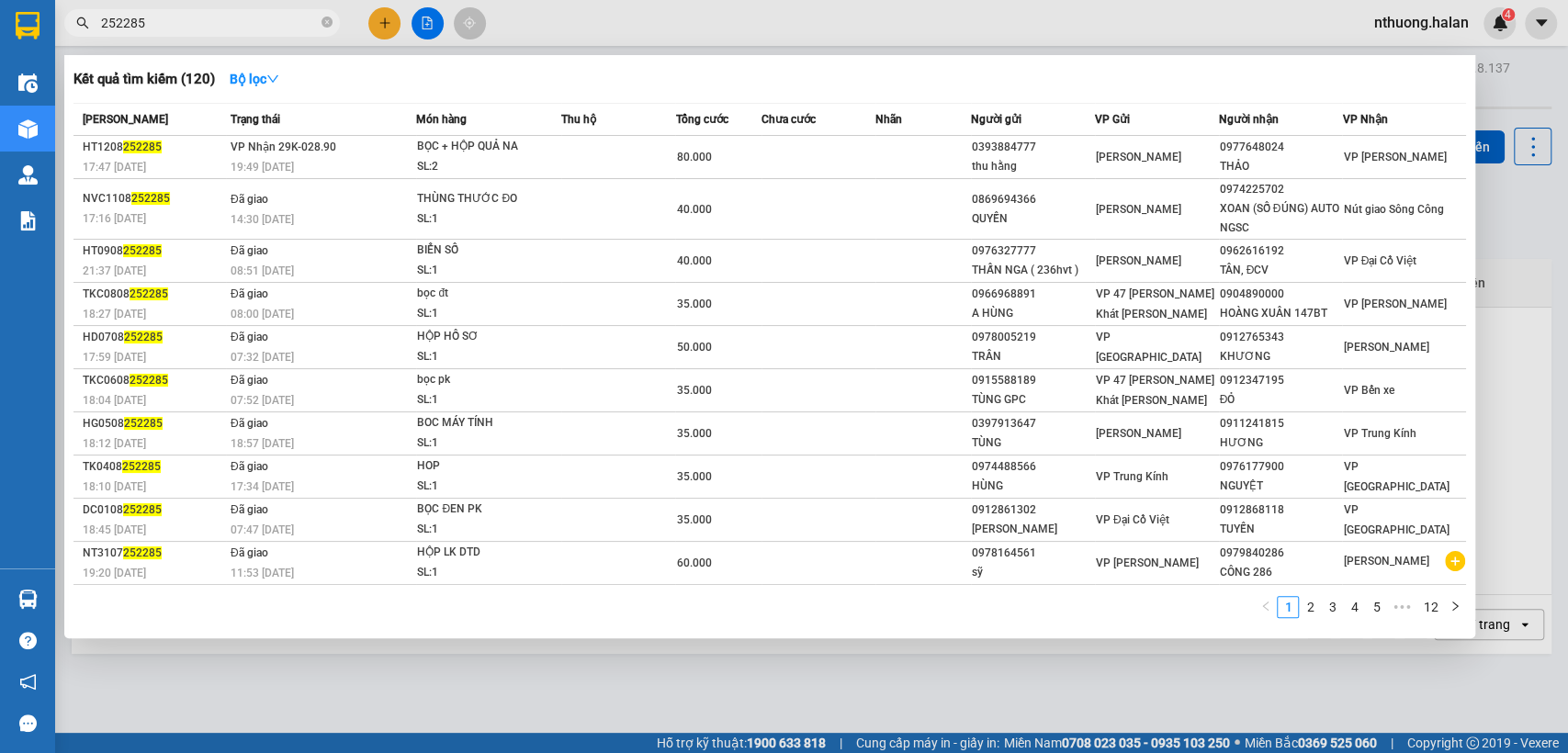
click at [171, 19] on input "252285" at bounding box center [209, 22] width 217 height 20
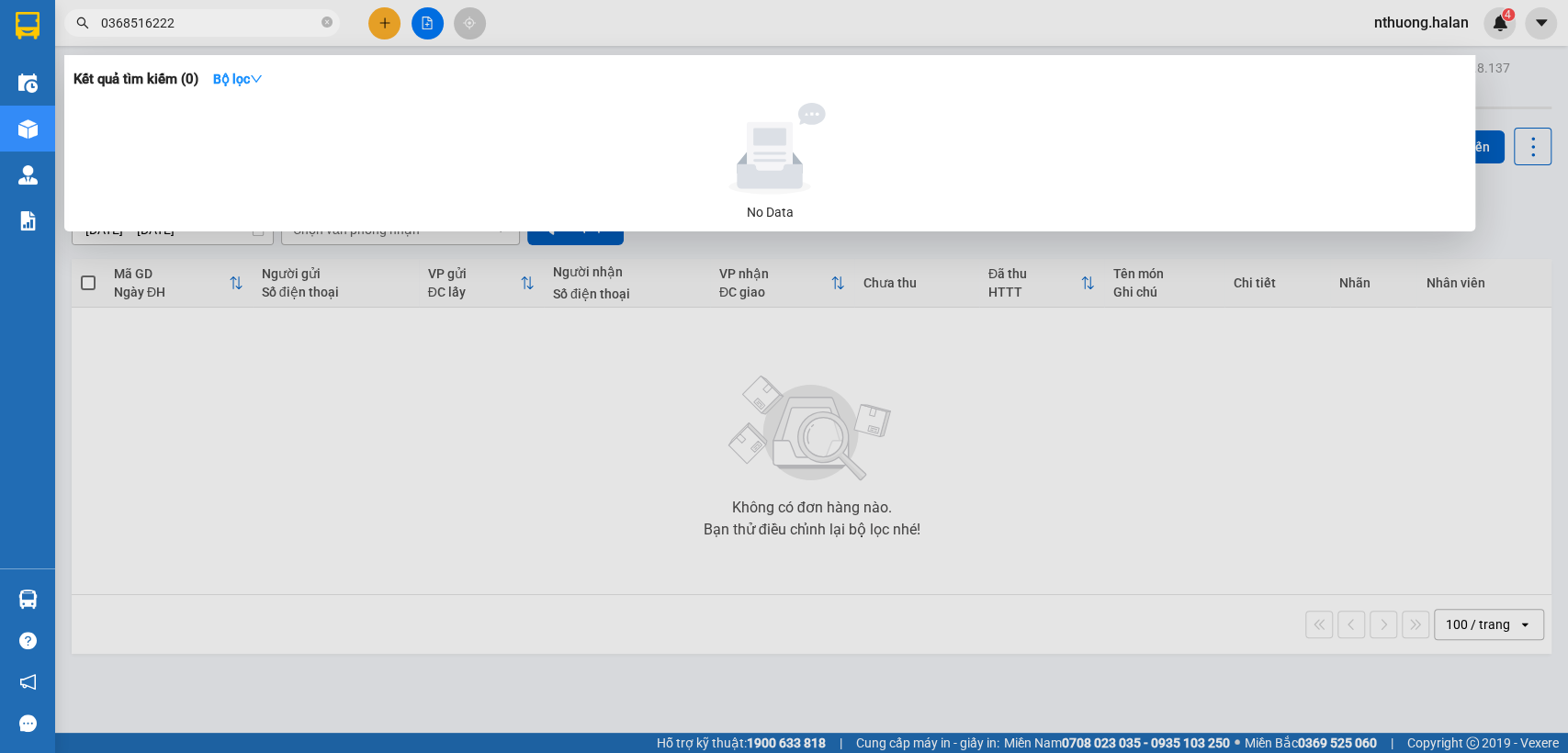
type input "0368516222"
click at [1515, 93] on div at bounding box center [784, 376] width 1568 height 753
click at [1515, 93] on div "Kho gửi Trên xe Kho nhận Kho công nợ Hàng đã giao" at bounding box center [811, 87] width 1480 height 49
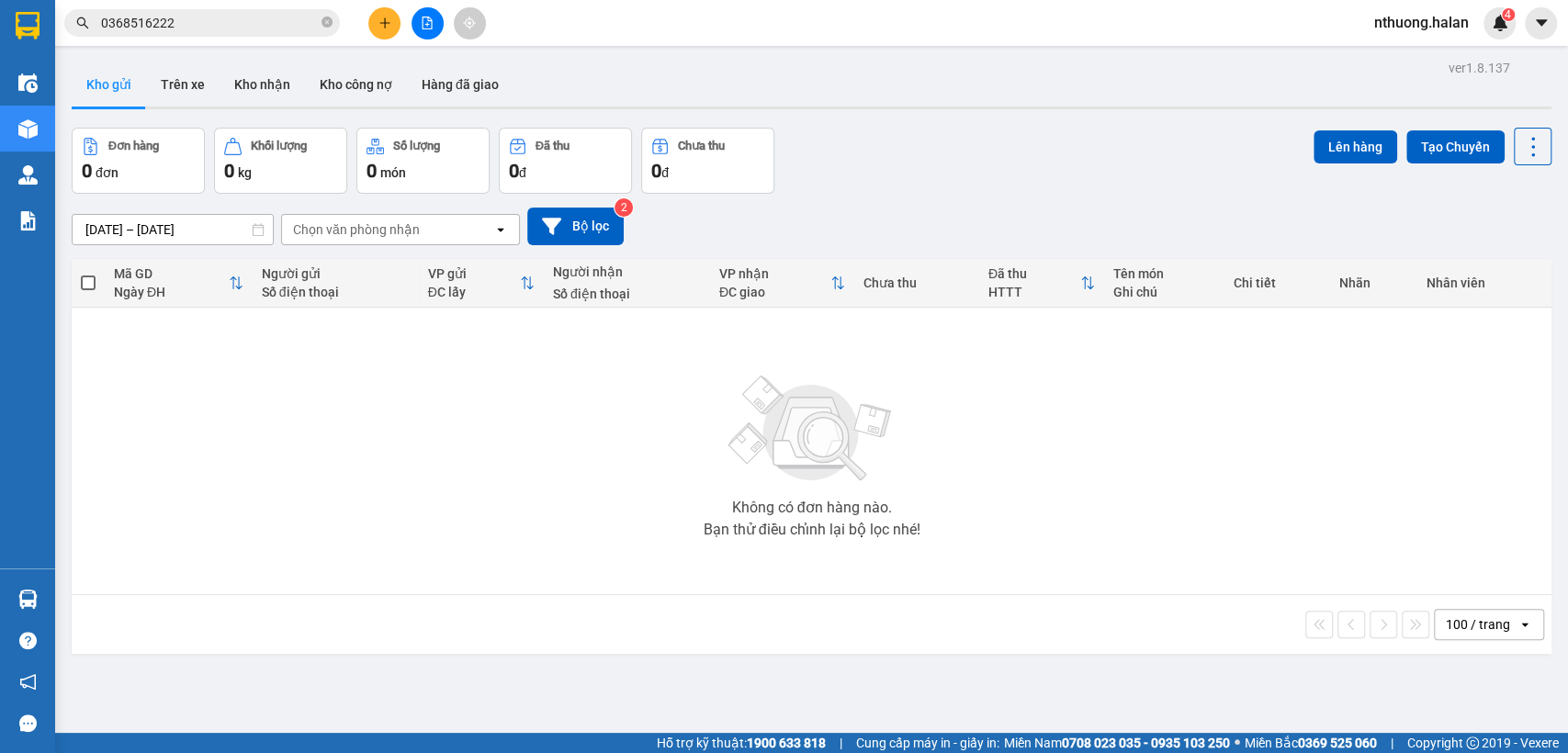
click at [211, 24] on input "0368516222" at bounding box center [209, 22] width 217 height 20
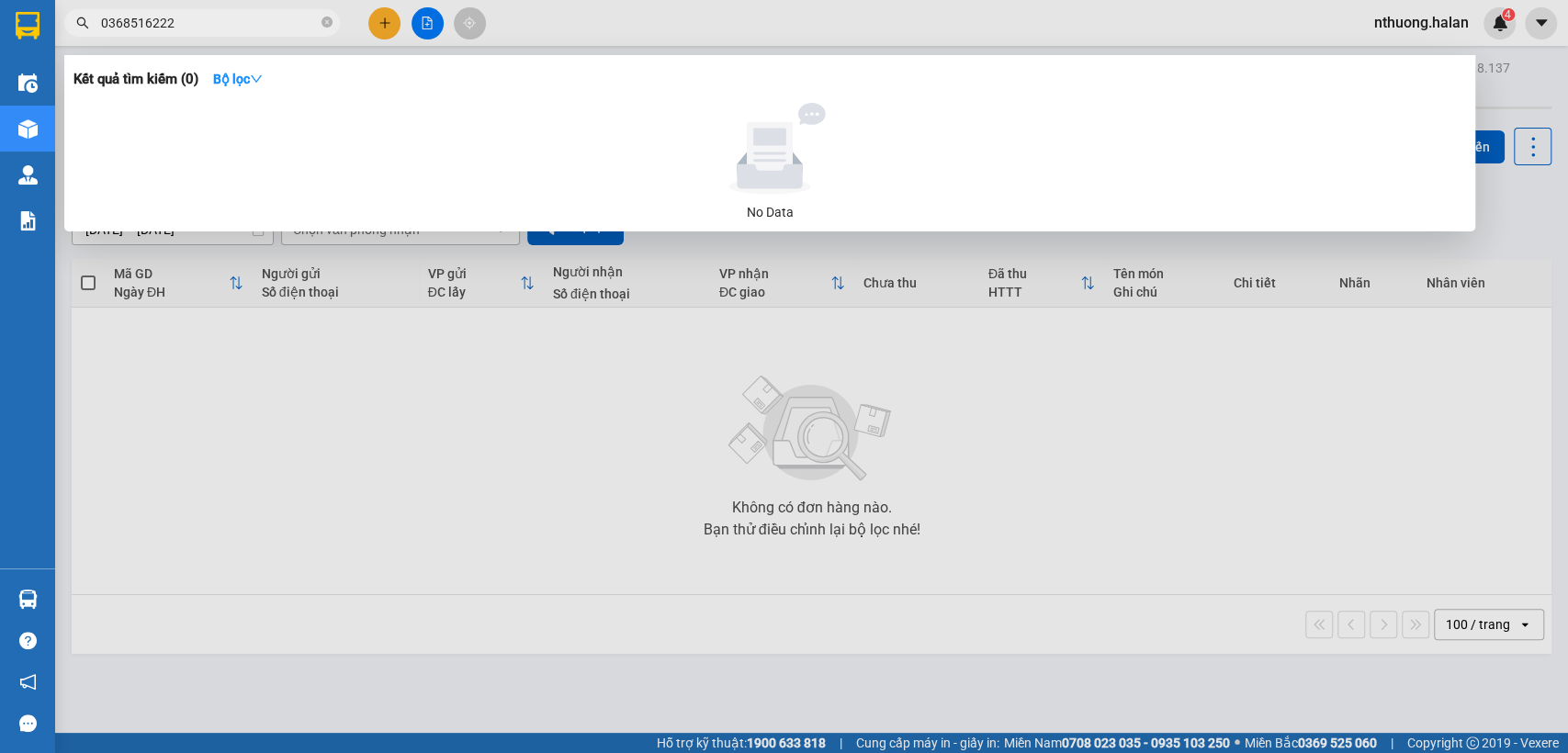
click at [211, 24] on input "0368516222" at bounding box center [209, 22] width 217 height 20
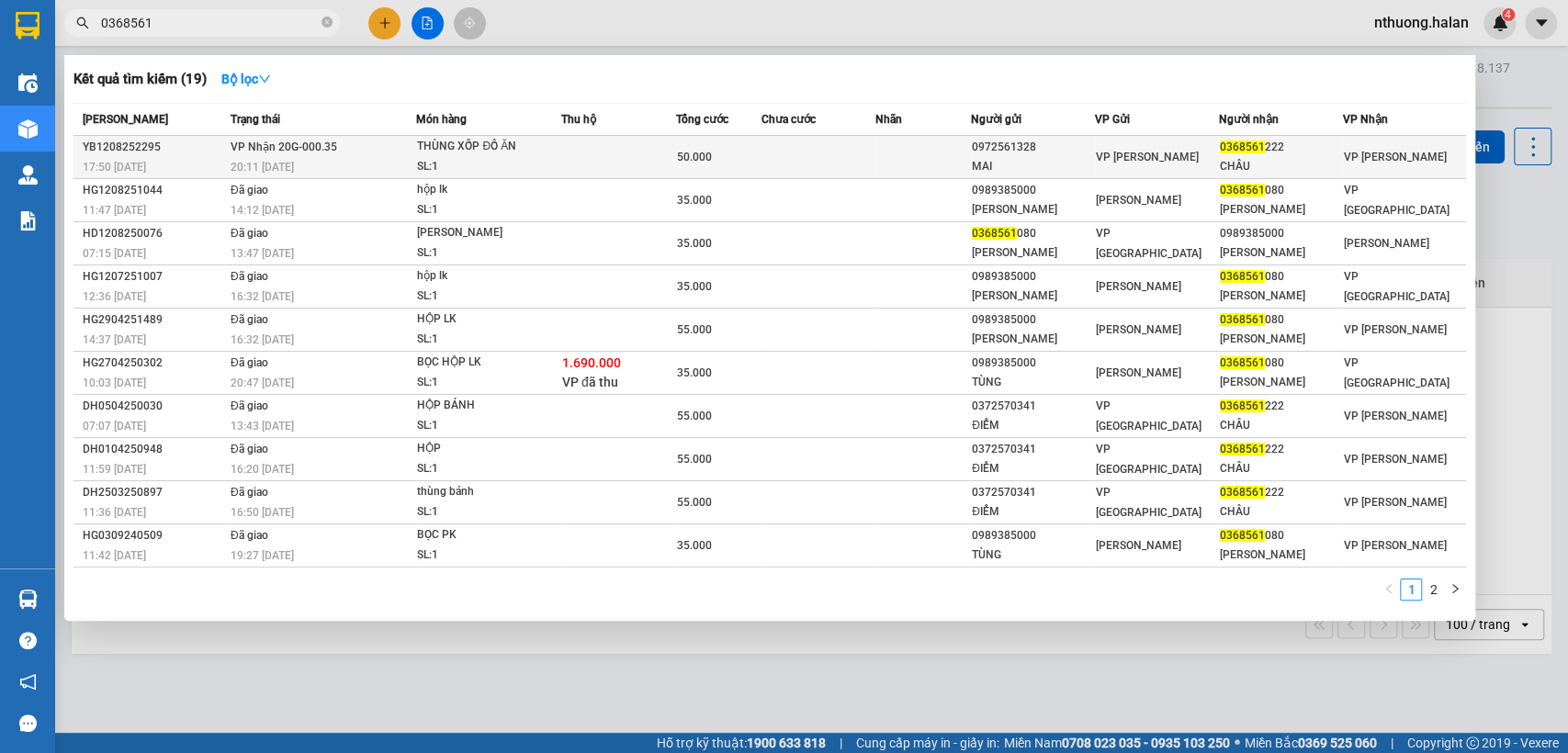
type input "0368561"
click at [824, 142] on td at bounding box center [819, 157] width 114 height 43
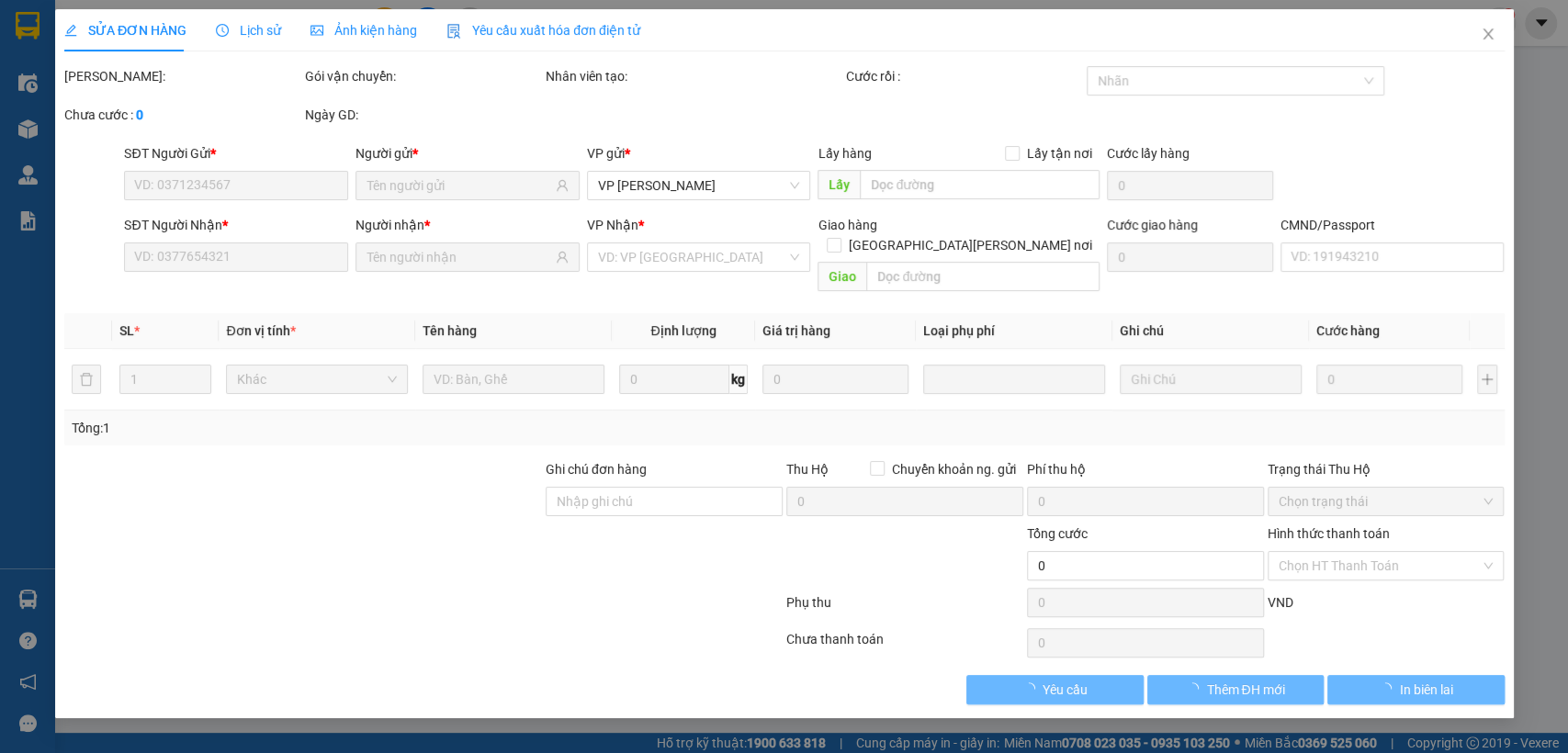
type input "0972561328"
type input "MAI"
type input "0368561222"
type input "CHÂU"
type input "50.000"
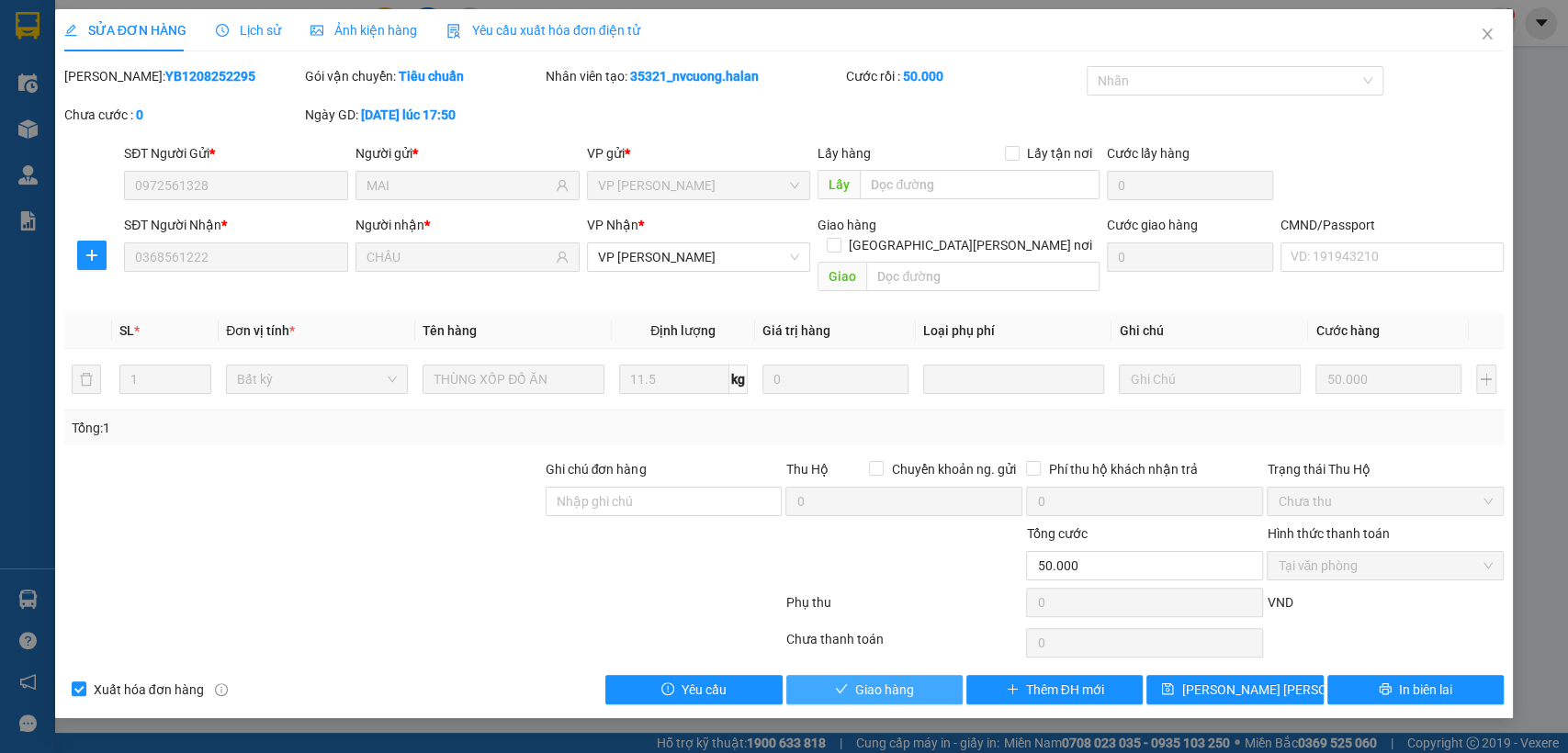
click at [896, 680] on span "Giao hàng" at bounding box center [884, 689] width 59 height 20
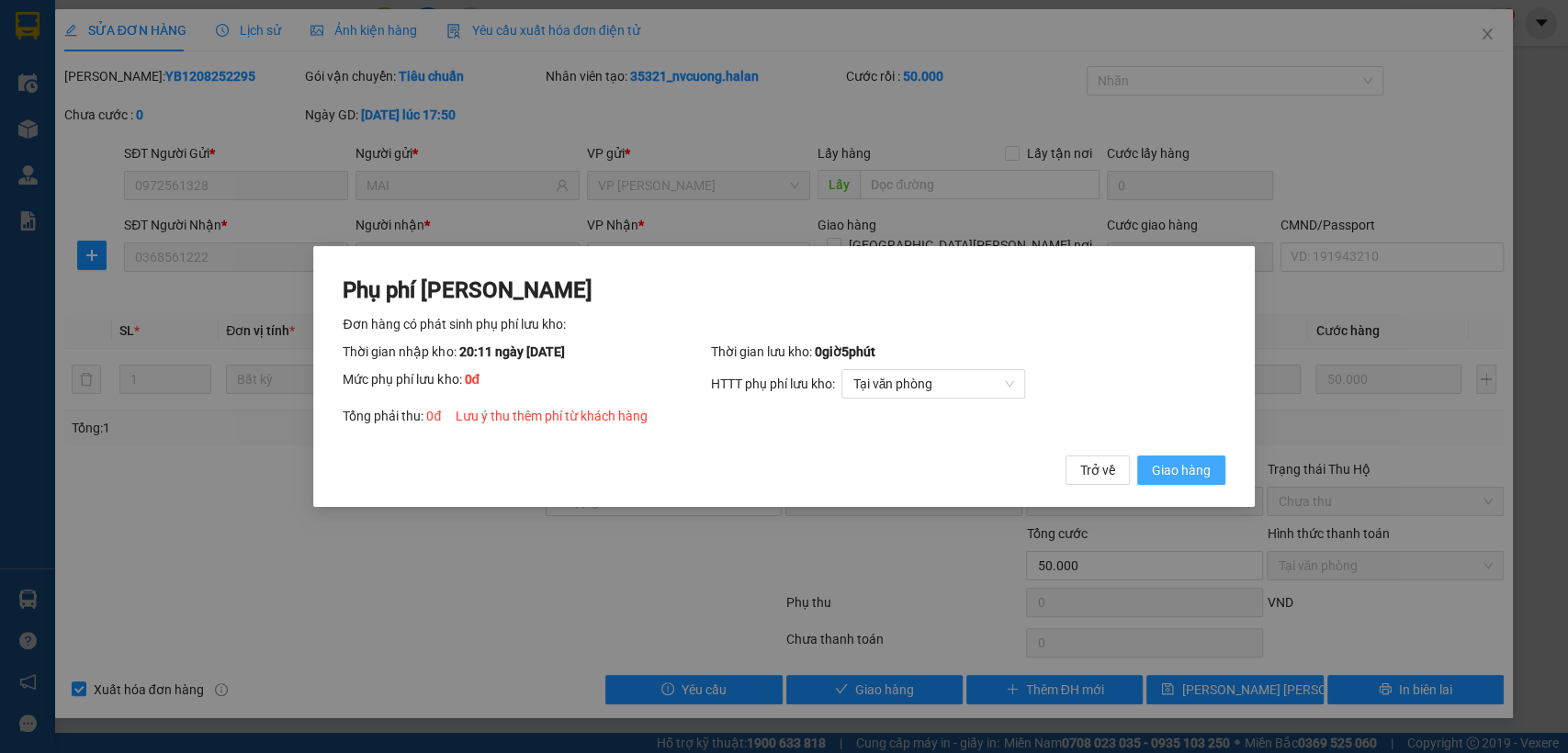
click at [1164, 471] on span "Giao hàng" at bounding box center [1181, 470] width 59 height 20
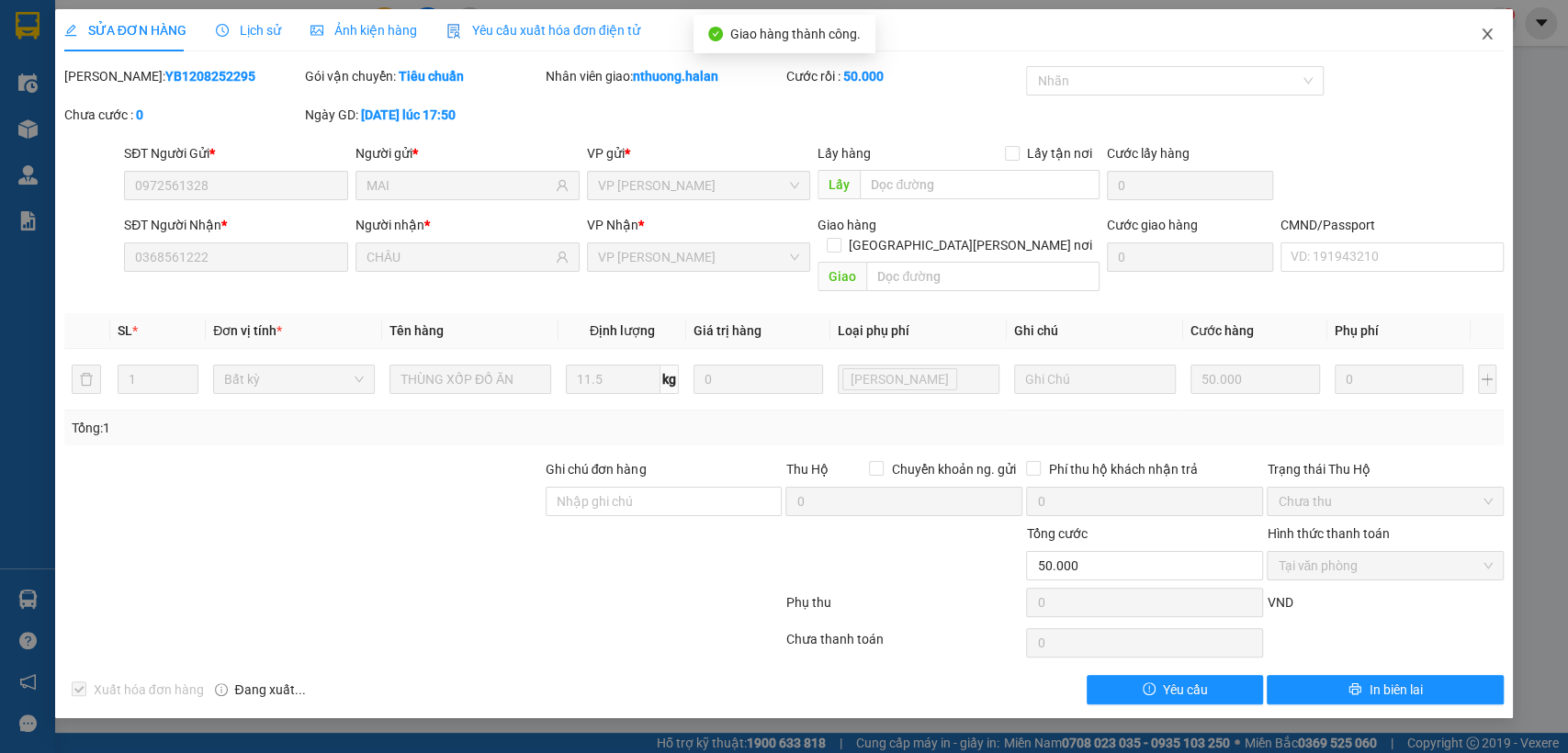
click at [1487, 41] on icon "close" at bounding box center [1487, 34] width 14 height 14
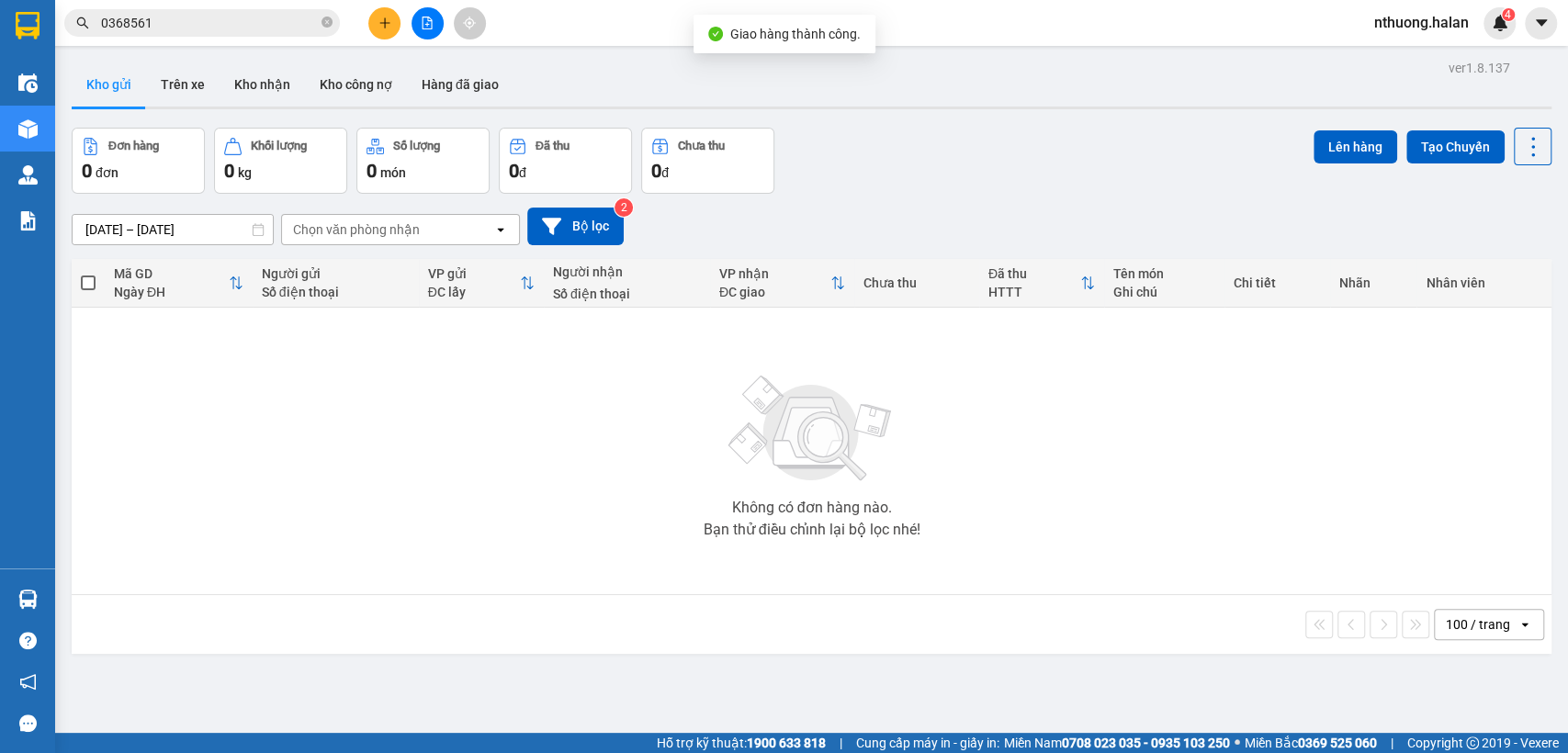
click at [188, 25] on input "0368561" at bounding box center [209, 22] width 217 height 20
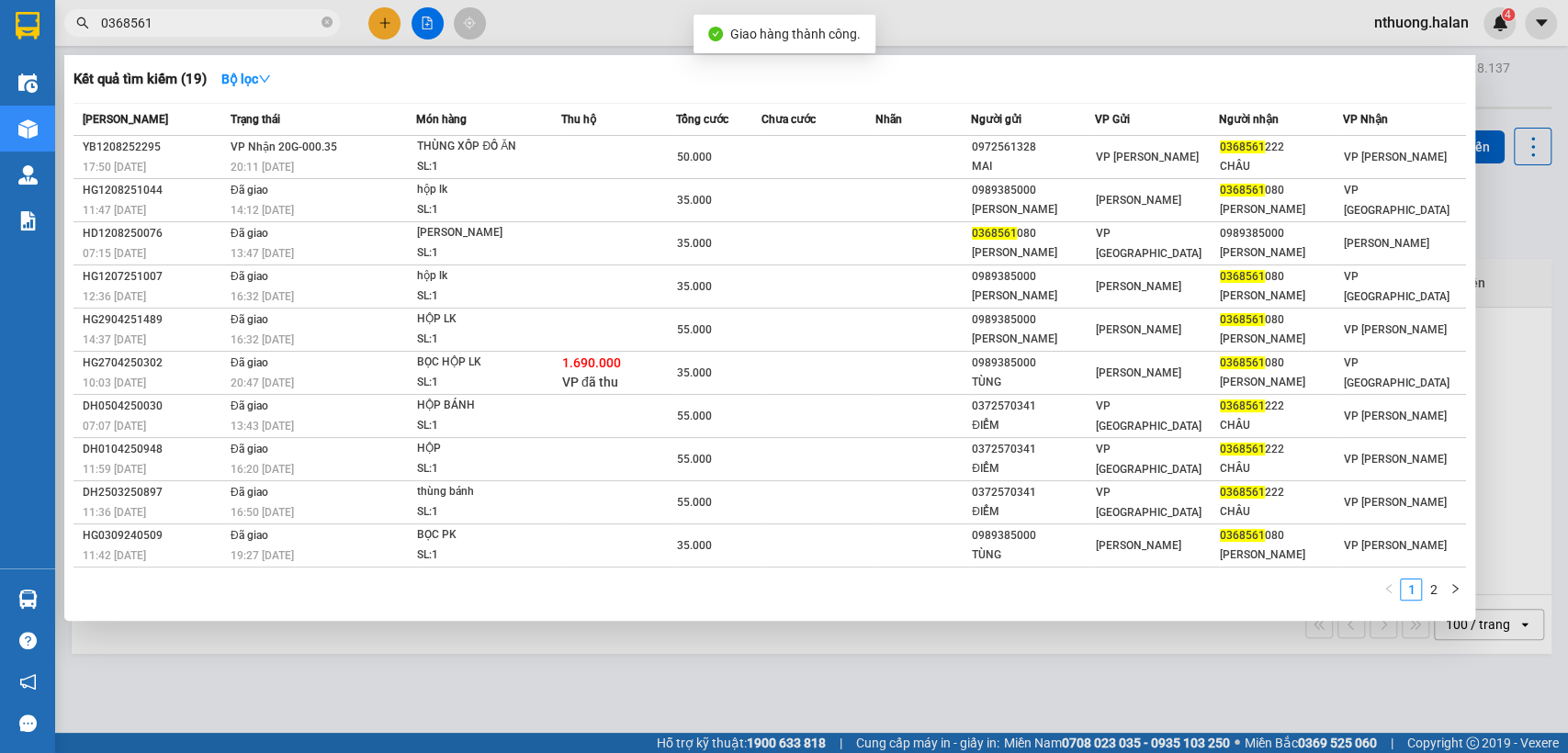
click at [188, 25] on input "0368561" at bounding box center [209, 22] width 217 height 20
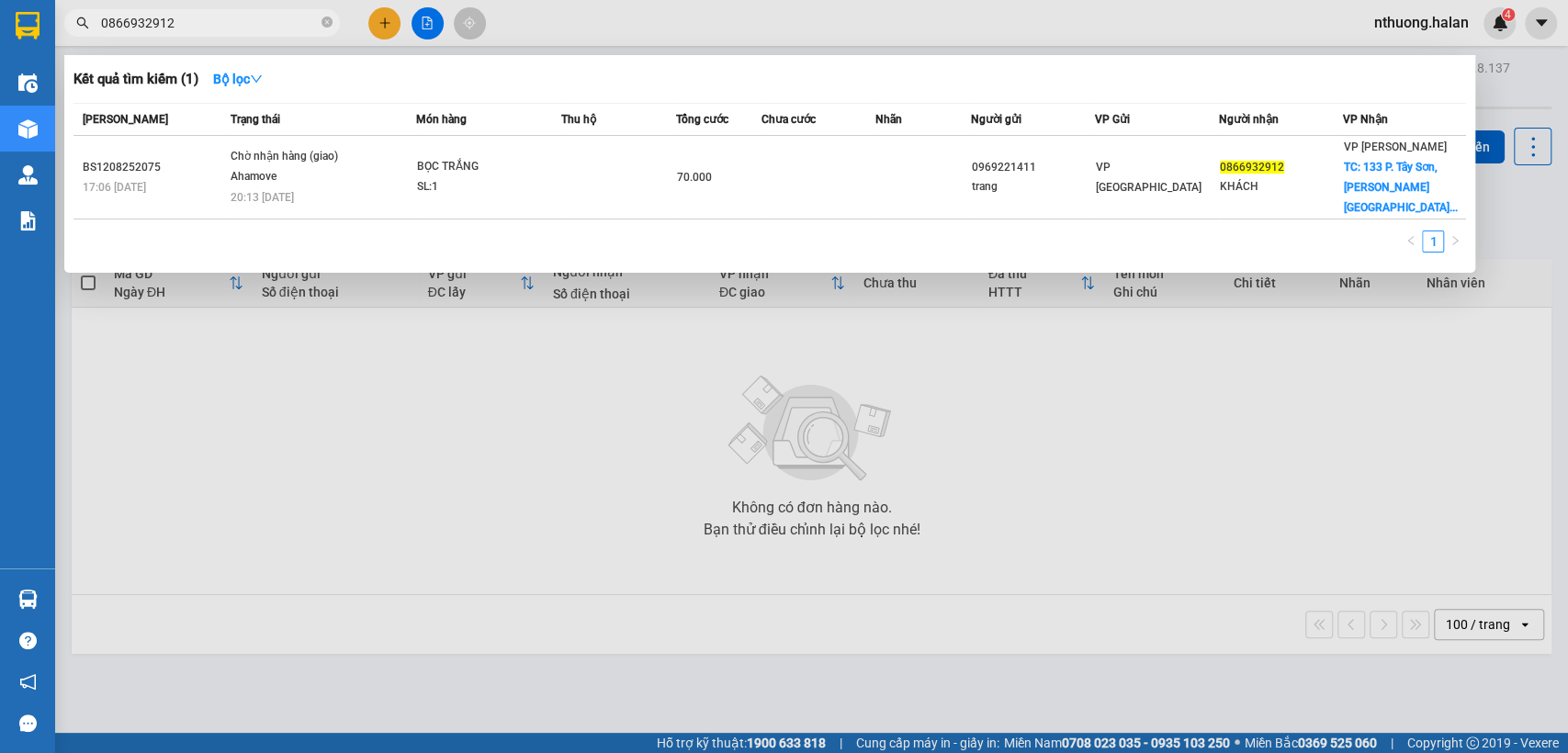
click at [272, 32] on input "0866932912" at bounding box center [209, 22] width 217 height 20
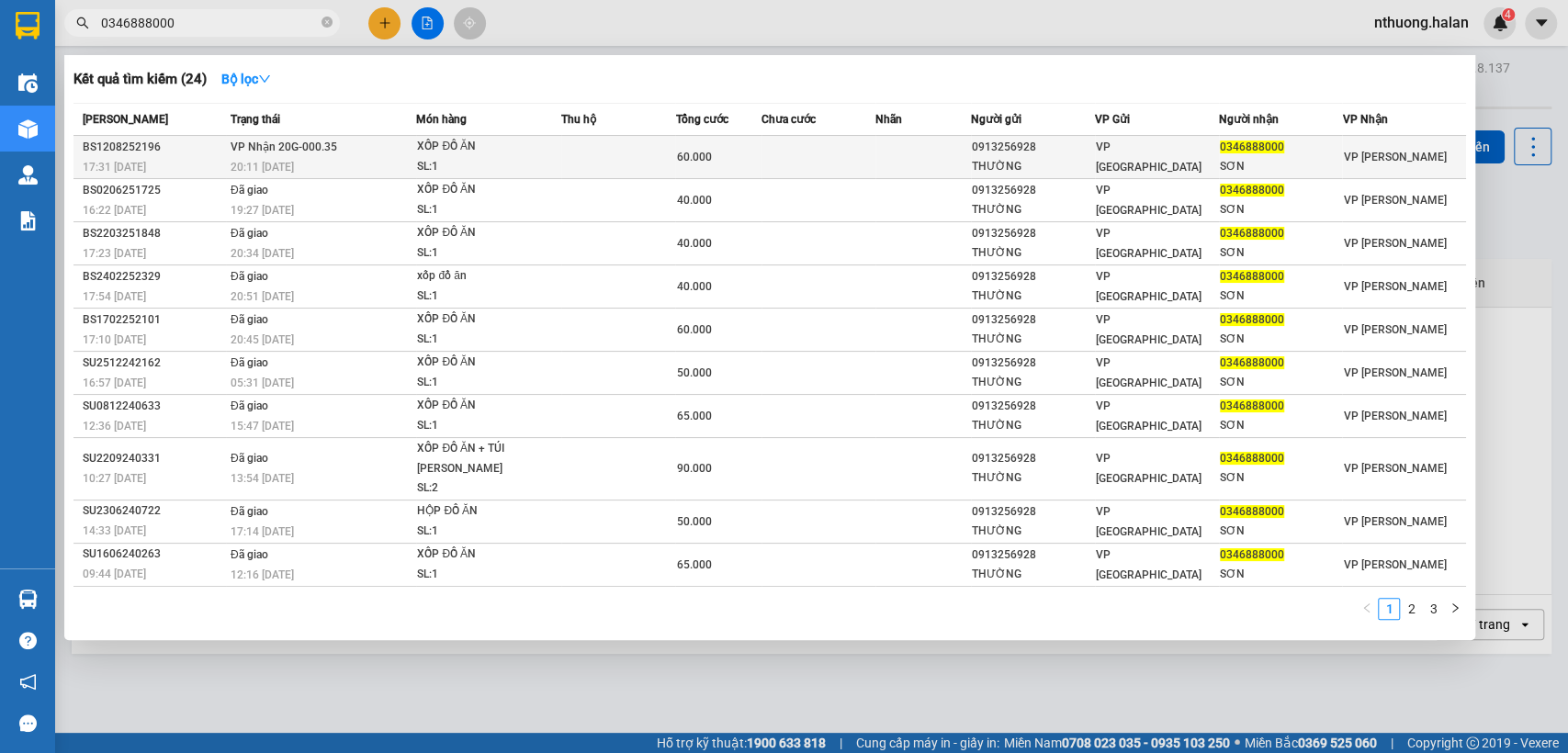
type input "0346888000"
click at [803, 161] on td at bounding box center [819, 157] width 114 height 43
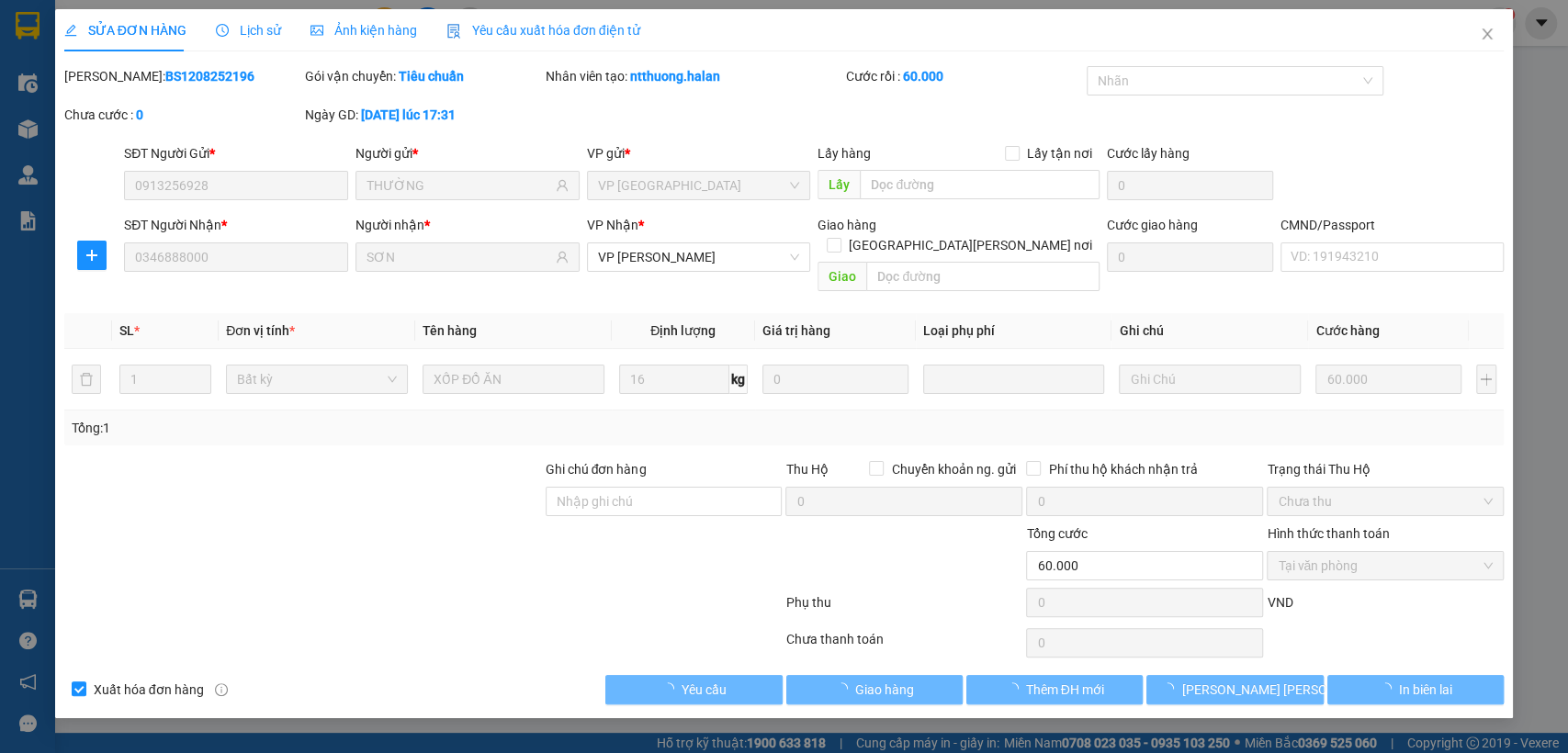
type input "0913256928"
type input "THƯỜNG"
type input "0346888000"
type input "SƠN"
type input "60.000"
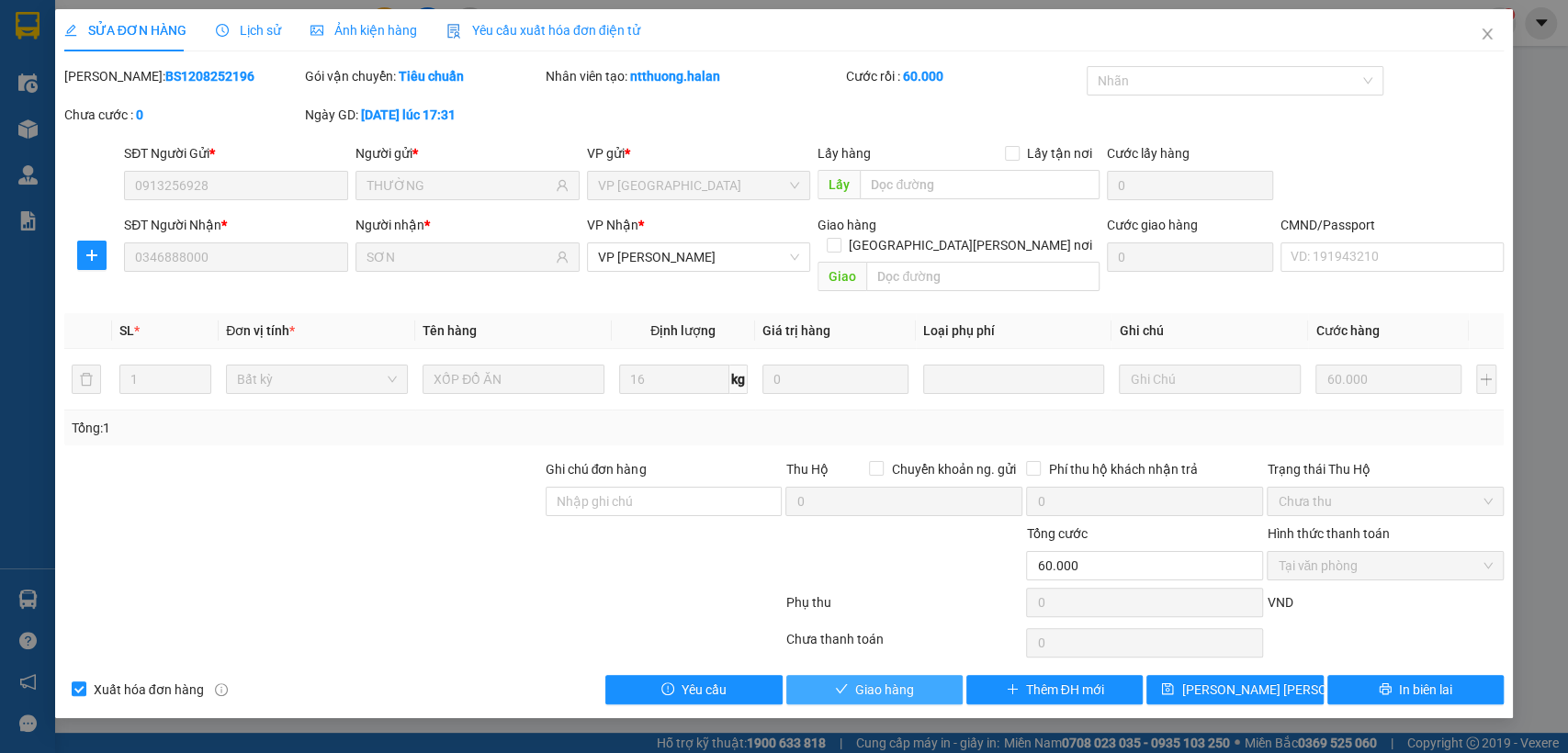
click at [918, 675] on button "Giao hàng" at bounding box center [875, 689] width 176 height 29
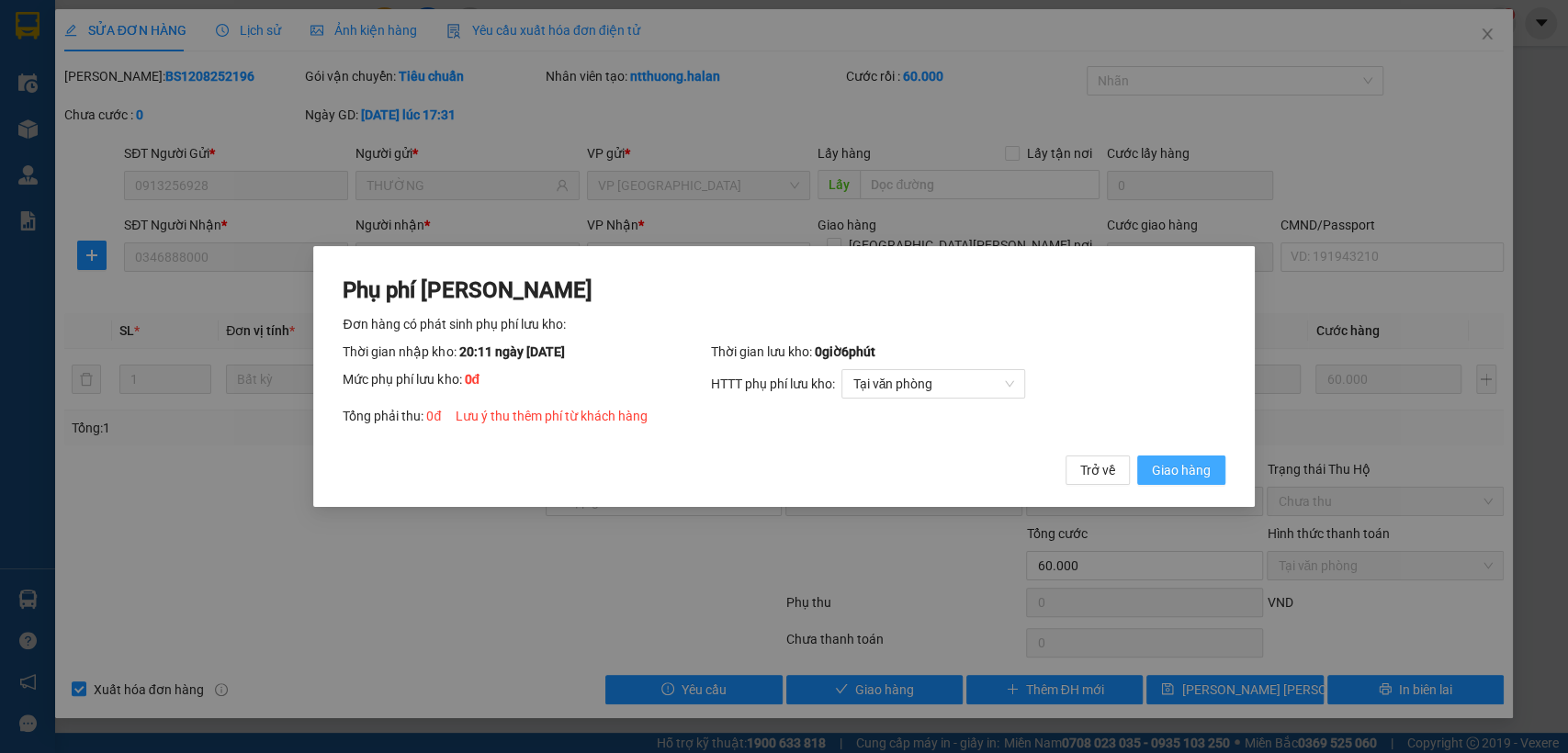
click at [1178, 465] on span "Giao hàng" at bounding box center [1181, 470] width 59 height 20
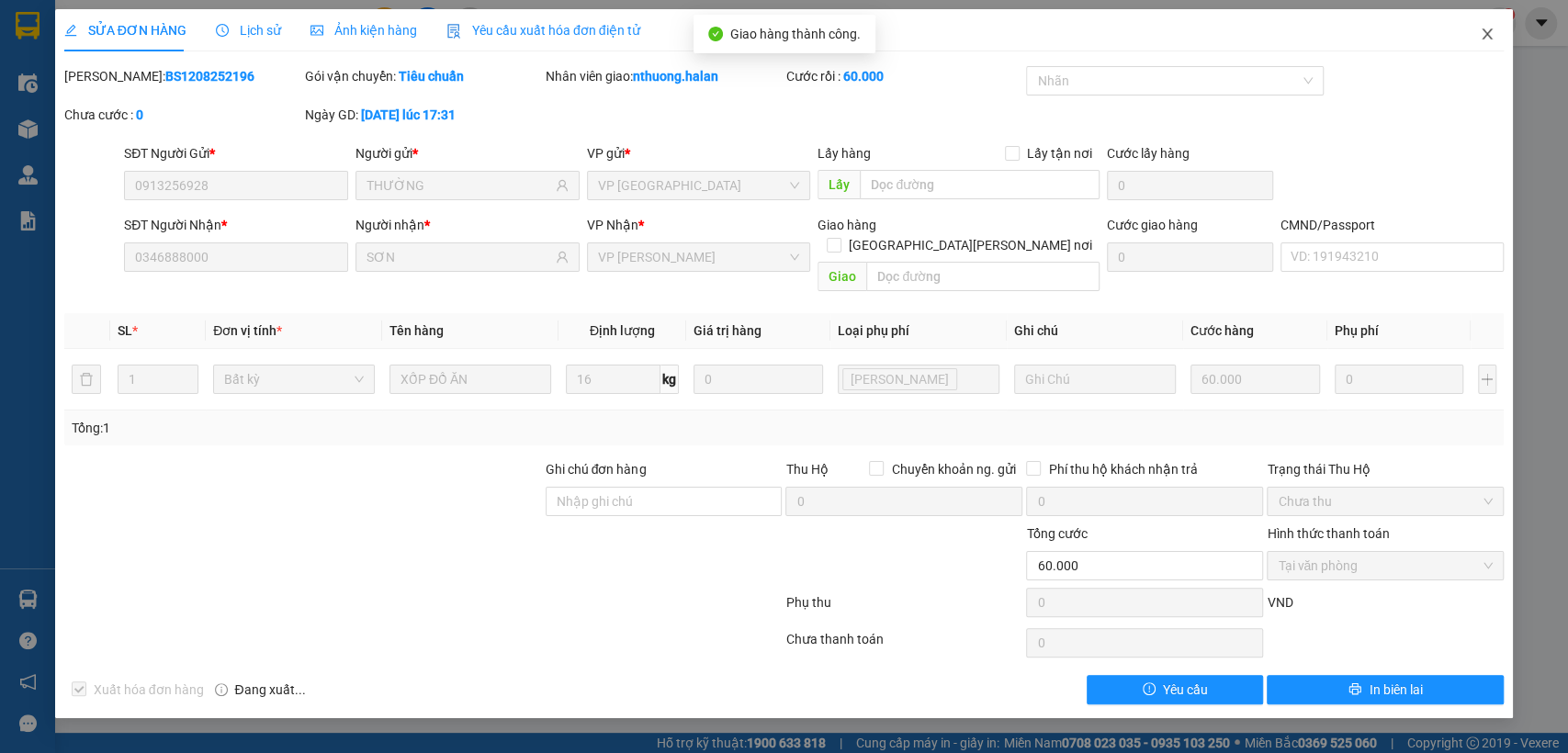
click at [1484, 39] on icon "close" at bounding box center [1488, 34] width 10 height 11
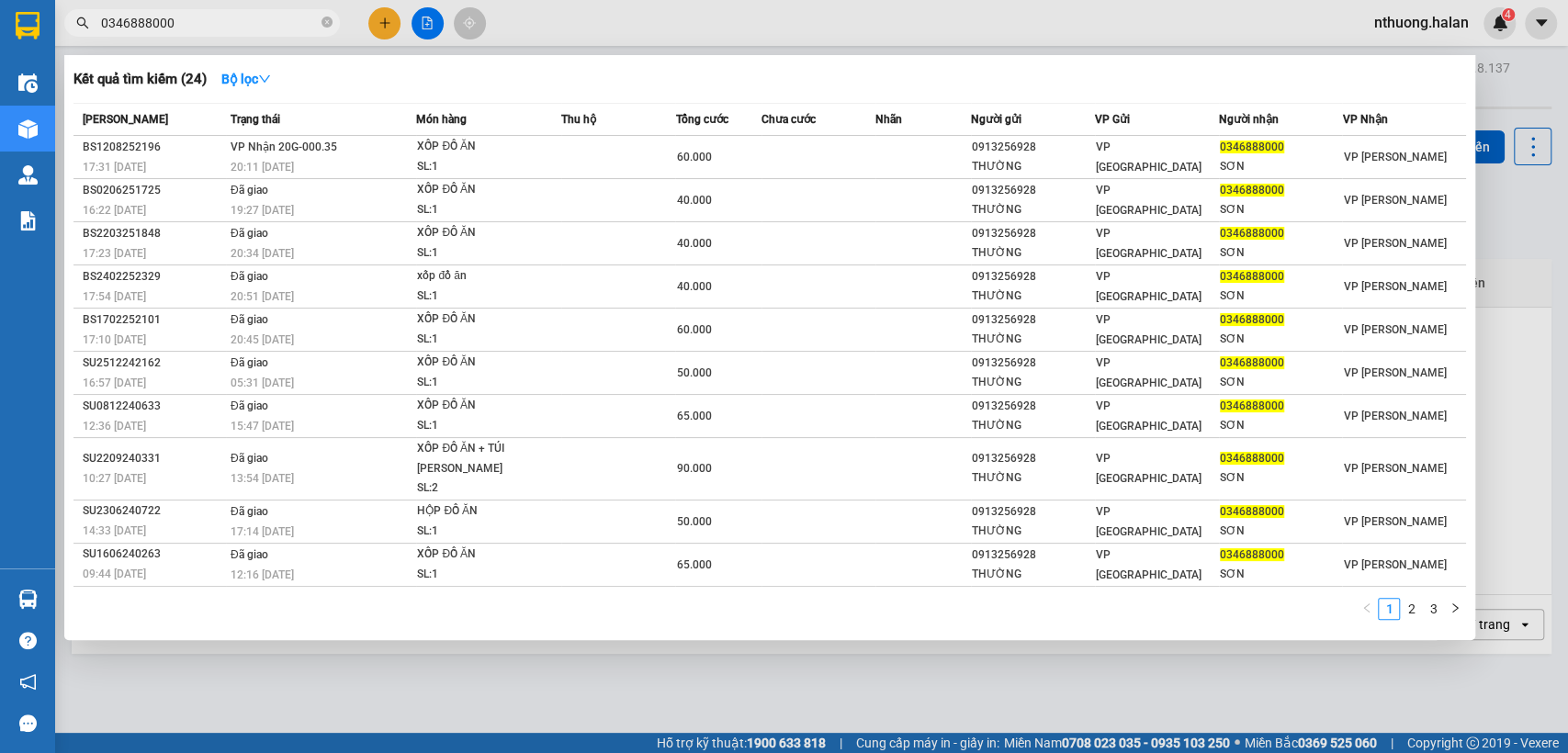
click at [219, 24] on input "0346888000" at bounding box center [209, 22] width 217 height 20
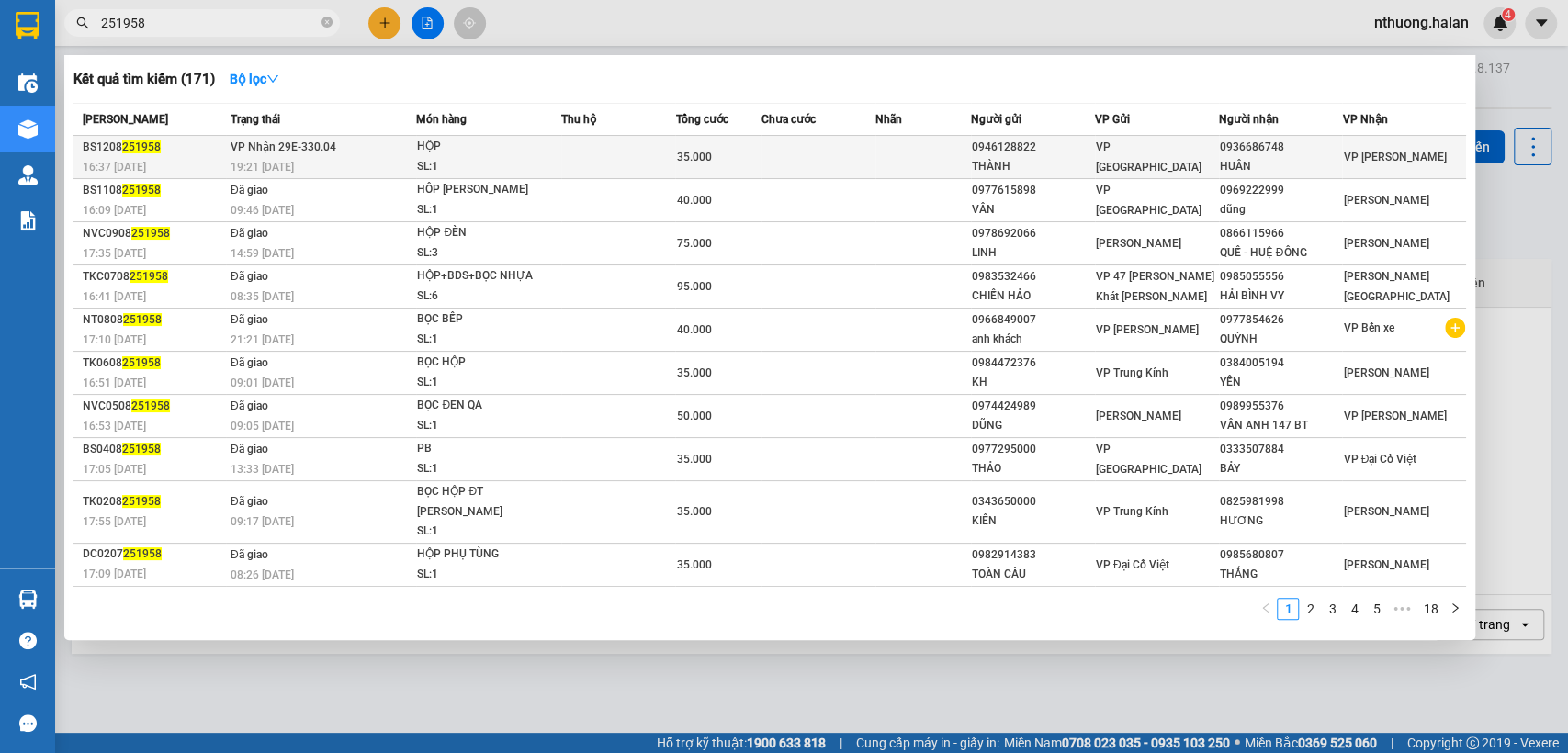
type input "251958"
click at [534, 165] on div "SL: 1" at bounding box center [486, 167] width 138 height 20
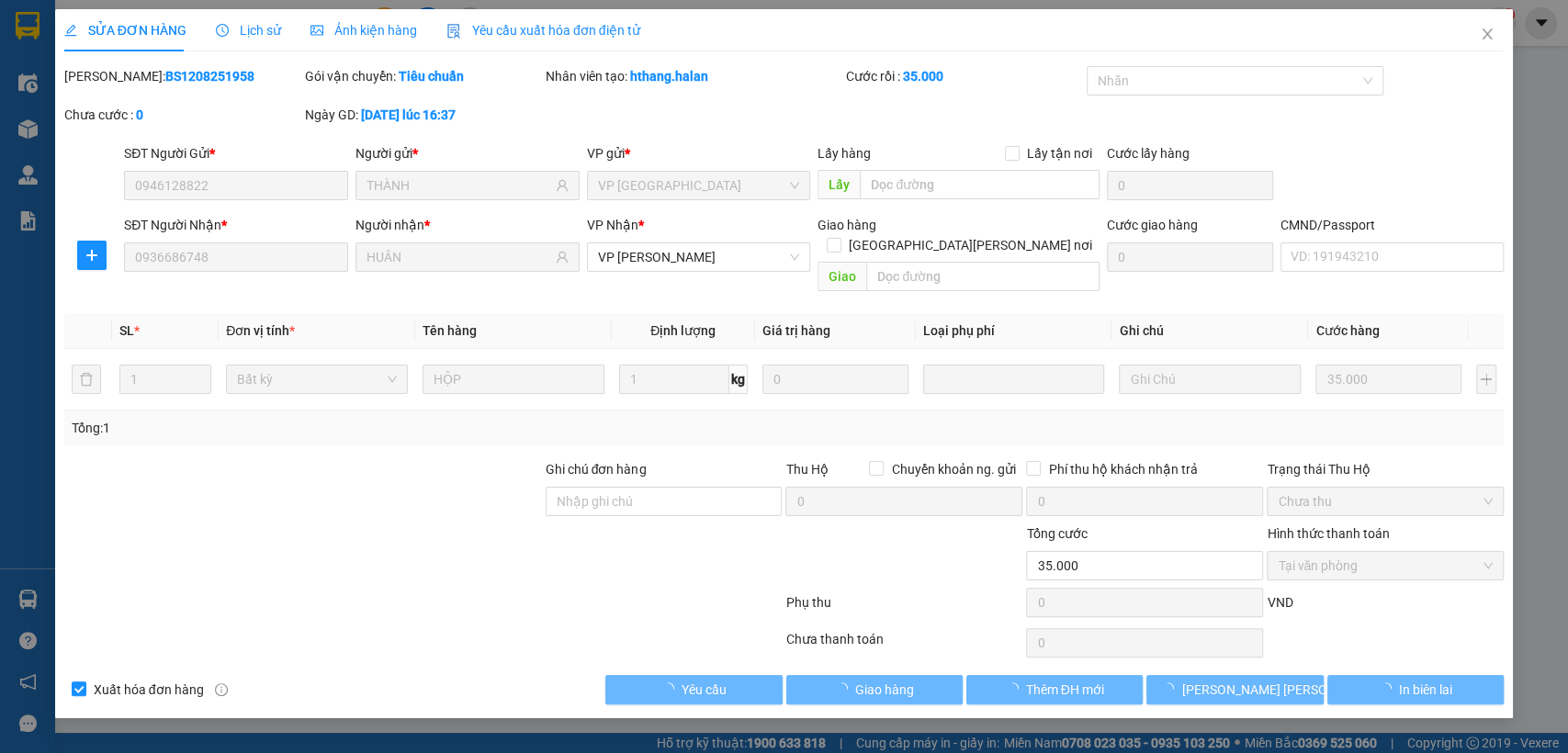
type input "0946128822"
type input "THÀNH"
type input "0936686748"
type input "HUÂN"
type input "35.000"
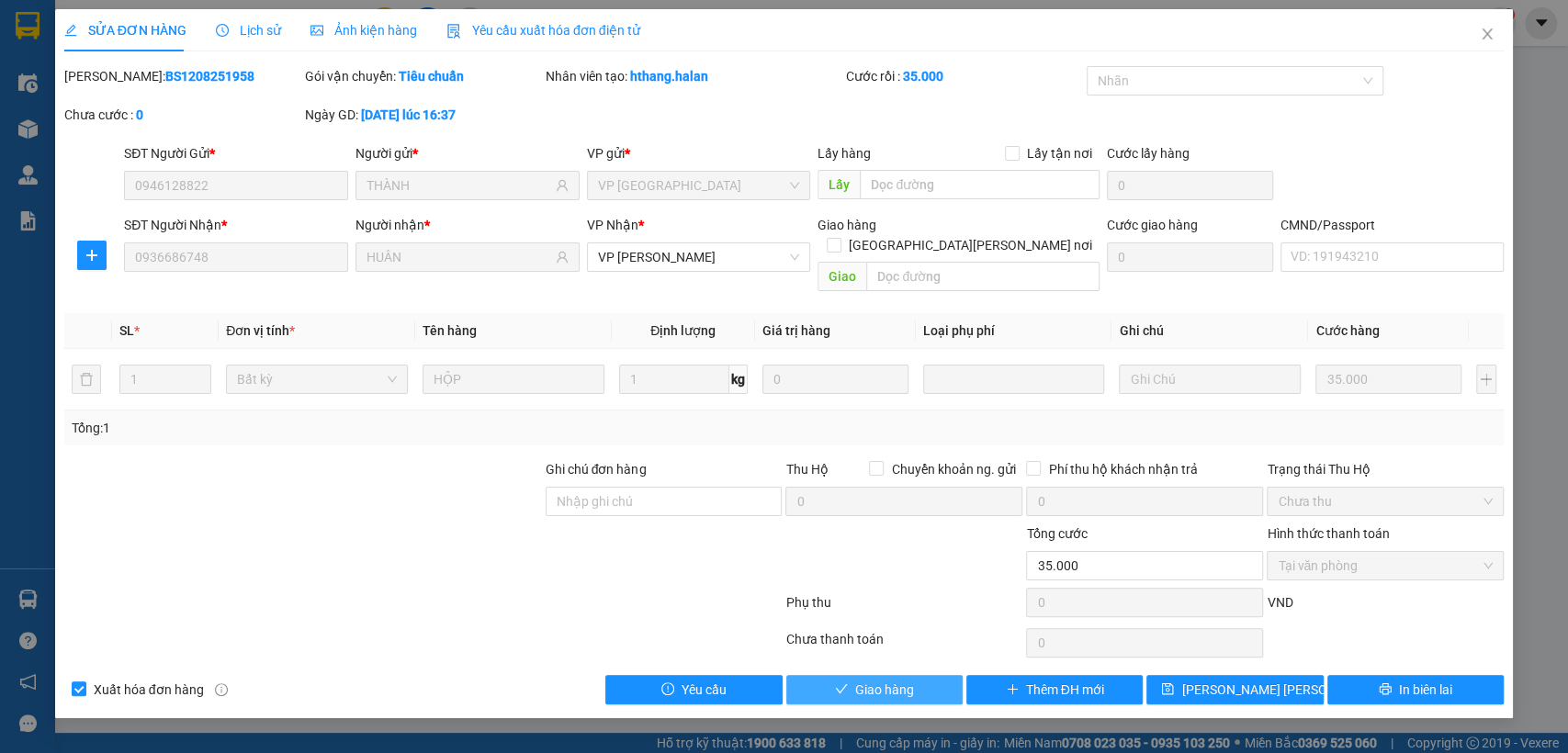
click at [848, 675] on button "Giao hàng" at bounding box center [875, 689] width 176 height 29
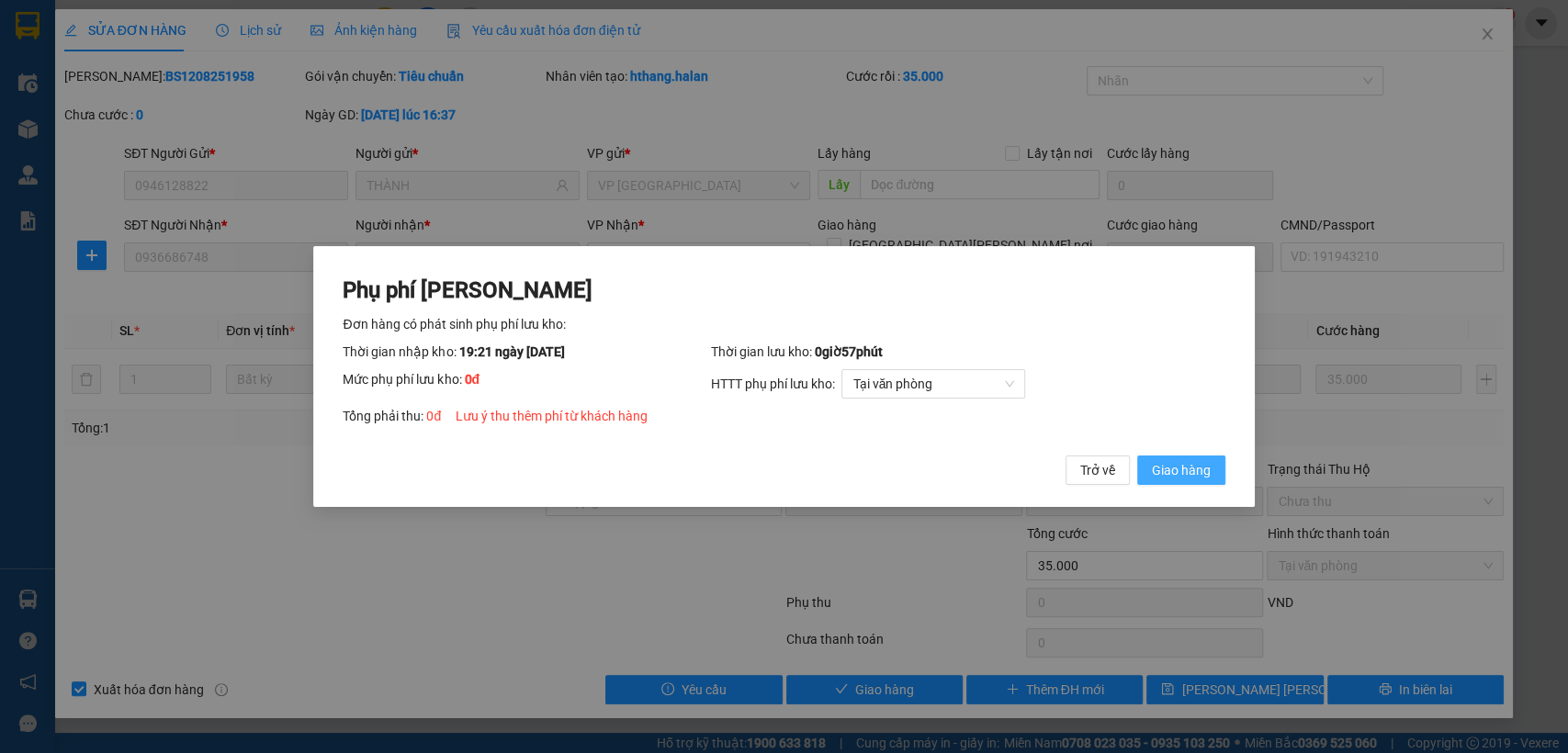
click at [1185, 465] on span "Giao hàng" at bounding box center [1181, 470] width 59 height 20
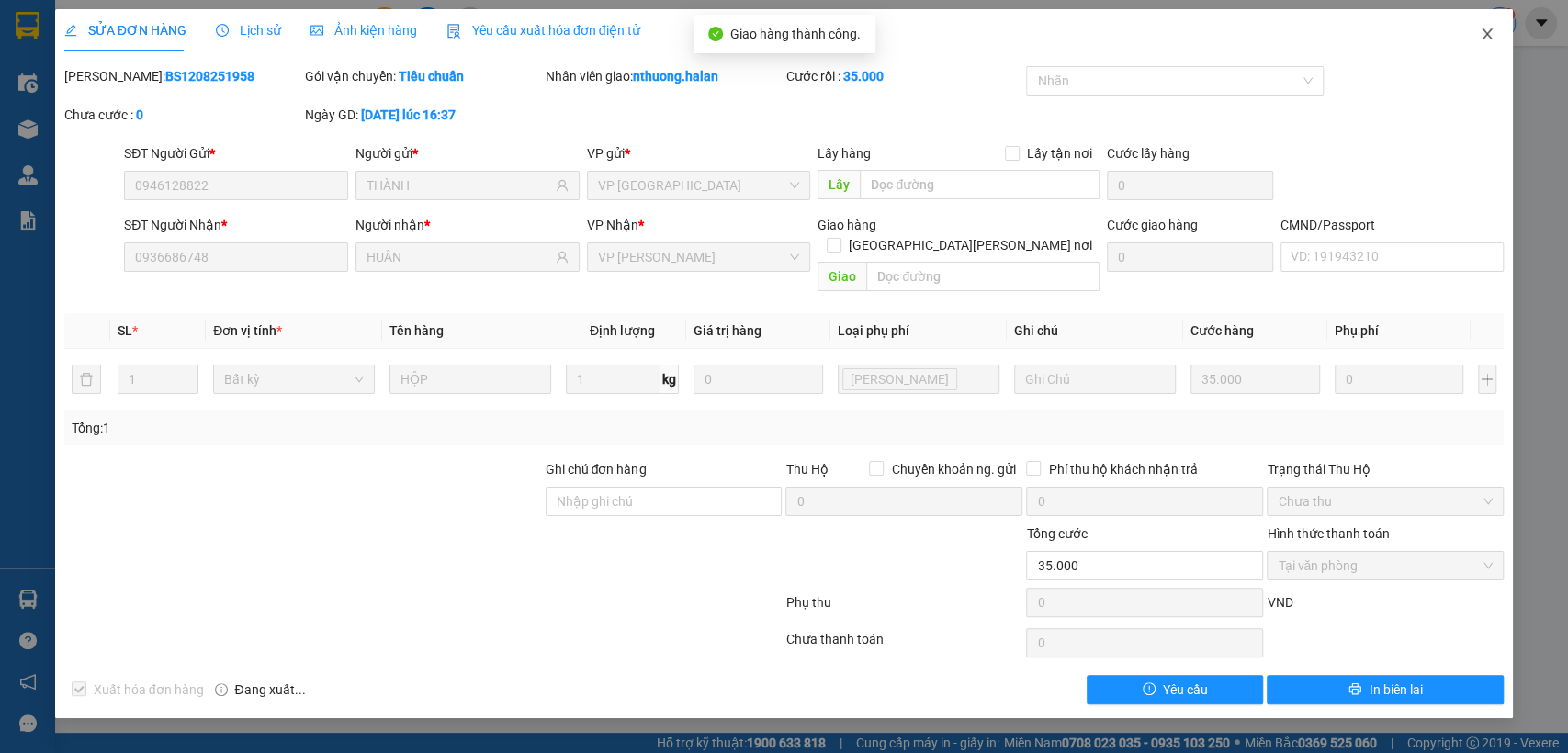
click at [1492, 30] on icon "close" at bounding box center [1487, 34] width 14 height 14
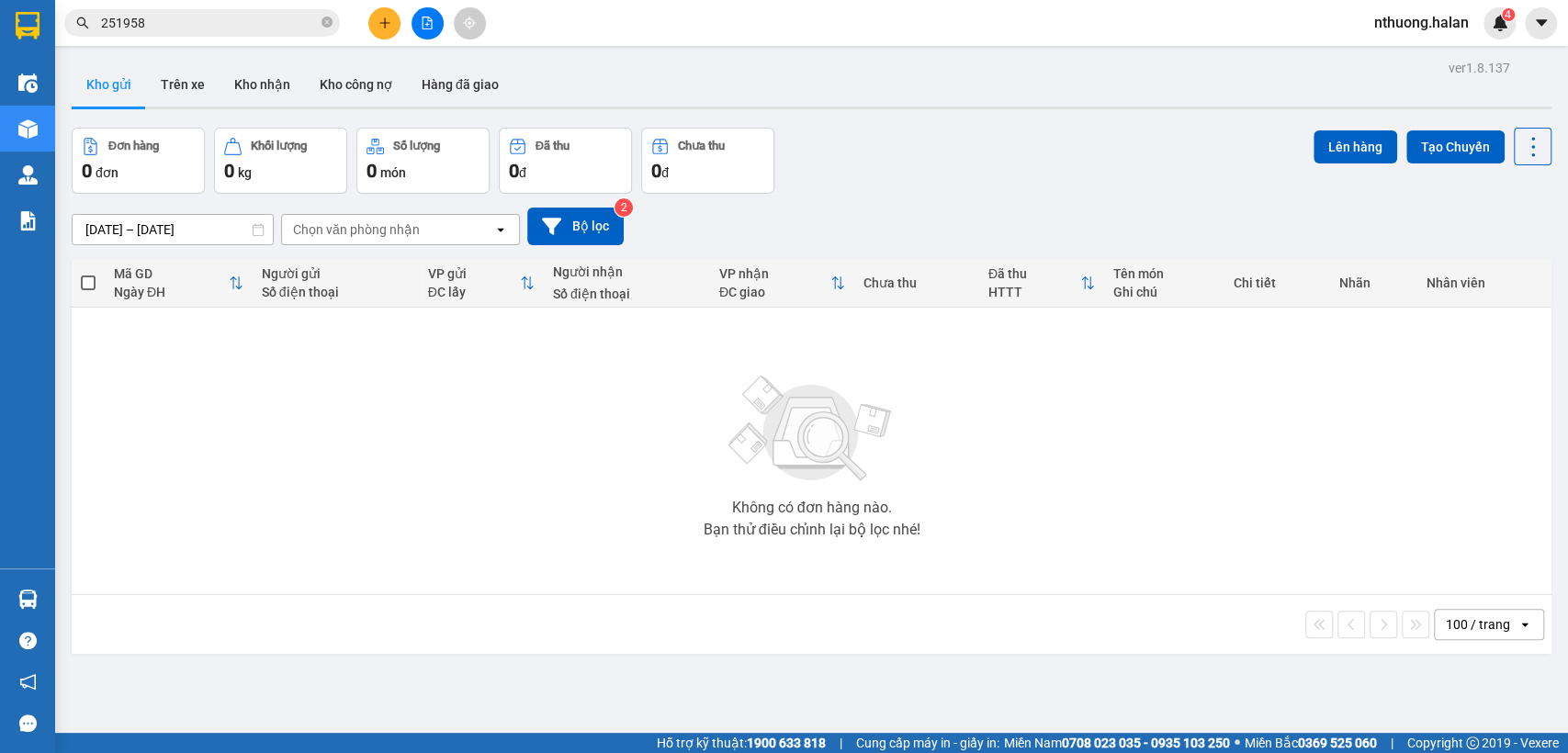
click at [203, 26] on input "251958" at bounding box center [209, 22] width 217 height 20
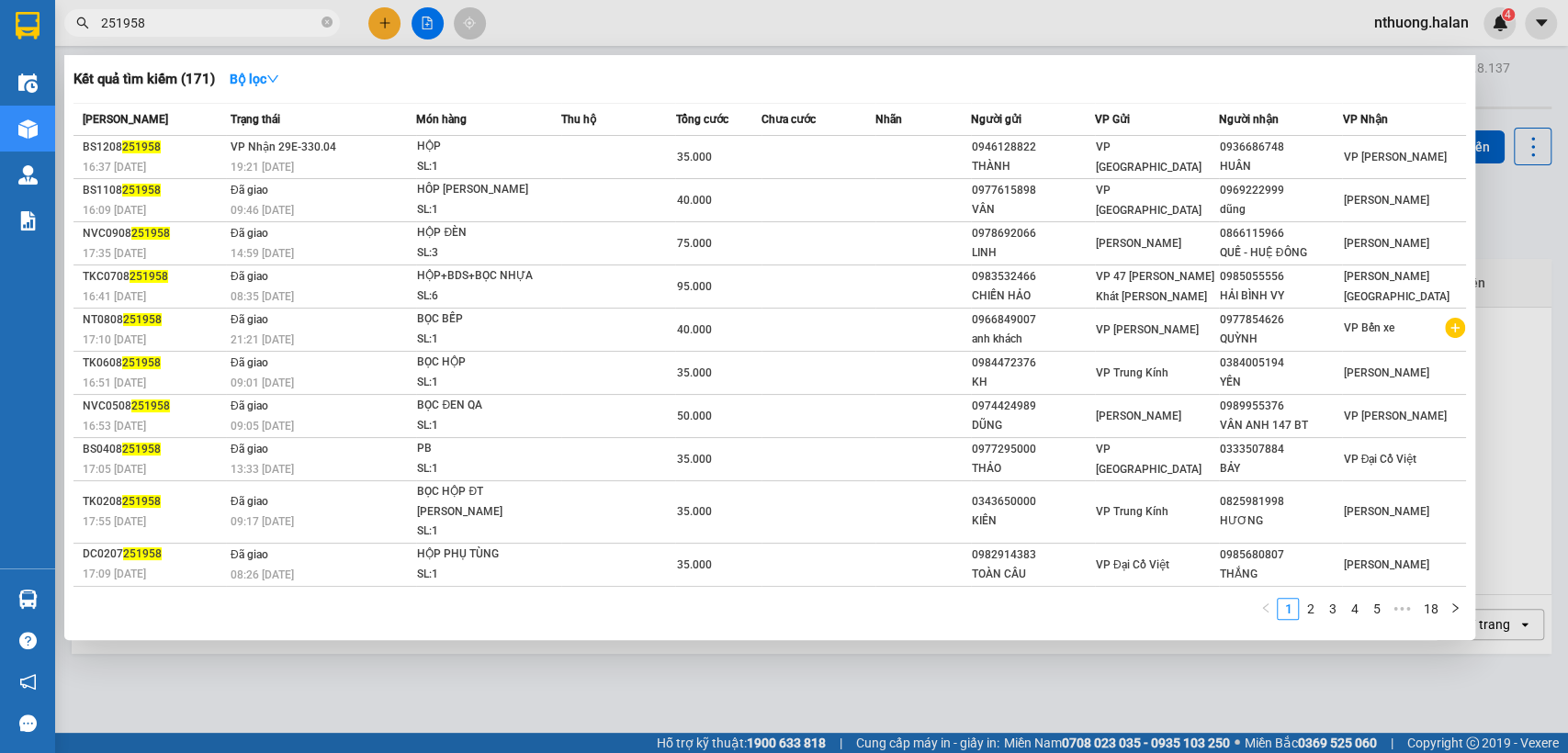
click at [203, 26] on input "251958" at bounding box center [209, 22] width 217 height 20
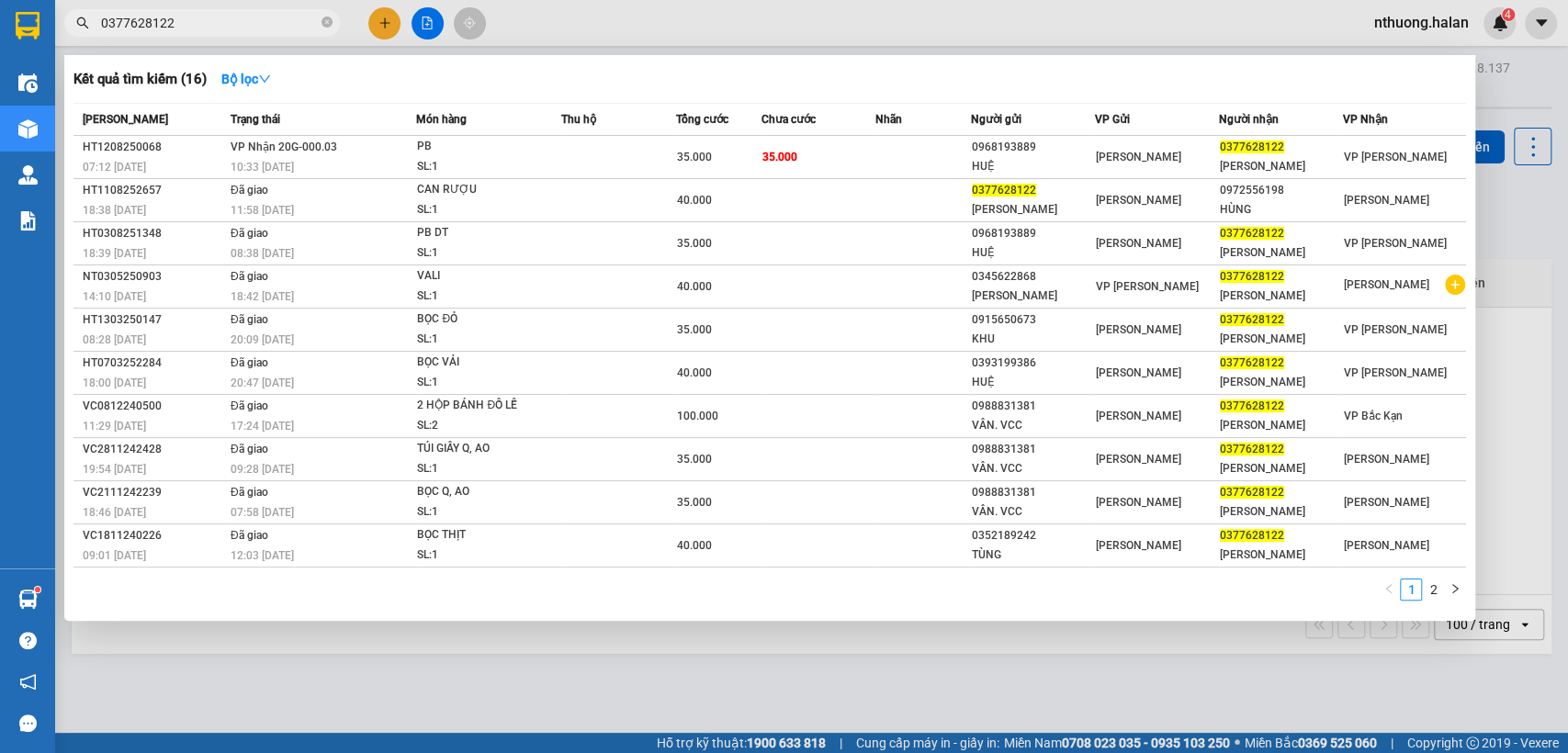
click at [1507, 91] on div at bounding box center [784, 376] width 1568 height 753
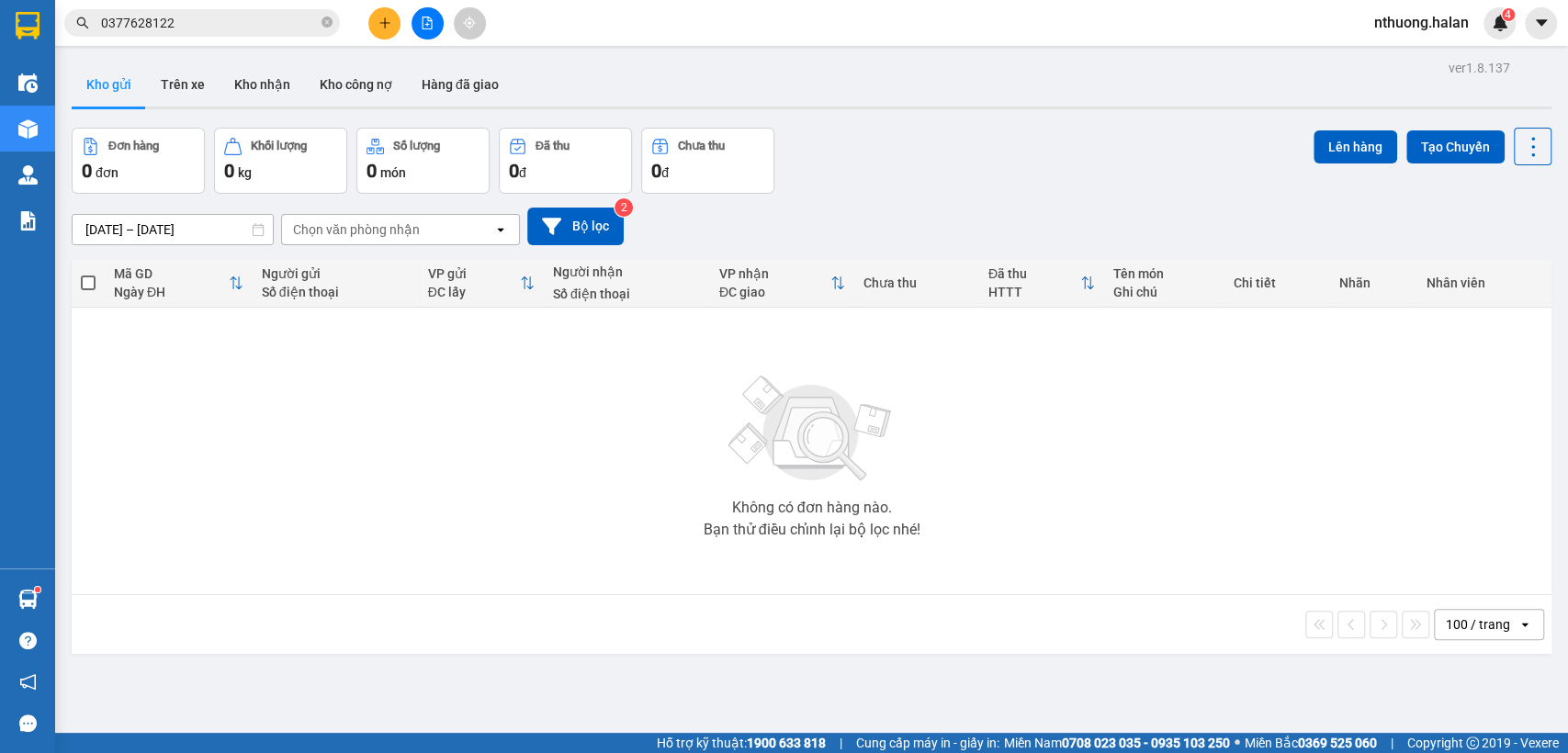
click at [189, 25] on input "0377628122" at bounding box center [209, 22] width 217 height 20
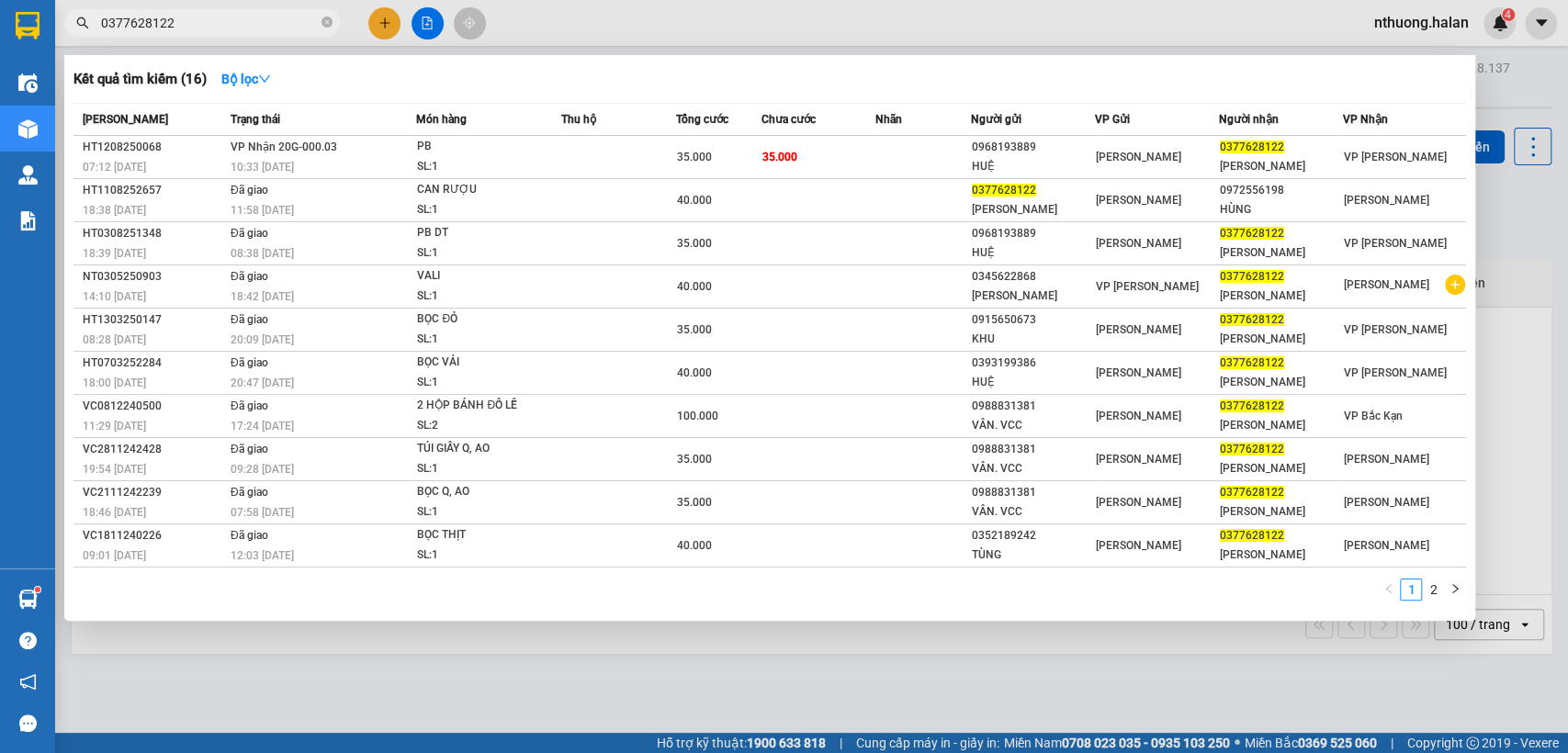
click at [189, 25] on input "0377628122" at bounding box center [209, 22] width 217 height 20
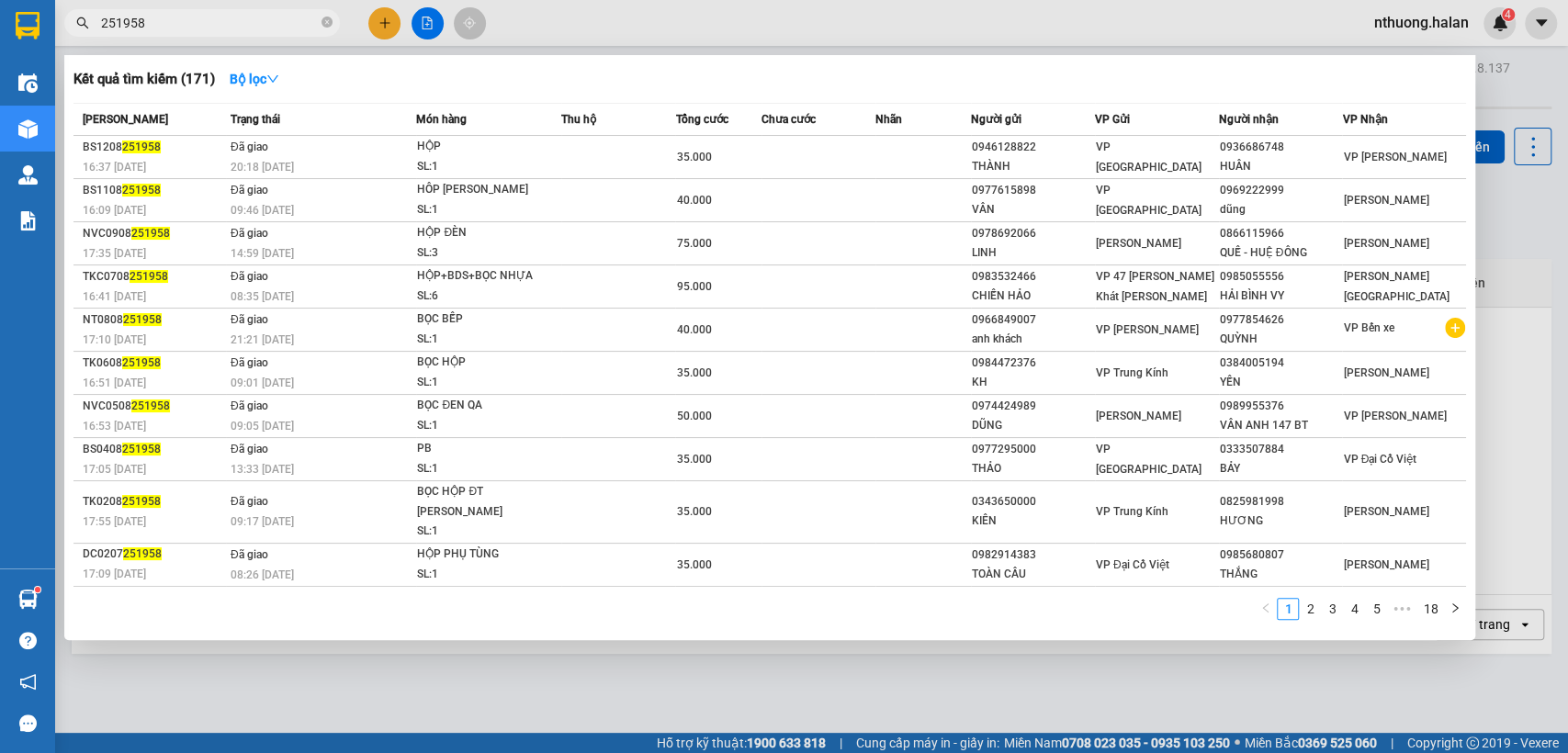
click at [189, 29] on input "251958" at bounding box center [209, 22] width 217 height 20
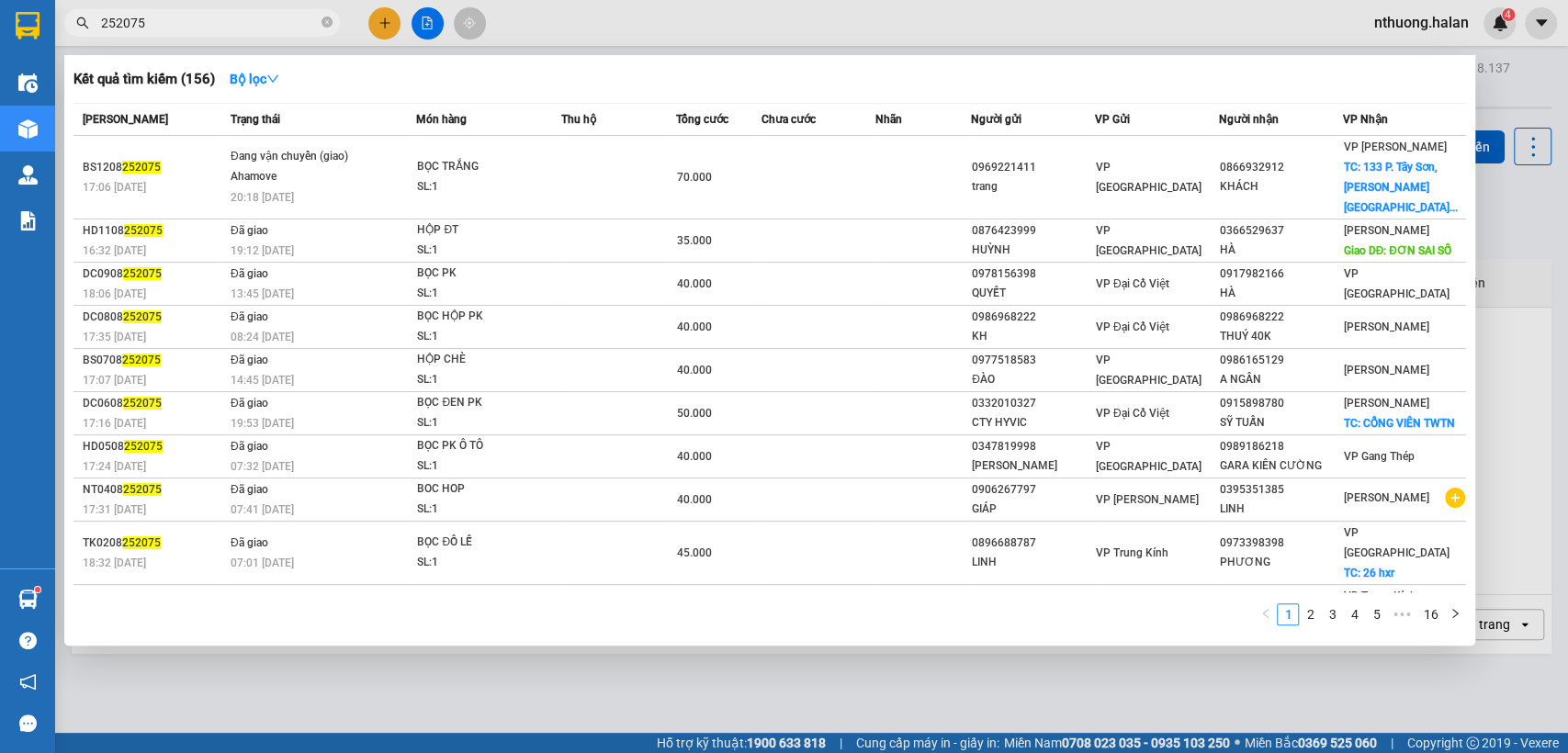
click at [191, 26] on input "252075" at bounding box center [209, 22] width 217 height 20
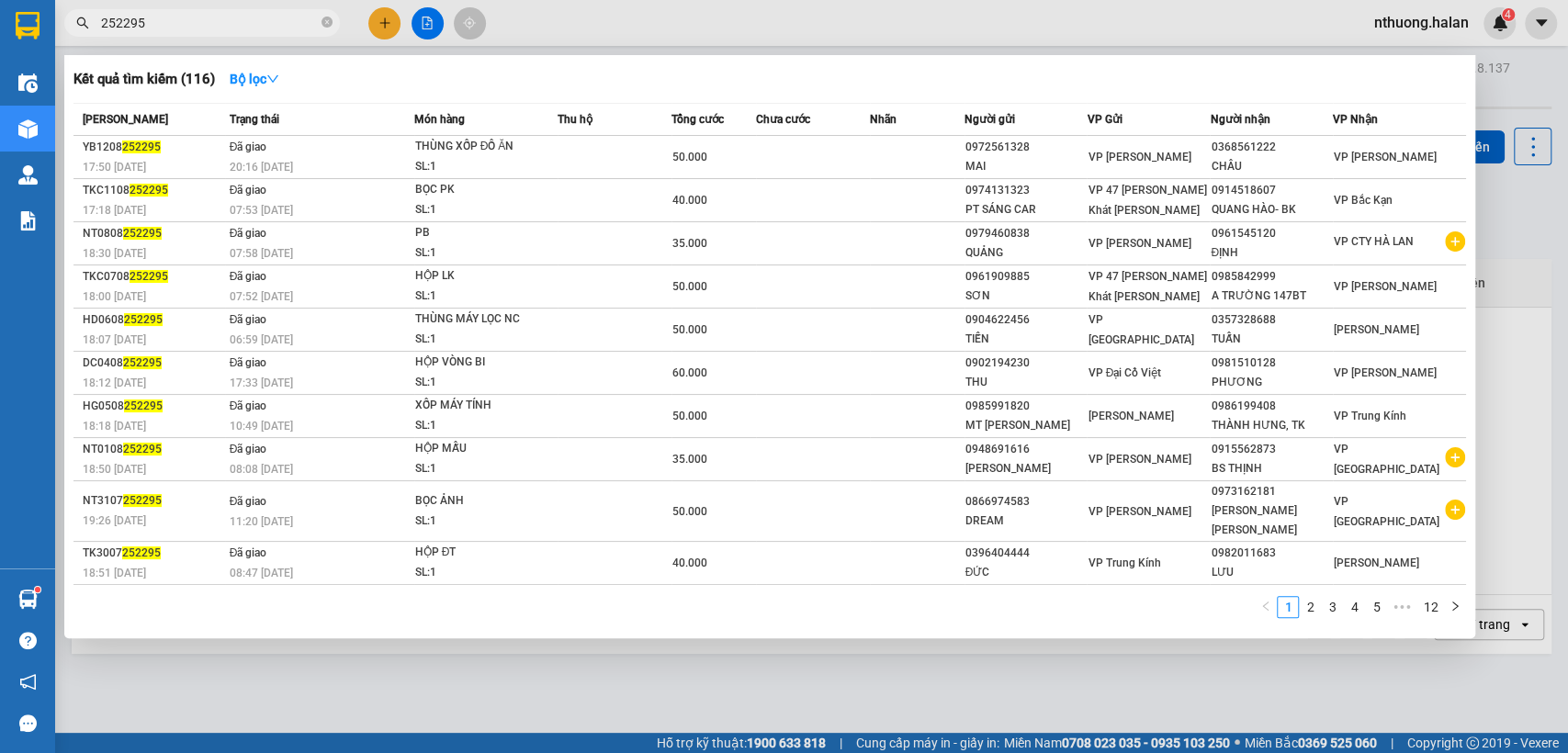
click at [153, 22] on input "252295" at bounding box center [209, 22] width 217 height 20
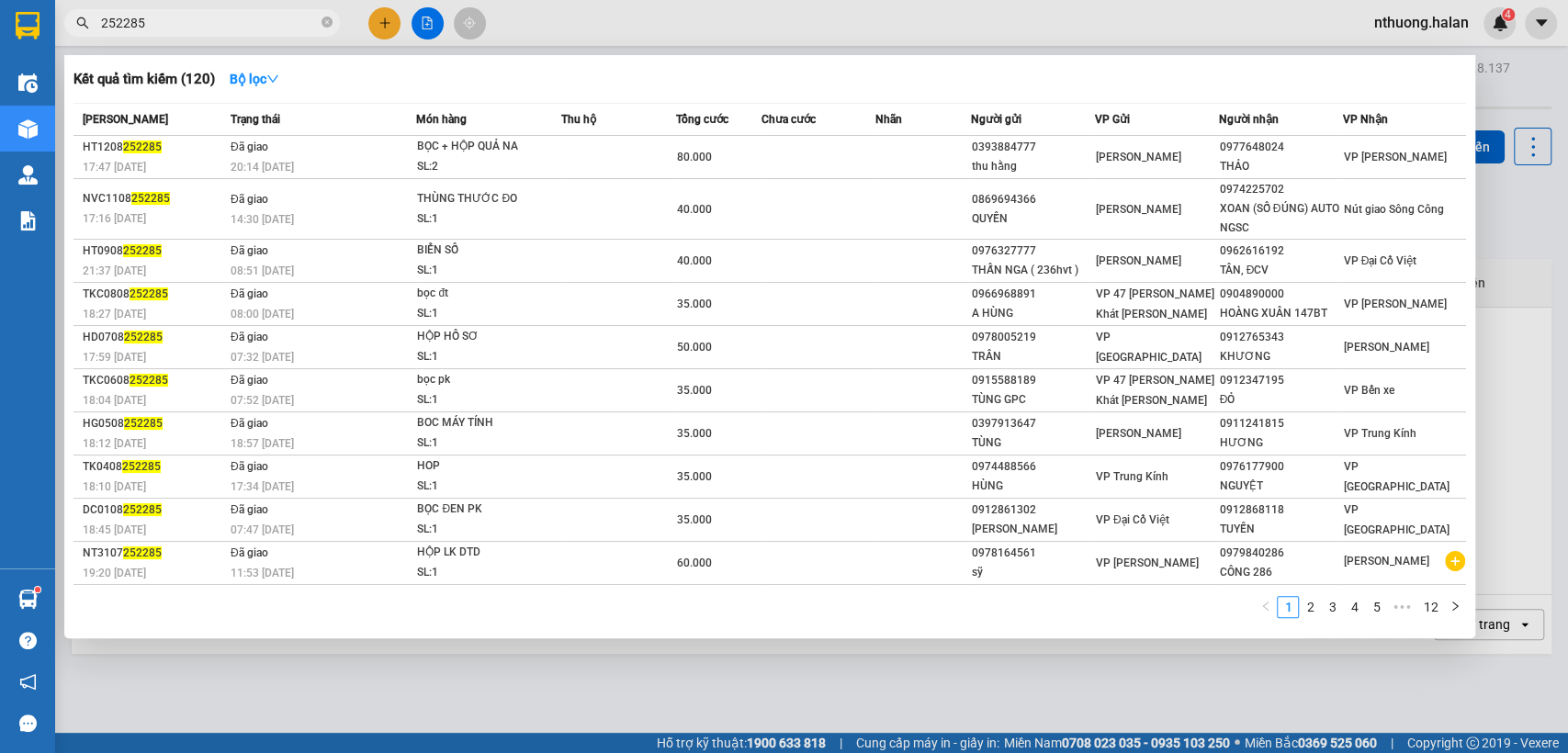
click at [173, 25] on input "252285" at bounding box center [209, 22] width 217 height 20
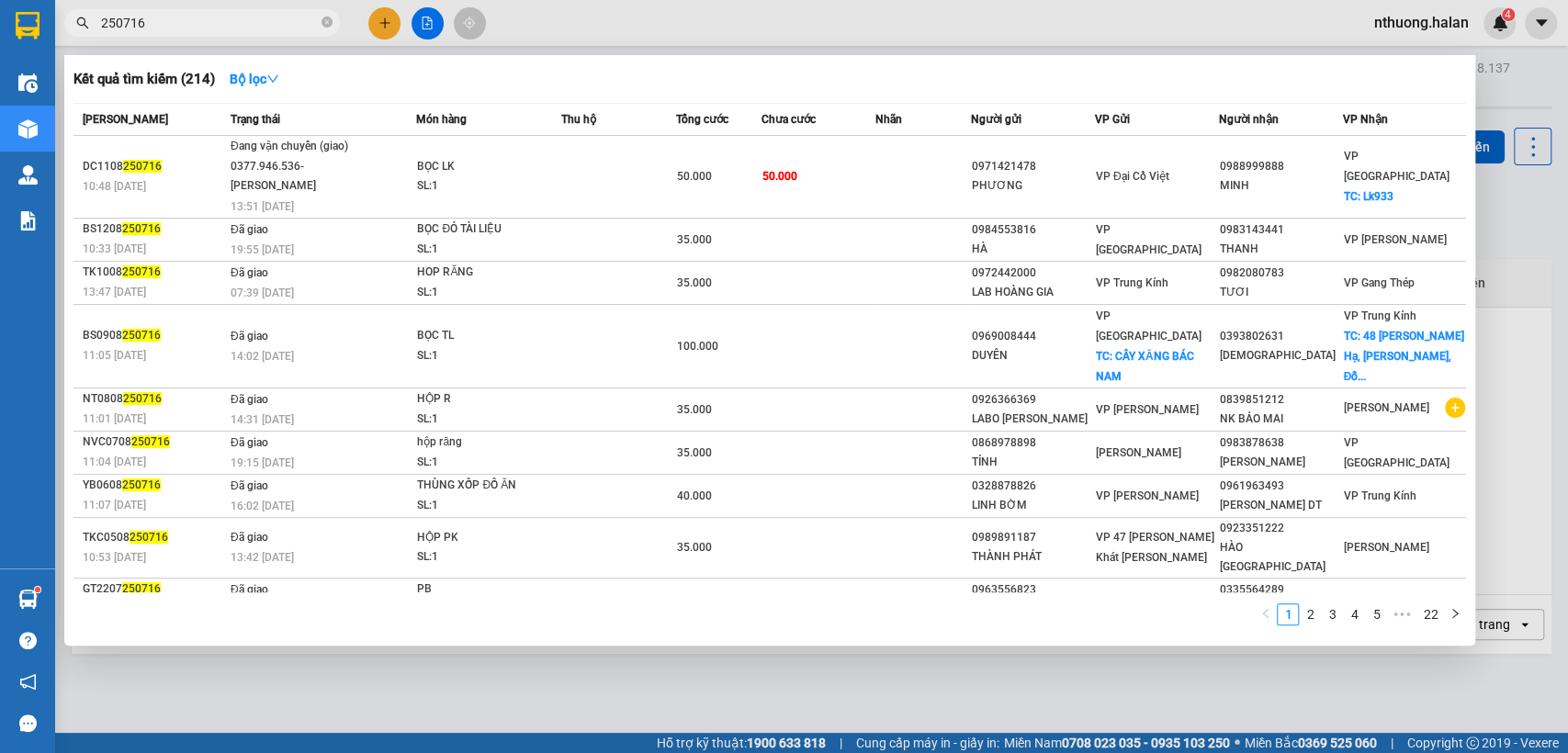
click at [172, 33] on span "250716" at bounding box center [203, 23] width 276 height 28
click at [176, 17] on input "250716" at bounding box center [209, 22] width 217 height 20
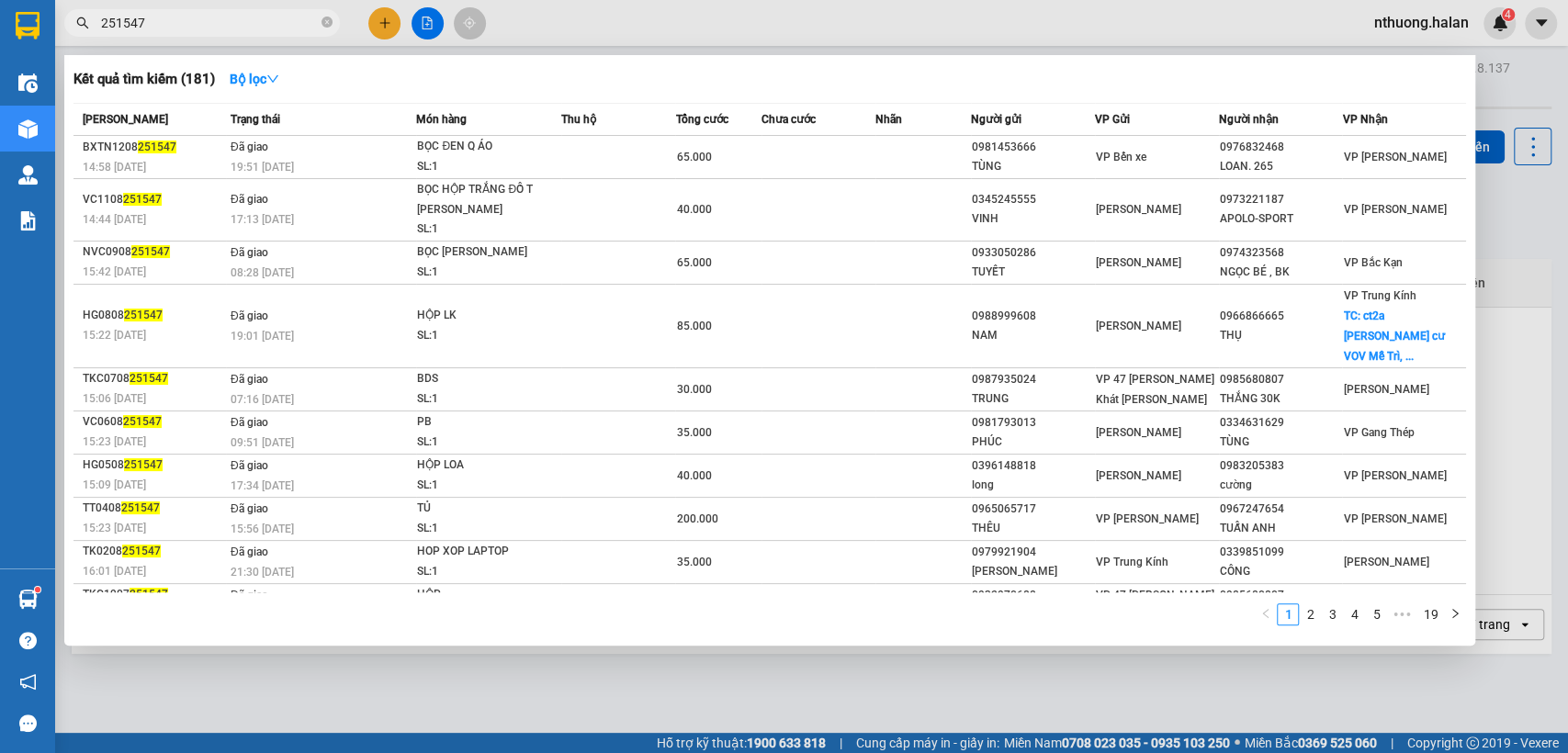
click at [173, 27] on input "251547" at bounding box center [209, 22] width 217 height 20
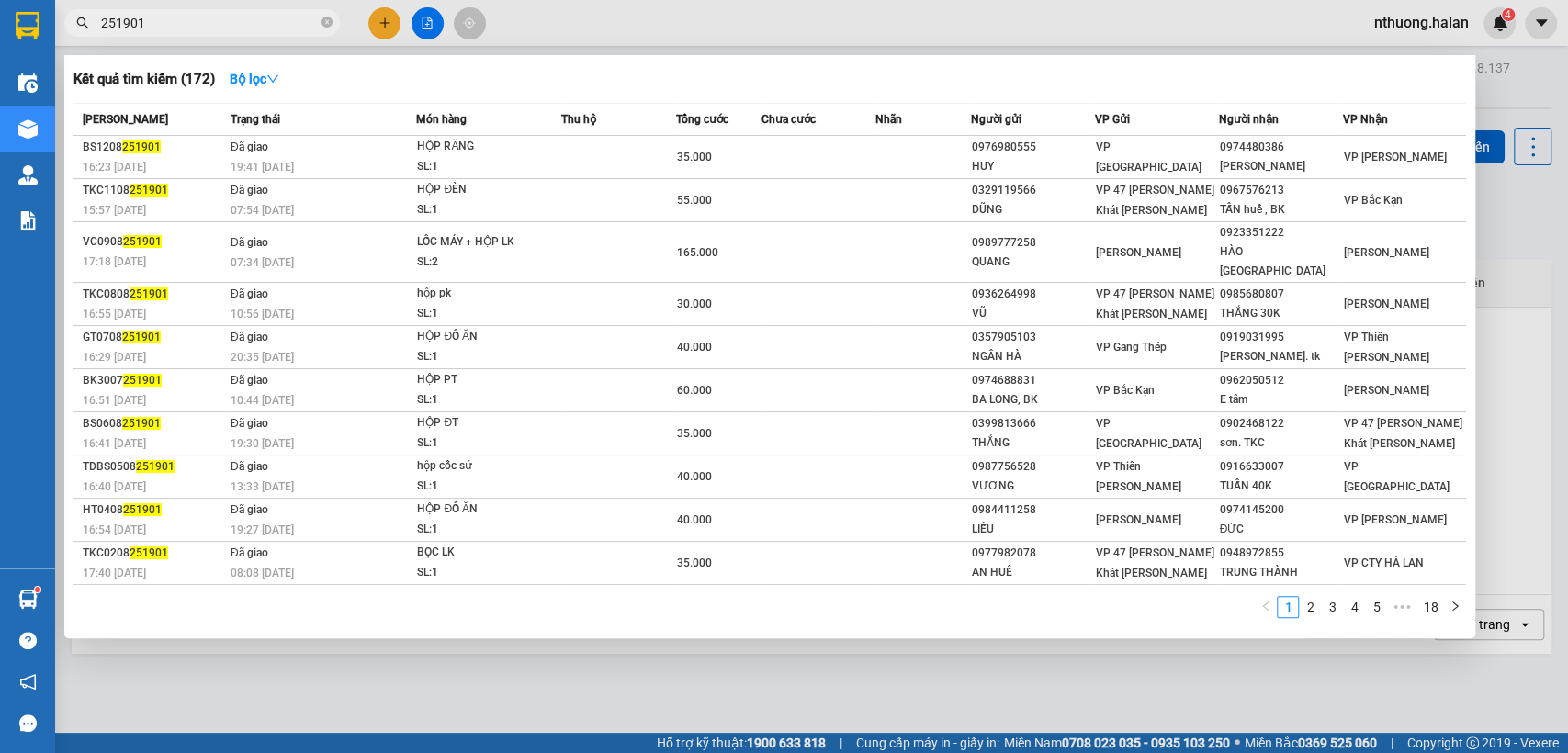
type input "251901"
drag, startPoint x: 1507, startPoint y: 85, endPoint x: 1301, endPoint y: 166, distance: 221.4
click at [1508, 83] on div at bounding box center [784, 376] width 1568 height 753
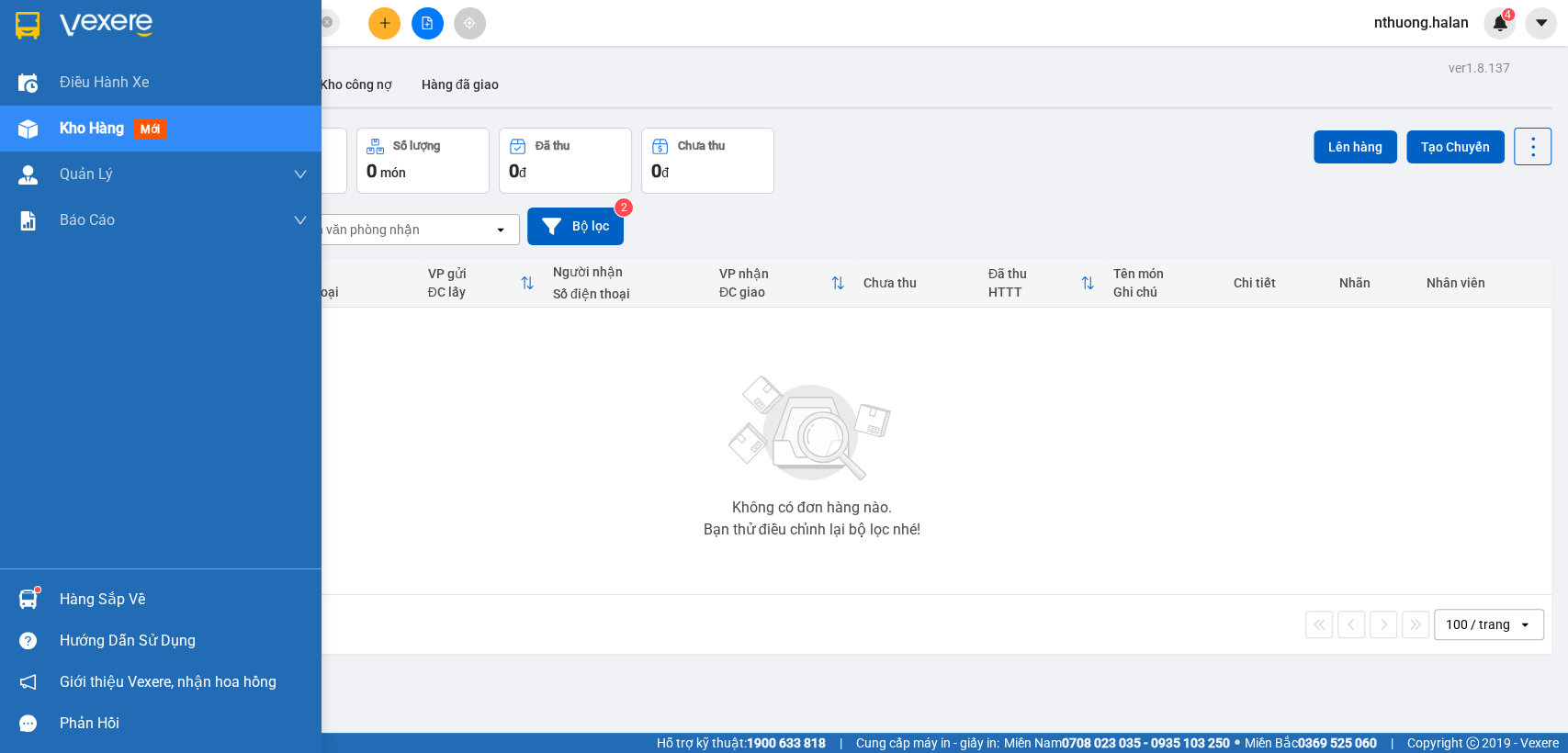
click at [51, 601] on div "Hàng sắp về" at bounding box center [160, 599] width 321 height 41
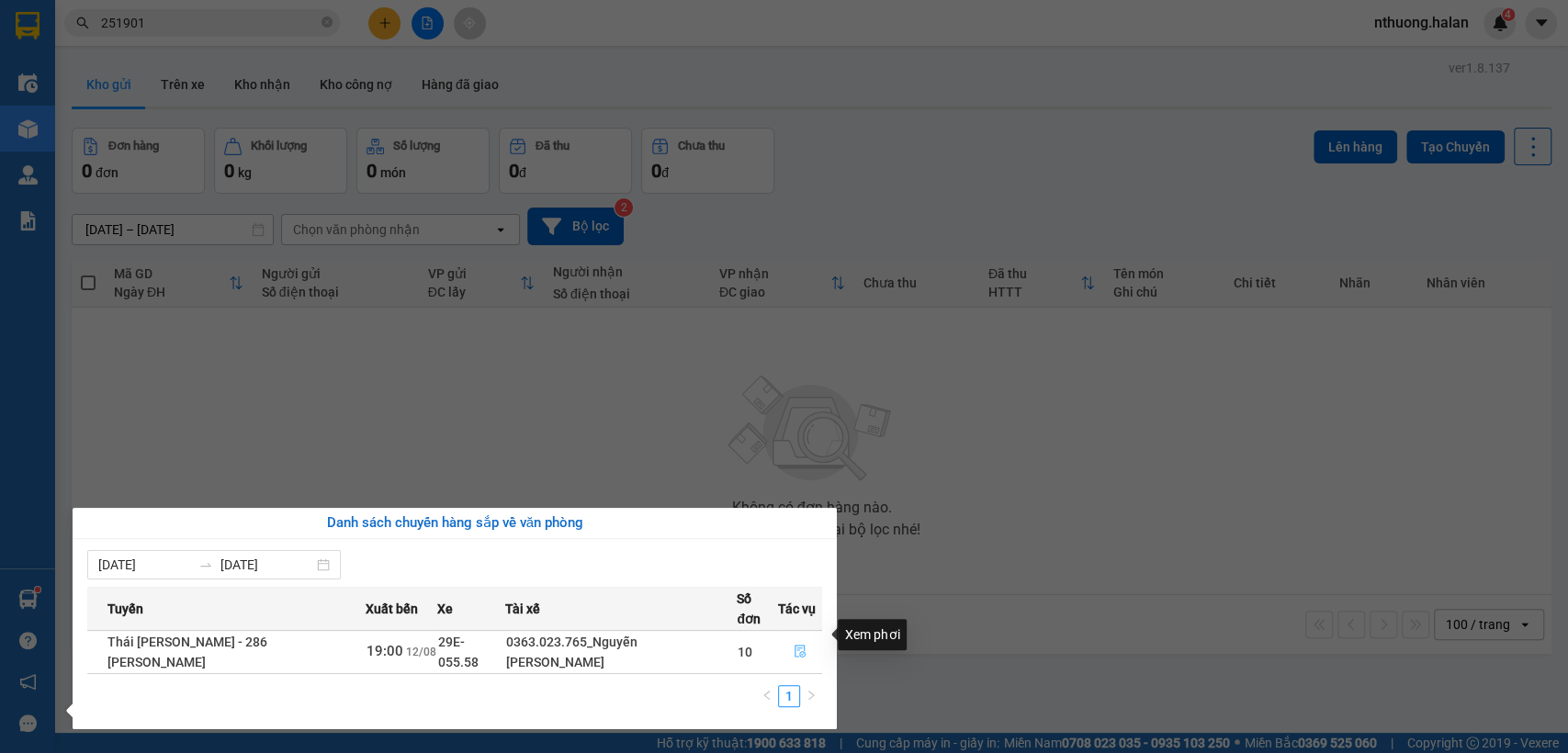
click at [795, 637] on button "button" at bounding box center [800, 652] width 42 height 29
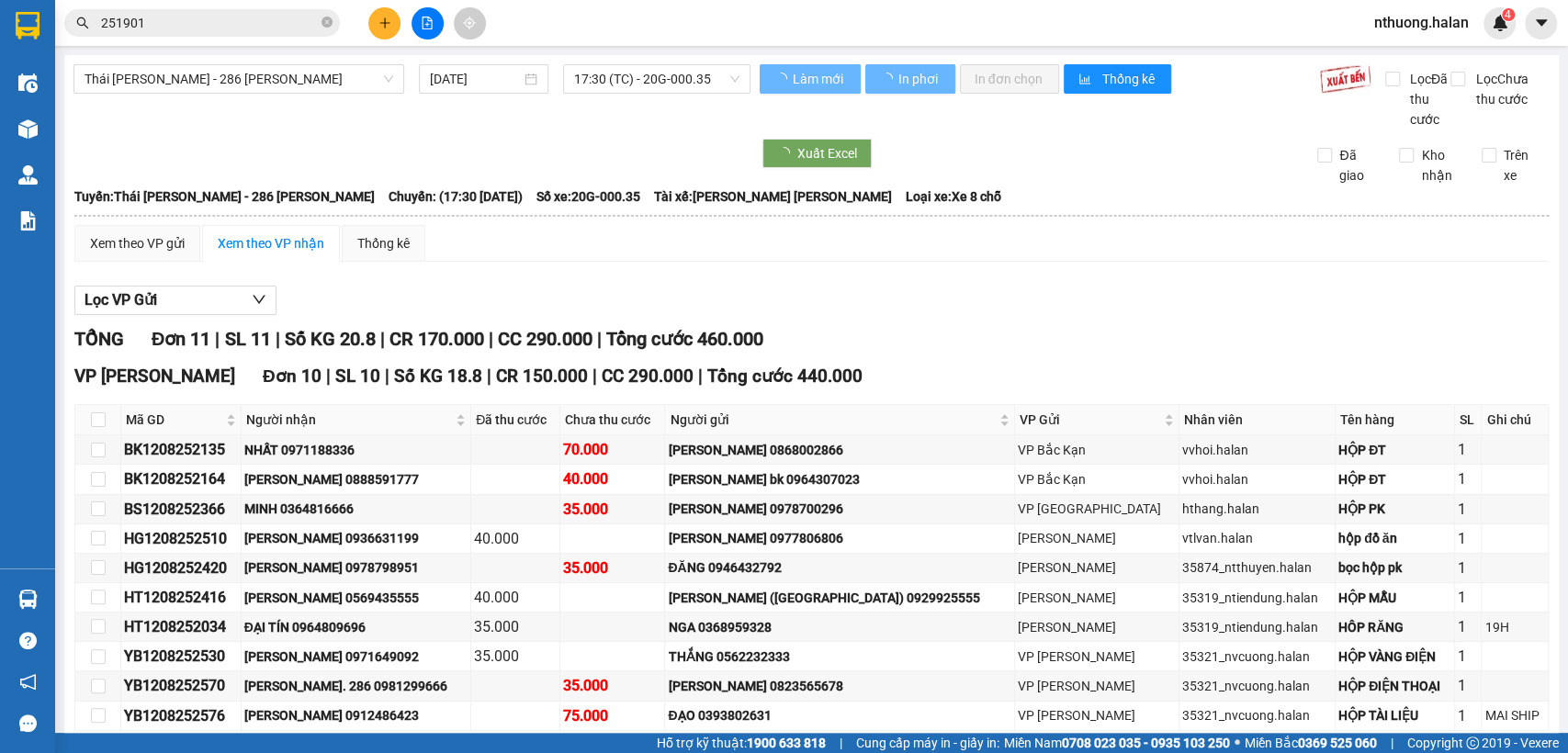
scroll to position [280, 0]
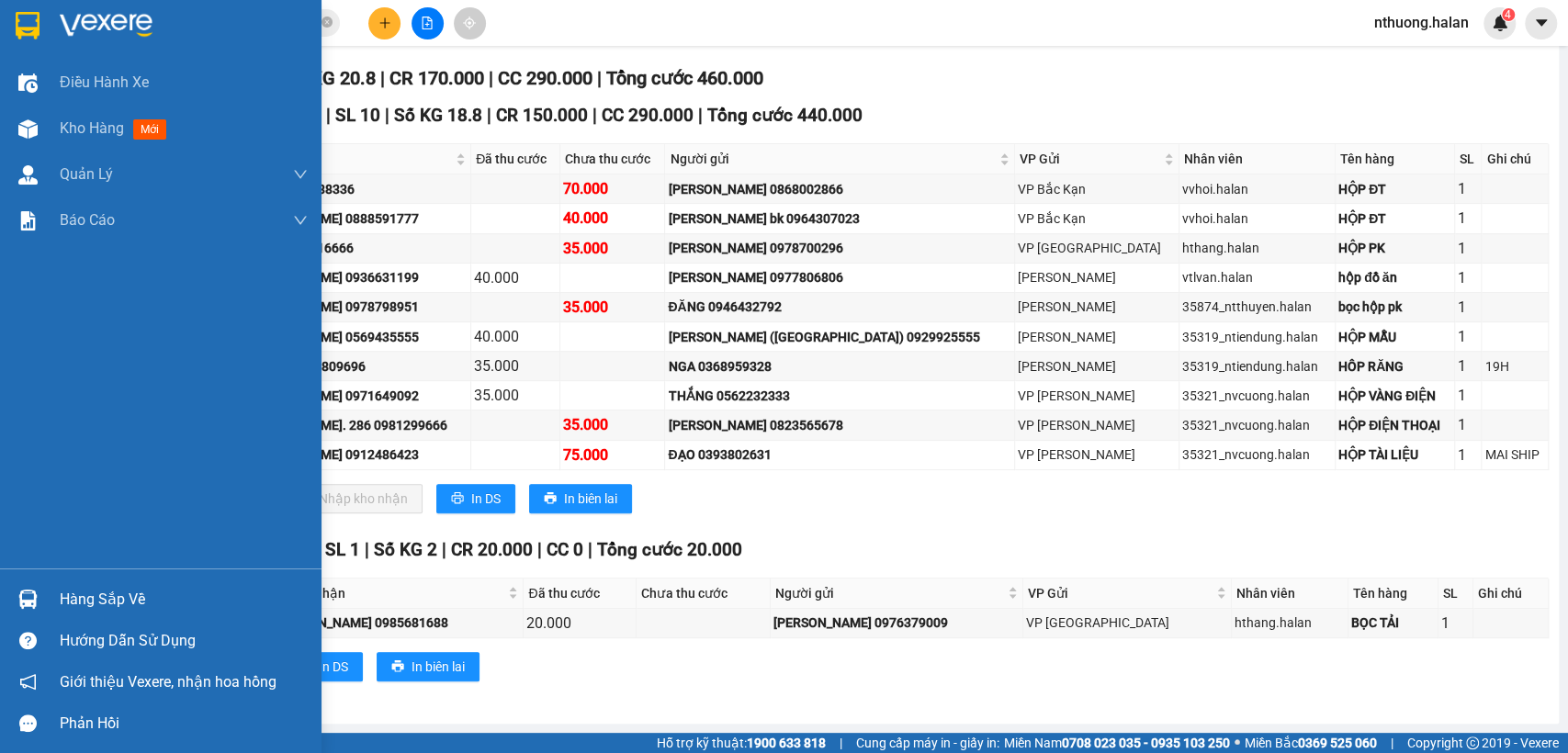
drag, startPoint x: 73, startPoint y: 121, endPoint x: 316, endPoint y: 259, distance: 279.5
click at [73, 121] on span "Kho hàng" at bounding box center [92, 128] width 65 height 17
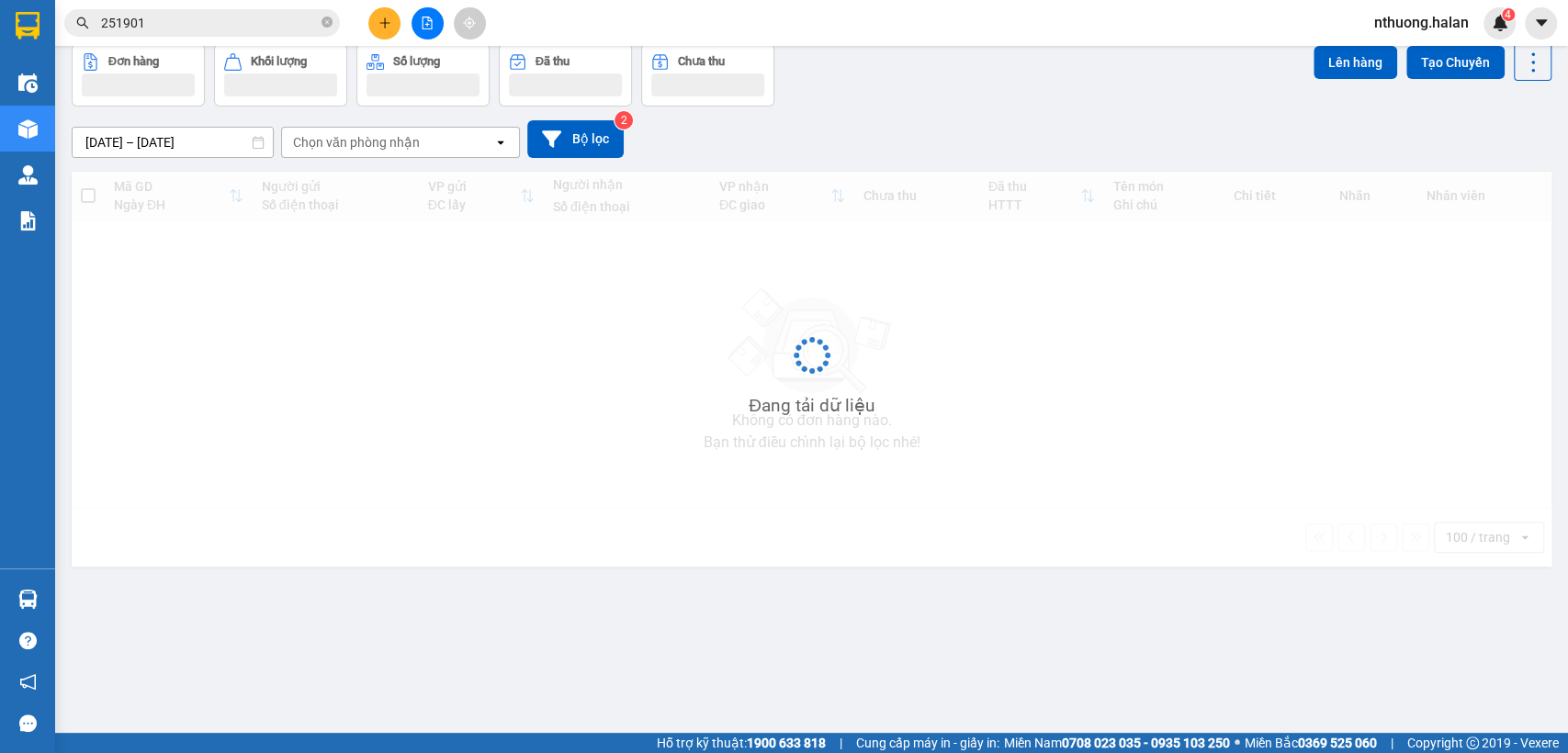
scroll to position [85, 0]
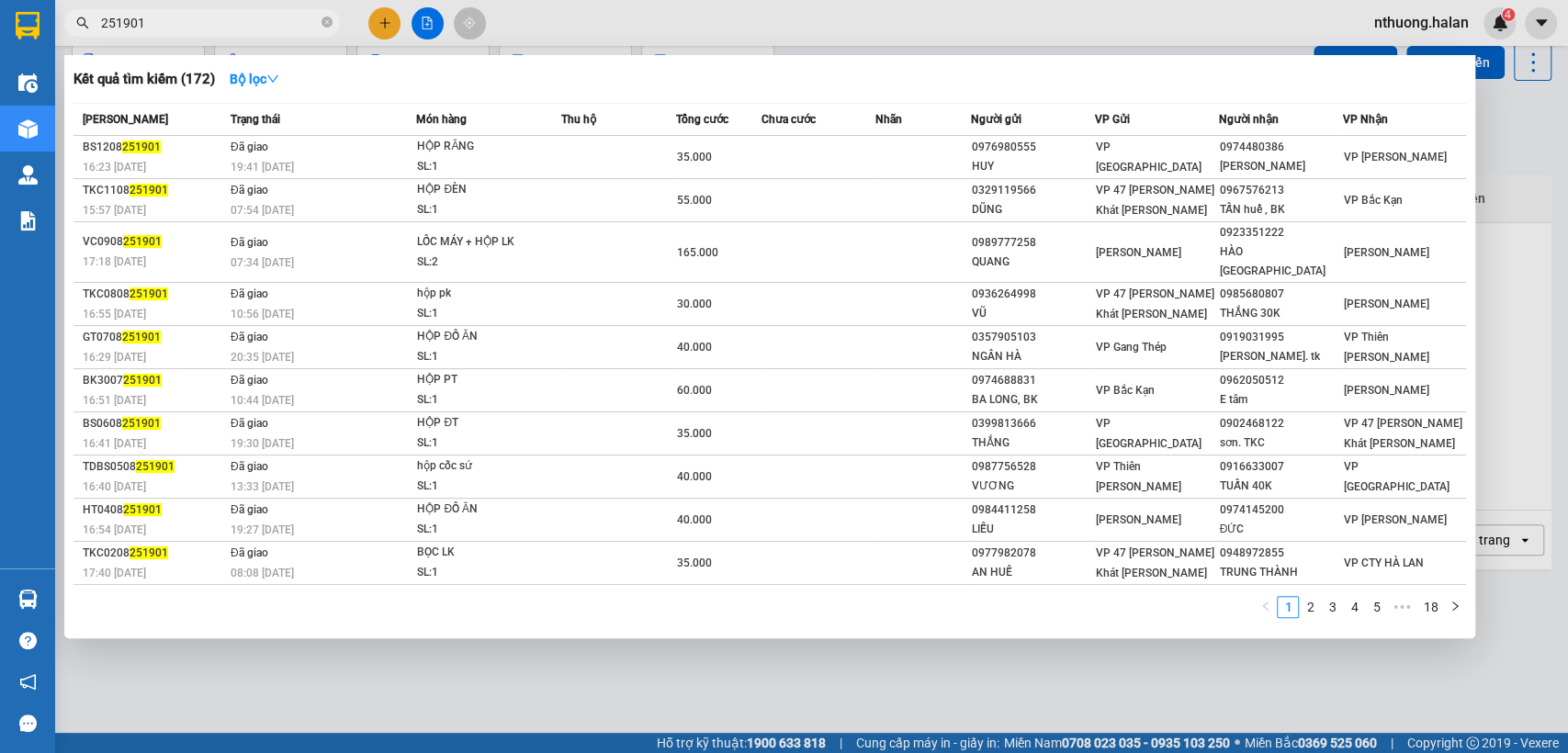
click at [173, 20] on input "251901" at bounding box center [209, 22] width 217 height 20
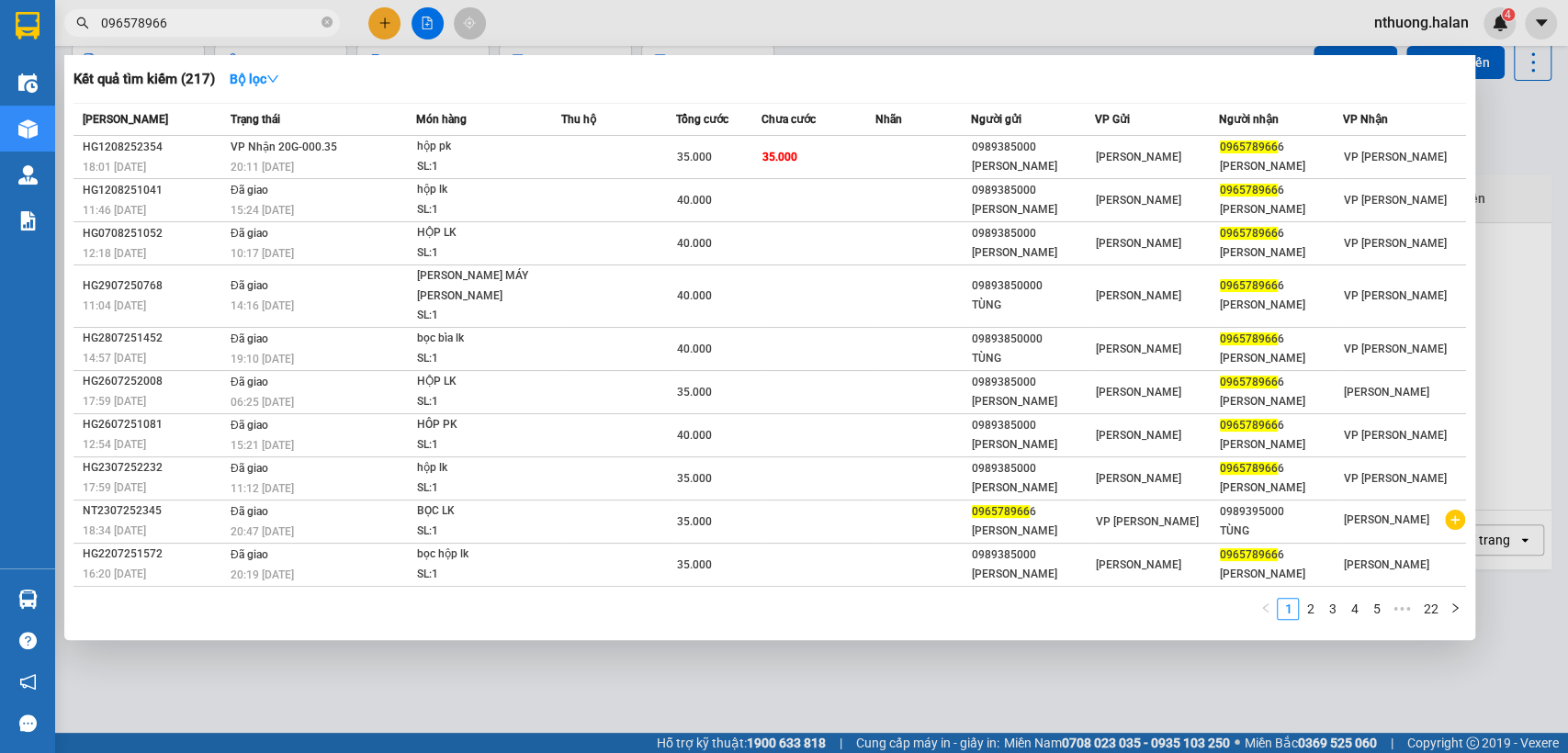
type input "0965789666"
click at [185, 24] on input "0965789666" at bounding box center [209, 22] width 217 height 20
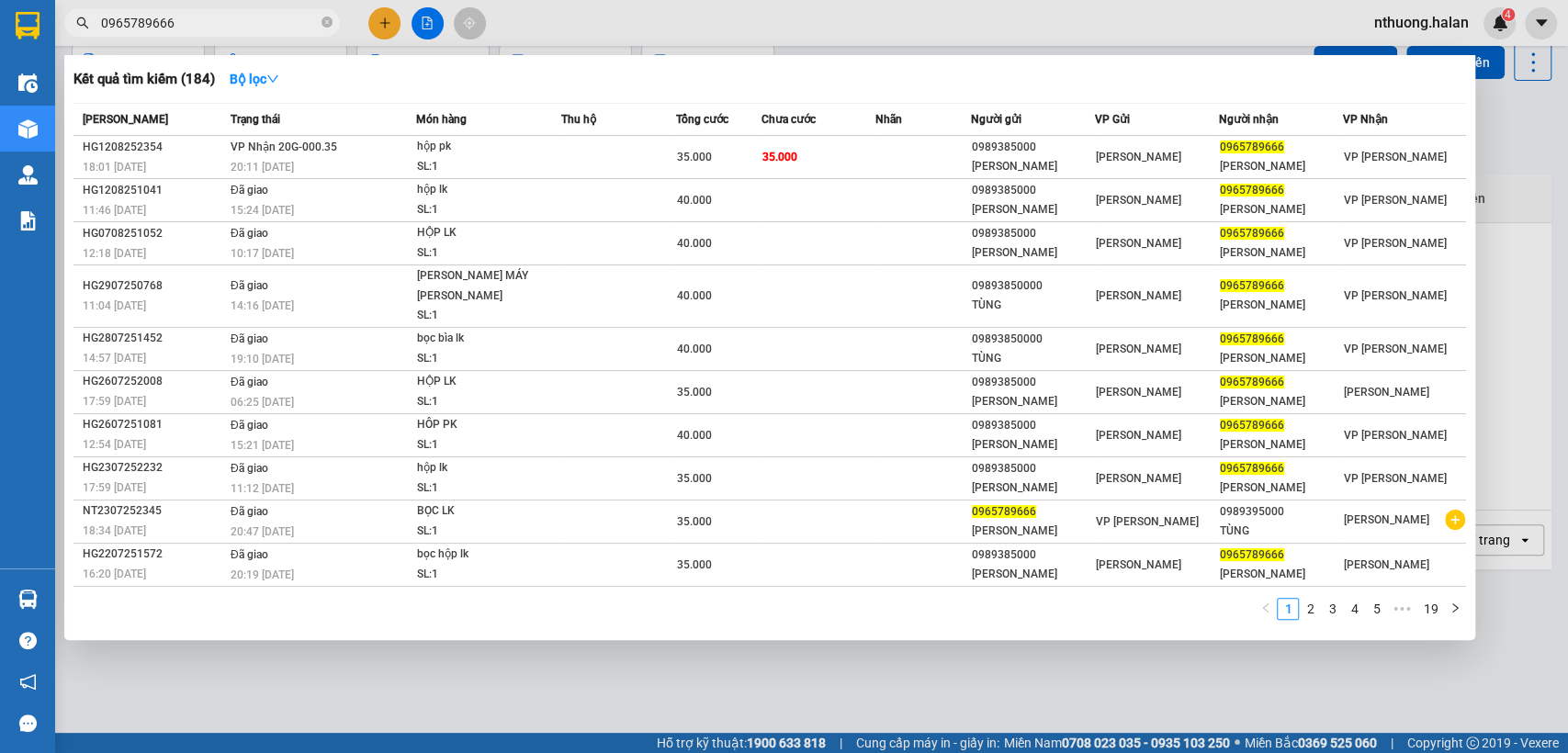
click at [185, 24] on input "0965789666" at bounding box center [209, 22] width 217 height 20
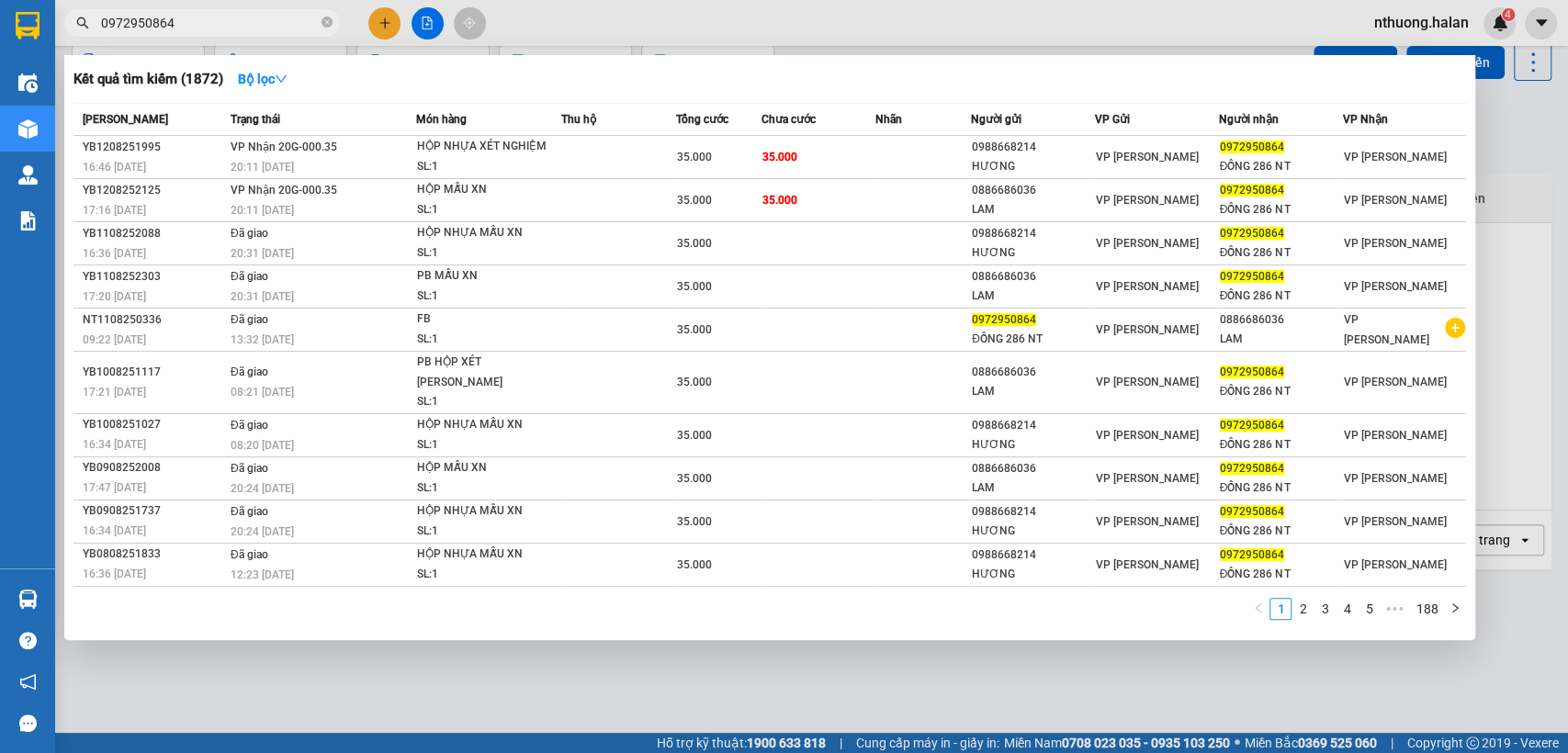
type input "0972950864"
click at [1503, 104] on div at bounding box center [784, 376] width 1568 height 753
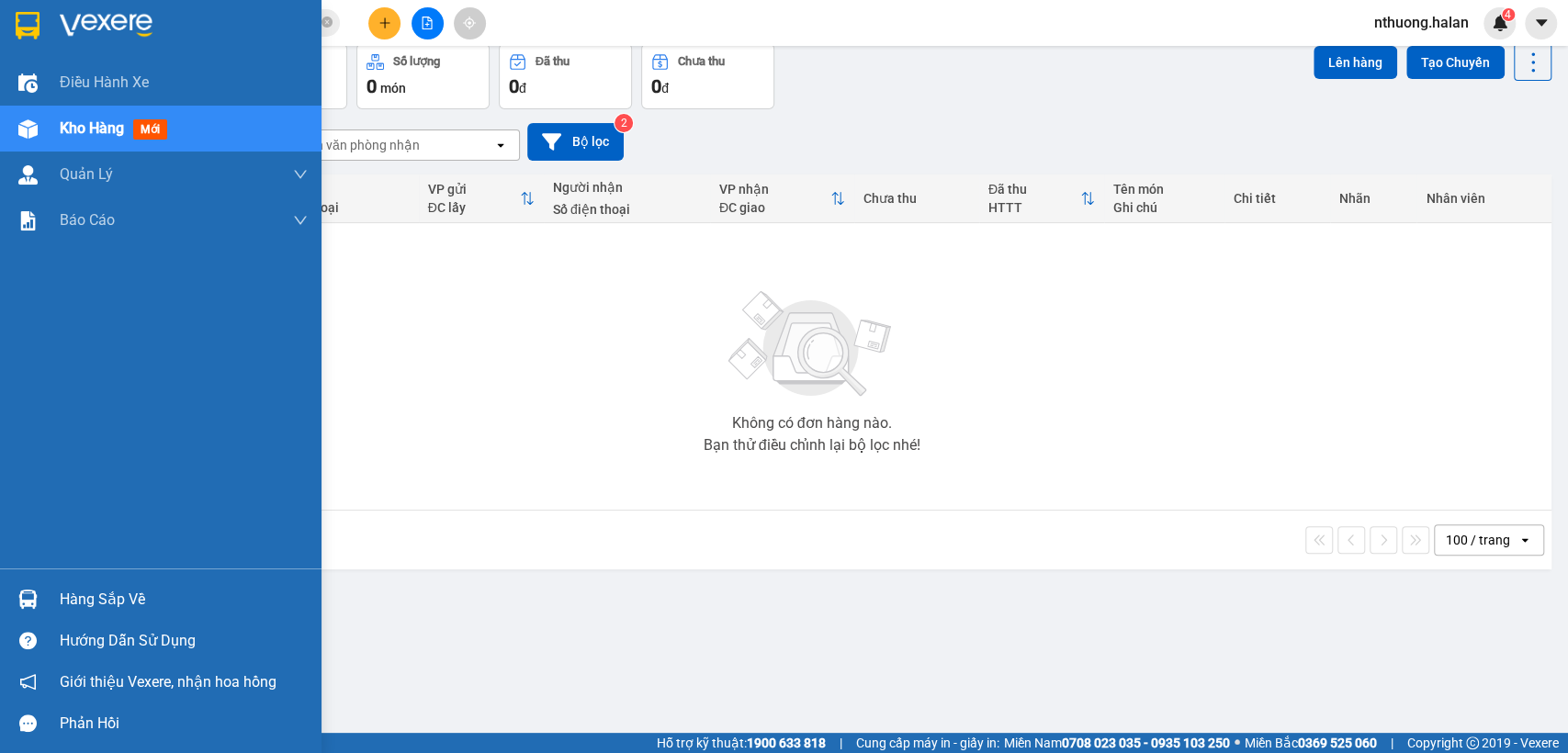
click at [132, 605] on div "Hàng sắp về" at bounding box center [183, 600] width 248 height 28
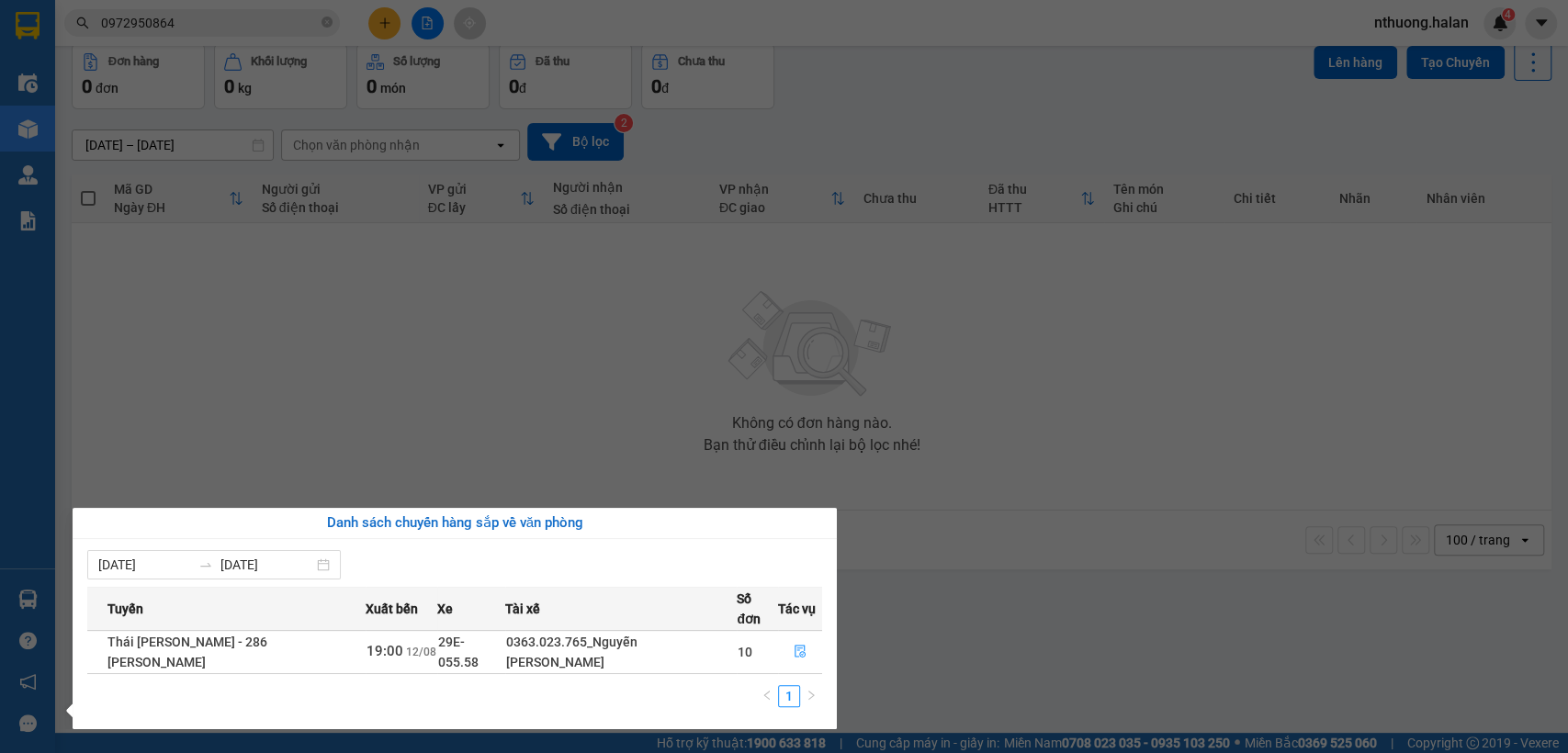
click at [971, 112] on section "Kết quả tìm kiếm ( 1872 ) Bộ lọc Mã ĐH Trạng thái Món hàng Thu hộ Tổng cước Chư…" at bounding box center [784, 376] width 1568 height 753
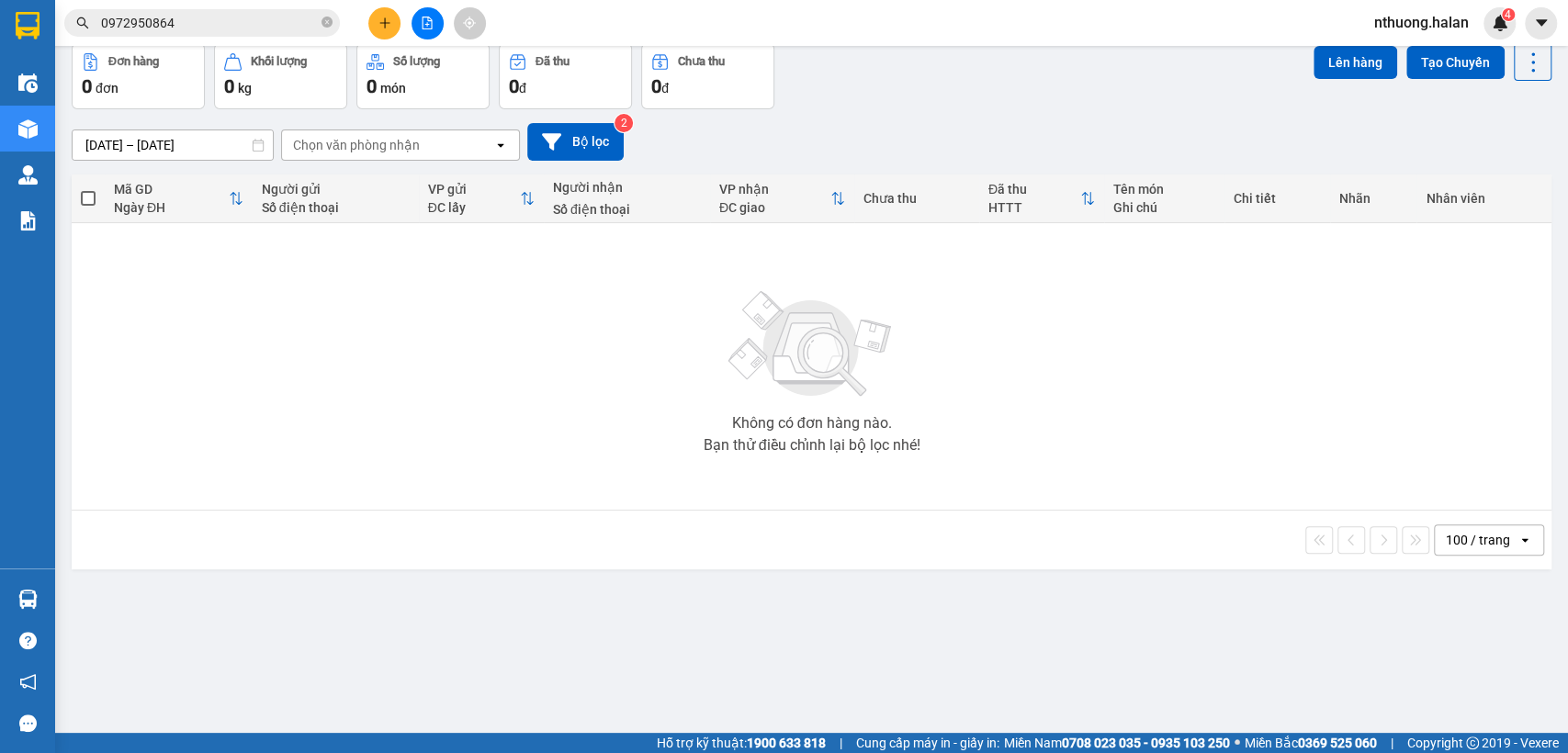
click at [245, 27] on input "0972950864" at bounding box center [209, 22] width 217 height 20
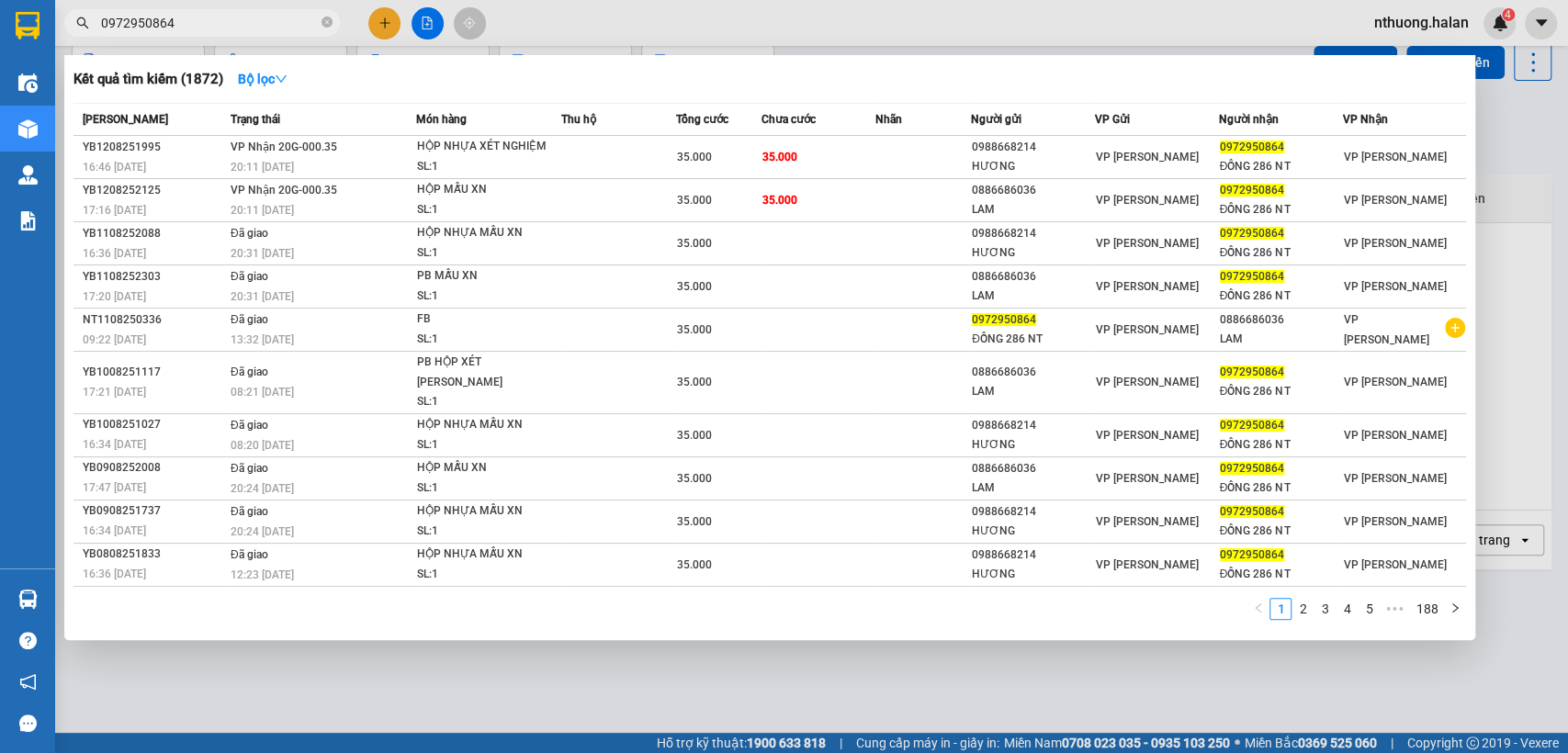
click at [245, 27] on input "0972950864" at bounding box center [209, 22] width 217 height 20
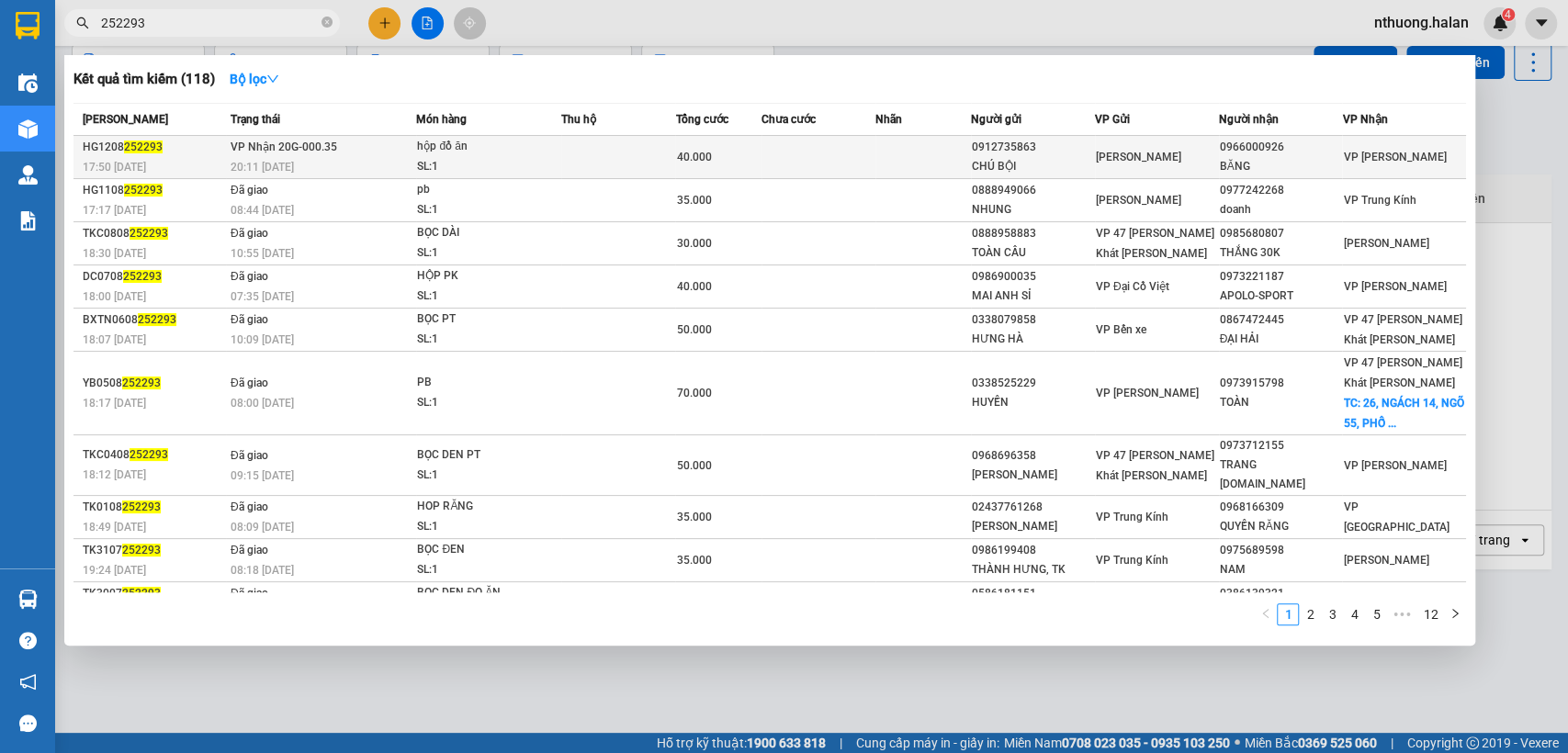
type input "252293"
click at [763, 157] on td at bounding box center [819, 157] width 114 height 43
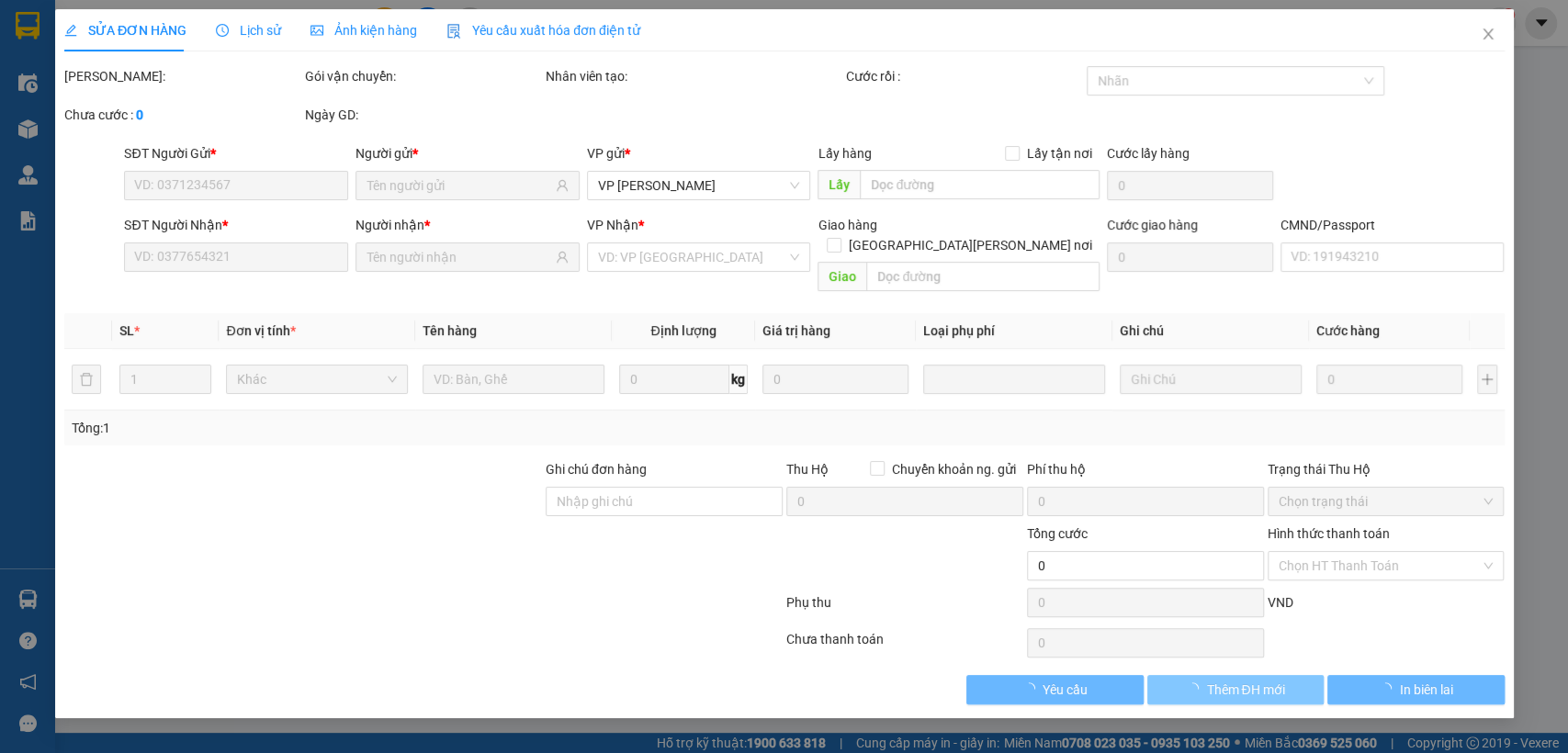
type input "0912735863"
type input "CHÚ BỘI"
type input "0966000926"
type input "BĂNG"
type input "40.000"
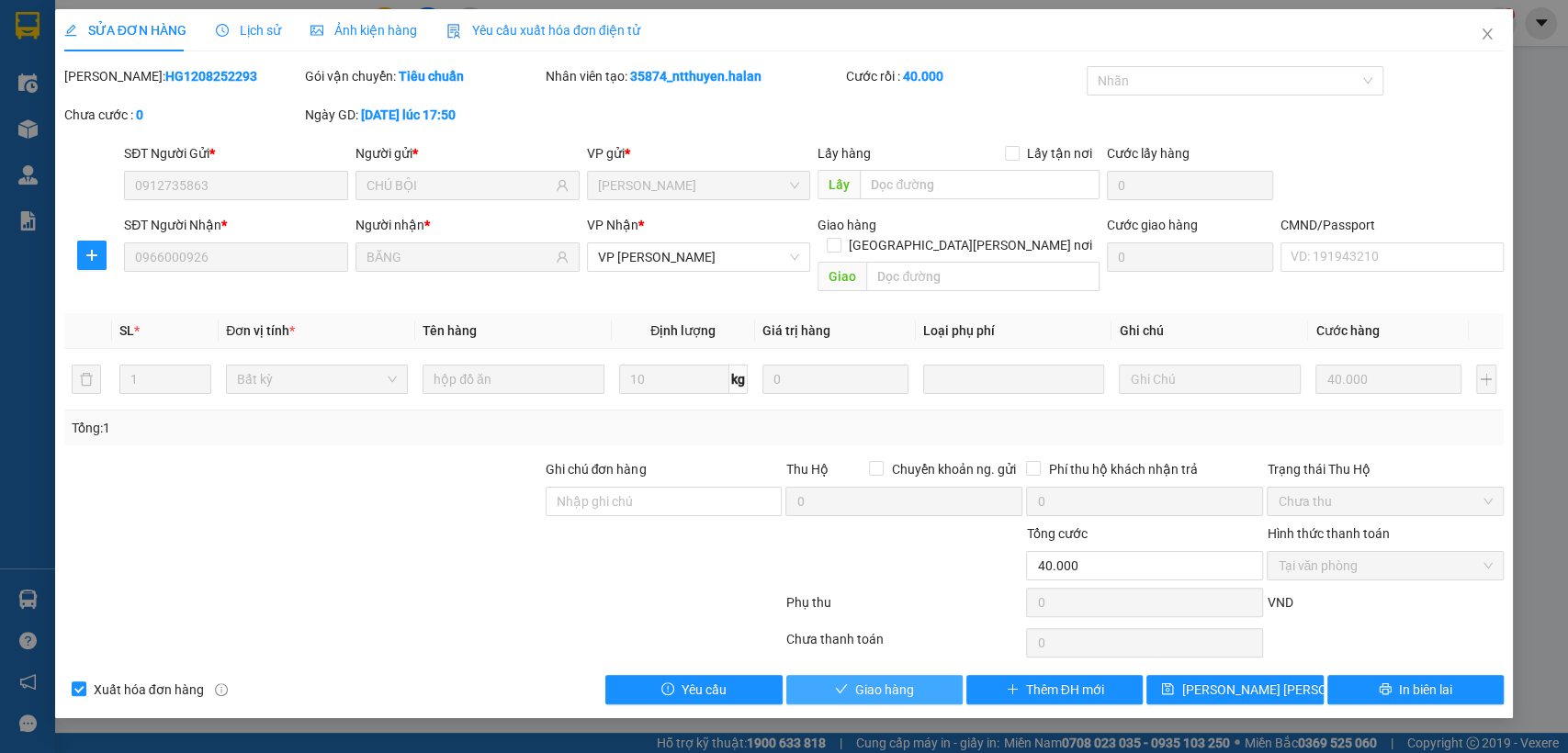
click at [861, 680] on span "Giao hàng" at bounding box center [884, 689] width 59 height 20
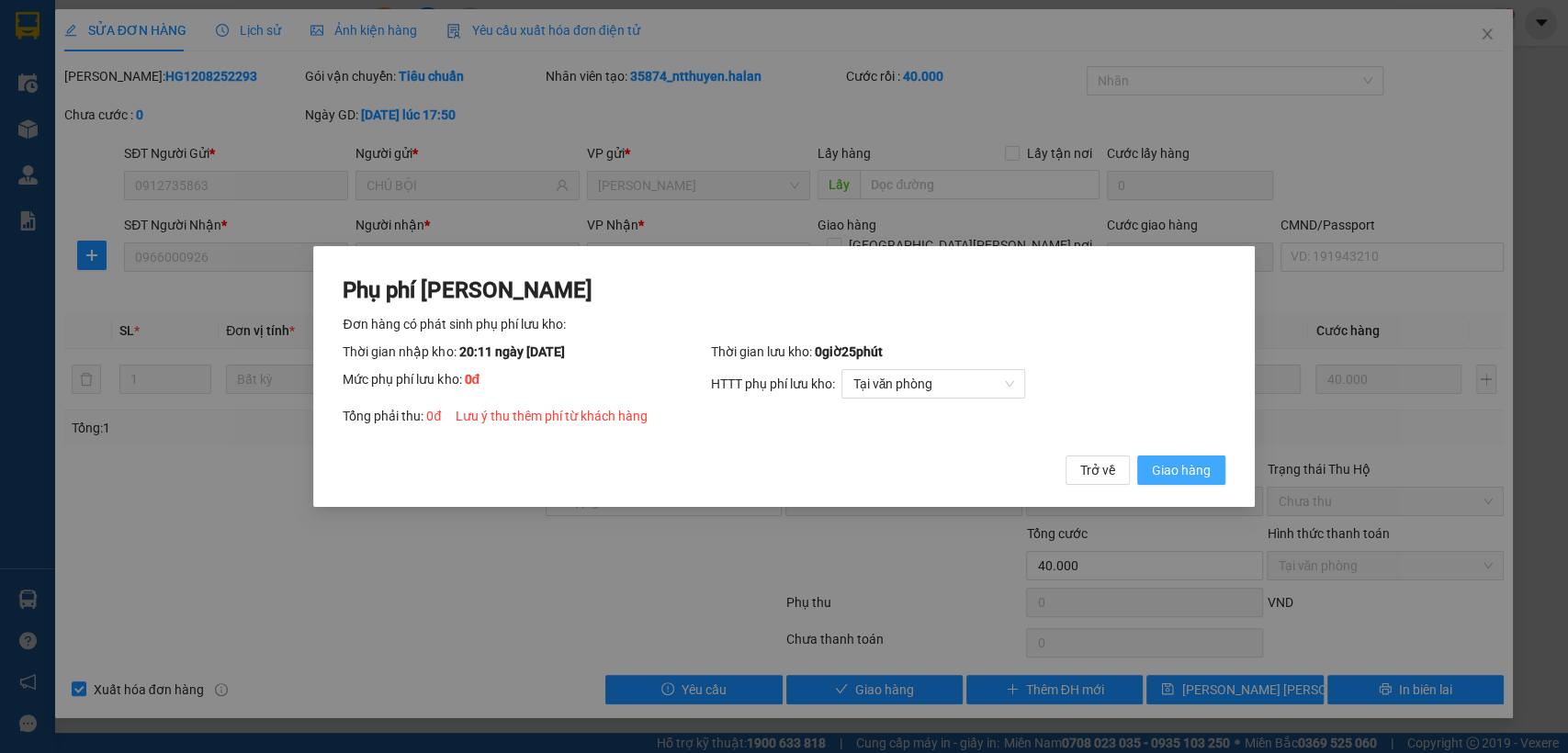
click at [1191, 464] on span "Giao hàng" at bounding box center [1181, 470] width 59 height 20
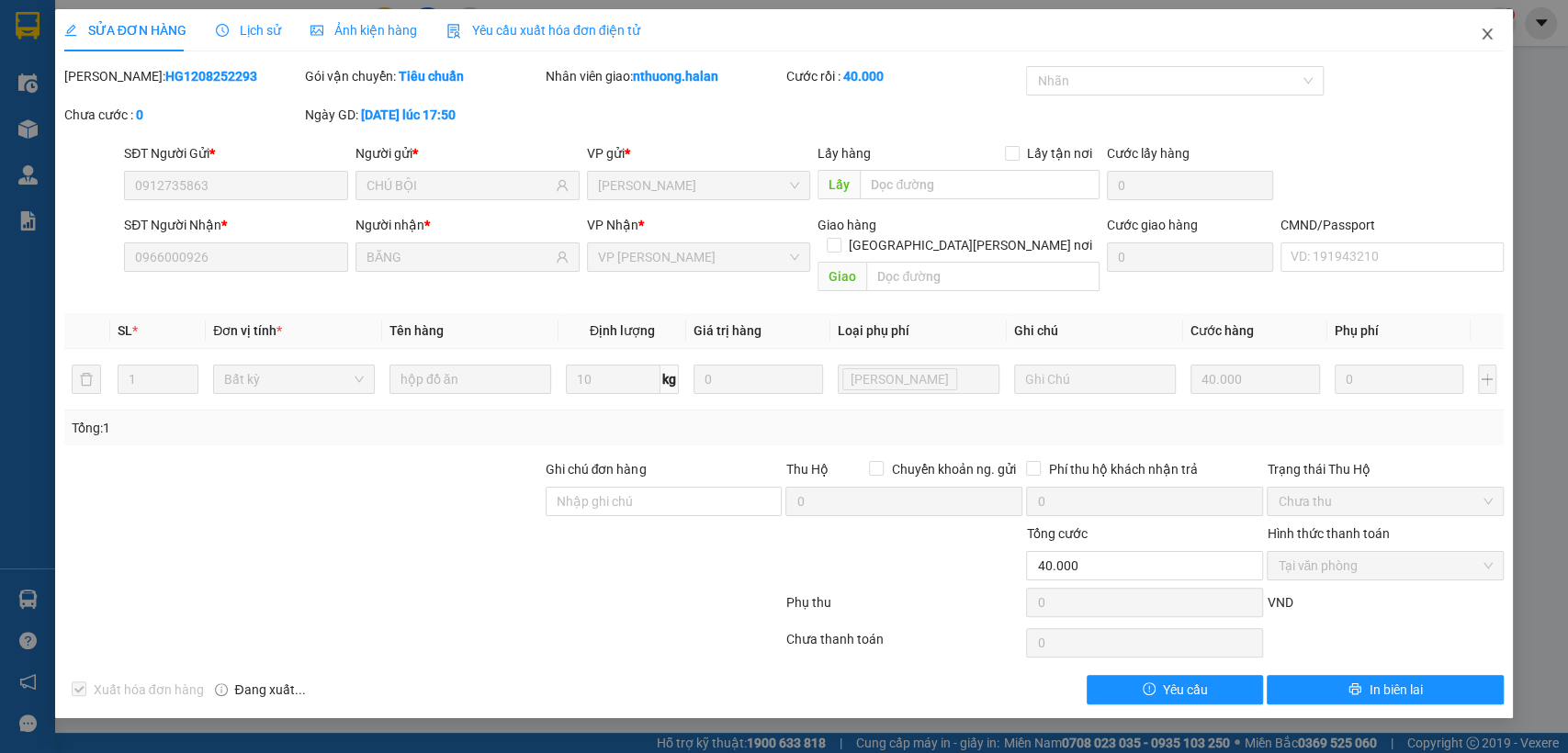
click at [1499, 31] on span "Close" at bounding box center [1487, 35] width 51 height 51
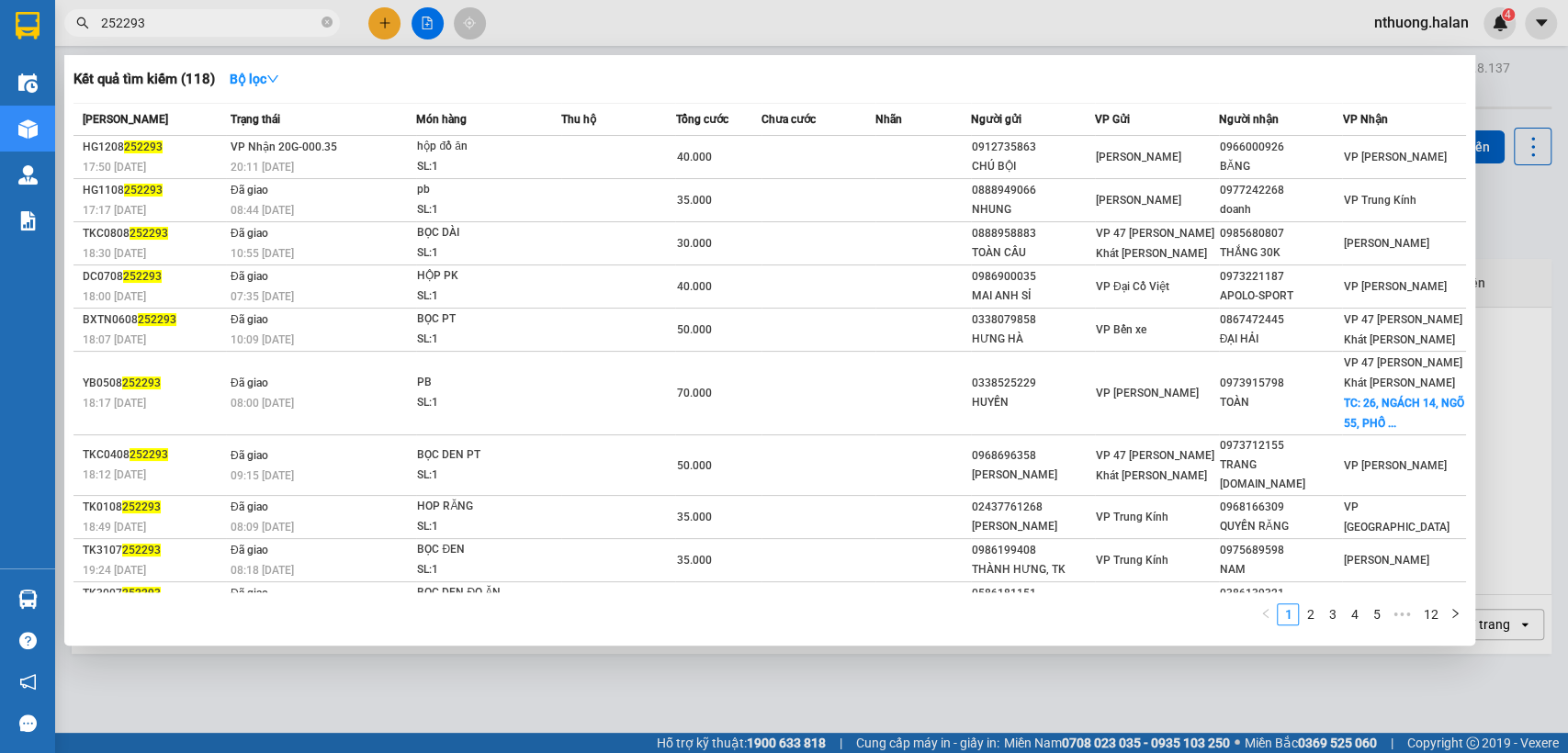
click at [253, 34] on span "252293" at bounding box center [203, 23] width 276 height 28
click at [226, 29] on input "252293" at bounding box center [209, 22] width 217 height 20
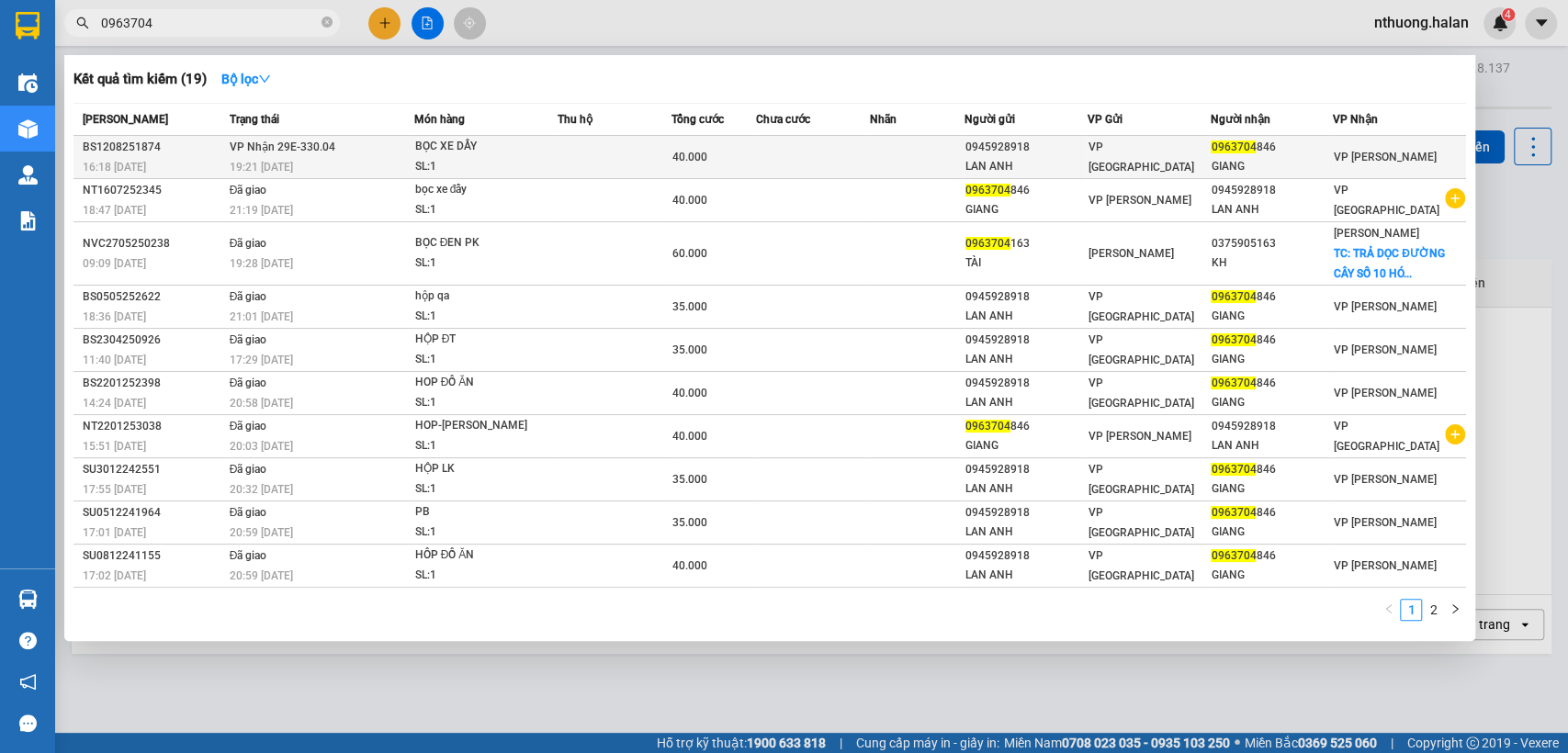
type input "0963704"
click at [728, 157] on div "40.000" at bounding box center [714, 156] width 84 height 20
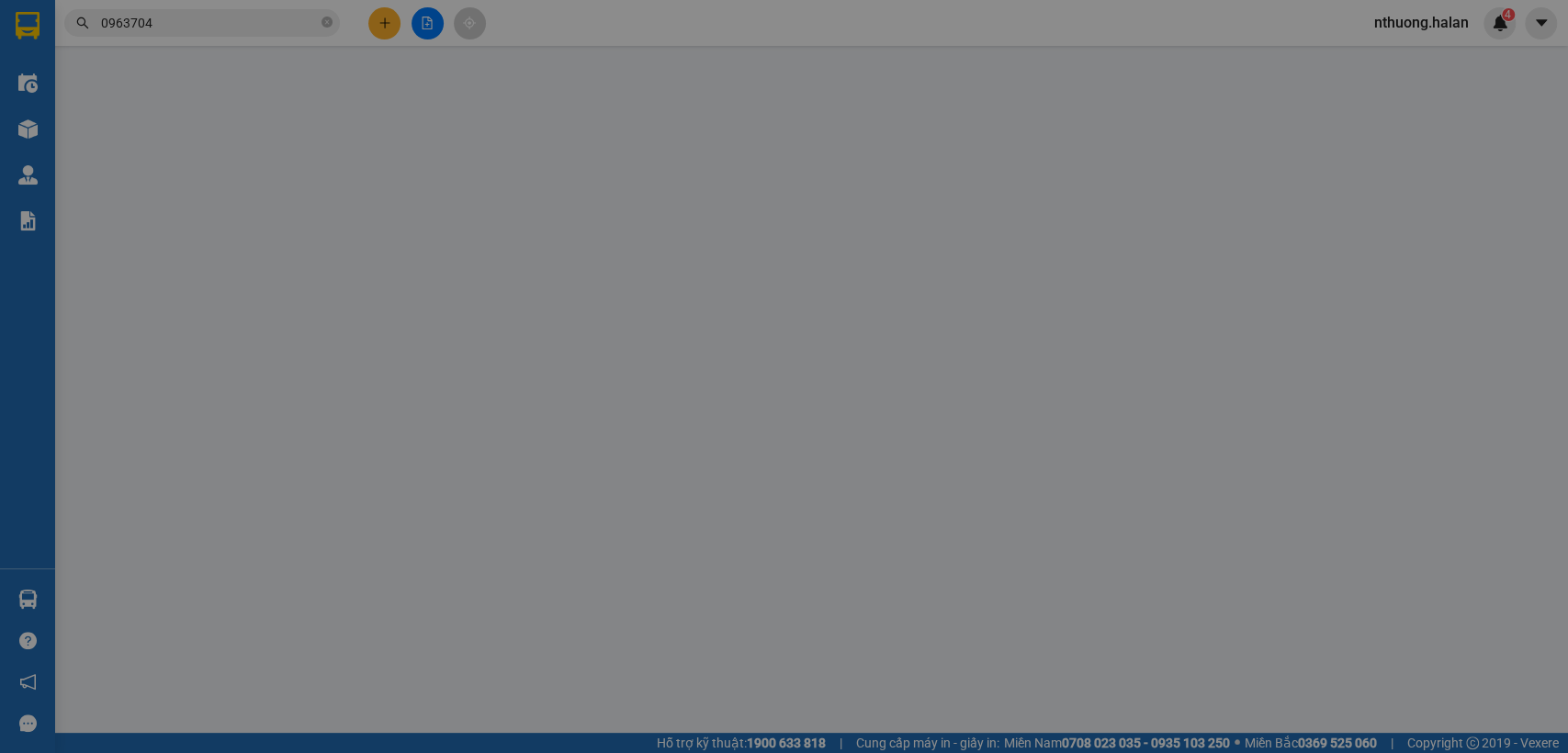
type input "0945928918"
type input "LAN ANH"
type input "0963704846"
type input "GIANG"
type input "40.000"
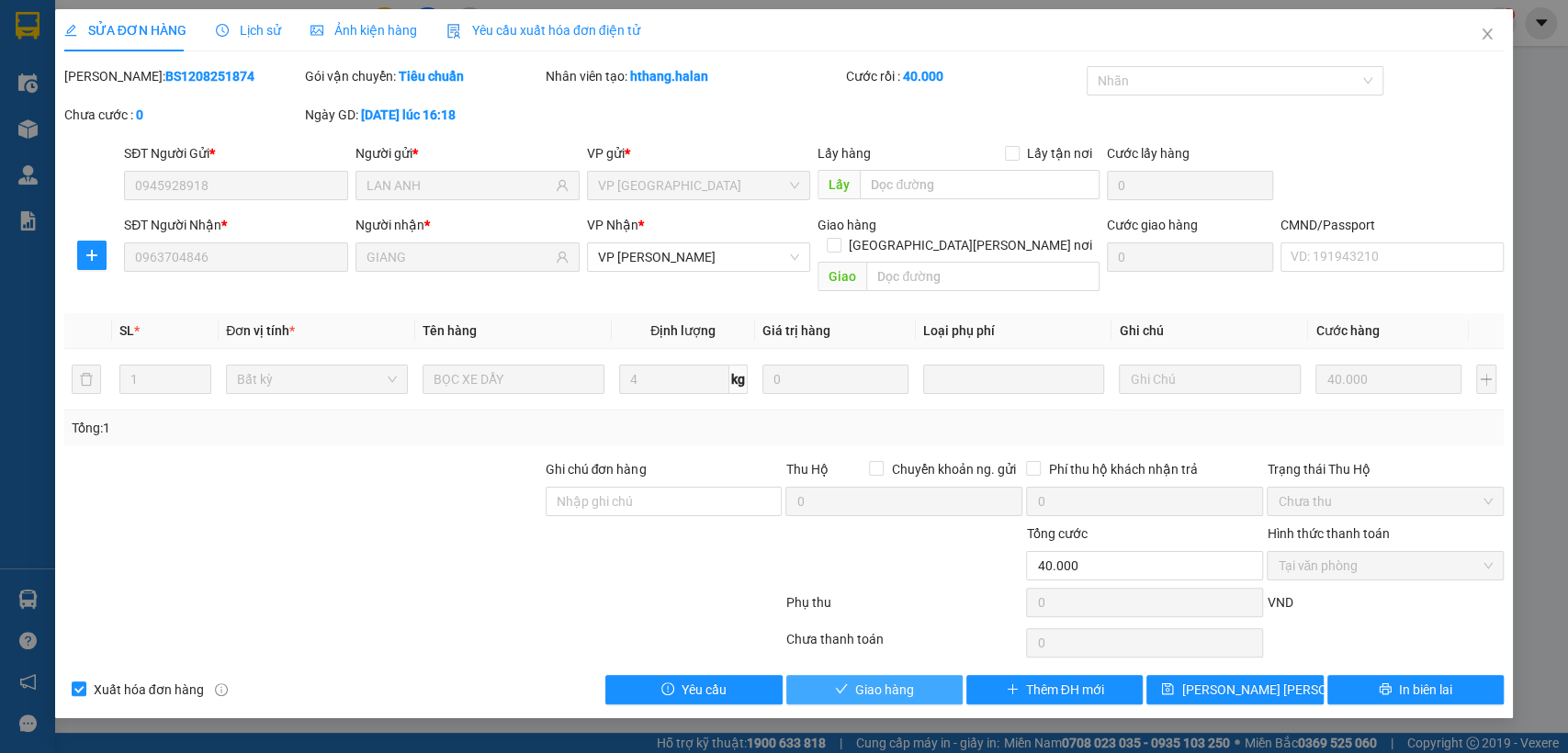
click at [879, 680] on span "Giao hàng" at bounding box center [884, 689] width 59 height 20
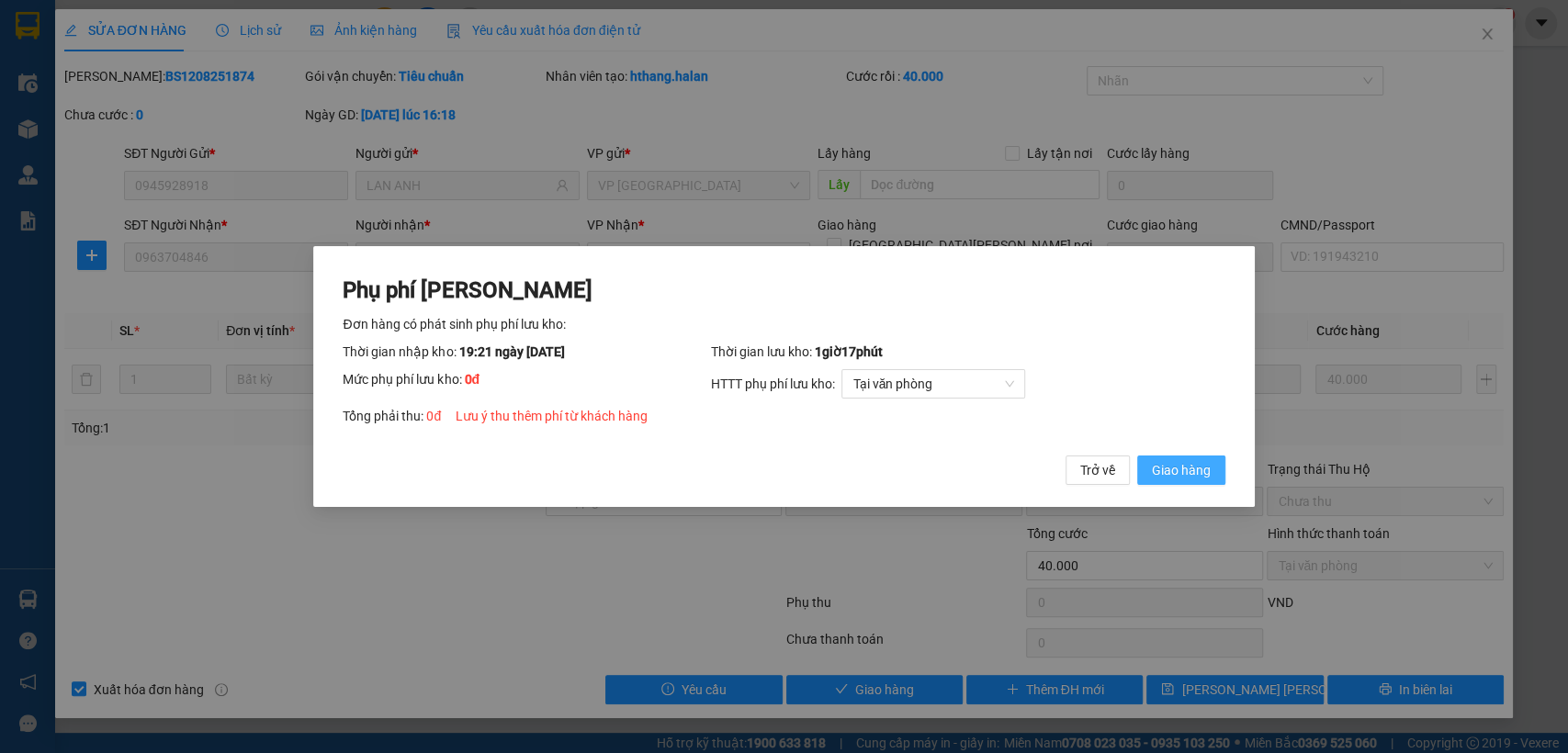
click at [1169, 469] on span "Giao hàng" at bounding box center [1181, 470] width 59 height 20
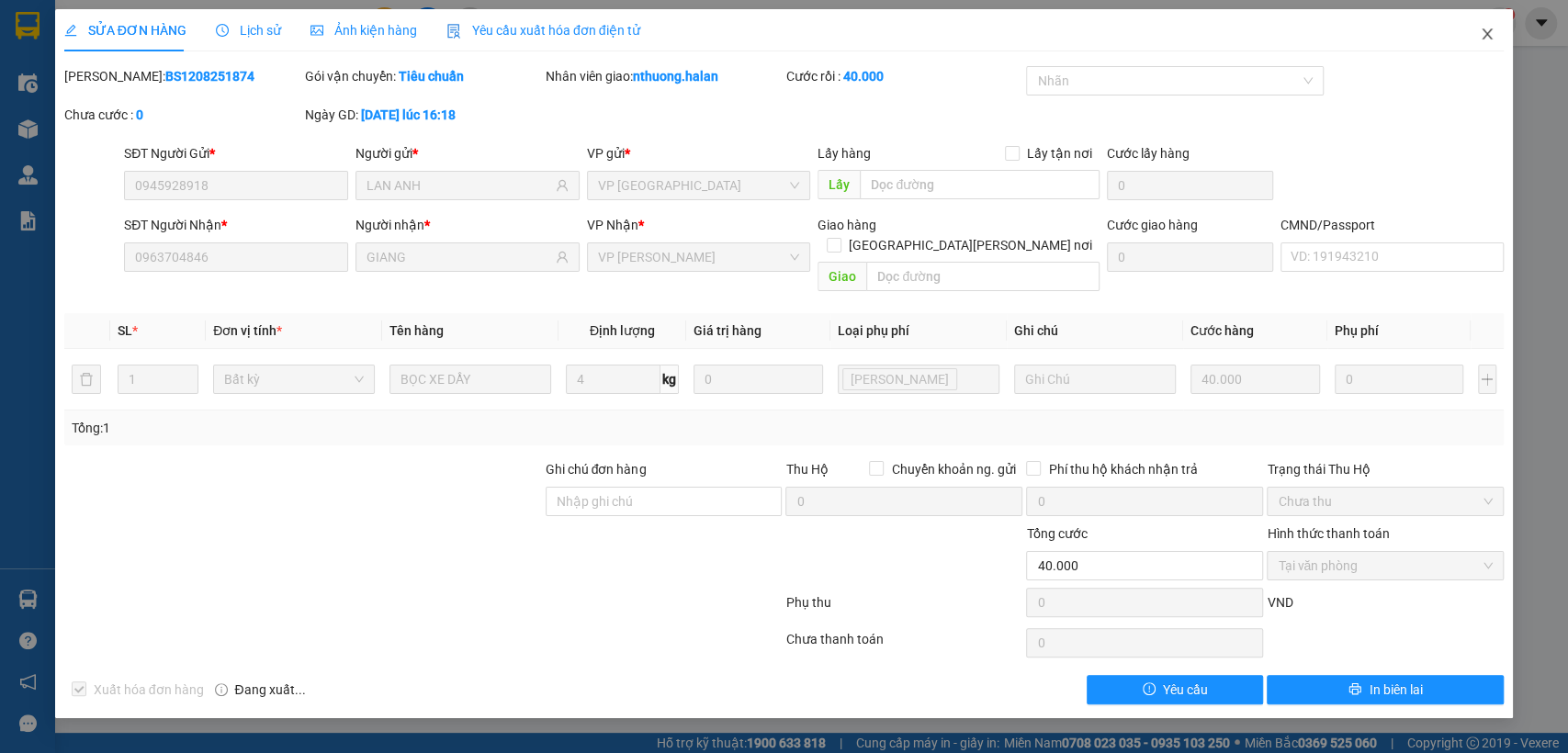
click at [1490, 19] on span "Close" at bounding box center [1487, 35] width 51 height 51
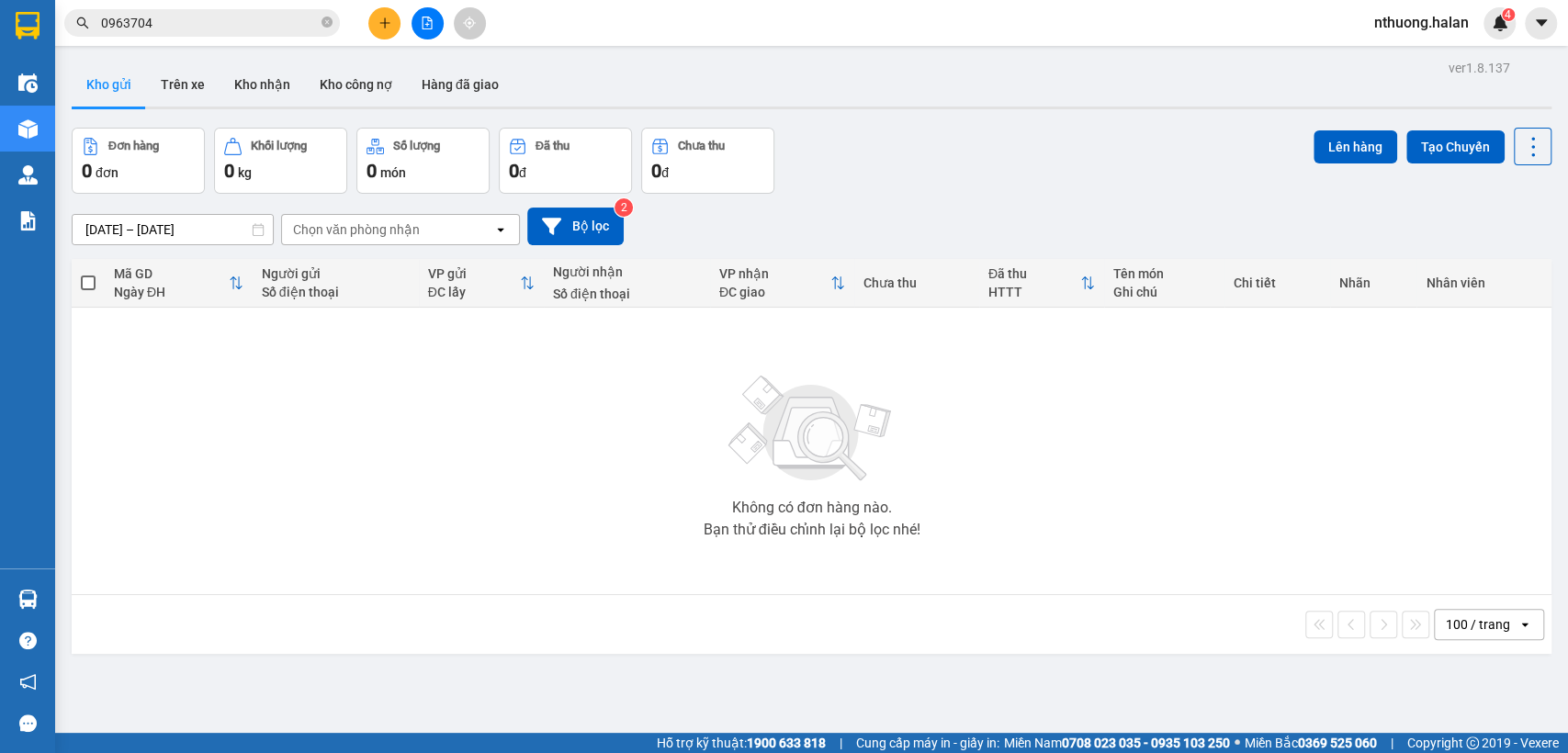
click at [172, 13] on input "0963704" at bounding box center [209, 22] width 217 height 20
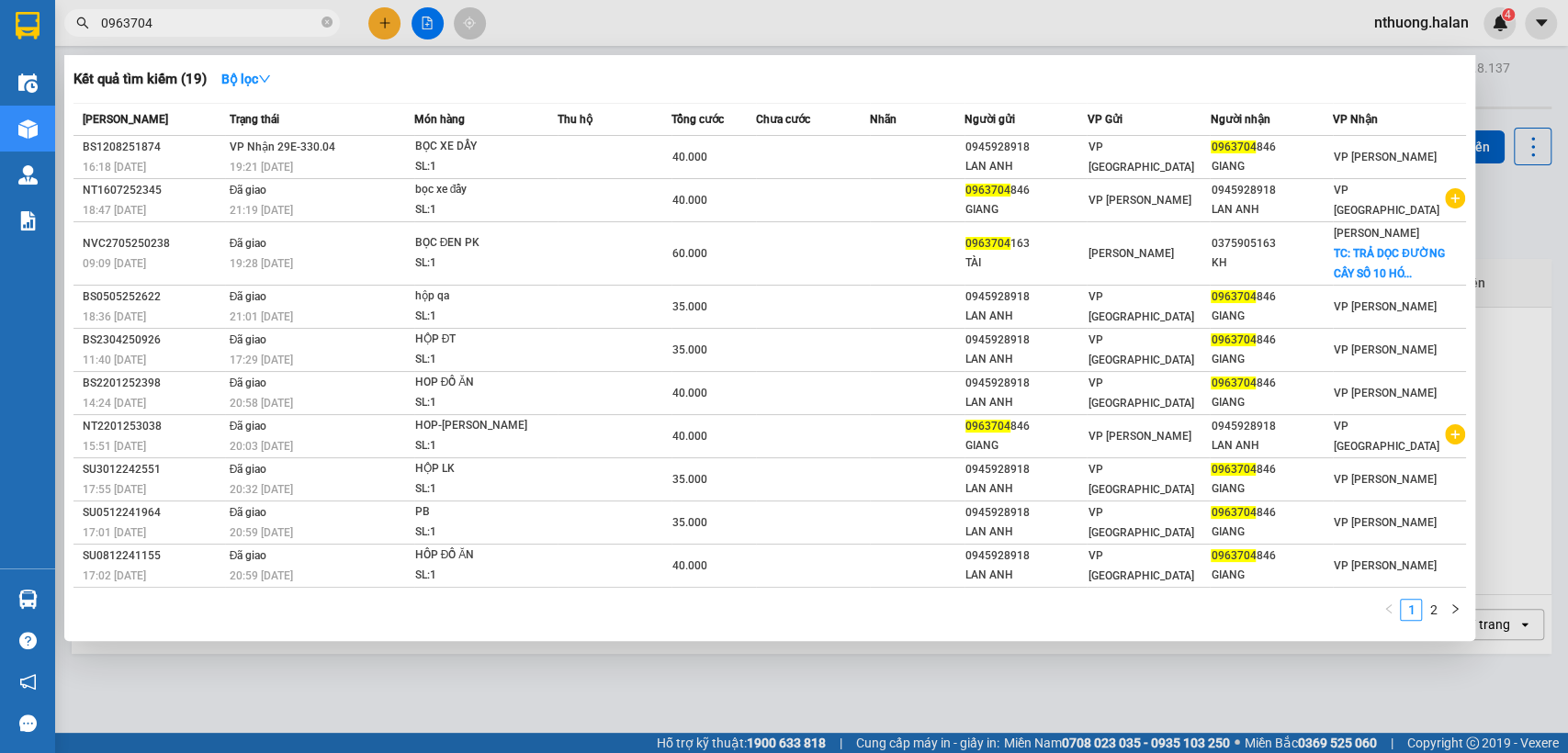
click at [172, 13] on input "0963704" at bounding box center [209, 22] width 217 height 20
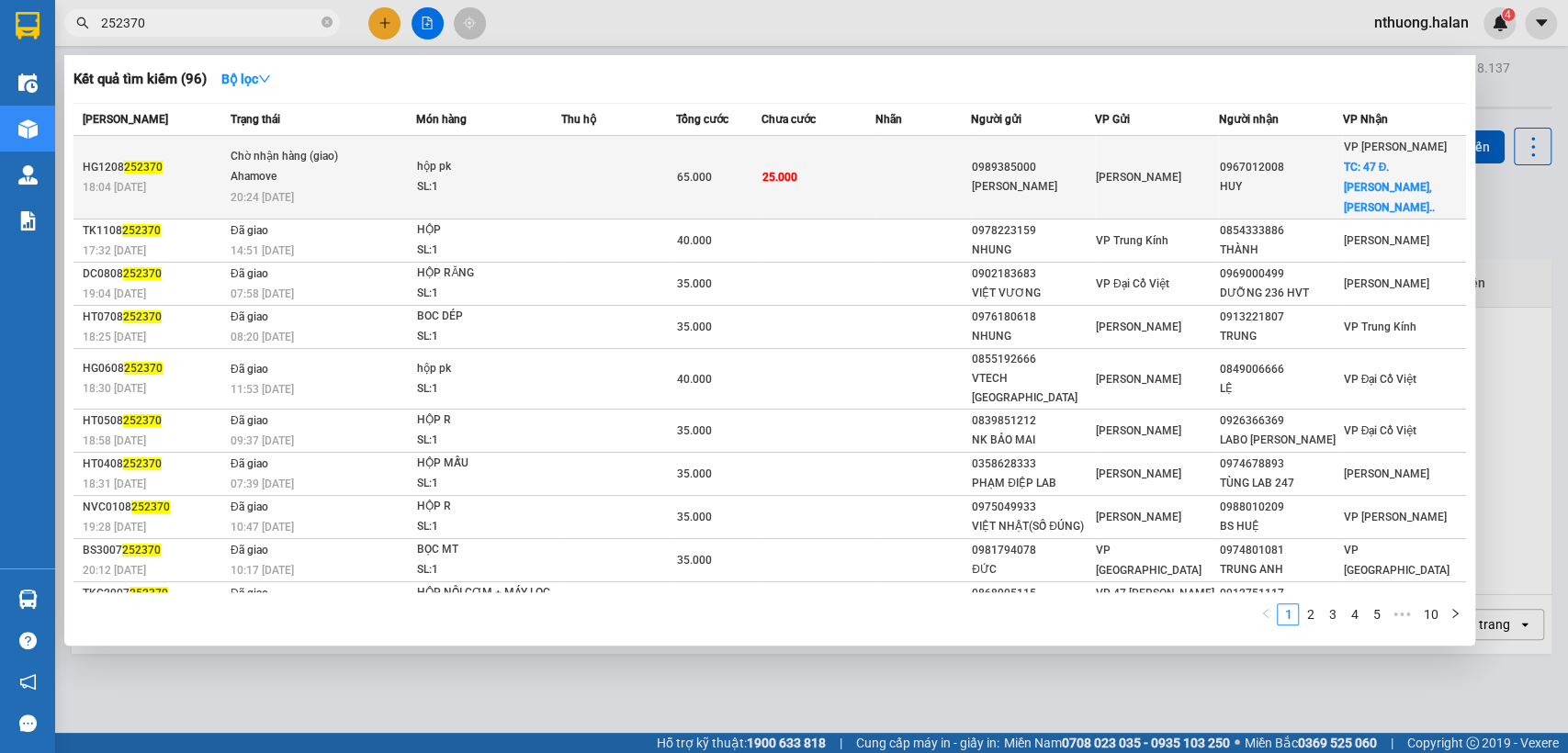
type input "252370"
click at [763, 171] on span "25.000" at bounding box center [780, 176] width 35 height 13
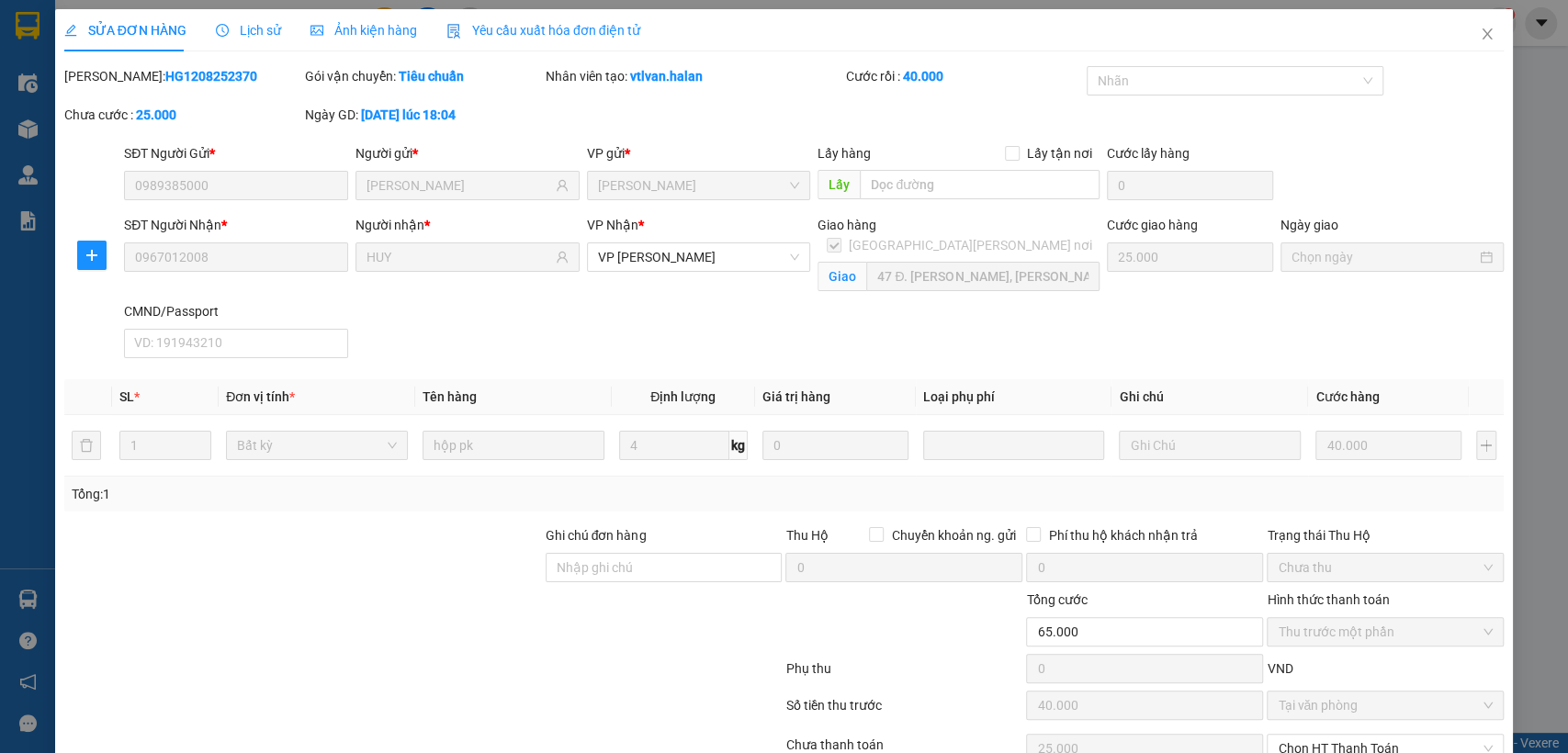
type input "0989385000"
type input "[PERSON_NAME]"
type input "0967012008"
type input "HUY"
checkbox input "true"
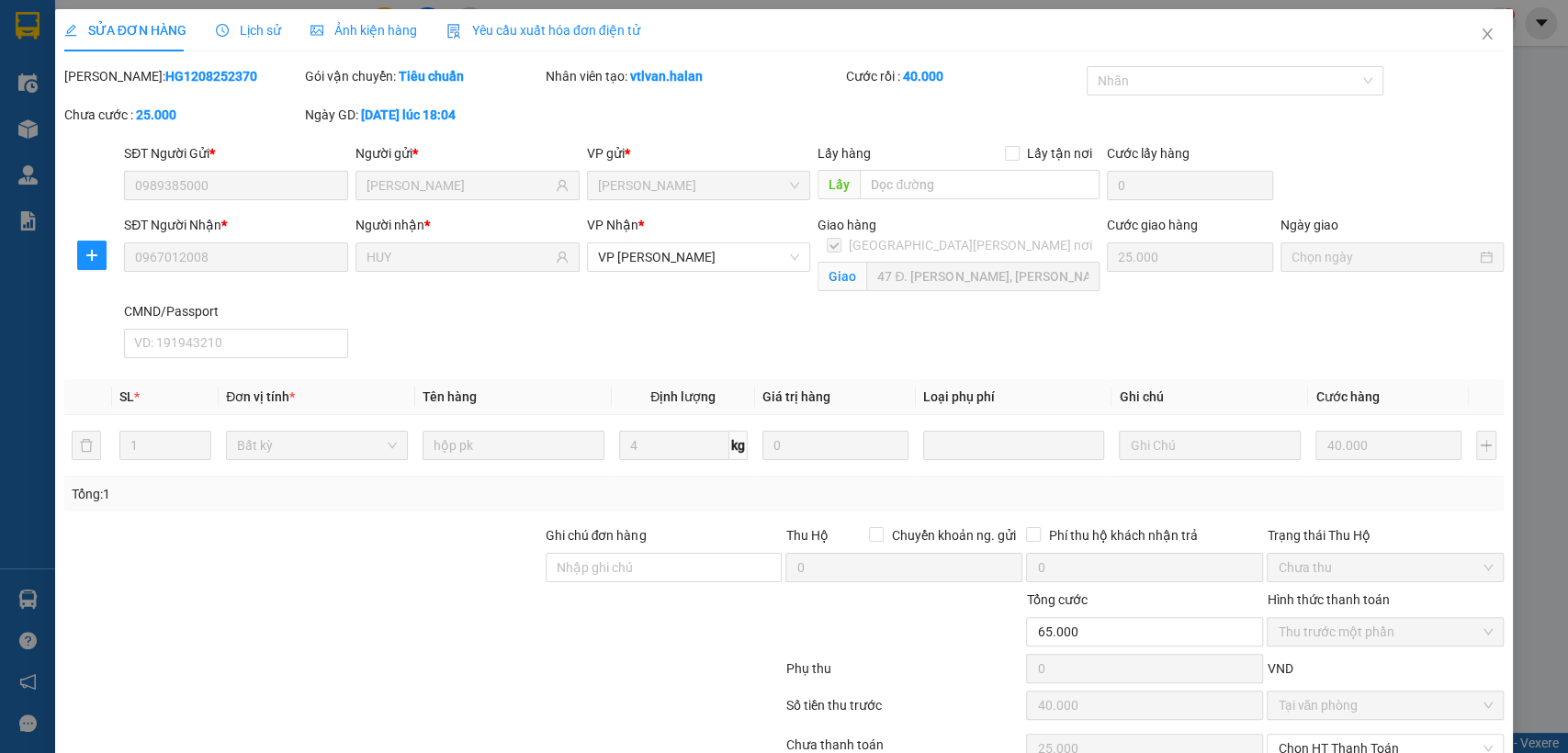
type input "47 Đ. Nguyễn Tuân, Thanh Xuân Trung, Thanh Xuân, Hà Nội 100000, Việt Nam"
type input "25.000"
type input "65.000"
type input "40.000"
type input "25.000"
